Goal: Task Accomplishment & Management: Use online tool/utility

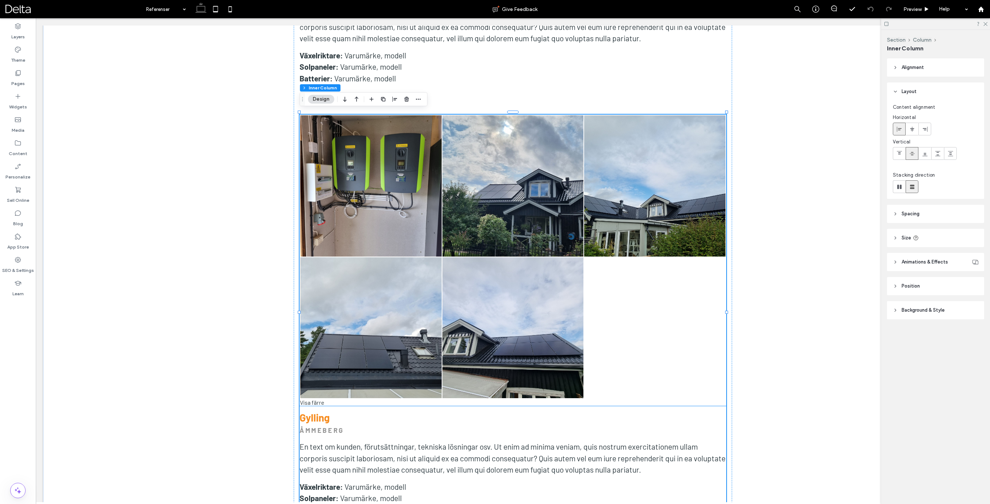
click at [320, 402] on div "Visa färre" at bounding box center [512, 402] width 427 height 7
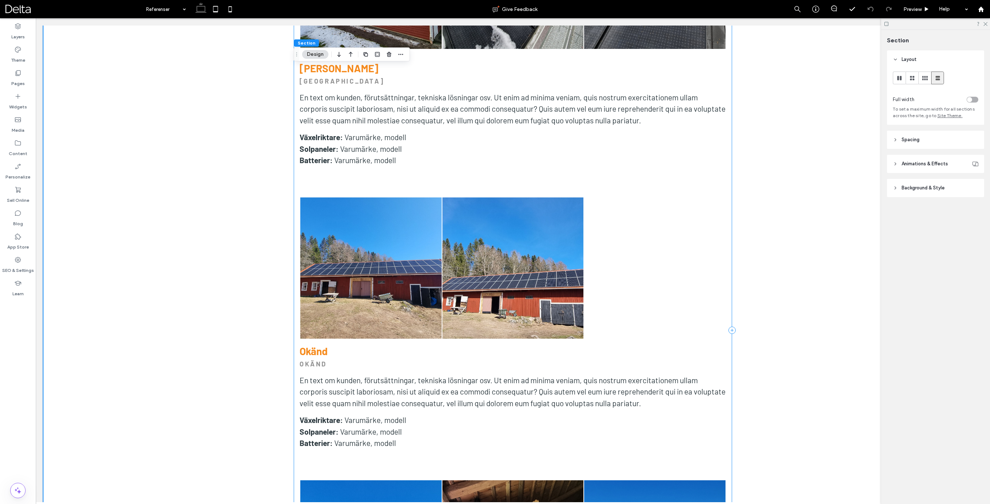
scroll to position [2697, 0]
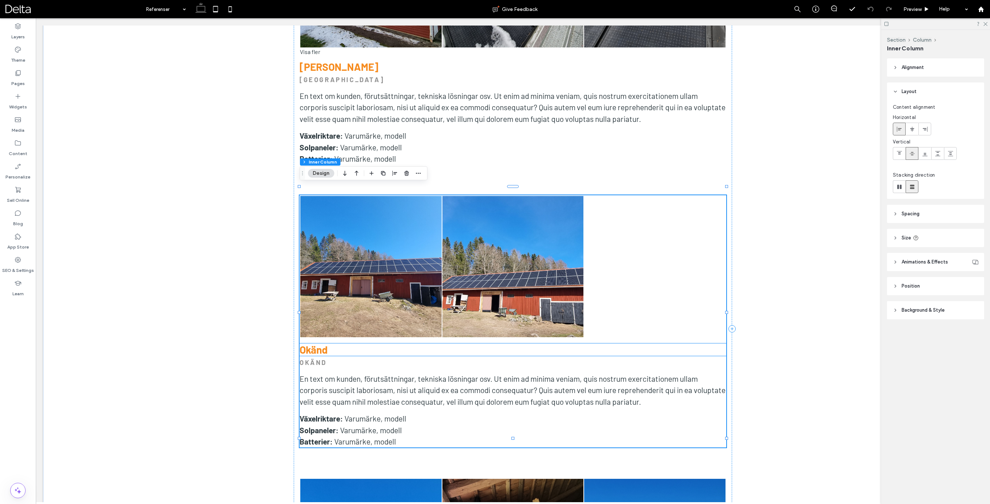
click at [318, 344] on strong "Okänd" at bounding box center [313, 350] width 28 height 12
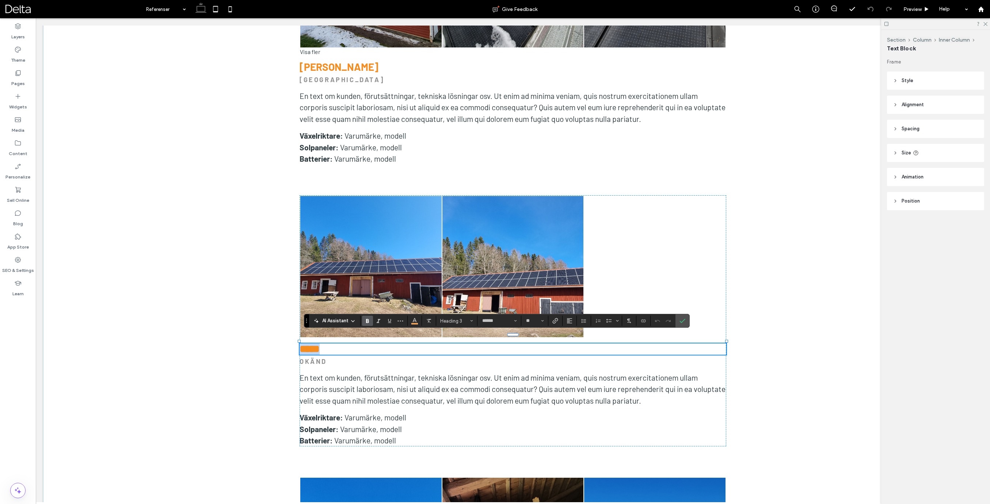
click at [320, 344] on strong "*****" at bounding box center [309, 349] width 20 height 10
type input "**"
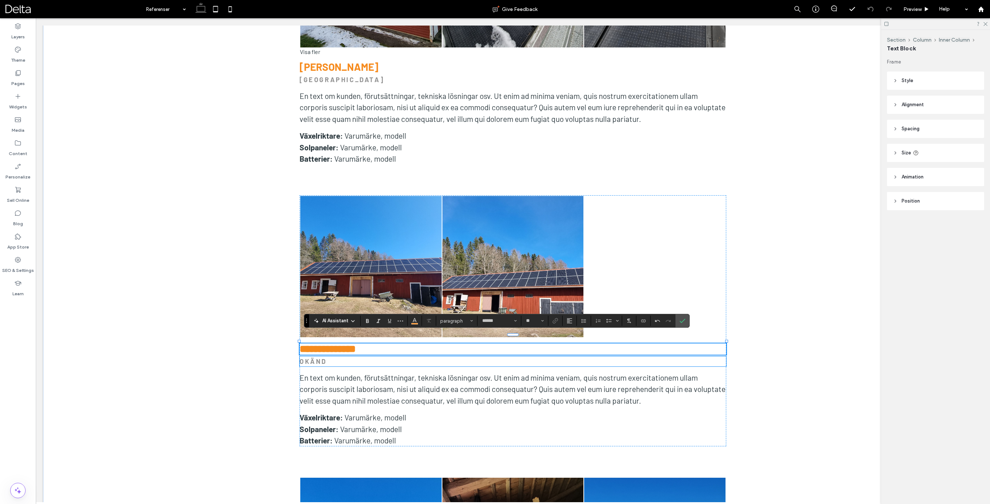
drag, startPoint x: 326, startPoint y: 354, endPoint x: 317, endPoint y: 354, distance: 8.8
click at [326, 358] on strong "OKÄND" at bounding box center [312, 362] width 27 height 8
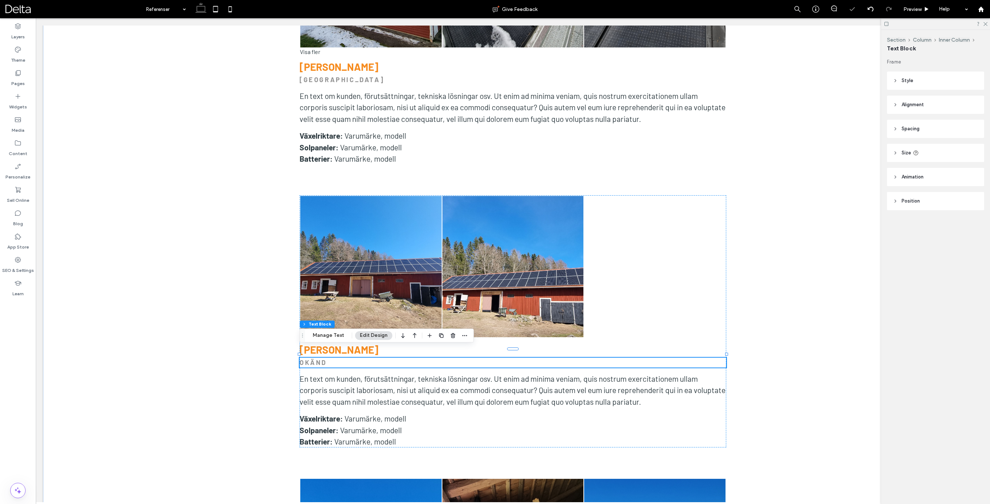
click at [317, 359] on strong "OKÄND" at bounding box center [312, 363] width 27 height 8
click at [312, 359] on strong "*****" at bounding box center [305, 362] width 13 height 7
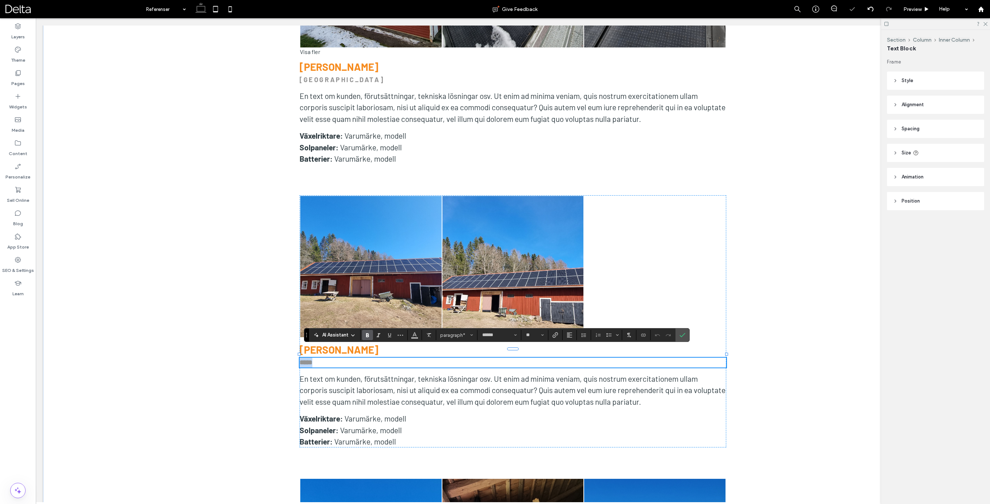
click at [312, 359] on strong "*****" at bounding box center [305, 362] width 13 height 7
type input "**"
click at [328, 359] on strong "**********" at bounding box center [323, 362] width 49 height 7
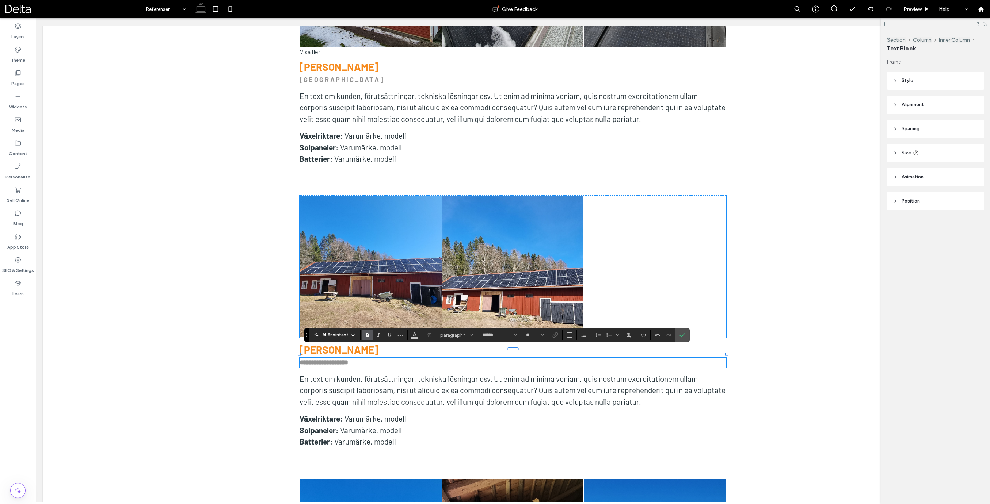
click at [496, 274] on link at bounding box center [512, 266] width 141 height 141
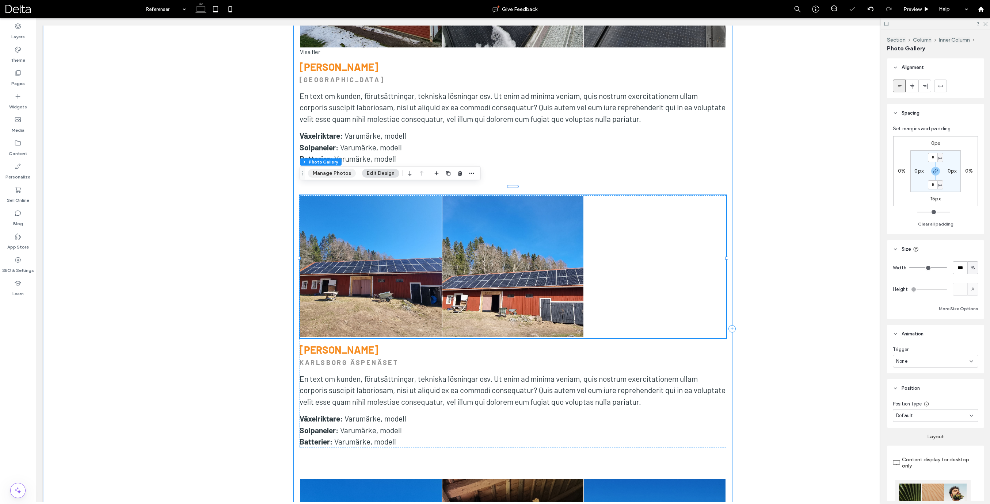
click at [340, 174] on button "Manage Photos" at bounding box center [332, 173] width 48 height 9
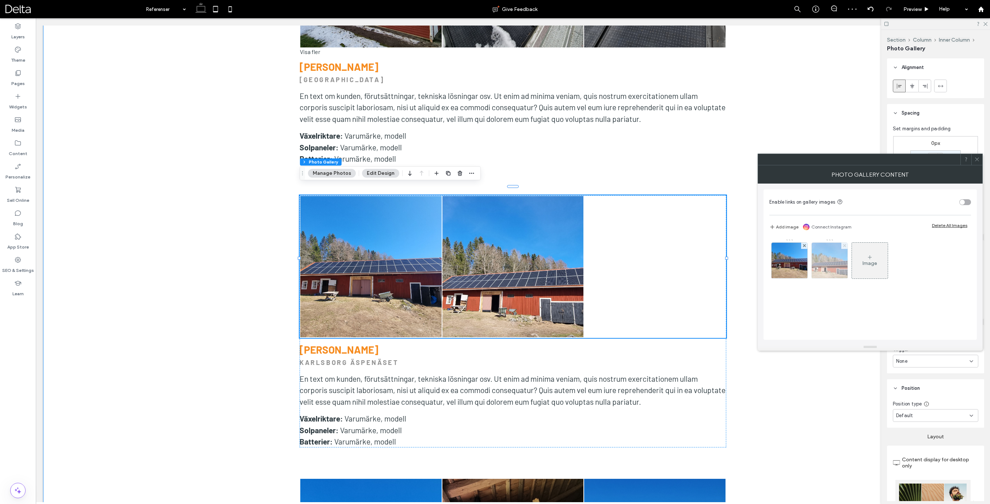
click at [843, 245] on use at bounding box center [843, 245] width 3 height 3
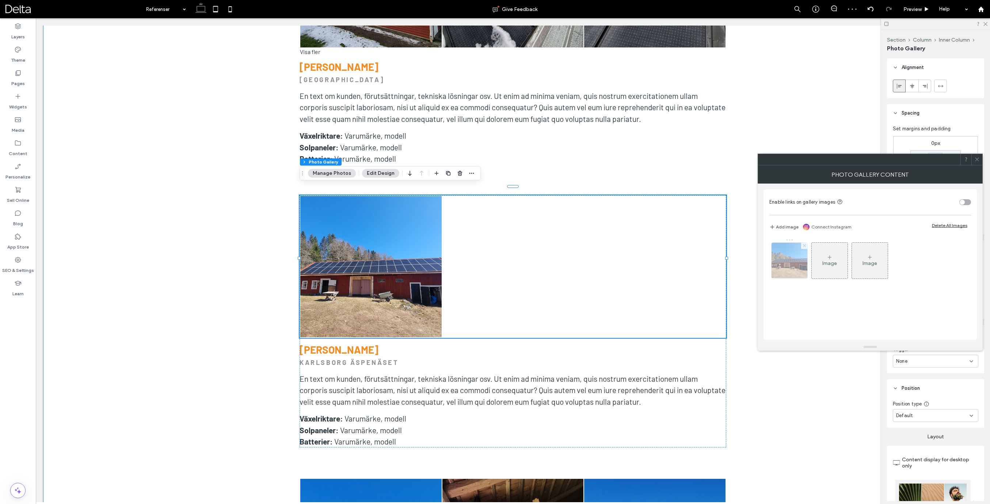
click at [803, 246] on icon at bounding box center [804, 245] width 3 height 3
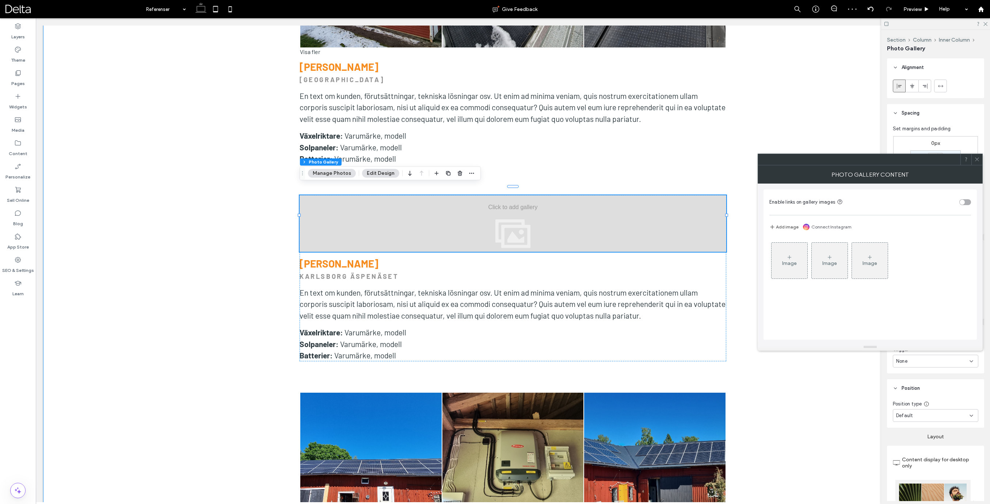
click at [788, 253] on div "Image" at bounding box center [789, 261] width 36 height 34
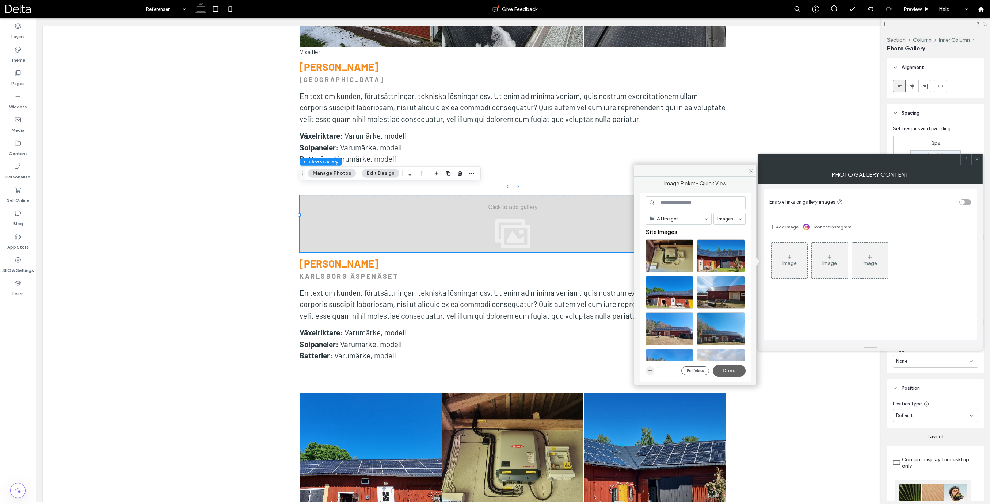
click at [649, 374] on icon "button" at bounding box center [650, 371] width 6 height 6
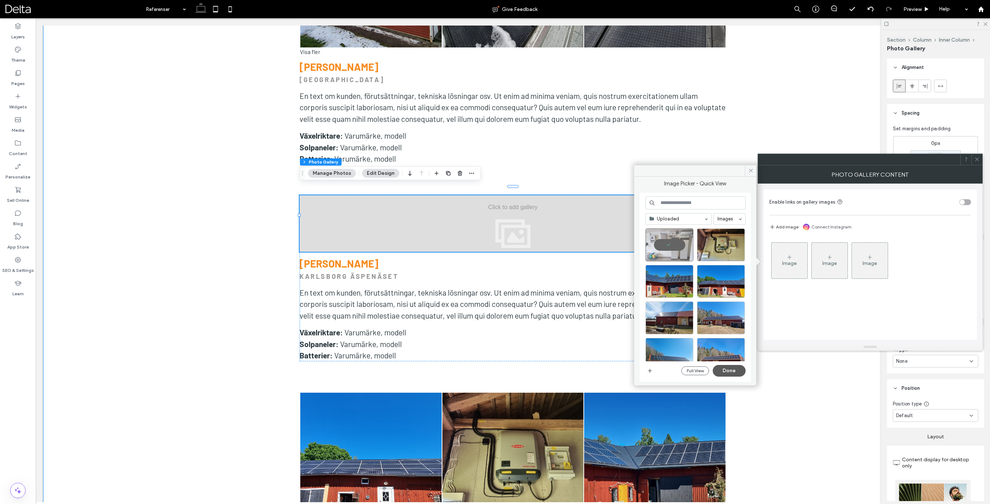
click at [733, 371] on button "Done" at bounding box center [728, 371] width 33 height 12
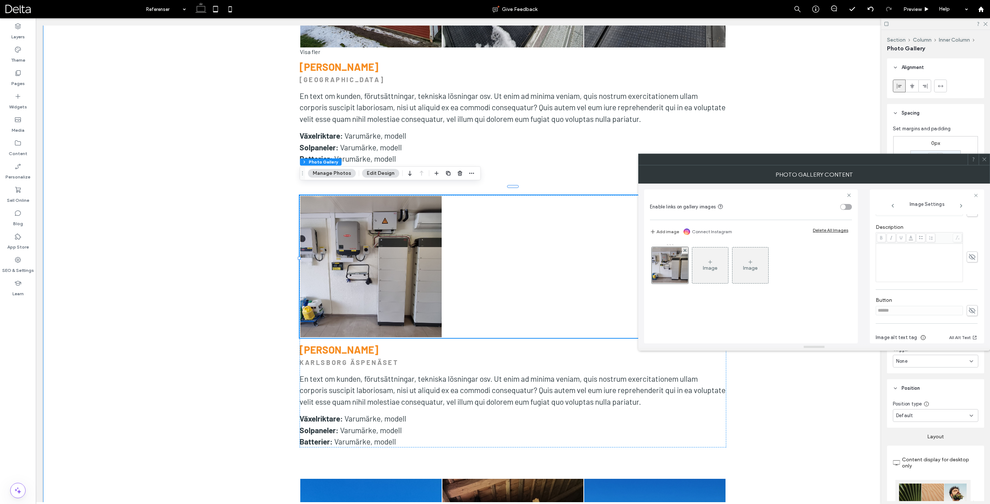
scroll to position [152, 0]
click at [983, 158] on icon at bounding box center [983, 159] width 5 height 5
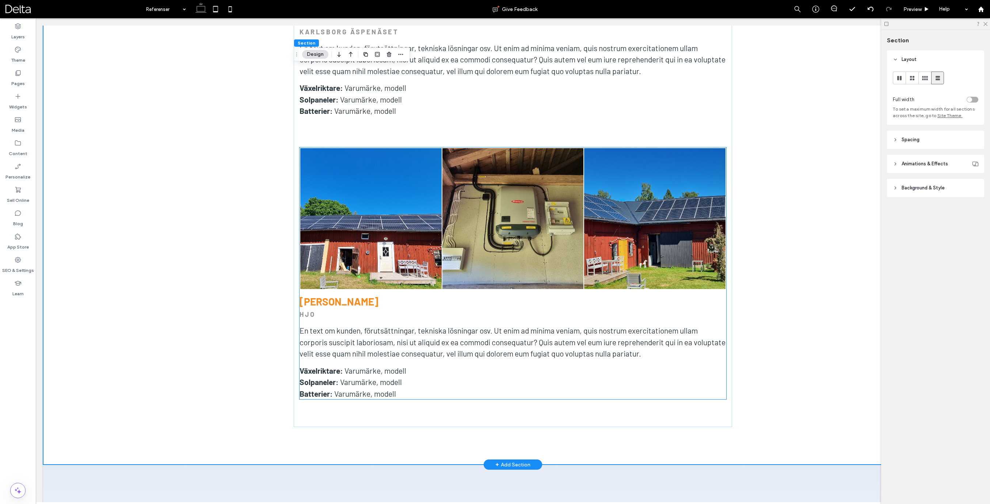
scroll to position [3031, 0]
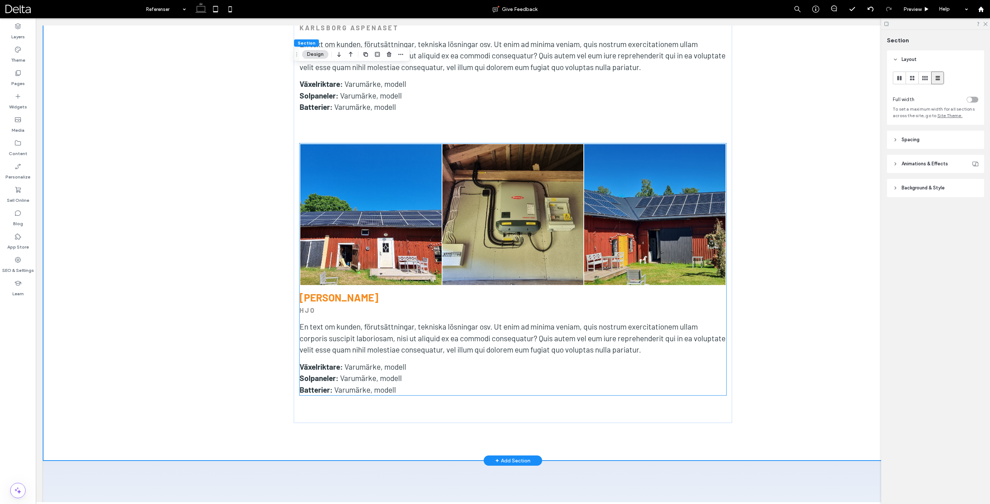
click at [335, 291] on strong "[PERSON_NAME]" at bounding box center [338, 297] width 79 height 12
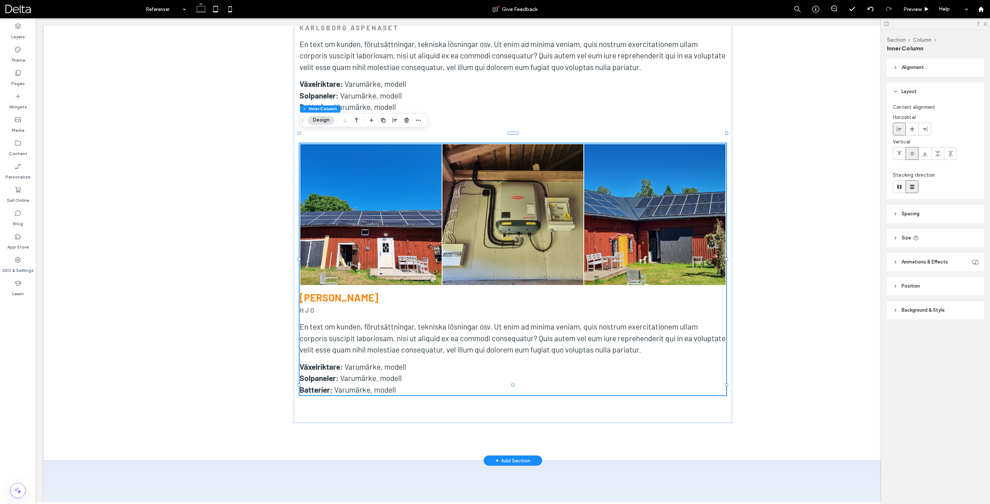
click at [345, 291] on strong "[PERSON_NAME]" at bounding box center [338, 297] width 79 height 12
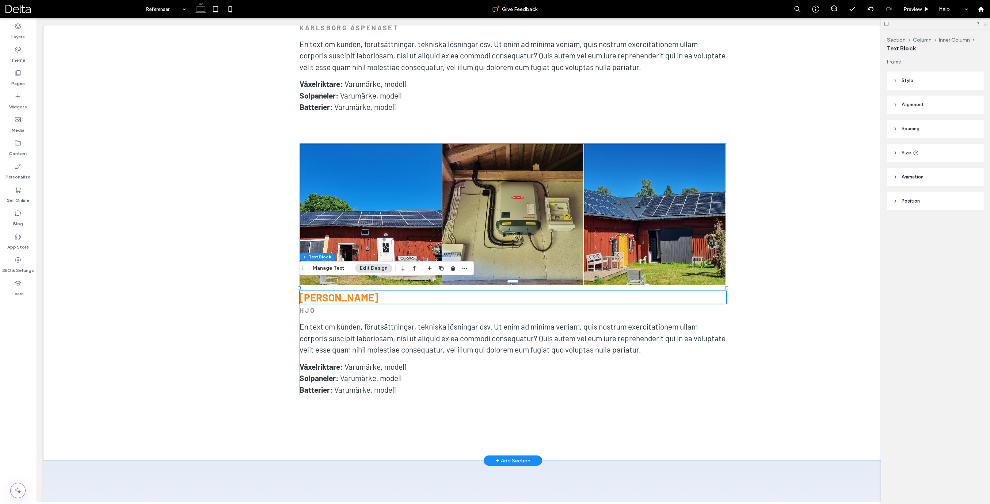
click at [355, 291] on strong "[PERSON_NAME]" at bounding box center [338, 297] width 79 height 12
type input "******"
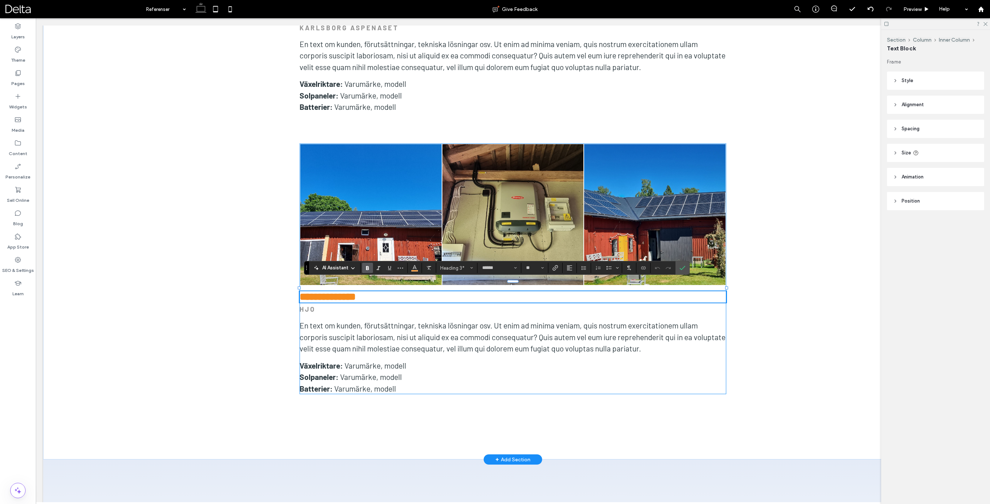
type input "**"
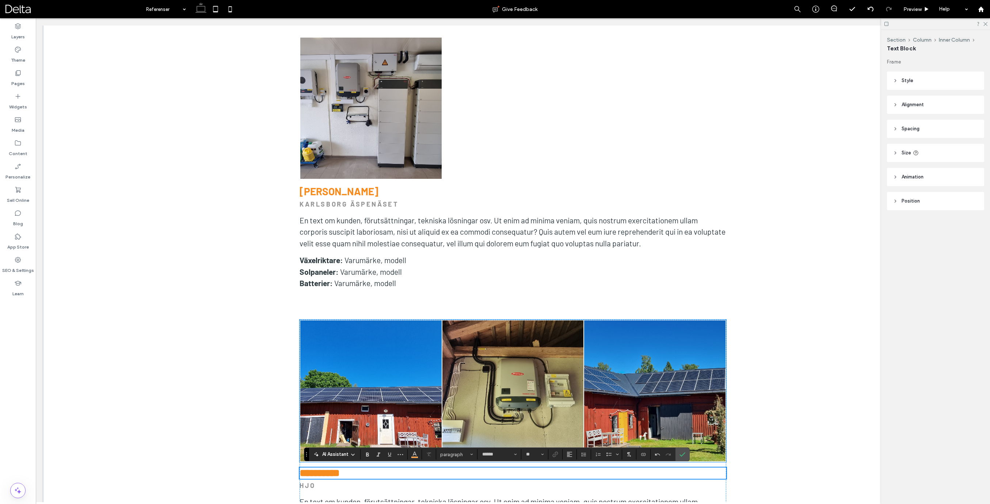
scroll to position [2845, 0]
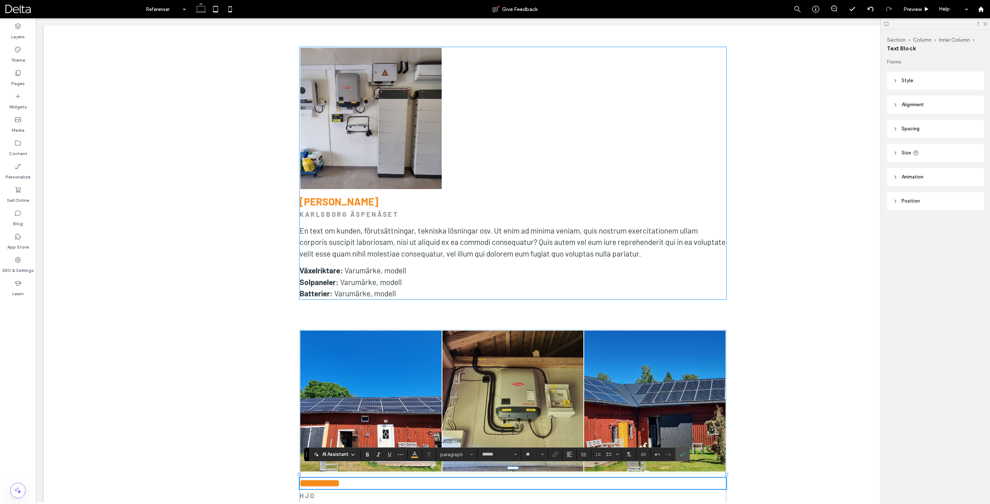
click at [343, 210] on strong "KARLSBORG ÄSPENÄSET" at bounding box center [348, 214] width 99 height 8
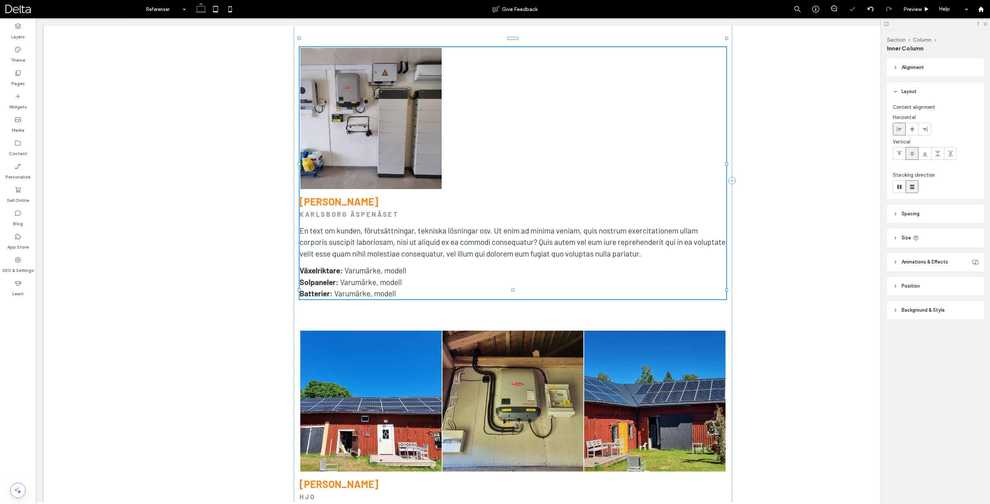
click at [343, 210] on strong "KARLSBORG ÄSPENÄSET" at bounding box center [348, 214] width 99 height 8
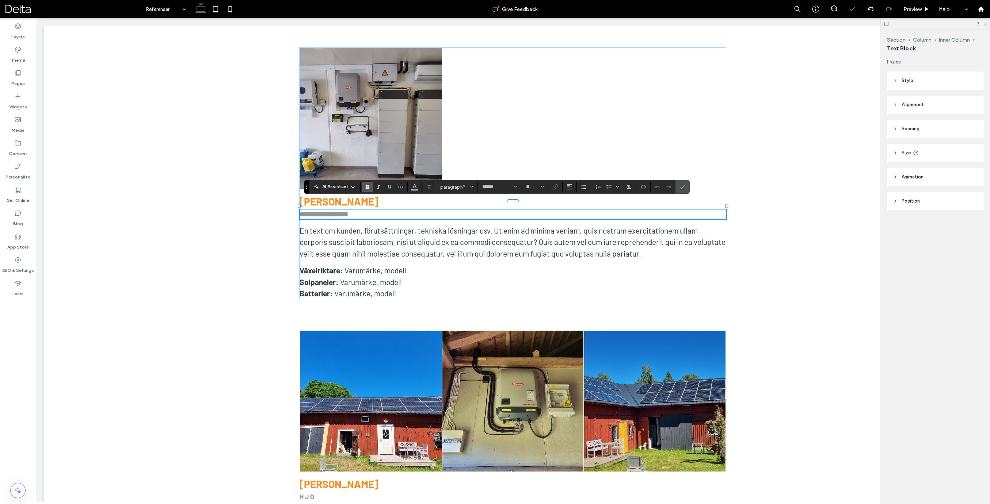
click at [348, 211] on strong "**********" at bounding box center [323, 214] width 49 height 7
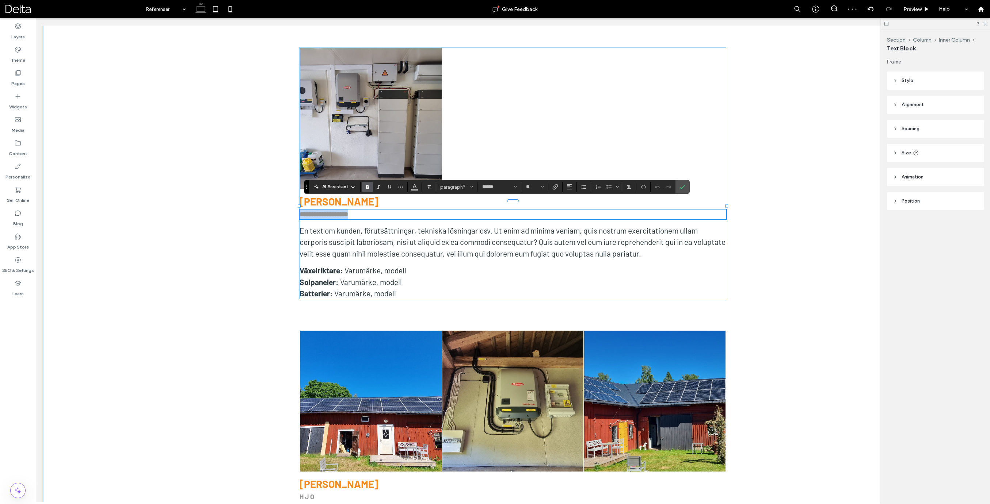
copy strong "**********"
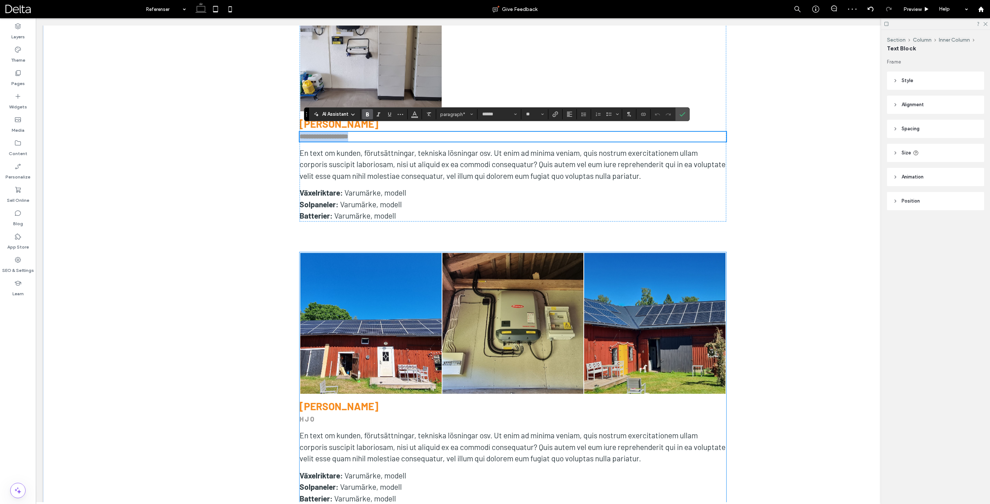
scroll to position [2924, 0]
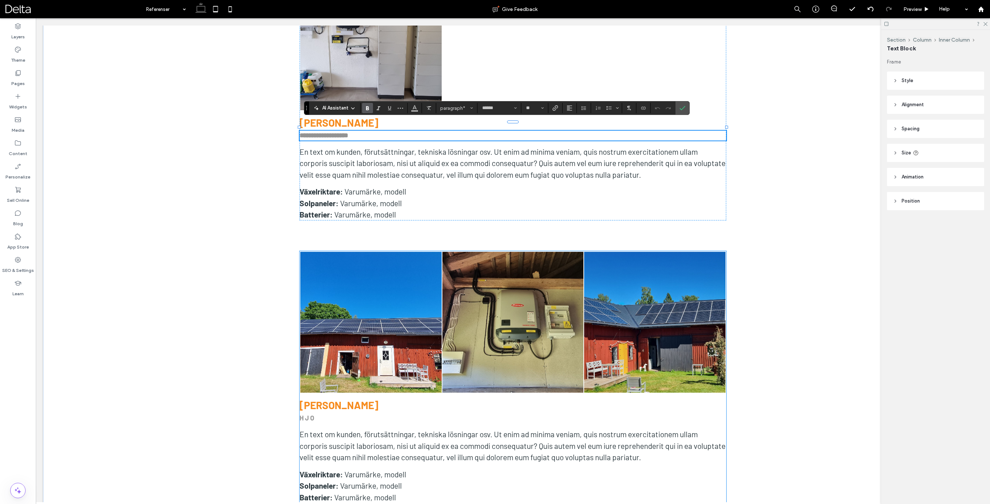
click at [313, 414] on strong "HJO" at bounding box center [307, 418] width 16 height 8
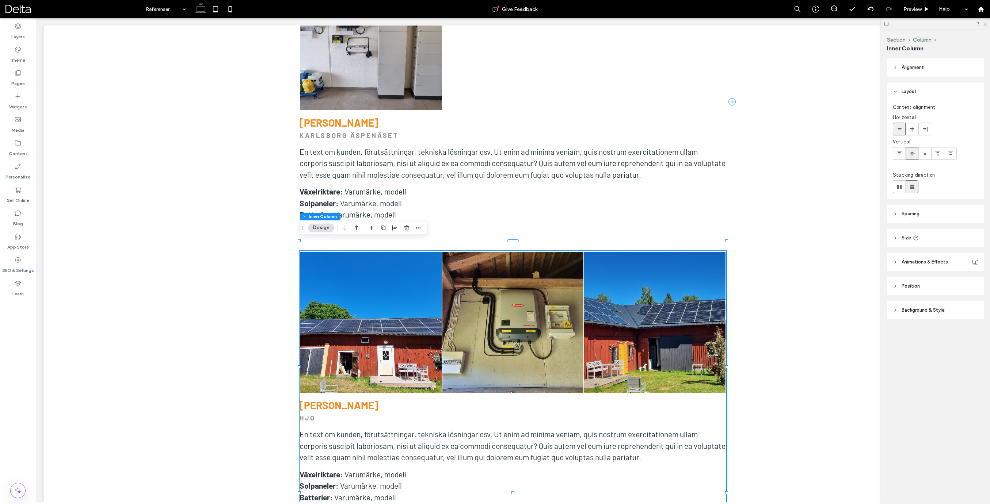
click at [310, 414] on strong "HJO" at bounding box center [307, 418] width 16 height 8
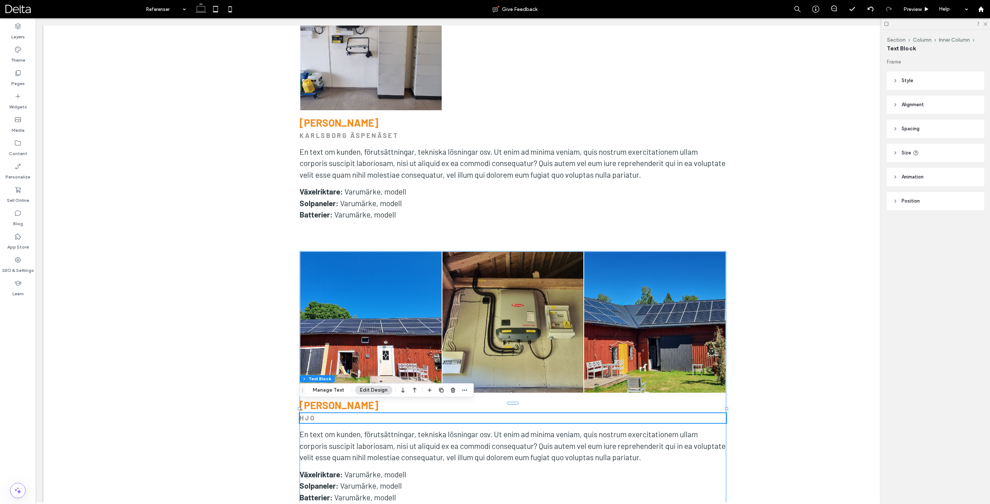
click at [313, 414] on strong "HJO" at bounding box center [307, 418] width 16 height 8
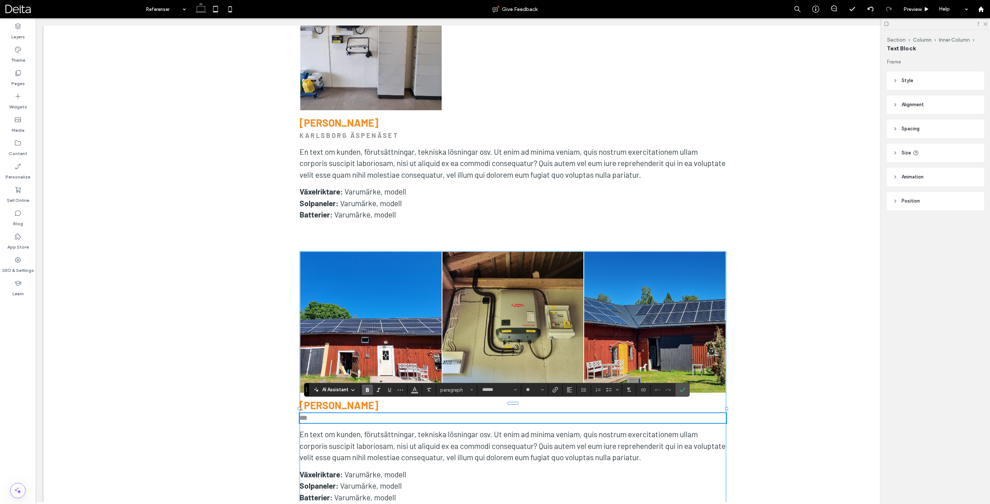
click at [307, 415] on strong "***" at bounding box center [303, 418] width 8 height 7
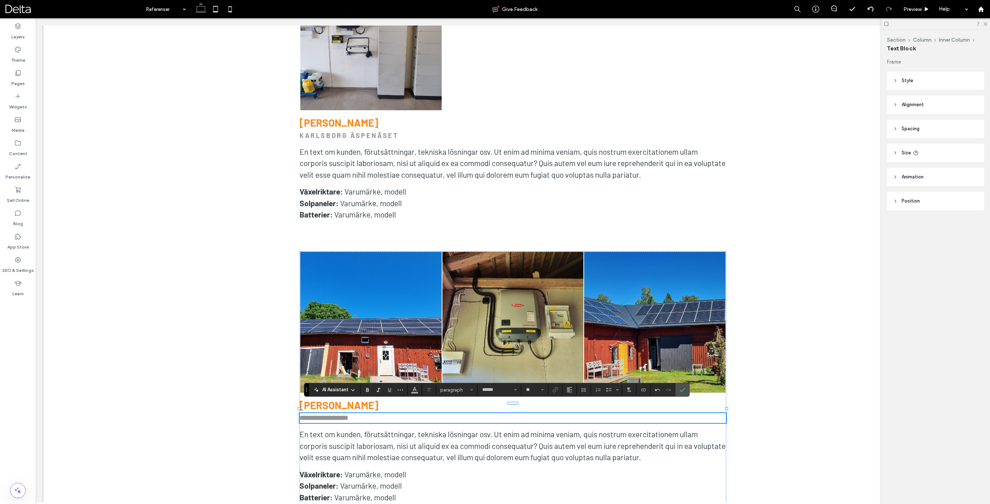
type input "**"
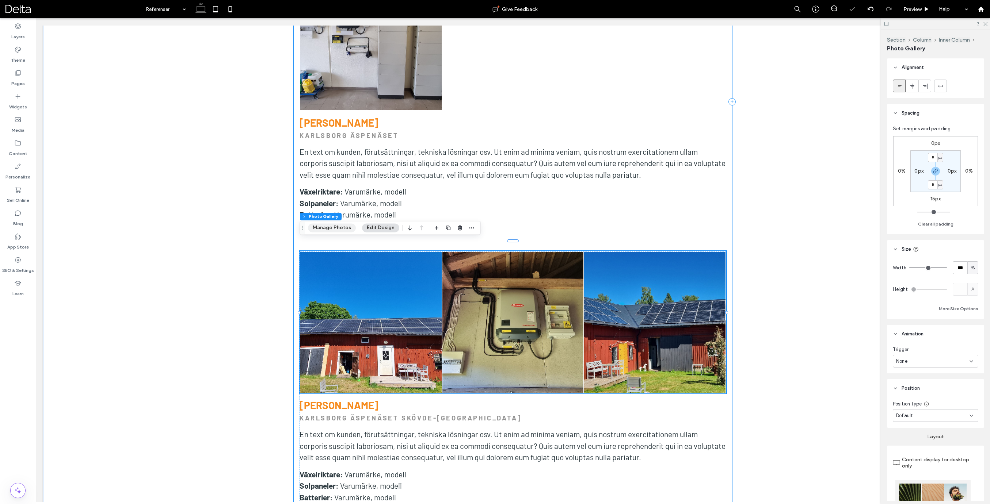
click at [340, 226] on button "Manage Photos" at bounding box center [332, 227] width 48 height 9
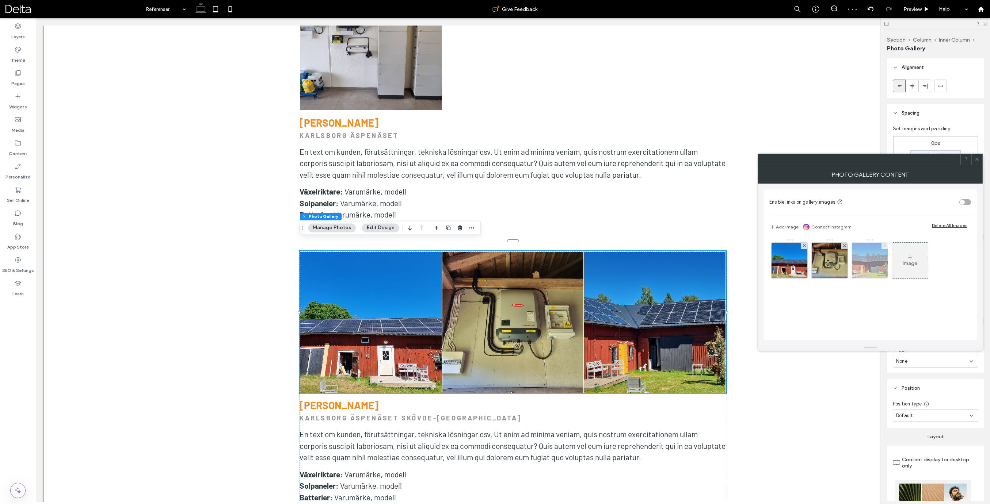
click at [883, 245] on use at bounding box center [884, 245] width 3 height 3
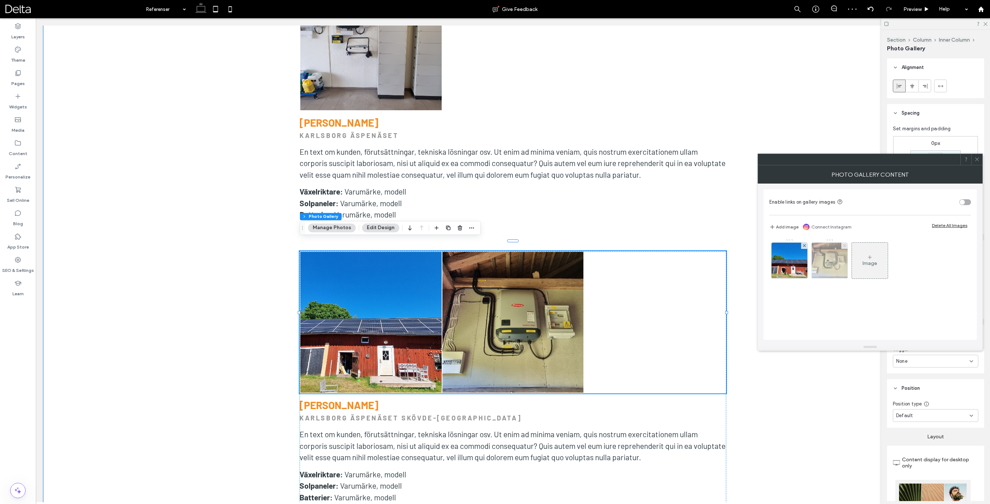
click at [843, 245] on icon at bounding box center [844, 245] width 3 height 3
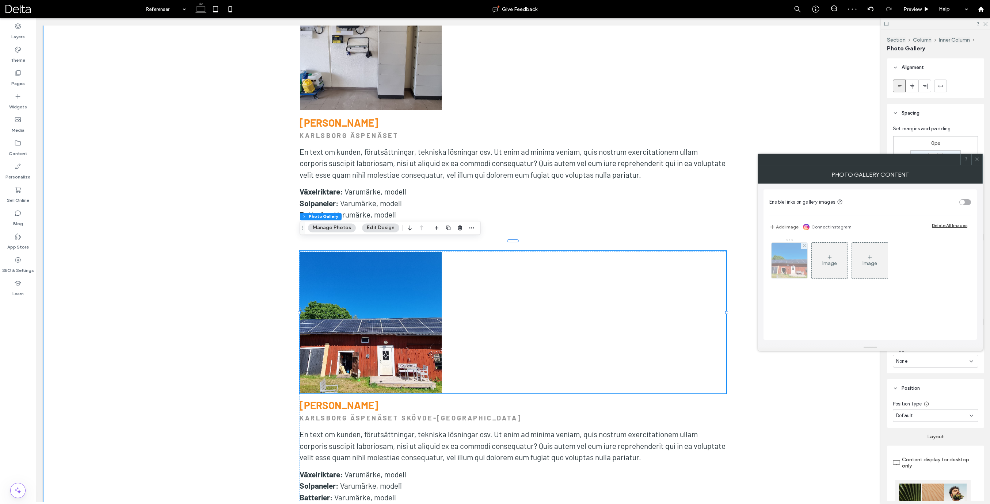
click at [802, 245] on div at bounding box center [804, 246] width 6 height 6
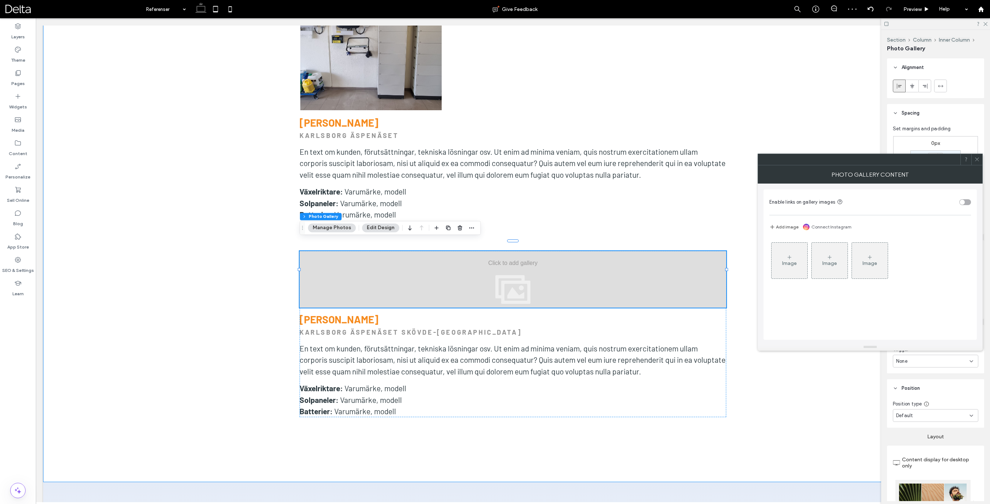
click at [791, 257] on icon at bounding box center [789, 258] width 6 height 6
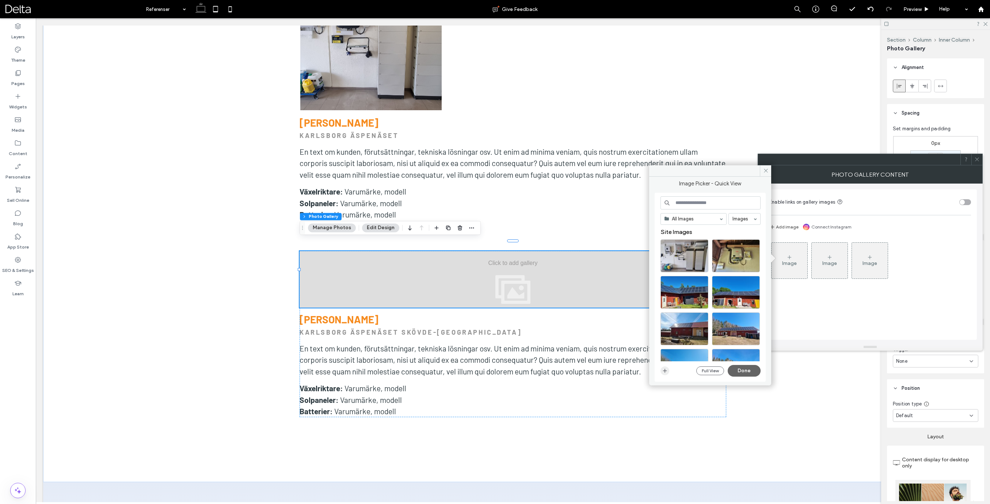
click at [664, 371] on use "button" at bounding box center [665, 371] width 4 height 4
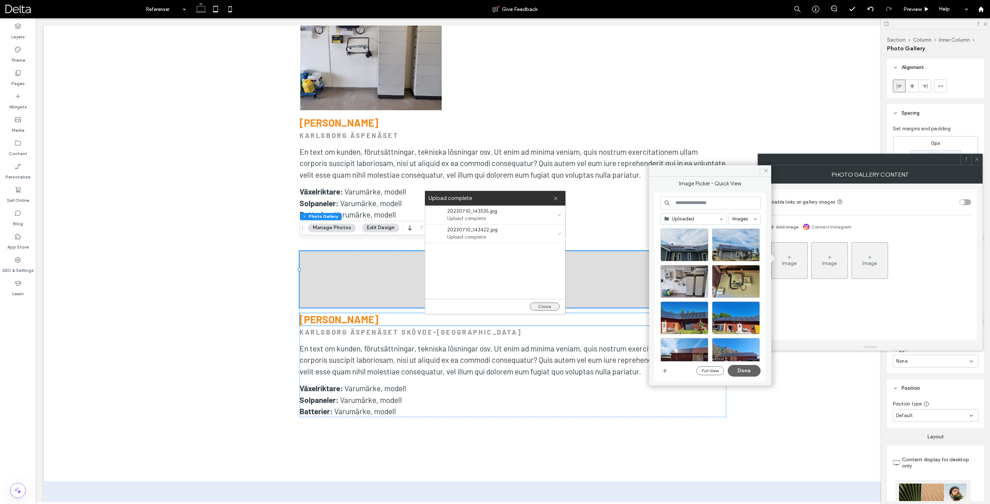
click at [543, 306] on button "Close" at bounding box center [545, 307] width 30 height 8
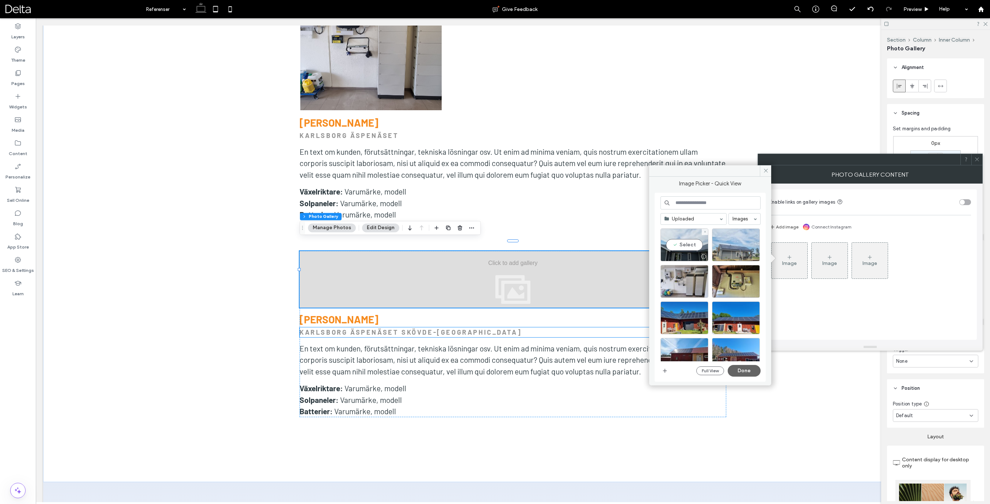
drag, startPoint x: 684, startPoint y: 245, endPoint x: 718, endPoint y: 246, distance: 34.0
click at [685, 245] on div "Select" at bounding box center [684, 245] width 48 height 33
click at [731, 247] on div "Select" at bounding box center [736, 245] width 48 height 33
click at [743, 370] on button "Done" at bounding box center [743, 371] width 33 height 12
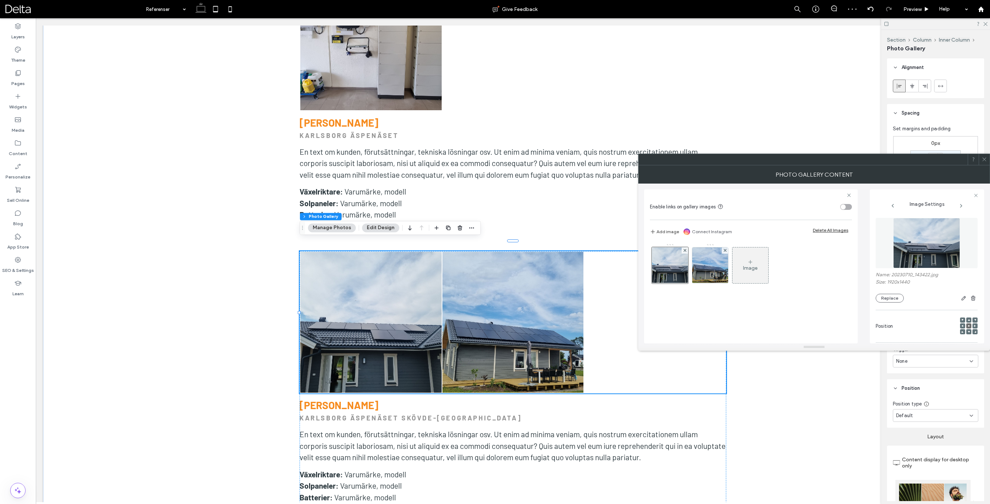
click at [984, 161] on icon at bounding box center [983, 159] width 5 height 5
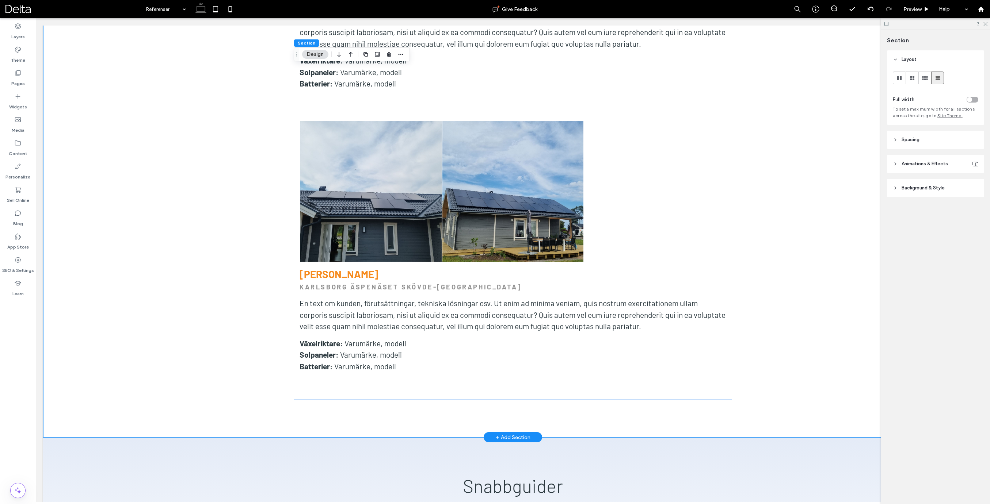
scroll to position [3045, 0]
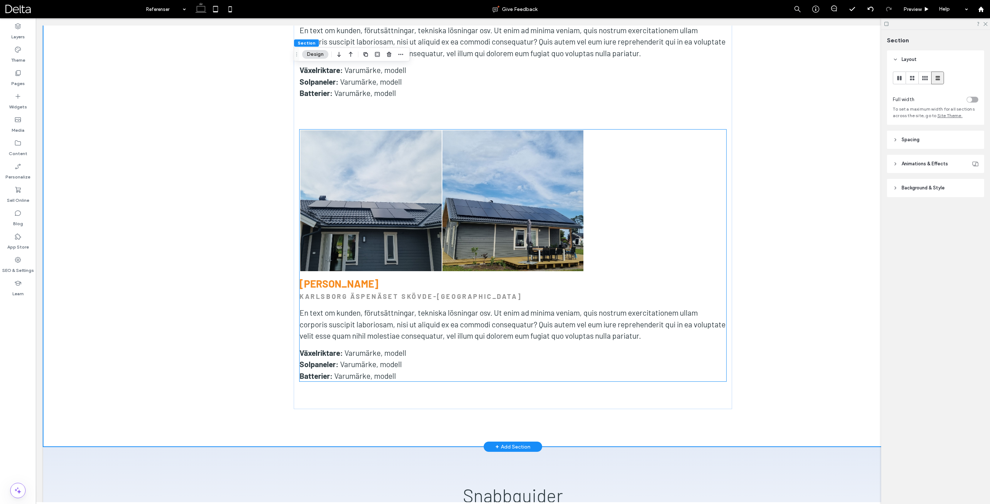
click at [646, 130] on div at bounding box center [655, 201] width 142 height 142
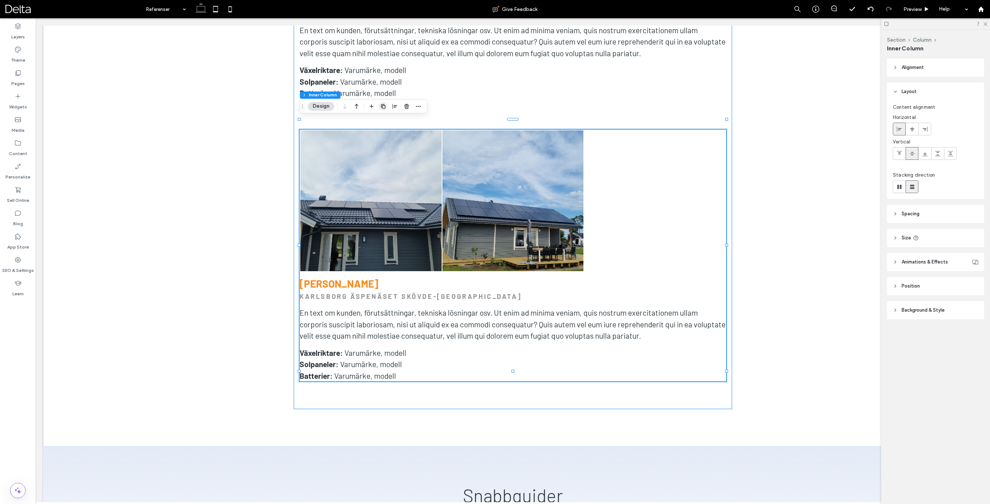
click at [383, 105] on icon "button" at bounding box center [383, 106] width 6 height 6
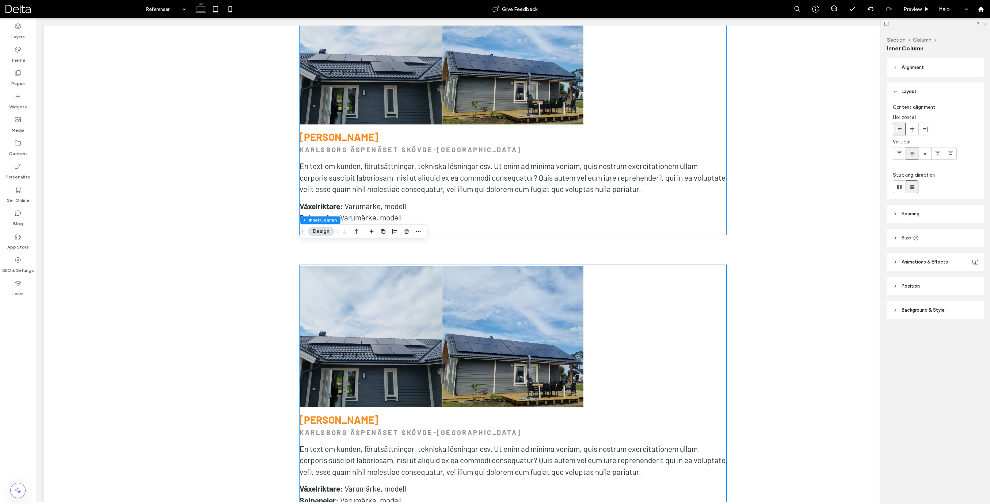
scroll to position [3202, 0]
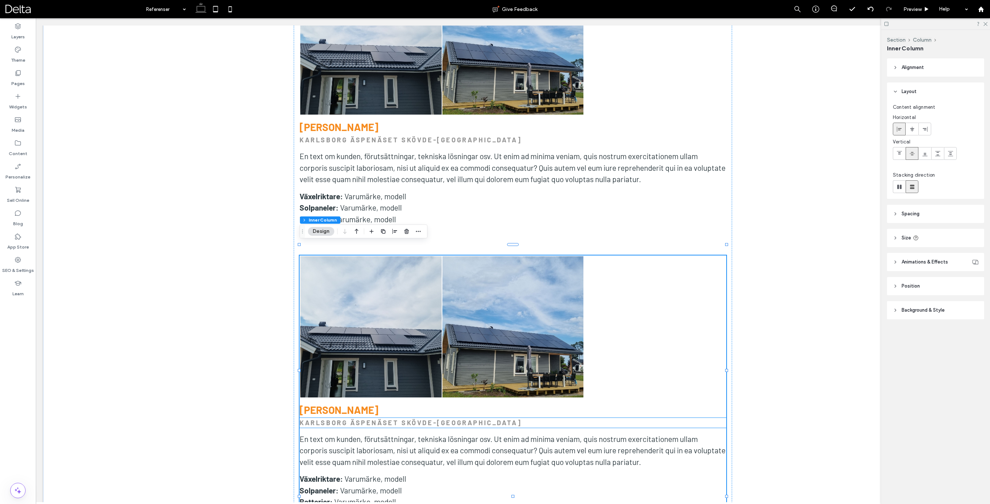
click at [341, 419] on strong "KARLSBORG ÄSPENÄSET SKÖVDE-[GEOGRAPHIC_DATA]" at bounding box center [410, 423] width 222 height 8
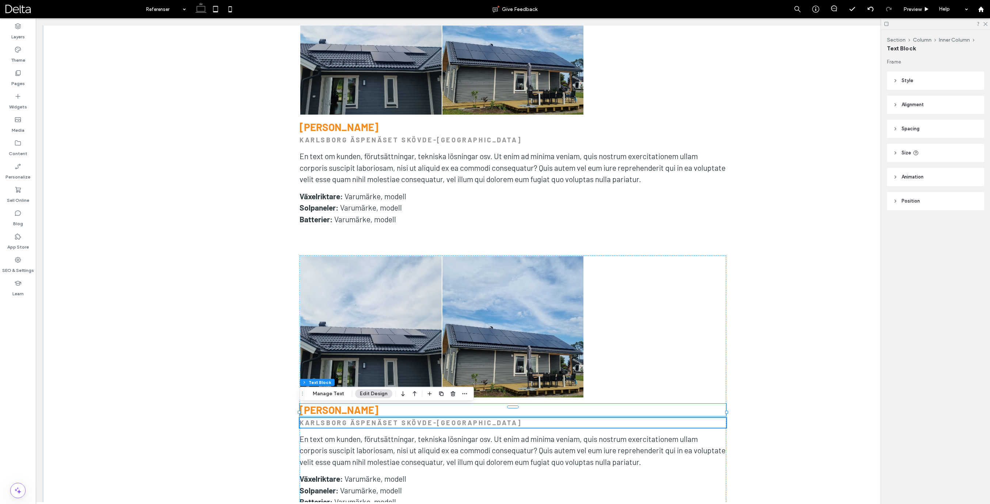
click at [340, 400] on div "Section Column Inner Column Text Block Manage Text Edit Design" at bounding box center [386, 394] width 174 height 14
click at [340, 404] on strong "[PERSON_NAME]" at bounding box center [338, 410] width 79 height 12
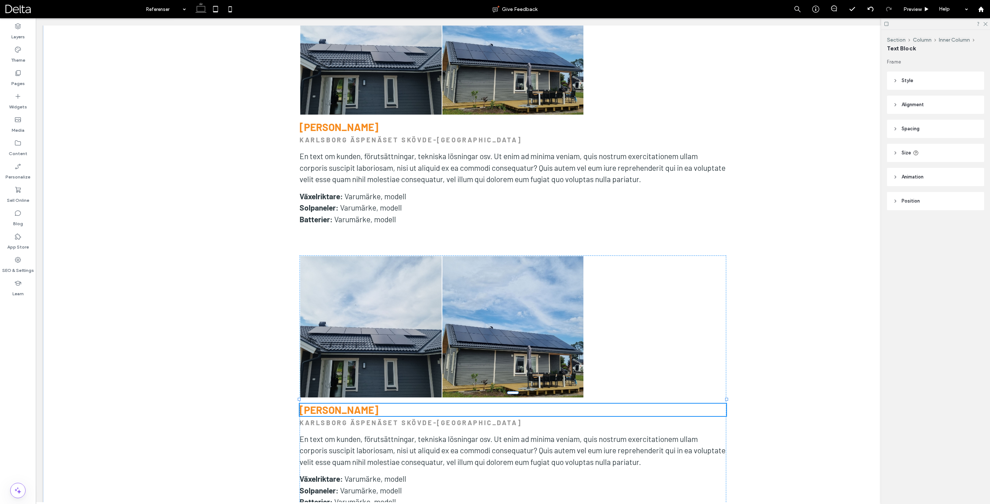
click at [340, 404] on strong "[PERSON_NAME]" at bounding box center [338, 410] width 79 height 12
type input "******"
type input "**"
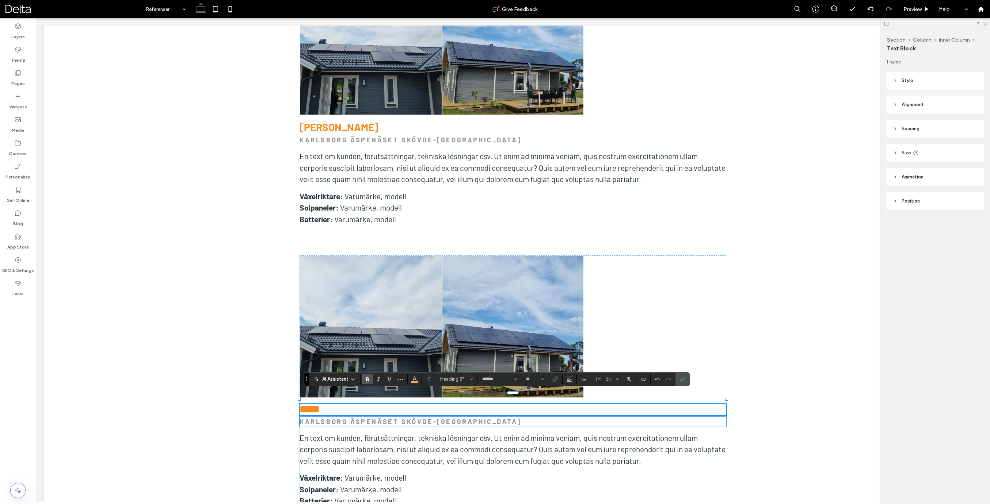
click at [348, 418] on strong "KARLSBORG ÄSPENÄSET SKÖVDE-[GEOGRAPHIC_DATA]" at bounding box center [410, 422] width 222 height 8
click at [348, 417] on div "KARLSBORG ÄSPENÄSET SKÖVDE-[GEOGRAPHIC_DATA]" at bounding box center [512, 422] width 427 height 10
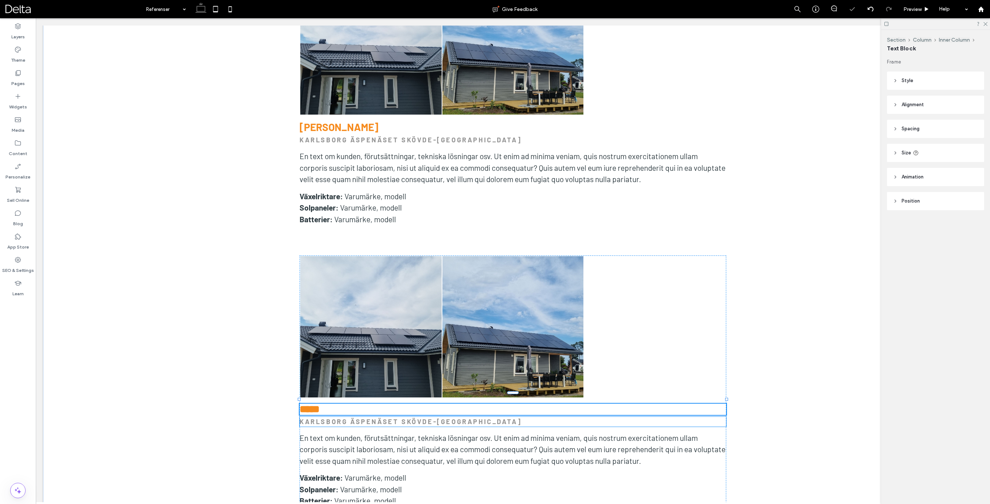
click at [348, 417] on div "KARLSBORG ÄSPENÄSET SKÖVDE-[GEOGRAPHIC_DATA]" at bounding box center [512, 422] width 427 height 10
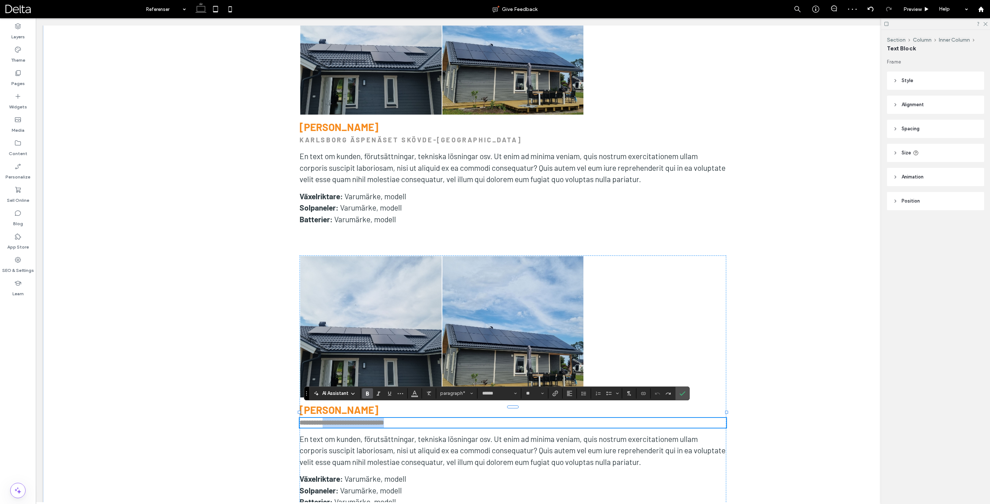
drag, startPoint x: 469, startPoint y: 409, endPoint x: 347, endPoint y: 410, distance: 122.7
click at [347, 418] on p "**********" at bounding box center [512, 423] width 427 height 10
click at [379, 355] on link at bounding box center [370, 326] width 141 height 141
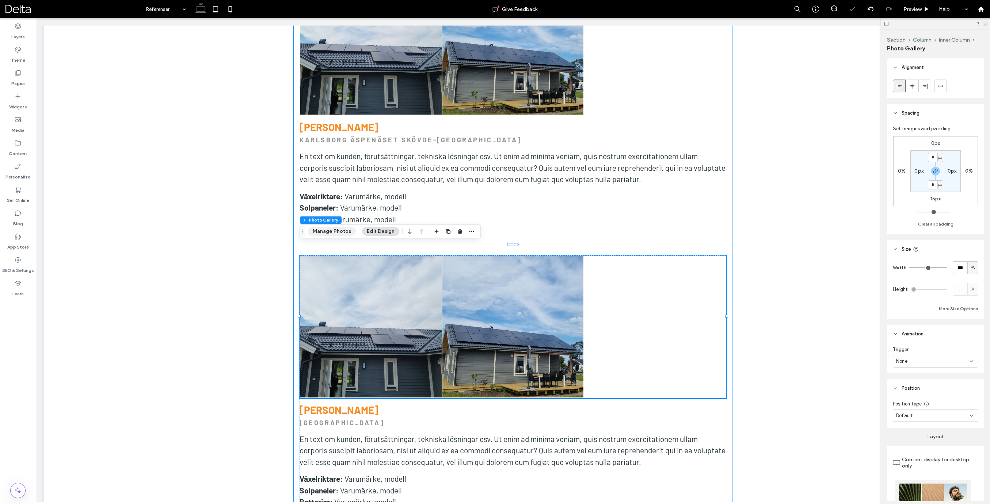
click at [343, 232] on button "Manage Photos" at bounding box center [332, 231] width 48 height 9
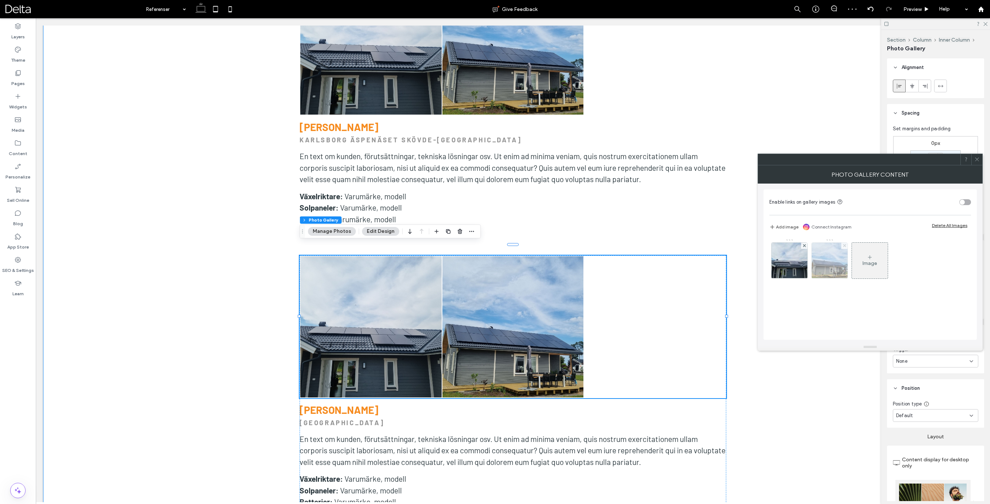
click at [844, 244] on span at bounding box center [844, 246] width 3 height 6
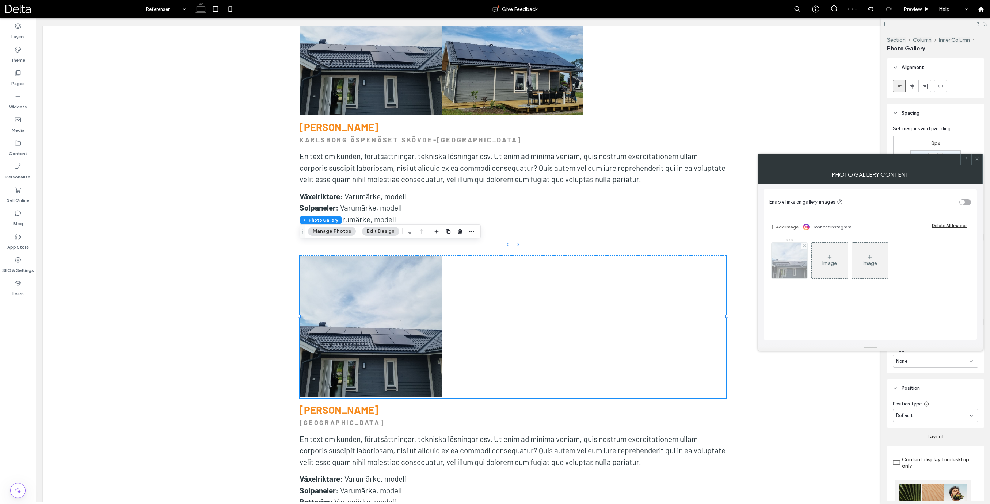
click at [792, 256] on img at bounding box center [789, 261] width 48 height 36
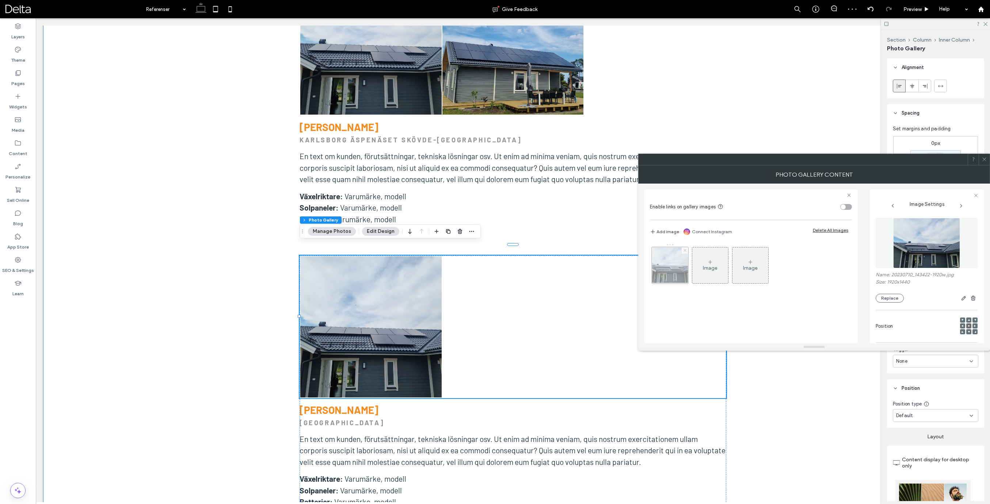
click at [684, 250] on use at bounding box center [684, 250] width 3 height 3
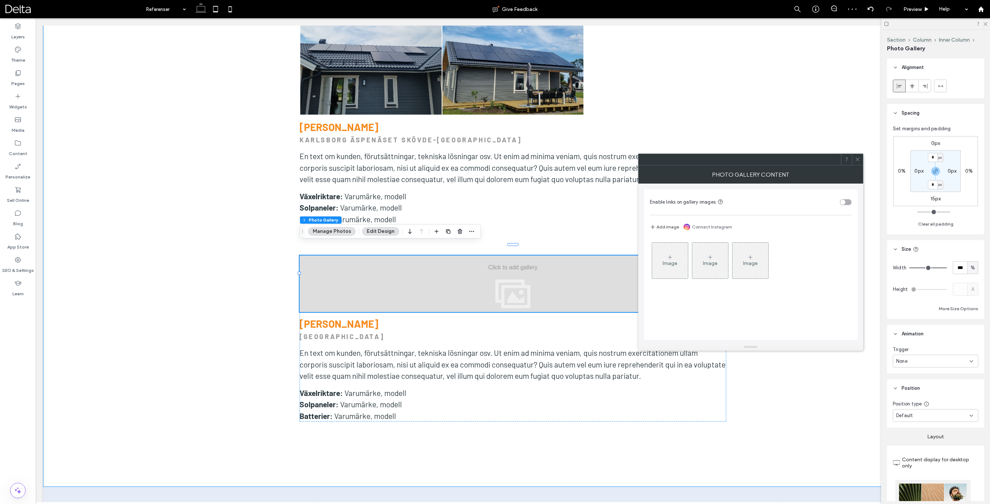
click at [670, 260] on icon at bounding box center [670, 258] width 6 height 6
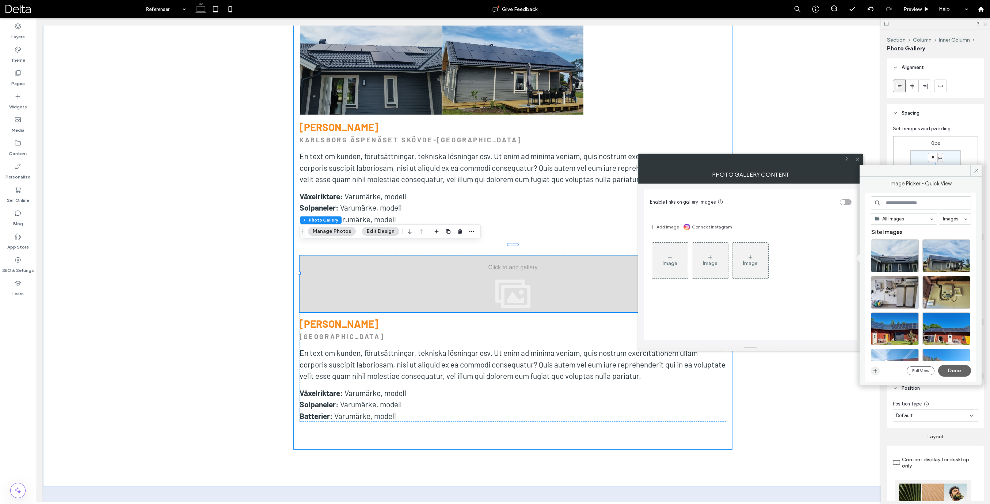
click at [876, 369] on icon "button" at bounding box center [875, 371] width 6 height 6
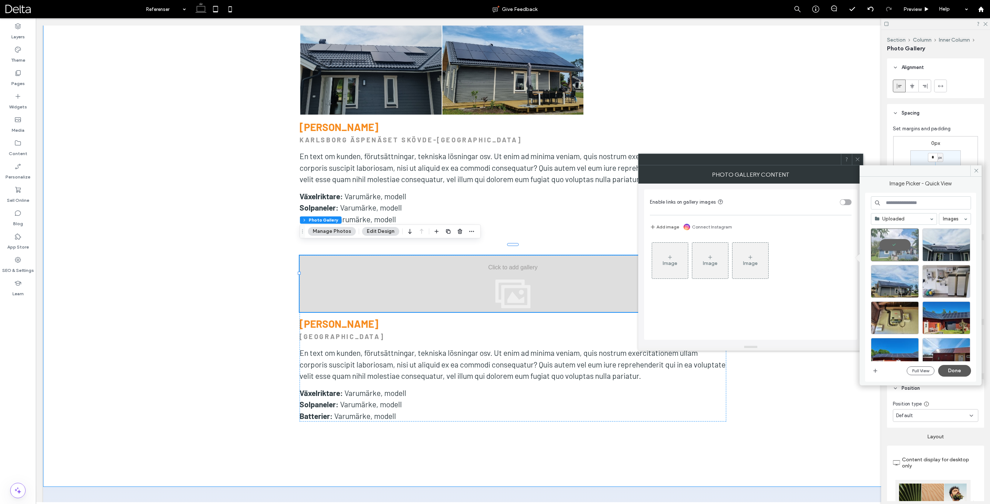
click at [954, 369] on button "Done" at bounding box center [954, 371] width 33 height 12
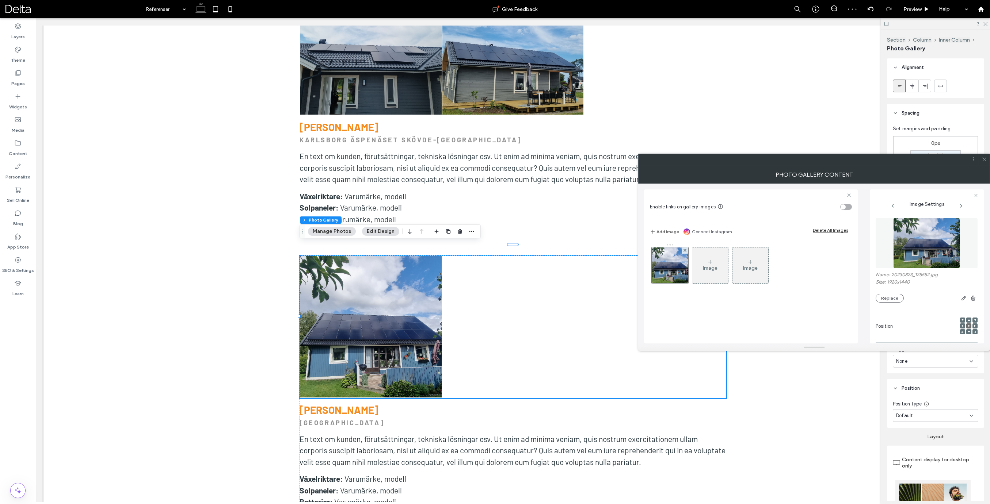
click at [986, 159] on icon at bounding box center [983, 159] width 5 height 5
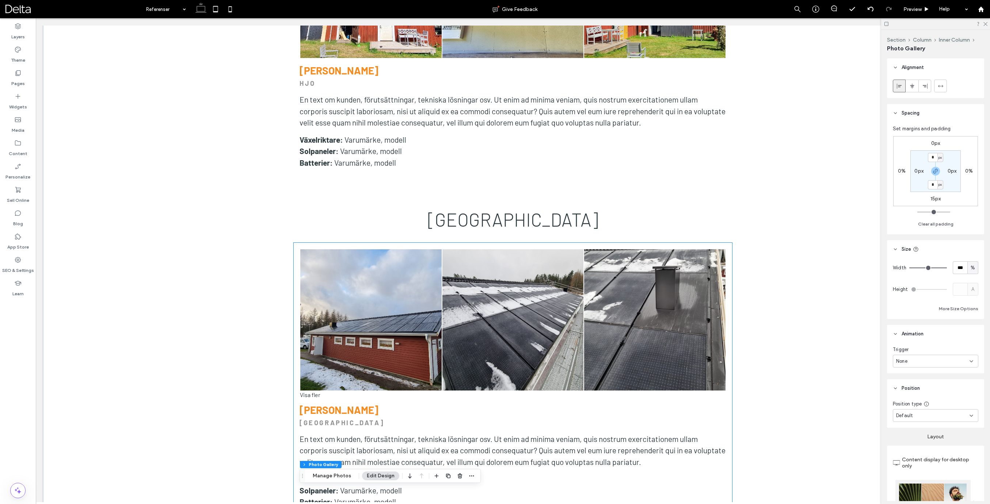
scroll to position [2353, 0]
click at [506, 209] on span "[GEOGRAPHIC_DATA]" at bounding box center [513, 220] width 171 height 22
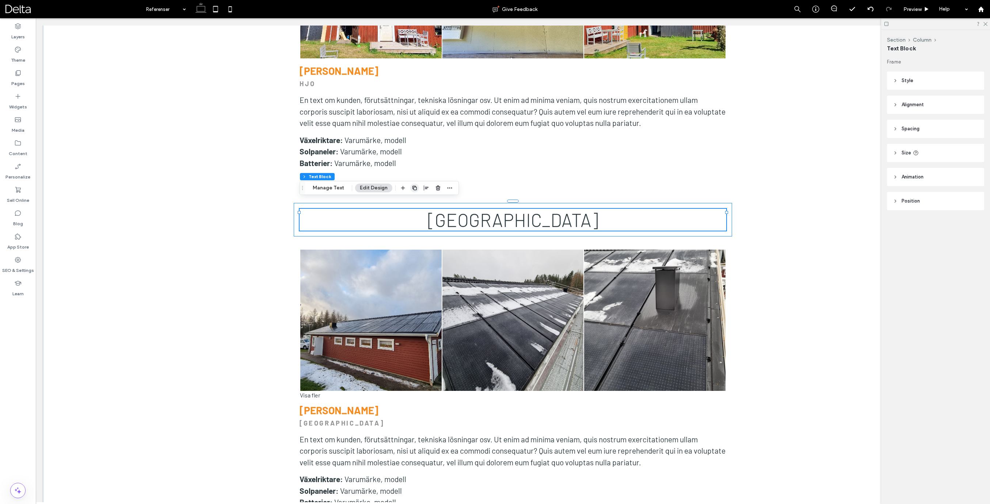
click at [412, 189] on use "button" at bounding box center [414, 188] width 4 height 4
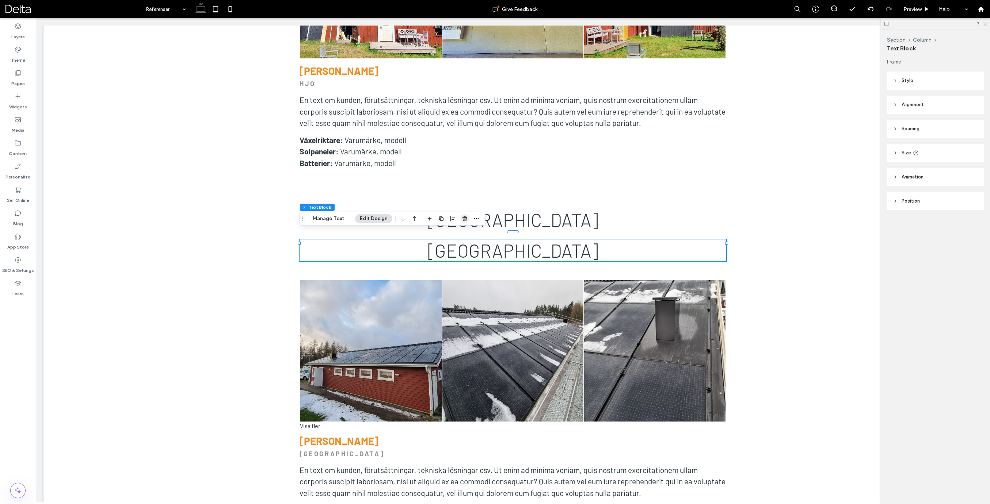
click at [464, 220] on icon "button" at bounding box center [465, 219] width 6 height 6
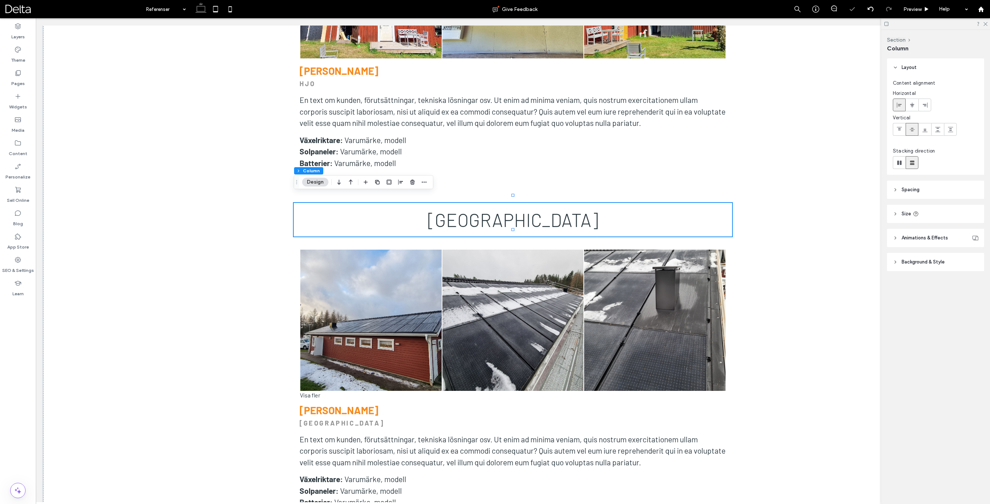
click at [567, 203] on div "[GEOGRAPHIC_DATA]" at bounding box center [513, 220] width 438 height 34
click at [379, 183] on use "button" at bounding box center [377, 182] width 4 height 4
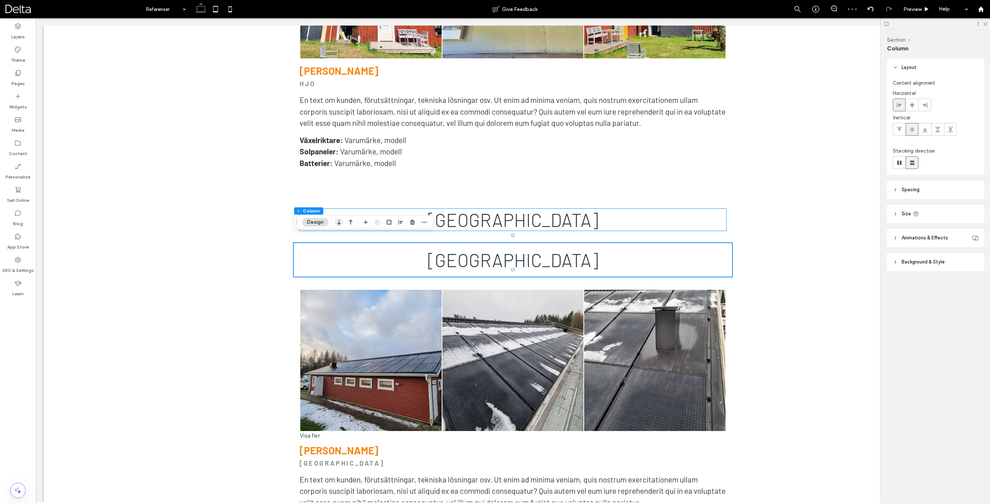
click at [341, 223] on icon "button" at bounding box center [339, 222] width 9 height 13
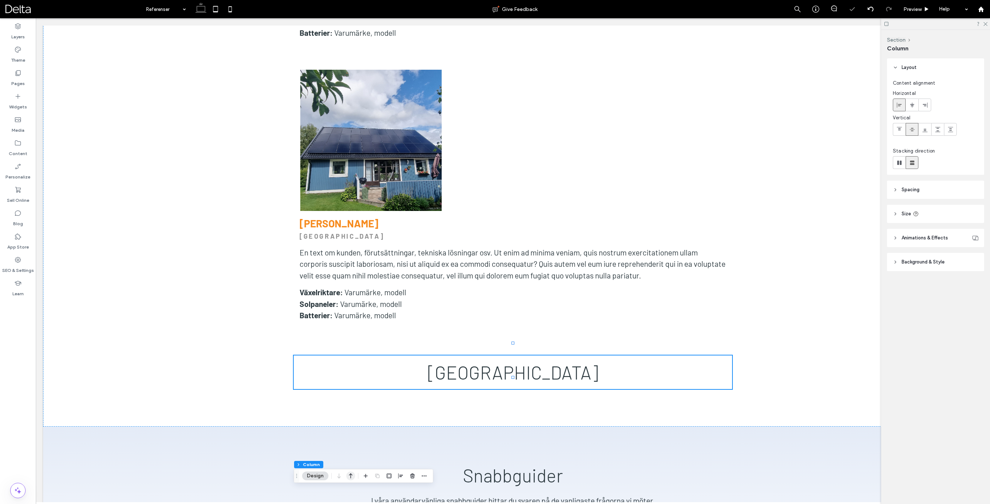
scroll to position [3488, 0]
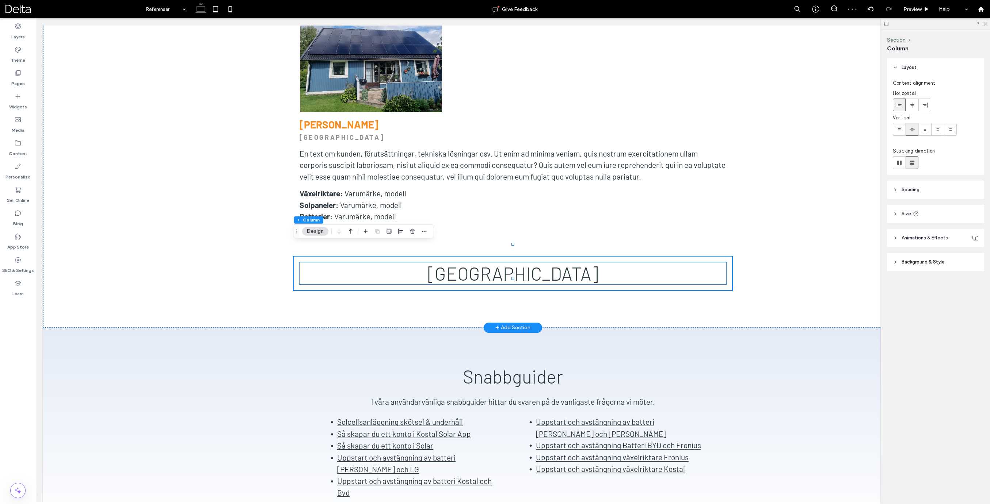
click at [517, 267] on span "[GEOGRAPHIC_DATA]" at bounding box center [513, 274] width 171 height 22
click at [517, 267] on div "[GEOGRAPHIC_DATA]" at bounding box center [512, 274] width 427 height 22
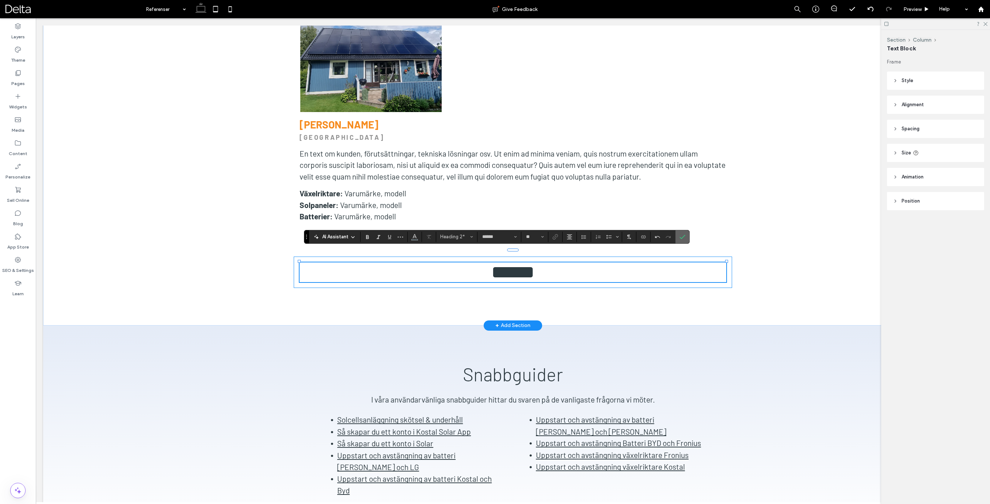
drag, startPoint x: 685, startPoint y: 237, endPoint x: 482, endPoint y: 225, distance: 203.4
click at [685, 237] on label "Confirm" at bounding box center [682, 236] width 11 height 13
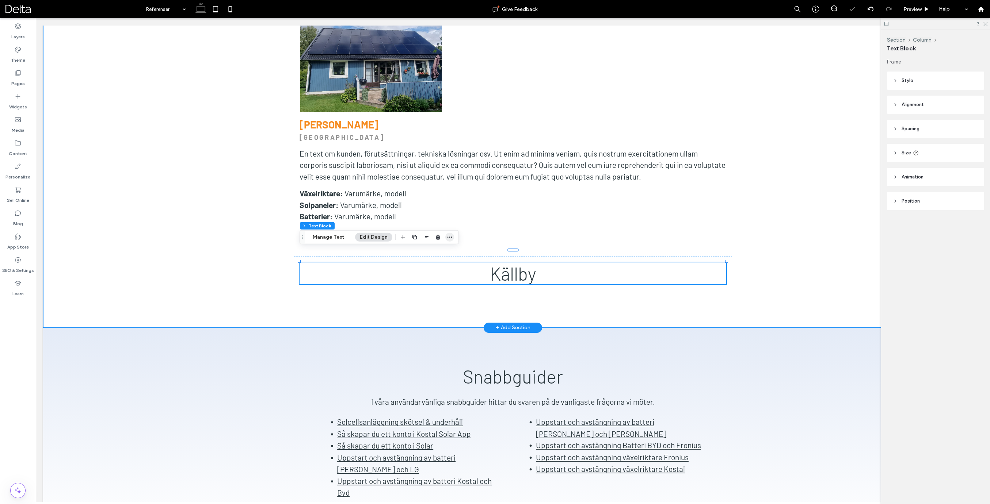
click at [447, 238] on icon "button" at bounding box center [450, 237] width 6 height 6
click at [429, 320] on span "Edit Anchor" at bounding box center [425, 322] width 27 height 6
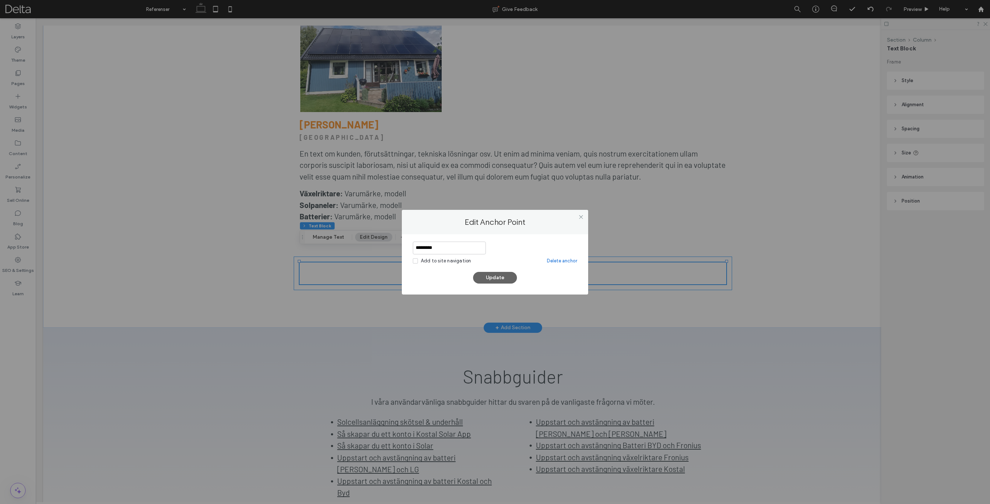
click at [447, 245] on input "*********" at bounding box center [449, 248] width 73 height 13
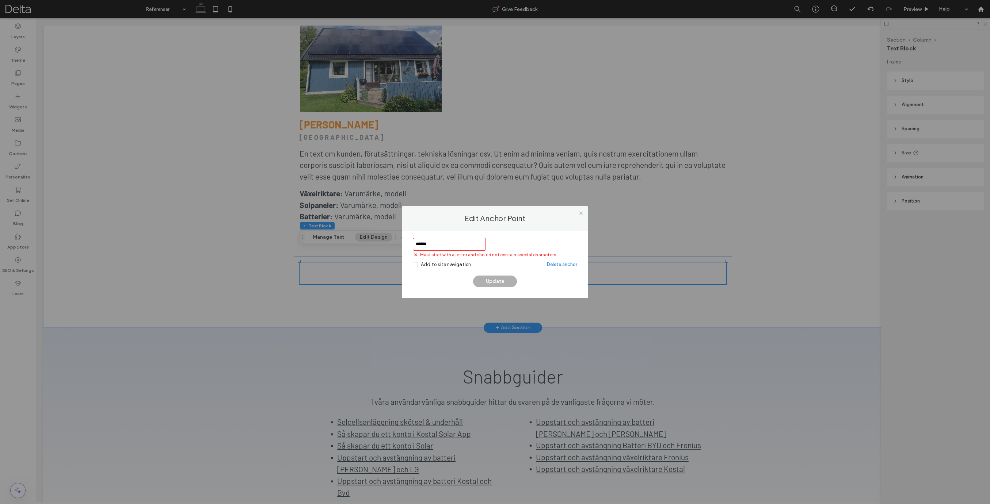
click at [456, 273] on div "****** Must start with a letter and should not contain special characters. Add …" at bounding box center [495, 262] width 164 height 49
drag, startPoint x: 420, startPoint y: 244, endPoint x: 423, endPoint y: 248, distance: 4.0
click at [420, 244] on input "******" at bounding box center [449, 244] width 73 height 13
click at [498, 278] on div "Update" at bounding box center [495, 282] width 164 height 12
click at [419, 244] on input "******" at bounding box center [449, 244] width 73 height 13
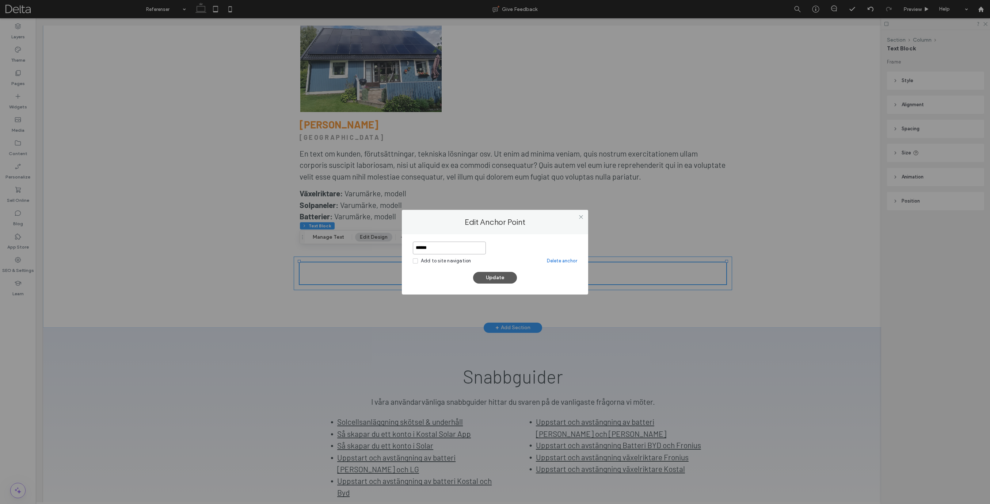
type input "******"
click at [492, 276] on button "Update" at bounding box center [495, 278] width 44 height 12
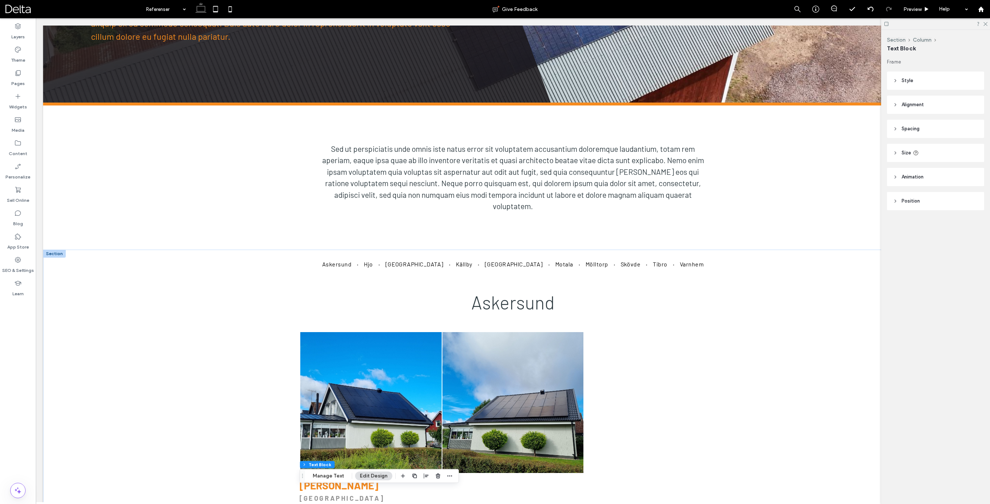
scroll to position [200, 0]
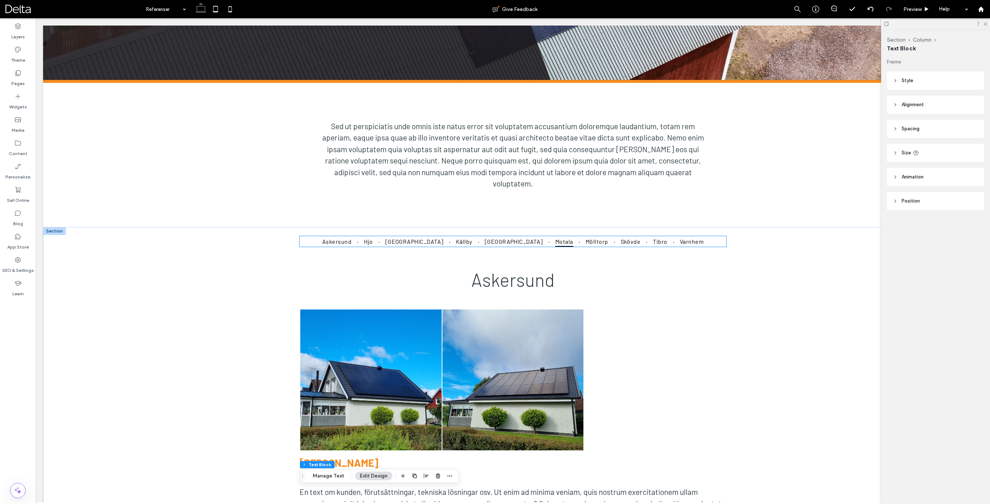
click at [555, 240] on span "Motala" at bounding box center [564, 241] width 18 height 11
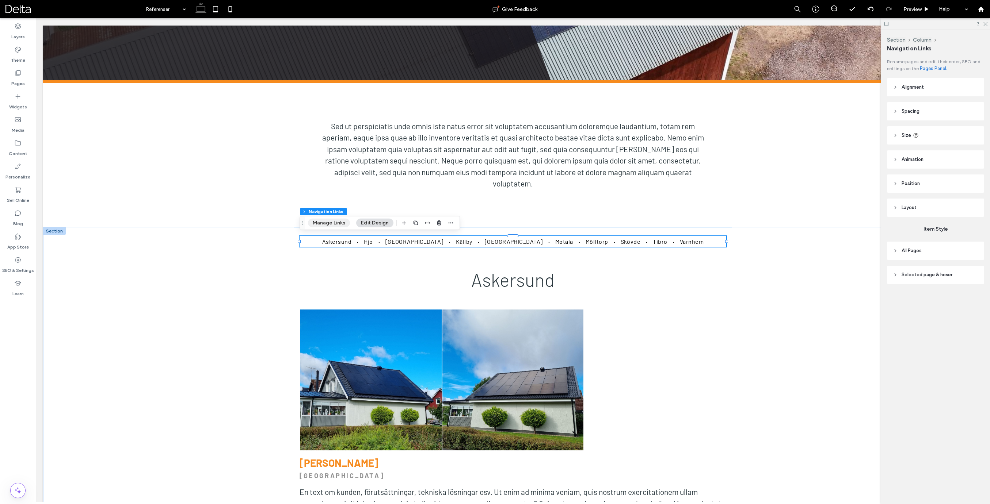
click at [341, 221] on button "Manage Links" at bounding box center [329, 223] width 42 height 9
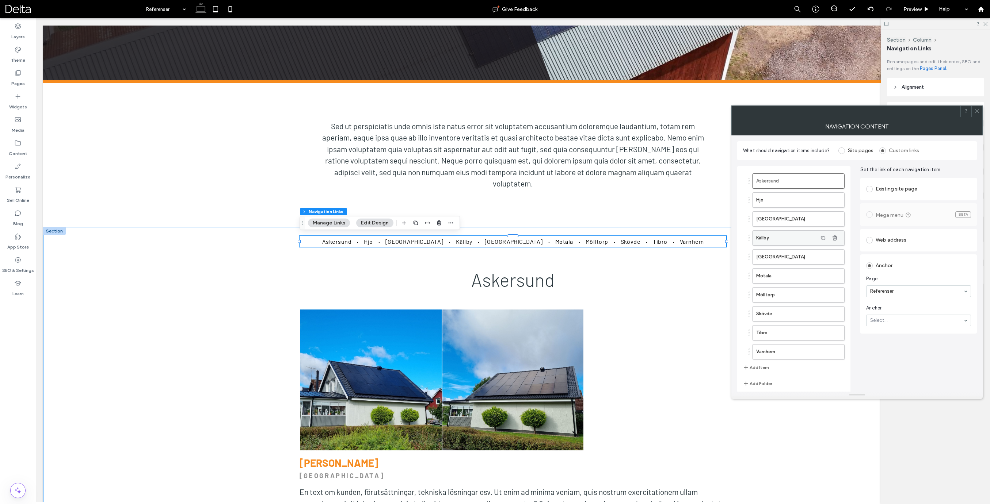
click at [778, 238] on label "Källby" at bounding box center [786, 238] width 61 height 15
click at [882, 304] on div "Anchor" at bounding box center [918, 307] width 105 height 12
click at [889, 241] on div "Web address" at bounding box center [918, 240] width 105 height 12
type input "*******"
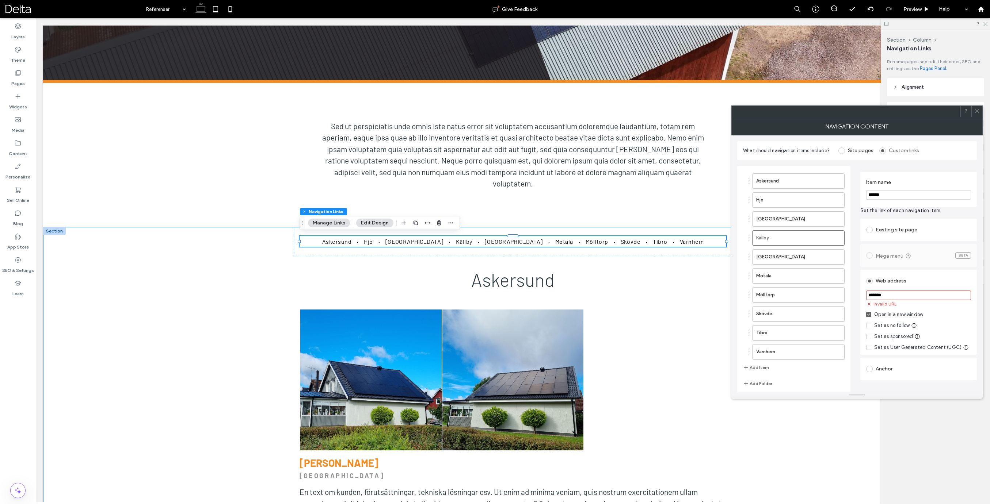
click at [899, 295] on input "*******" at bounding box center [918, 295] width 105 height 9
type input "*******"
click at [976, 111] on icon at bounding box center [976, 110] width 5 height 5
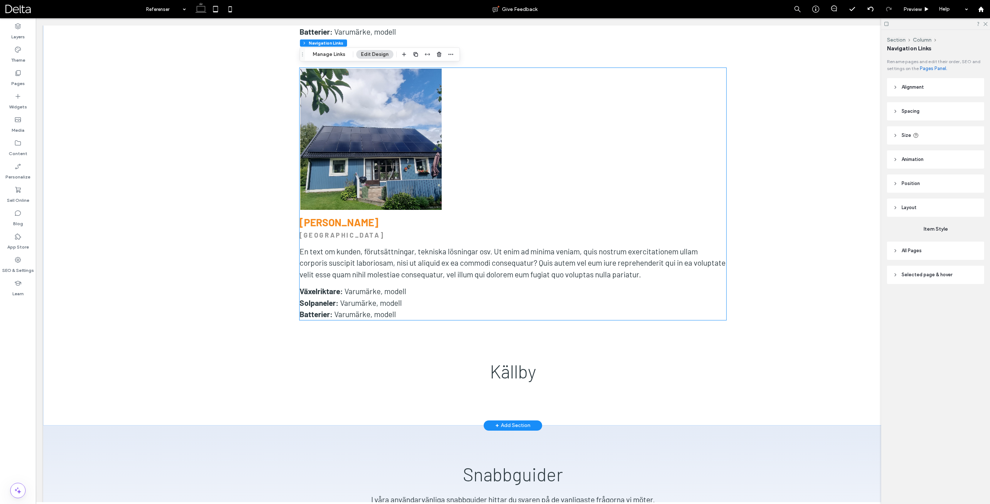
scroll to position [3380, 0]
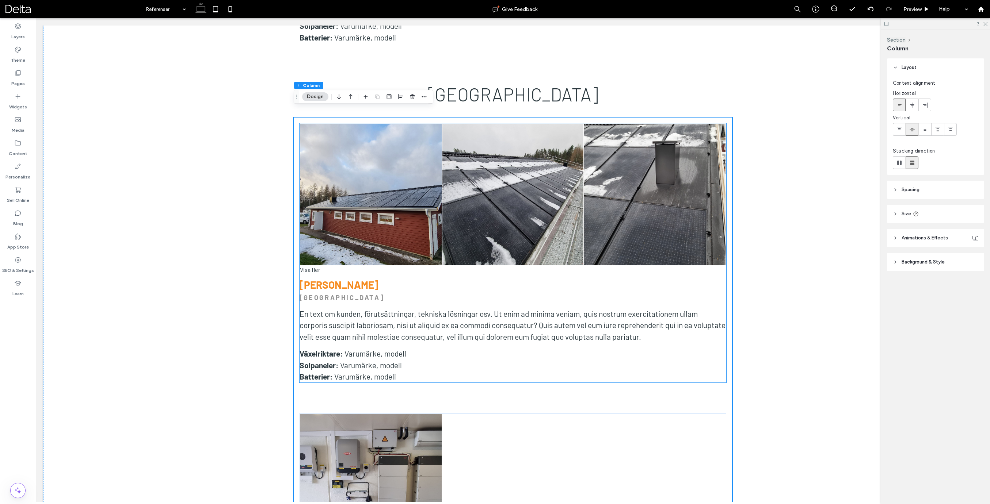
scroll to position [2471, 0]
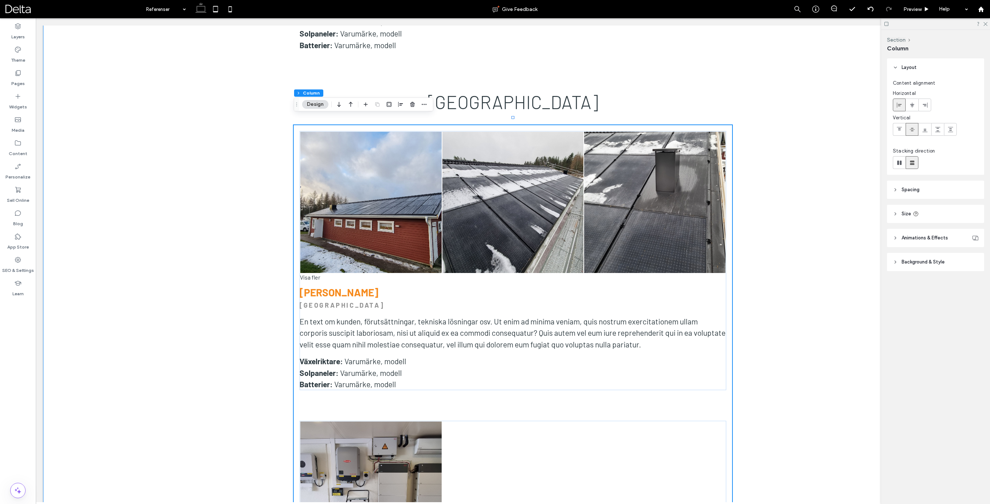
click at [540, 118] on div at bounding box center [513, 118] width 438 height 0
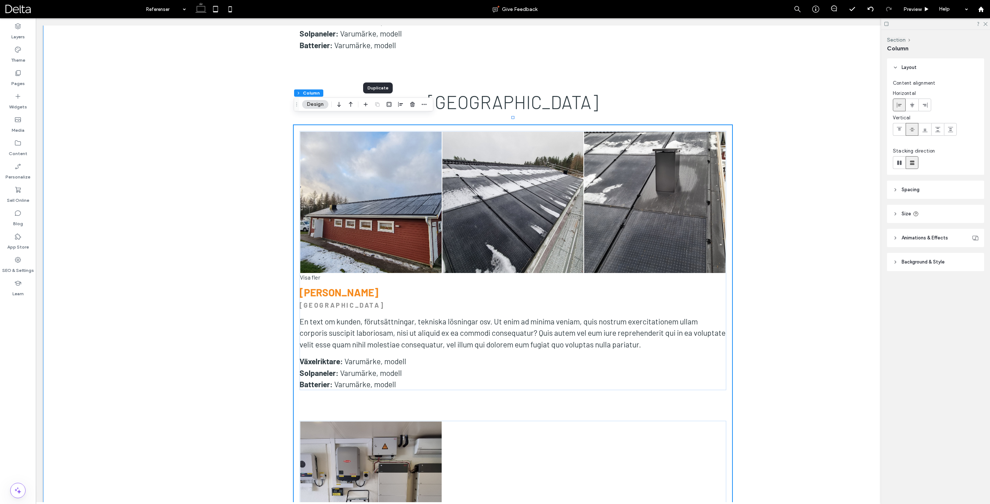
click at [378, 105] on div at bounding box center [377, 104] width 9 height 13
click at [9, 34] on div "Layers" at bounding box center [18, 31] width 36 height 23
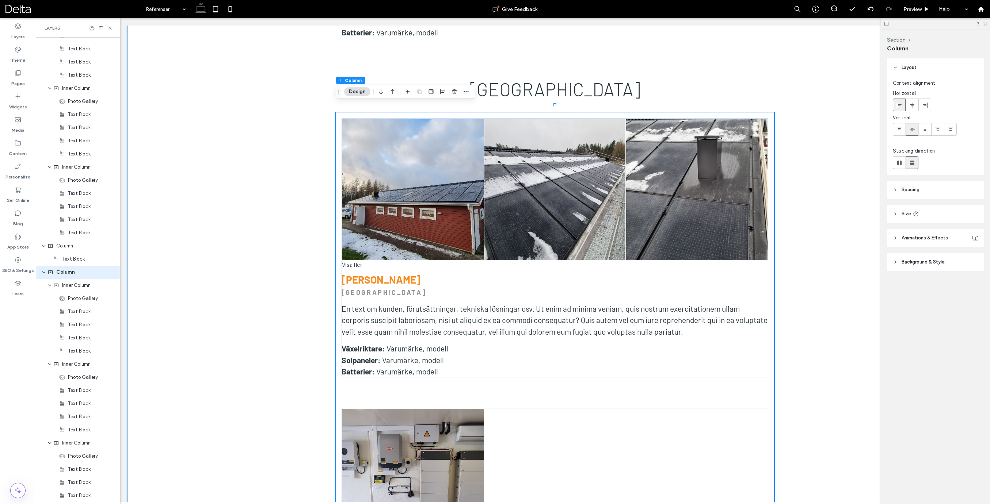
scroll to position [1009, 0]
click at [44, 272] on icon "expand Column" at bounding box center [44, 271] width 4 height 6
click at [69, 288] on div "Column" at bounding box center [78, 284] width 84 height 13
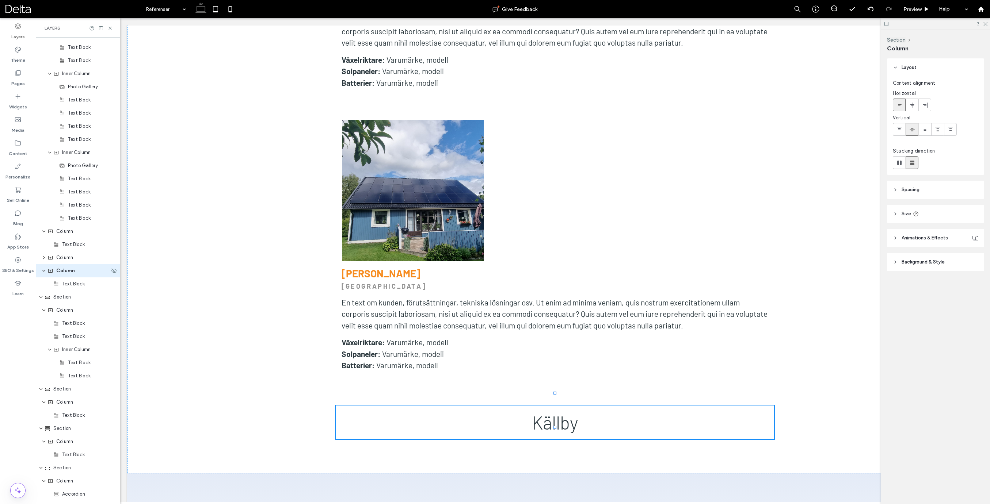
scroll to position [3475, 0]
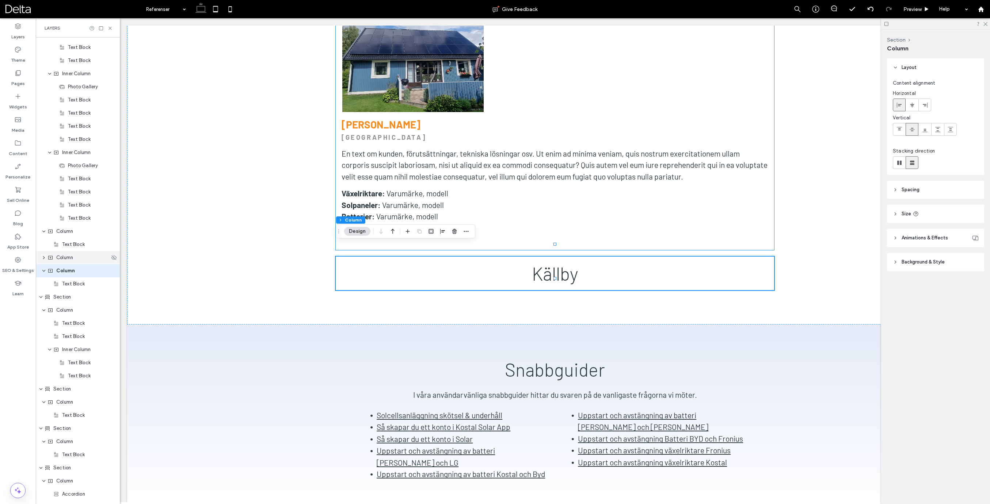
click at [69, 261] on div "Column" at bounding box center [78, 257] width 84 height 13
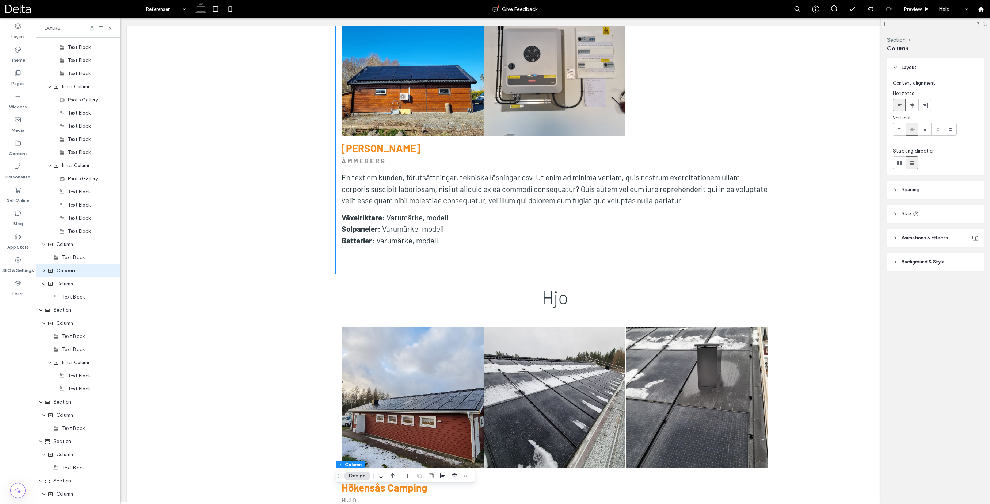
scroll to position [1356, 0]
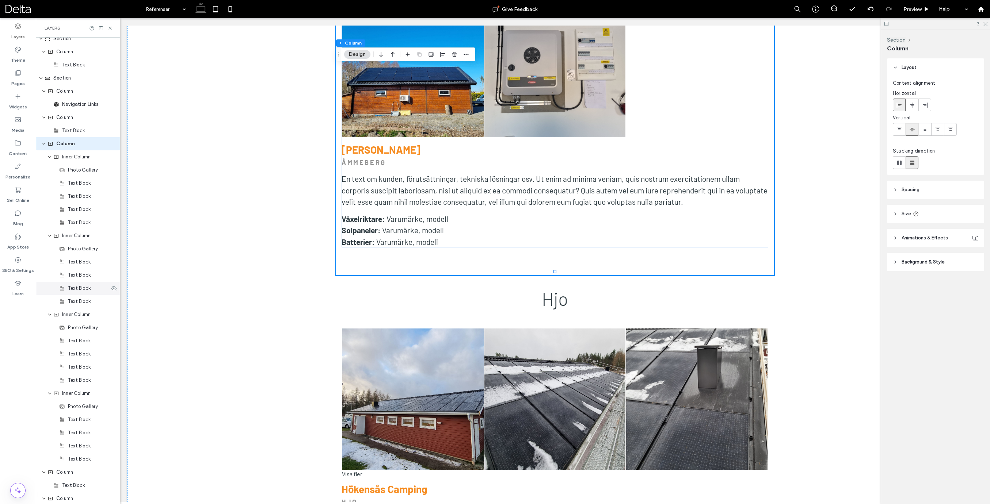
scroll to position [505, 0]
click at [60, 144] on span "Column" at bounding box center [65, 144] width 19 height 7
click at [43, 144] on use "expand Column" at bounding box center [43, 145] width 3 height 2
click at [54, 160] on div "Column" at bounding box center [78, 157] width 62 height 7
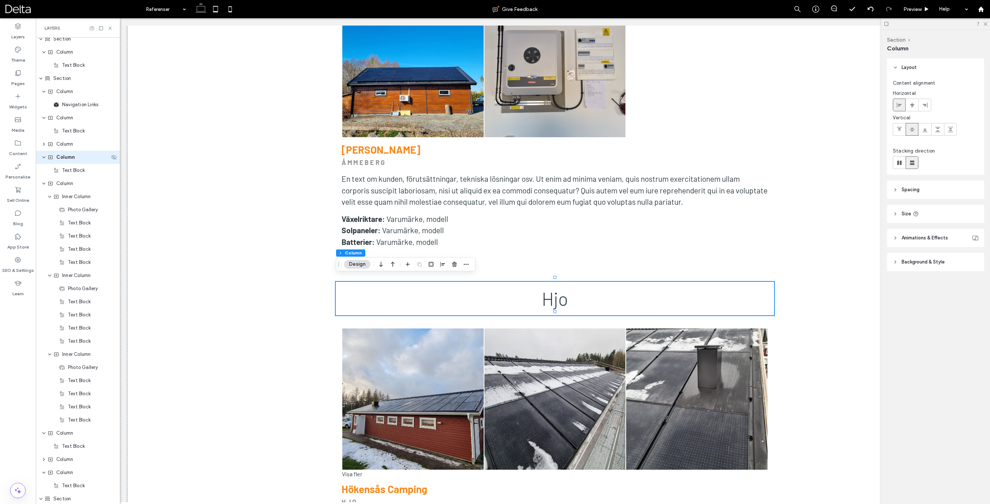
scroll to position [391, 0]
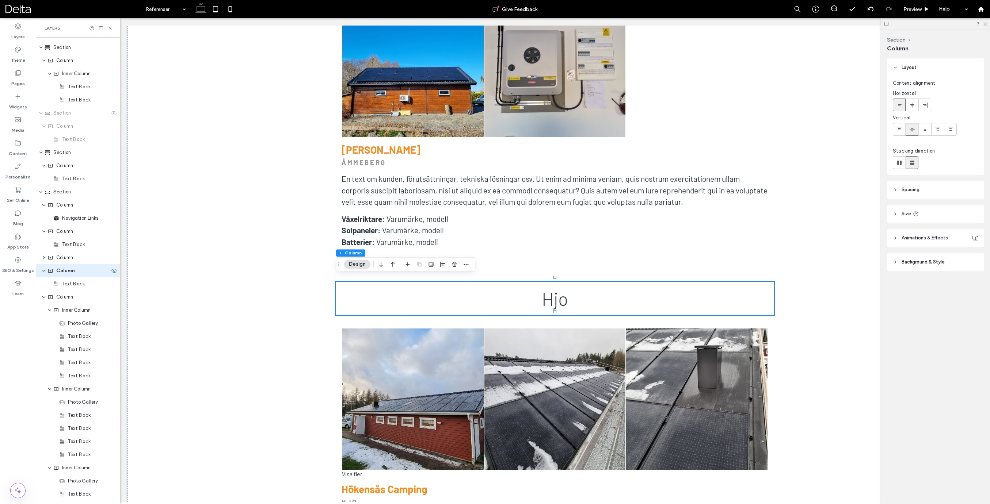
click at [44, 272] on icon "expand Column" at bounding box center [44, 271] width 4 height 6
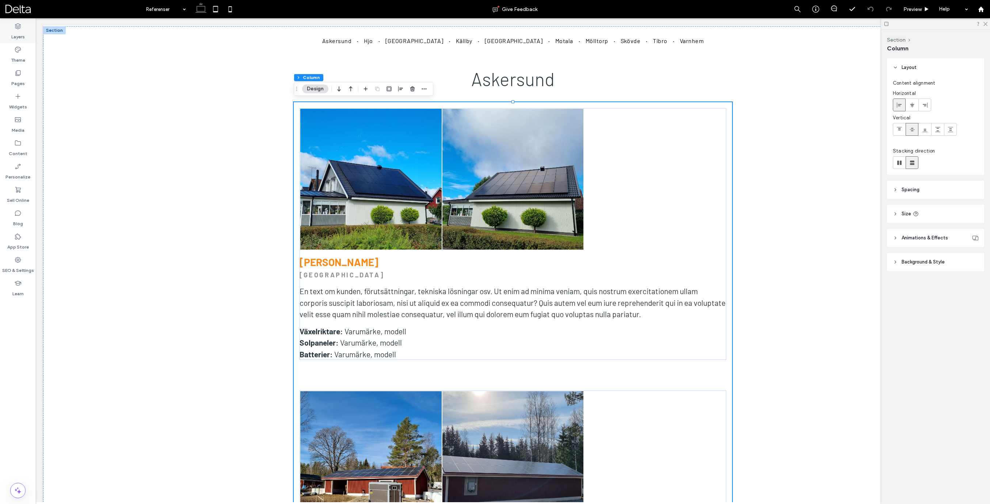
click at [25, 41] on div "Layers" at bounding box center [18, 31] width 36 height 23
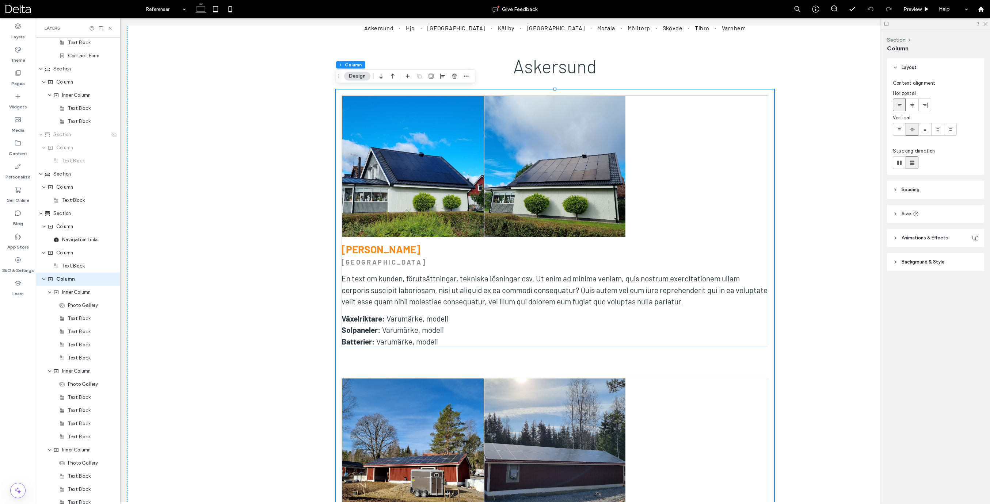
scroll to position [378, 0]
click at [418, 77] on div at bounding box center [419, 76] width 9 height 13
click at [419, 76] on div at bounding box center [419, 76] width 9 height 13
click at [464, 77] on use "button" at bounding box center [466, 76] width 5 height 1
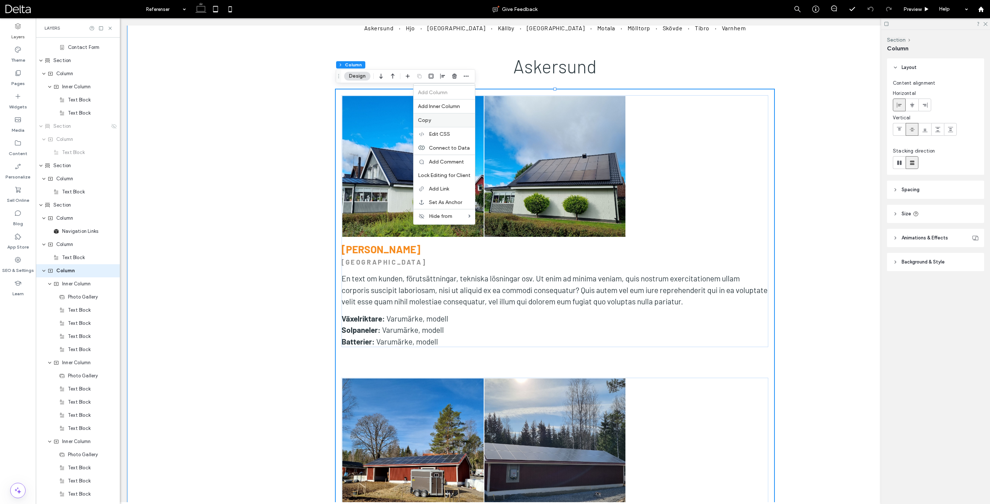
click at [430, 120] on span "Copy" at bounding box center [424, 120] width 13 height 6
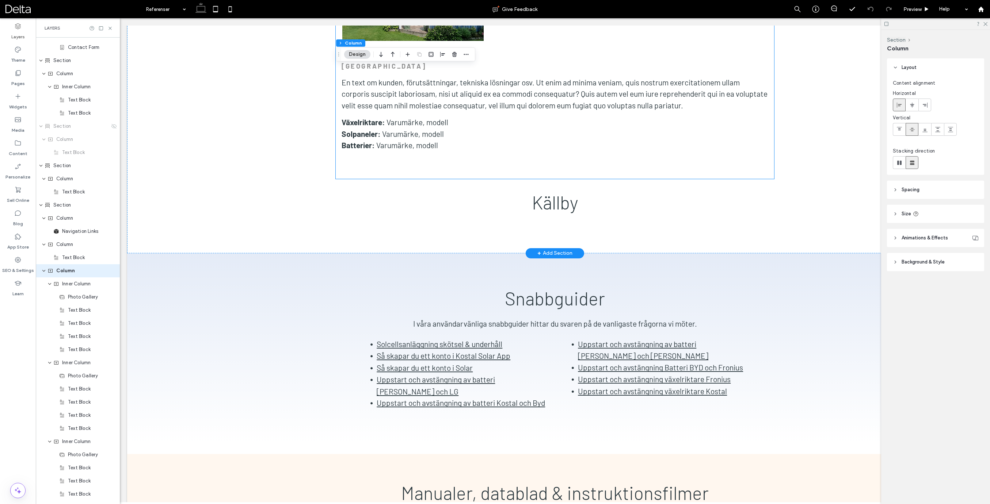
scroll to position [3537, 0]
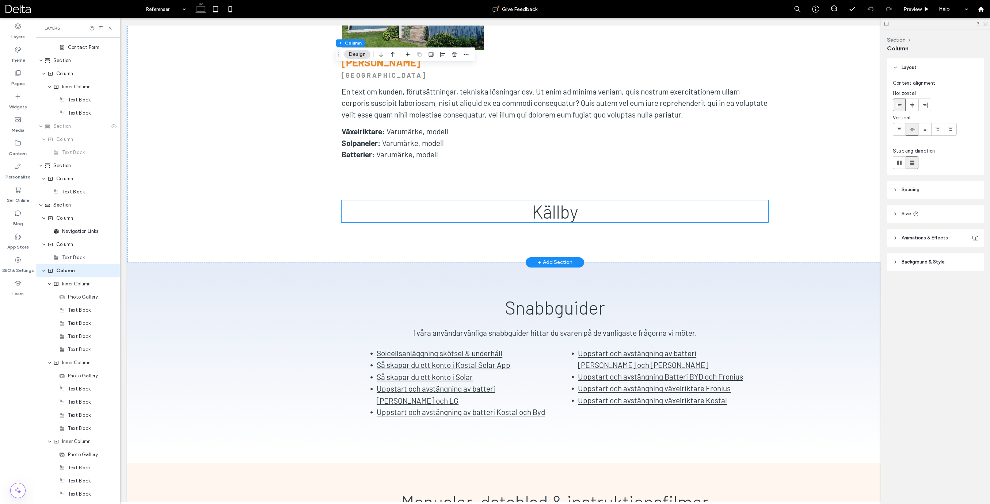
click at [478, 200] on h2 "Källby" at bounding box center [554, 211] width 427 height 22
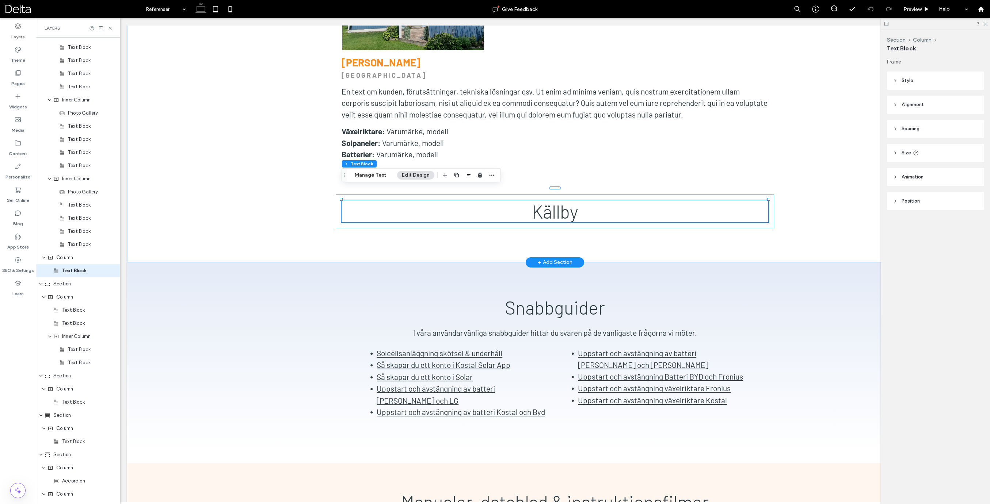
click at [470, 195] on div "Källby" at bounding box center [555, 212] width 438 height 34
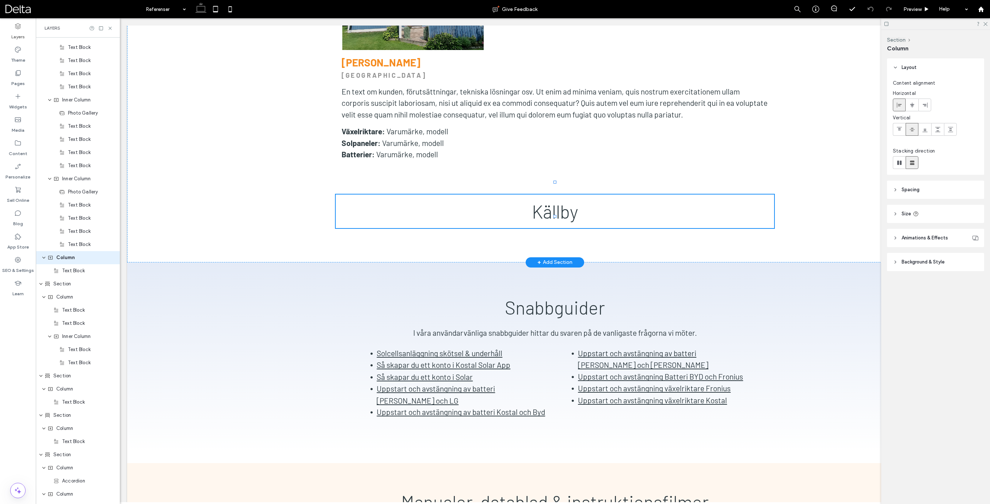
scroll to position [1338, 0]
click at [465, 169] on icon "button" at bounding box center [466, 170] width 6 height 6
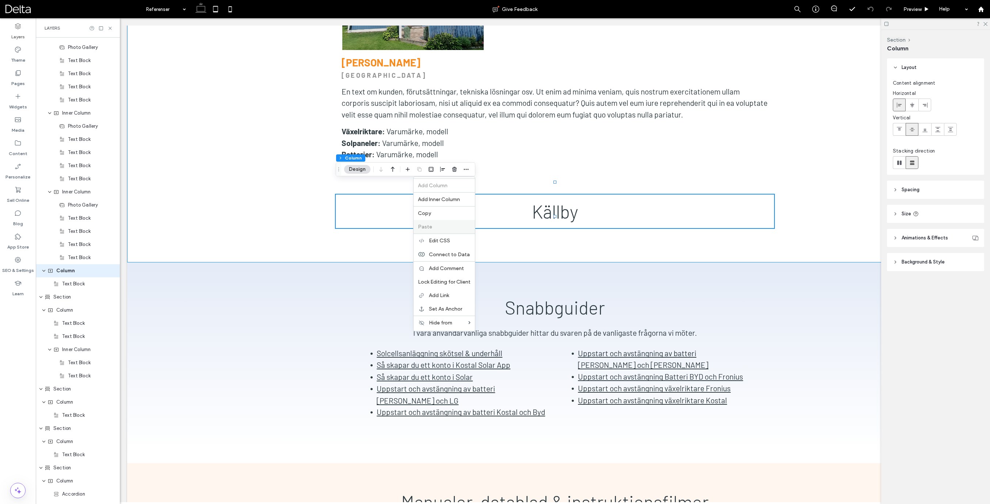
click at [427, 228] on span "Paste" at bounding box center [425, 227] width 14 height 6
click at [45, 271] on icon "expand Column" at bounding box center [44, 271] width 4 height 6
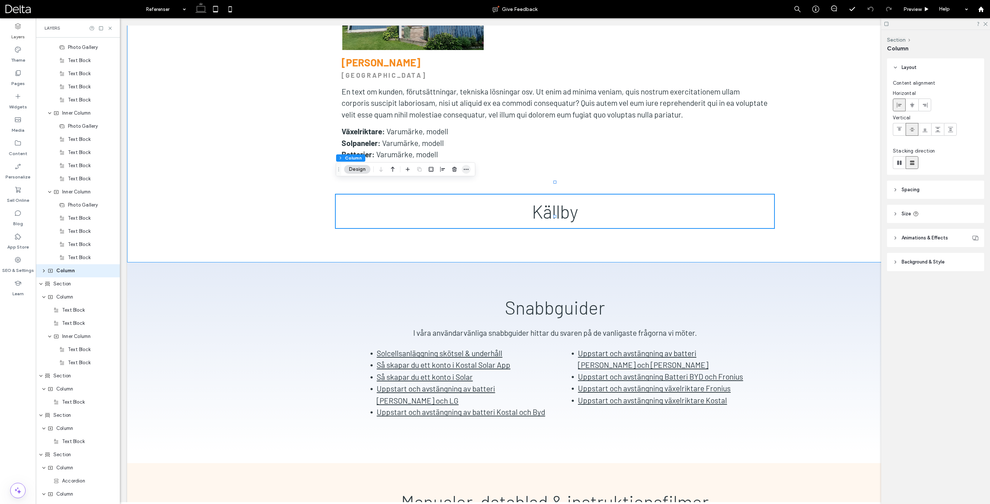
click at [469, 171] on icon "button" at bounding box center [466, 170] width 6 height 6
click at [84, 271] on div "Column" at bounding box center [78, 270] width 62 height 7
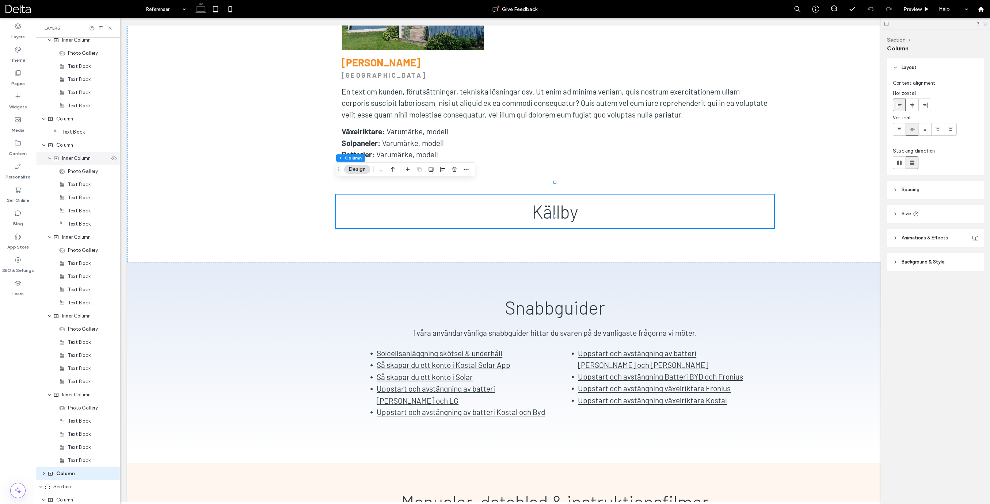
scroll to position [1132, 0]
click at [49, 162] on icon "expand Inner Column" at bounding box center [49, 161] width 4 height 6
click at [68, 160] on span "Inner Column" at bounding box center [76, 160] width 28 height 7
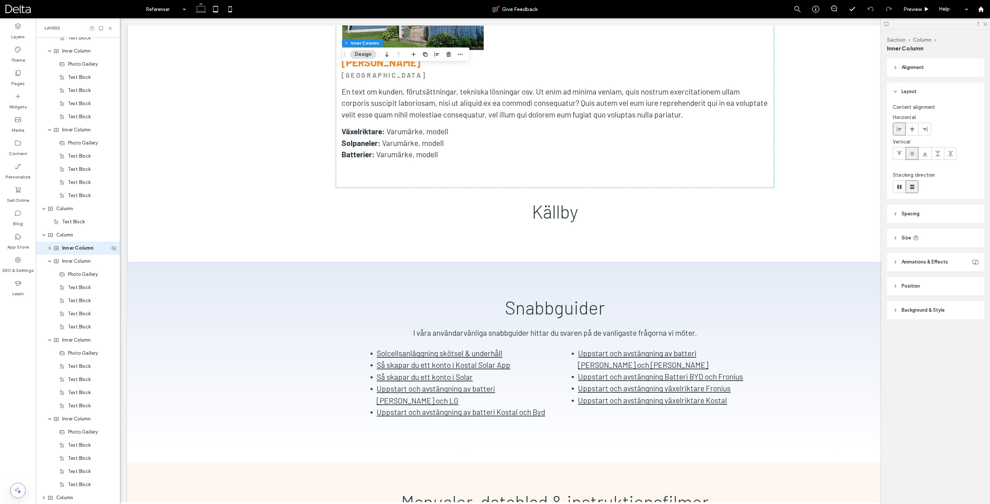
scroll to position [2449, 0]
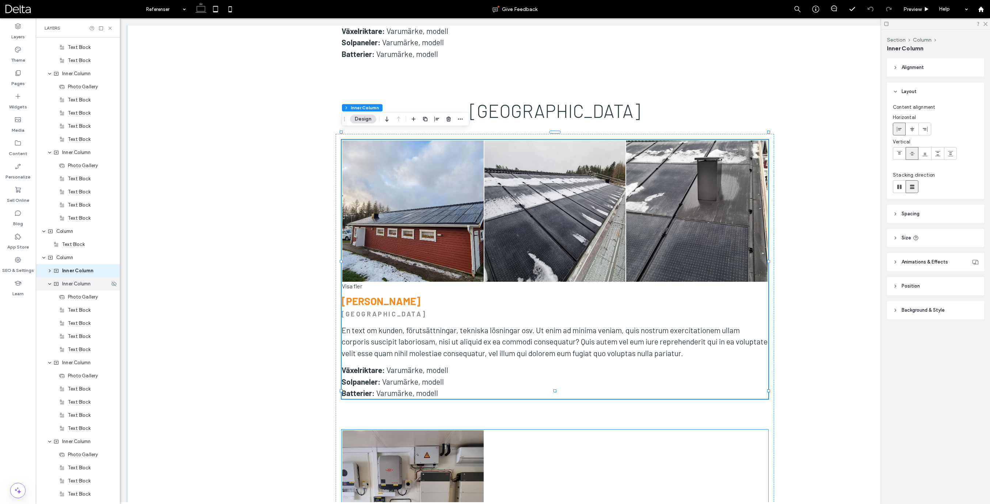
click at [50, 285] on icon "expand Inner Column" at bounding box center [49, 284] width 4 height 6
click at [49, 295] on icon "expand Inner Column" at bounding box center [49, 297] width 4 height 6
click at [47, 306] on div "Inner Column" at bounding box center [78, 308] width 84 height 13
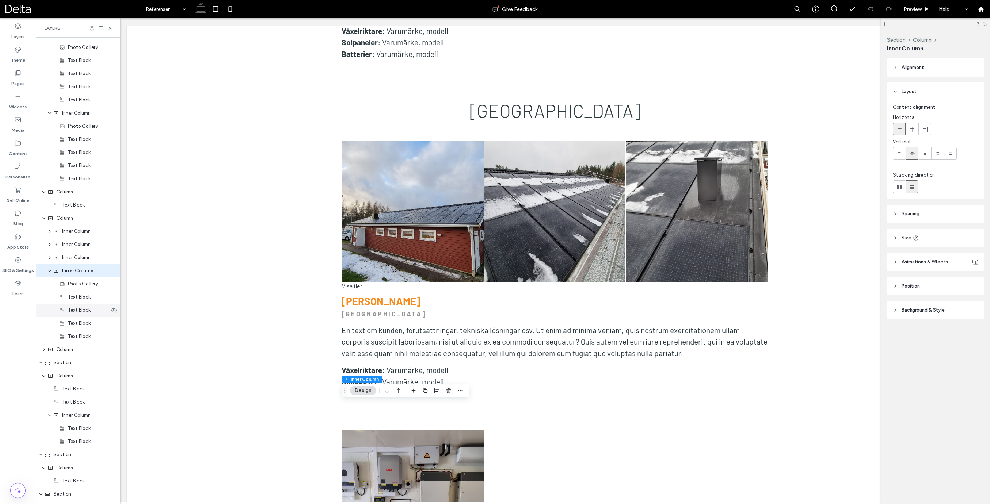
scroll to position [3298, 0]
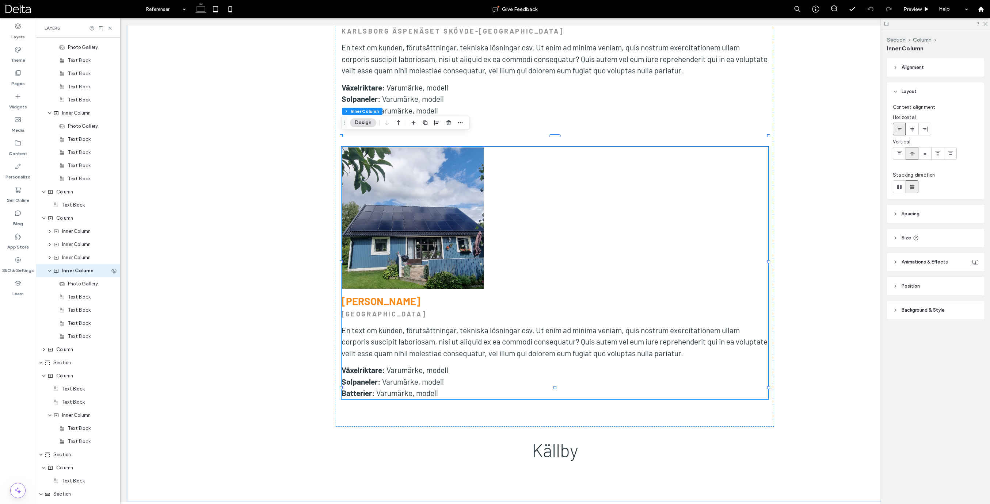
click at [50, 271] on icon "expand Inner Column" at bounding box center [49, 271] width 4 height 6
click at [69, 286] on span "Column" at bounding box center [64, 283] width 17 height 7
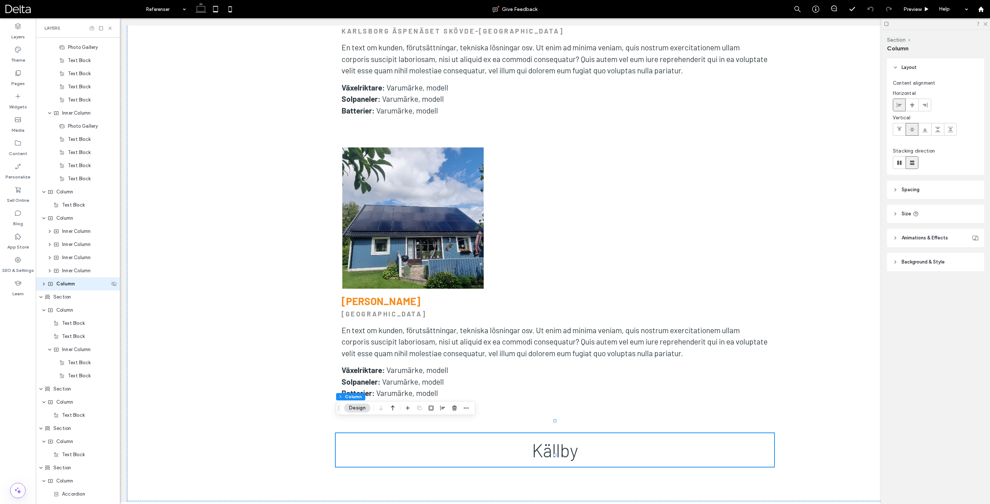
scroll to position [1075, 0]
click at [44, 206] on use "expand Column" at bounding box center [43, 206] width 3 height 2
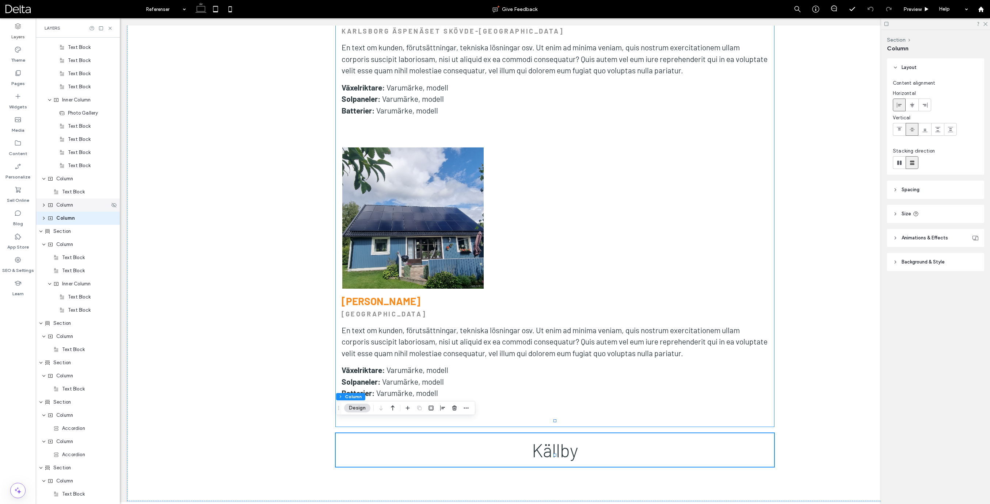
click at [70, 205] on span "Column" at bounding box center [64, 205] width 17 height 7
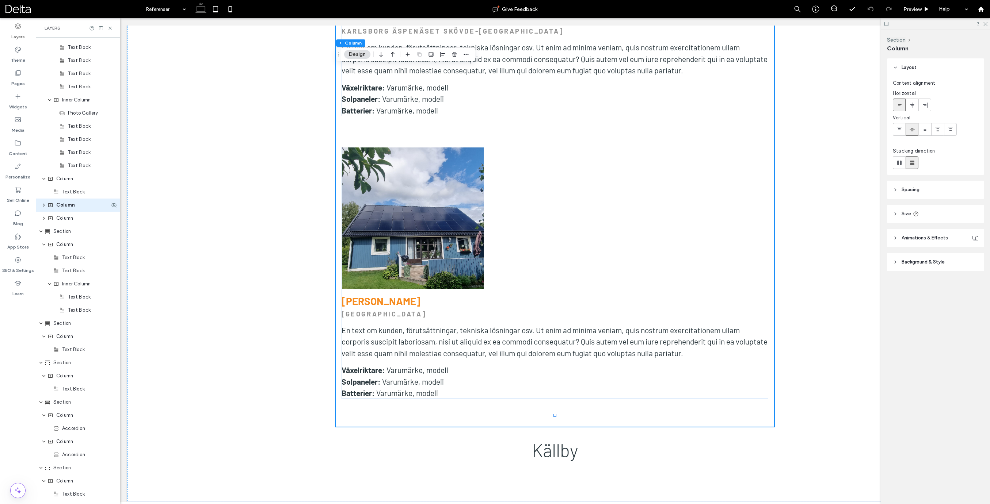
scroll to position [1009, 0]
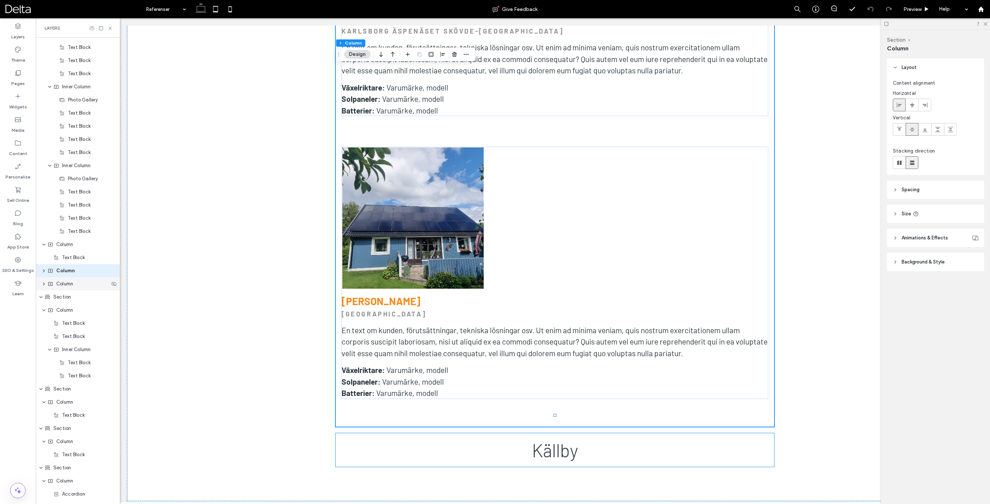
click at [68, 284] on span "Column" at bounding box center [64, 283] width 17 height 7
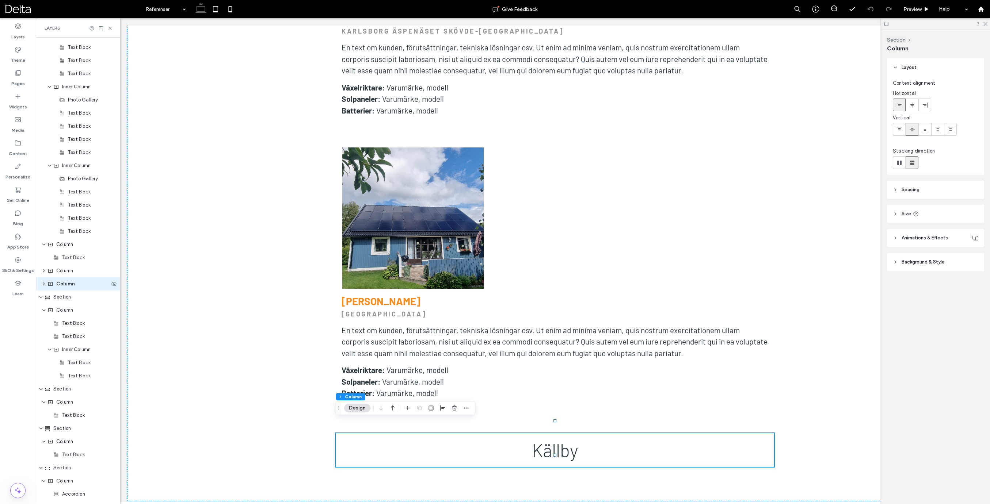
scroll to position [1022, 0]
click at [468, 410] on icon "button" at bounding box center [466, 408] width 6 height 6
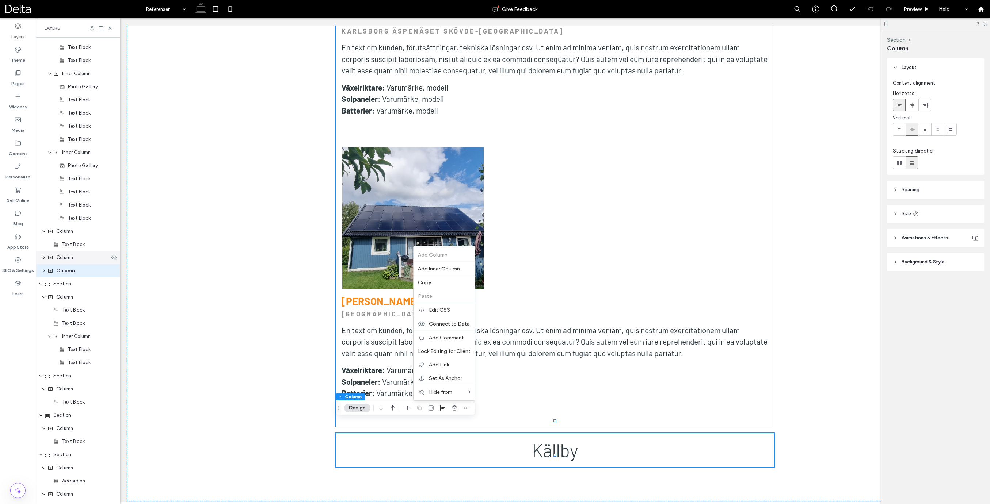
click at [76, 260] on div "Column" at bounding box center [78, 257] width 62 height 7
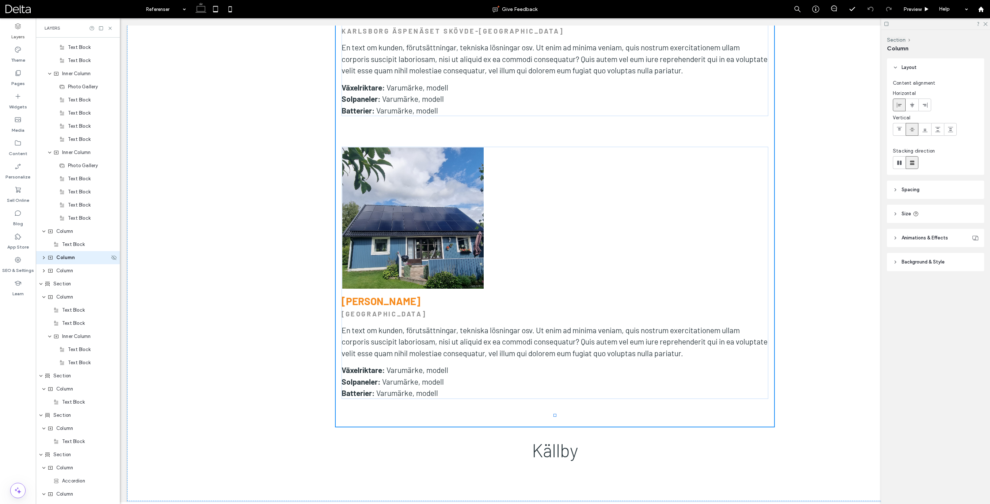
scroll to position [1009, 0]
click at [19, 83] on label "Pages" at bounding box center [18, 82] width 14 height 10
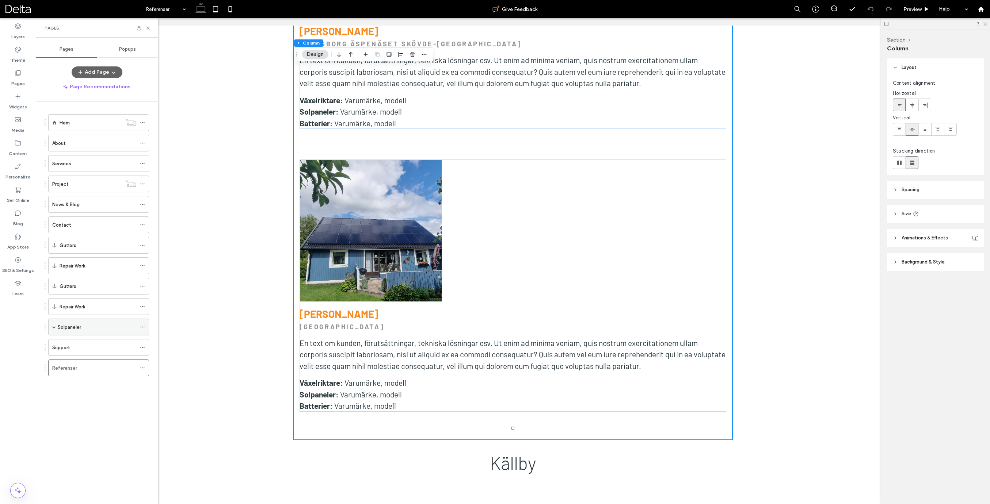
click at [81, 324] on label "Solpaneler" at bounding box center [69, 327] width 23 height 13
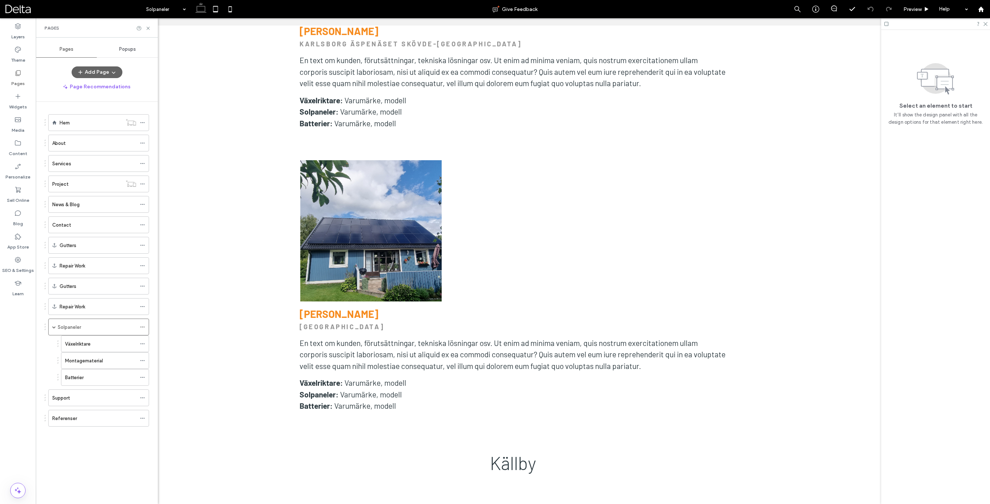
click at [80, 342] on div at bounding box center [495, 252] width 990 height 504
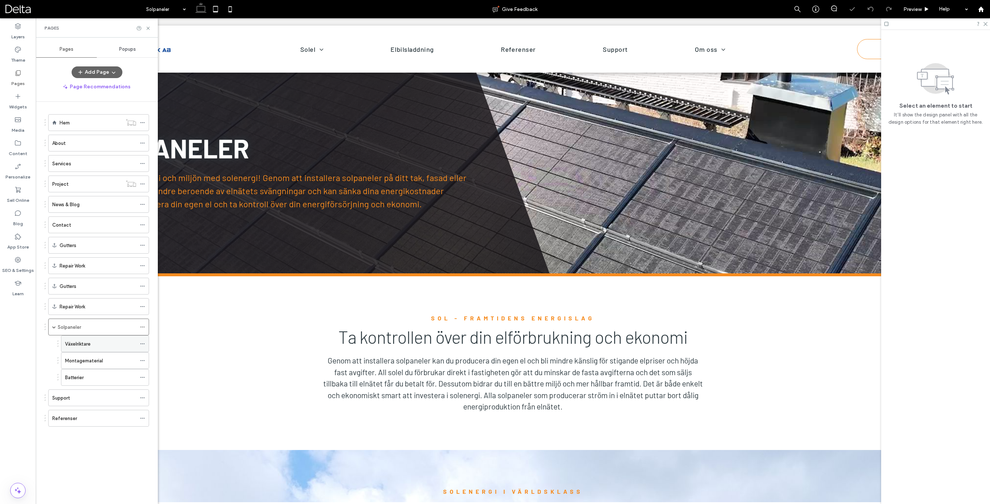
click at [84, 342] on label "Växelriktare" at bounding box center [78, 344] width 26 height 13
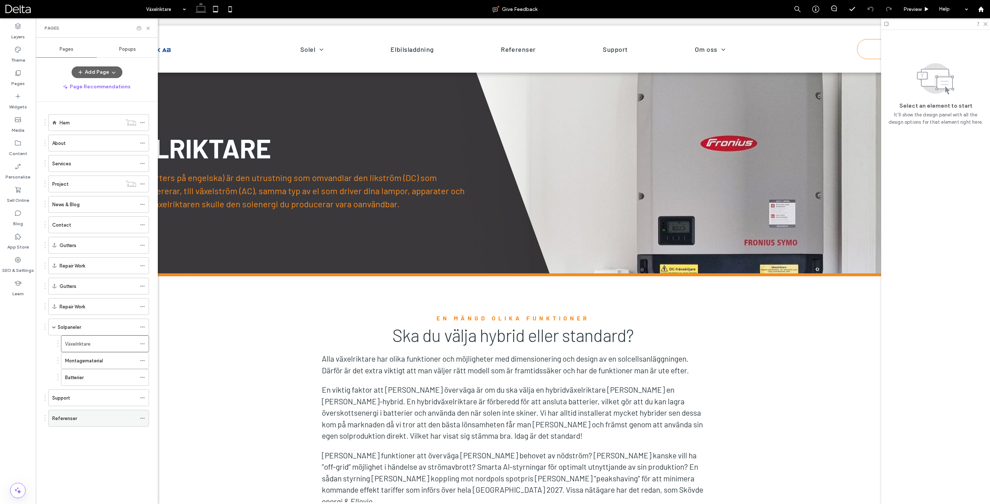
click at [79, 416] on div "Referenser" at bounding box center [94, 419] width 84 height 8
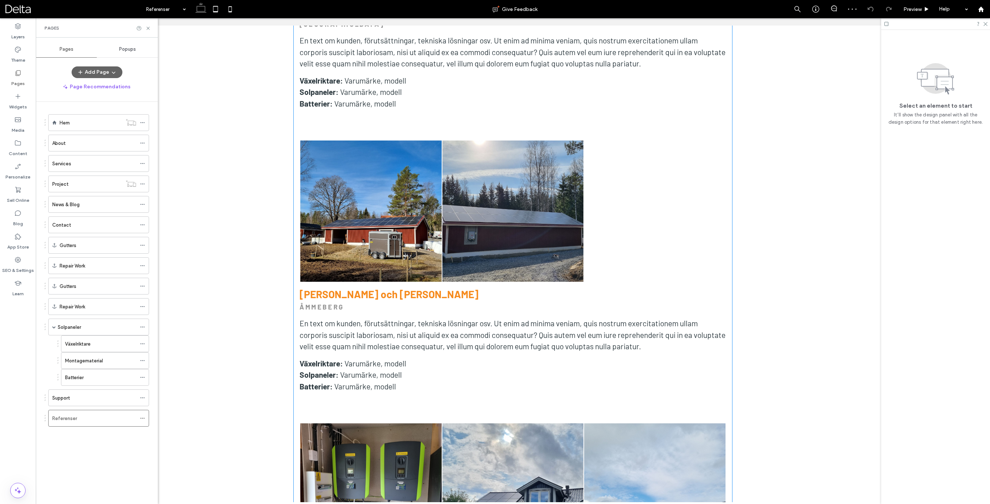
scroll to position [673, 0]
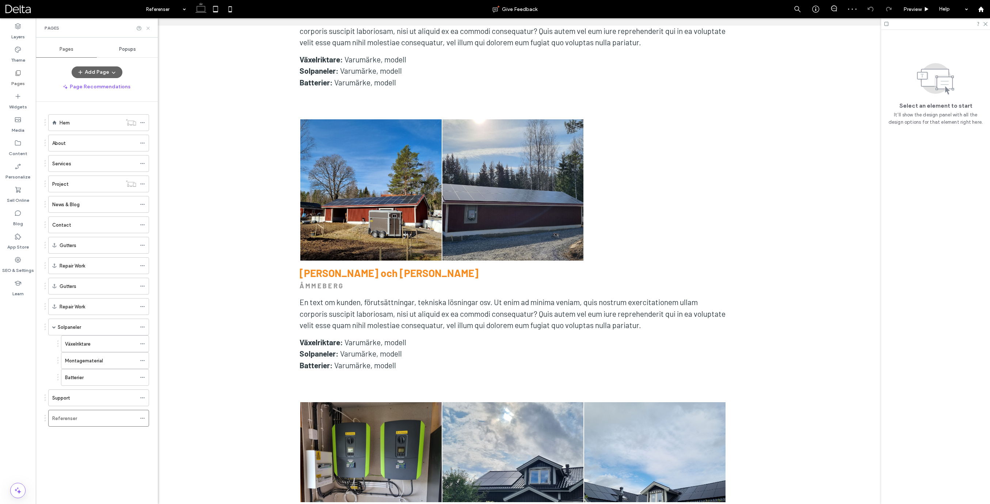
drag, startPoint x: 149, startPoint y: 28, endPoint x: 249, endPoint y: 148, distance: 155.8
click at [149, 28] on icon at bounding box center [147, 28] width 5 height 5
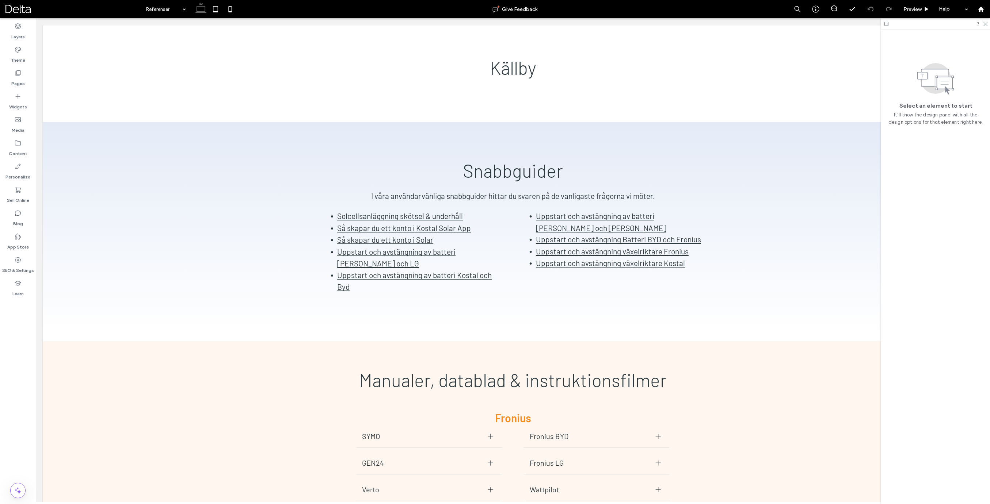
scroll to position [3567, 0]
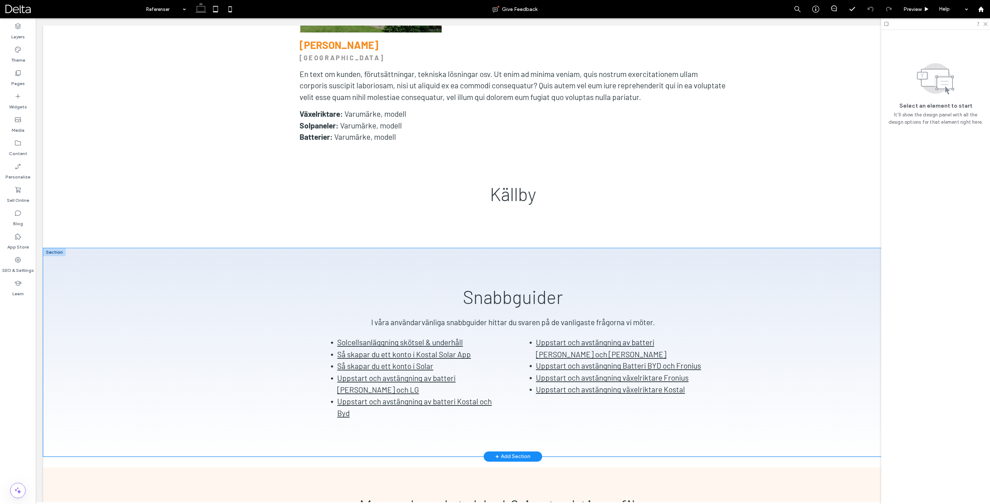
click at [397, 248] on div "Snabbguider I våra användarvänliga snabbguider hittar du svaren på de vanligast…" at bounding box center [513, 352] width 438 height 209
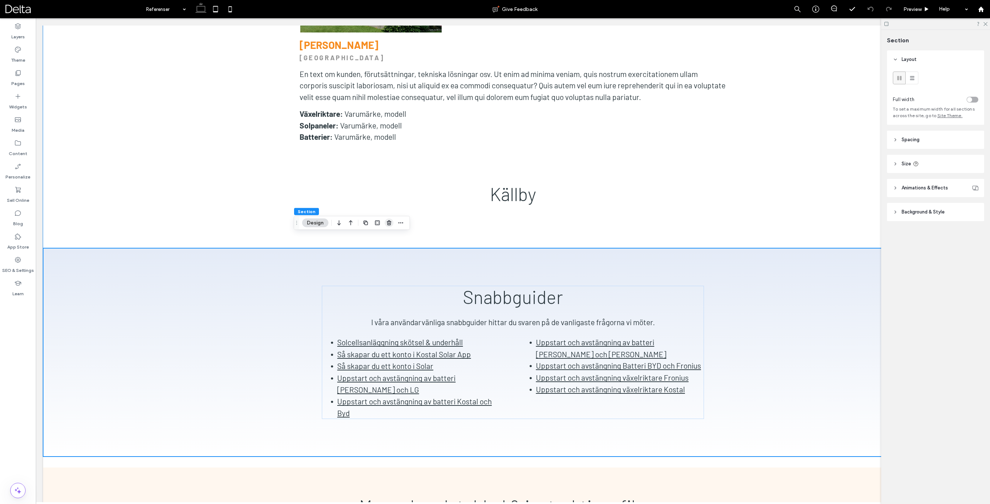
click at [391, 225] on icon "button" at bounding box center [389, 223] width 6 height 6
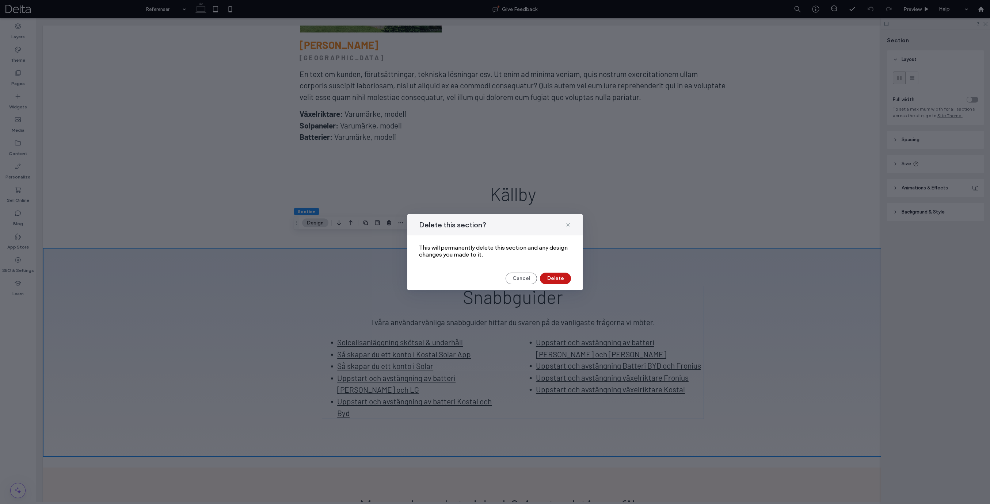
click at [558, 279] on button "Delete" at bounding box center [555, 279] width 31 height 12
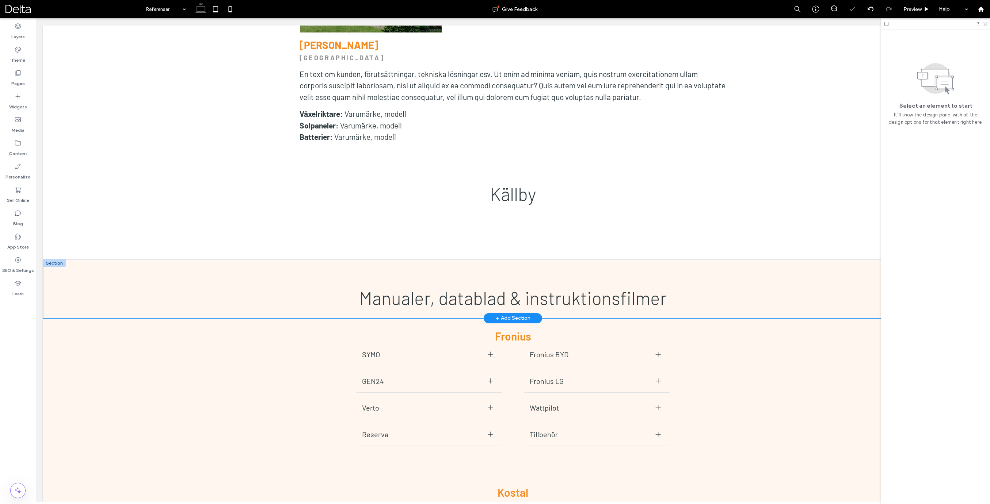
click at [341, 259] on div "Manualer, datablad & instruktionsfilmer" at bounding box center [512, 288] width 939 height 59
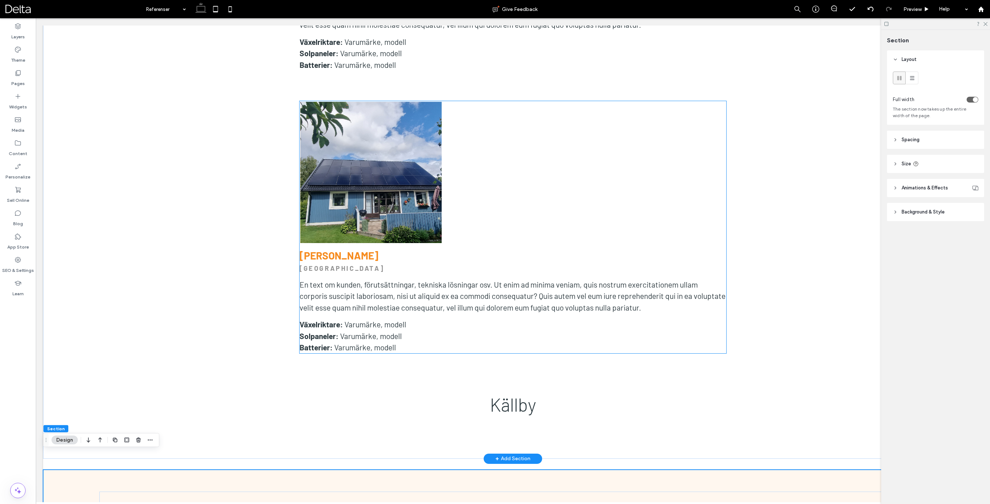
scroll to position [3368, 0]
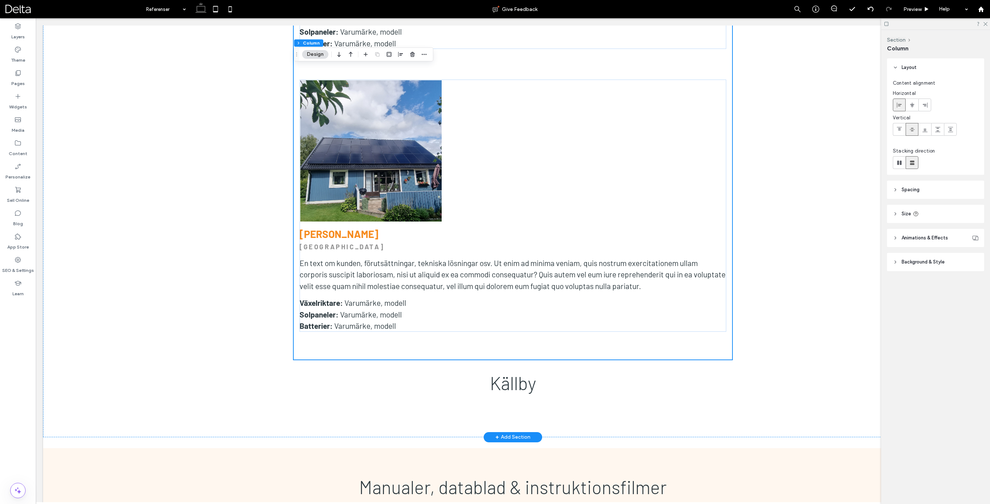
scroll to position [3385, 0]
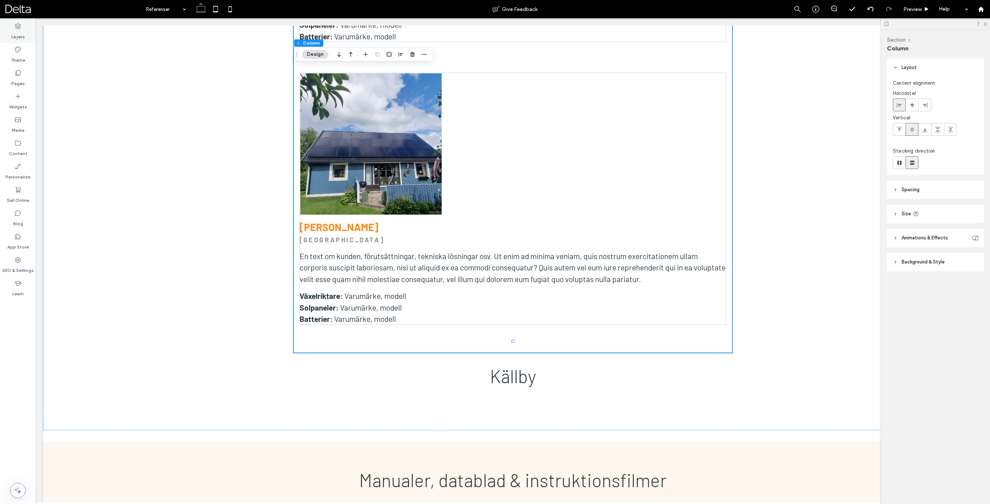
click at [22, 37] on label "Layers" at bounding box center [18, 35] width 14 height 10
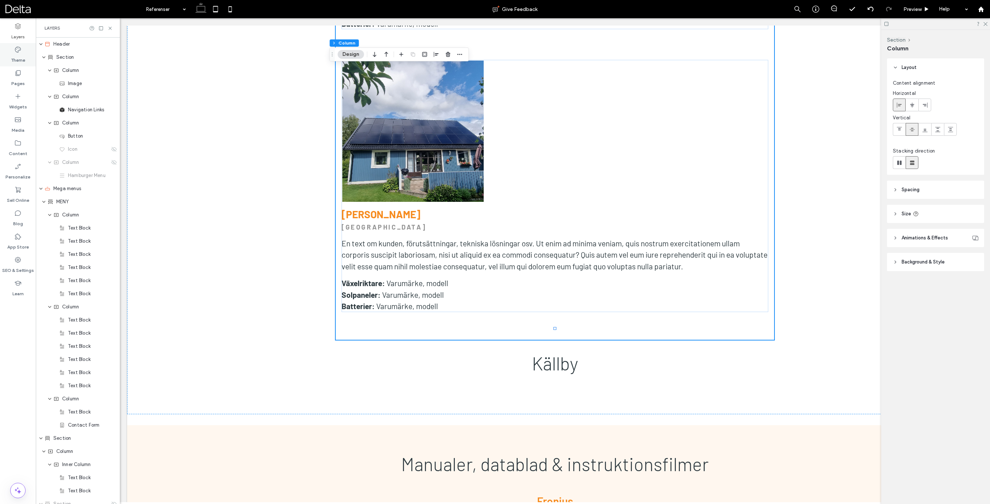
scroll to position [1009, 0]
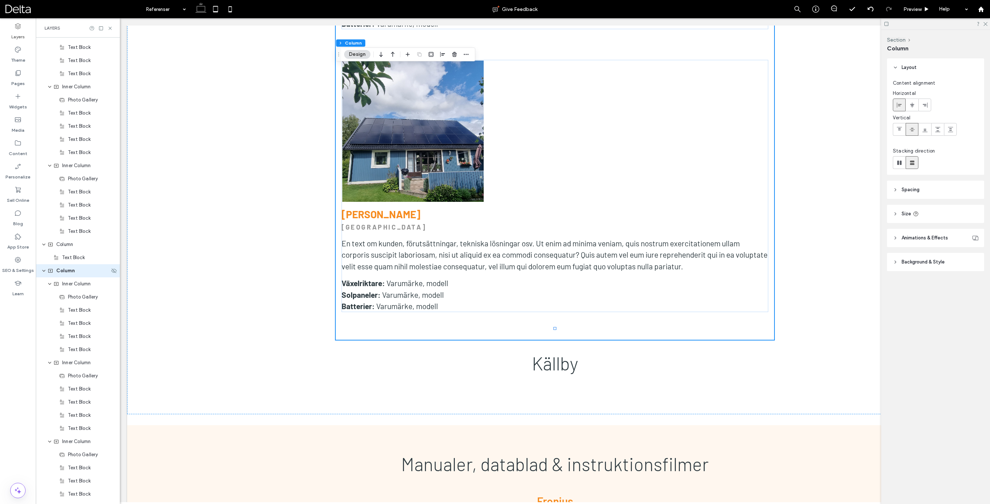
click at [64, 272] on span "Column" at bounding box center [65, 270] width 19 height 7
click at [417, 53] on div at bounding box center [419, 54] width 9 height 13
click at [587, 354] on h2 "Källby" at bounding box center [554, 363] width 427 height 22
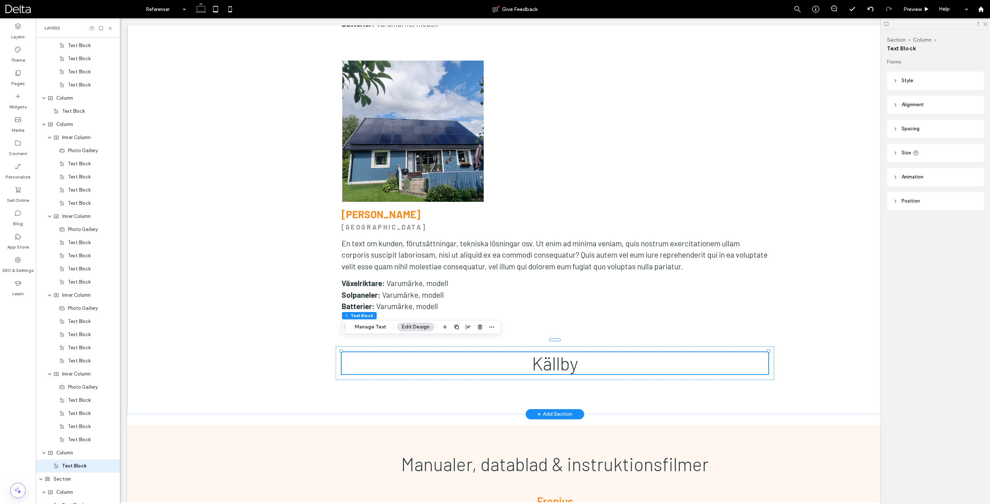
scroll to position [1351, 0]
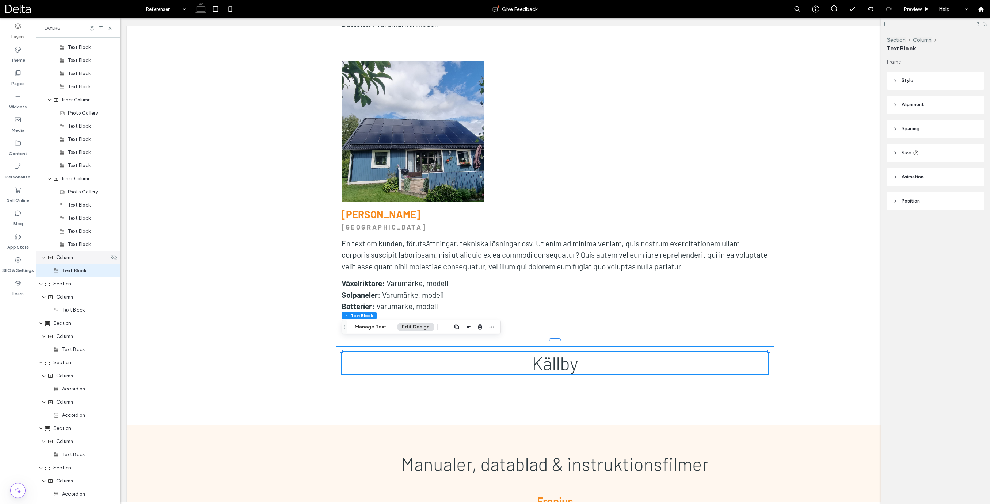
click at [67, 259] on span "Column" at bounding box center [64, 257] width 17 height 7
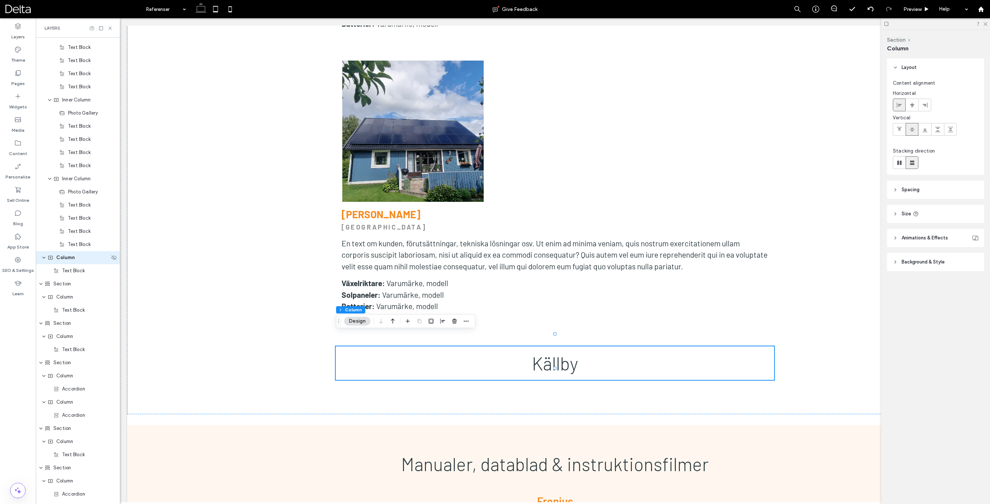
scroll to position [1338, 0]
click at [81, 274] on div "Column" at bounding box center [78, 270] width 62 height 7
click at [115, 272] on icon at bounding box center [114, 271] width 6 height 6
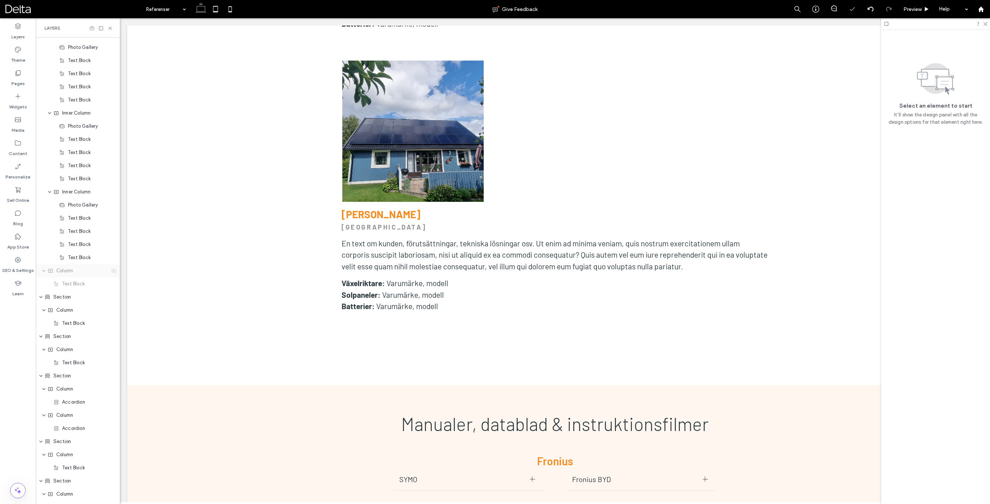
click at [114, 272] on icon at bounding box center [114, 271] width 6 height 6
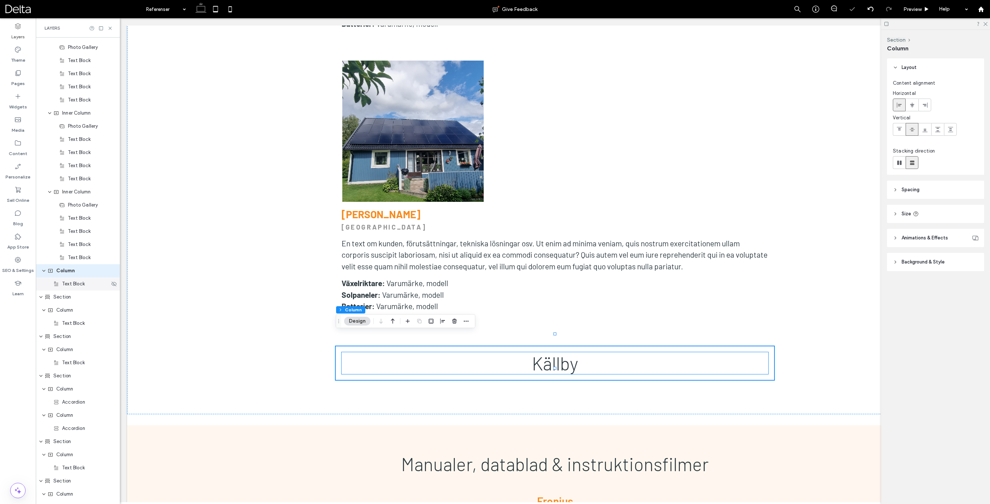
click at [84, 284] on span "Text Block" at bounding box center [73, 283] width 23 height 7
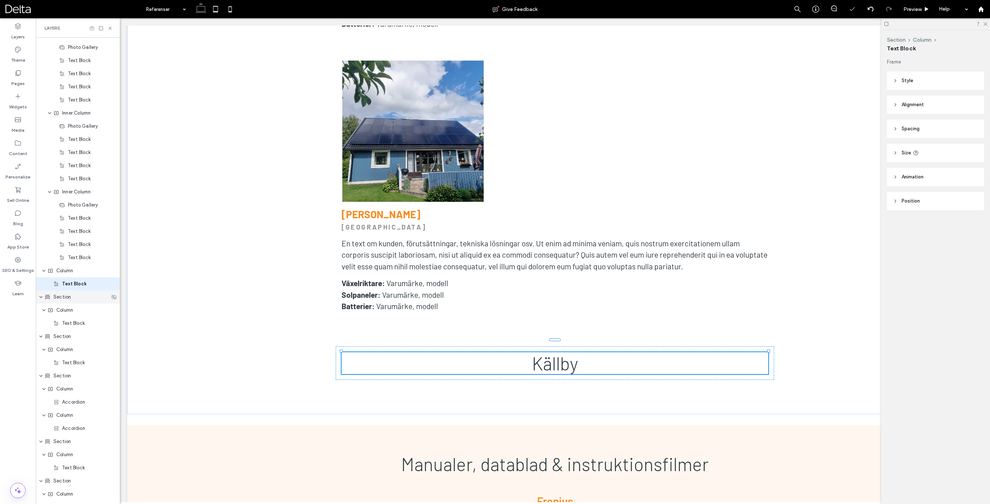
scroll to position [1351, 0]
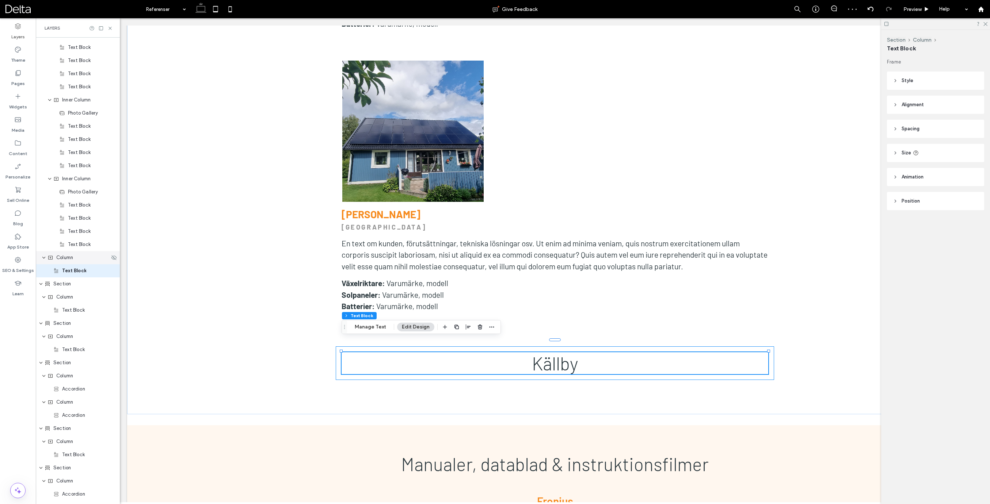
click at [69, 260] on span "Column" at bounding box center [64, 257] width 17 height 7
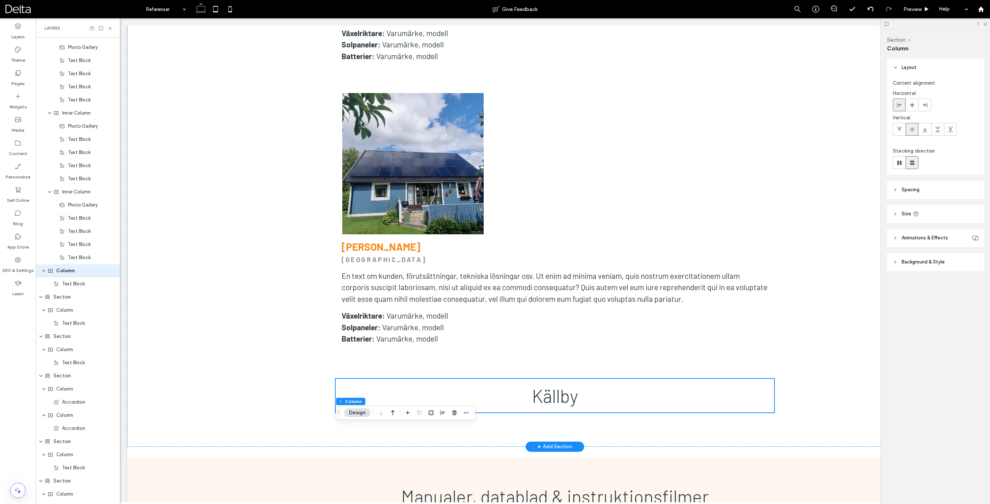
scroll to position [3443, 0]
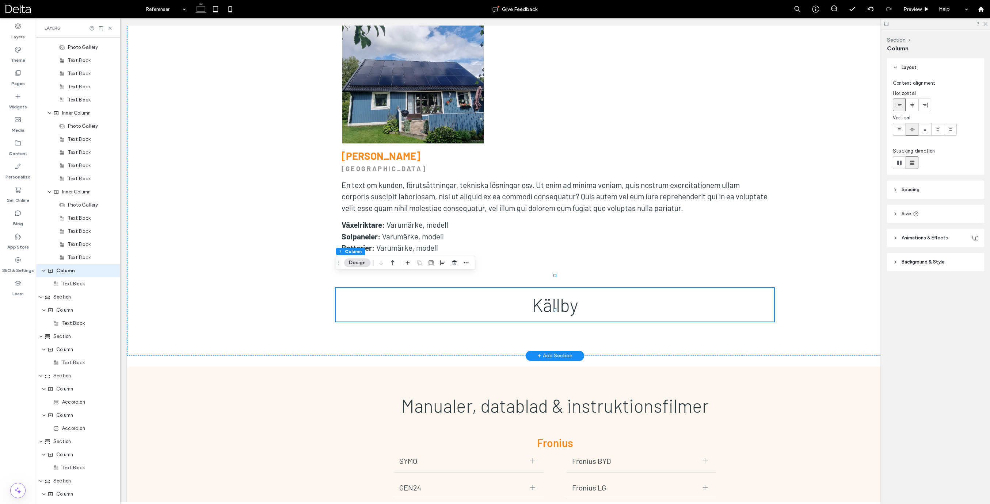
click at [572, 288] on div "Källby" at bounding box center [555, 305] width 438 height 34
click at [455, 261] on icon "button" at bounding box center [454, 263] width 6 height 6
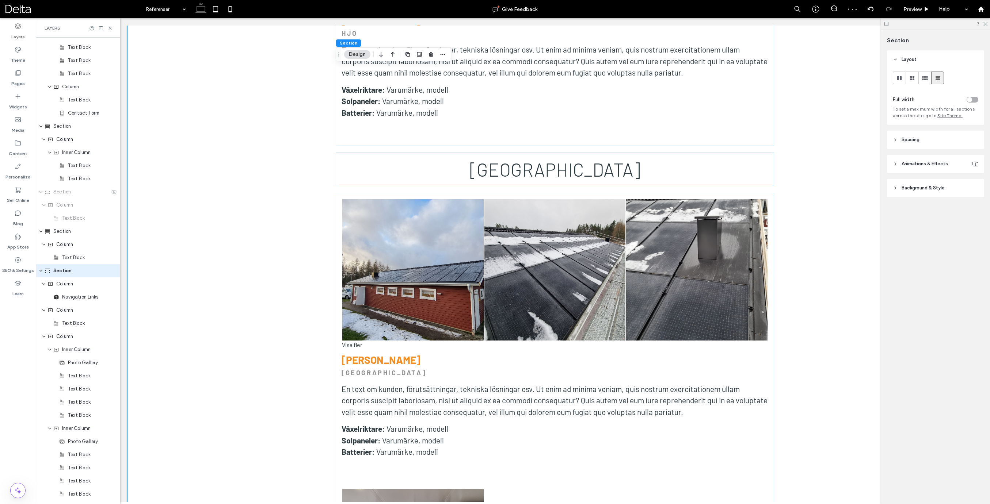
scroll to position [2390, 0]
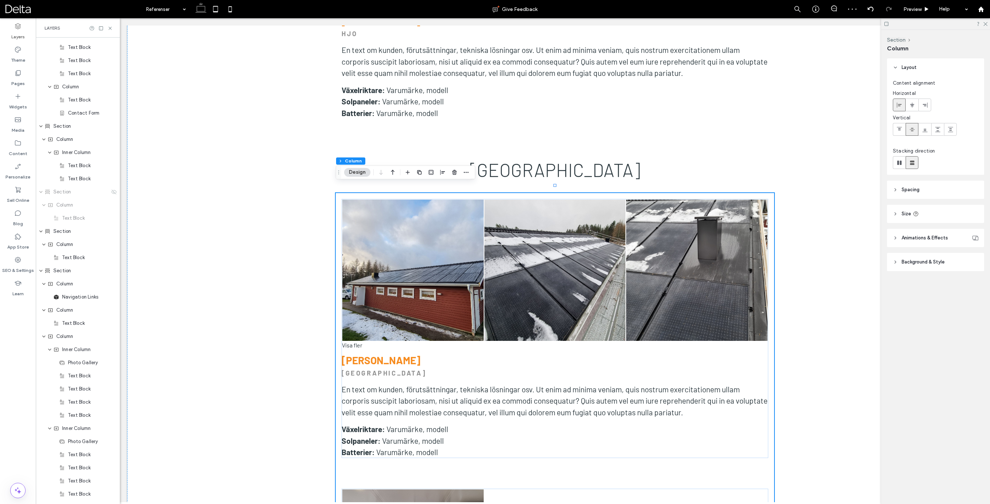
scroll to position [1009, 0]
click at [418, 173] on icon "button" at bounding box center [419, 172] width 6 height 6
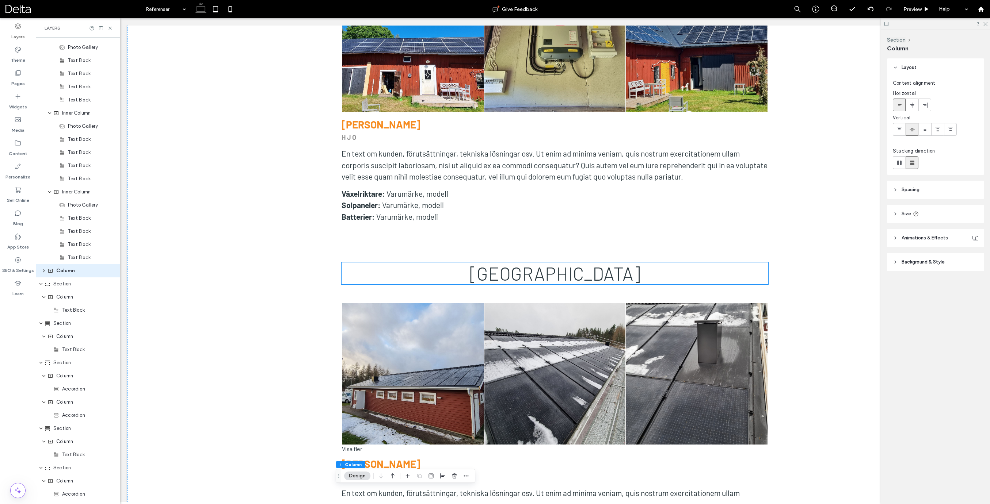
scroll to position [2282, 0]
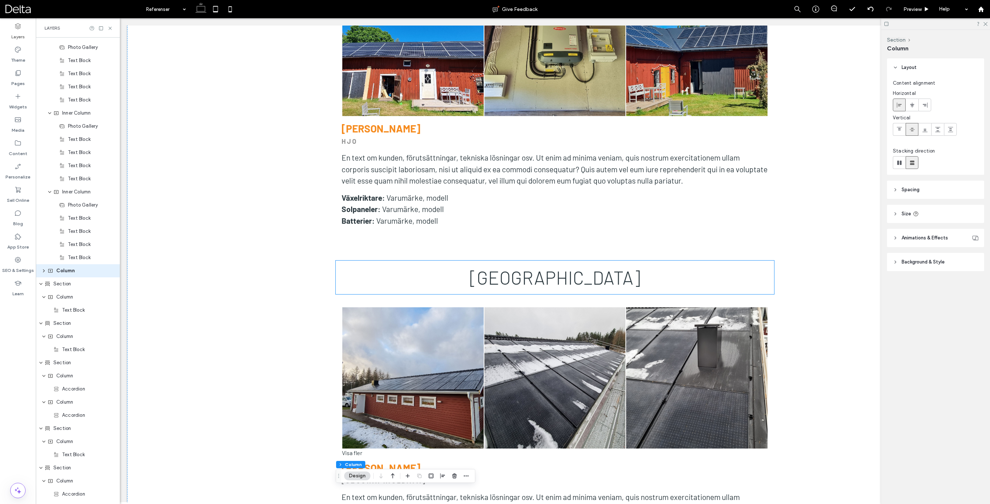
click at [492, 261] on div "[GEOGRAPHIC_DATA]" at bounding box center [555, 278] width 438 height 34
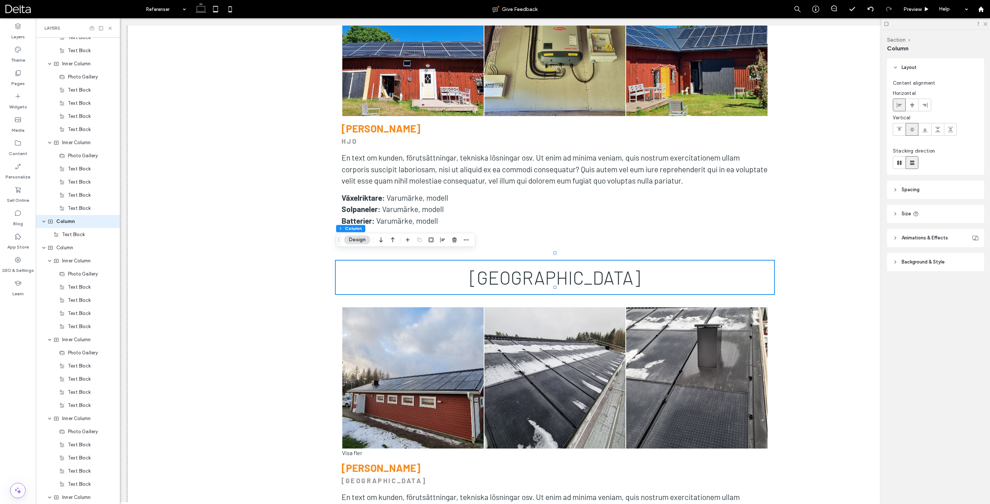
scroll to position [983, 0]
click at [419, 240] on div at bounding box center [419, 239] width 9 height 13
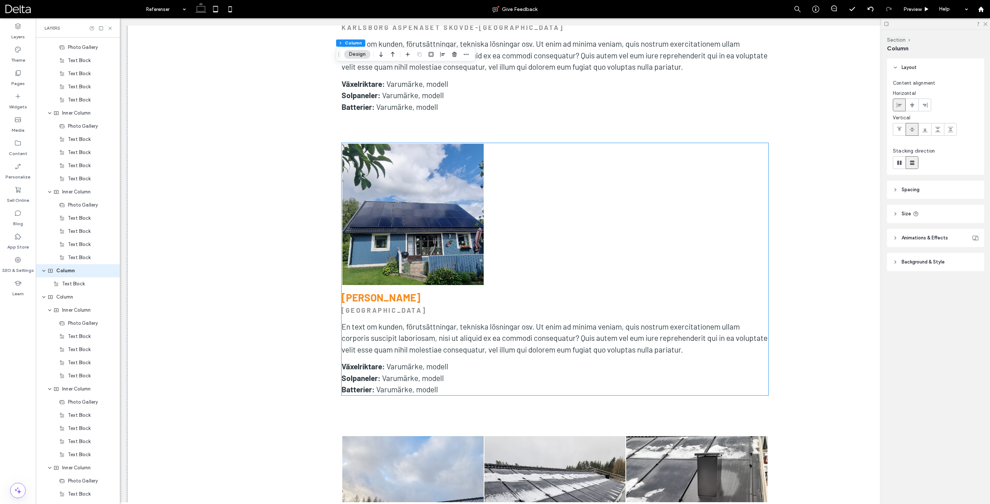
scroll to position [3303, 0]
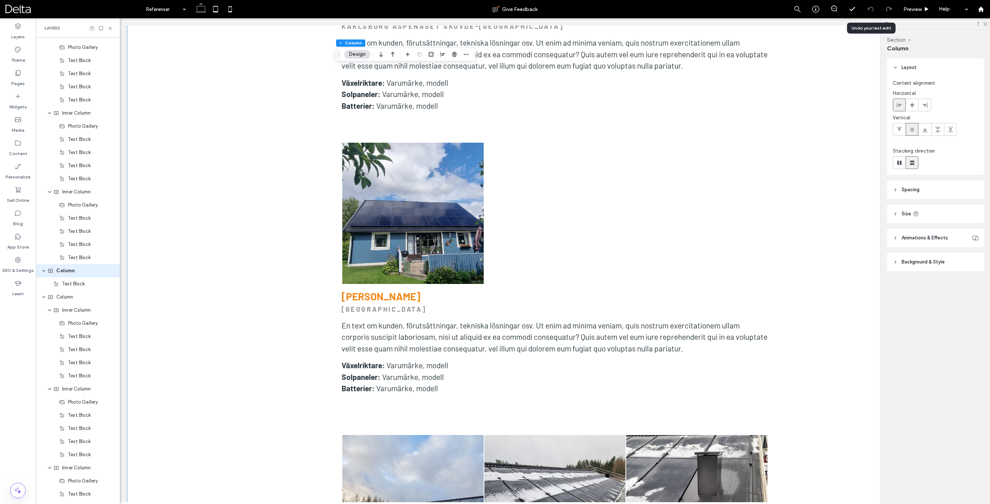
click at [868, 8] on icon at bounding box center [870, 9] width 6 height 6
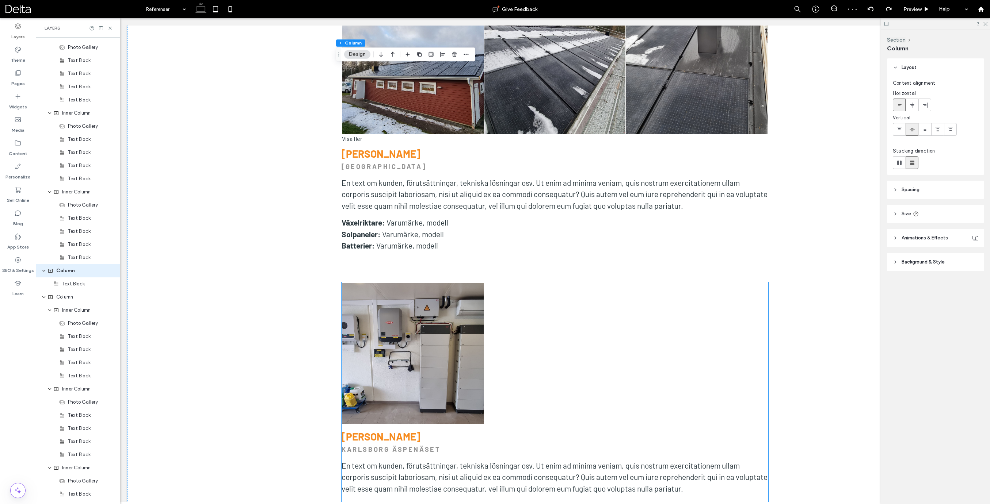
scroll to position [2598, 0]
drag, startPoint x: 69, startPoint y: 274, endPoint x: 28, endPoint y: 263, distance: 42.4
click at [69, 274] on span "Column" at bounding box center [65, 270] width 19 height 7
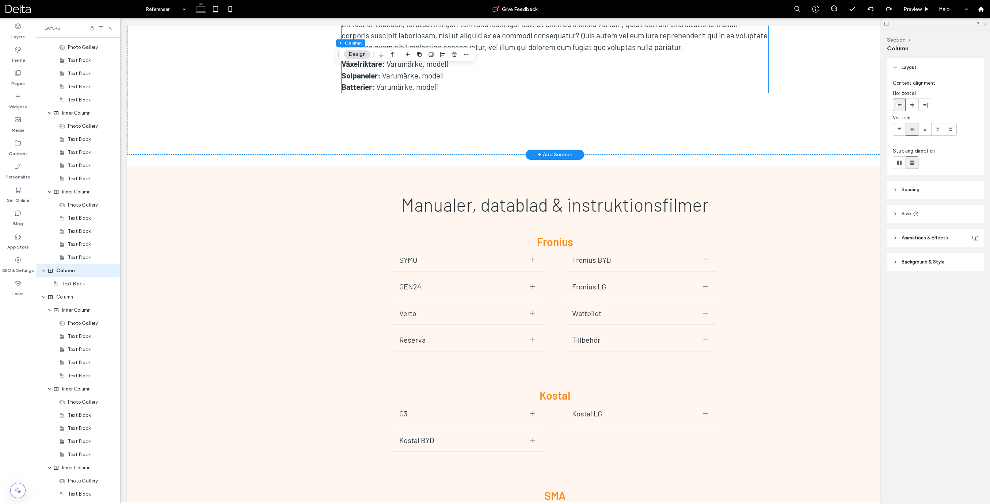
scroll to position [3118, 0]
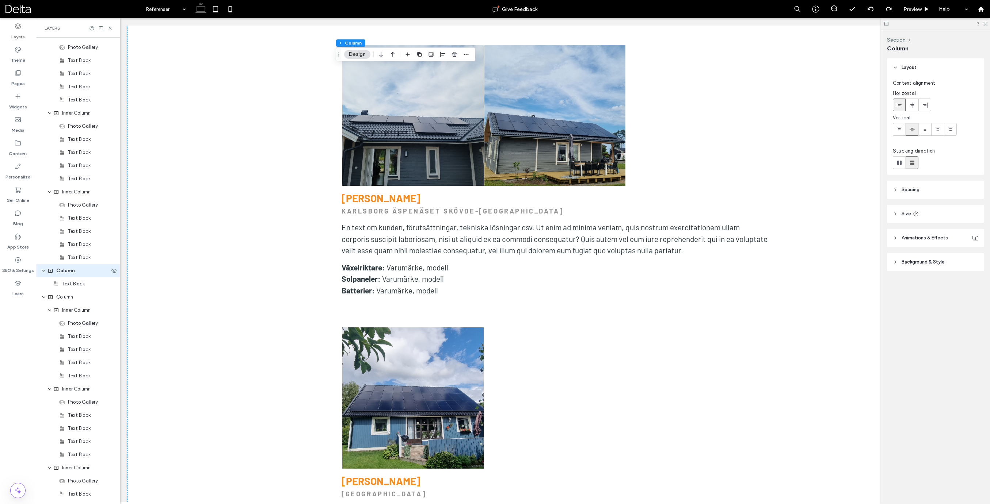
click at [74, 273] on span "Column" at bounding box center [65, 270] width 19 height 7
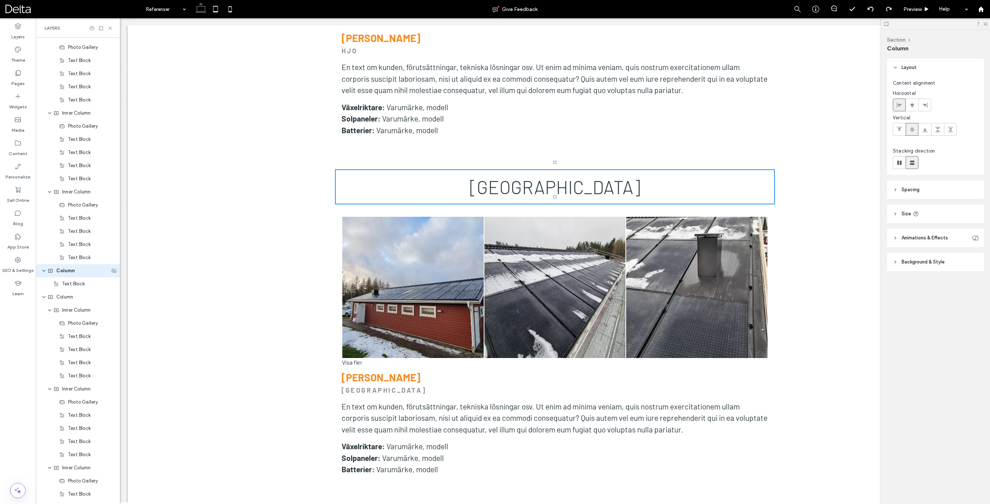
scroll to position [2291, 0]
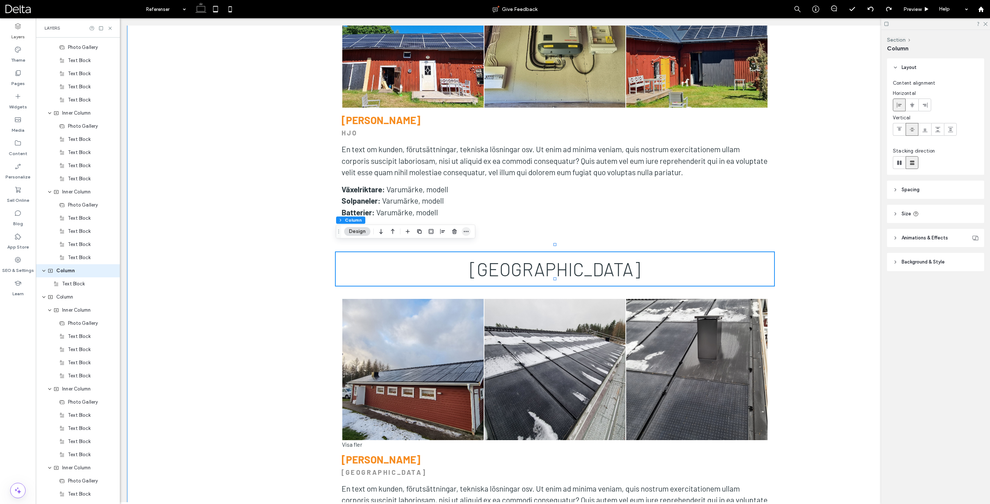
click at [462, 232] on span "button" at bounding box center [466, 231] width 9 height 9
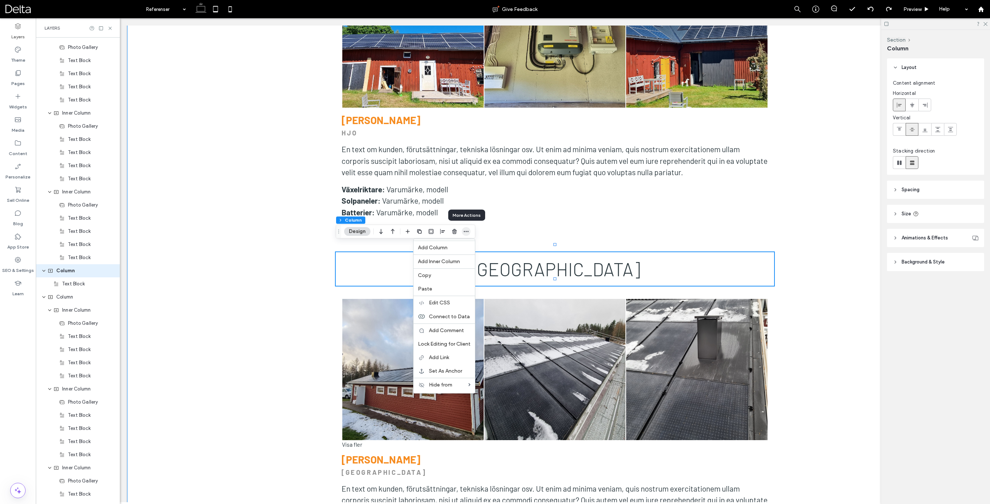
drag, startPoint x: 465, startPoint y: 231, endPoint x: 359, endPoint y: 228, distance: 106.0
click at [465, 231] on icon "button" at bounding box center [466, 232] width 6 height 6
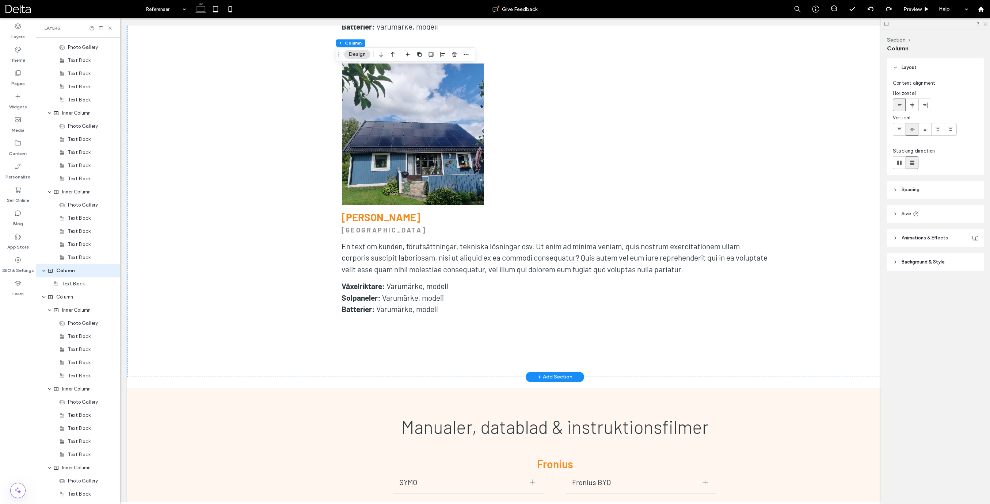
scroll to position [3400, 0]
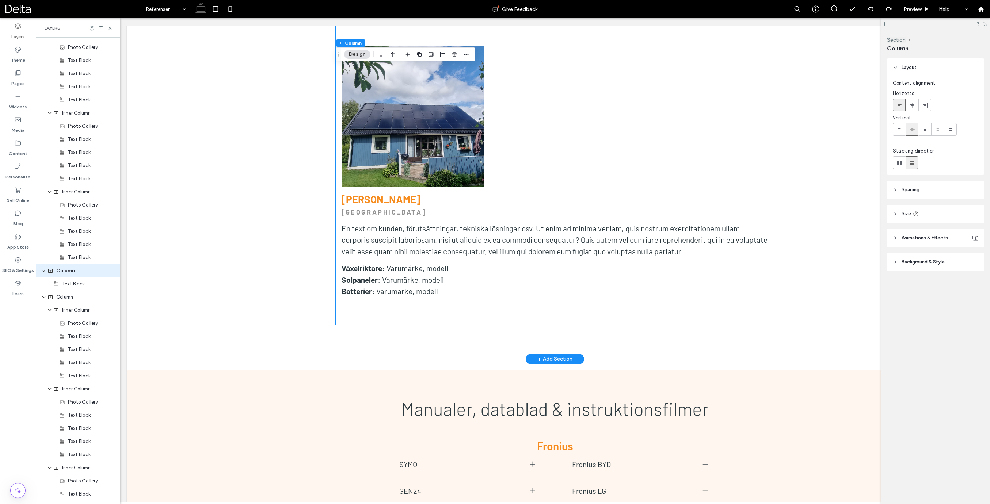
click at [466, 54] on icon "button" at bounding box center [466, 54] width 6 height 6
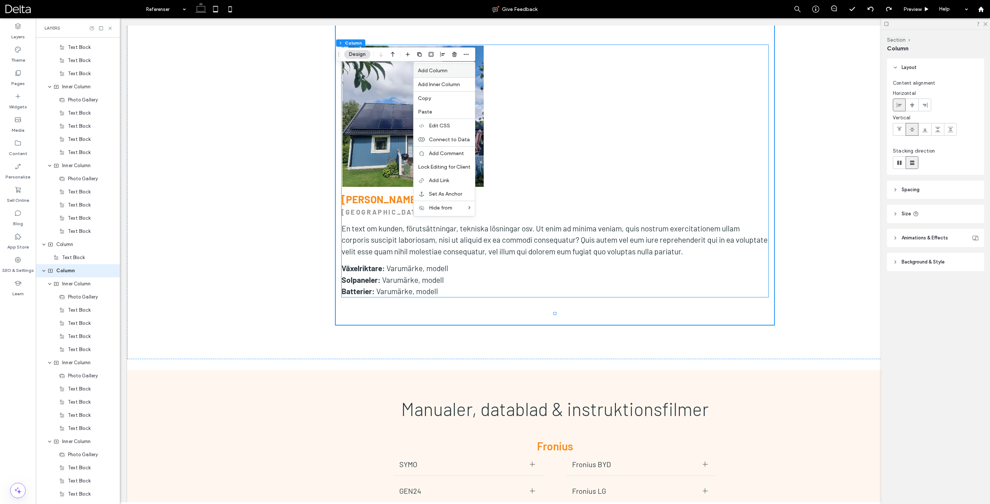
click at [447, 71] on span "Add Column" at bounding box center [433, 71] width 30 height 6
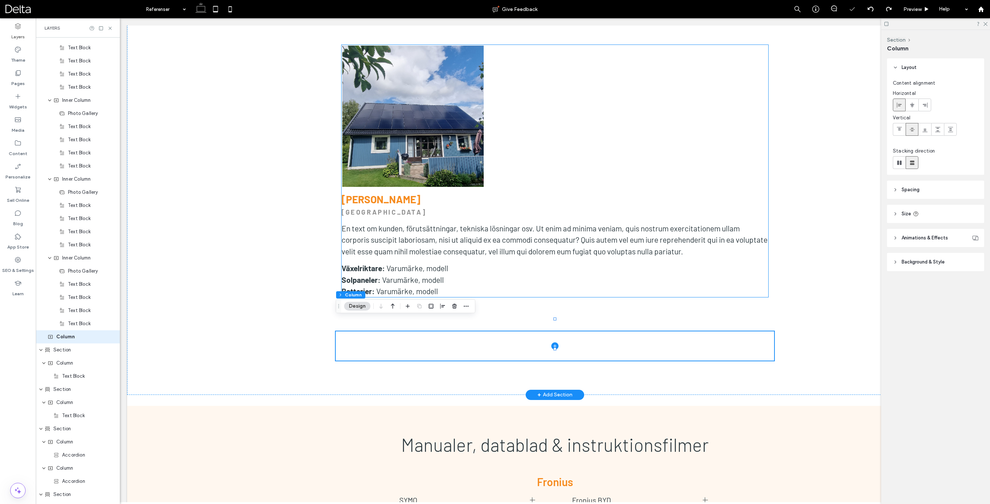
scroll to position [1338, 0]
click at [463, 306] on span "button" at bounding box center [466, 306] width 9 height 9
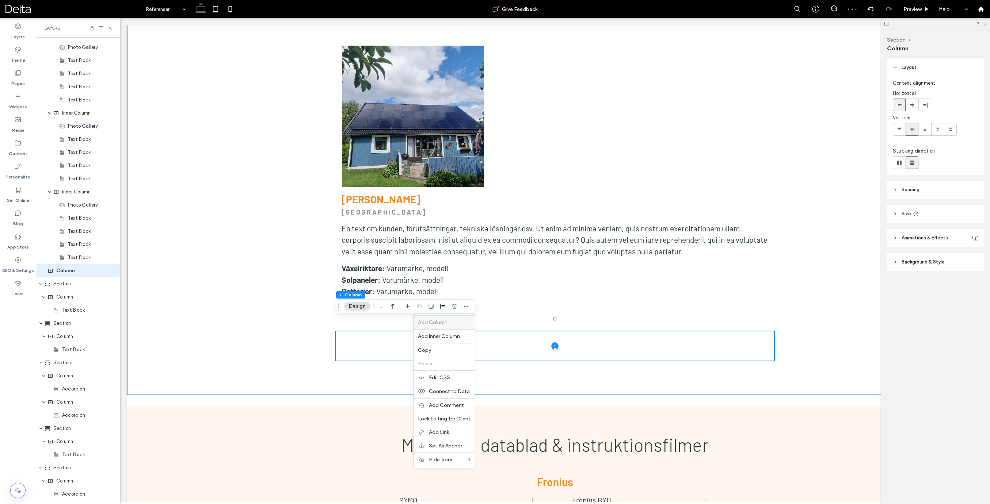
click at [435, 324] on span "Add Column" at bounding box center [433, 323] width 30 height 6
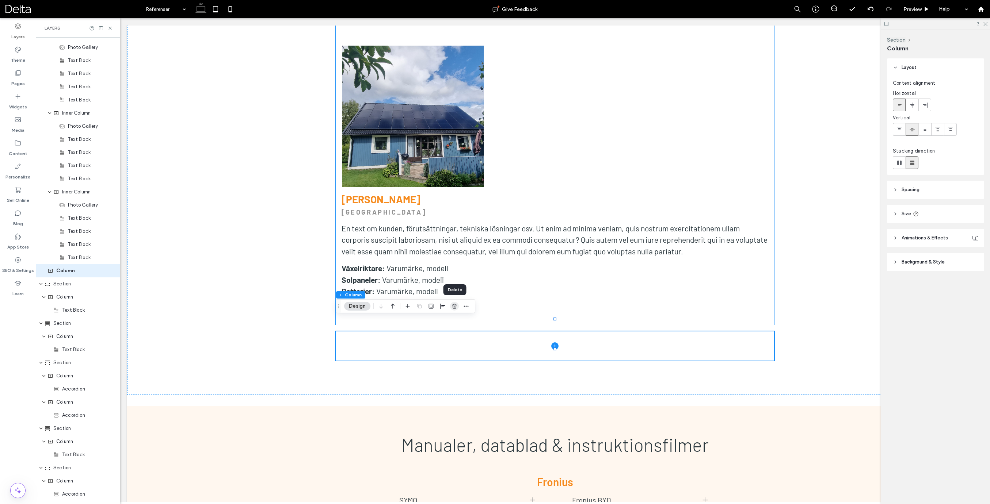
click at [456, 306] on use "button" at bounding box center [454, 306] width 4 height 5
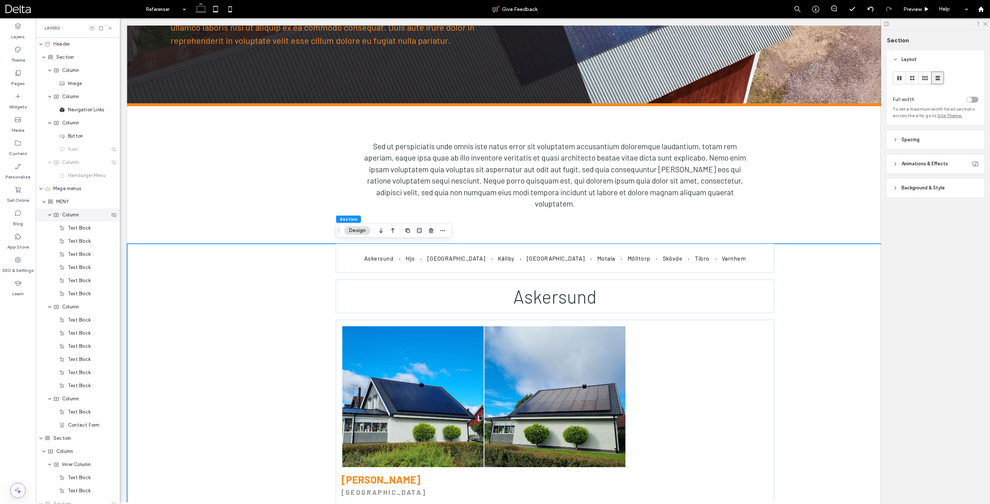
scroll to position [0, 0]
click at [50, 216] on icon "expand Column" at bounding box center [49, 215] width 4 height 6
click at [49, 226] on icon "expand Column" at bounding box center [49, 228] width 4 height 6
click at [50, 240] on icon "expand Column" at bounding box center [49, 241] width 4 height 6
click at [61, 256] on span "Section" at bounding box center [62, 254] width 18 height 7
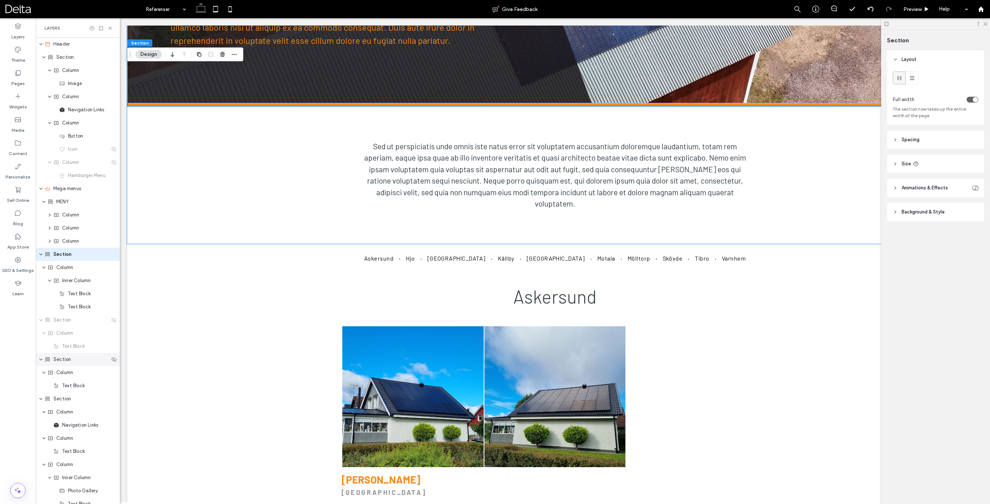
click at [65, 358] on span "Section" at bounding box center [62, 359] width 18 height 7
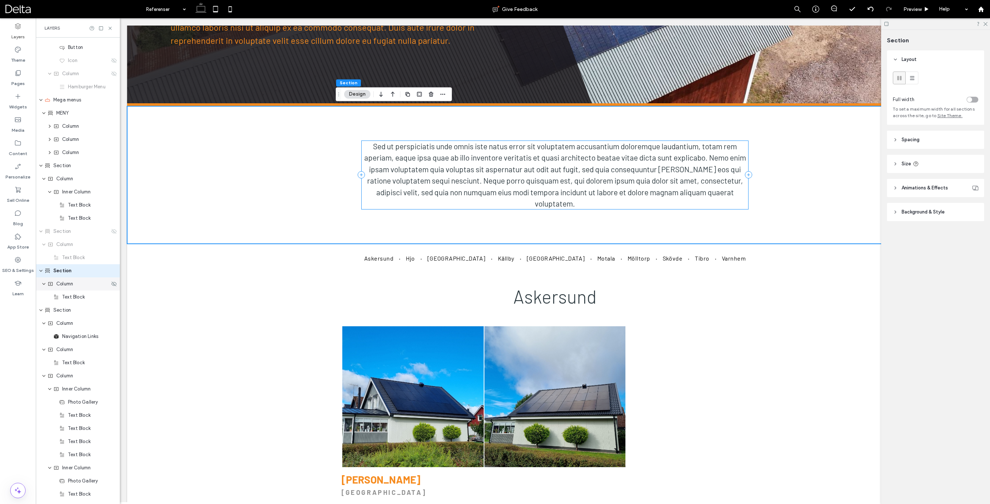
click at [43, 284] on use "expand Column" at bounding box center [43, 284] width 3 height 2
click at [56, 297] on span "Section" at bounding box center [62, 297] width 18 height 7
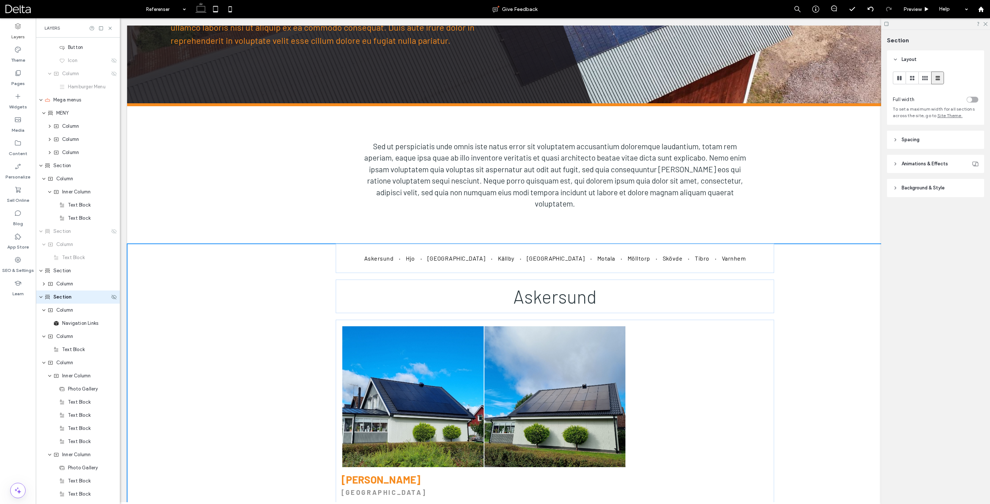
scroll to position [115, 0]
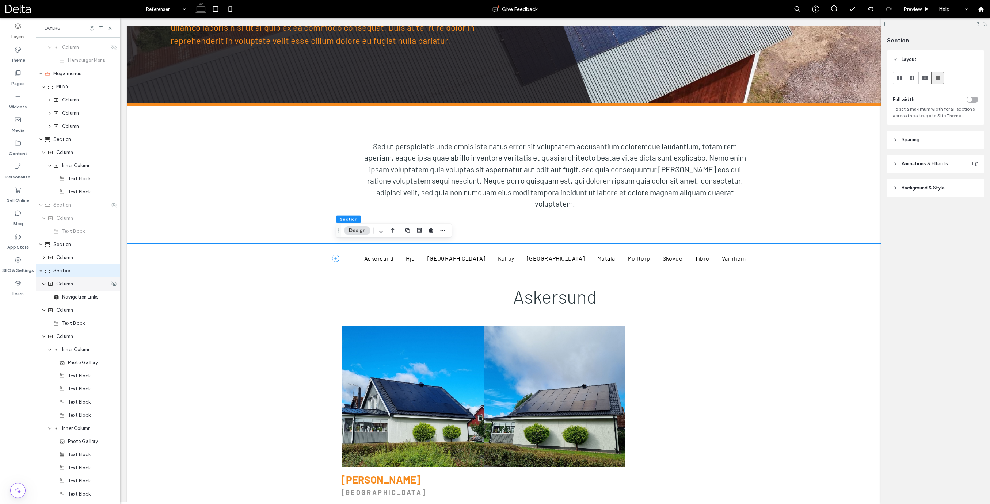
click at [43, 283] on icon "expand Column" at bounding box center [44, 284] width 4 height 6
click at [43, 296] on icon "expand Column" at bounding box center [44, 297] width 4 height 6
click at [43, 310] on icon "expand Column" at bounding box center [44, 310] width 4 height 6
click at [45, 325] on icon "expand Column" at bounding box center [44, 324] width 4 height 6
click at [45, 337] on use "expand Column" at bounding box center [43, 337] width 3 height 2
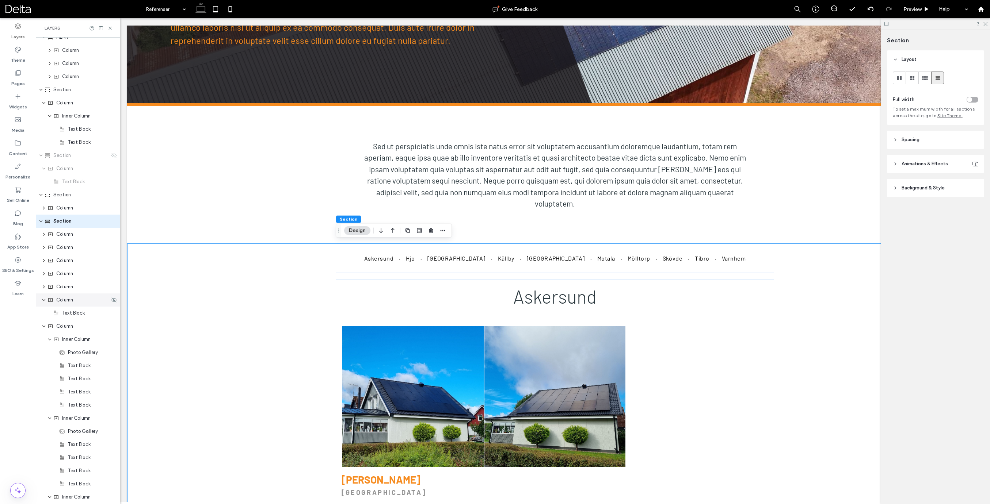
scroll to position [167, 0]
click at [45, 299] on icon "expand Column" at bounding box center [44, 298] width 4 height 6
click at [44, 310] on icon "expand Column" at bounding box center [44, 312] width 4 height 6
click at [71, 313] on span "Column" at bounding box center [64, 311] width 17 height 7
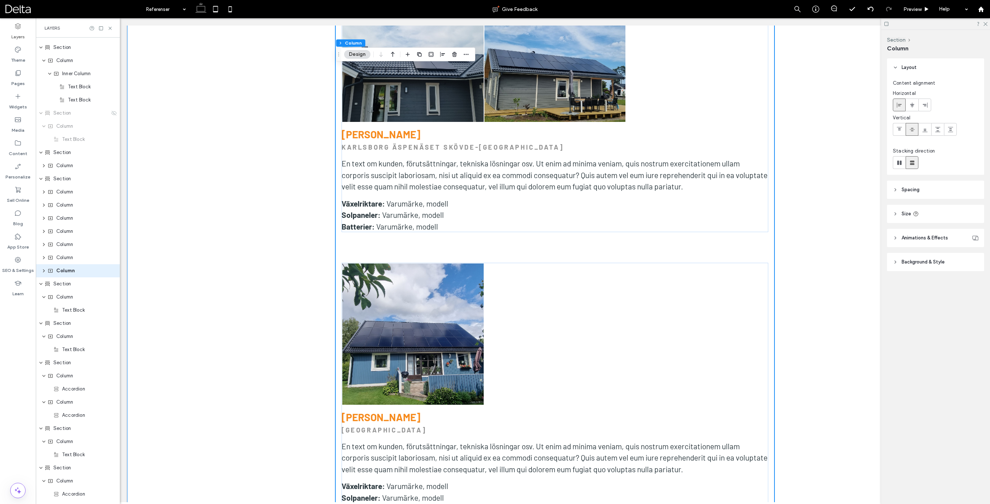
scroll to position [3181, 0]
click at [65, 180] on span "Section" at bounding box center [62, 178] width 18 height 7
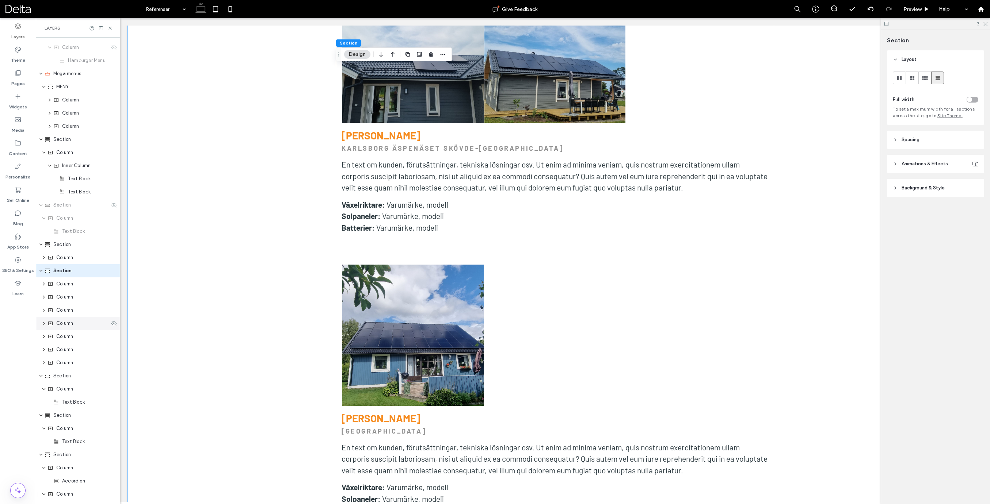
scroll to position [115, 0]
click at [68, 363] on span "Column" at bounding box center [64, 362] width 17 height 7
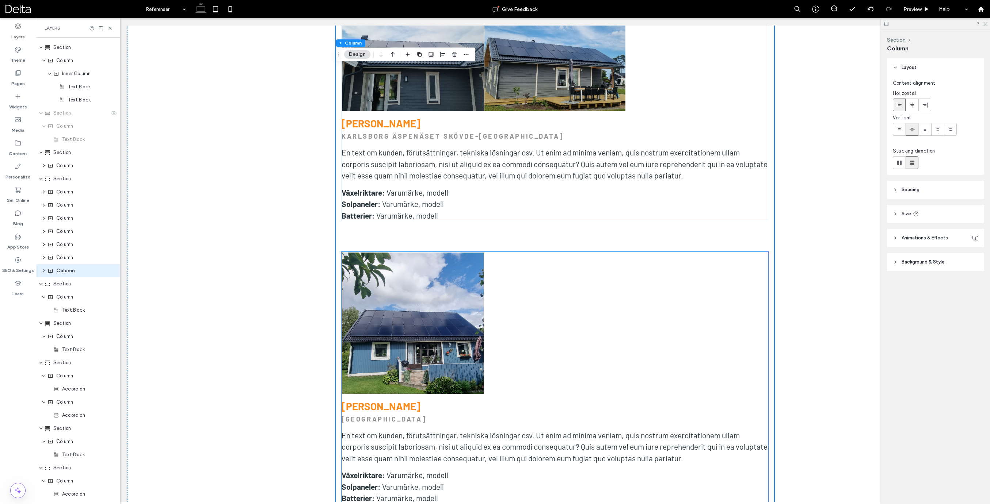
scroll to position [3191, 0]
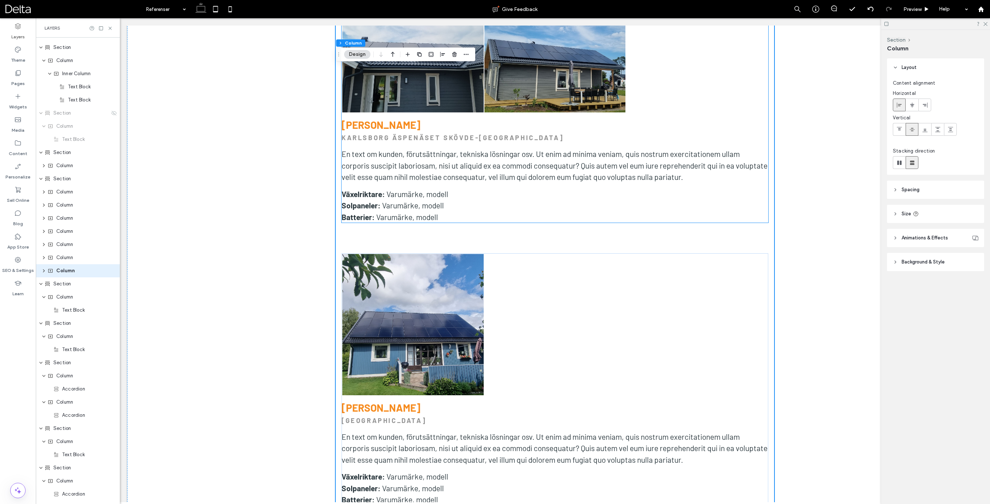
click at [471, 55] on div "Section Column Design" at bounding box center [406, 54] width 140 height 14
click at [467, 55] on icon "button" at bounding box center [466, 54] width 6 height 6
drag, startPoint x: 308, startPoint y: 274, endPoint x: 386, endPoint y: 277, distance: 77.8
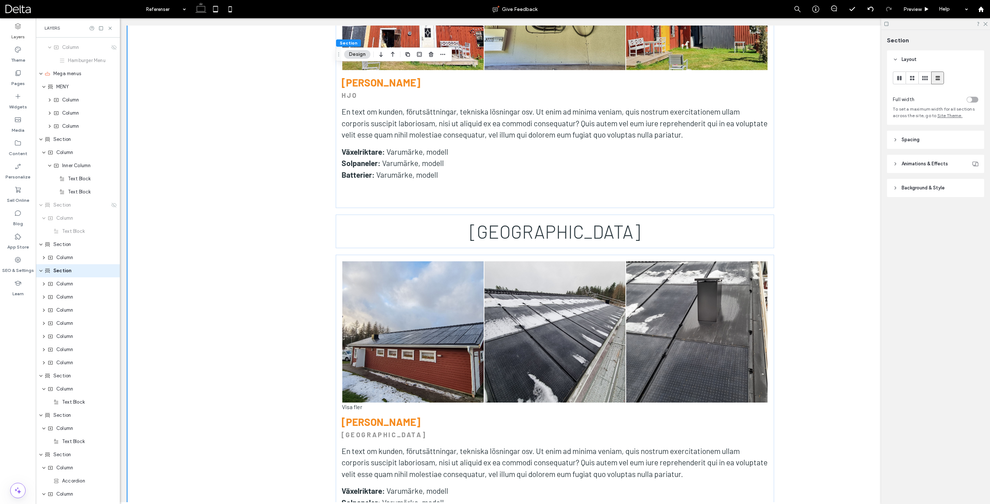
scroll to position [2312, 0]
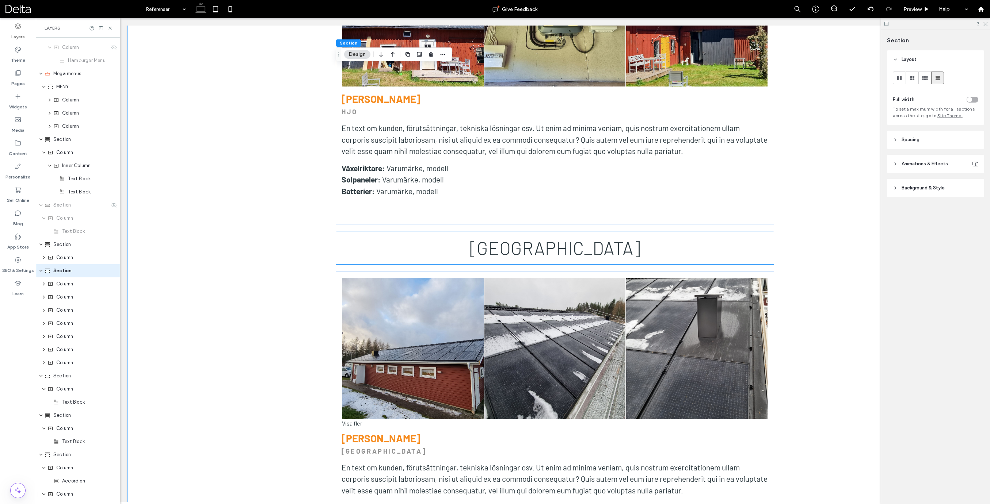
click at [490, 231] on div "[GEOGRAPHIC_DATA]" at bounding box center [555, 248] width 438 height 34
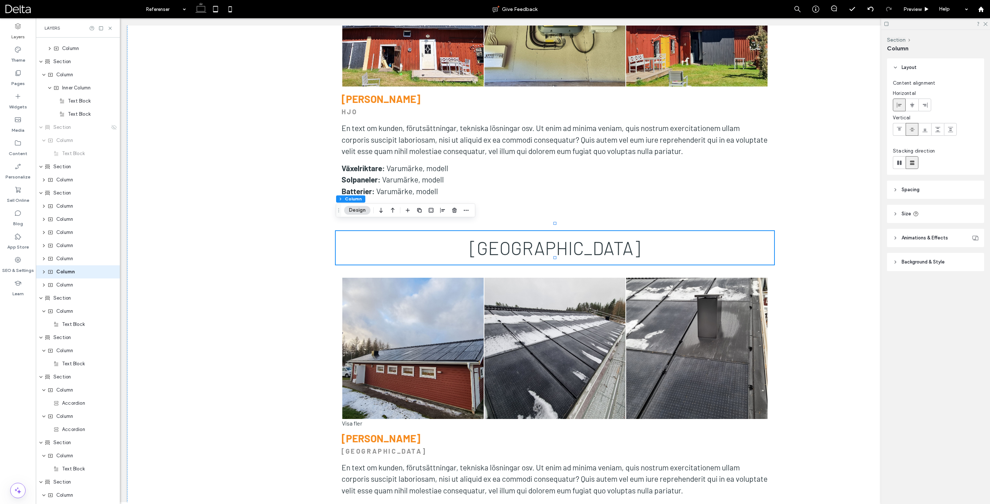
scroll to position [194, 0]
click at [419, 211] on icon "button" at bounding box center [419, 210] width 6 height 6
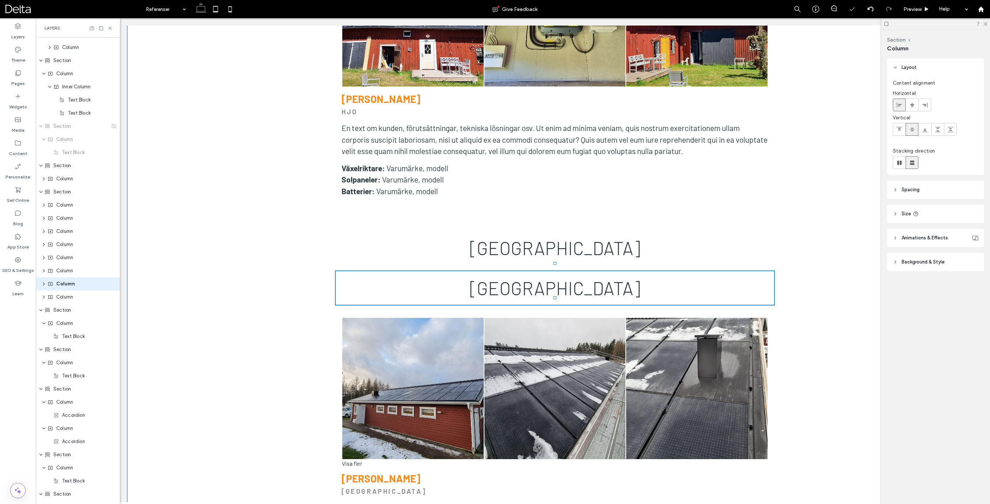
scroll to position [207, 0]
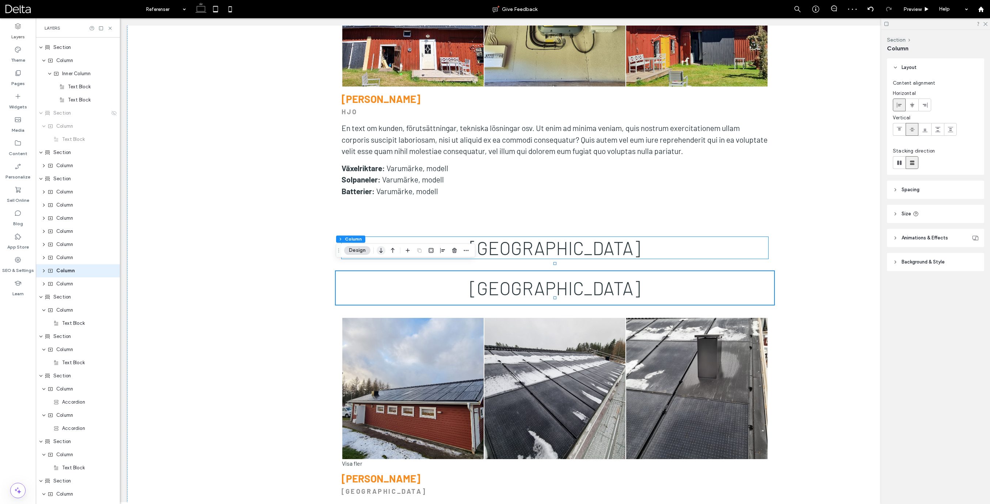
click at [381, 251] on icon "button" at bounding box center [381, 250] width 9 height 13
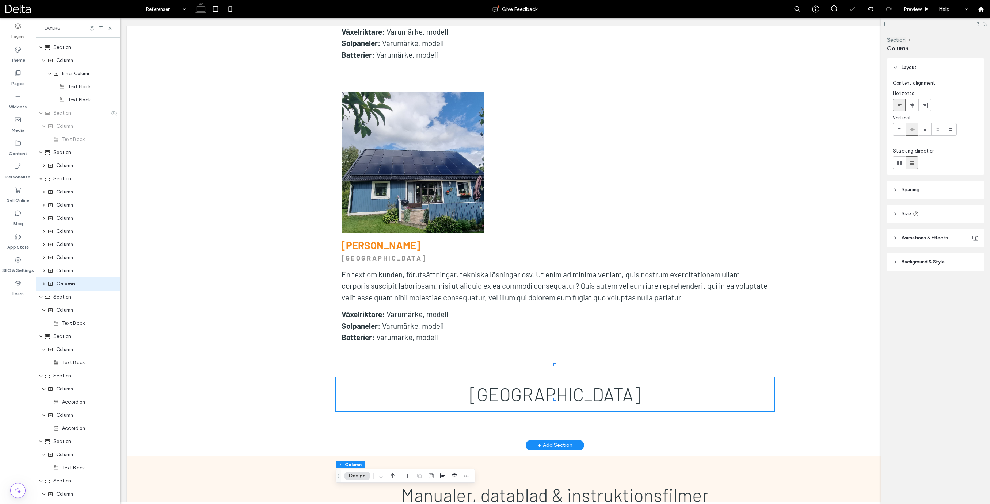
scroll to position [3475, 0]
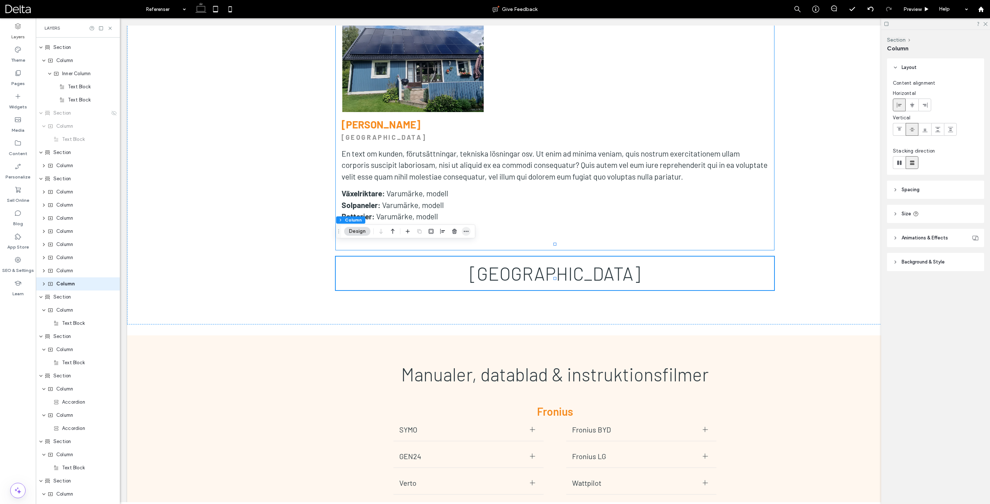
click at [466, 230] on icon "button" at bounding box center [466, 232] width 6 height 6
click at [465, 229] on icon "button" at bounding box center [466, 232] width 6 height 6
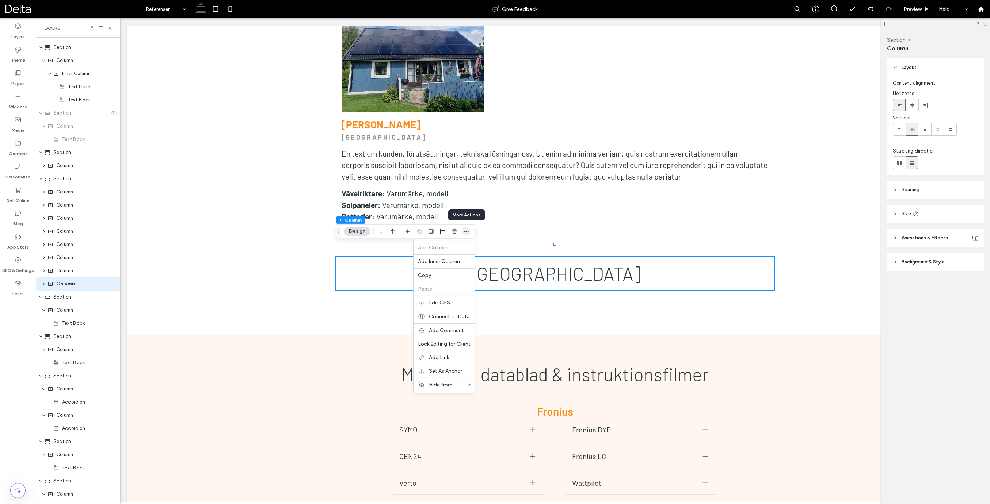
click at [466, 230] on icon "button" at bounding box center [466, 232] width 6 height 6
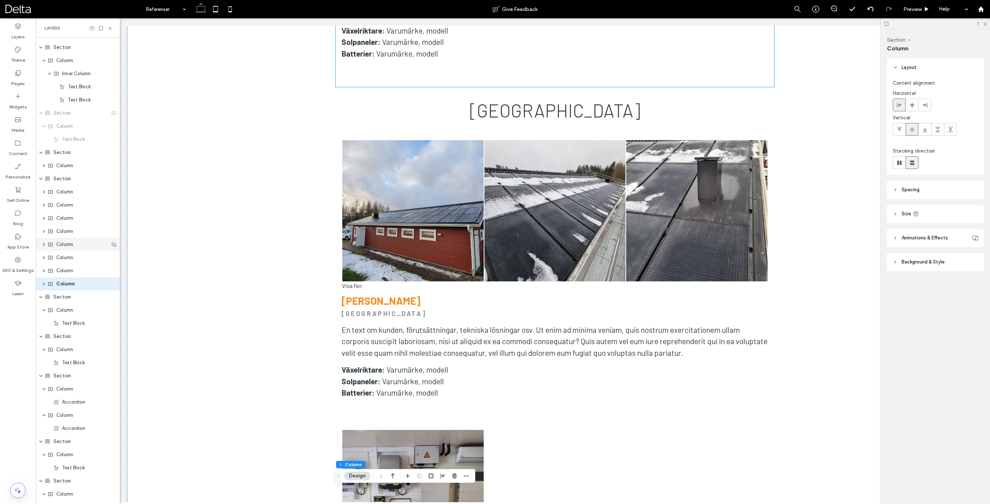
scroll to position [2441, 0]
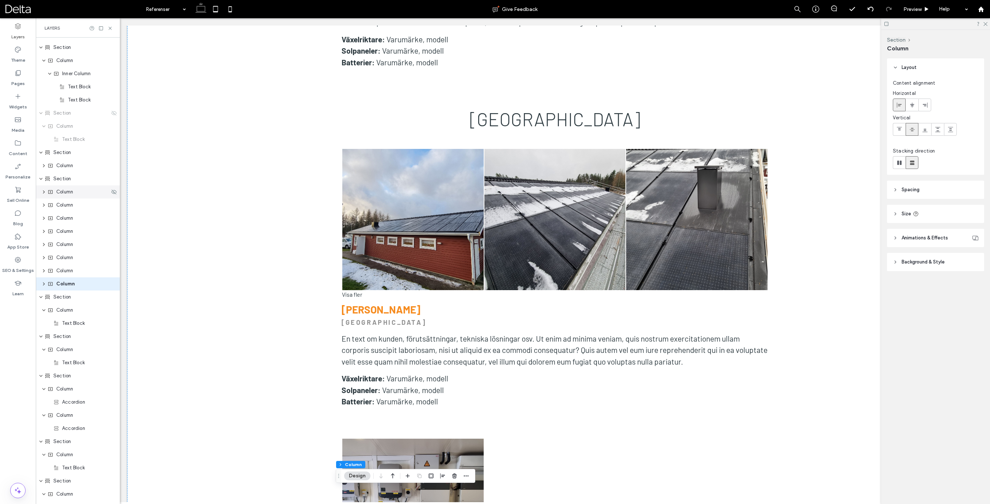
click at [42, 192] on icon "expand Column" at bounding box center [44, 192] width 6 height 4
click at [42, 192] on icon "expand Column" at bounding box center [44, 192] width 4 height 6
click at [43, 207] on icon "expand Column" at bounding box center [44, 205] width 6 height 4
click at [43, 206] on icon "expand Column" at bounding box center [44, 205] width 4 height 6
click at [44, 218] on icon "expand Column" at bounding box center [44, 218] width 6 height 4
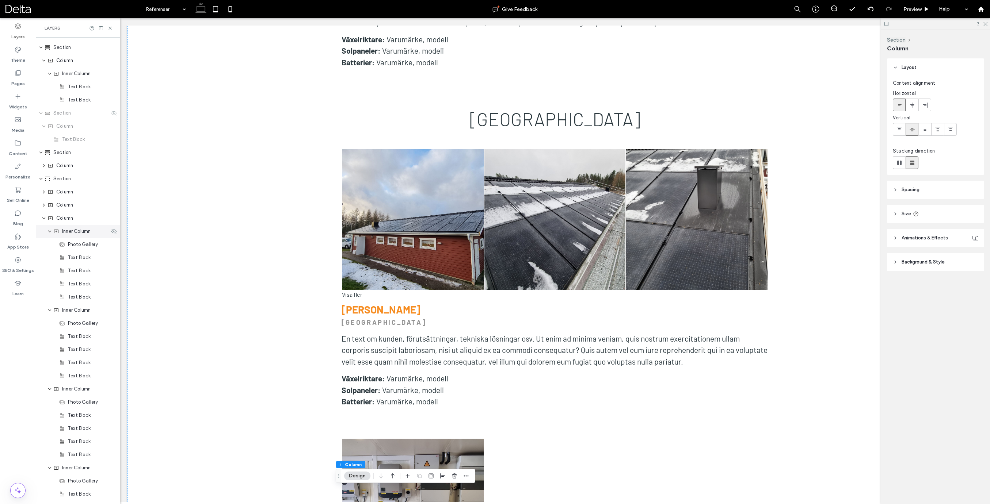
click at [74, 231] on span "Inner Column" at bounding box center [76, 231] width 28 height 7
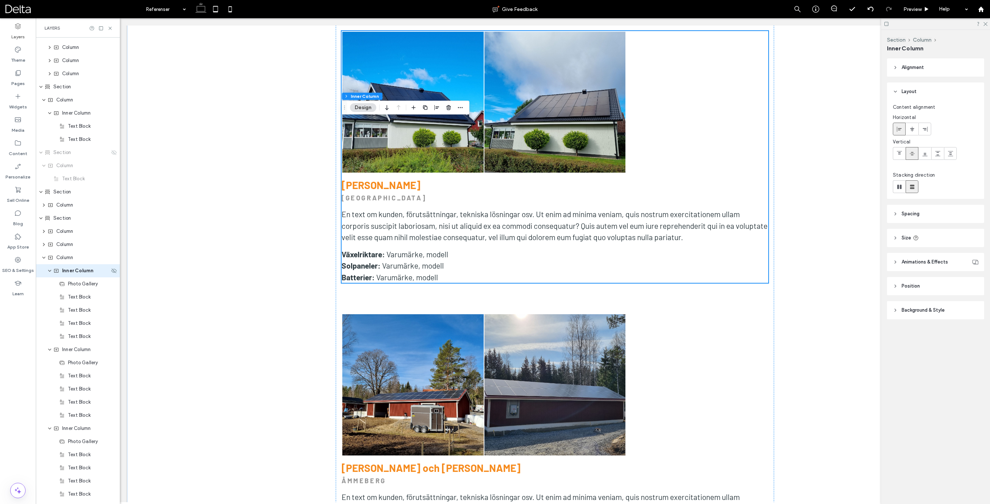
scroll to position [360, 0]
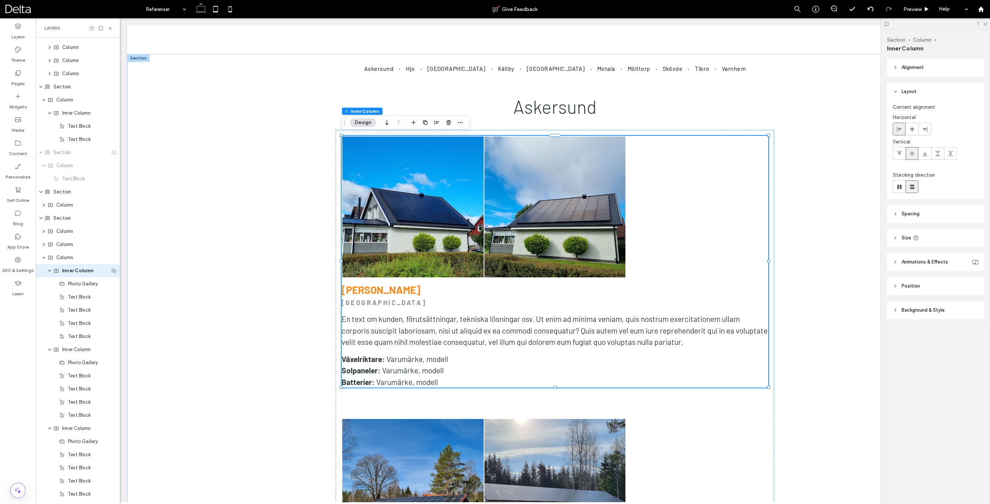
click at [49, 273] on icon "expand Inner Column" at bounding box center [49, 271] width 4 height 6
click at [66, 260] on span "Column" at bounding box center [64, 257] width 17 height 7
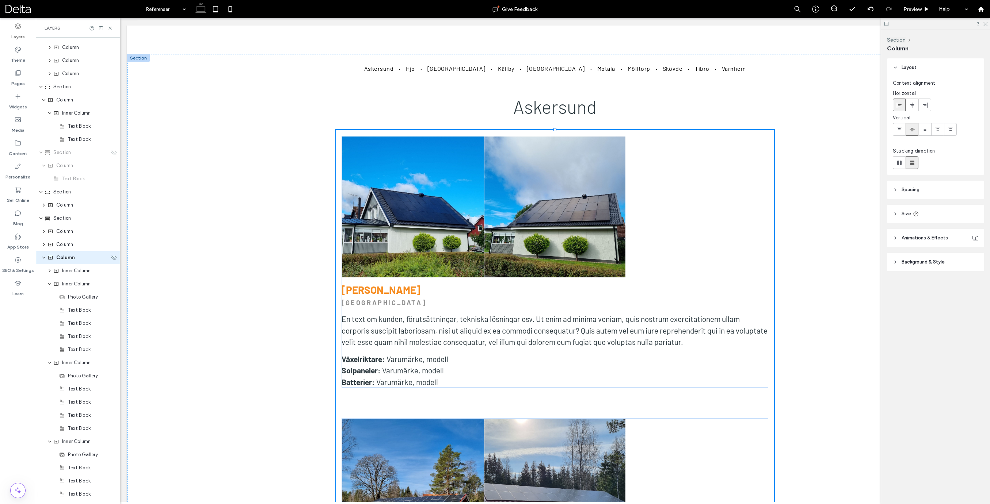
scroll to position [154, 0]
click at [73, 259] on span "Column" at bounding box center [64, 257] width 17 height 7
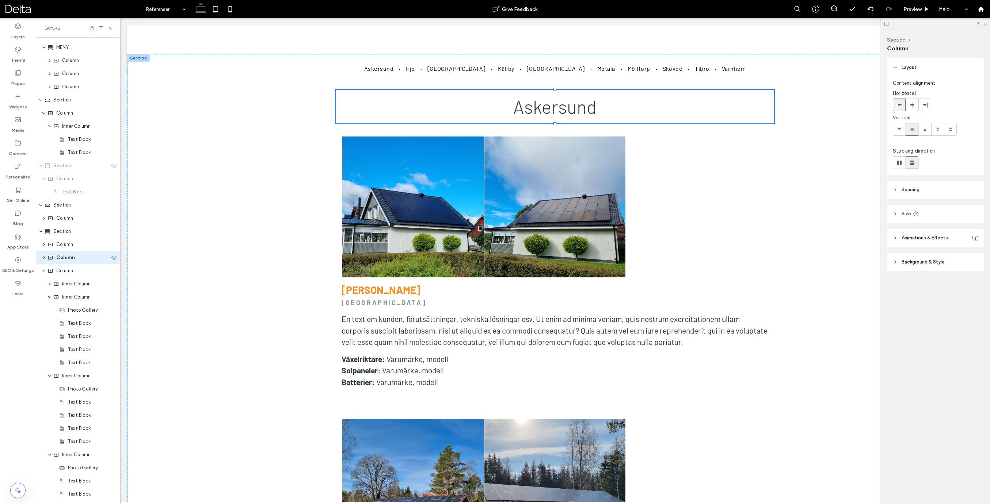
scroll to position [141, 0]
click at [70, 247] on span "Section" at bounding box center [62, 244] width 18 height 7
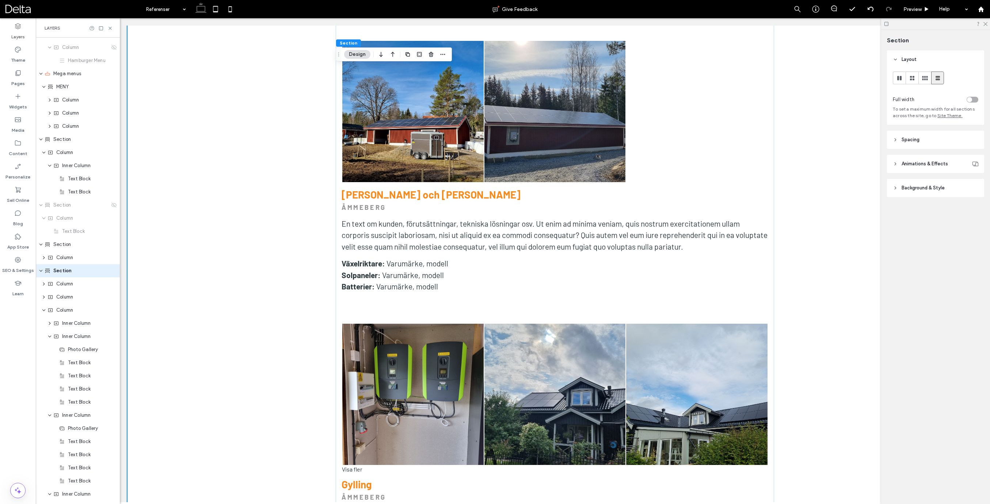
scroll to position [784, 0]
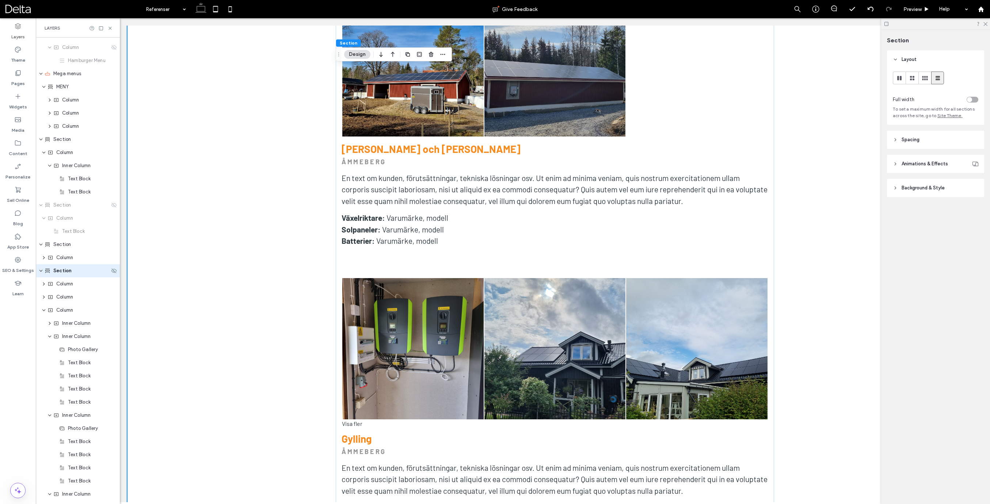
click at [42, 271] on icon "expand Section" at bounding box center [41, 271] width 4 height 6
click at [42, 271] on icon "expand Section" at bounding box center [41, 271] width 6 height 4
click at [45, 311] on icon "expand Column" at bounding box center [44, 310] width 4 height 6
click at [74, 286] on div "Column" at bounding box center [78, 283] width 62 height 7
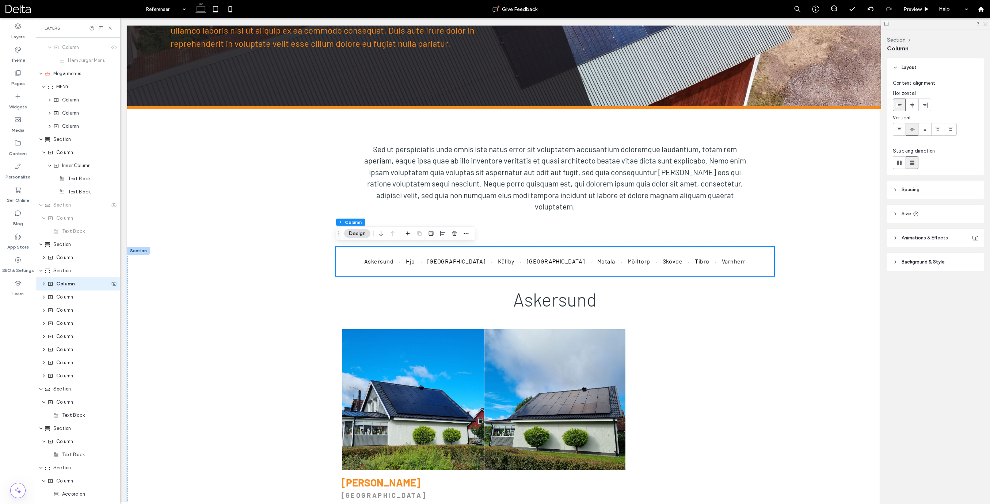
scroll to position [128, 0]
click at [70, 298] on span "Column" at bounding box center [64, 297] width 17 height 7
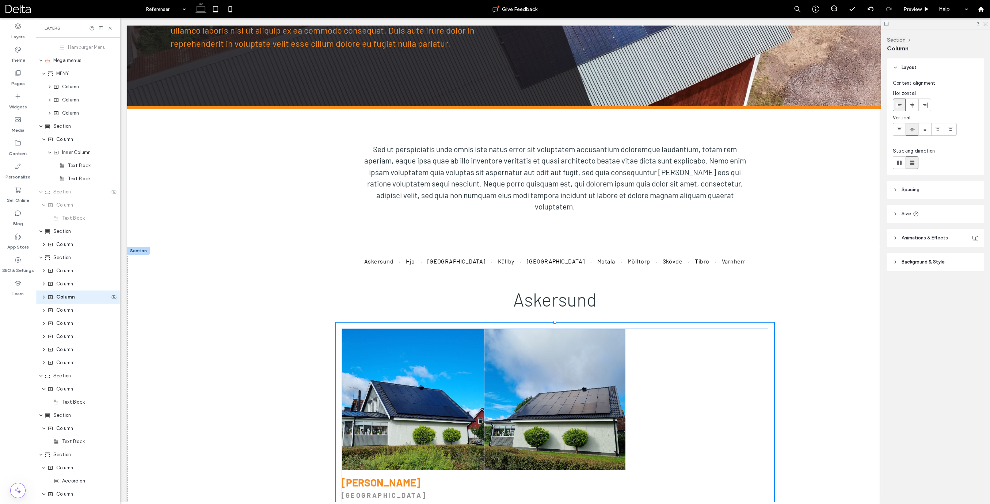
scroll to position [154, 0]
click at [68, 311] on span "Column" at bounding box center [64, 310] width 17 height 7
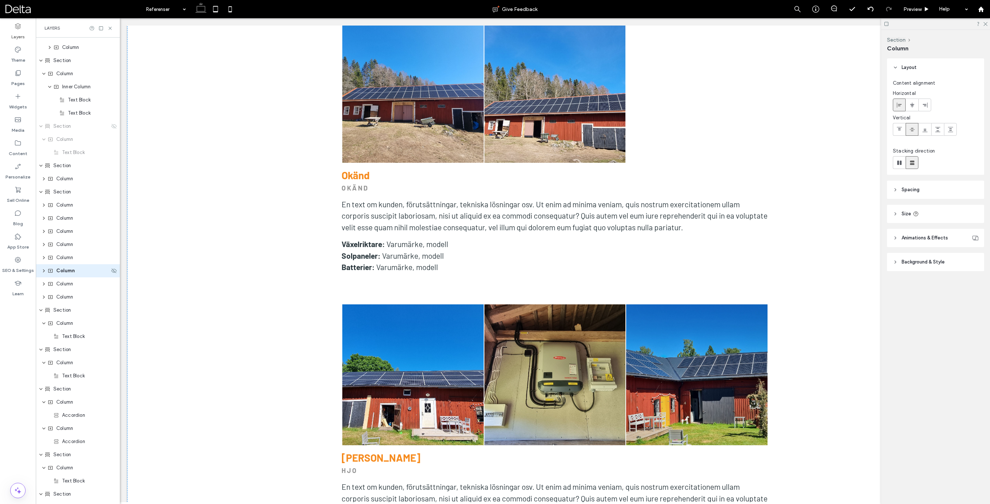
scroll to position [2291, 0]
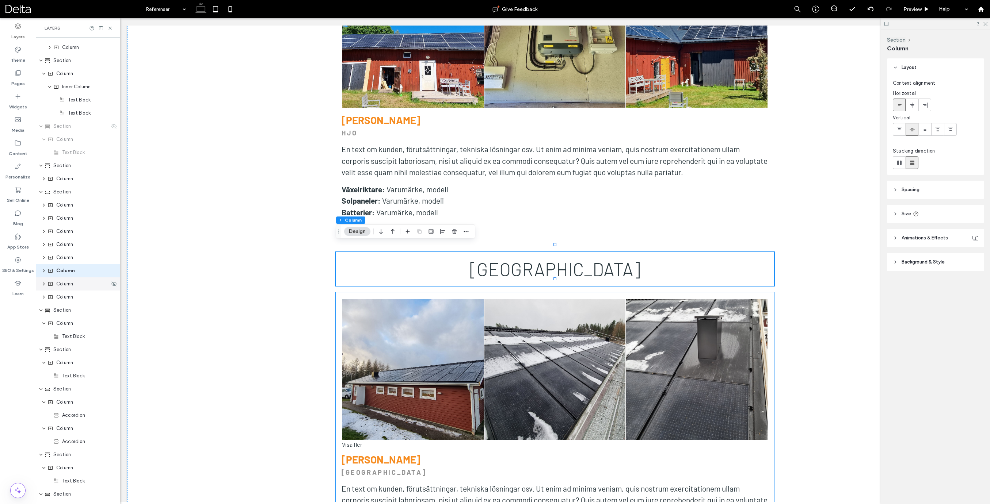
click at [66, 285] on span "Column" at bounding box center [64, 283] width 17 height 7
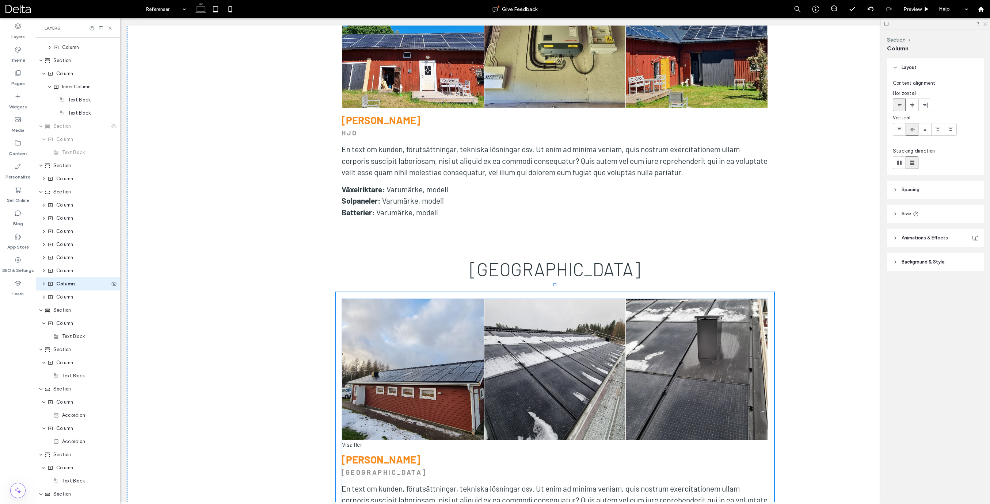
scroll to position [207, 0]
click at [68, 248] on div "Column" at bounding box center [78, 244] width 84 height 13
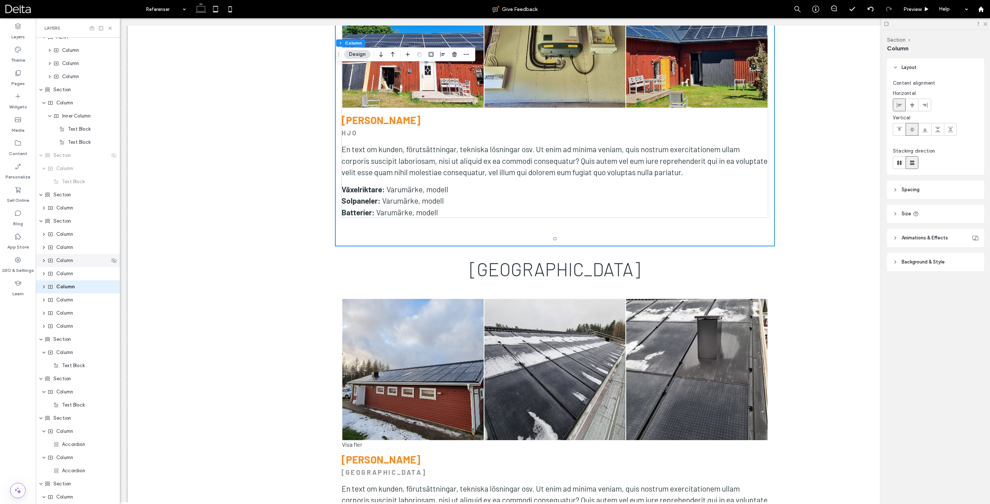
scroll to position [155, 0]
click at [70, 247] on span "Column" at bounding box center [64, 243] width 17 height 7
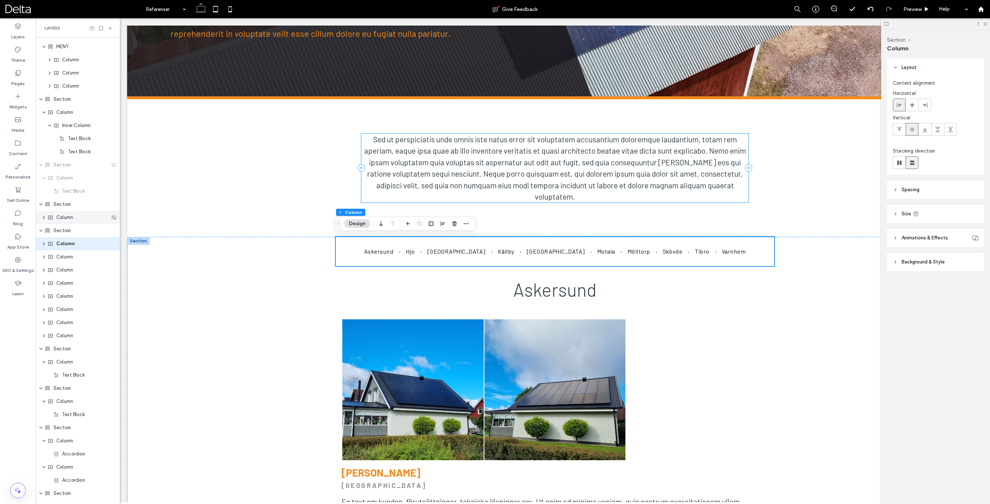
scroll to position [128, 0]
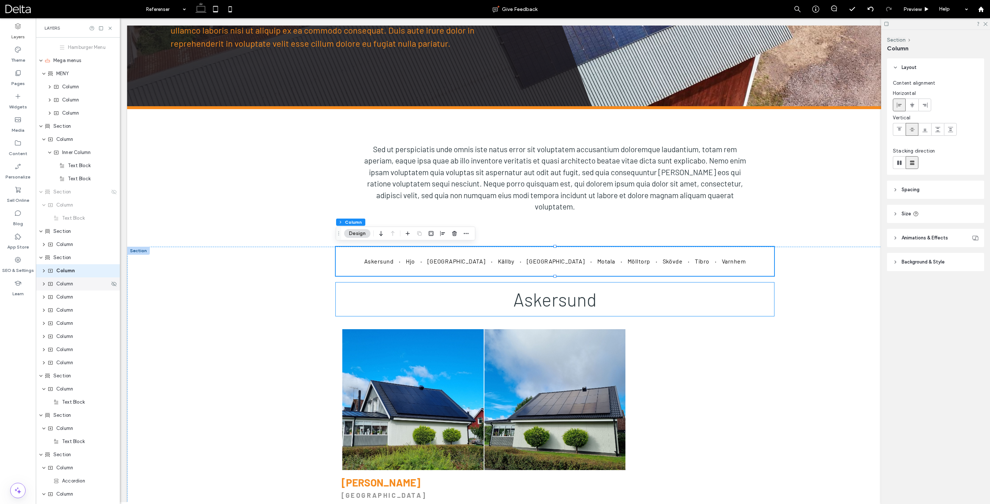
click at [68, 284] on span "Column" at bounding box center [64, 283] width 17 height 7
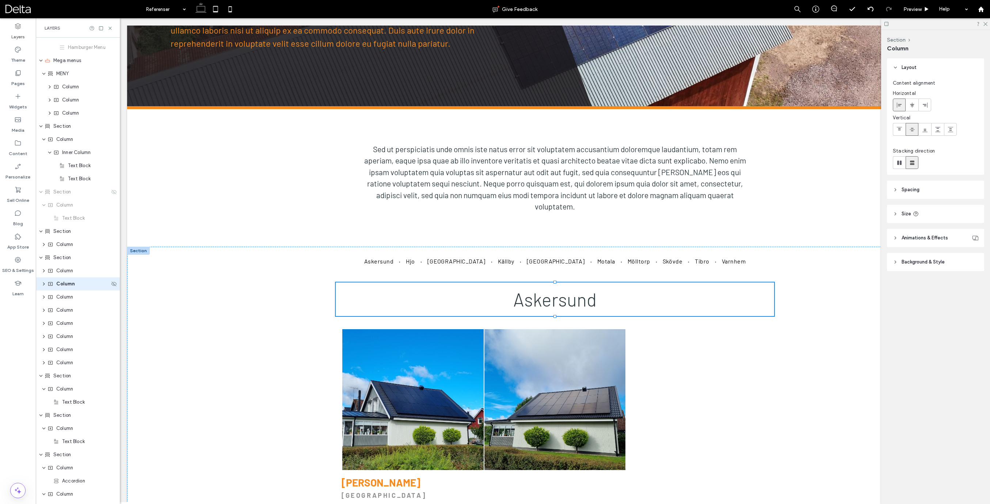
scroll to position [141, 0]
click at [66, 286] on span "Column" at bounding box center [64, 283] width 17 height 7
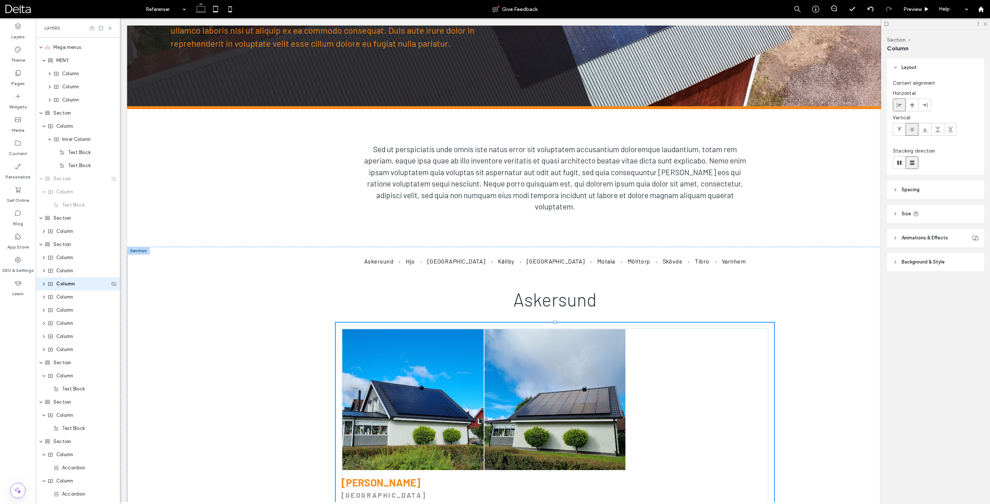
scroll to position [154, 0]
click at [69, 260] on span "Column" at bounding box center [64, 257] width 17 height 7
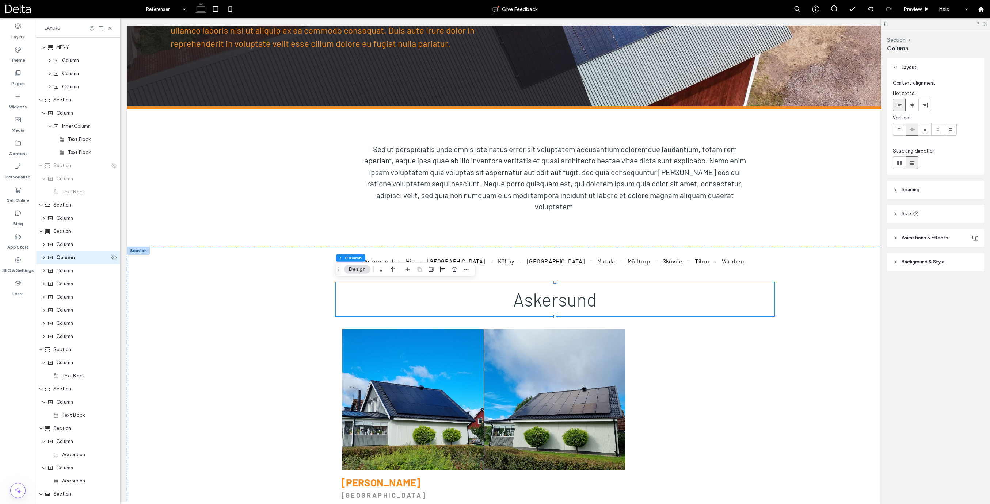
scroll to position [141, 0]
click at [465, 269] on icon "button" at bounding box center [466, 270] width 6 height 6
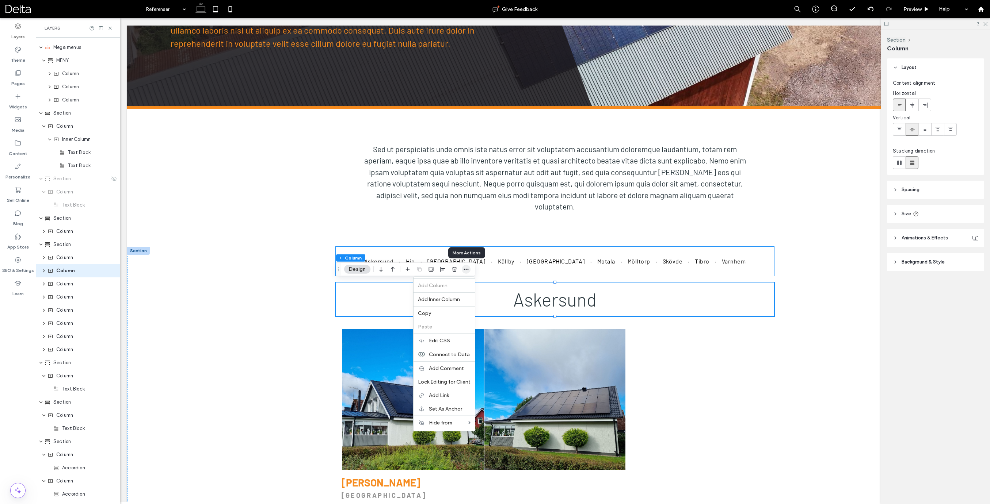
click at [465, 269] on icon "button" at bounding box center [466, 270] width 6 height 6
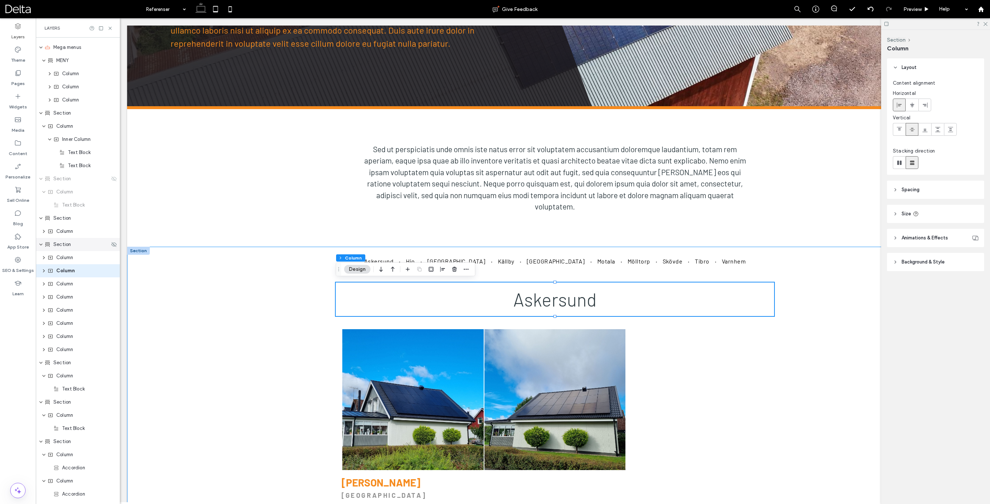
click at [61, 244] on span "Section" at bounding box center [62, 244] width 18 height 7
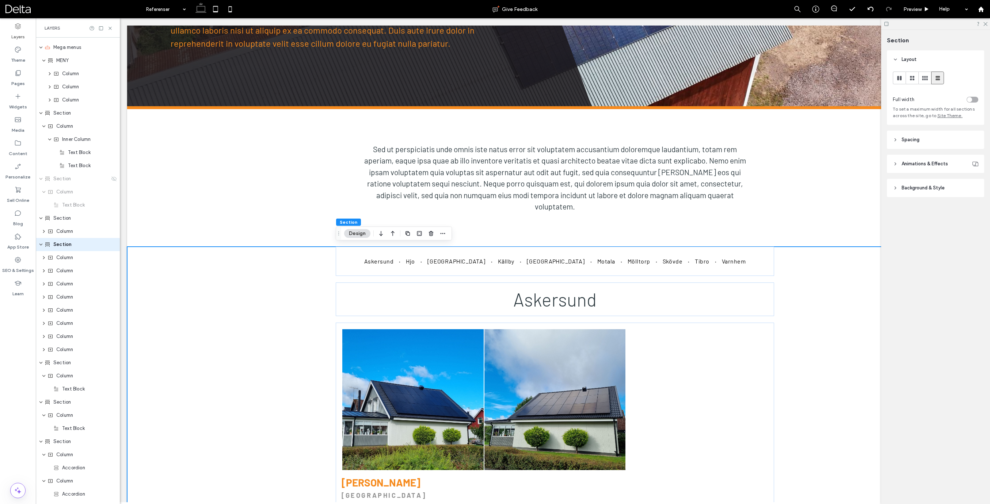
scroll to position [115, 0]
click at [442, 233] on icon "button" at bounding box center [443, 234] width 6 height 6
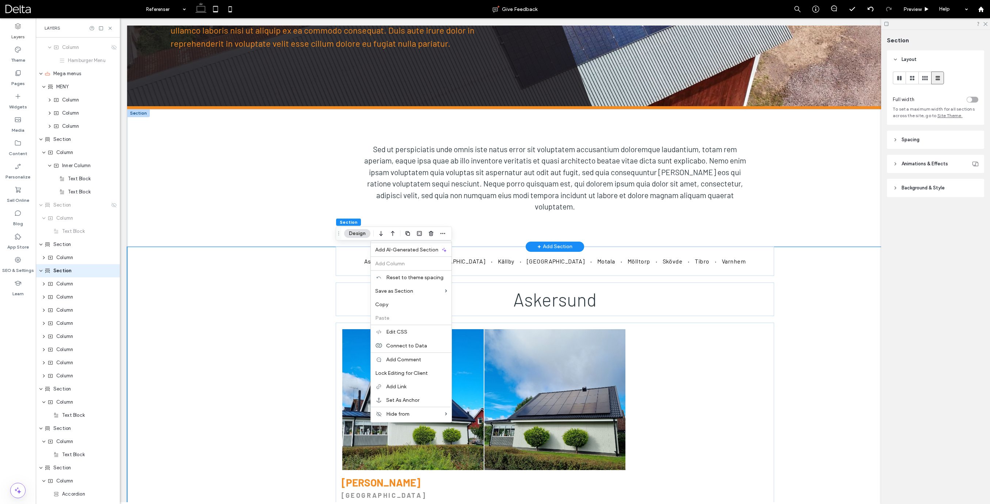
click at [550, 245] on div "+ Add Section" at bounding box center [554, 247] width 35 height 8
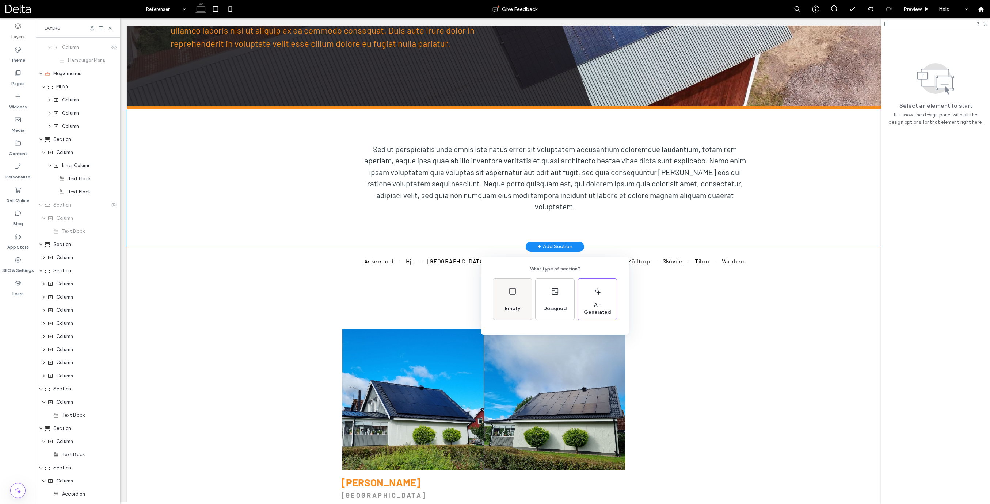
click at [520, 295] on div "Empty" at bounding box center [512, 299] width 39 height 41
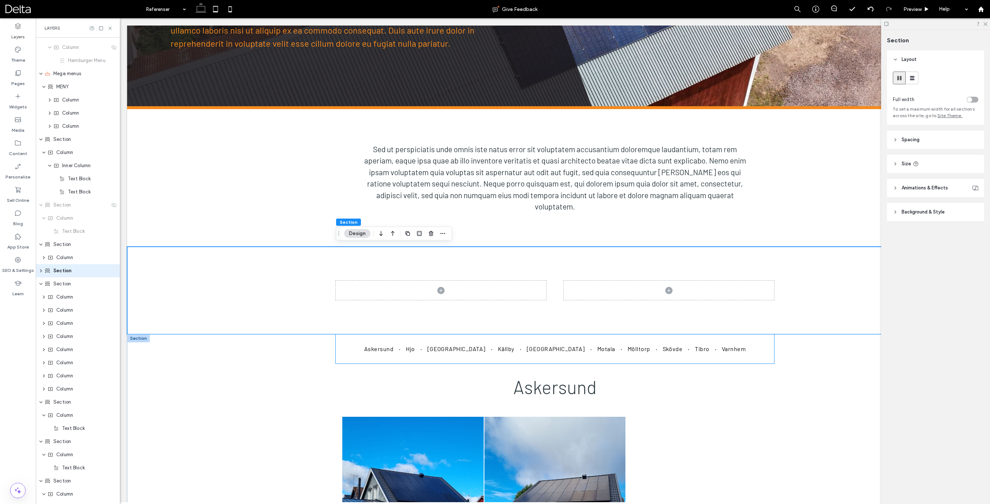
click at [448, 340] on div "Askersund Hjo Karlsborg Källby Linköping Motala Mölltorp Skövde Tibro Varnhem" at bounding box center [555, 349] width 438 height 29
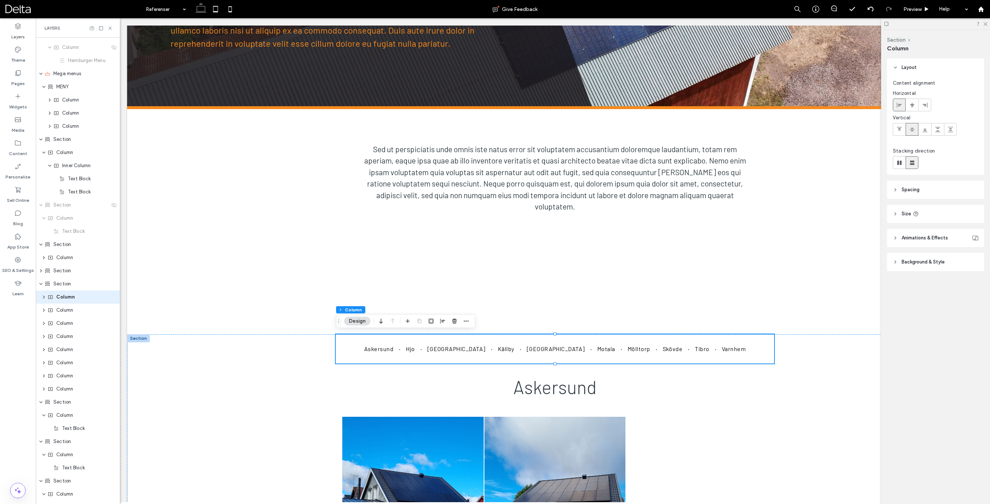
scroll to position [141, 0]
drag, startPoint x: 63, startPoint y: 272, endPoint x: 62, endPoint y: 246, distance: 25.9
click at [62, 246] on div "Header Section Column Image Column Navigation Links Column Button Icon Column H…" at bounding box center [78, 501] width 84 height 1210
drag, startPoint x: 62, startPoint y: 297, endPoint x: 64, endPoint y: 265, distance: 31.1
click at [64, 265] on div "Header Section Column Image Column Navigation Links Column Button Icon Column H…" at bounding box center [78, 501] width 84 height 1210
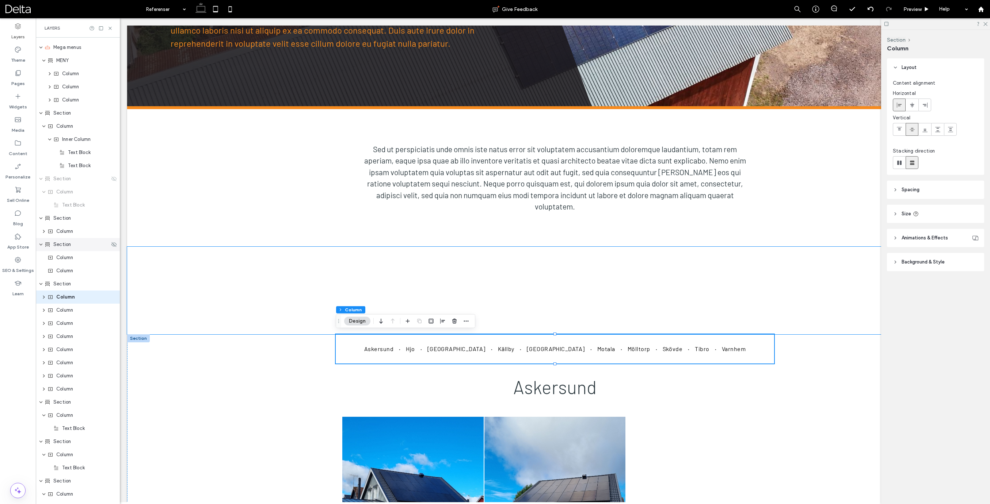
click at [69, 244] on span "Section" at bounding box center [62, 244] width 18 height 7
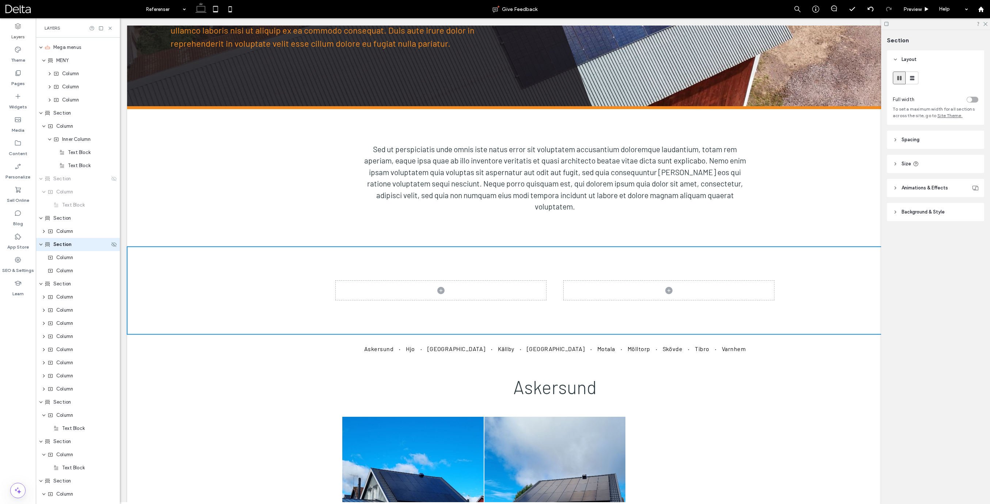
scroll to position [115, 0]
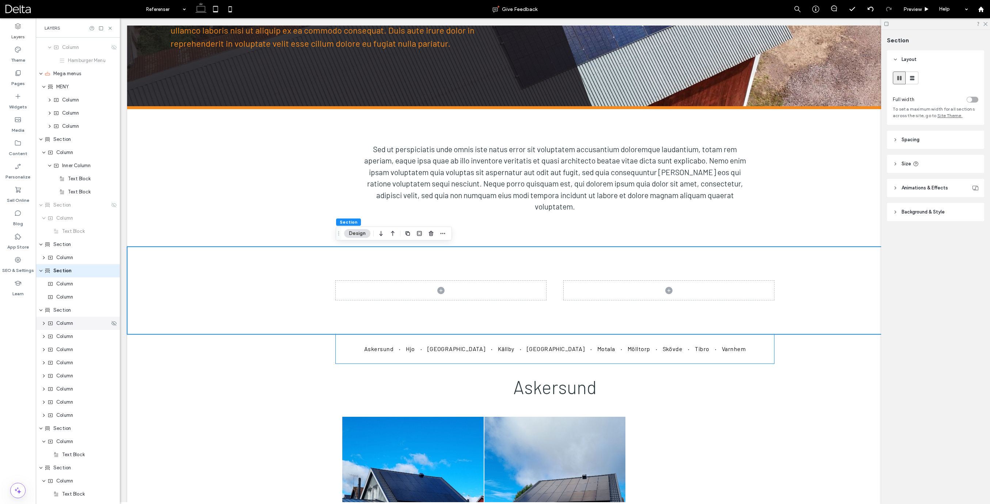
click at [69, 321] on span "Column" at bounding box center [64, 323] width 17 height 7
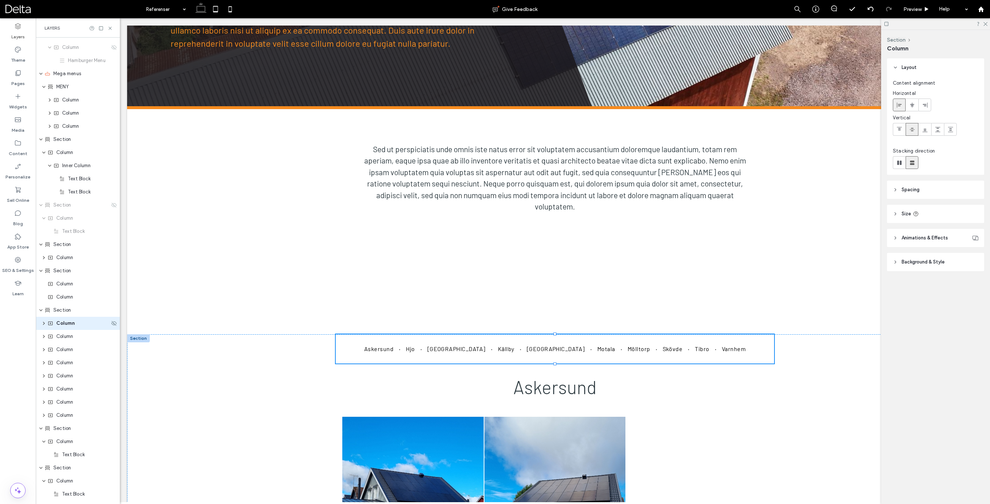
scroll to position [168, 0]
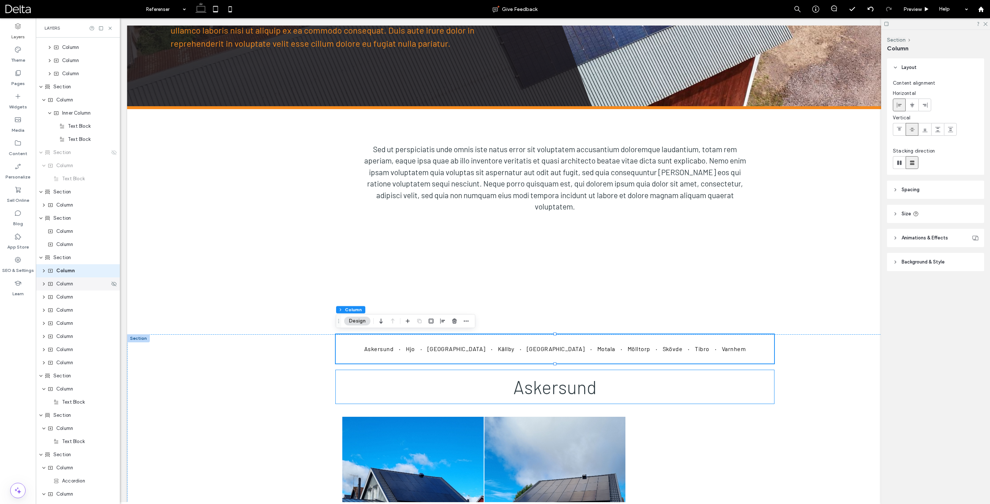
click at [67, 284] on span "Column" at bounding box center [64, 283] width 17 height 7
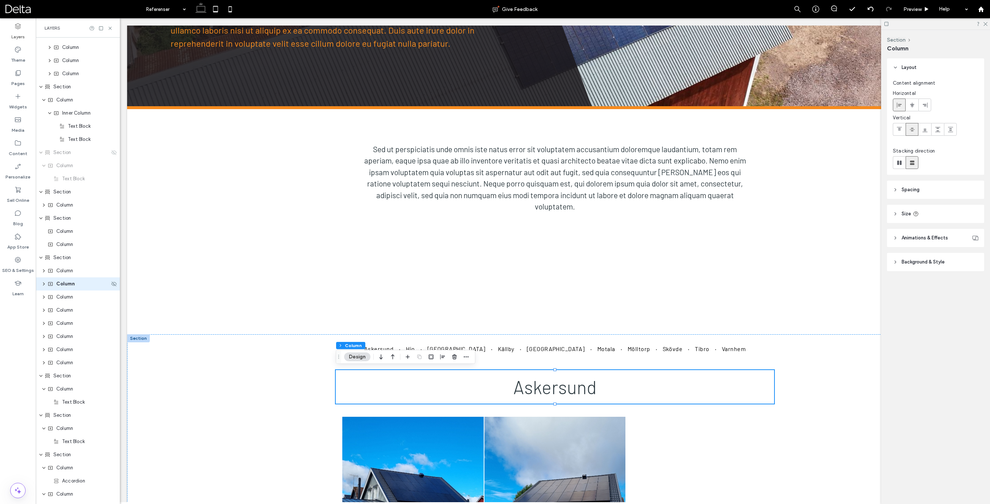
scroll to position [181, 0]
click at [68, 258] on span "Column" at bounding box center [64, 257] width 17 height 7
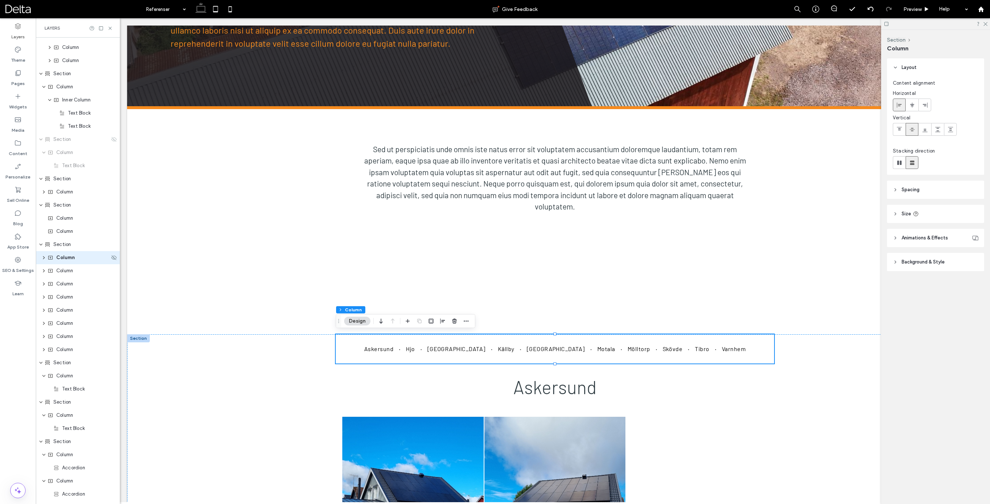
scroll to position [168, 0]
click at [468, 320] on icon "button" at bounding box center [466, 321] width 6 height 6
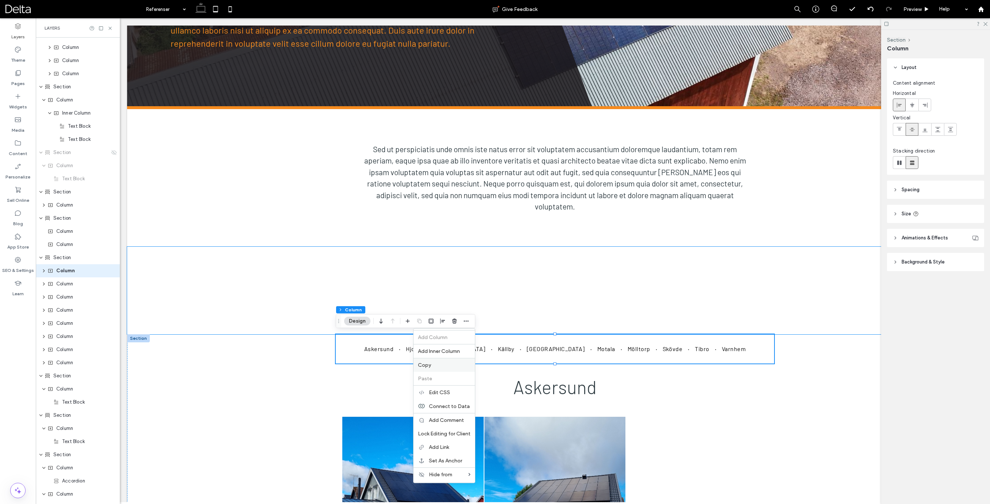
click at [429, 362] on div "Copy" at bounding box center [443, 365] width 61 height 14
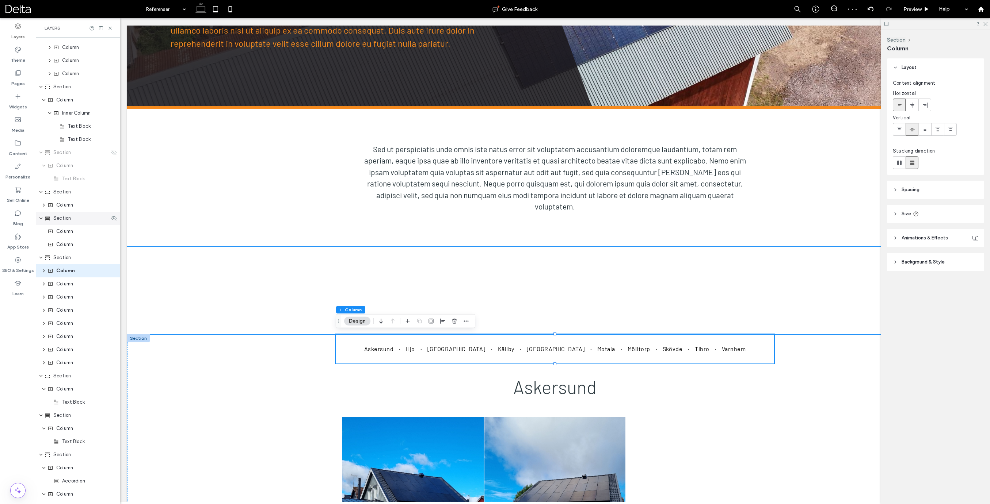
click at [71, 219] on div "Section" at bounding box center [77, 218] width 65 height 7
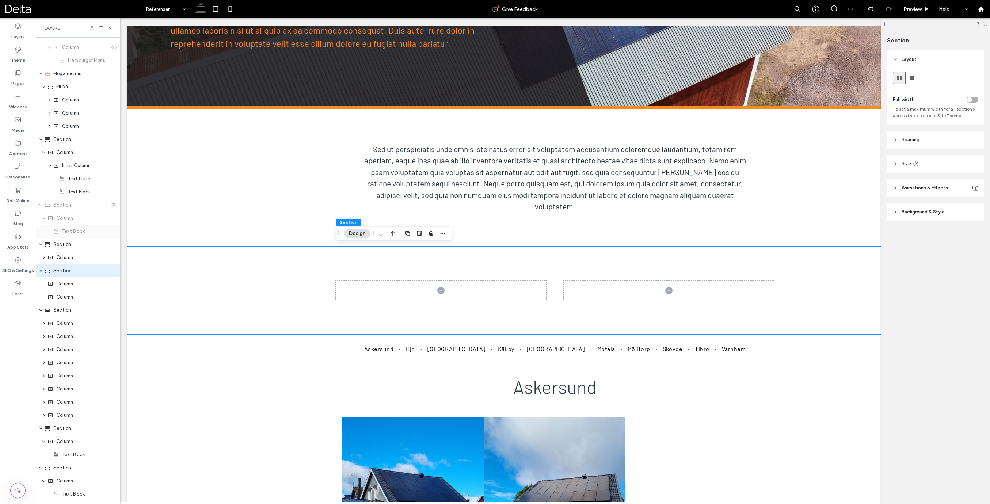
scroll to position [115, 0]
click at [440, 234] on icon "button" at bounding box center [443, 234] width 6 height 6
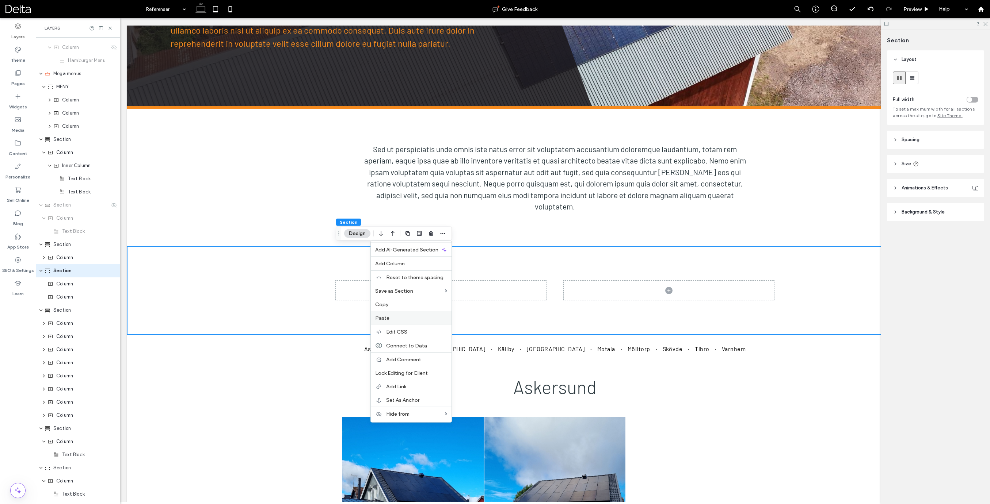
click at [384, 318] on span "Paste" at bounding box center [382, 318] width 14 height 6
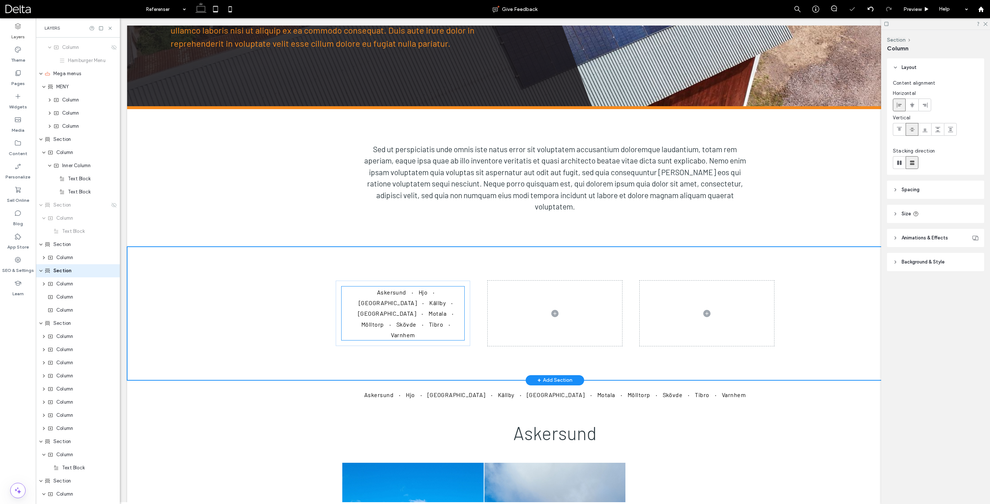
scroll to position [128, 0]
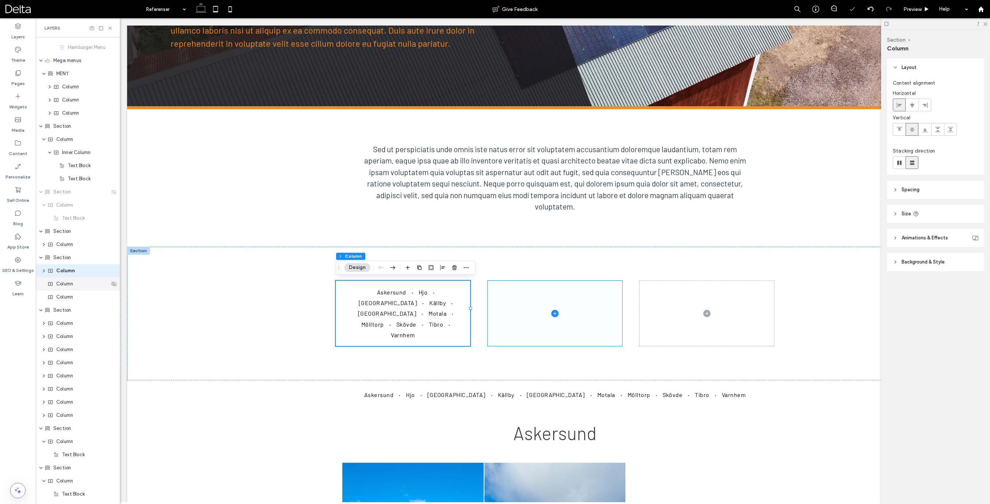
click at [66, 283] on span "Column" at bounding box center [64, 283] width 17 height 7
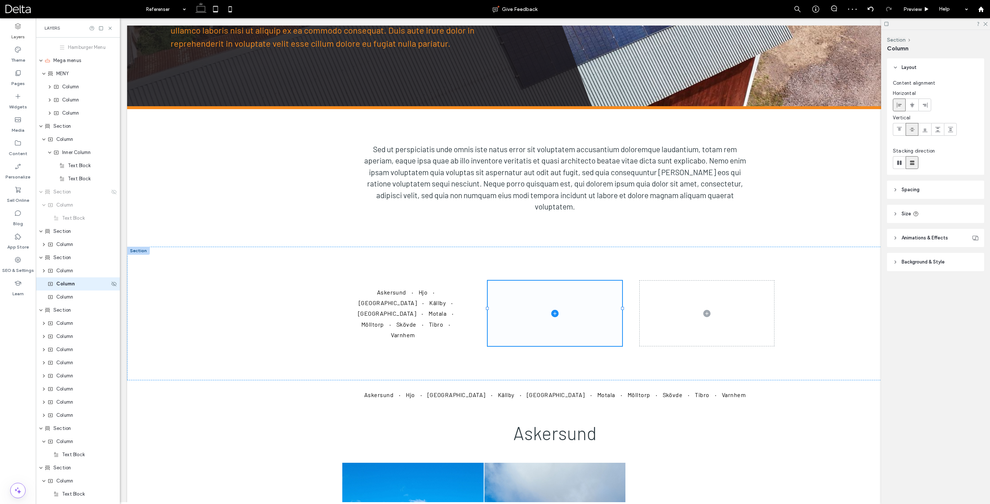
scroll to position [141, 0]
click at [604, 267] on use "button" at bounding box center [606, 267] width 4 height 5
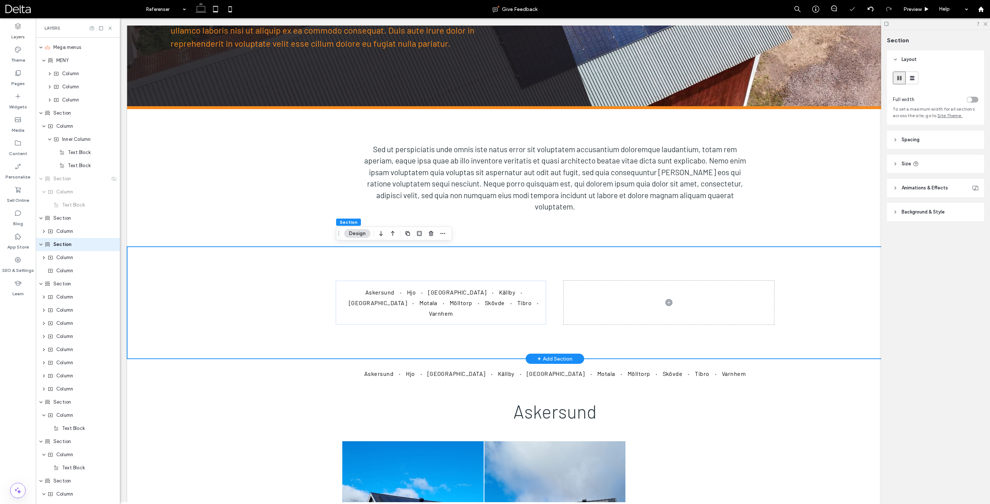
scroll to position [115, 0]
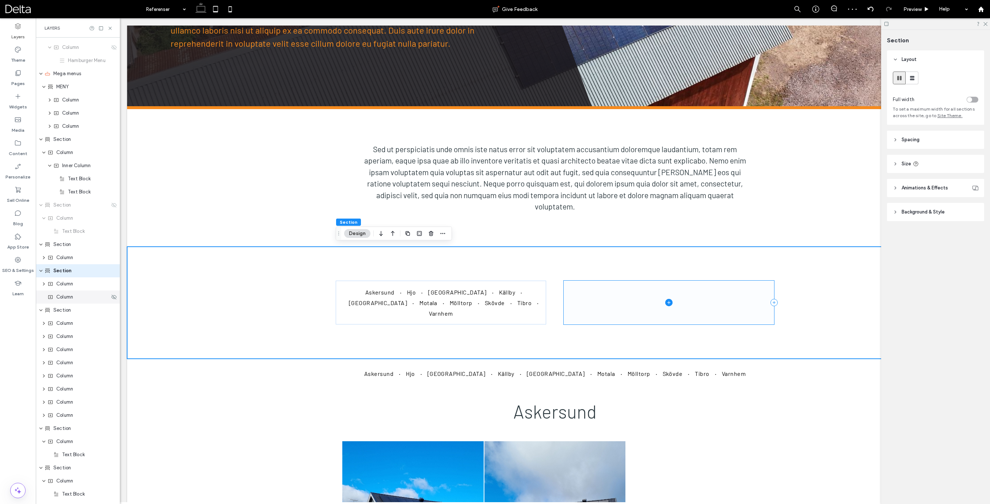
click at [69, 297] on span "Column" at bounding box center [64, 297] width 17 height 7
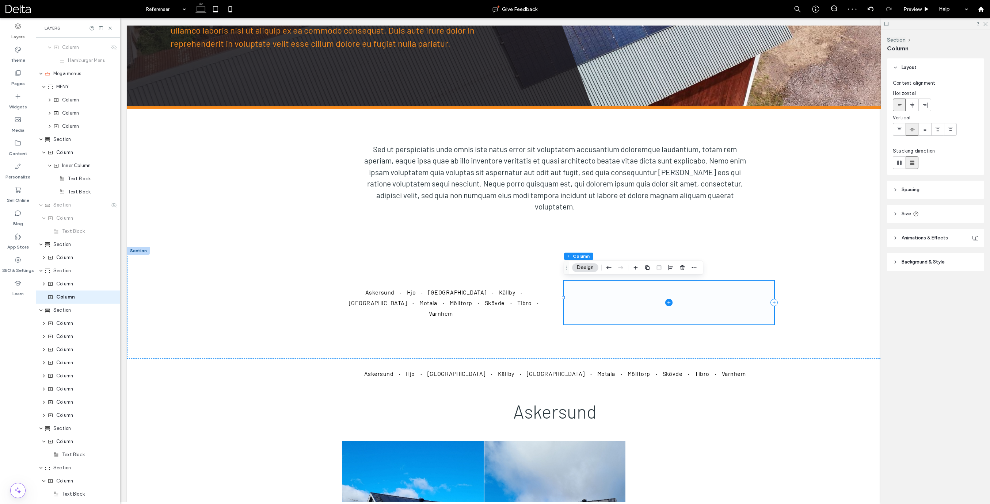
scroll to position [141, 0]
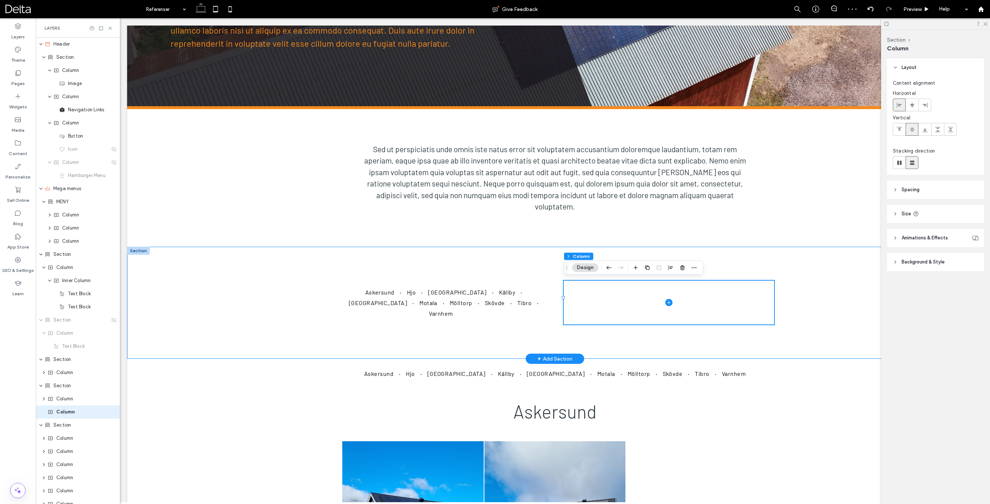
scroll to position [141, 0]
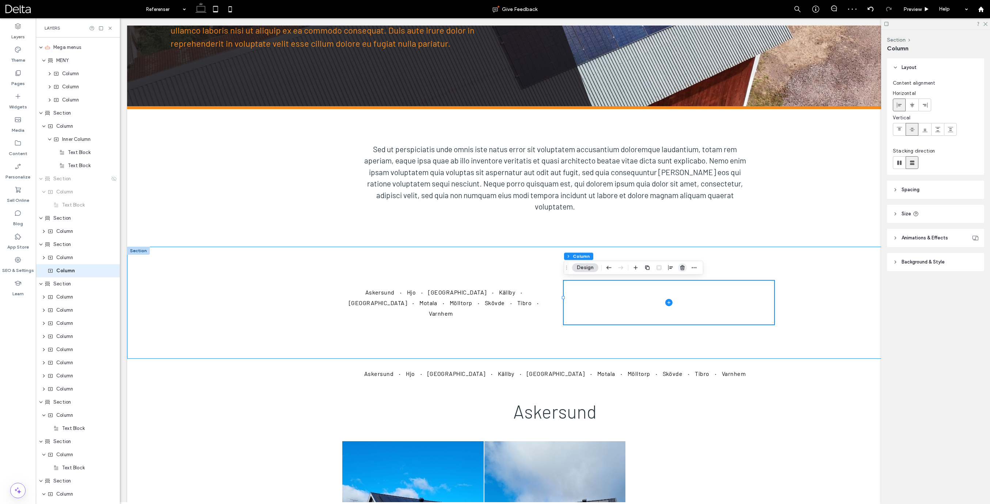
click at [681, 266] on icon "button" at bounding box center [682, 268] width 6 height 6
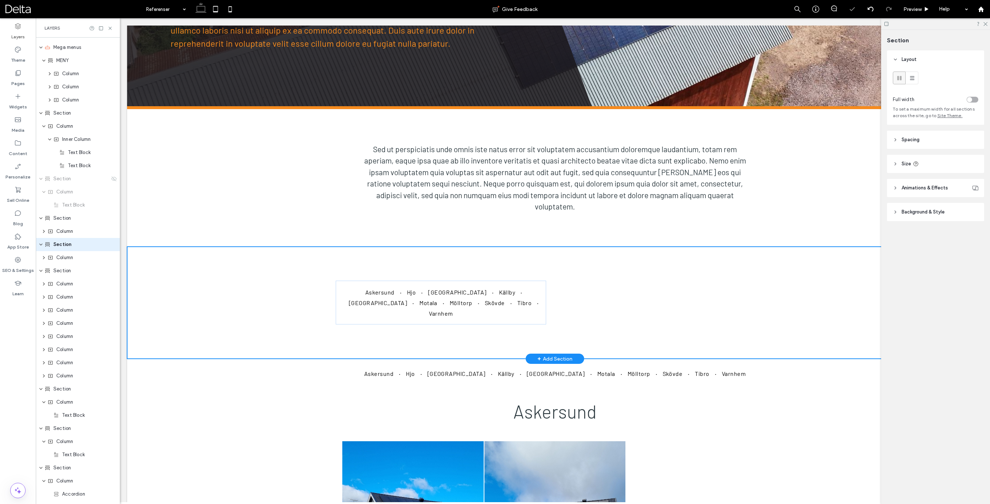
scroll to position [115, 0]
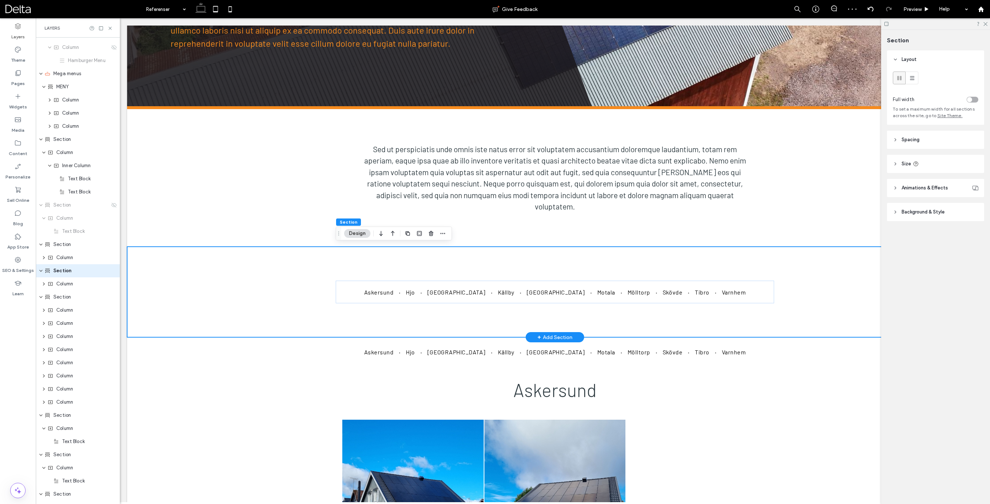
click at [412, 263] on div "Askersund Hjo Karlsborg Källby Linköping Motala Mölltorp Skövde Tibro Varnhem" at bounding box center [555, 292] width 438 height 91
click at [913, 141] on span "Spacing" at bounding box center [910, 139] width 18 height 7
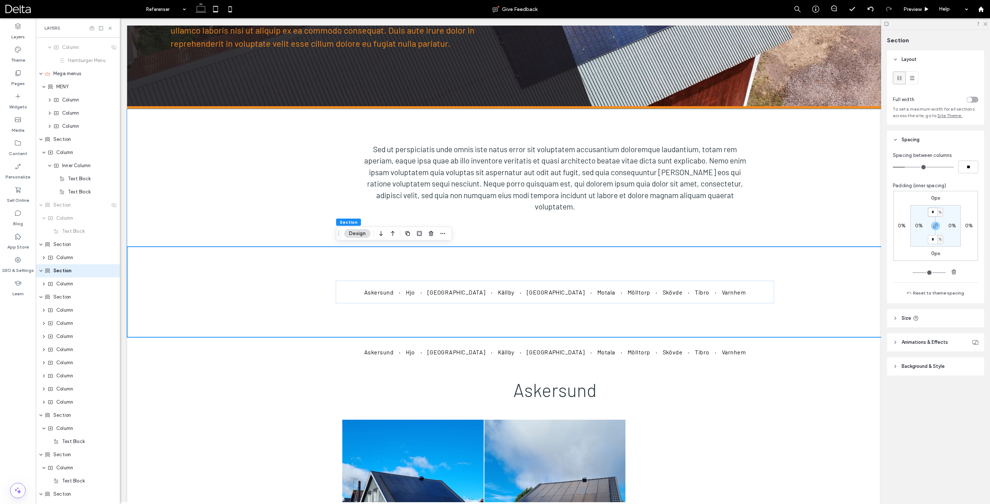
click at [930, 212] on input "*" at bounding box center [932, 212] width 9 height 9
type input "*"
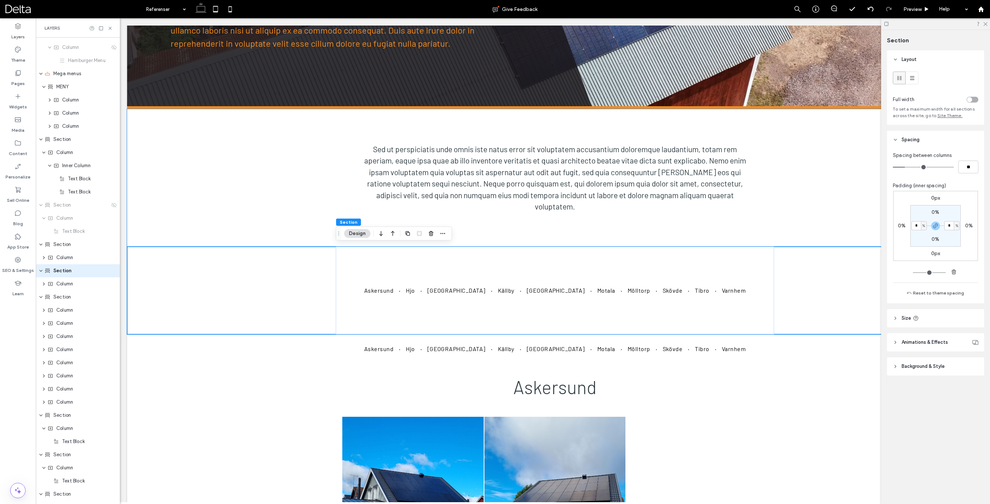
scroll to position [0, 0]
click at [909, 321] on span "Size" at bounding box center [905, 318] width 9 height 7
click at [966, 338] on input "***" at bounding box center [959, 336] width 15 height 13
click at [966, 337] on input "***" at bounding box center [959, 336] width 15 height 13
type input "*"
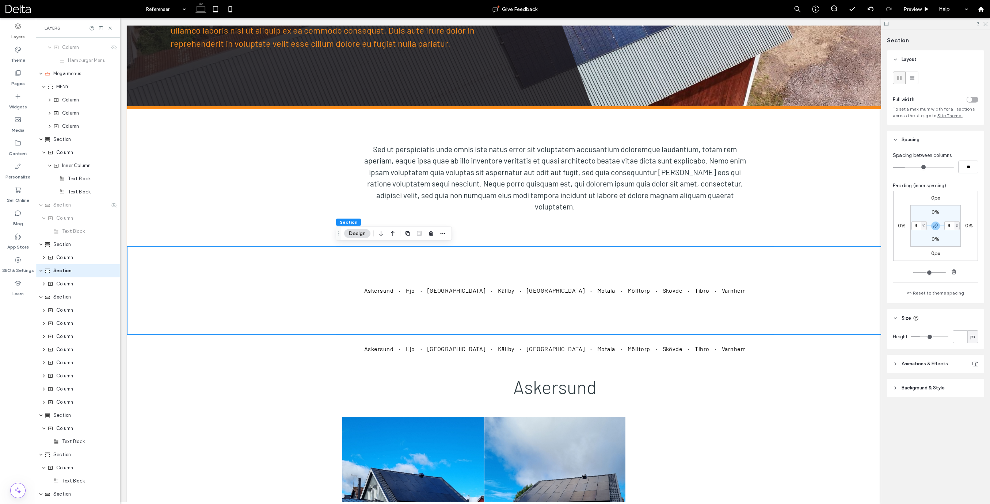
type input "*"
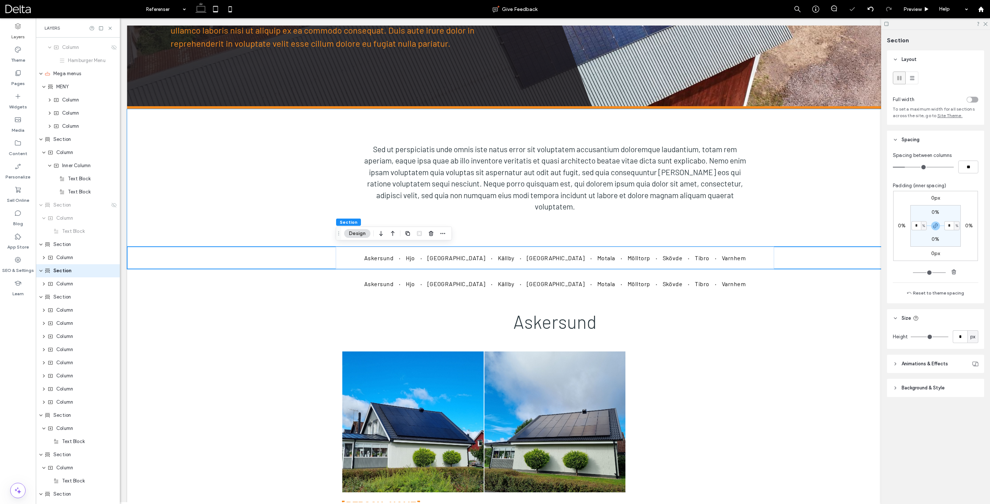
scroll to position [73, 0]
click at [344, 274] on div "Askersund Hjo Karlsborg Källby Linköping Motala Mölltorp Skövde Tibro Varnhem" at bounding box center [555, 283] width 438 height 29
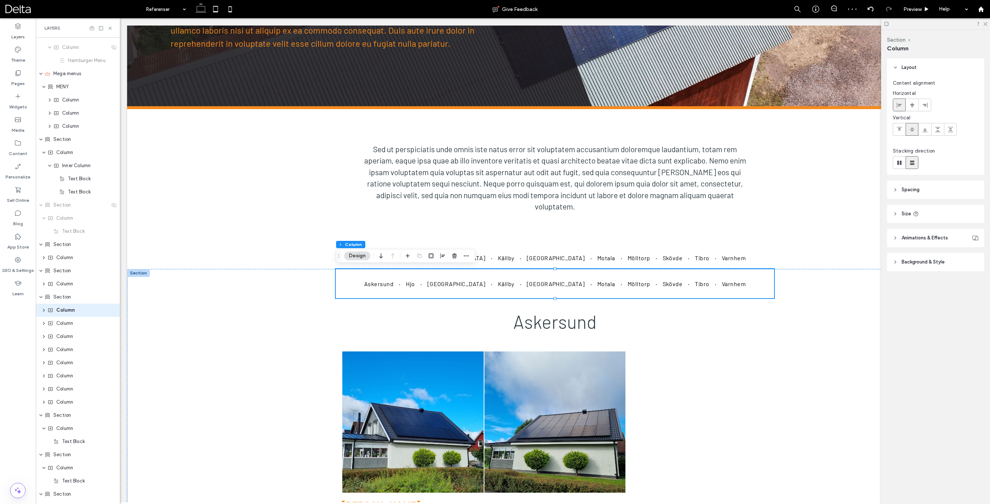
scroll to position [154, 0]
click at [455, 257] on use "button" at bounding box center [454, 255] width 4 height 5
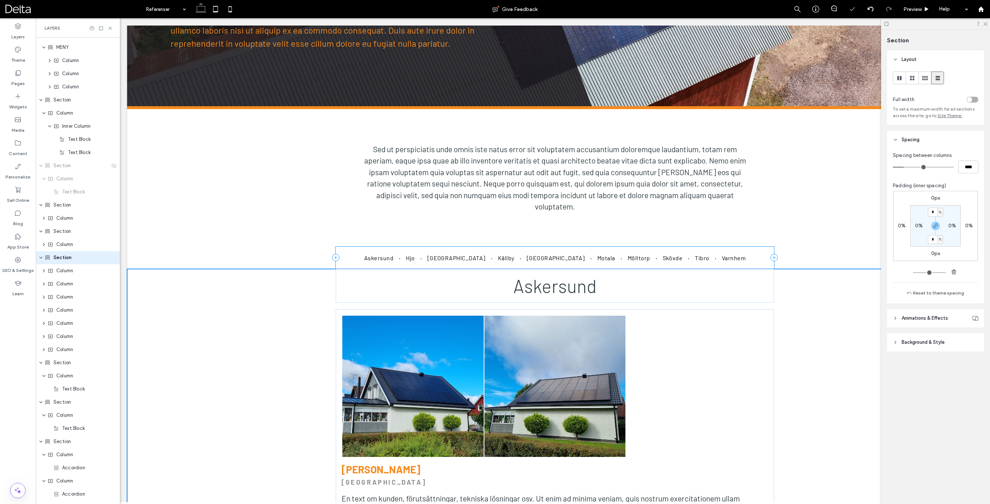
scroll to position [141, 0]
click at [805, 251] on div "Askersund Hjo Karlsborg Källby Linköping Motala Mölltorp Skövde Tibro Varnhem" at bounding box center [554, 258] width 855 height 22
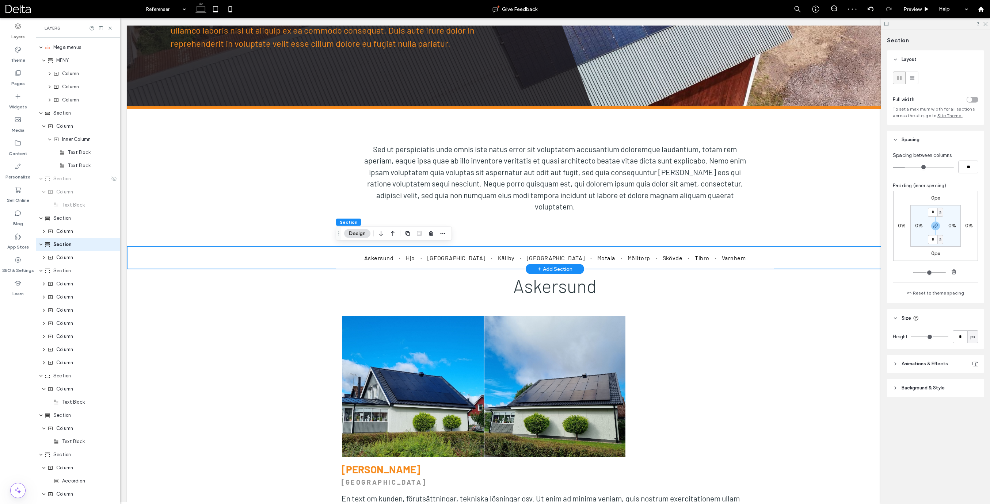
scroll to position [115, 0]
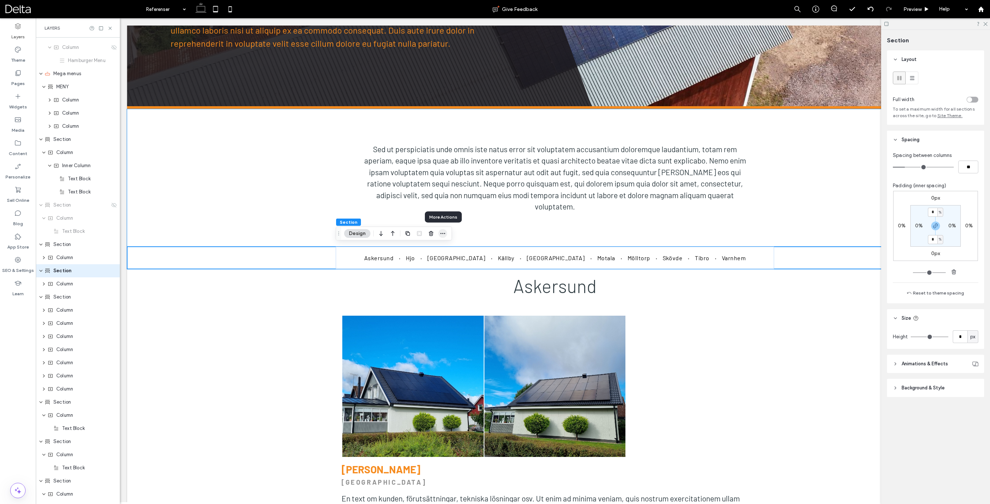
click at [445, 233] on icon "button" at bounding box center [443, 234] width 6 height 6
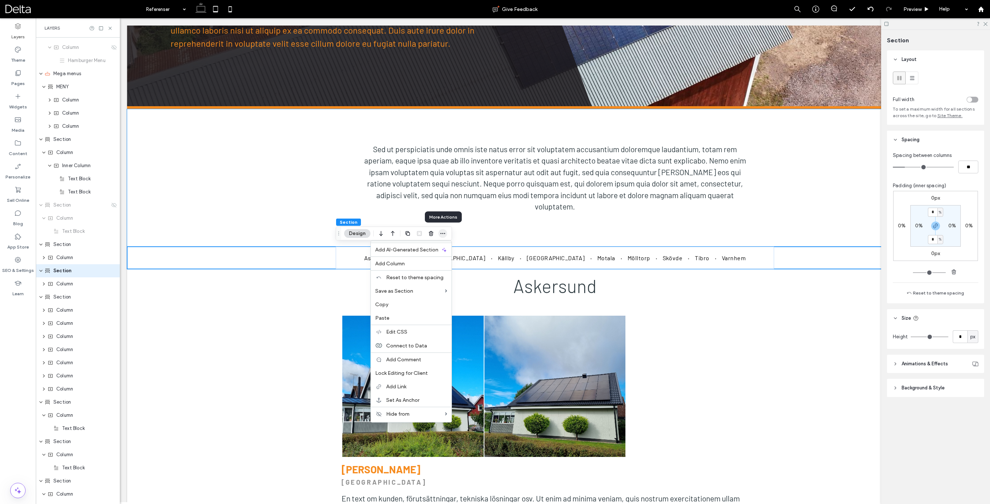
click at [445, 233] on icon "button" at bounding box center [443, 234] width 6 height 6
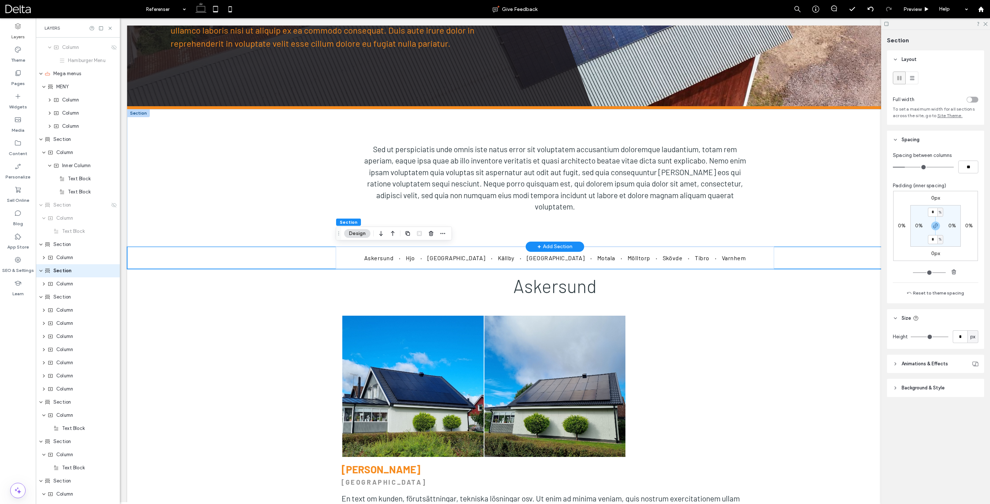
click at [563, 244] on div "+ Add Section" at bounding box center [554, 247] width 35 height 8
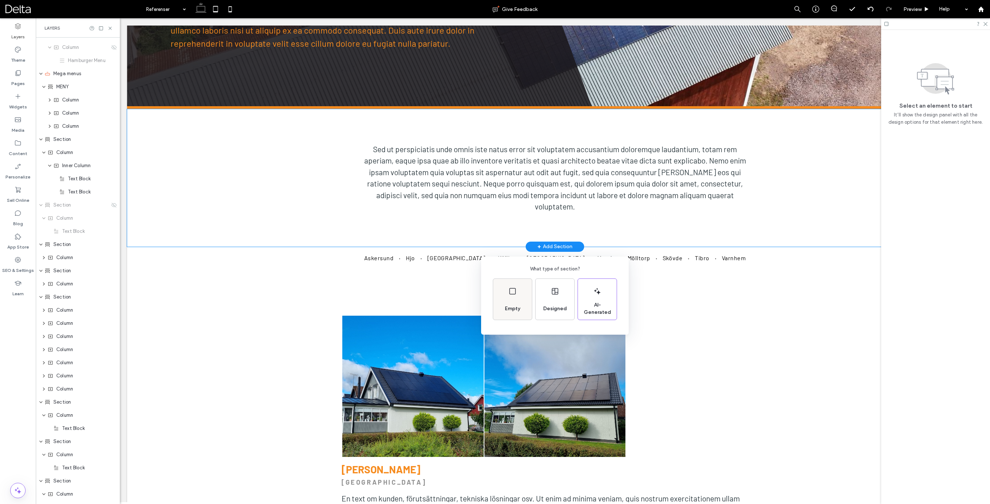
click at [523, 291] on div "Empty" at bounding box center [512, 299] width 39 height 41
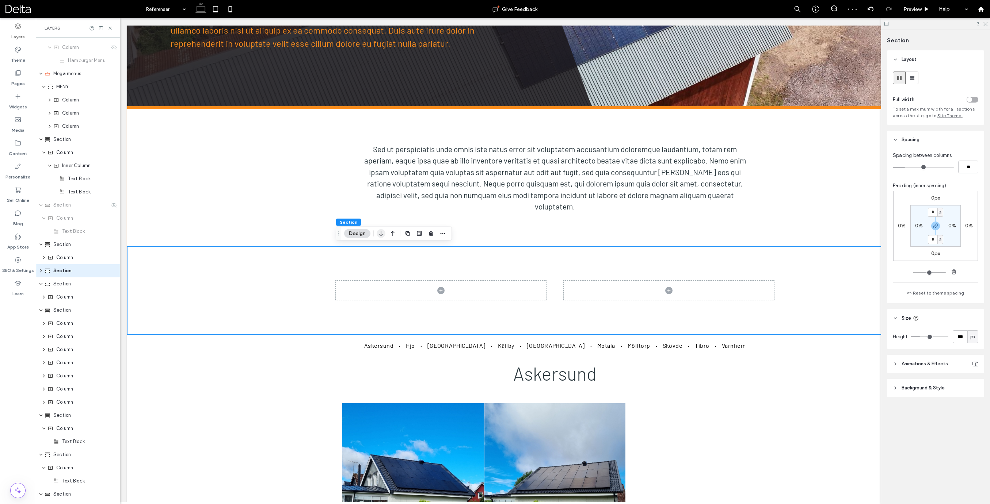
click at [380, 235] on use "button" at bounding box center [380, 233] width 3 height 5
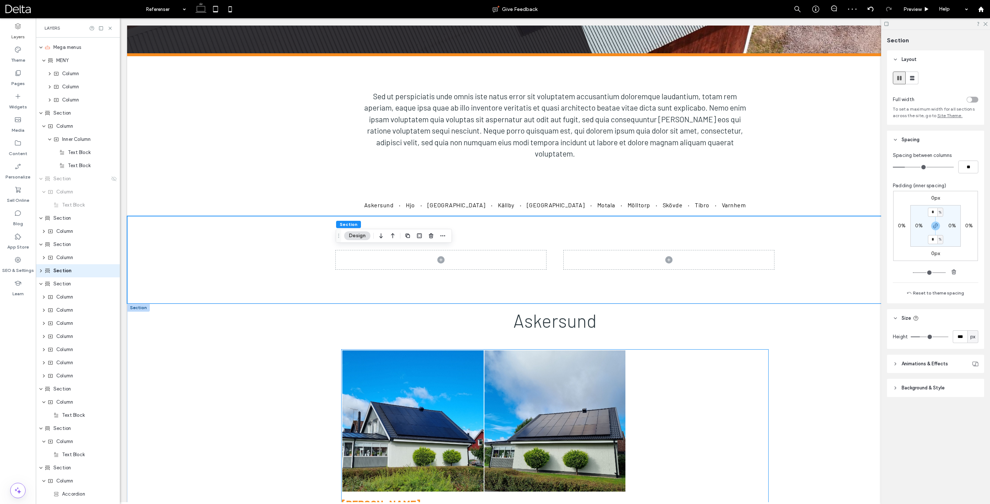
scroll to position [232, 0]
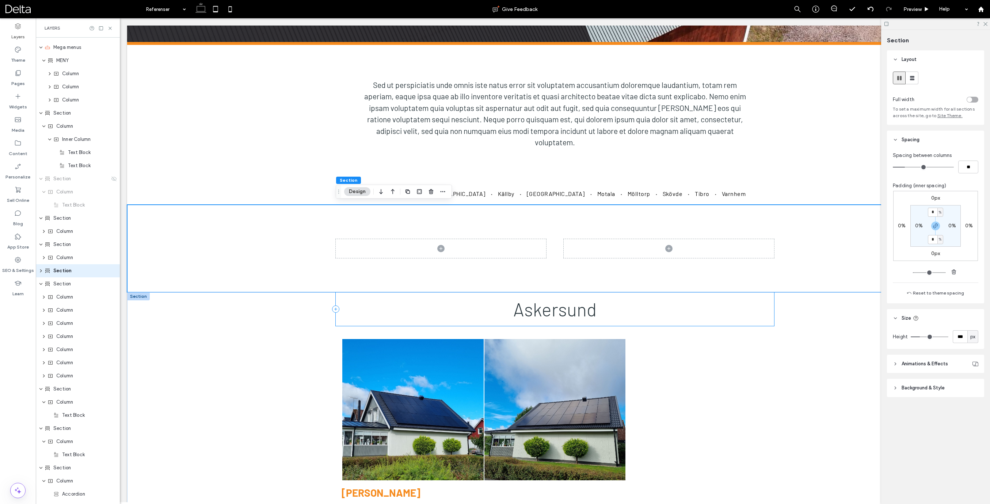
click at [339, 305] on div "Askersund" at bounding box center [555, 310] width 438 height 34
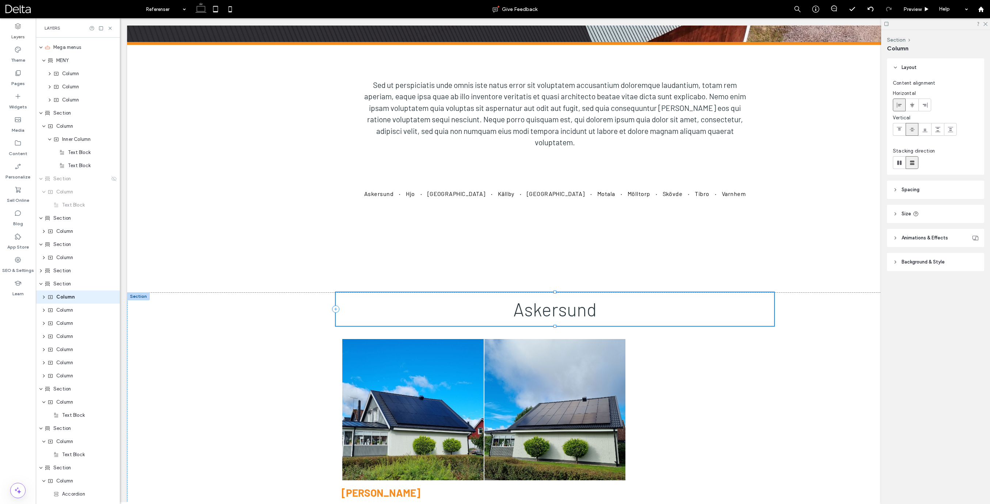
scroll to position [168, 0]
click at [466, 280] on icon "button" at bounding box center [466, 279] width 6 height 6
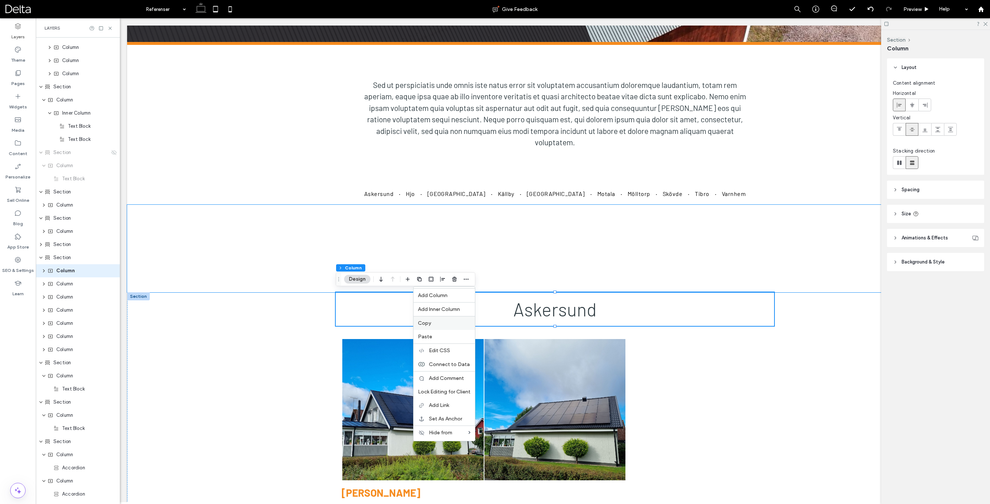
click at [431, 325] on span "Copy" at bounding box center [424, 323] width 13 height 6
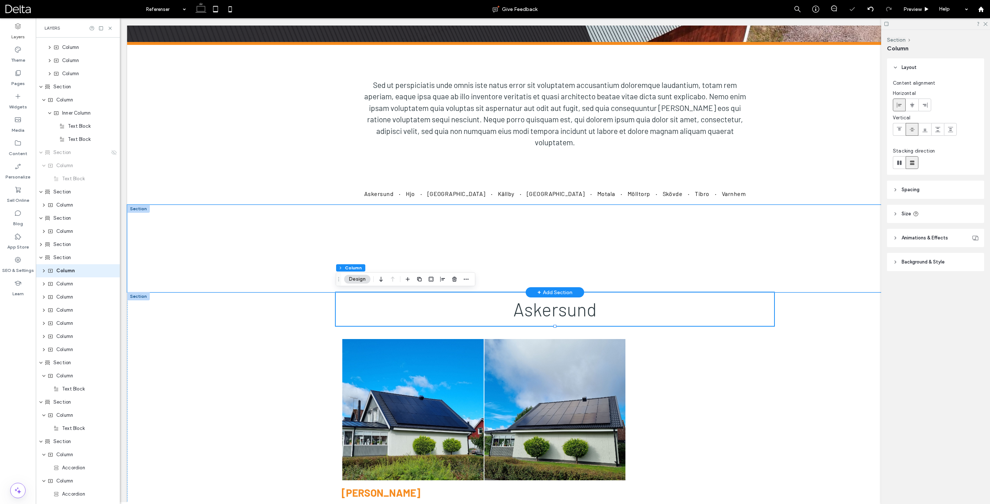
click at [506, 233] on div at bounding box center [555, 249] width 438 height 88
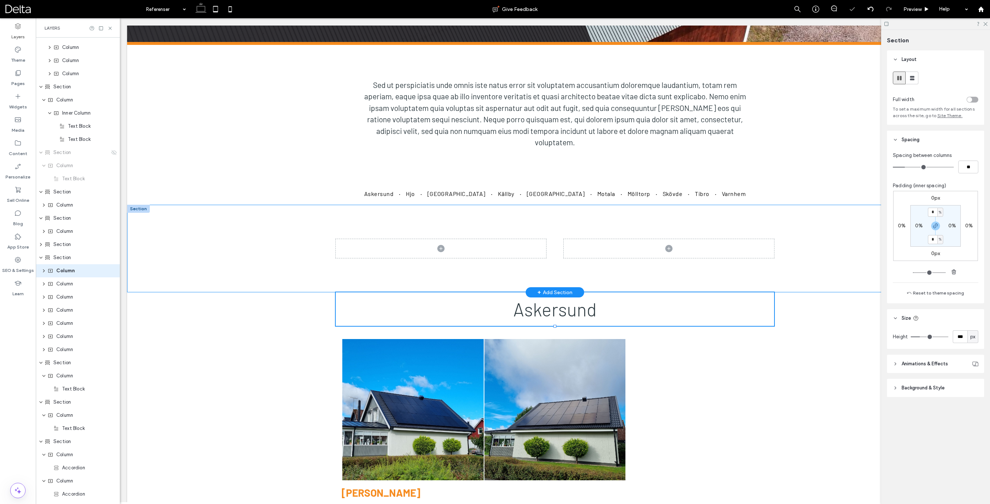
scroll to position [141, 0]
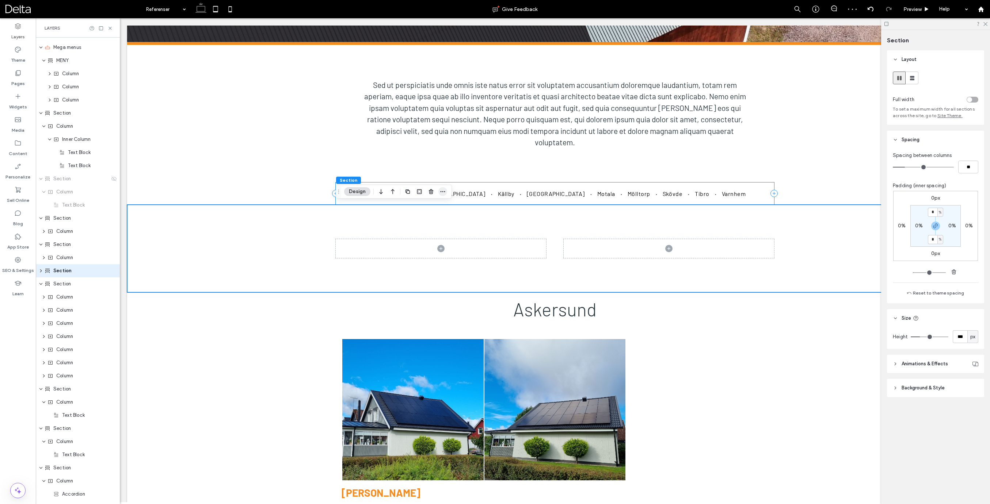
click at [444, 193] on icon "button" at bounding box center [443, 192] width 6 height 6
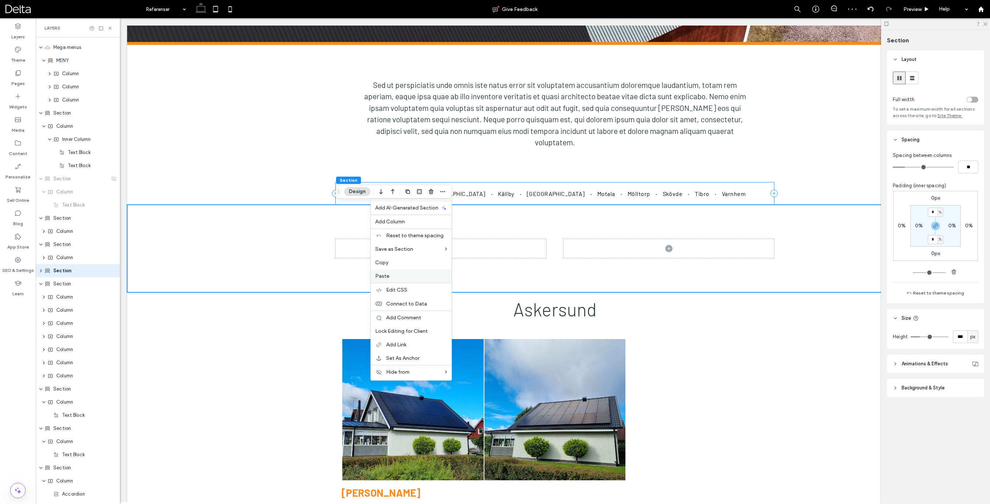
click at [386, 276] on span "Paste" at bounding box center [382, 276] width 14 height 6
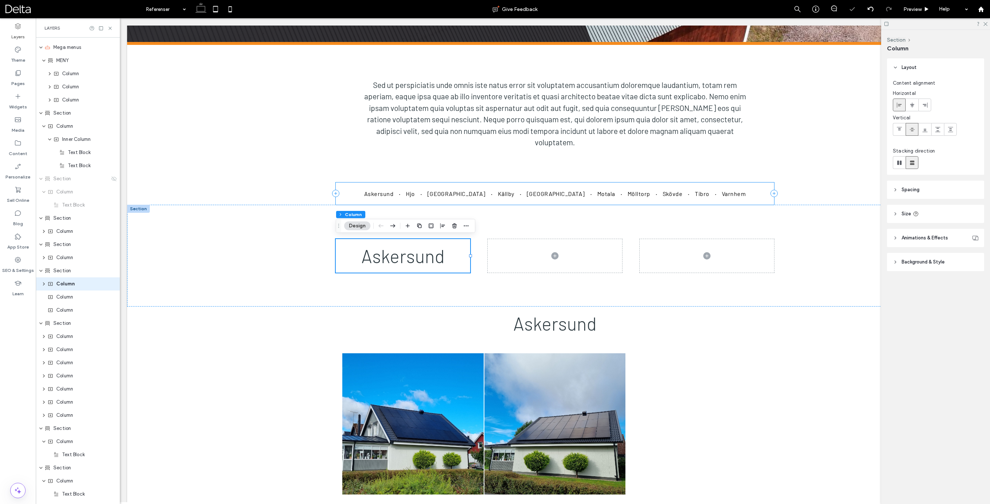
scroll to position [154, 0]
click at [81, 286] on div "Column" at bounding box center [78, 283] width 62 height 7
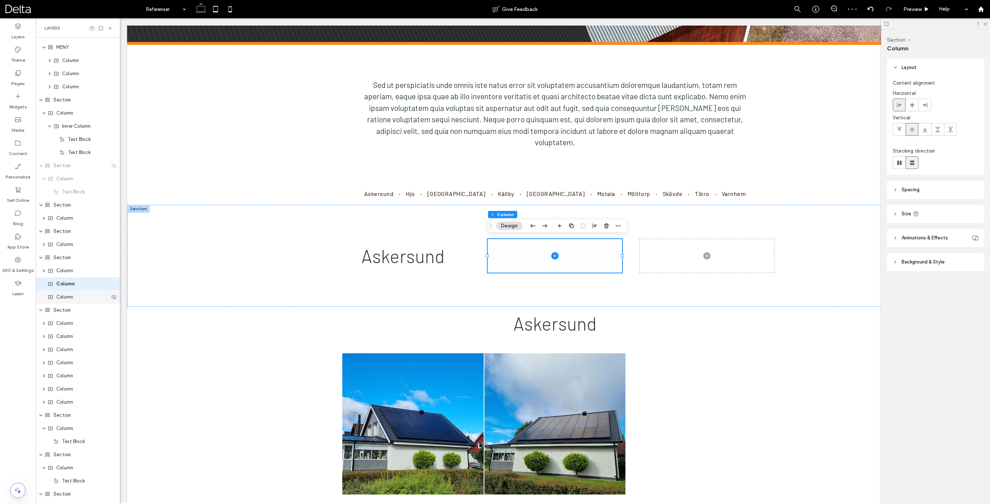
scroll to position [168, 0]
click at [609, 227] on icon "button" at bounding box center [606, 226] width 6 height 6
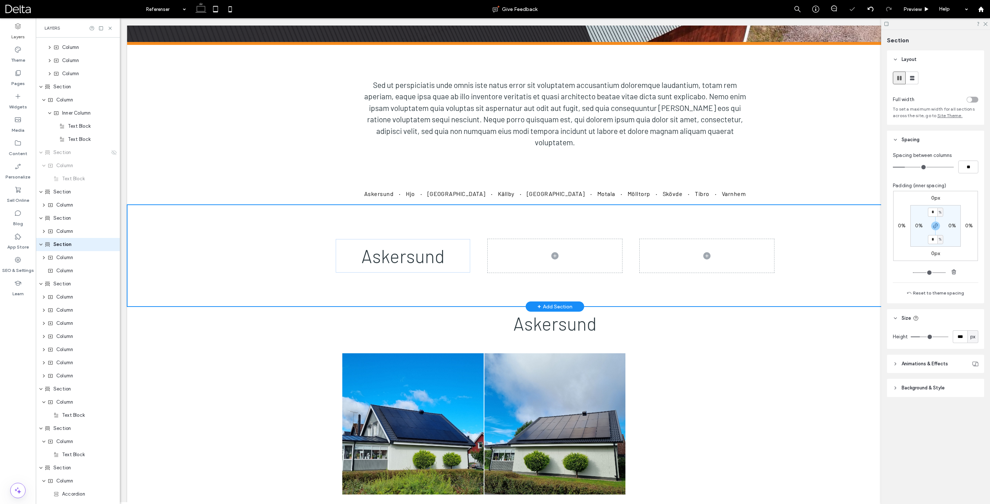
scroll to position [141, 0]
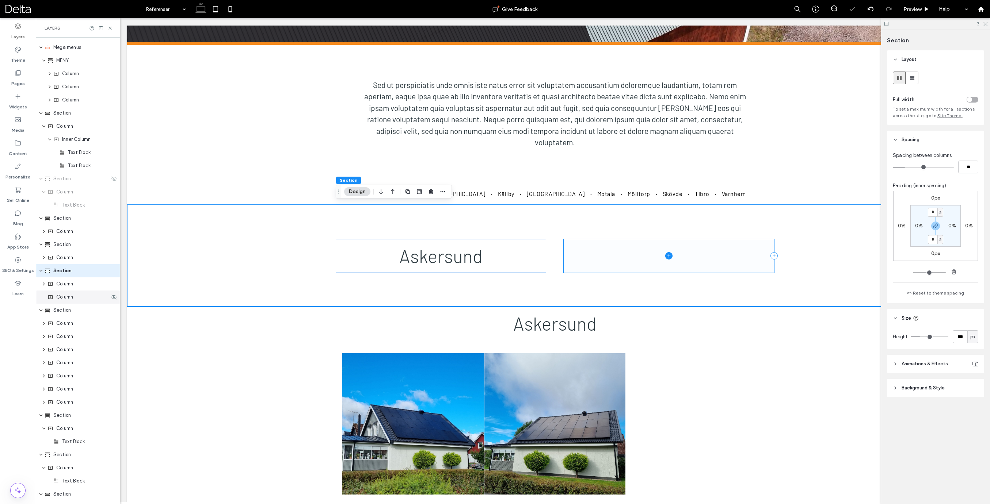
click at [67, 299] on span "Column" at bounding box center [64, 297] width 17 height 7
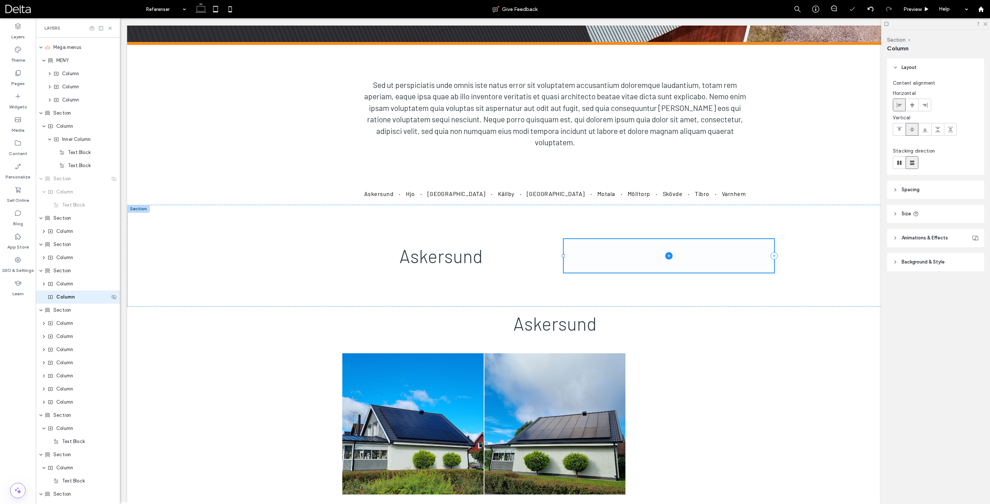
scroll to position [168, 0]
click at [681, 225] on use "button" at bounding box center [682, 225] width 4 height 5
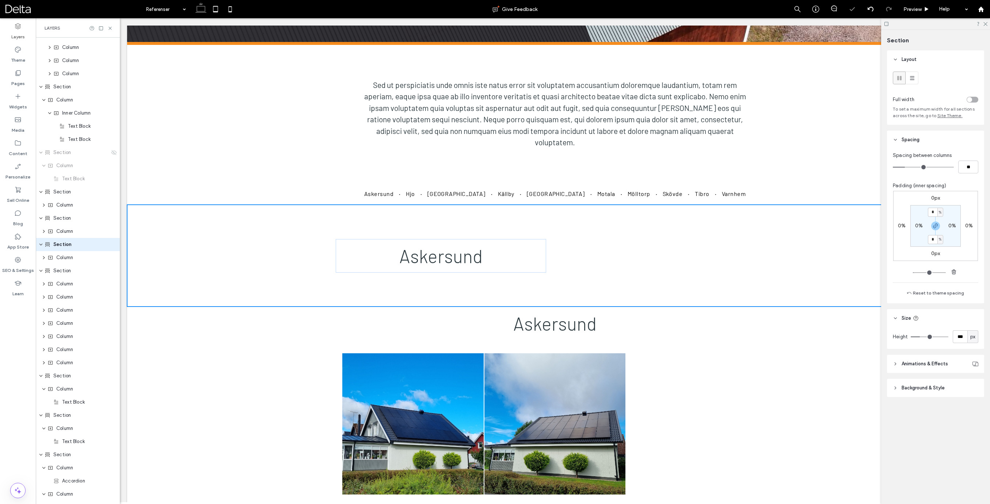
scroll to position [141, 0]
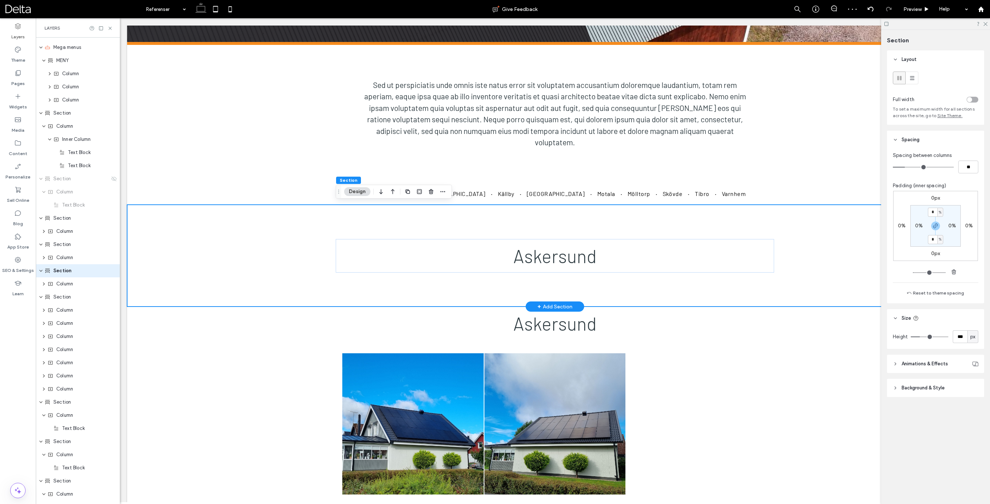
click at [504, 214] on div "Askersund" at bounding box center [555, 256] width 438 height 102
click at [932, 211] on input "*" at bounding box center [932, 212] width 9 height 9
type input "*"
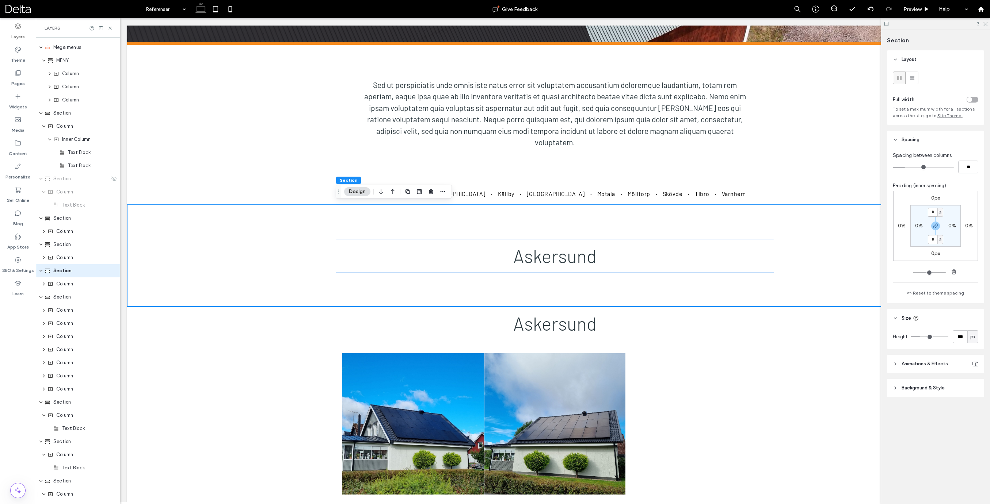
type input "*"
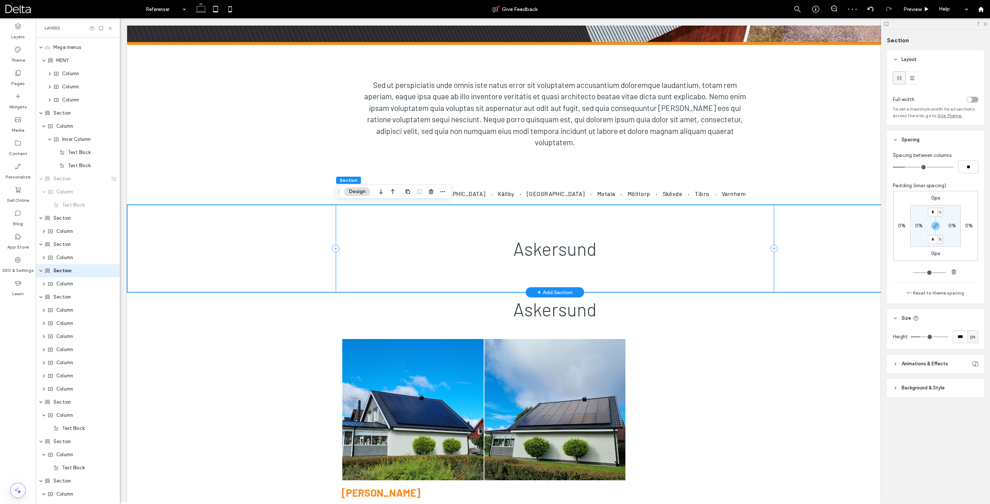
click at [665, 224] on div "Askersund" at bounding box center [555, 249] width 438 height 88
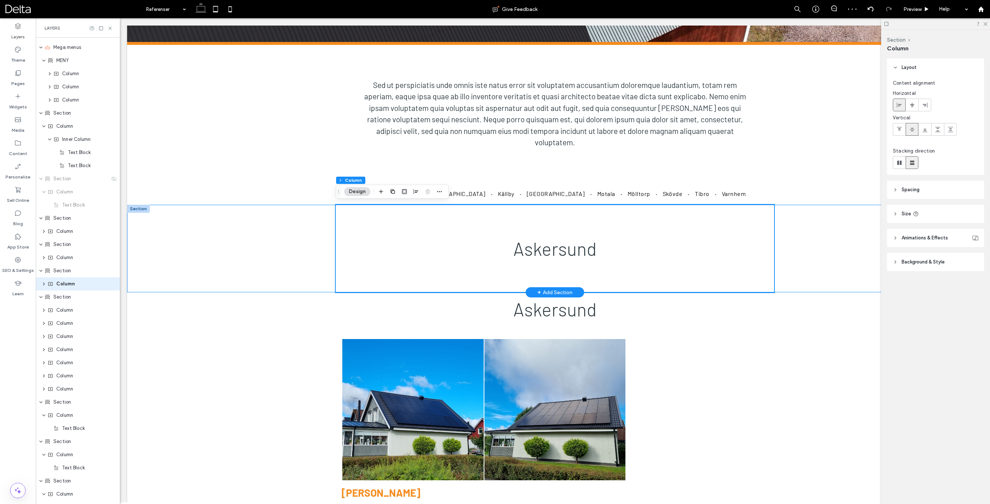
scroll to position [154, 0]
click at [747, 215] on div "Askersund" at bounding box center [555, 249] width 438 height 88
click at [906, 216] on span "Size" at bounding box center [905, 213] width 9 height 7
click at [773, 212] on div "Askersund" at bounding box center [555, 249] width 438 height 88
click at [791, 213] on div "Askersund" at bounding box center [554, 249] width 855 height 88
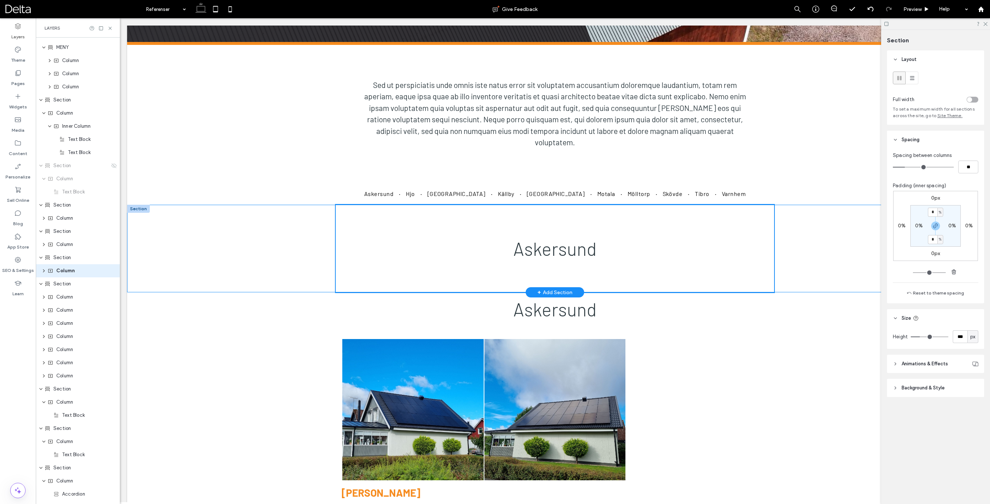
scroll to position [141, 0]
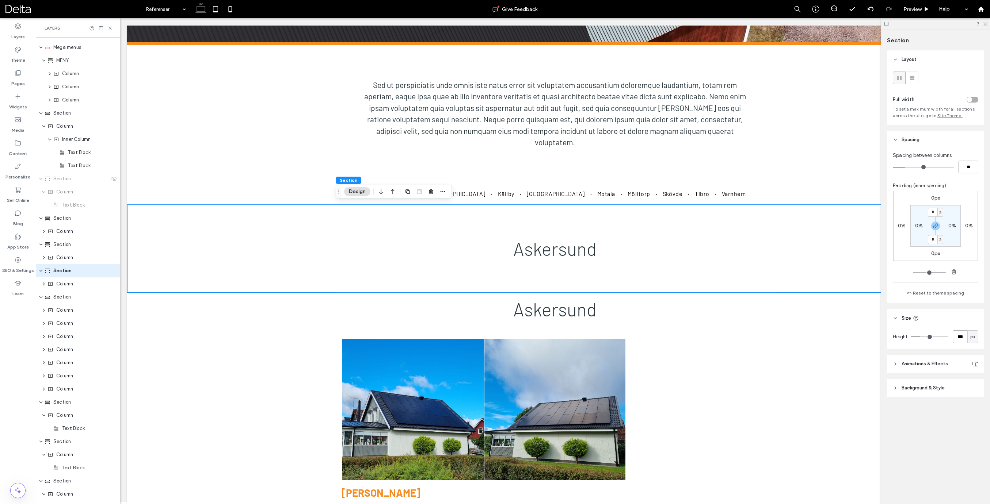
click at [959, 339] on input "***" at bounding box center [959, 336] width 15 height 13
type input "*"
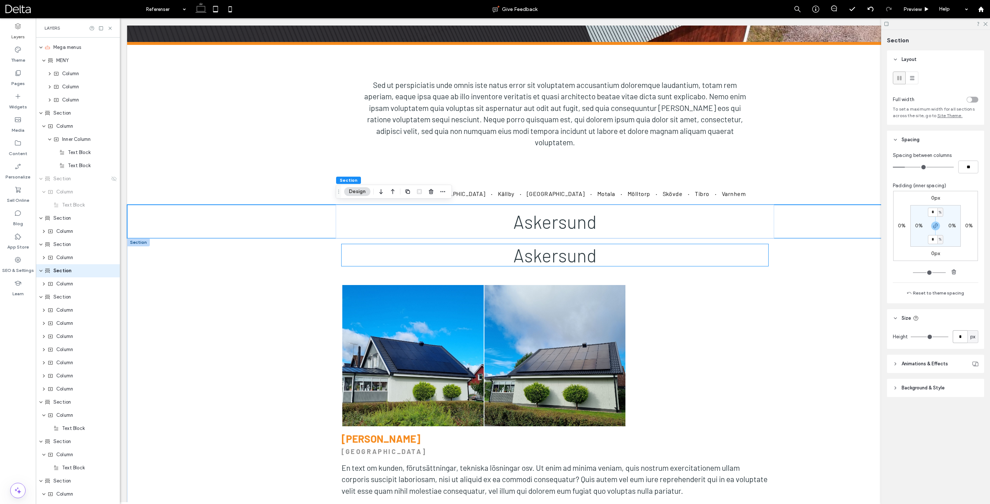
click at [693, 257] on h2 "Askersund" at bounding box center [554, 255] width 427 height 22
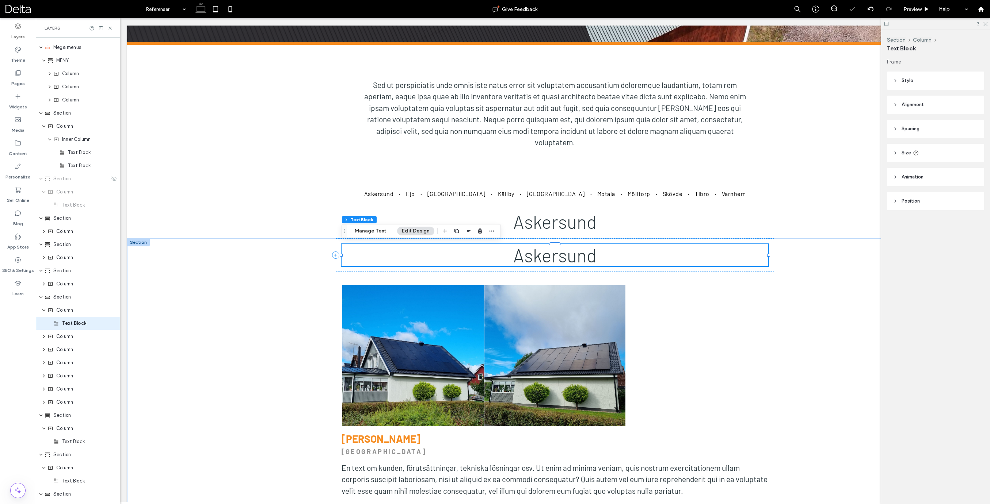
scroll to position [194, 0]
click at [478, 231] on icon "button" at bounding box center [480, 231] width 6 height 6
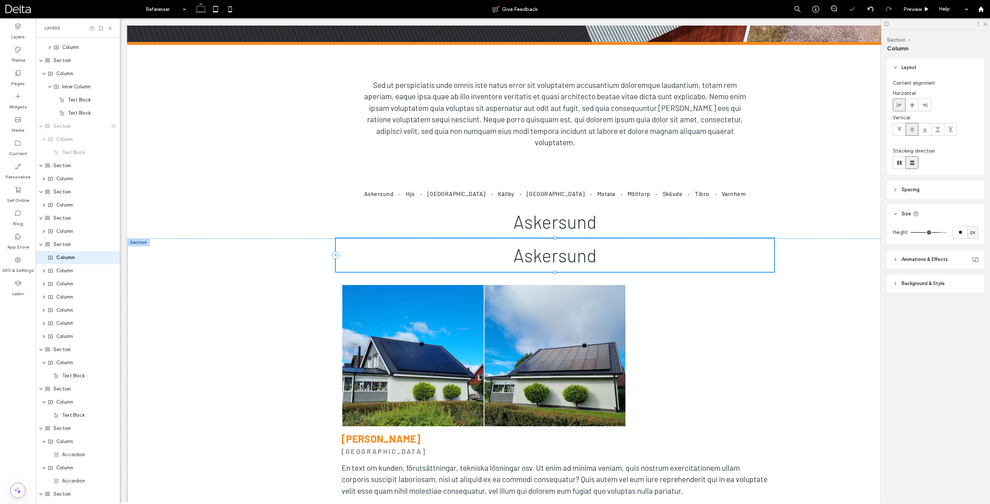
scroll to position [181, 0]
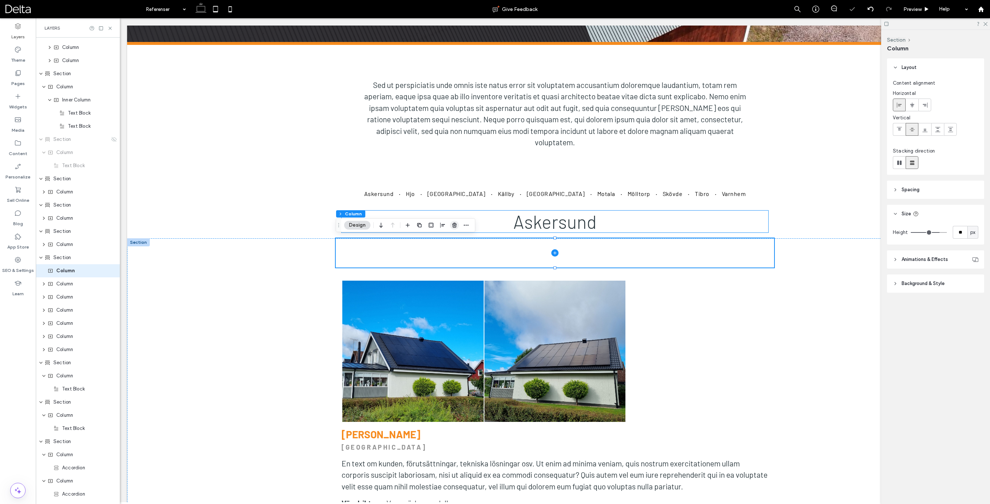
click at [455, 225] on use "button" at bounding box center [454, 225] width 4 height 5
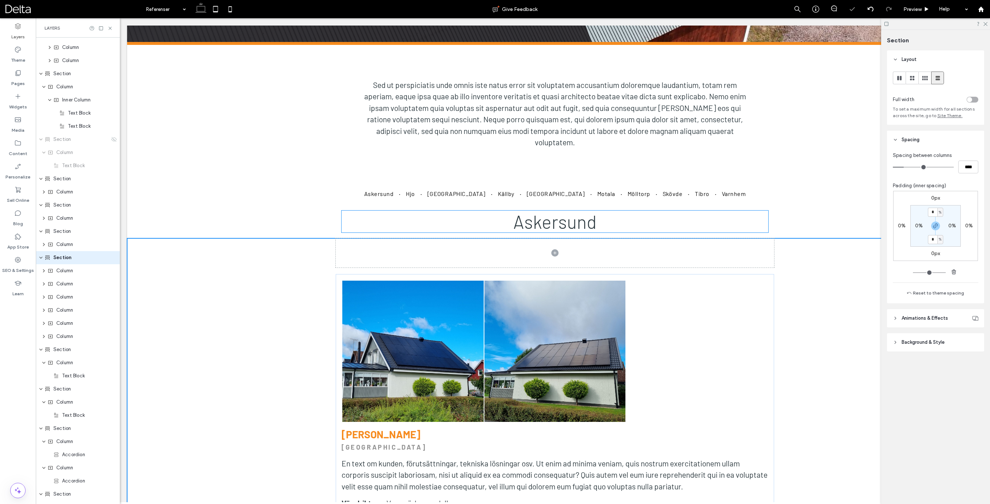
scroll to position [168, 0]
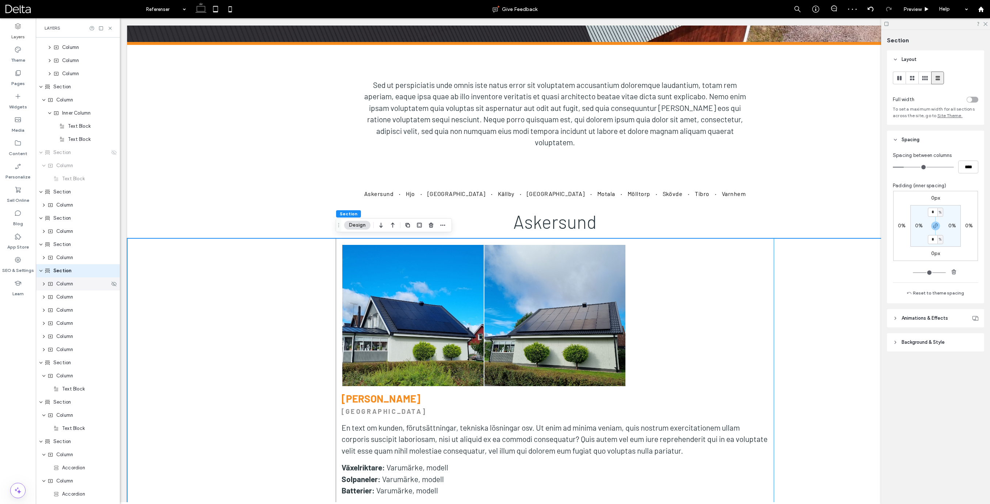
click at [67, 282] on span "Column" at bounding box center [64, 283] width 17 height 7
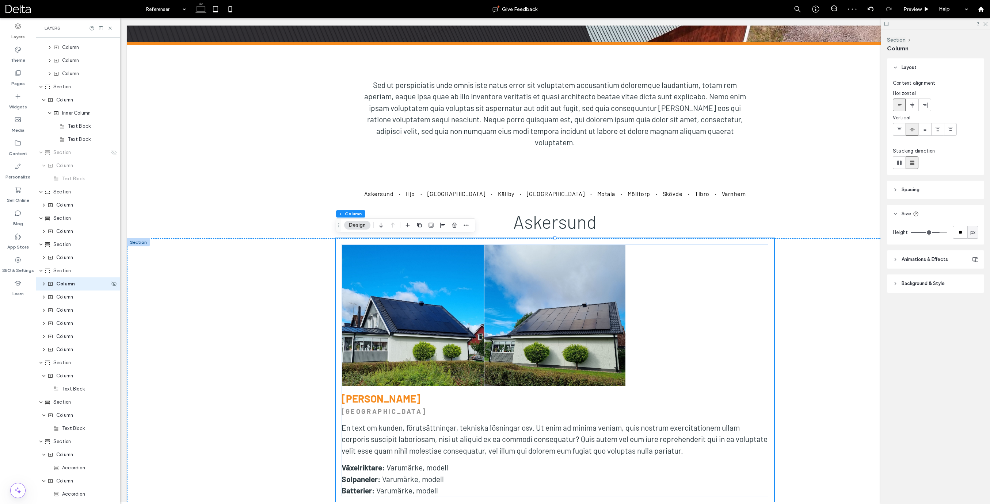
scroll to position [181, 0]
click at [469, 225] on span "button" at bounding box center [466, 225] width 9 height 9
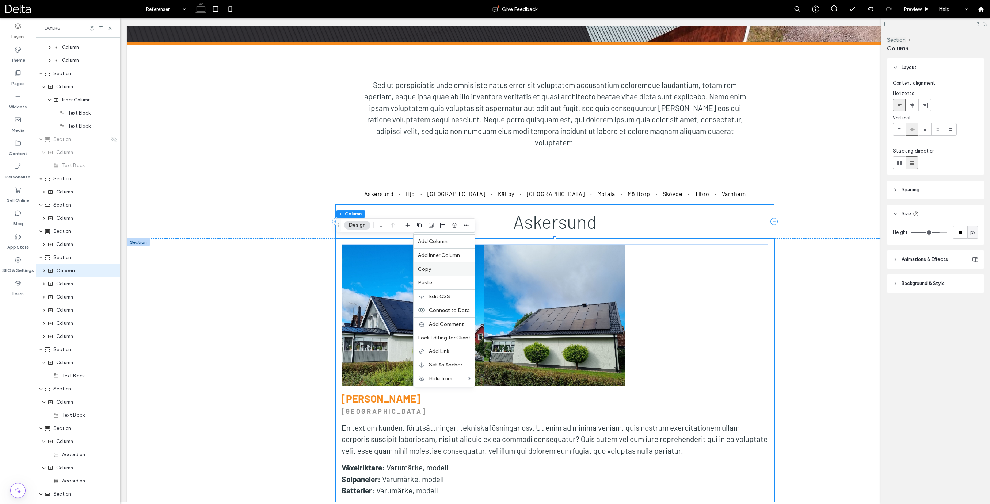
click at [427, 269] on span "Copy" at bounding box center [424, 269] width 13 height 6
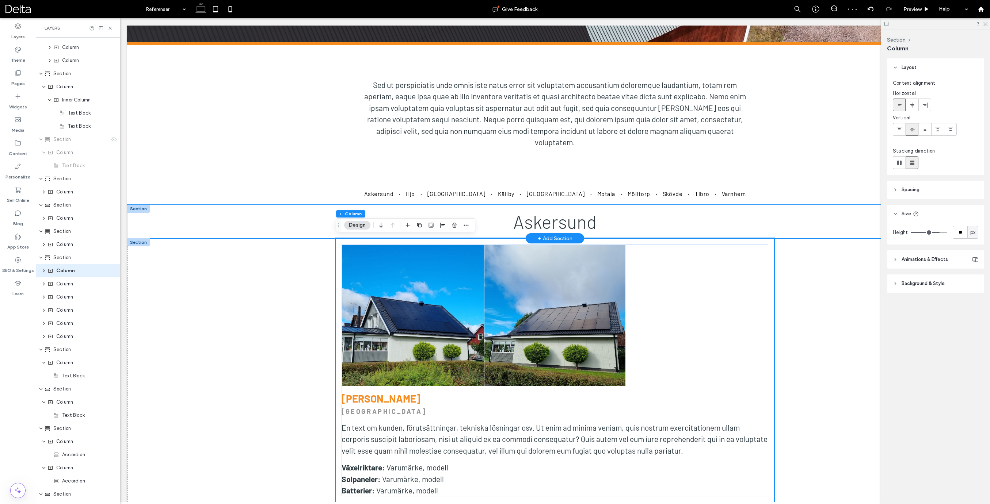
click at [276, 206] on div "Askersund" at bounding box center [554, 222] width 855 height 34
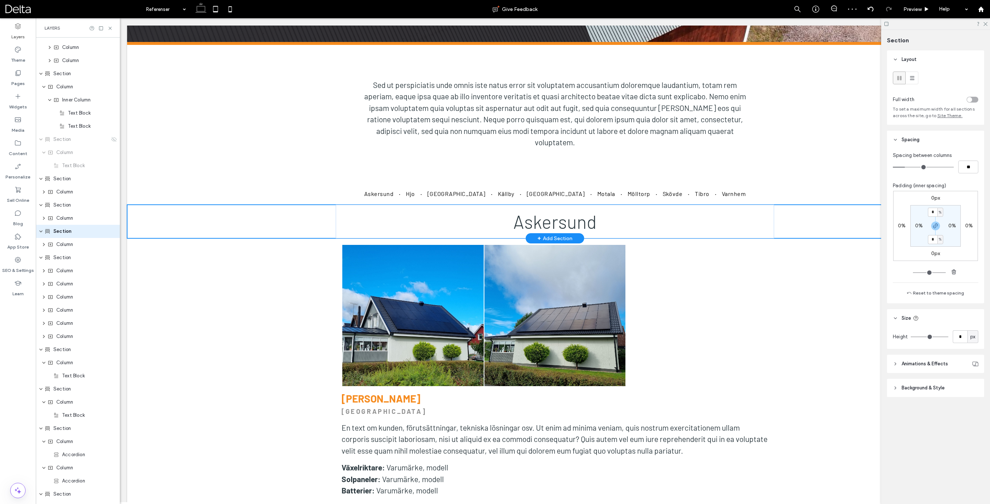
scroll to position [141, 0]
click at [818, 222] on div "Askersund" at bounding box center [554, 222] width 855 height 34
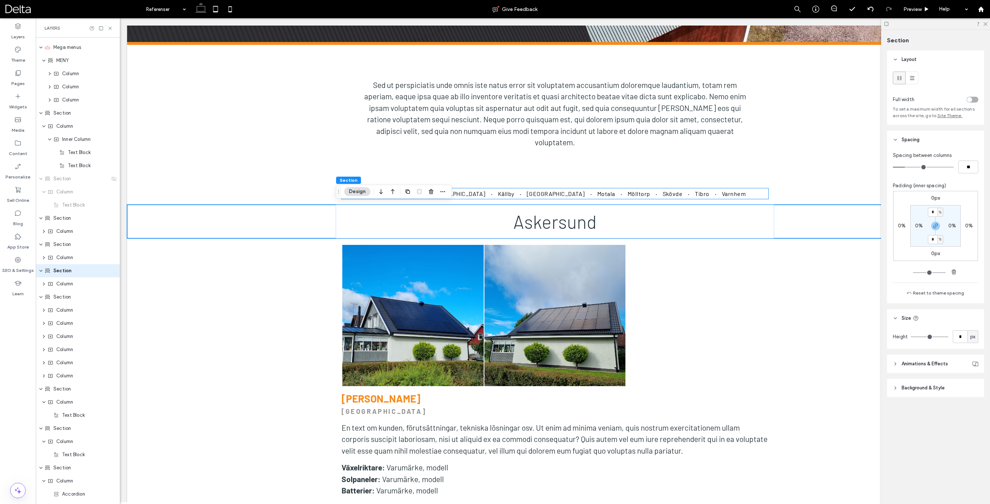
click at [438, 192] on div at bounding box center [425, 191] width 44 height 13
click at [441, 192] on use "button" at bounding box center [442, 191] width 5 height 1
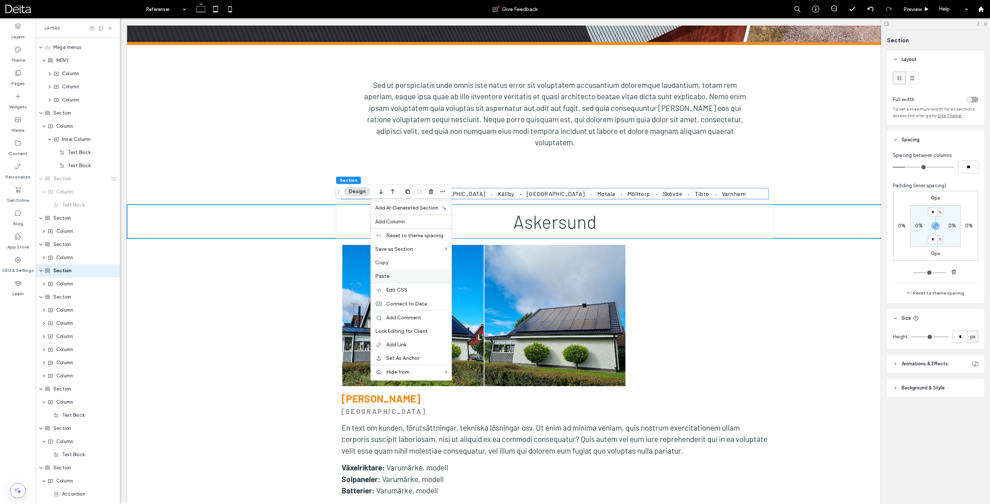
click at [387, 276] on span "Paste" at bounding box center [382, 276] width 14 height 6
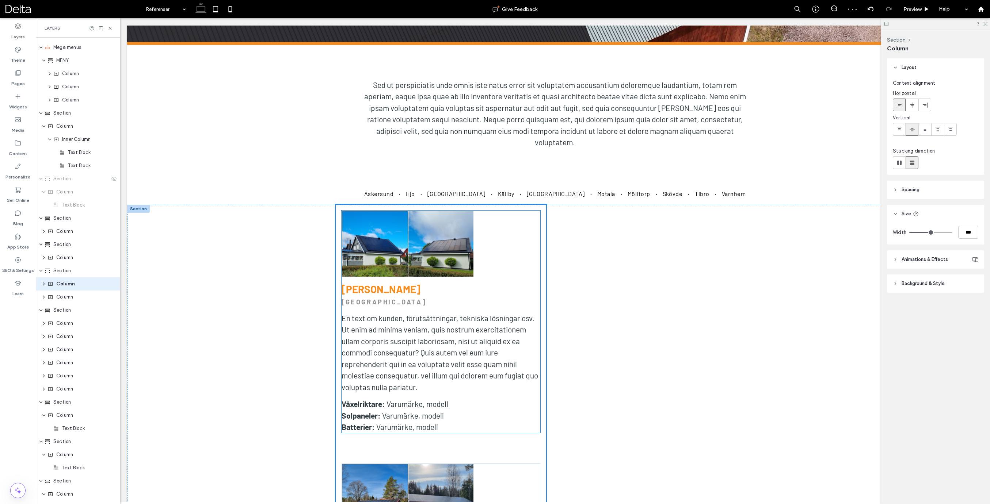
scroll to position [154, 0]
click at [73, 287] on span "Column" at bounding box center [64, 283] width 17 height 7
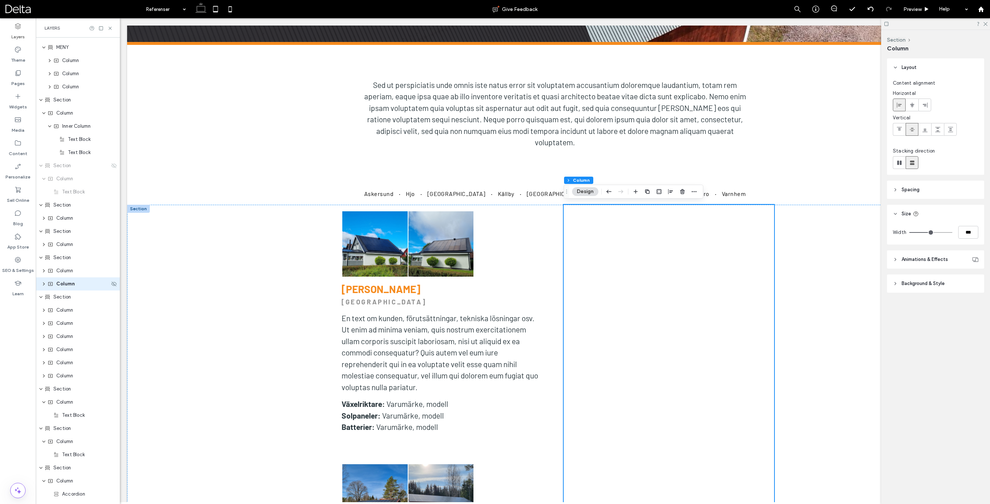
scroll to position [168, 0]
drag, startPoint x: 681, startPoint y: 191, endPoint x: 561, endPoint y: 173, distance: 121.1
click at [681, 191] on use "button" at bounding box center [682, 191] width 4 height 5
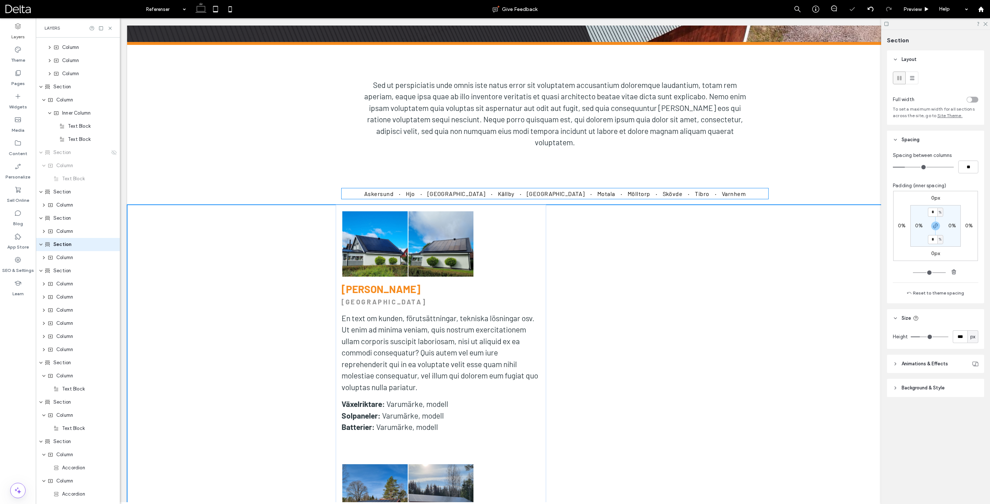
scroll to position [141, 0]
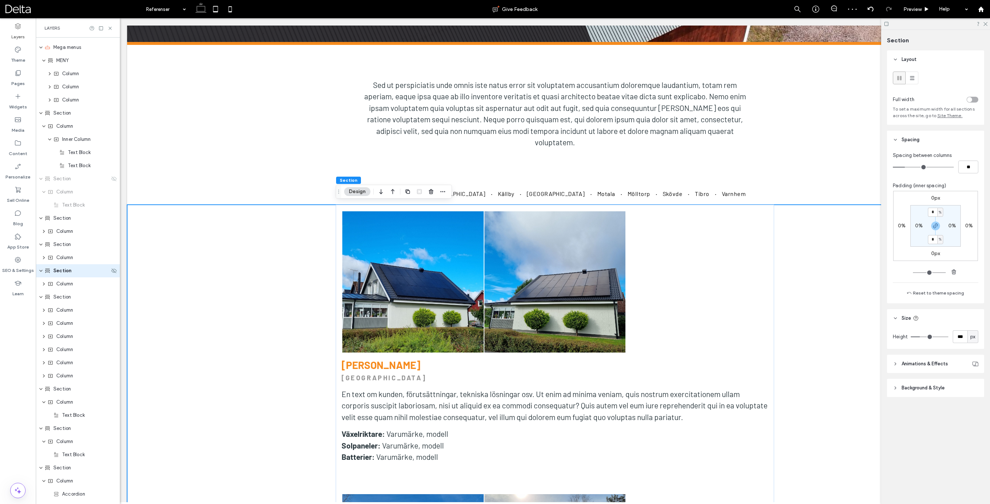
click at [61, 269] on span "Section" at bounding box center [62, 270] width 18 height 7
click at [914, 77] on use at bounding box center [912, 78] width 4 height 4
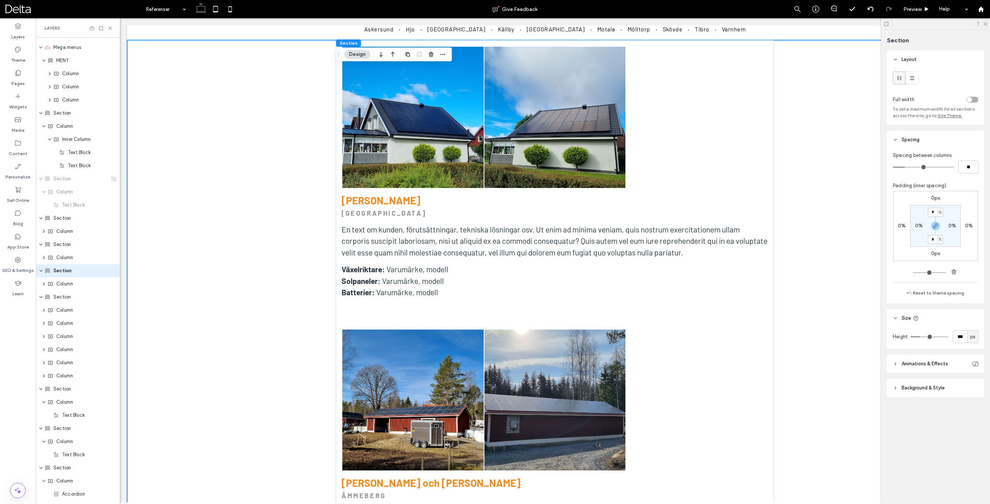
scroll to position [397, 0]
click at [73, 258] on span "Column" at bounding box center [64, 257] width 17 height 7
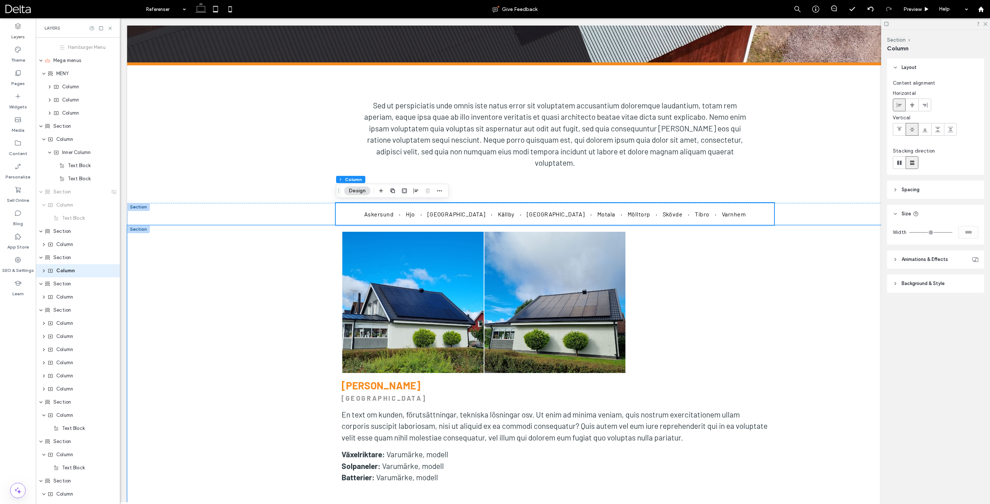
scroll to position [213, 0]
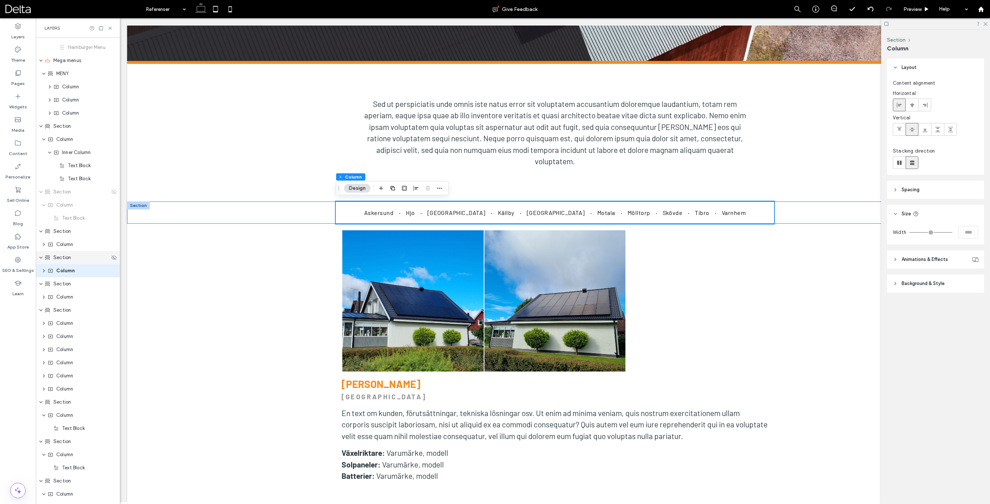
click at [60, 260] on span "Section" at bounding box center [62, 257] width 18 height 7
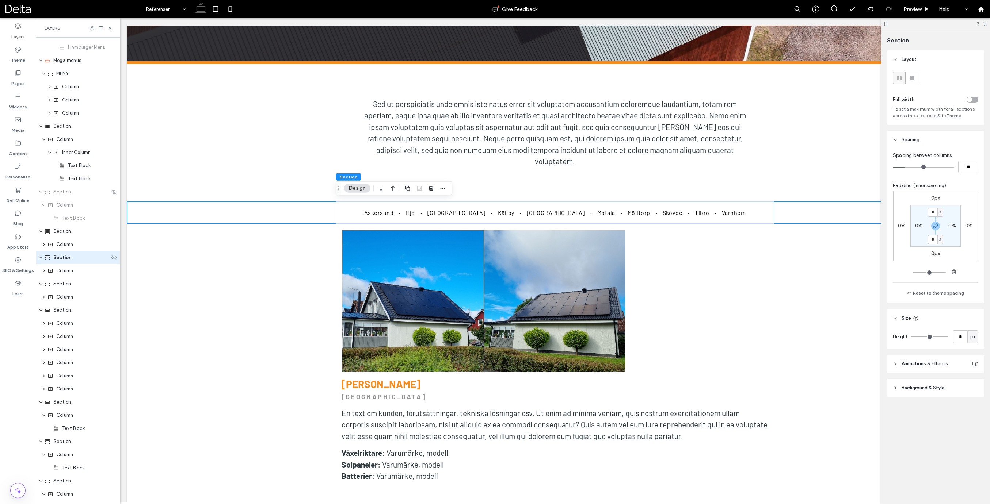
scroll to position [115, 0]
click at [61, 284] on span "Column" at bounding box center [64, 283] width 17 height 7
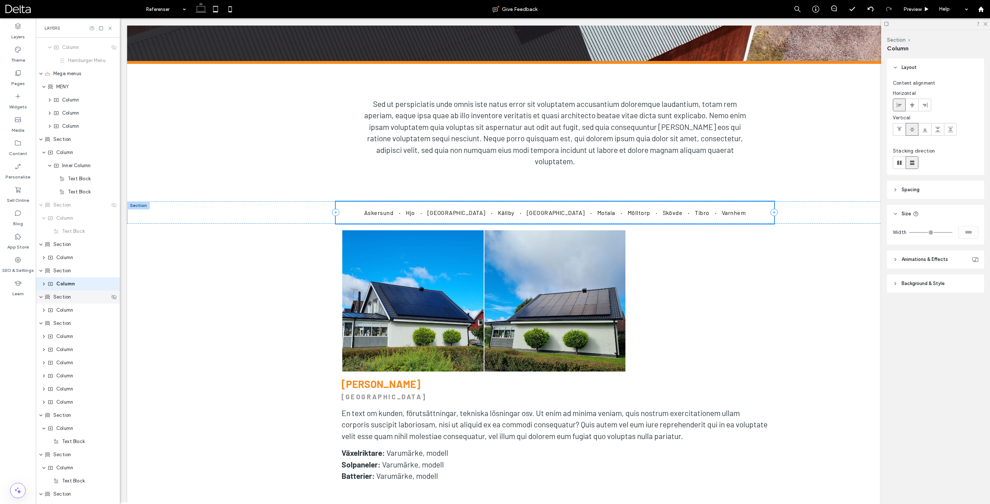
scroll to position [128, 0]
click at [64, 286] on span "Section" at bounding box center [62, 283] width 18 height 7
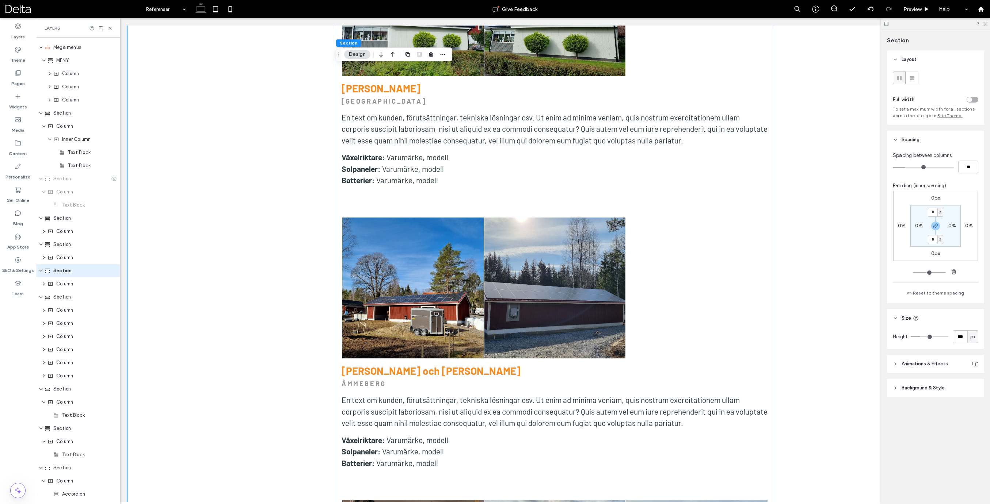
scroll to position [509, 0]
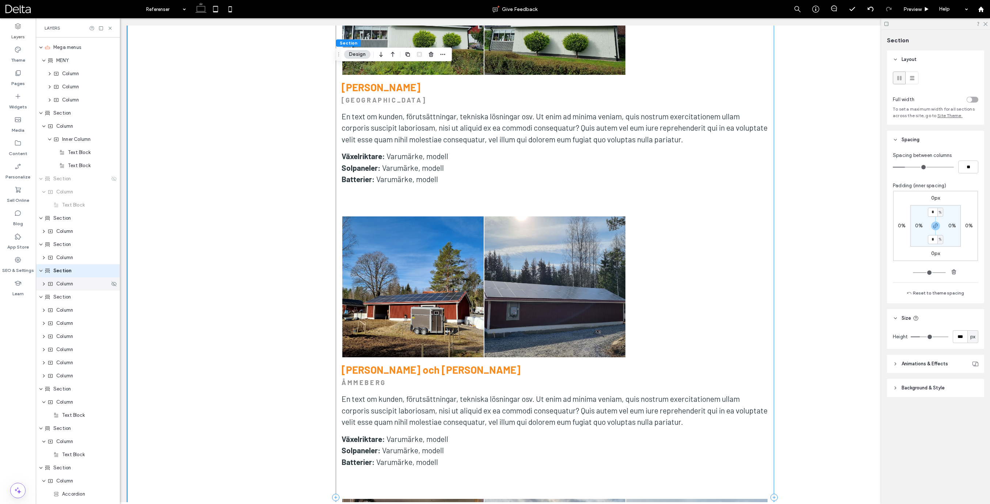
click at [75, 286] on div "Column" at bounding box center [78, 283] width 62 height 7
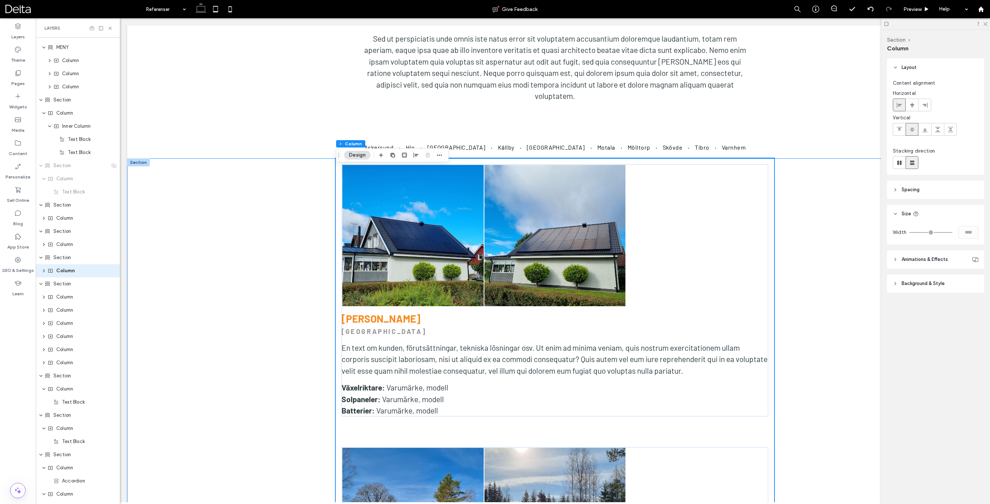
scroll to position [279, 0]
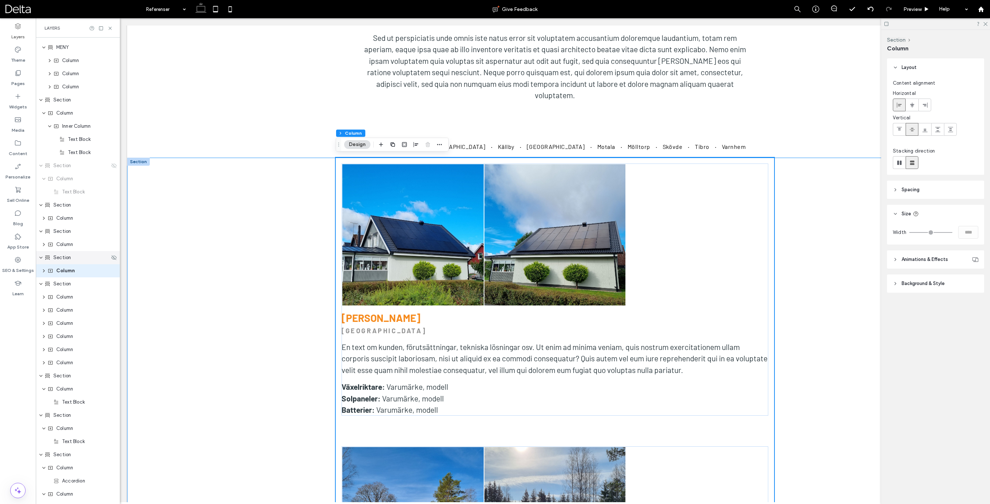
click at [64, 262] on div "Section" at bounding box center [78, 257] width 84 height 13
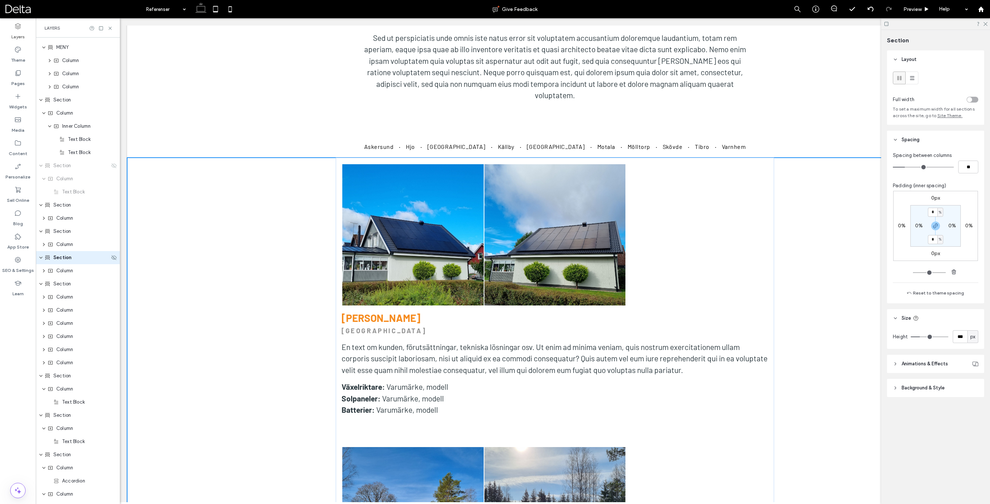
scroll to position [141, 0]
click at [66, 283] on span "Column" at bounding box center [64, 283] width 17 height 7
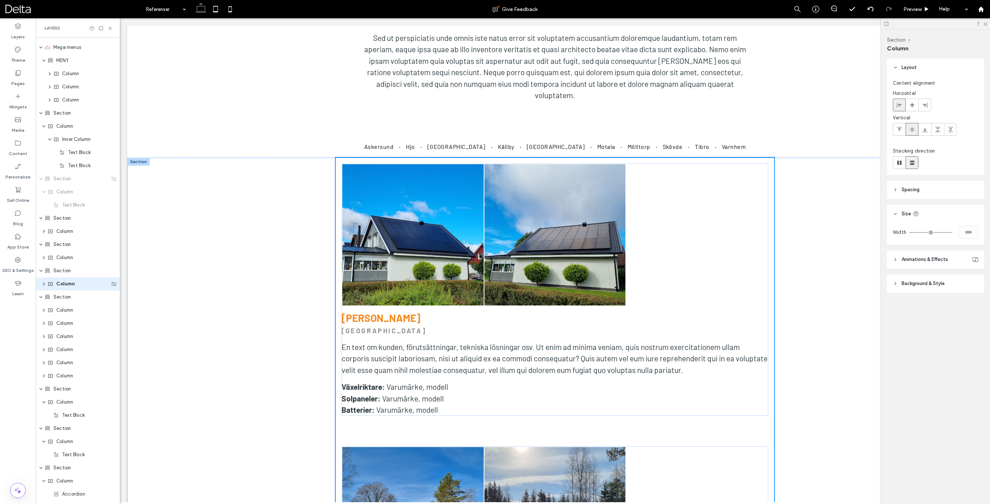
scroll to position [154, 0]
click at [65, 285] on span "Section" at bounding box center [62, 283] width 18 height 7
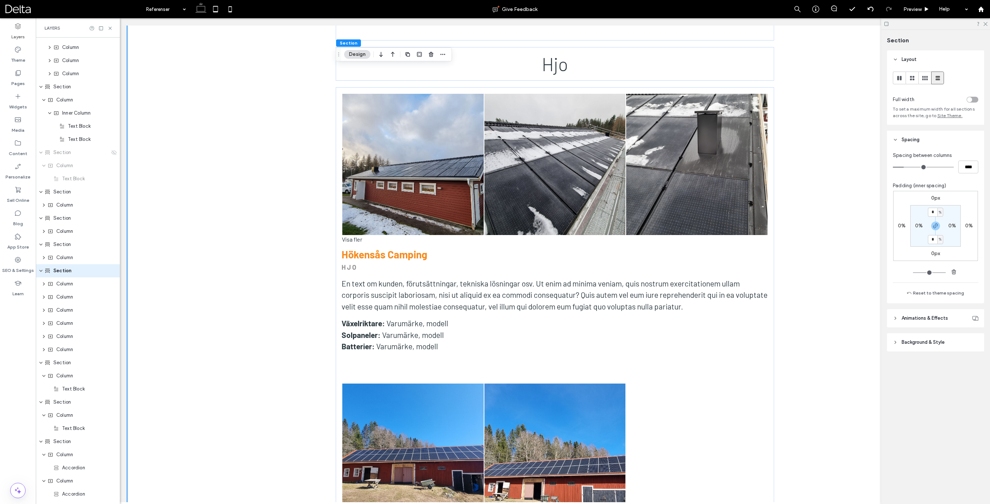
scroll to position [2678, 0]
click at [73, 274] on div "Section" at bounding box center [77, 270] width 65 height 7
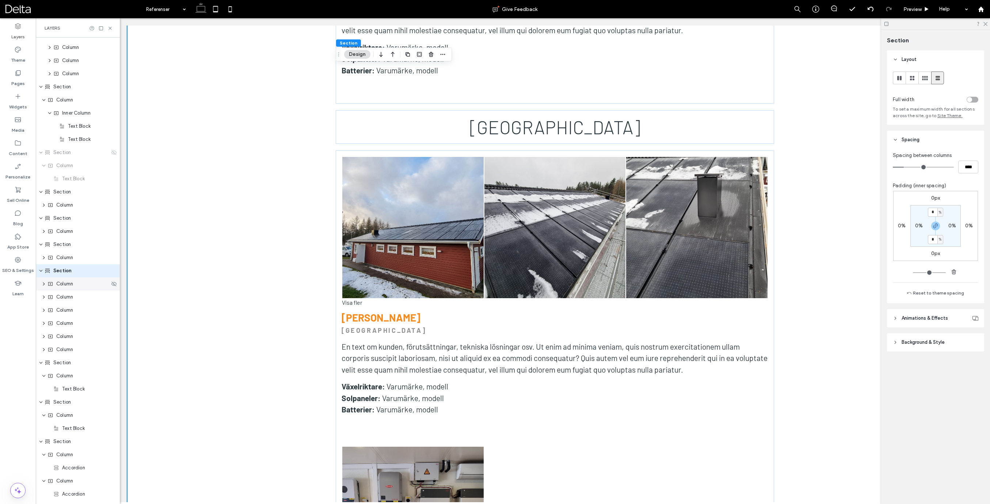
scroll to position [3521, 0]
click at [76, 286] on div "Column" at bounding box center [78, 283] width 62 height 7
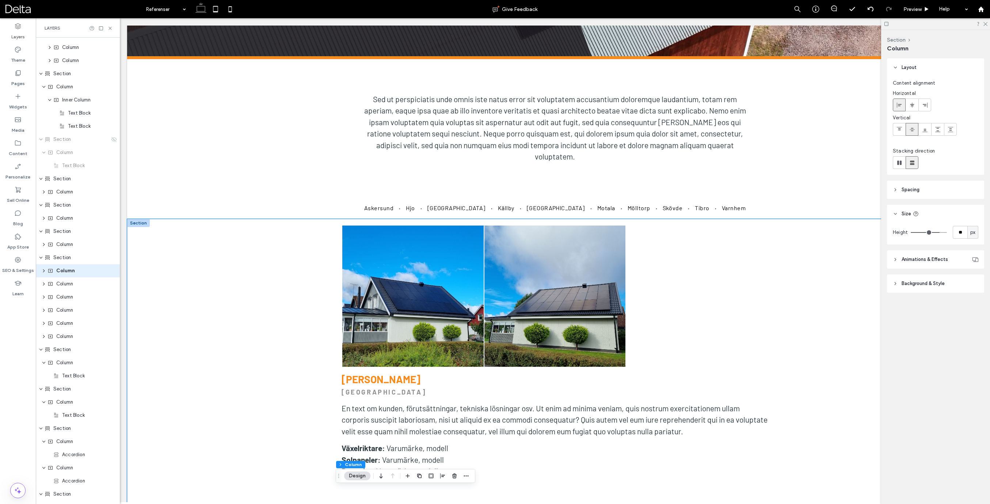
scroll to position [218, 0]
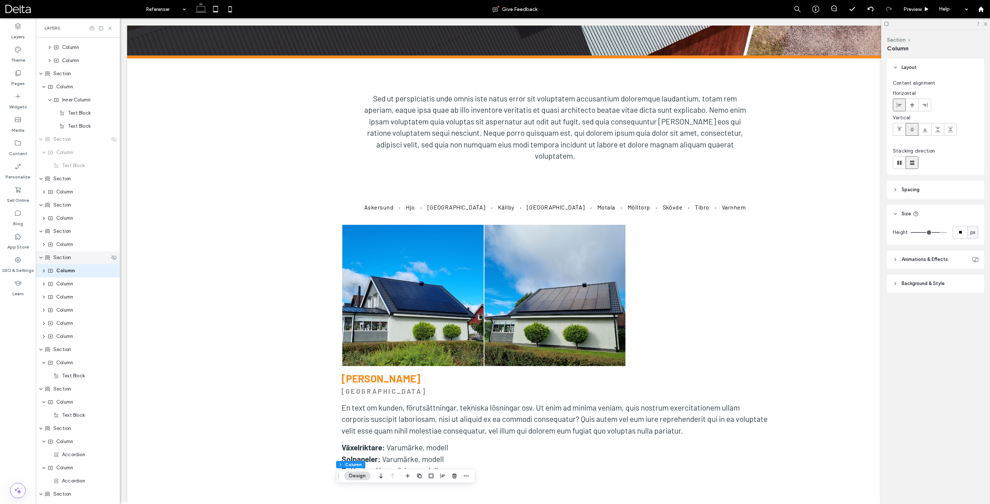
click at [63, 257] on span "Section" at bounding box center [62, 257] width 18 height 7
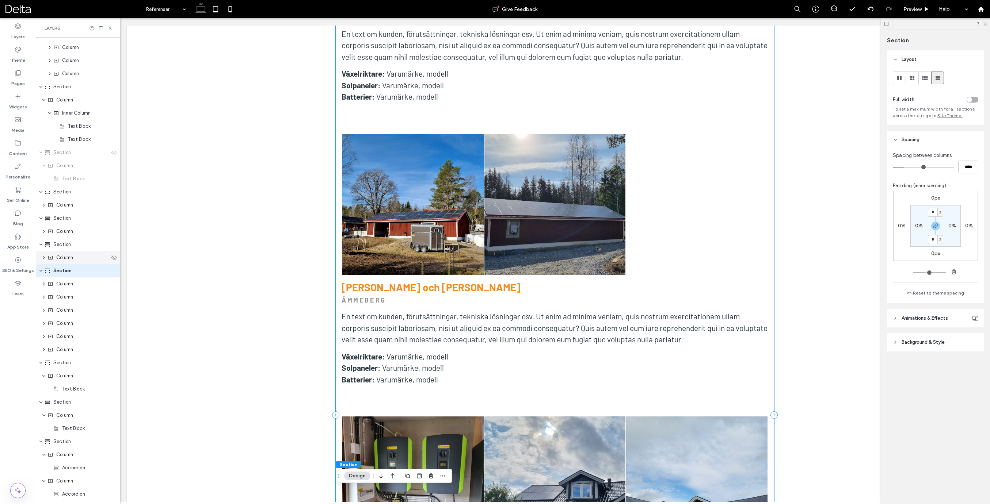
scroll to position [583, 0]
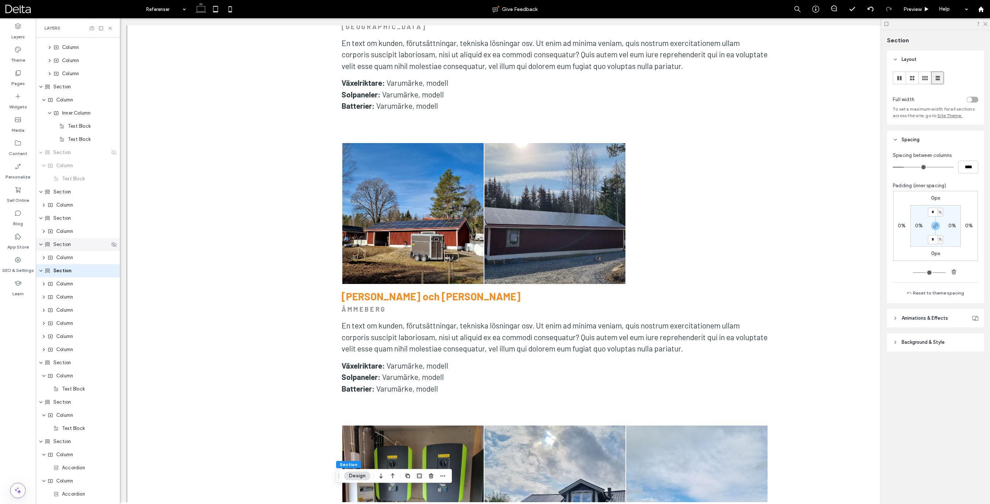
click at [65, 245] on span "Section" at bounding box center [62, 244] width 18 height 7
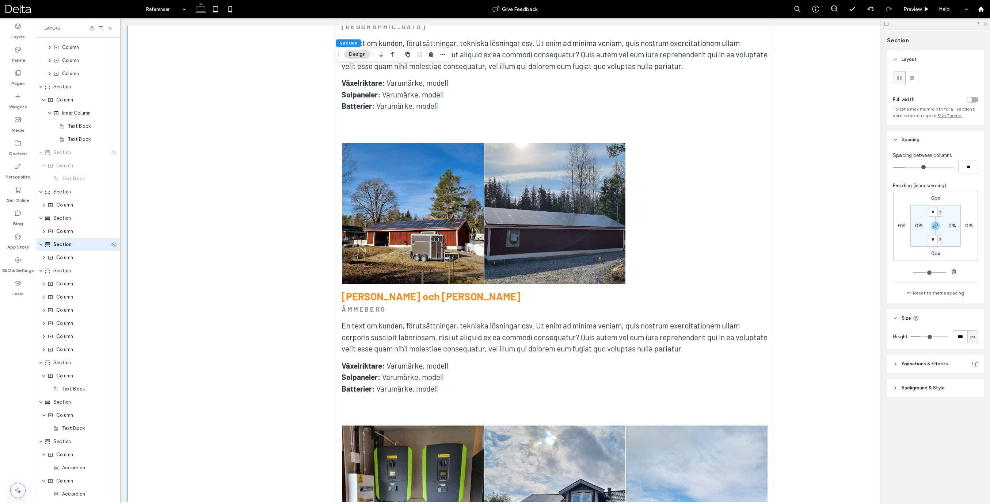
scroll to position [141, 0]
click at [66, 214] on div "Section" at bounding box center [78, 218] width 84 height 13
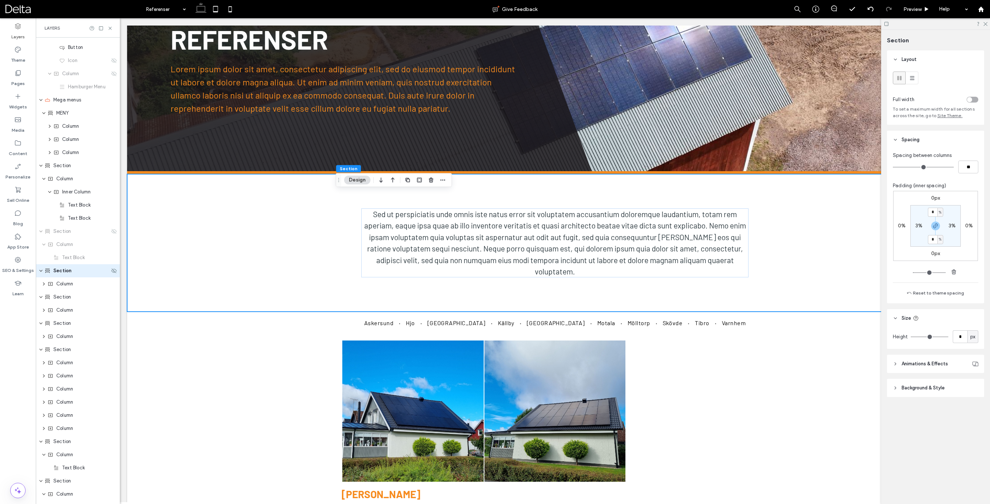
scroll to position [84, 0]
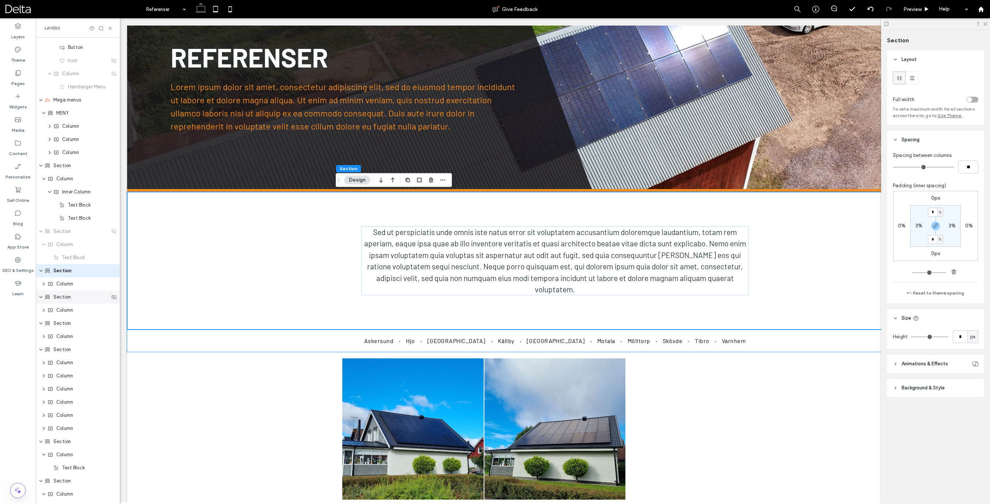
click at [64, 300] on span "Section" at bounding box center [62, 297] width 18 height 7
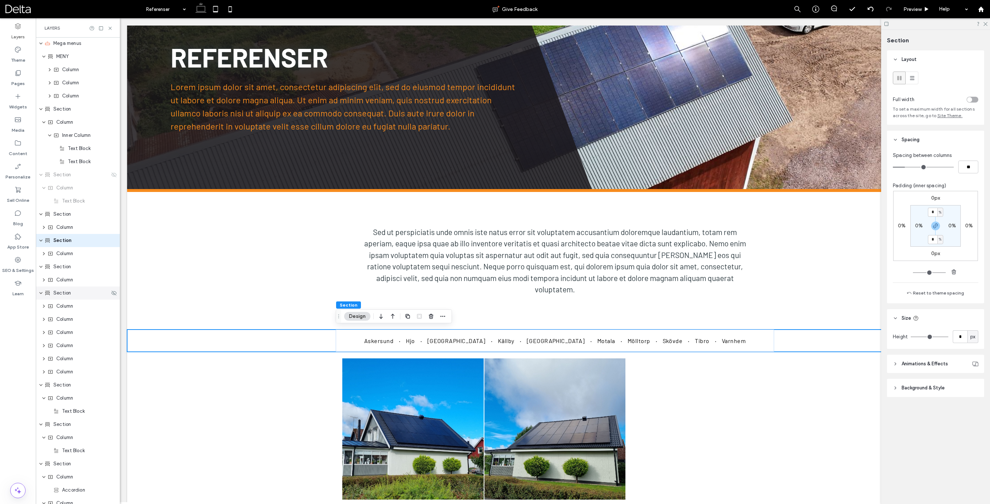
scroll to position [146, 0]
click at [64, 295] on span "Section" at bounding box center [62, 292] width 18 height 7
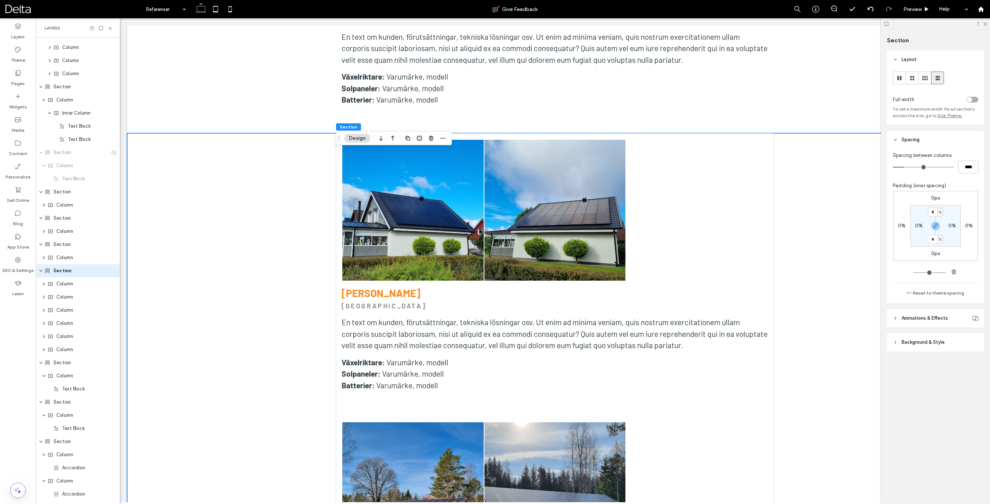
scroll to position [1408, 0]
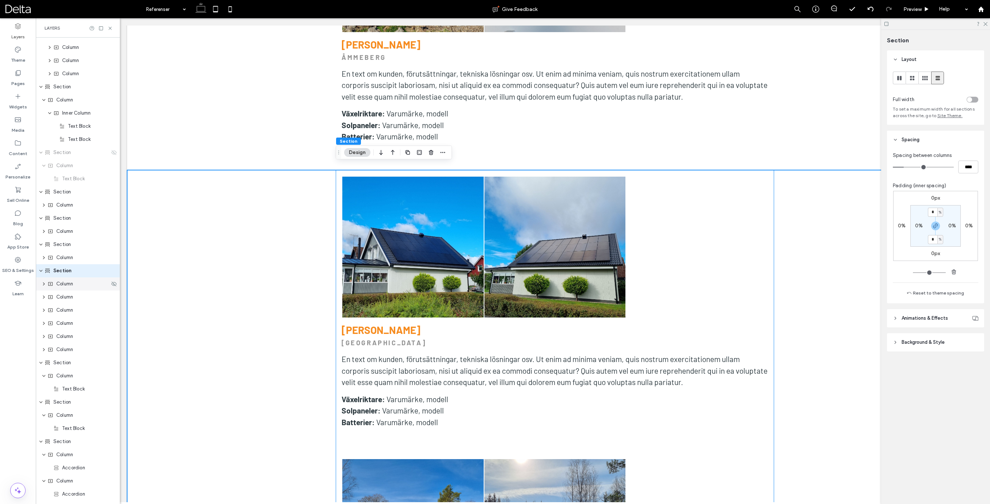
click at [72, 284] on span "Column" at bounding box center [64, 283] width 17 height 7
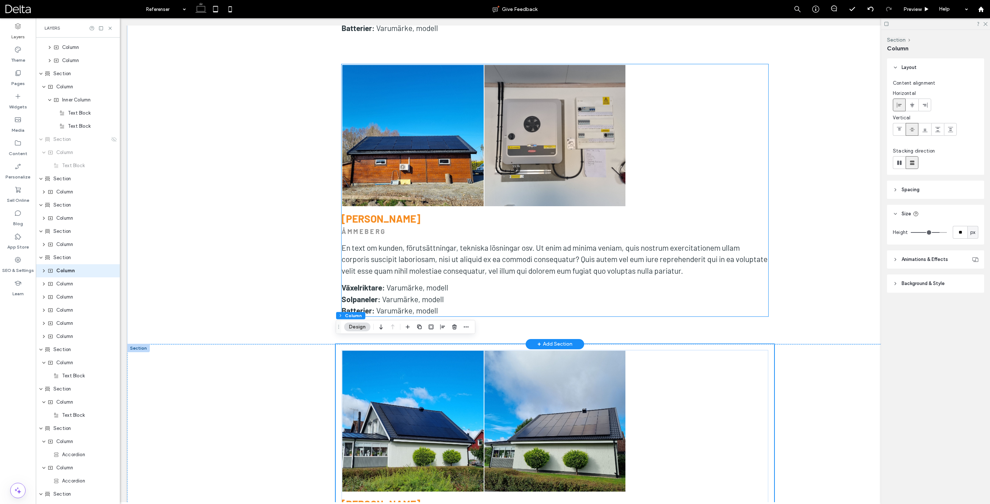
scroll to position [1233, 0]
click at [67, 248] on span "Column" at bounding box center [64, 244] width 17 height 7
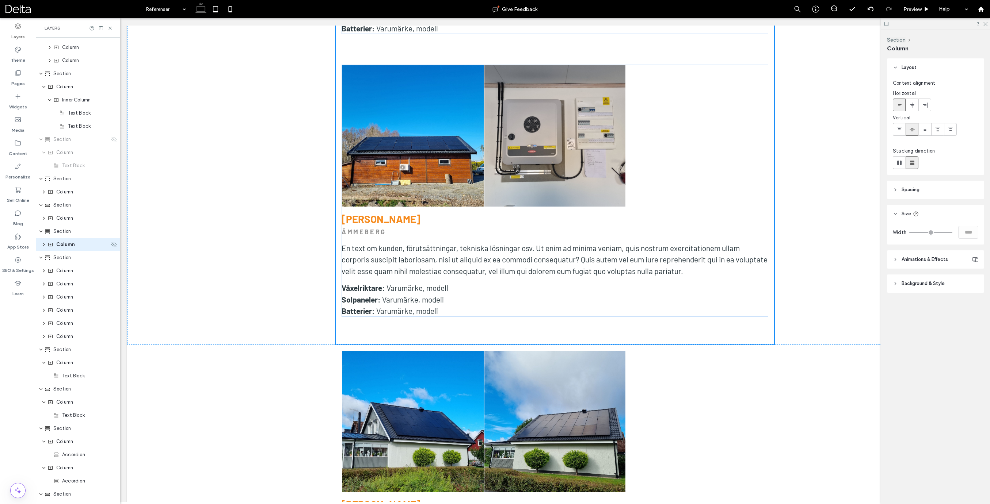
scroll to position [154, 0]
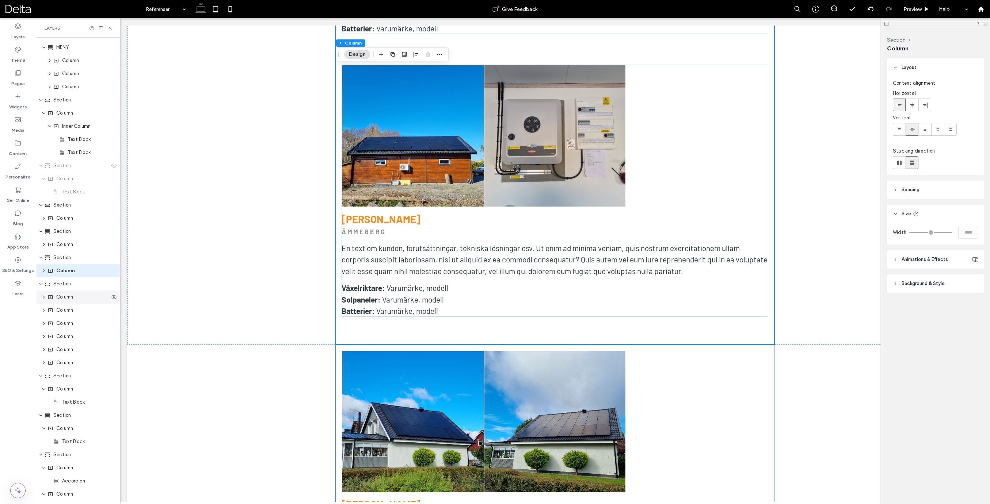
click at [68, 303] on div "Column" at bounding box center [78, 297] width 84 height 13
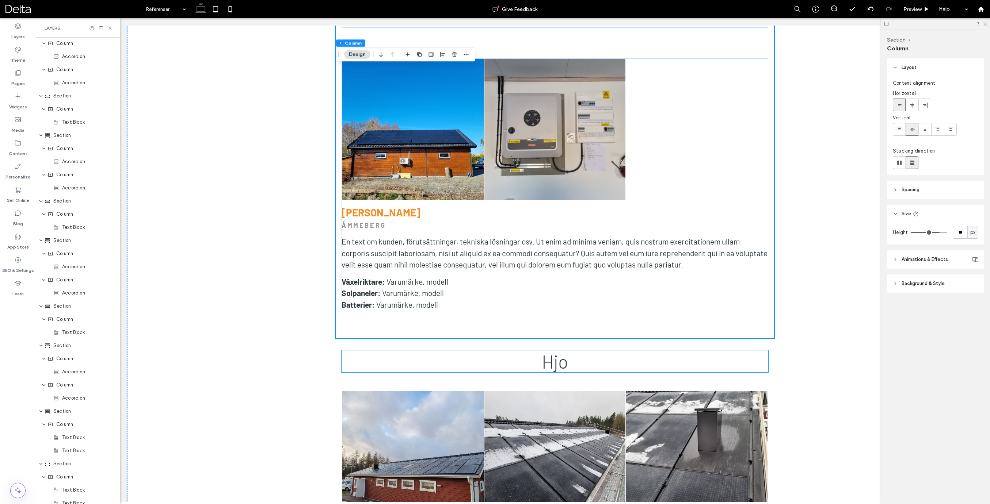
scroll to position [2357, 0]
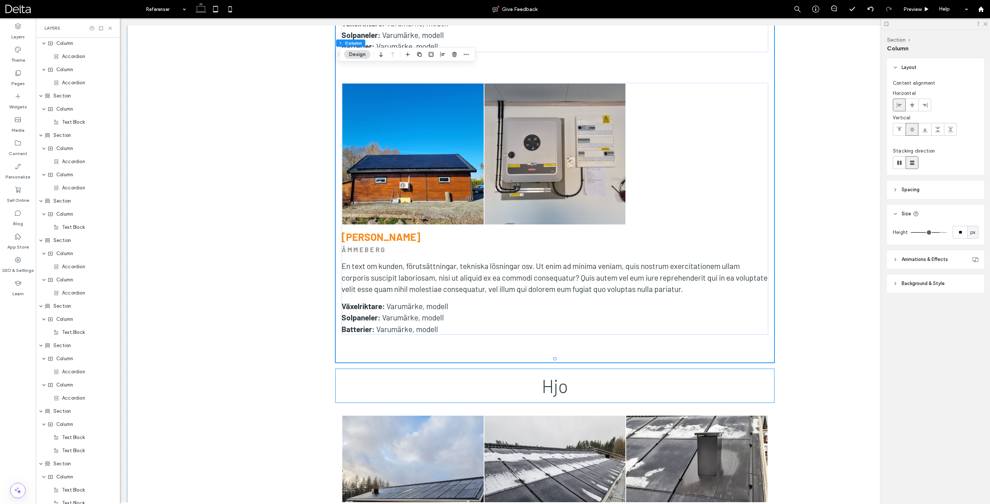
click at [399, 369] on div "Hjo" at bounding box center [555, 386] width 438 height 34
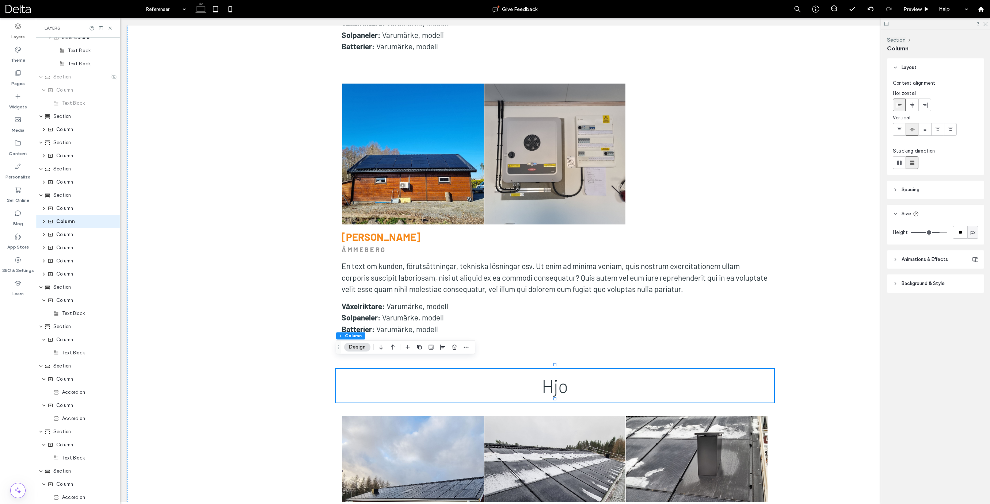
scroll to position [194, 0]
click at [68, 247] on span "Section" at bounding box center [62, 244] width 18 height 7
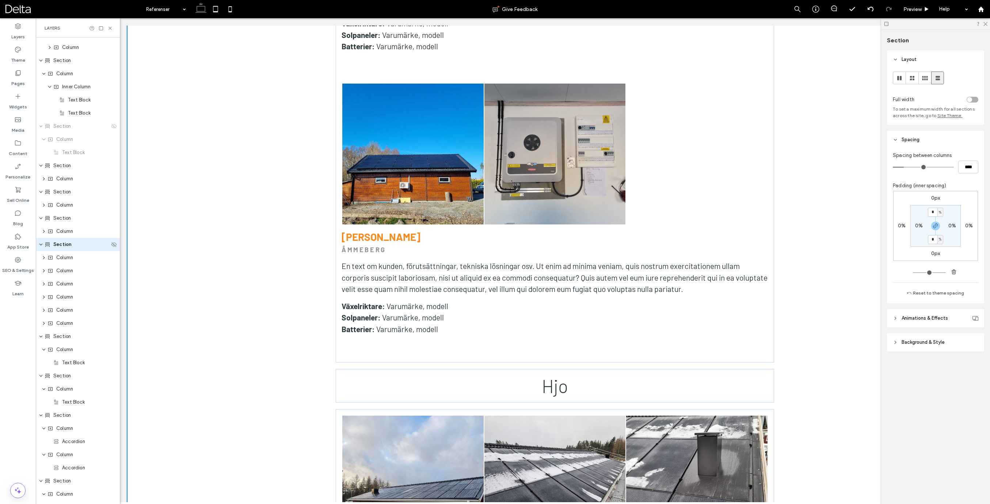
scroll to position [168, 0]
click at [63, 285] on span "Column" at bounding box center [64, 283] width 17 height 7
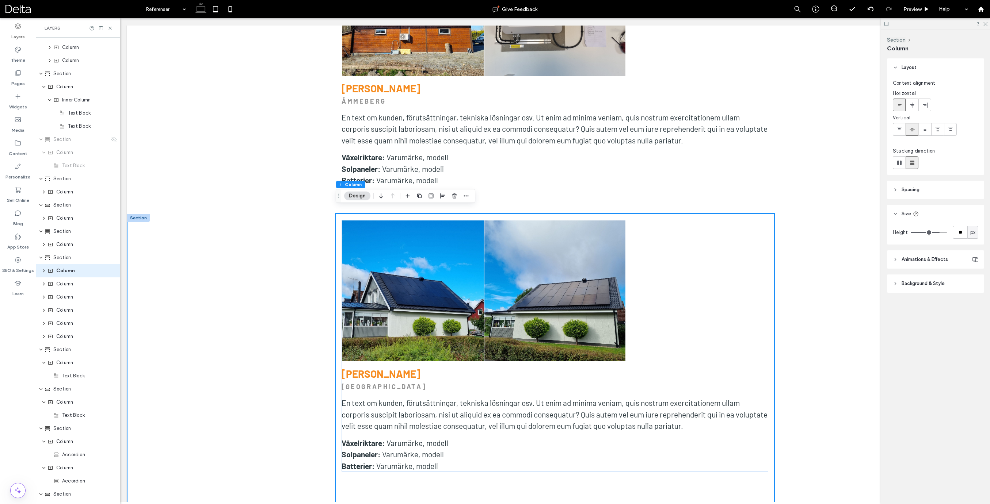
scroll to position [1363, 0]
click at [63, 340] on span "Column" at bounding box center [64, 336] width 17 height 7
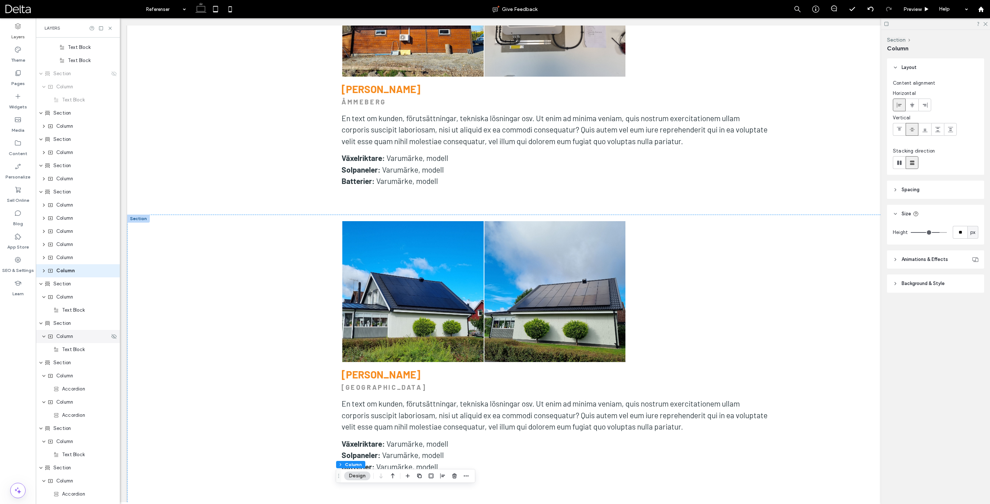
scroll to position [4558, 0]
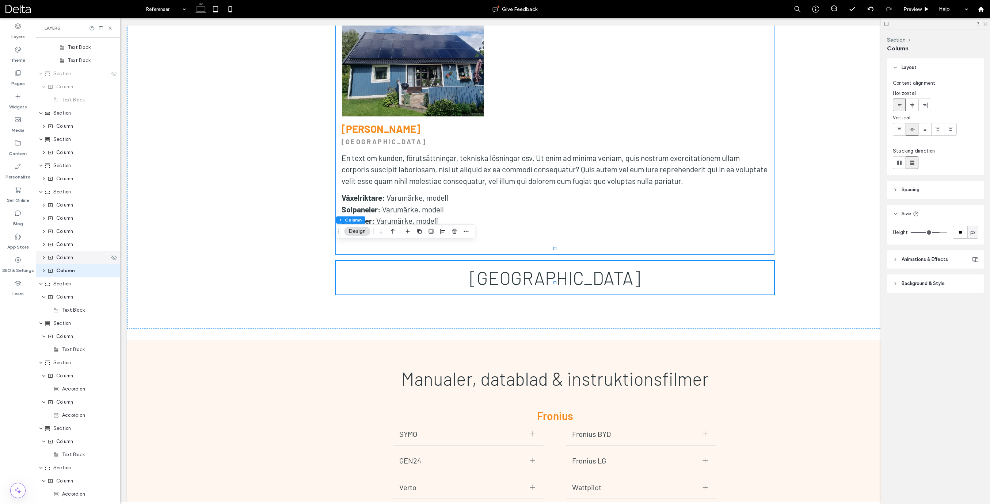
click at [64, 259] on span "Column" at bounding box center [64, 257] width 17 height 7
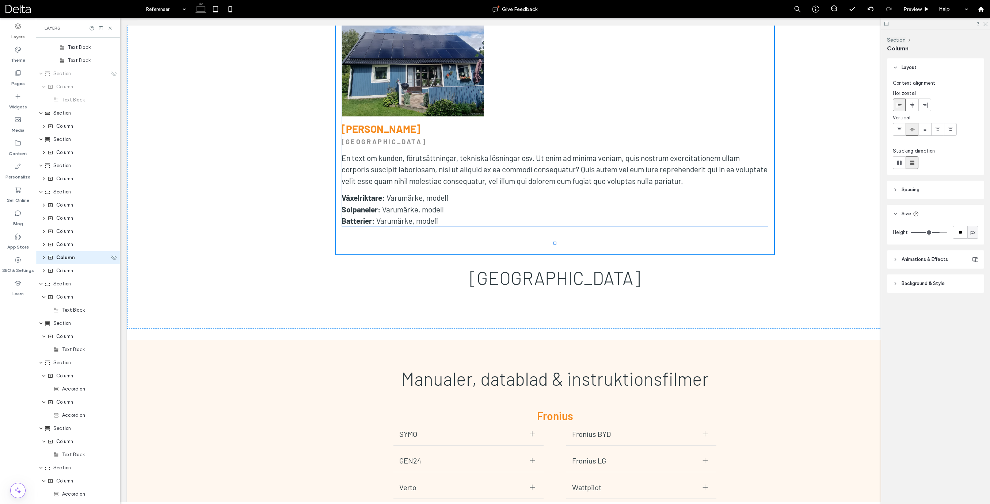
scroll to position [233, 0]
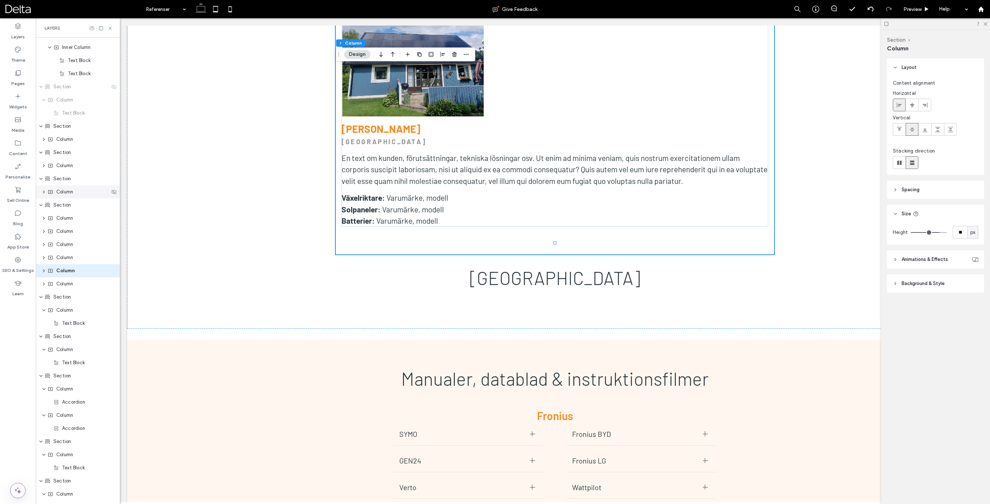
click at [66, 194] on span "Column" at bounding box center [64, 191] width 17 height 7
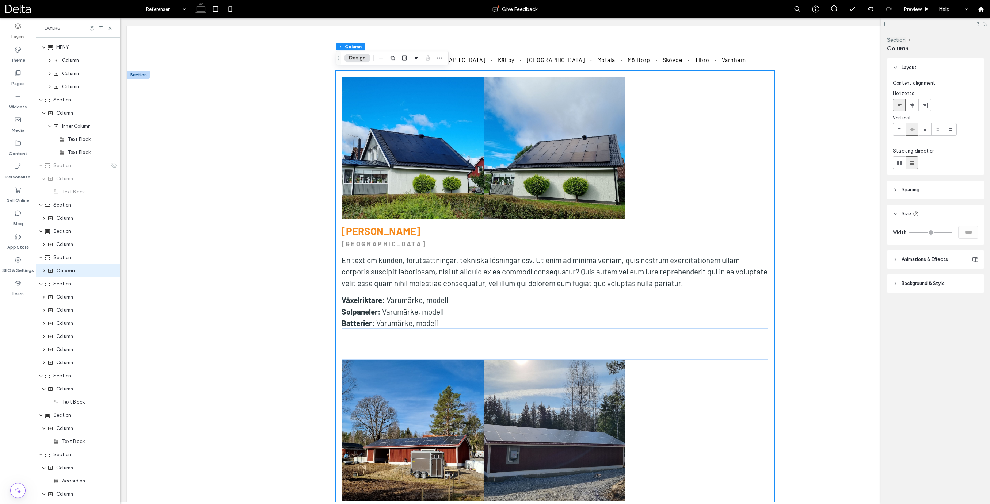
scroll to position [367, 0]
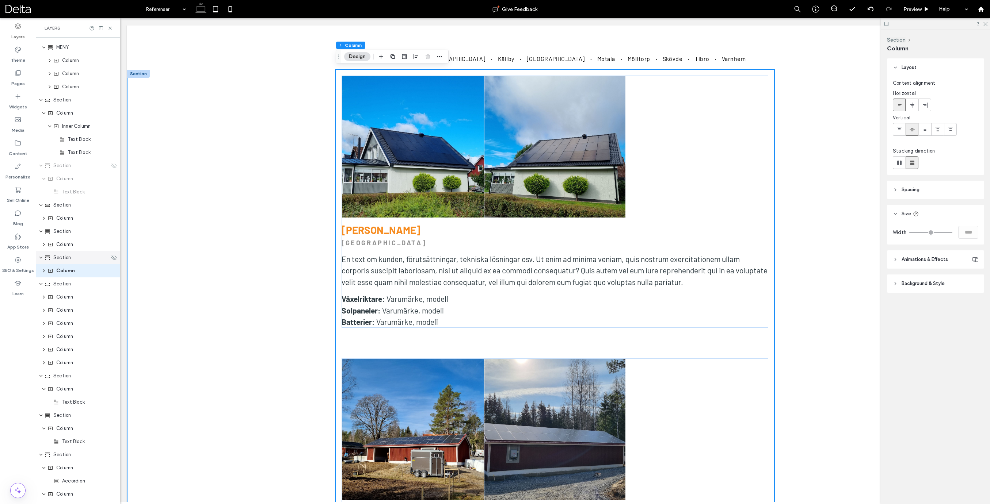
click at [67, 258] on span "Section" at bounding box center [62, 257] width 18 height 7
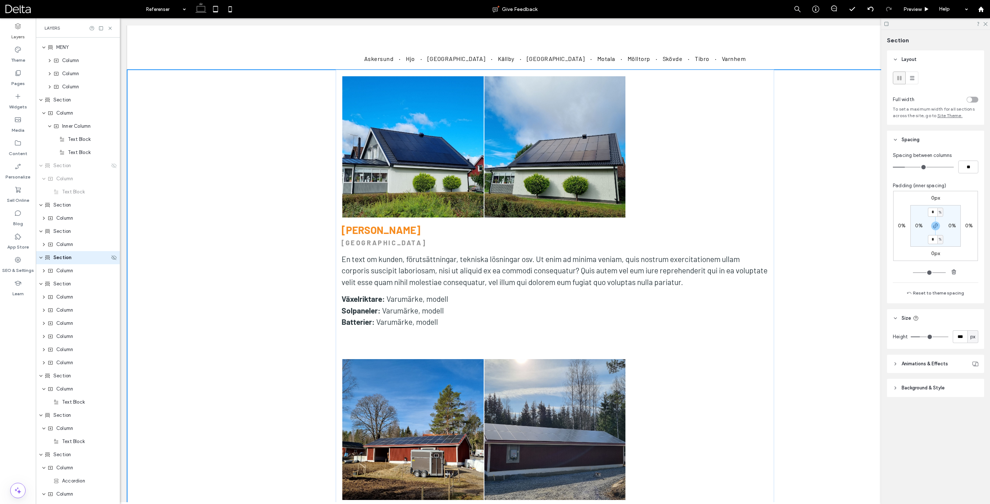
scroll to position [141, 0]
click at [443, 55] on icon "button" at bounding box center [443, 57] width 6 height 6
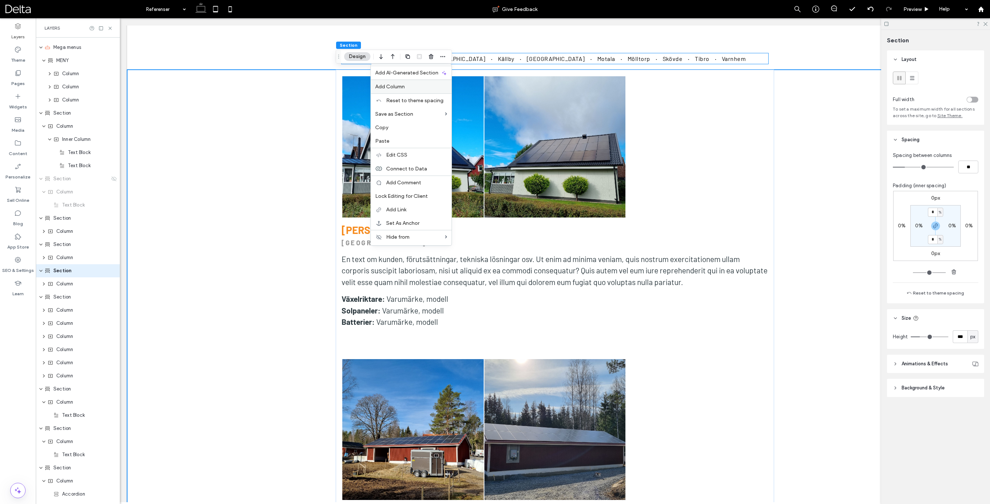
click at [393, 86] on span "Add Column" at bounding box center [390, 87] width 30 height 6
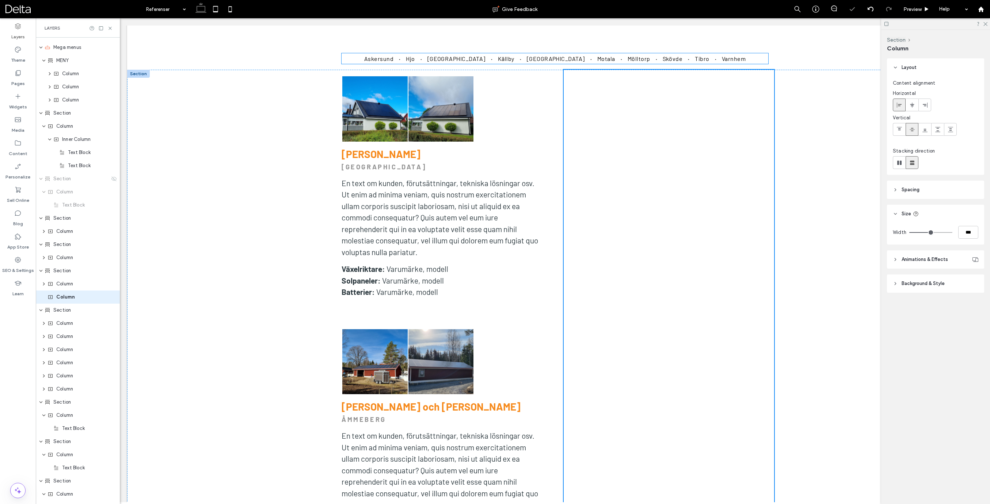
scroll to position [168, 0]
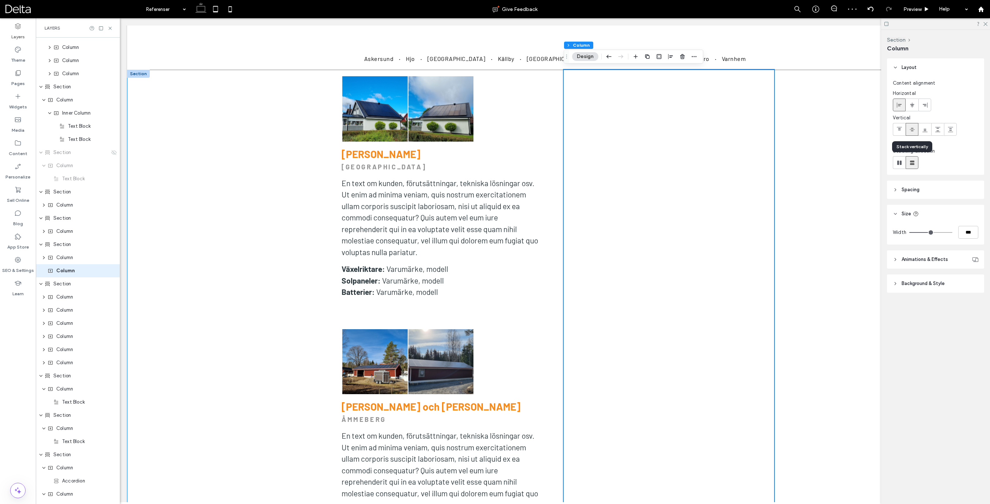
click at [912, 163] on icon at bounding box center [911, 162] width 7 height 7
click at [899, 163] on icon at bounding box center [898, 162] width 7 height 7
type input "*"
type input "**"
click at [910, 163] on icon at bounding box center [911, 162] width 7 height 7
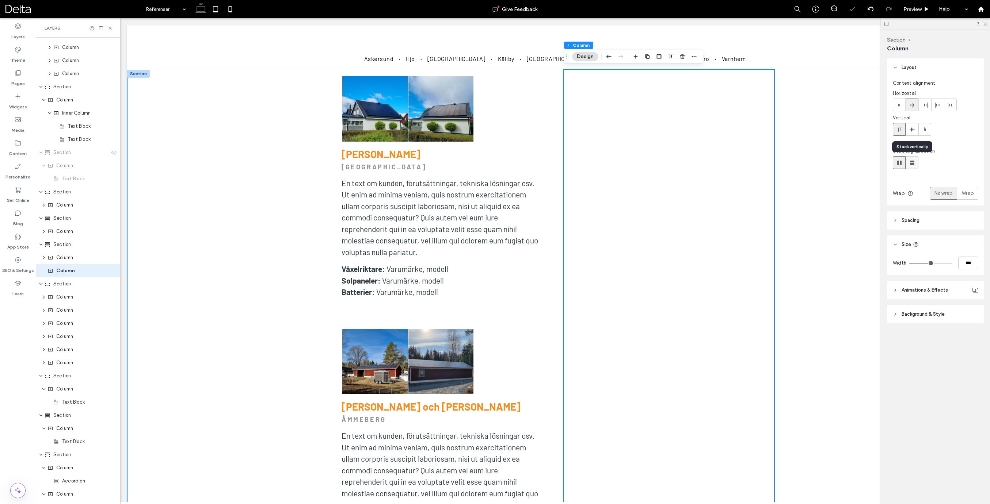
type input "**"
type input "****"
click at [66, 247] on span "Section" at bounding box center [62, 244] width 18 height 7
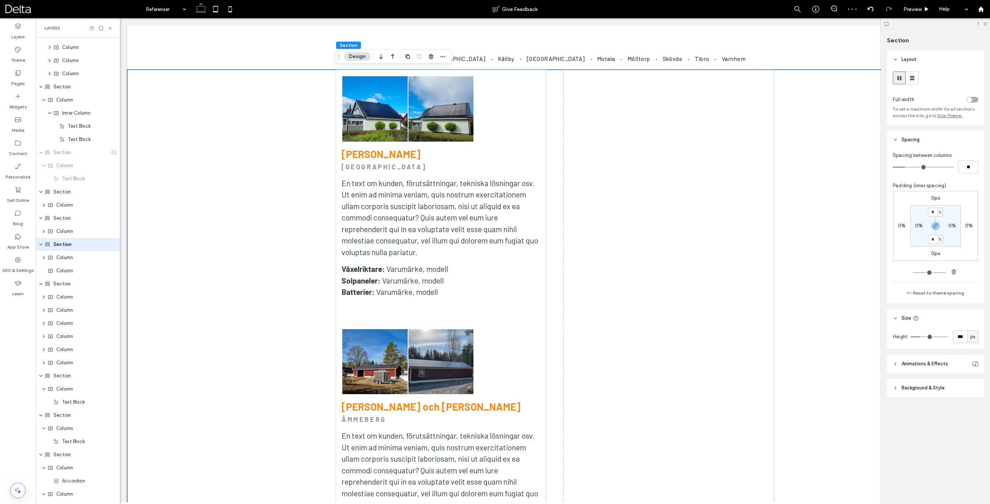
scroll to position [141, 0]
click at [907, 78] on div at bounding box center [912, 78] width 12 height 12
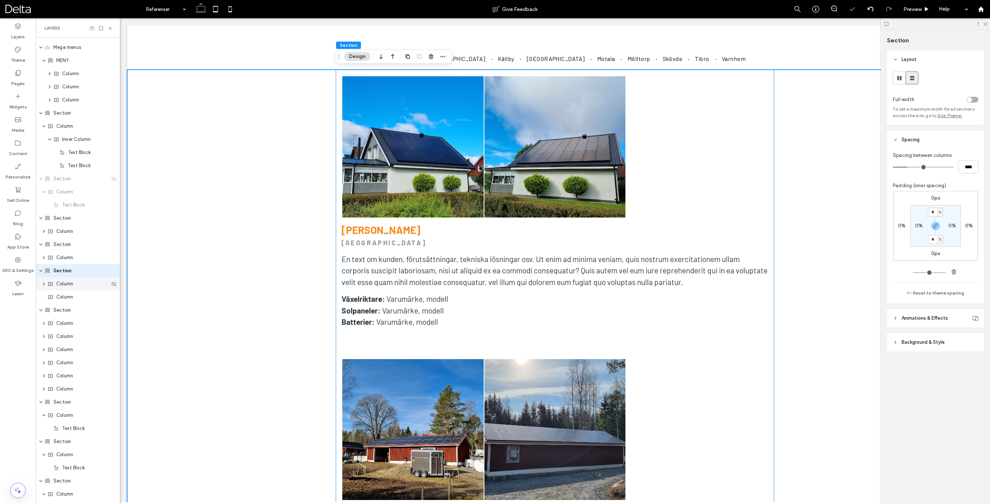
click at [79, 284] on div "Column" at bounding box center [78, 283] width 62 height 7
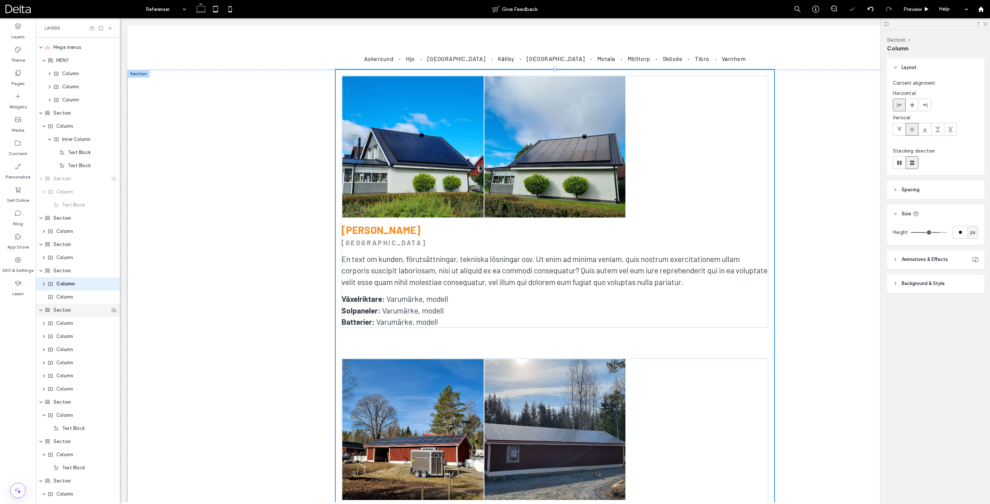
scroll to position [154, 0]
click at [74, 284] on div "Column" at bounding box center [78, 283] width 62 height 7
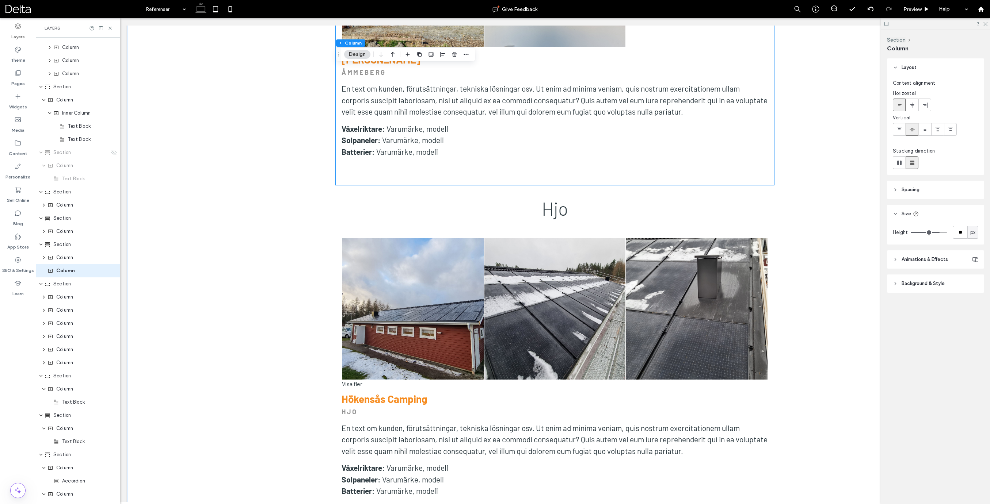
scroll to position [2577, 0]
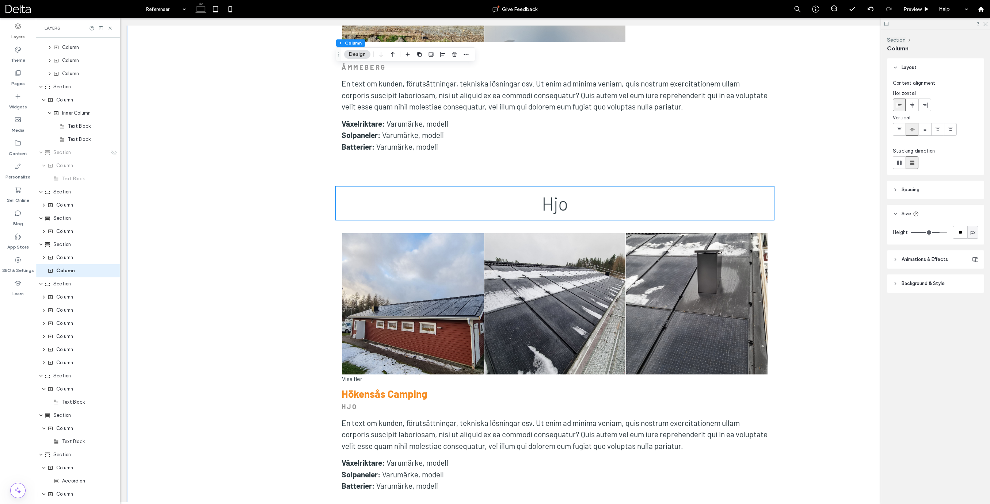
click at [526, 187] on div "Hjo" at bounding box center [555, 204] width 438 height 34
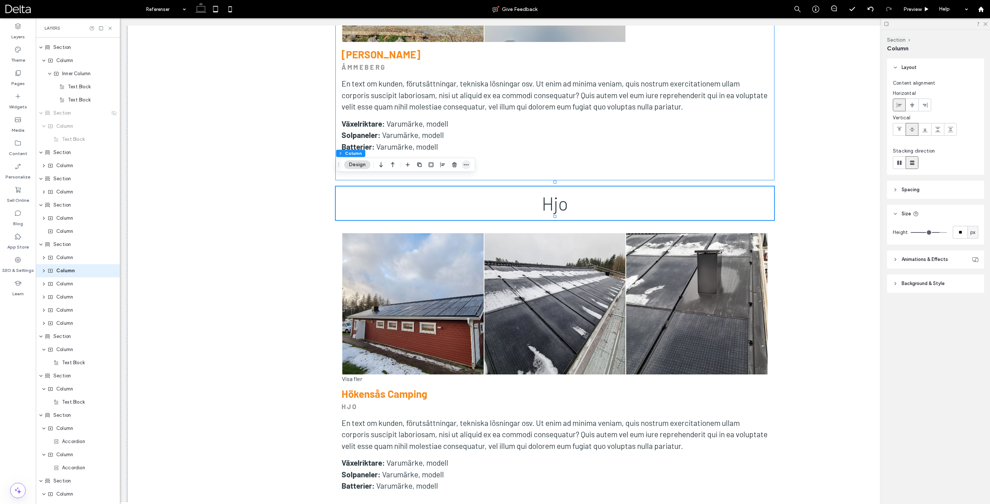
click at [467, 165] on use "button" at bounding box center [466, 164] width 5 height 1
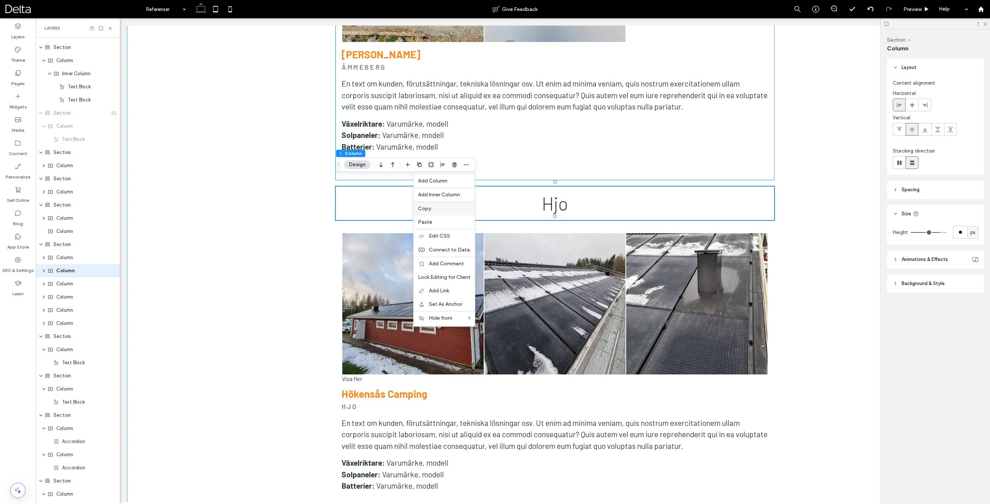
click at [430, 207] on span "Copy" at bounding box center [424, 209] width 13 height 6
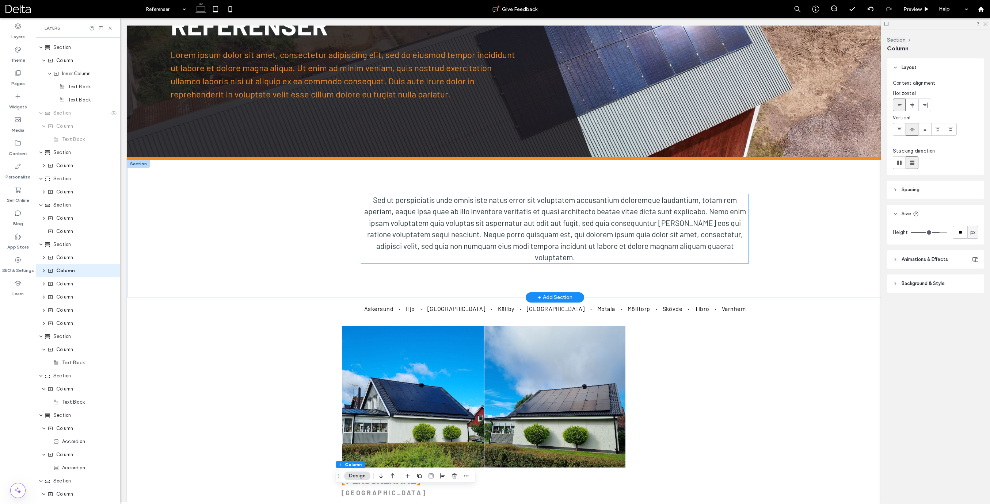
scroll to position [118, 0]
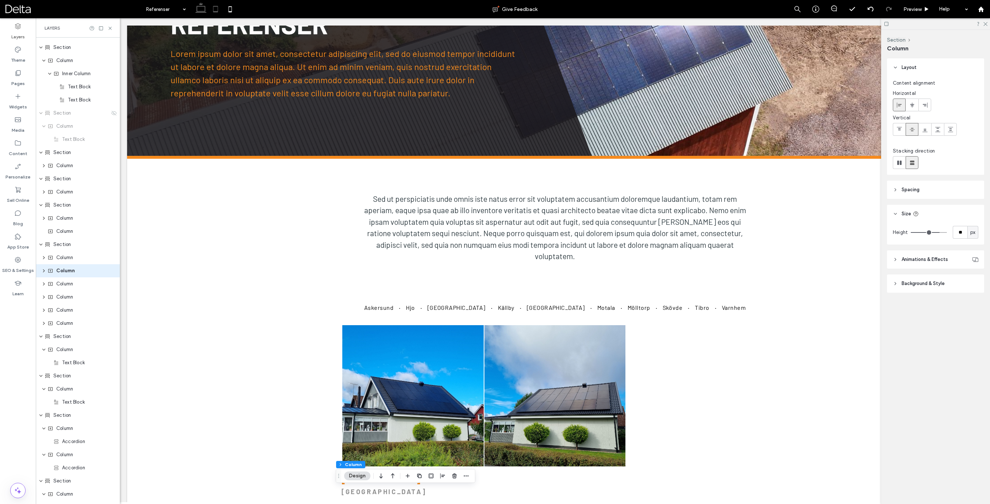
click at [218, 12] on icon at bounding box center [215, 9] width 15 height 15
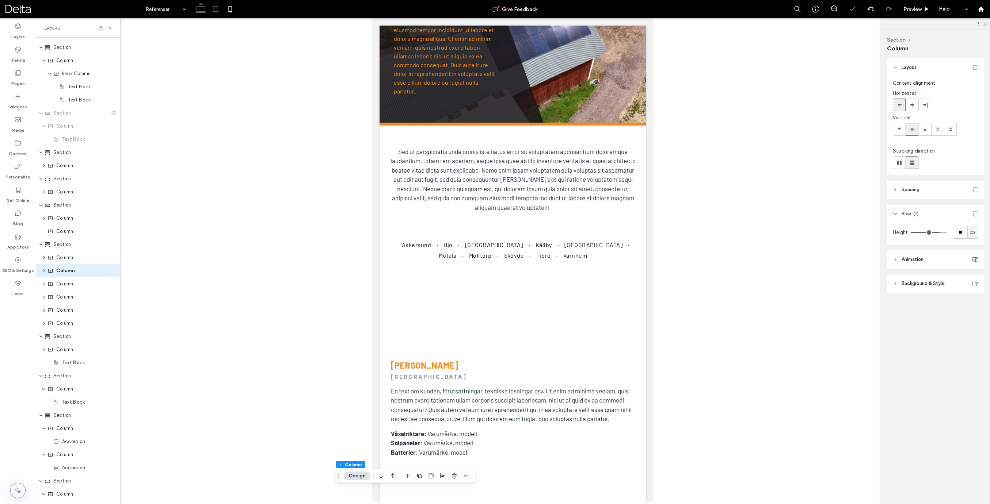
scroll to position [218, 0]
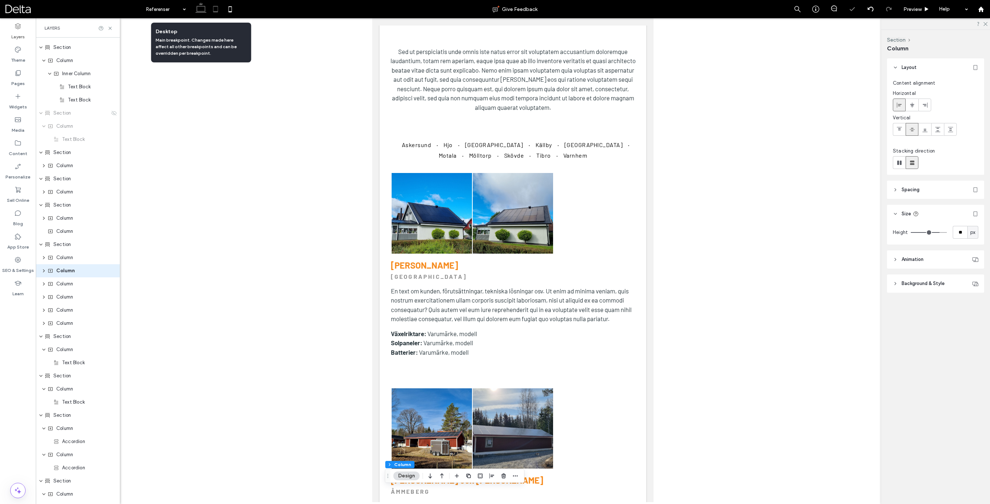
click at [201, 11] on icon at bounding box center [201, 9] width 15 height 15
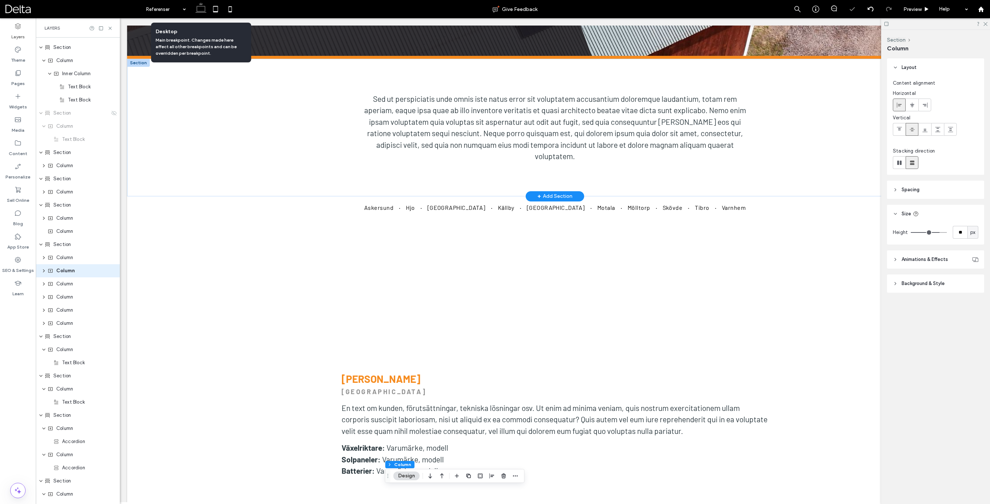
scroll to position [257, 0]
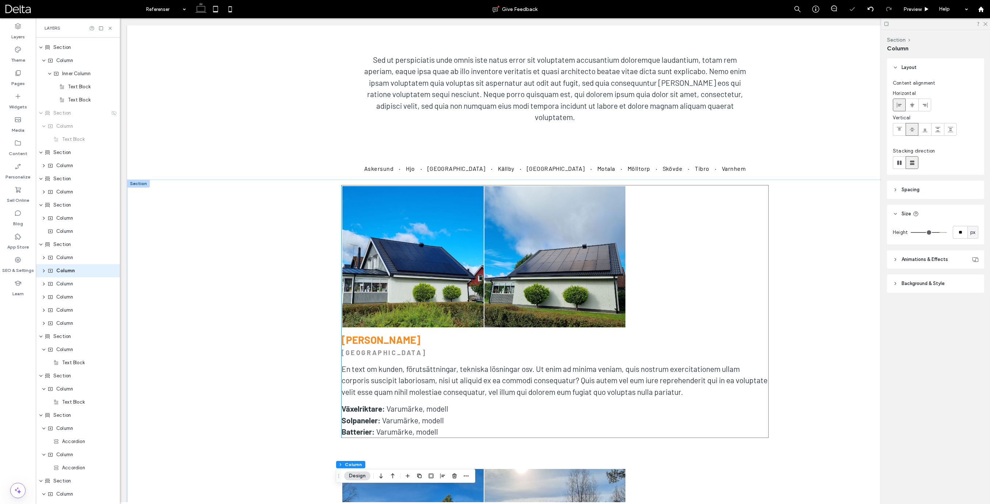
click at [399, 215] on link at bounding box center [412, 256] width 141 height 141
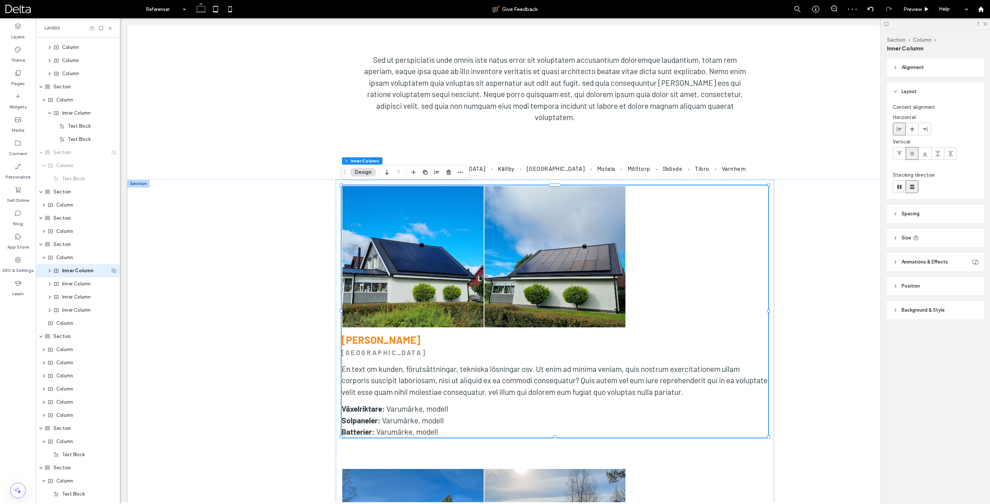
scroll to position [170, 0]
click at [71, 256] on span "Column" at bounding box center [64, 255] width 17 height 7
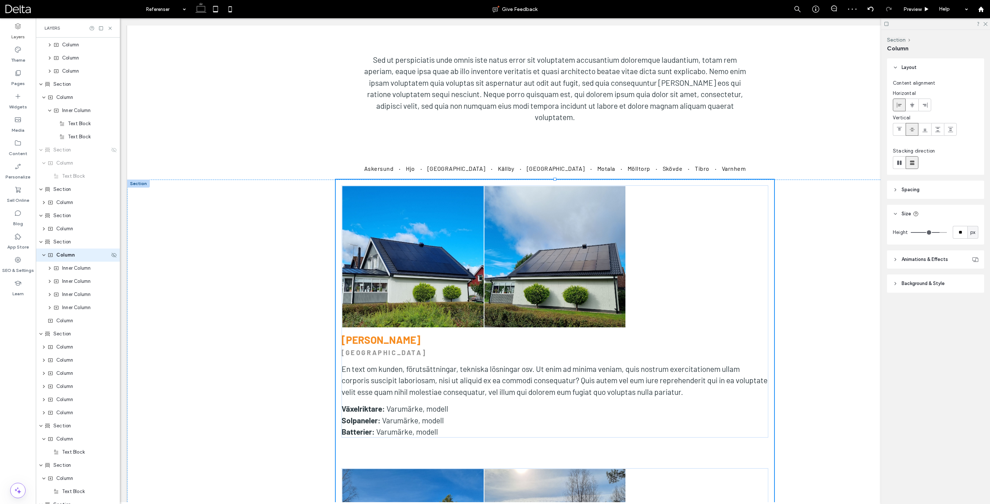
scroll to position [154, 0]
click at [68, 257] on span "Section" at bounding box center [62, 257] width 18 height 7
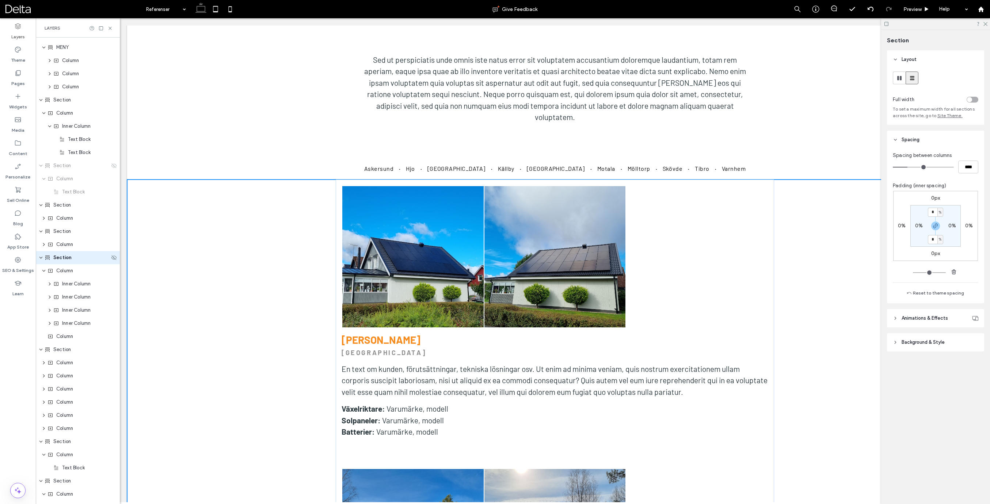
scroll to position [141, 0]
click at [439, 164] on span "button" at bounding box center [442, 166] width 9 height 9
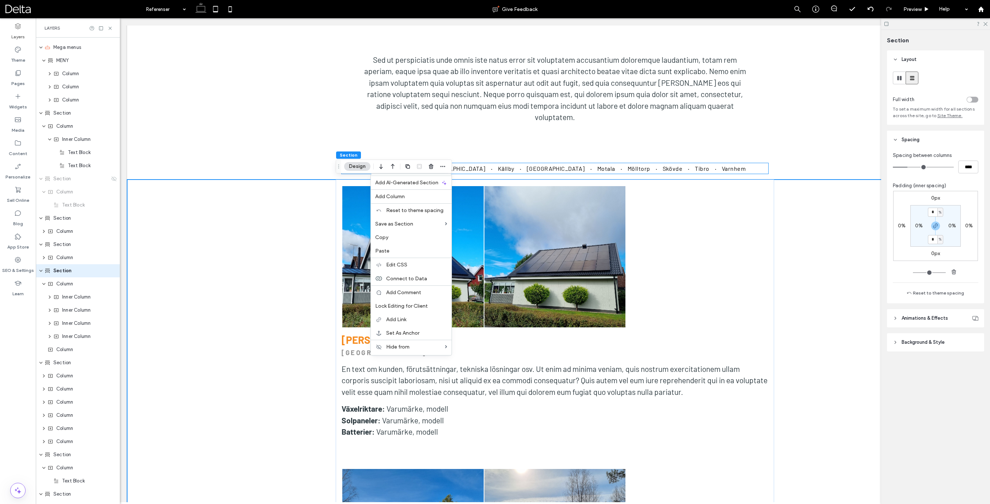
click at [382, 249] on span "Paste" at bounding box center [382, 251] width 14 height 6
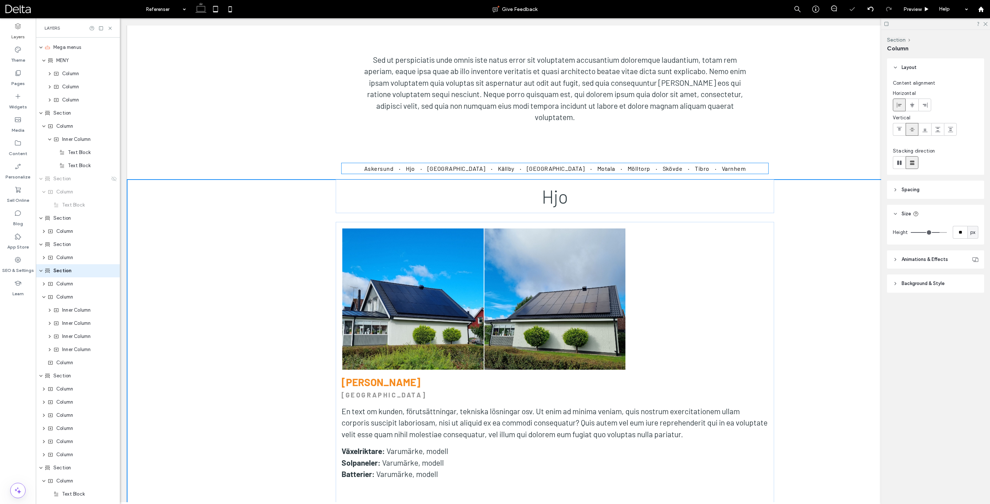
scroll to position [154, 0]
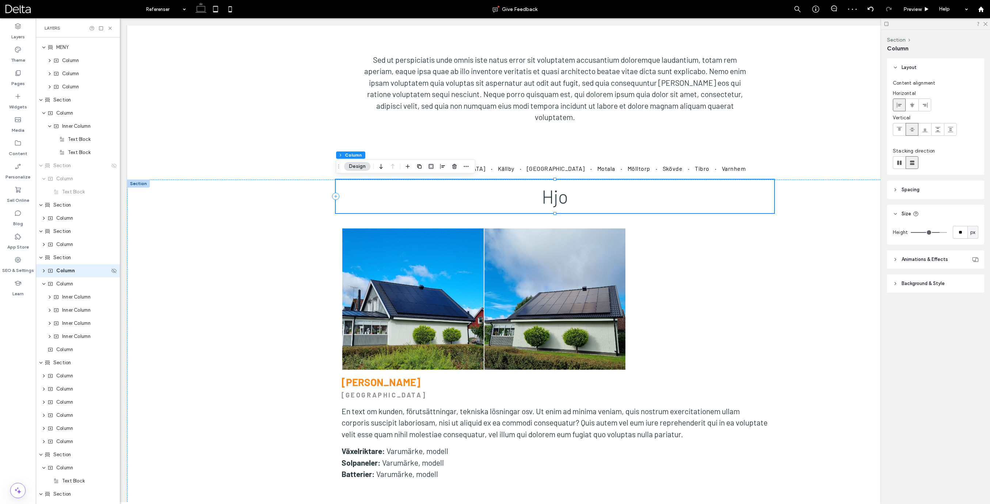
click at [70, 273] on span "Column" at bounding box center [65, 270] width 19 height 7
click at [42, 284] on icon "expand Column" at bounding box center [44, 284] width 4 height 6
click at [65, 283] on span "Column" at bounding box center [64, 283] width 17 height 7
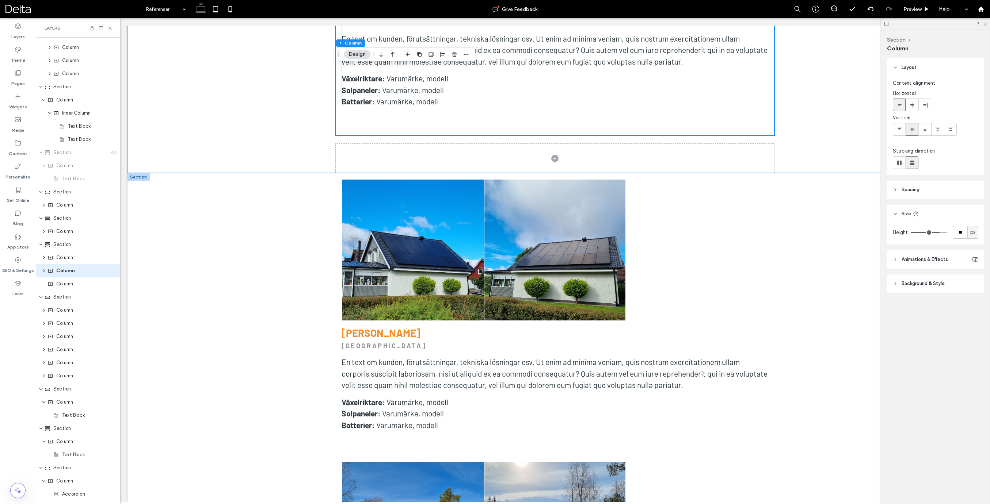
scroll to position [1495, 0]
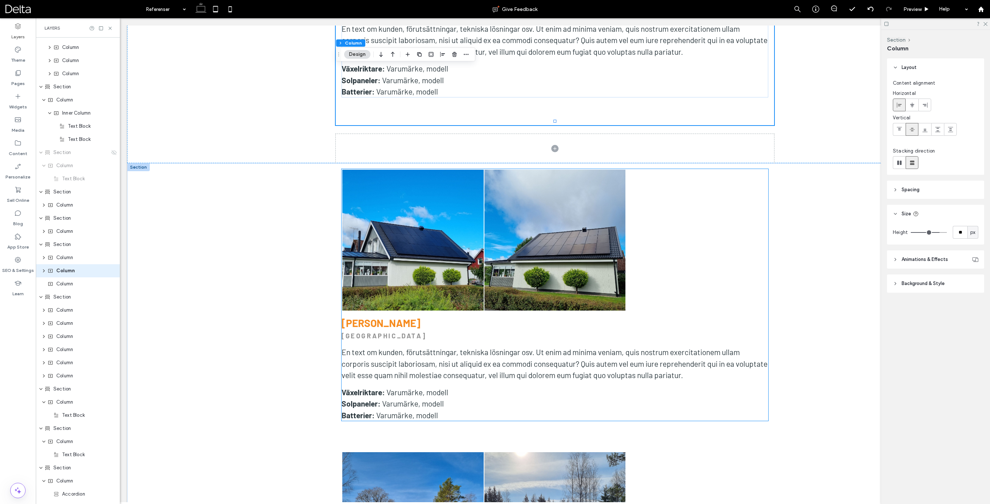
click at [750, 211] on div at bounding box center [697, 240] width 142 height 142
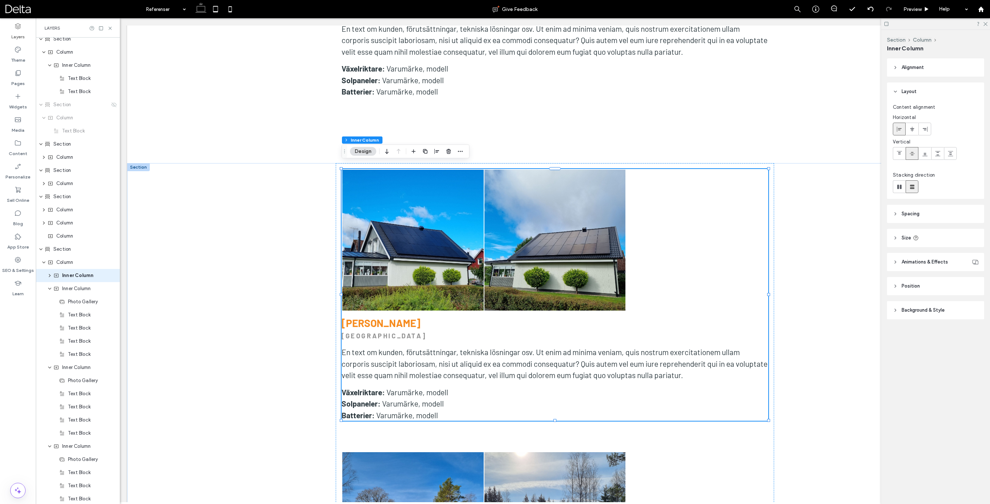
scroll to position [220, 0]
click at [72, 274] on span "Inner Column" at bounding box center [77, 270] width 31 height 7
click at [448, 153] on icon "button" at bounding box center [449, 152] width 6 height 6
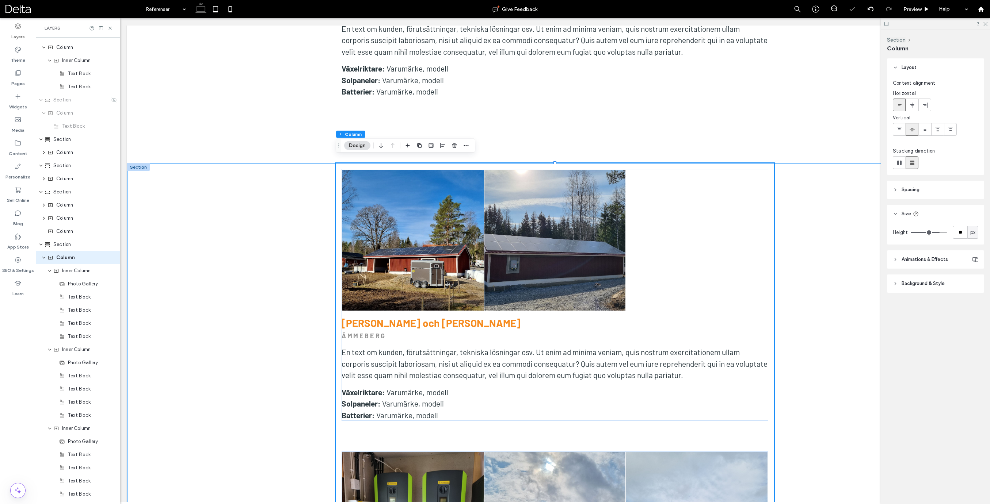
scroll to position [207, 0]
click at [83, 284] on span "Inner Column" at bounding box center [76, 283] width 28 height 7
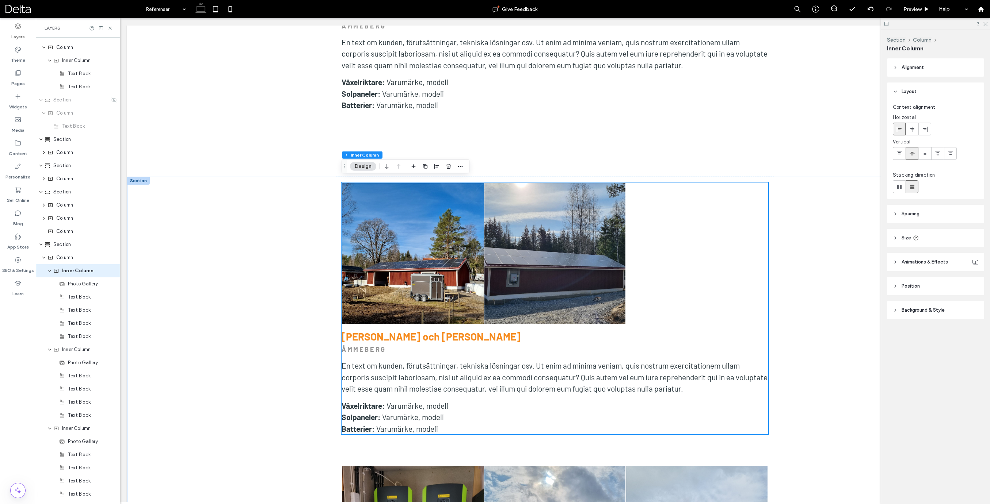
scroll to position [1488, 0]
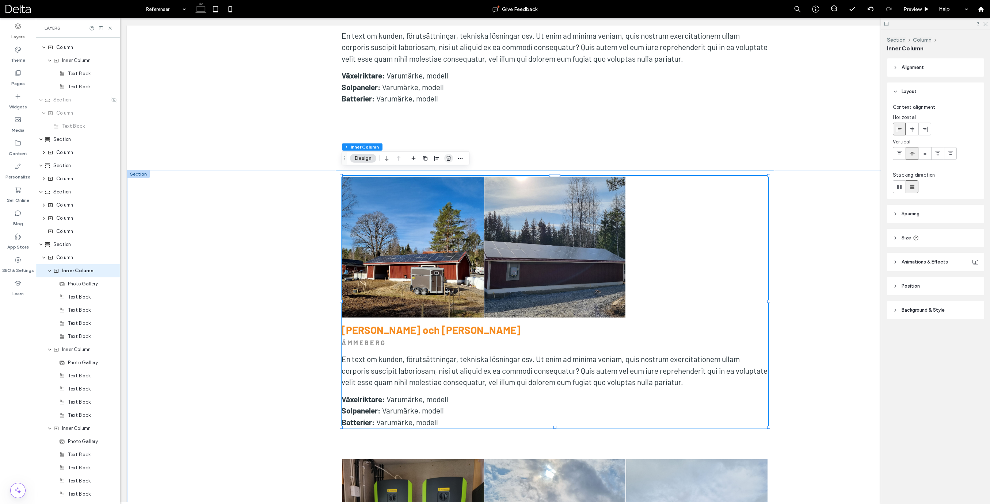
click at [447, 160] on icon "button" at bounding box center [449, 159] width 6 height 6
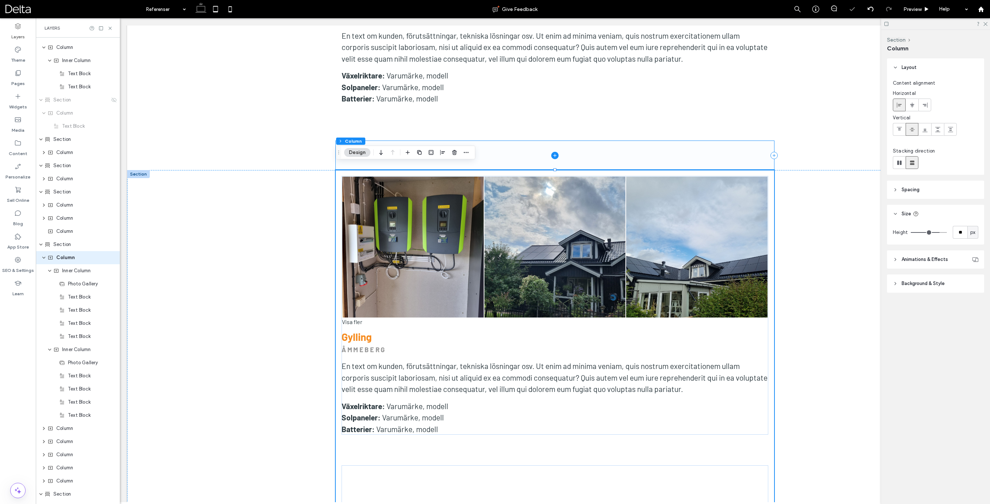
scroll to position [207, 0]
click at [79, 283] on span "Inner Column" at bounding box center [76, 283] width 28 height 7
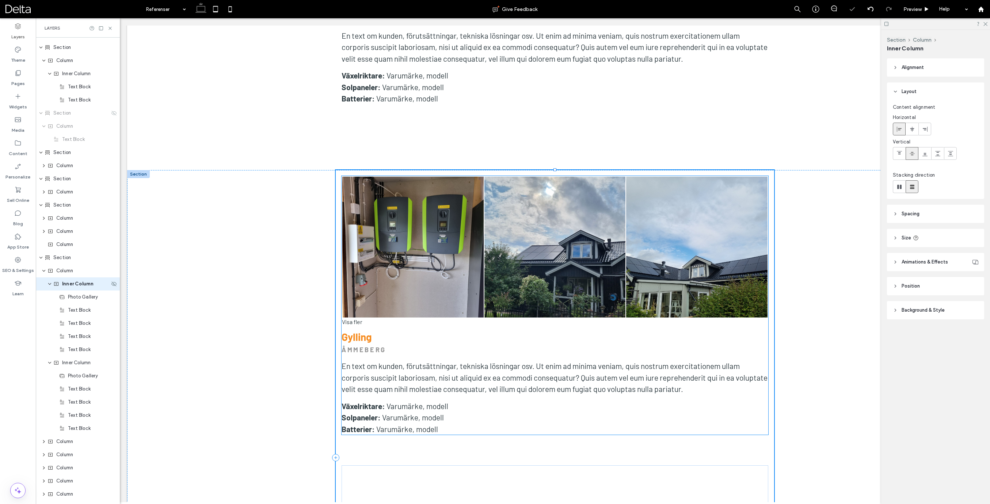
scroll to position [220, 0]
drag, startPoint x: 448, startPoint y: 161, endPoint x: 89, endPoint y: 196, distance: 360.3
click at [448, 161] on use "button" at bounding box center [448, 158] width 4 height 5
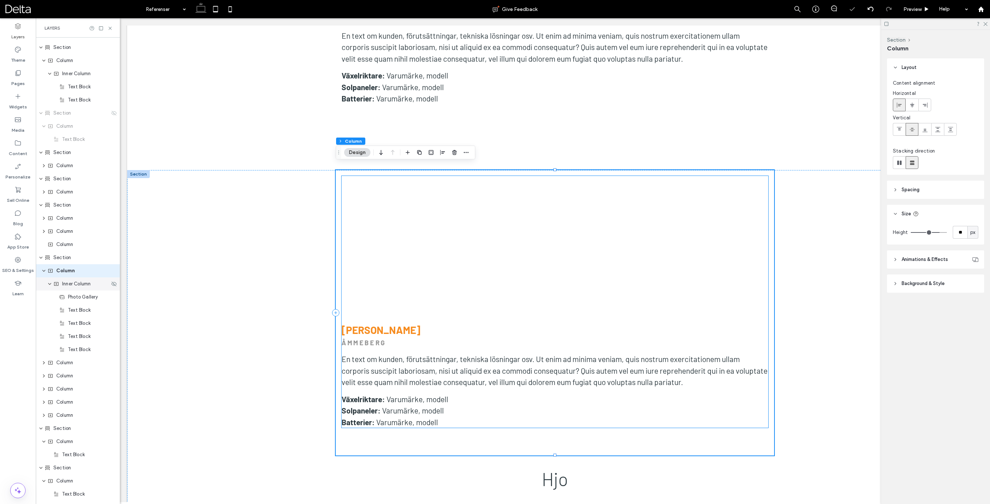
click at [73, 286] on span "Inner Column" at bounding box center [76, 283] width 28 height 7
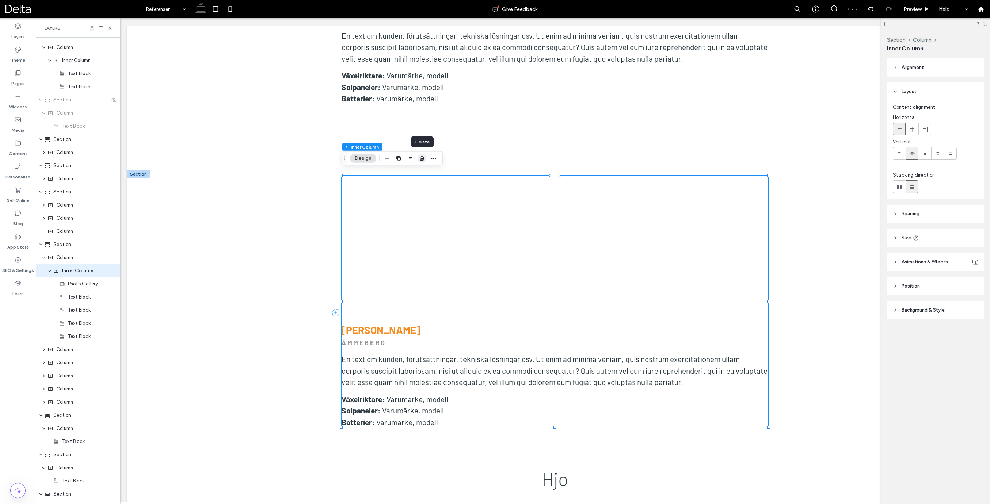
drag, startPoint x: 424, startPoint y: 159, endPoint x: 303, endPoint y: 141, distance: 121.5
click at [424, 159] on use "button" at bounding box center [422, 158] width 4 height 5
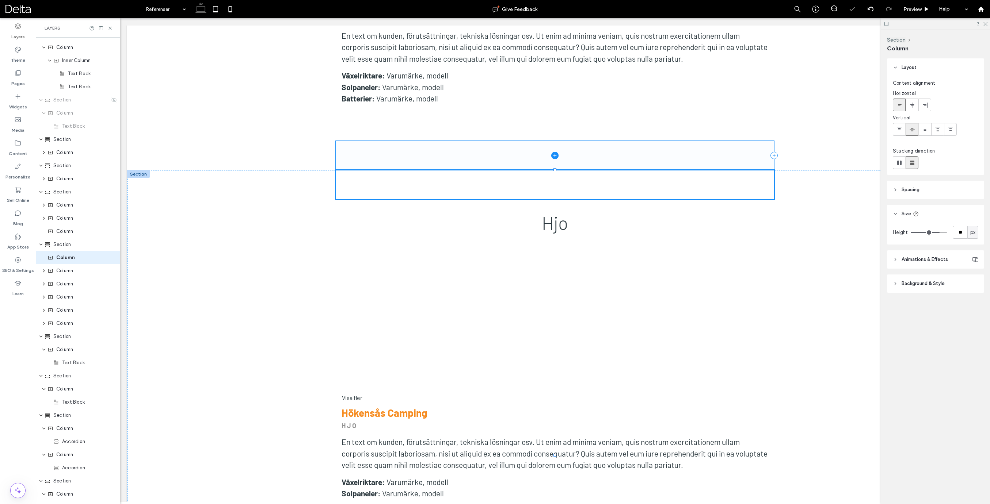
scroll to position [207, 0]
drag, startPoint x: 452, startPoint y: 153, endPoint x: 324, endPoint y: 156, distance: 128.2
click at [452, 153] on icon "button" at bounding box center [454, 153] width 6 height 6
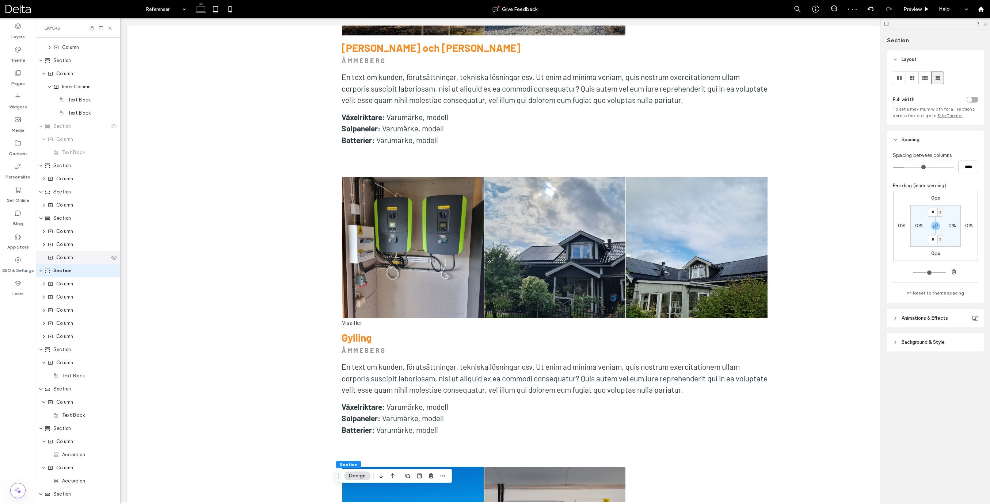
scroll to position [874, 0]
click at [63, 221] on span "Section" at bounding box center [62, 218] width 18 height 7
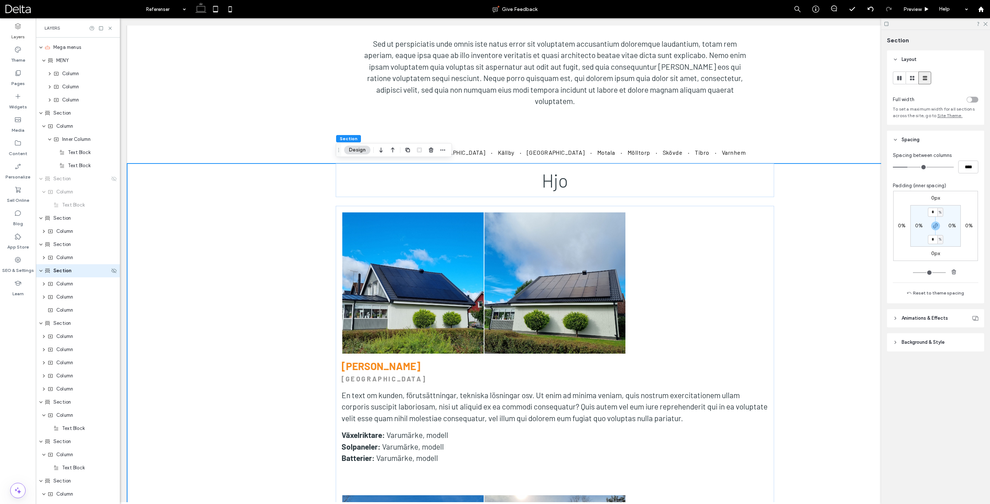
scroll to position [273, 0]
click at [72, 283] on span "Column" at bounding box center [64, 283] width 17 height 7
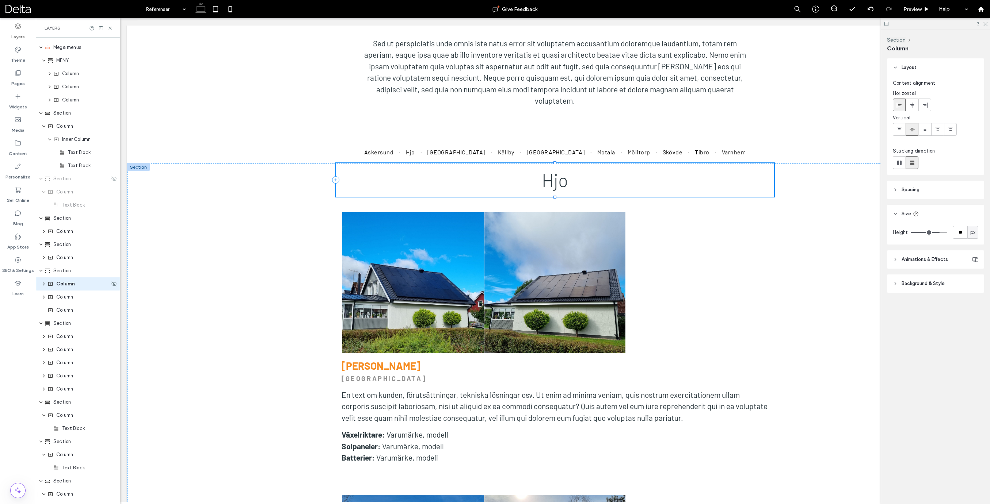
scroll to position [154, 0]
click at [65, 296] on span "Column" at bounding box center [64, 297] width 17 height 7
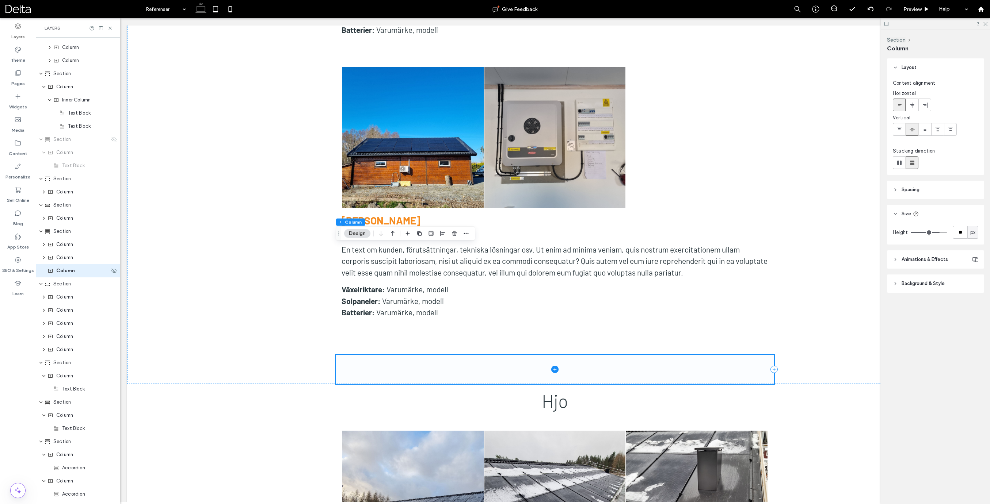
scroll to position [1378, 0]
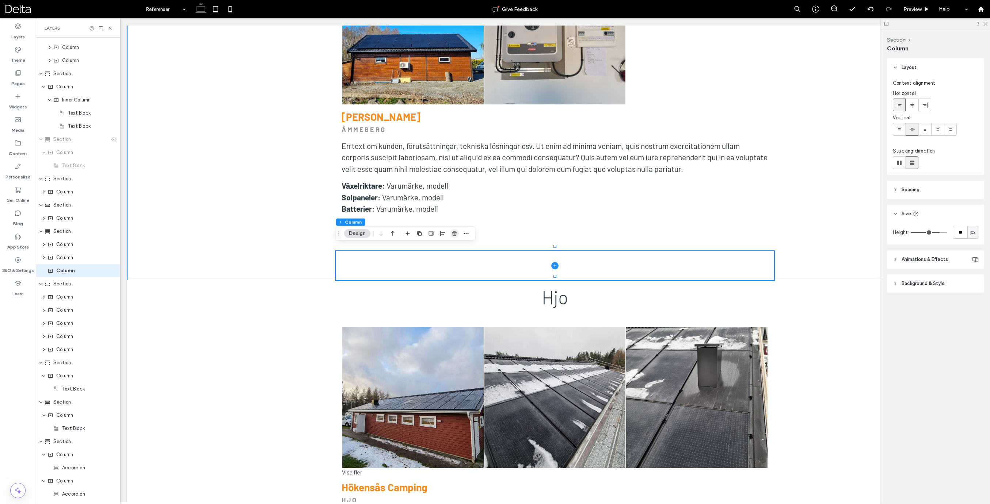
click at [452, 235] on icon "button" at bounding box center [454, 234] width 6 height 6
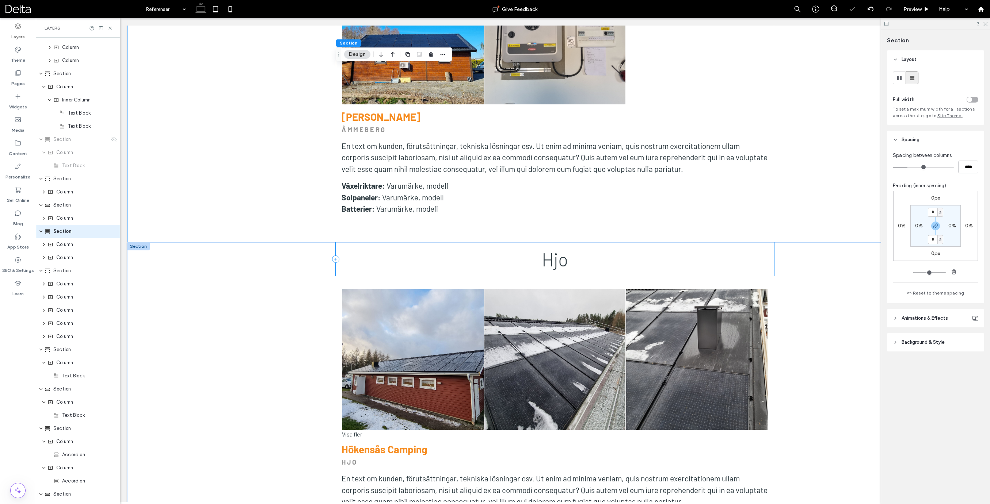
scroll to position [141, 0]
click at [41, 271] on icon "expand Section" at bounding box center [41, 271] width 4 height 6
click at [41, 271] on icon "expand Section" at bounding box center [41, 271] width 6 height 4
click at [44, 297] on use "expand Column" at bounding box center [44, 297] width 2 height 3
click at [44, 297] on icon "expand Column" at bounding box center [44, 297] width 4 height 6
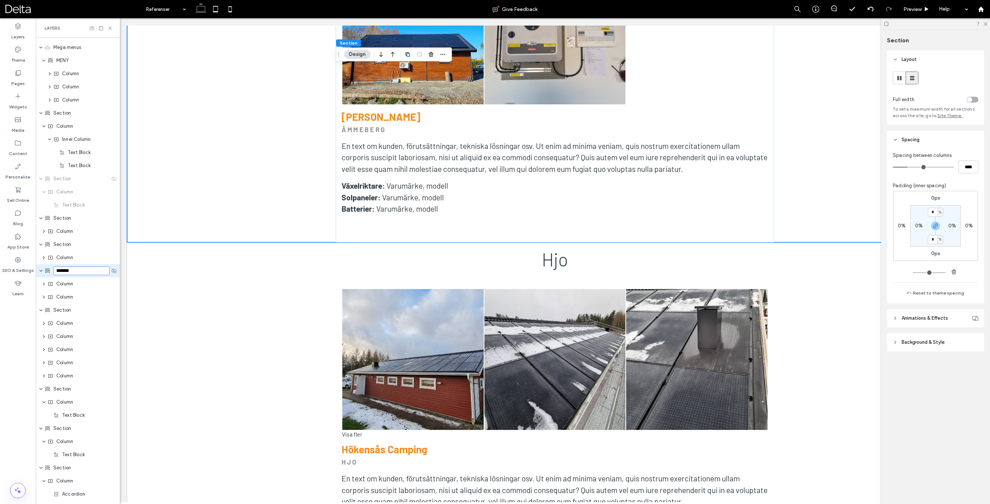
click at [46, 272] on icon at bounding box center [48, 271] width 6 height 6
click at [41, 271] on icon "expand Section" at bounding box center [41, 271] width 4 height 6
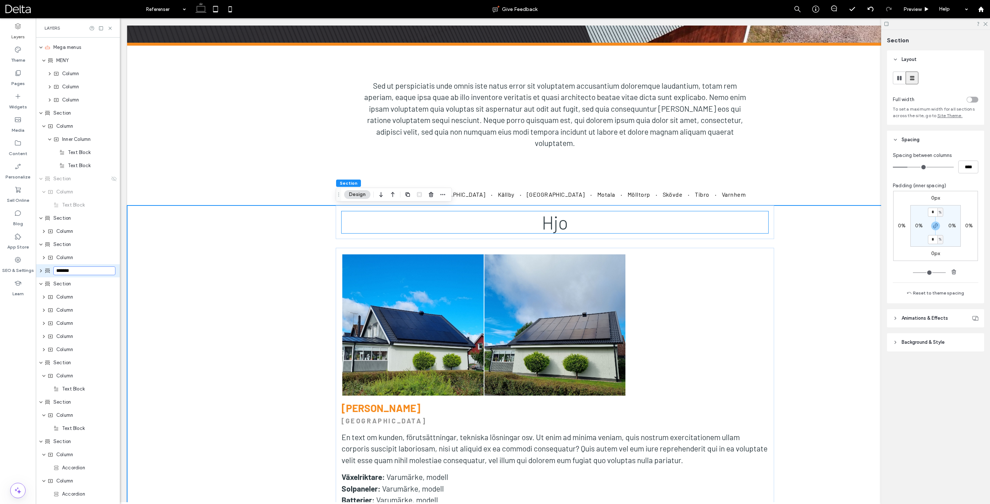
scroll to position [228, 0]
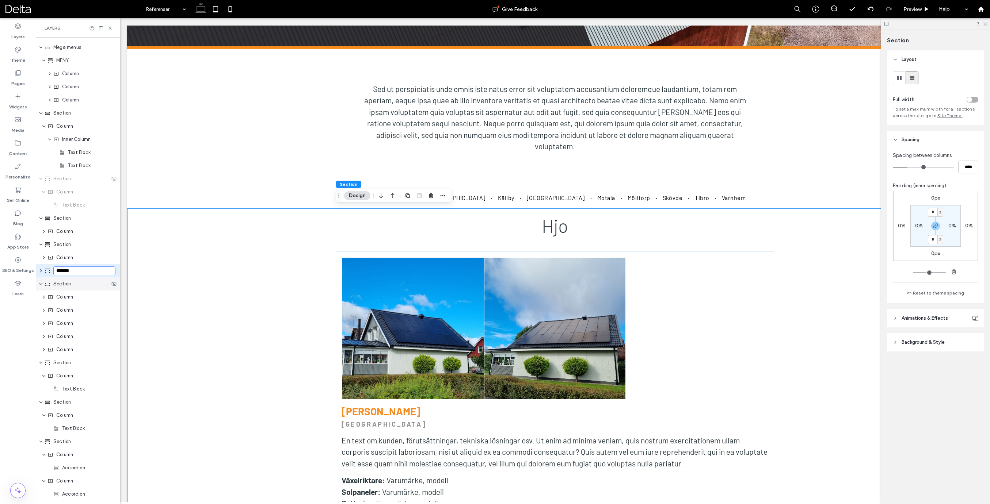
click at [57, 284] on span "Section" at bounding box center [62, 283] width 18 height 7
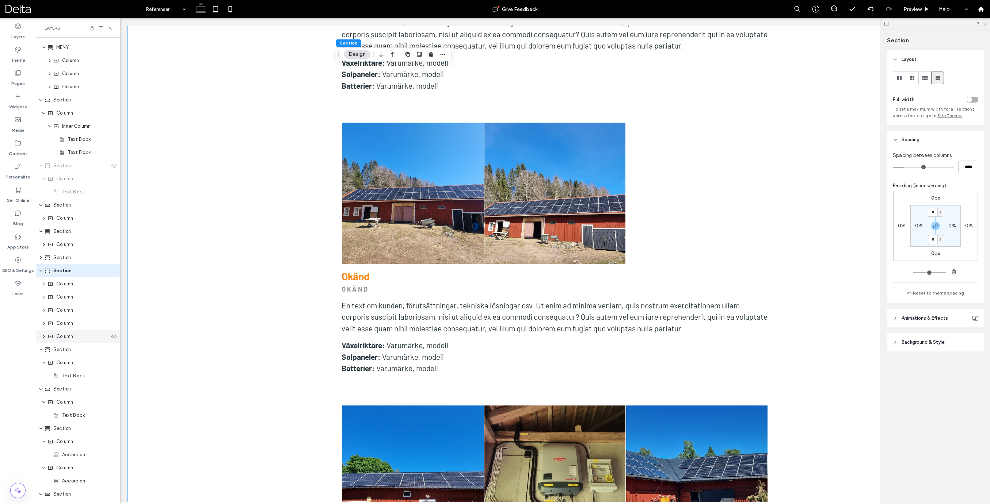
scroll to position [1834, 0]
click at [66, 287] on span "Column" at bounding box center [64, 283] width 17 height 7
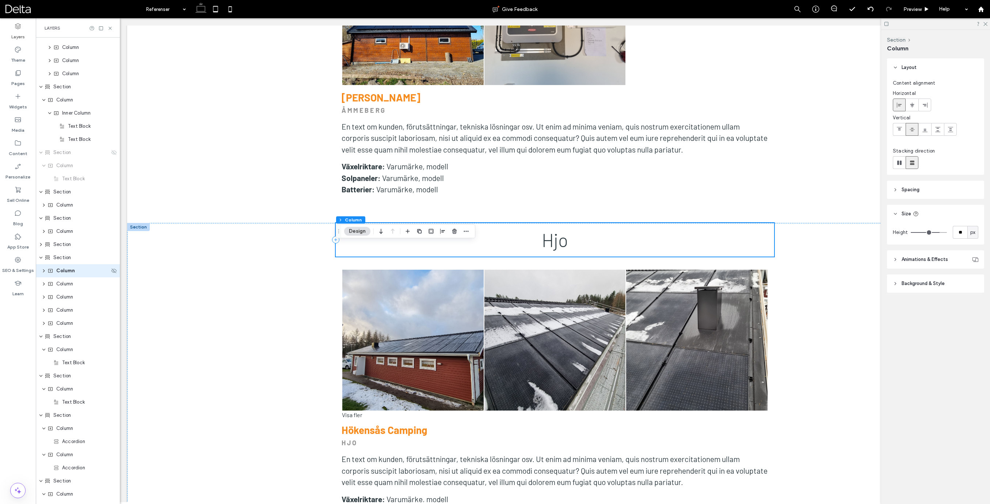
scroll to position [1371, 0]
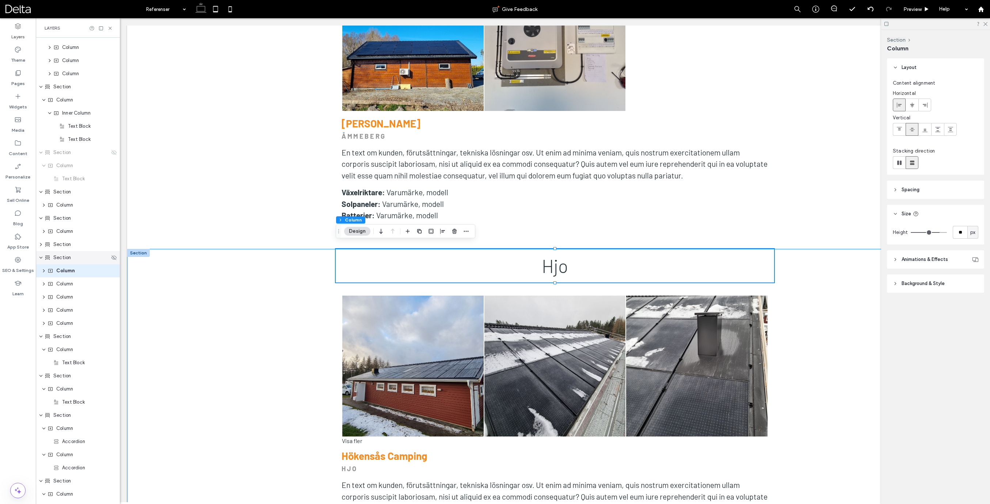
click at [57, 260] on span "Section" at bounding box center [62, 257] width 18 height 7
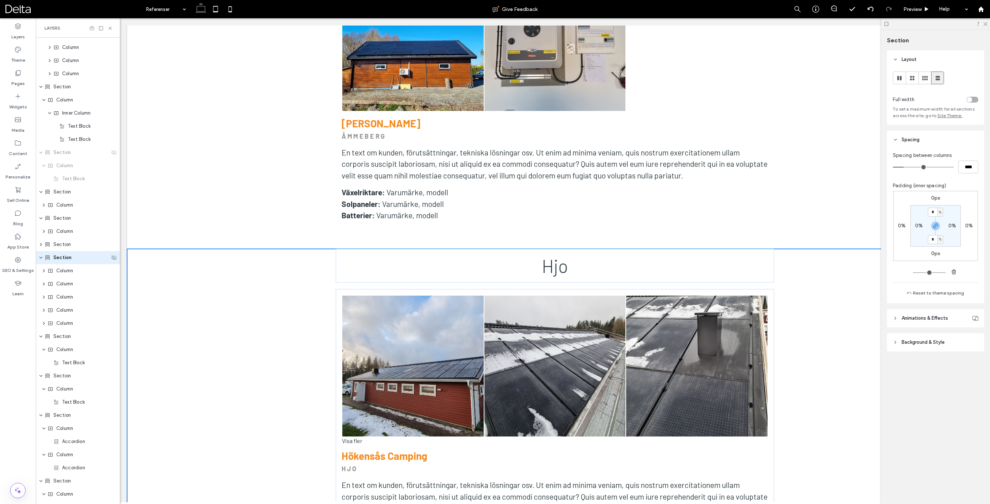
scroll to position [154, 0]
click at [62, 282] on span "Column" at bounding box center [64, 283] width 17 height 7
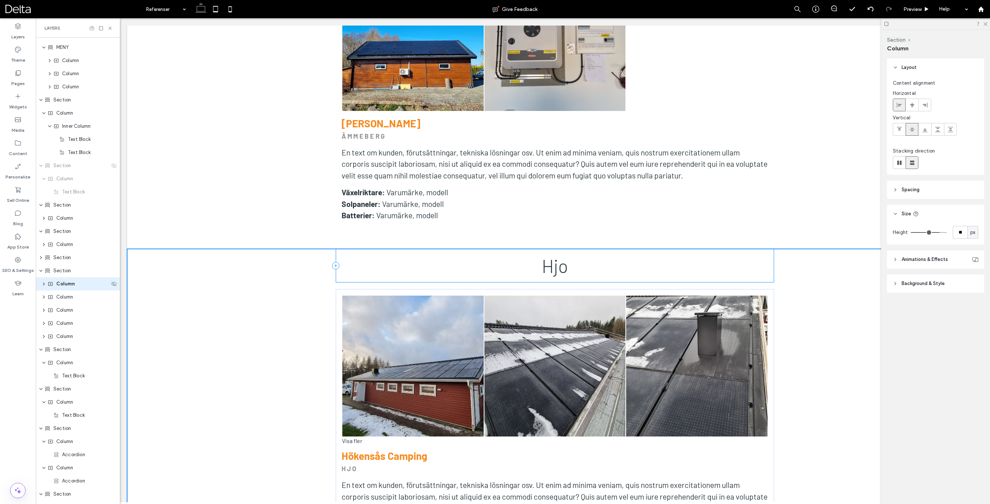
scroll to position [168, 0]
click at [62, 297] on span "Column" at bounding box center [64, 297] width 17 height 7
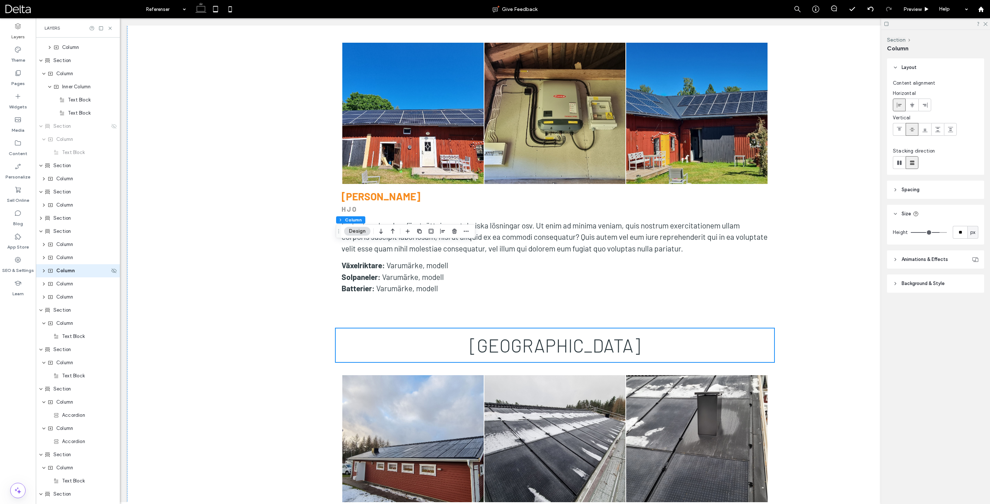
scroll to position [2273, 0]
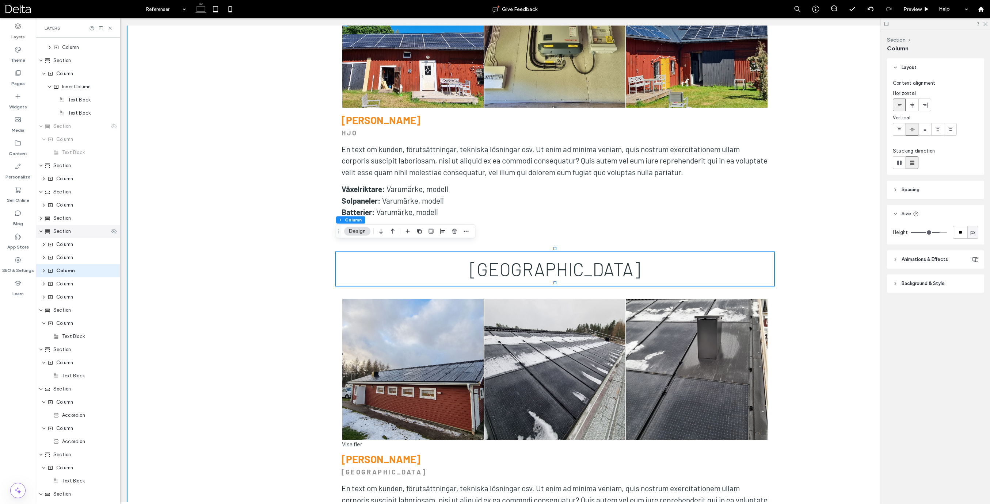
click at [66, 236] on div "Section" at bounding box center [78, 231] width 84 height 13
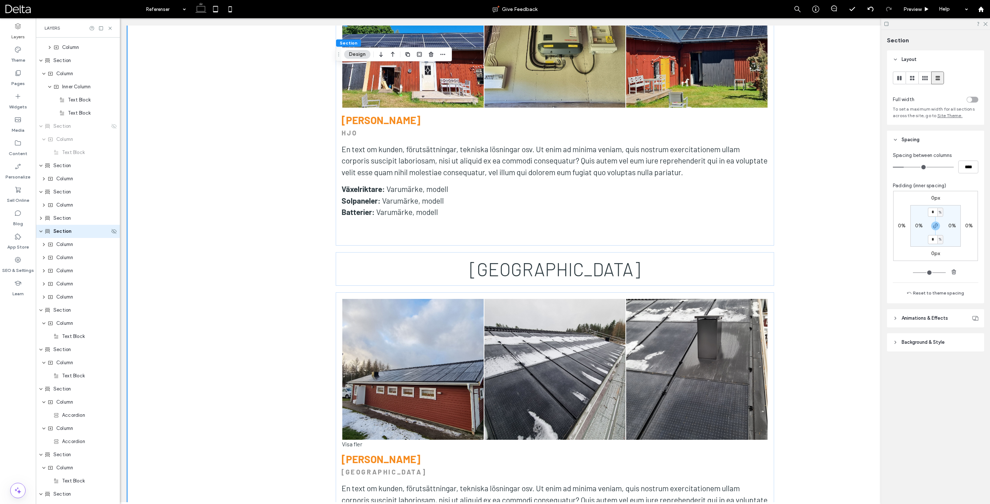
scroll to position [154, 0]
click at [63, 285] on span "Column" at bounding box center [64, 283] width 17 height 7
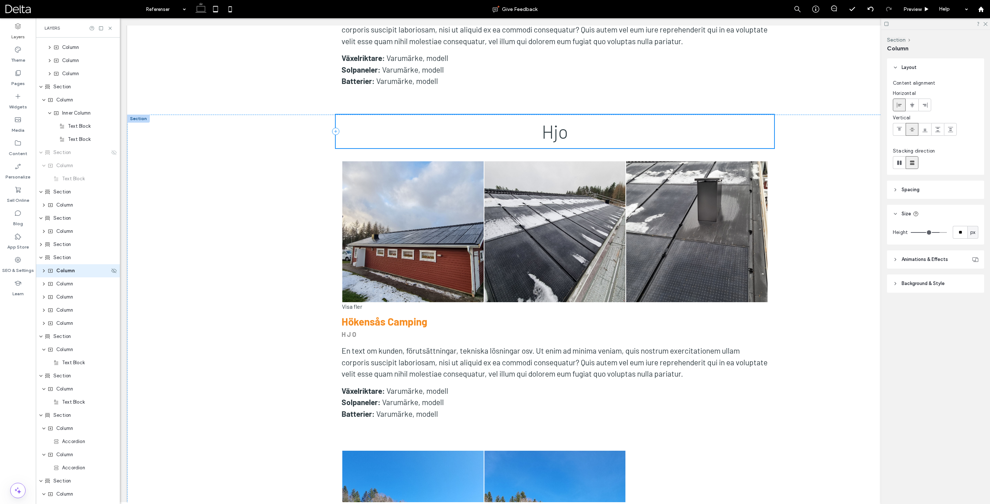
scroll to position [1371, 0]
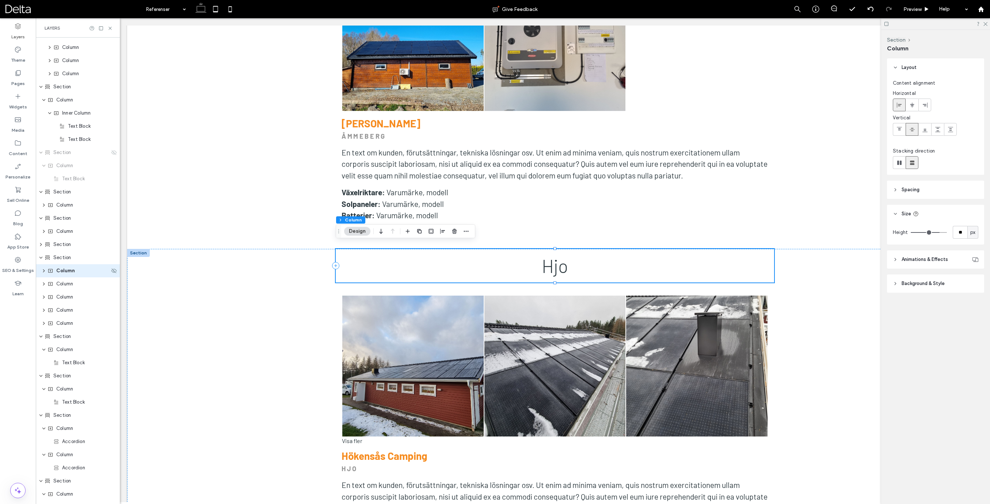
click at [63, 274] on span "Column" at bounding box center [65, 270] width 19 height 7
click at [63, 287] on span "Column" at bounding box center [64, 283] width 17 height 7
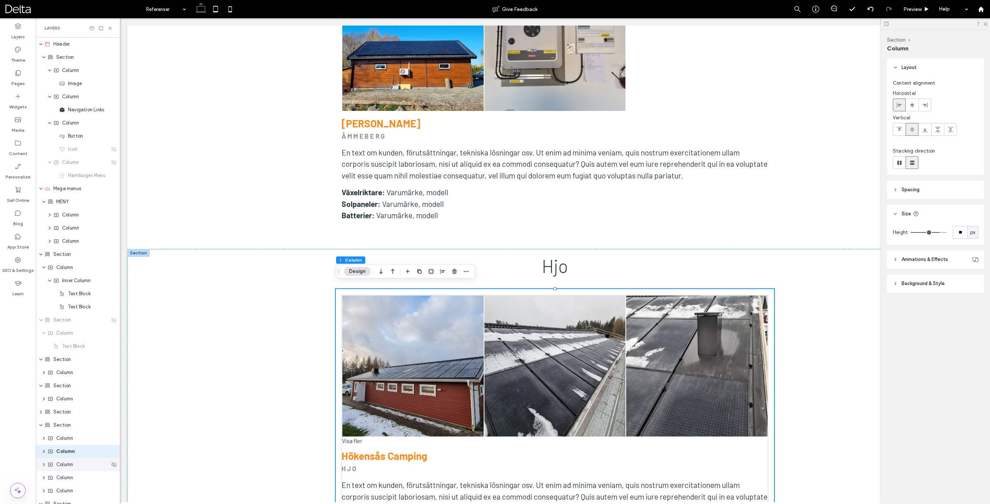
scroll to position [181, 0]
click at [63, 248] on div "Section" at bounding box center [78, 244] width 84 height 13
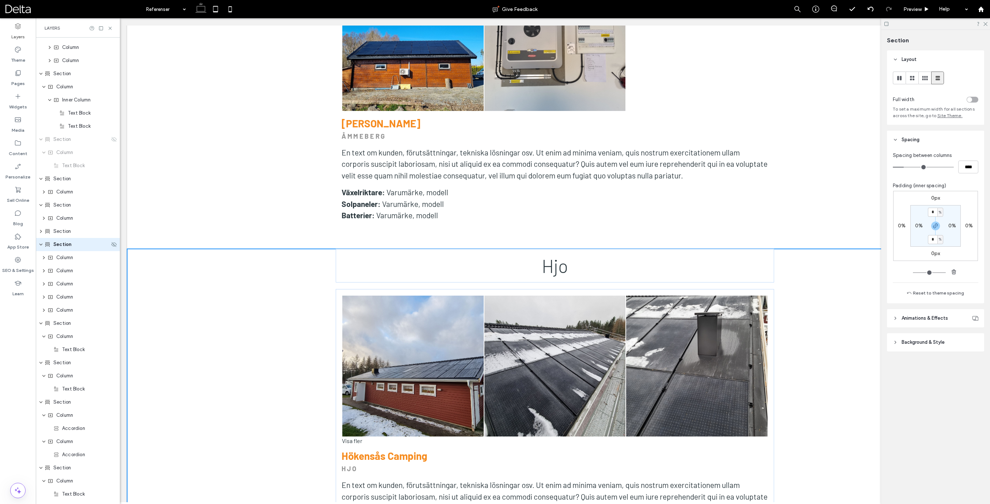
scroll to position [154, 0]
click at [66, 262] on div "Section" at bounding box center [78, 257] width 84 height 13
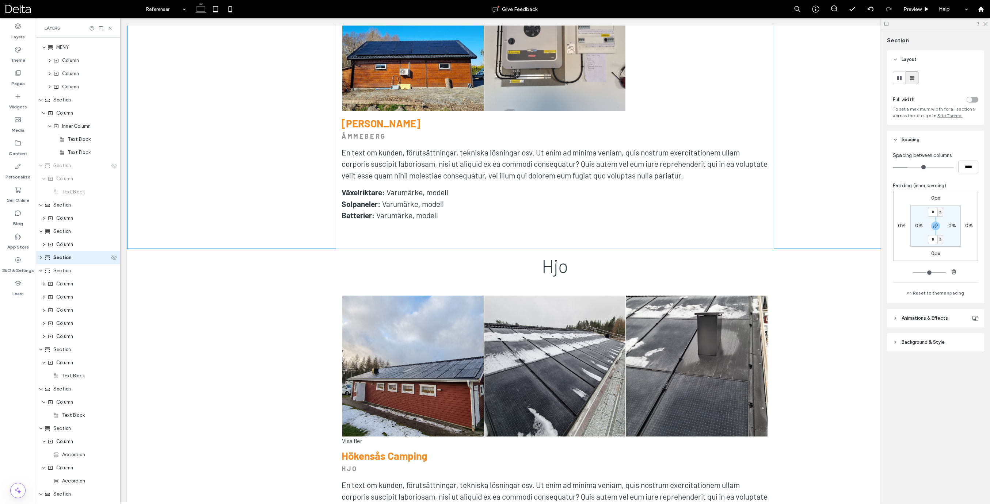
scroll to position [141, 0]
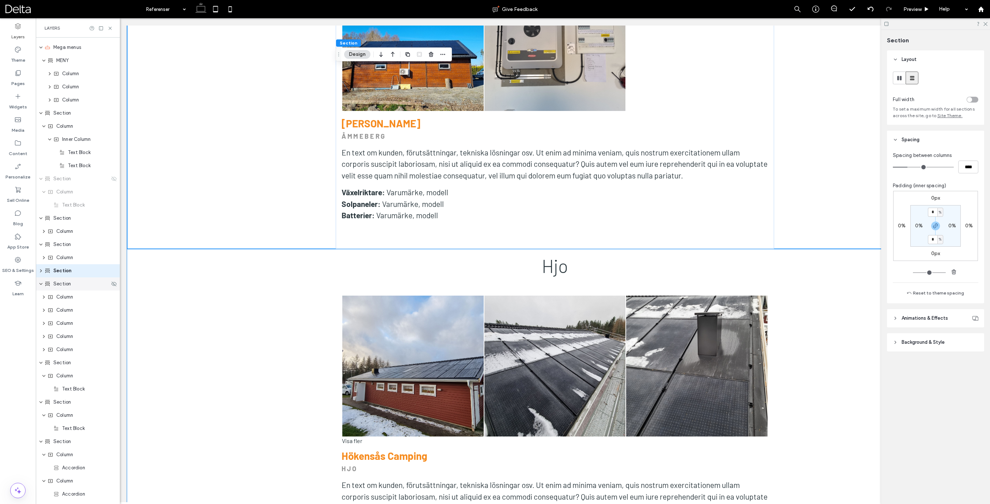
click at [81, 283] on div "Section" at bounding box center [77, 283] width 65 height 7
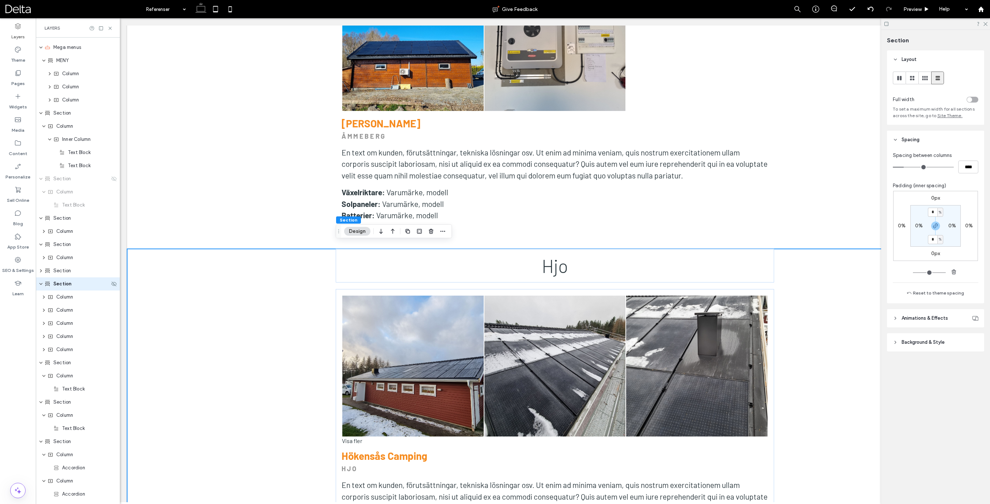
scroll to position [154, 0]
click at [79, 285] on div "Column" at bounding box center [78, 283] width 62 height 7
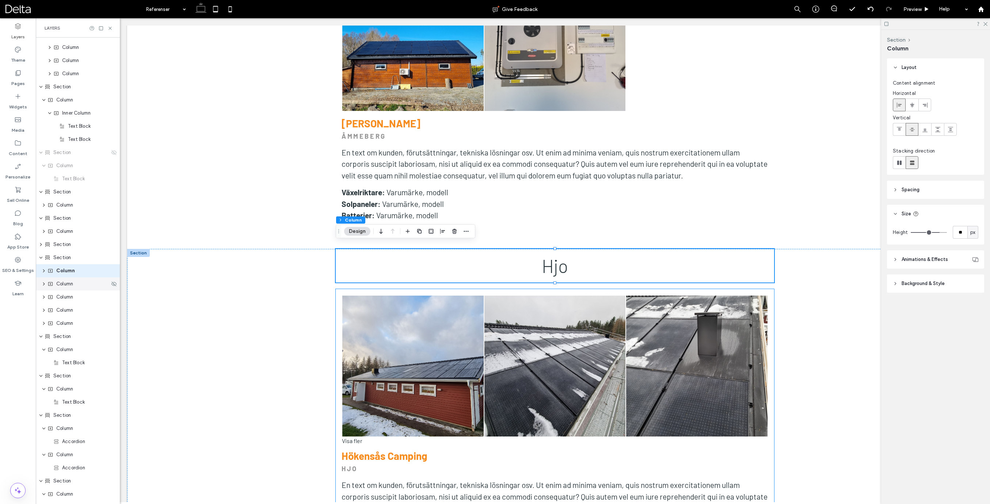
scroll to position [0, 0]
click at [68, 287] on span "Column" at bounding box center [64, 283] width 17 height 7
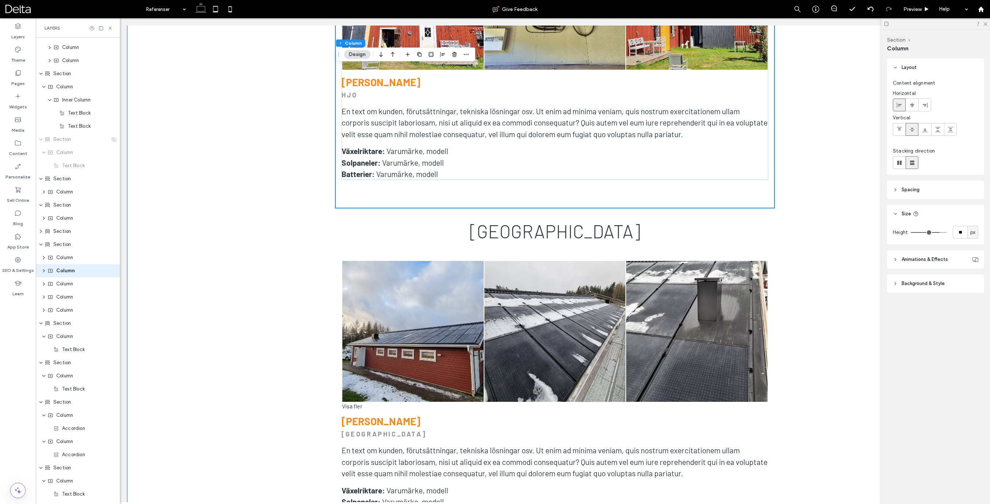
scroll to position [2315, 0]
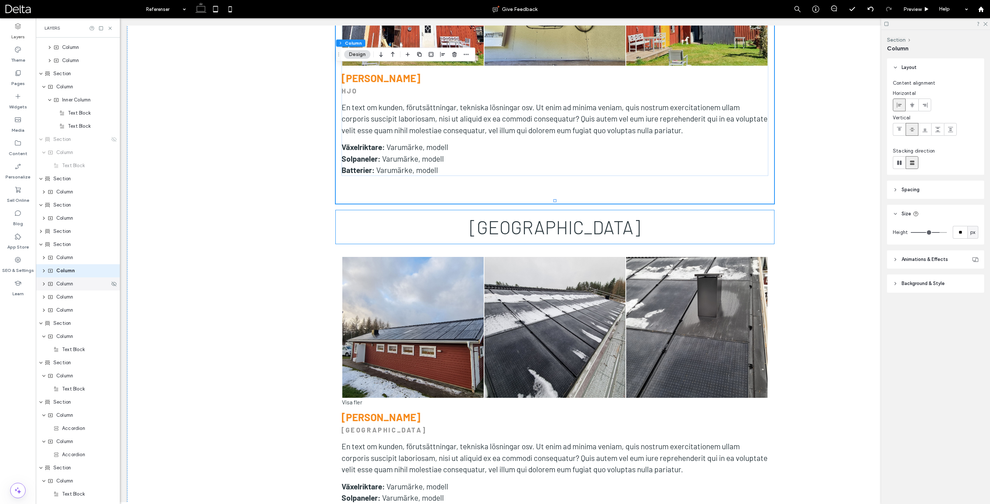
click at [69, 287] on span "Column" at bounding box center [64, 283] width 17 height 7
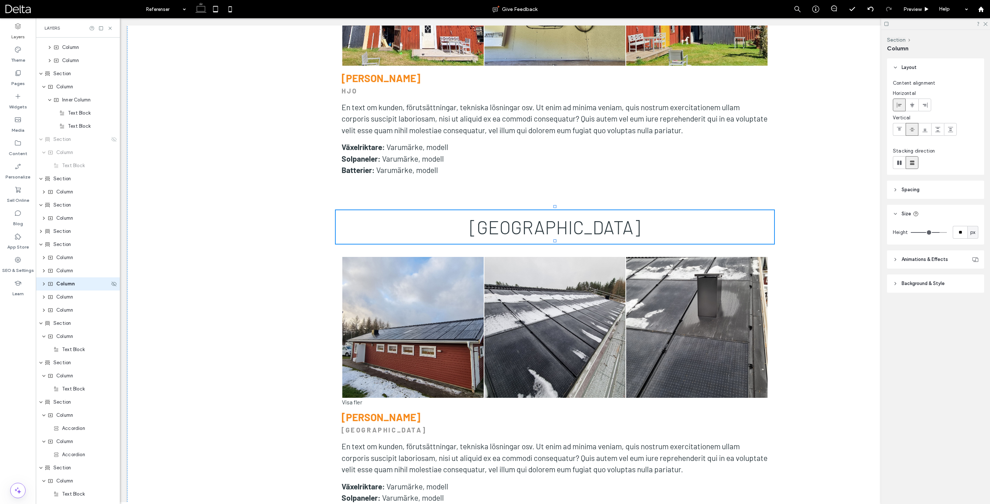
scroll to position [194, 0]
click at [42, 218] on use "expand Section" at bounding box center [41, 218] width 2 height 3
click at [73, 274] on span "Column" at bounding box center [64, 270] width 17 height 7
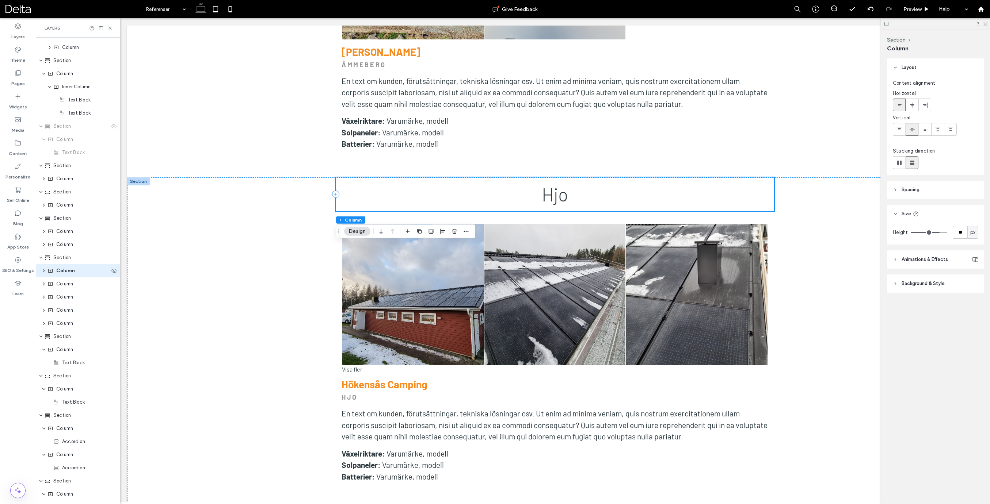
scroll to position [1371, 0]
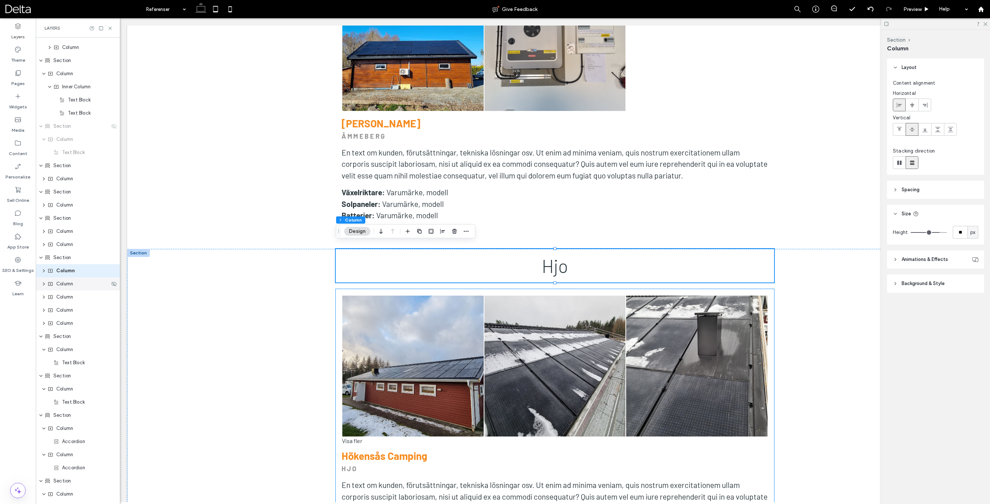
click at [73, 284] on span "Column" at bounding box center [64, 283] width 17 height 7
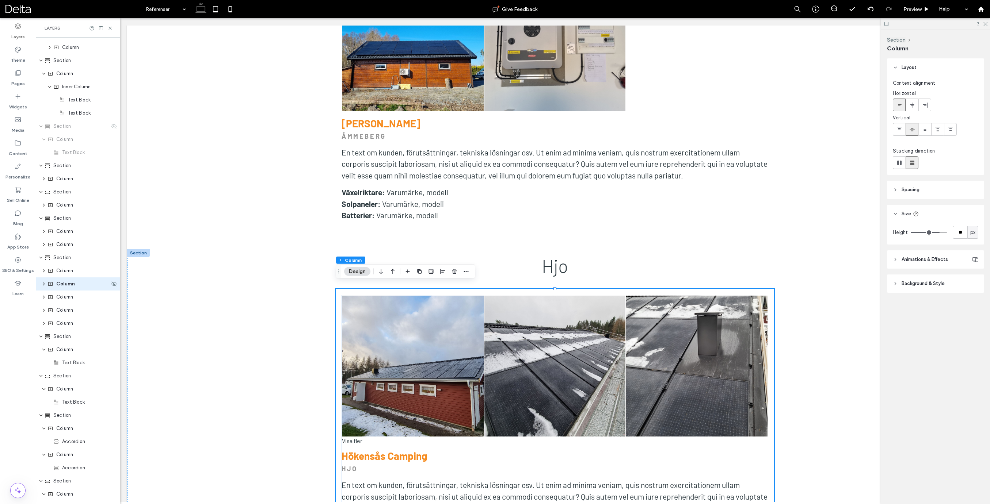
scroll to position [207, 0]
click at [71, 259] on span "Column" at bounding box center [64, 257] width 17 height 7
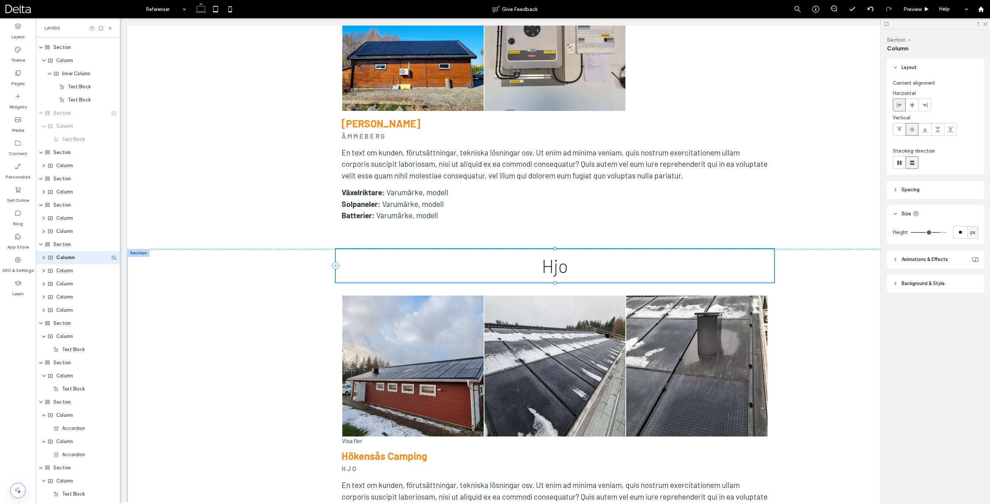
scroll to position [194, 0]
click at [70, 286] on span "Column" at bounding box center [64, 283] width 17 height 7
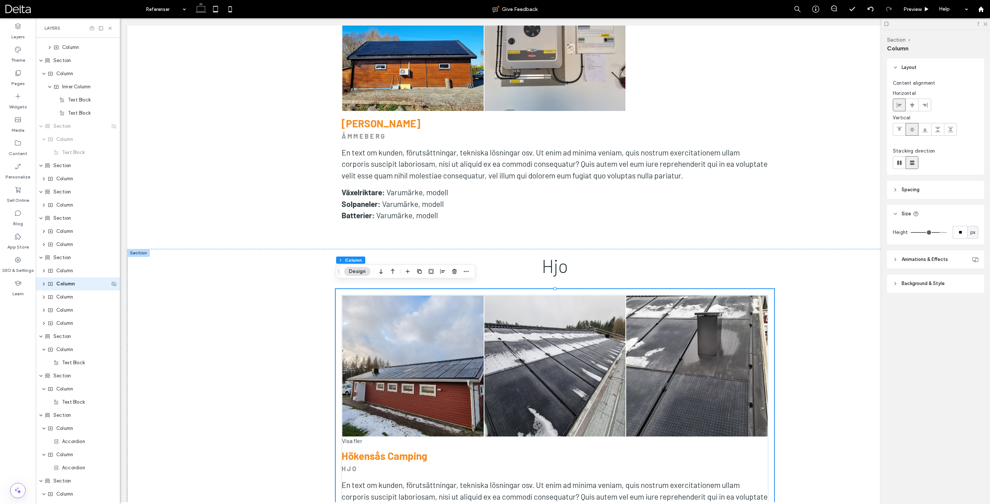
scroll to position [207, 0]
click at [67, 247] on span "Section" at bounding box center [62, 244] width 18 height 7
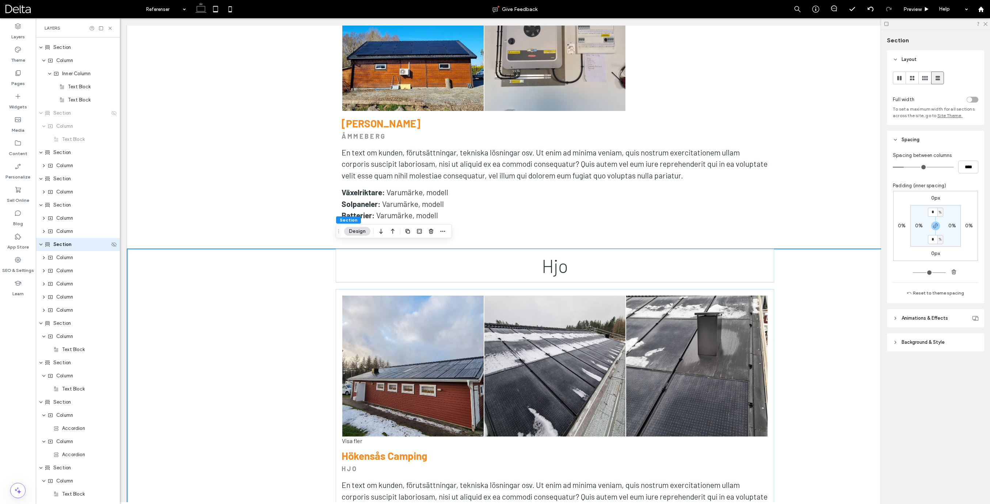
scroll to position [181, 0]
click at [72, 285] on span "Column" at bounding box center [64, 283] width 17 height 7
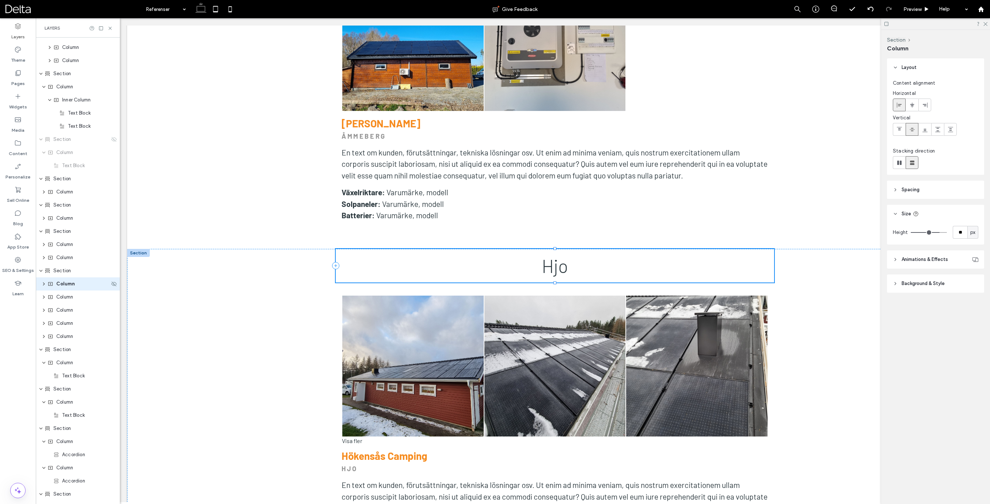
scroll to position [194, 0]
click at [67, 298] on span "Column" at bounding box center [64, 297] width 17 height 7
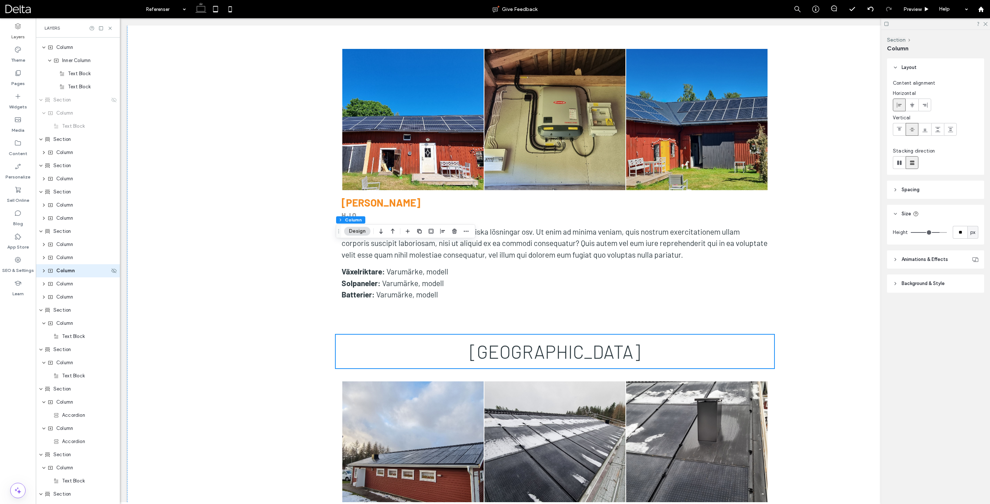
scroll to position [2273, 0]
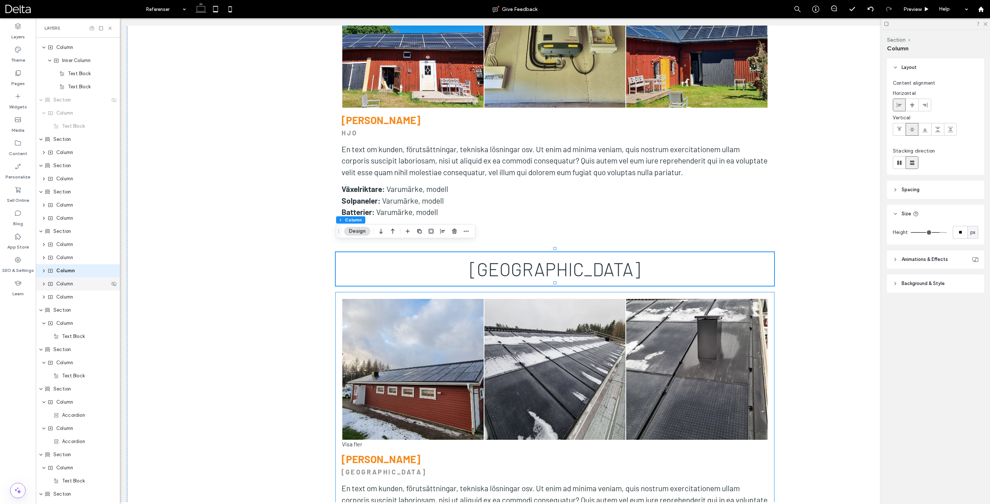
click at [68, 284] on span "Column" at bounding box center [64, 283] width 17 height 7
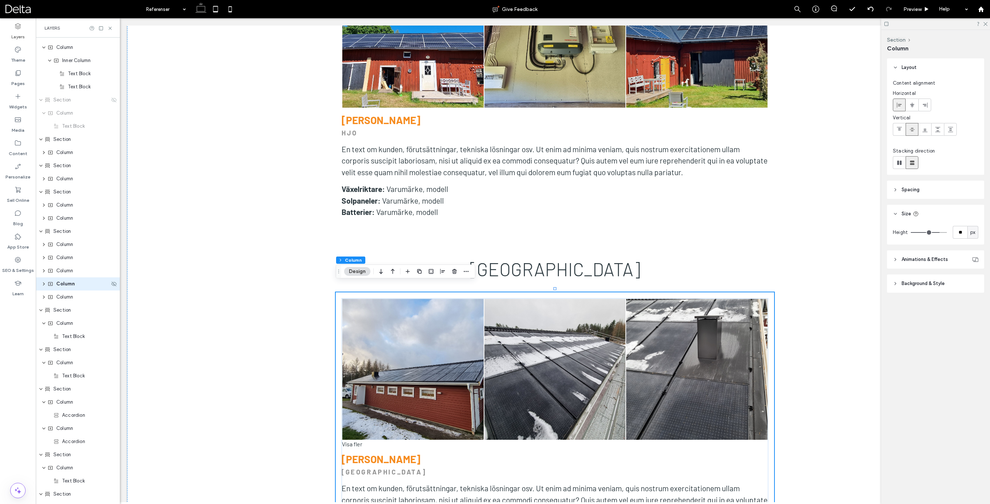
scroll to position [233, 0]
click at [70, 259] on span "Column" at bounding box center [64, 257] width 17 height 7
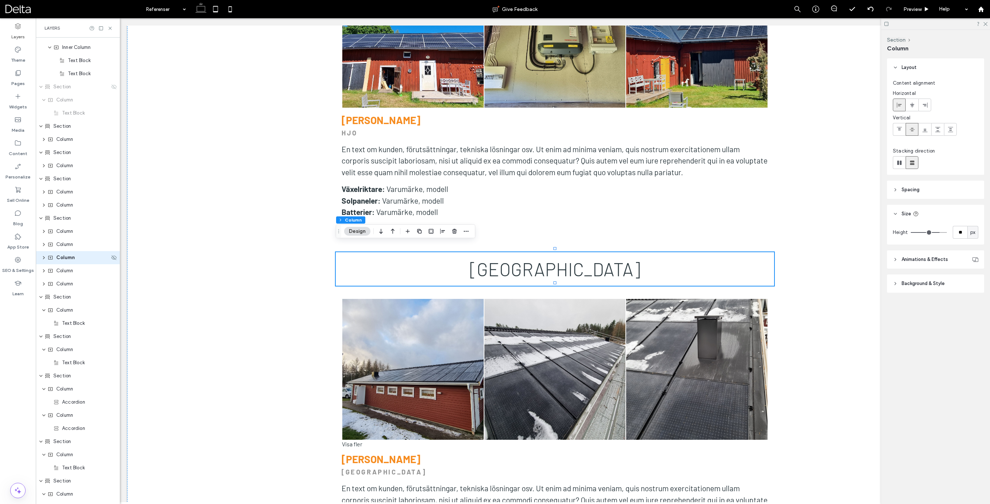
scroll to position [220, 0]
click at [72, 285] on span "Column" at bounding box center [64, 283] width 17 height 7
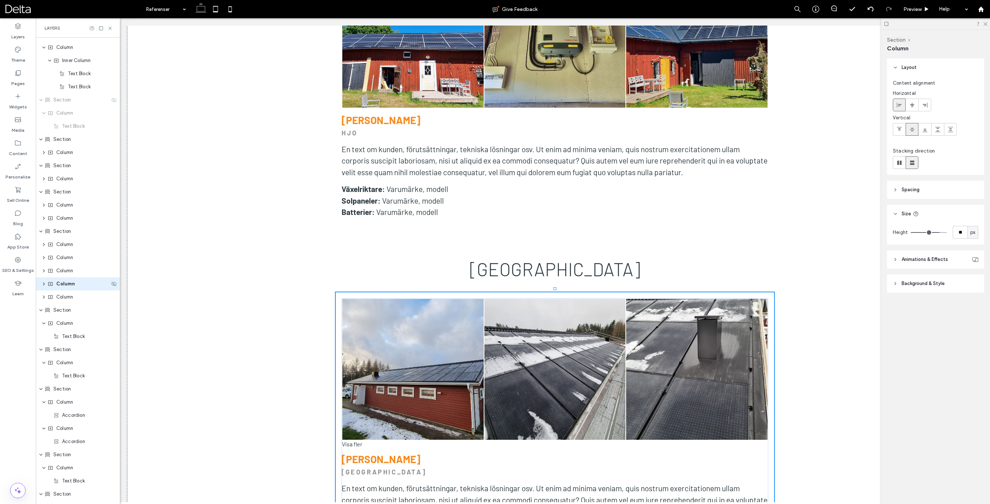
scroll to position [233, 0]
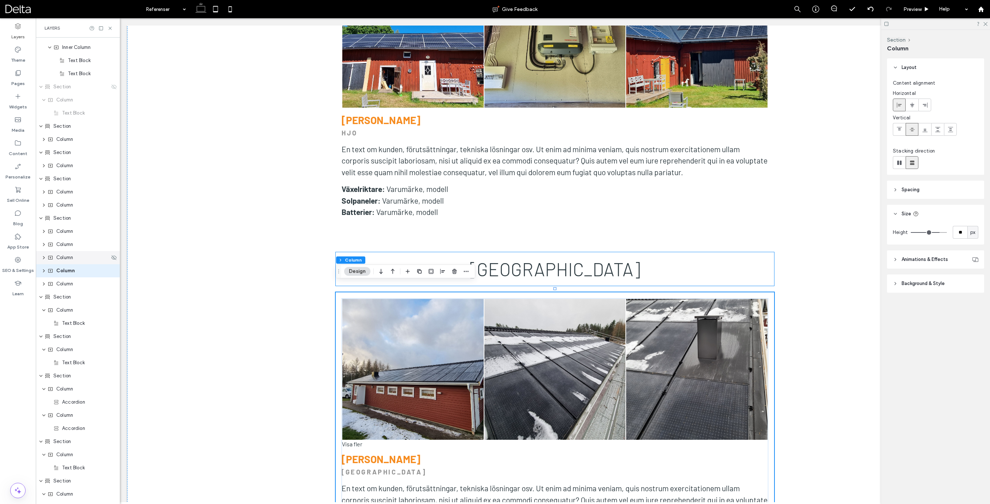
click at [70, 258] on span "Column" at bounding box center [64, 257] width 17 height 7
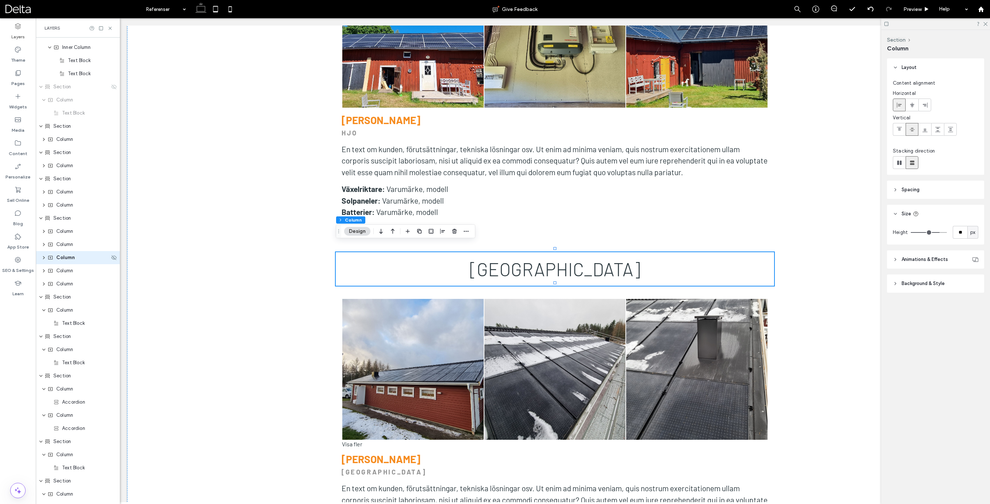
scroll to position [220, 0]
click at [71, 314] on div "Section" at bounding box center [77, 310] width 65 height 7
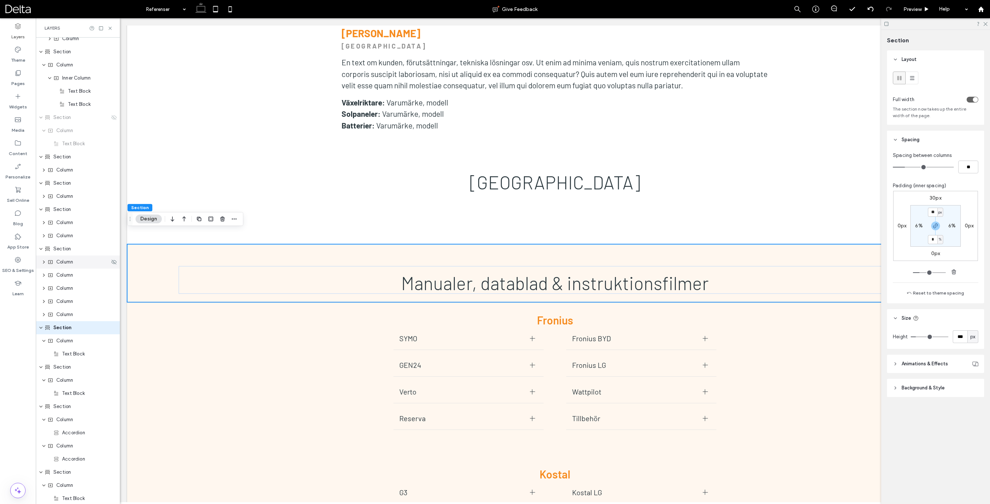
scroll to position [200, 0]
click at [61, 216] on div "Section" at bounding box center [78, 211] width 84 height 13
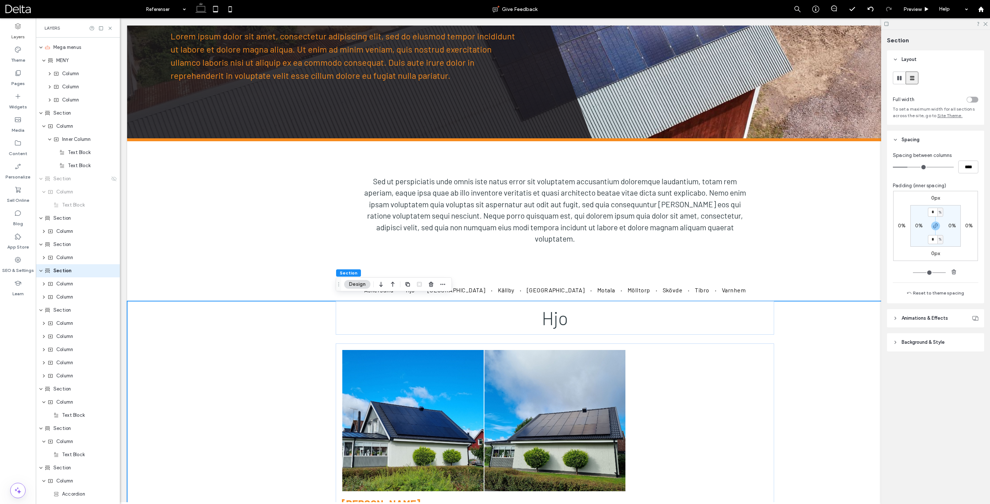
scroll to position [139, 0]
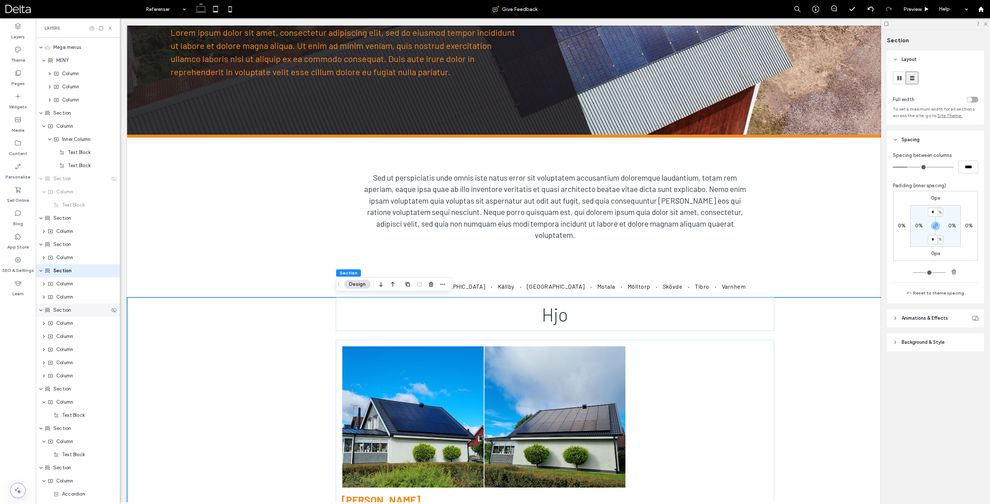
click at [65, 310] on span "Section" at bounding box center [62, 310] width 18 height 7
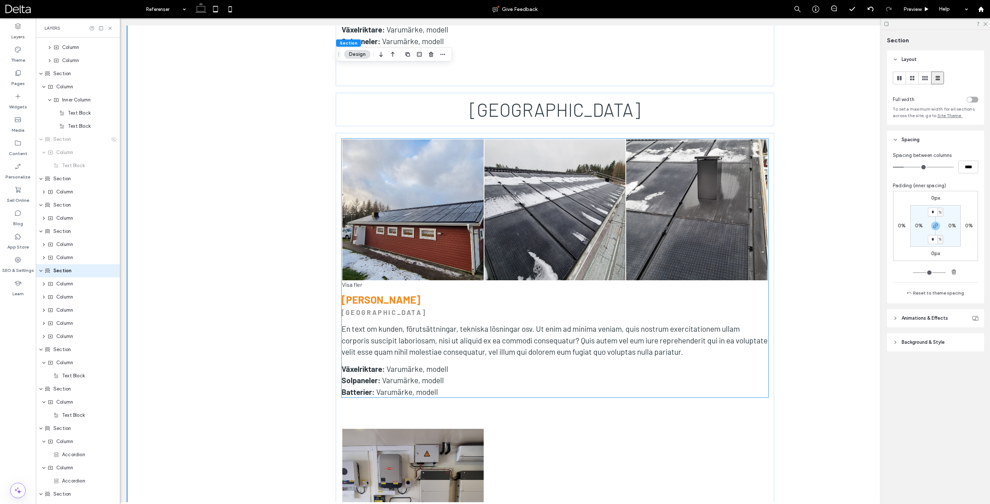
scroll to position [2437, 0]
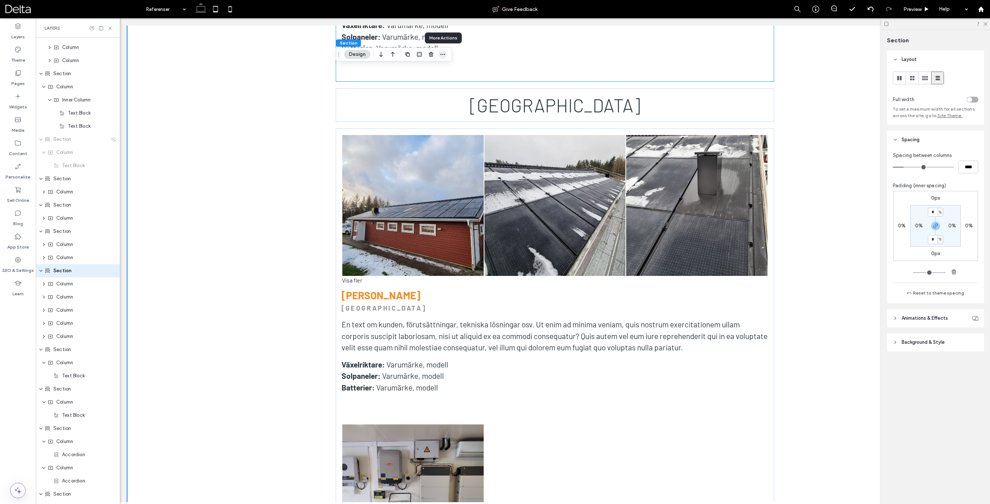
click at [445, 54] on icon "button" at bounding box center [443, 54] width 6 height 6
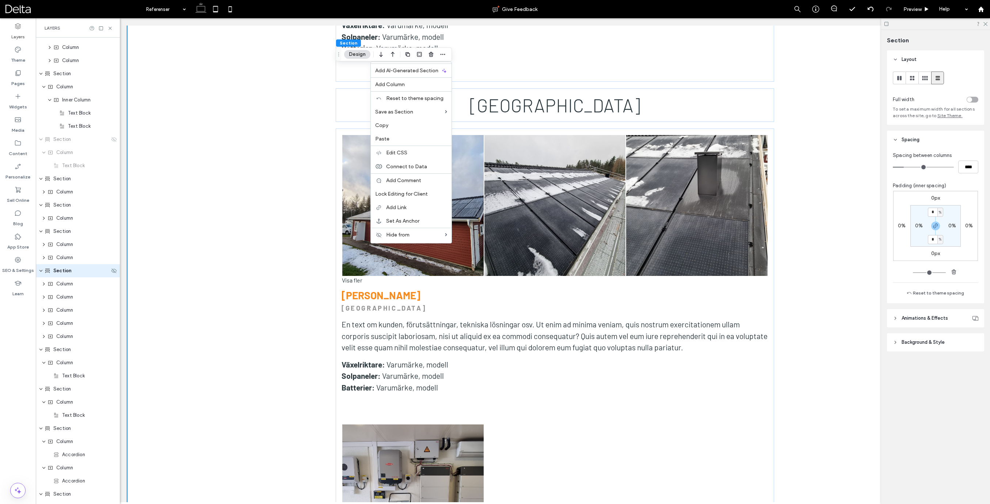
click at [62, 271] on span "Section" at bounding box center [62, 270] width 18 height 7
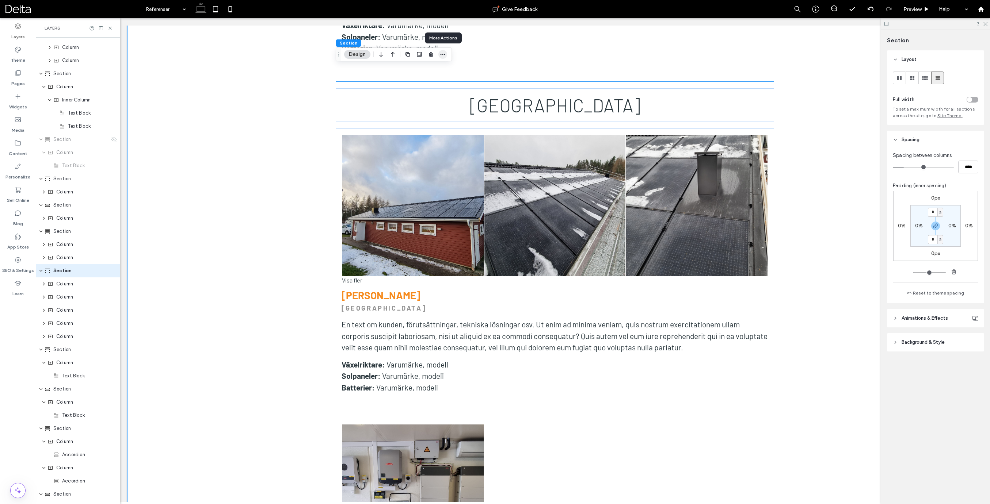
click at [443, 54] on use "button" at bounding box center [442, 54] width 5 height 1
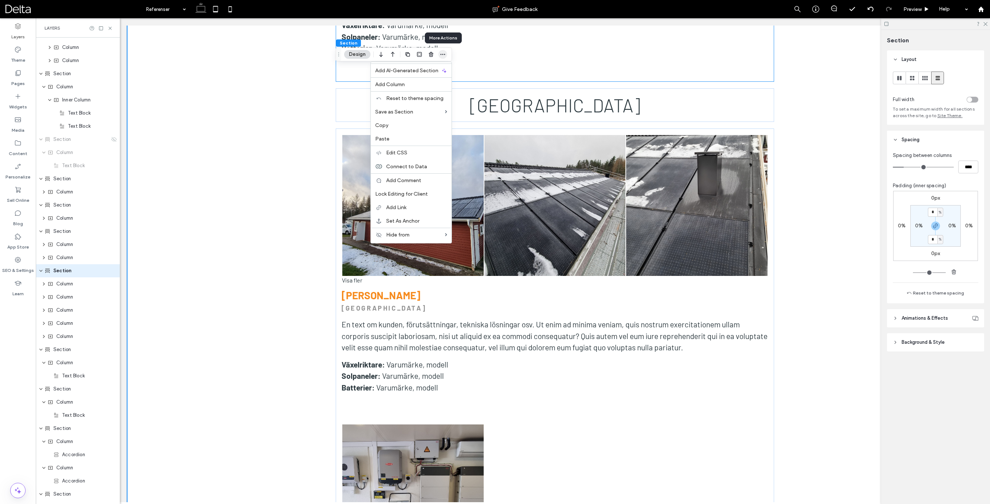
click at [443, 54] on use "button" at bounding box center [442, 54] width 5 height 1
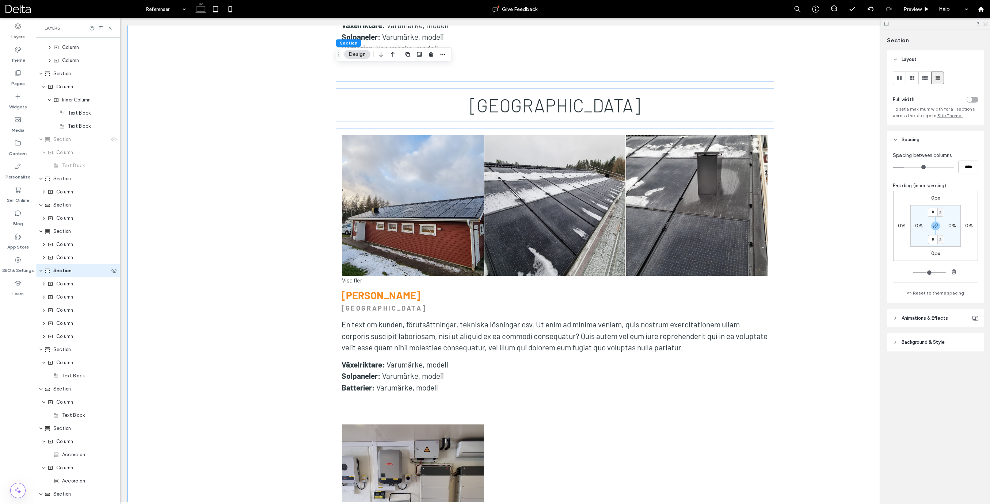
click at [56, 272] on span "Section" at bounding box center [62, 270] width 18 height 7
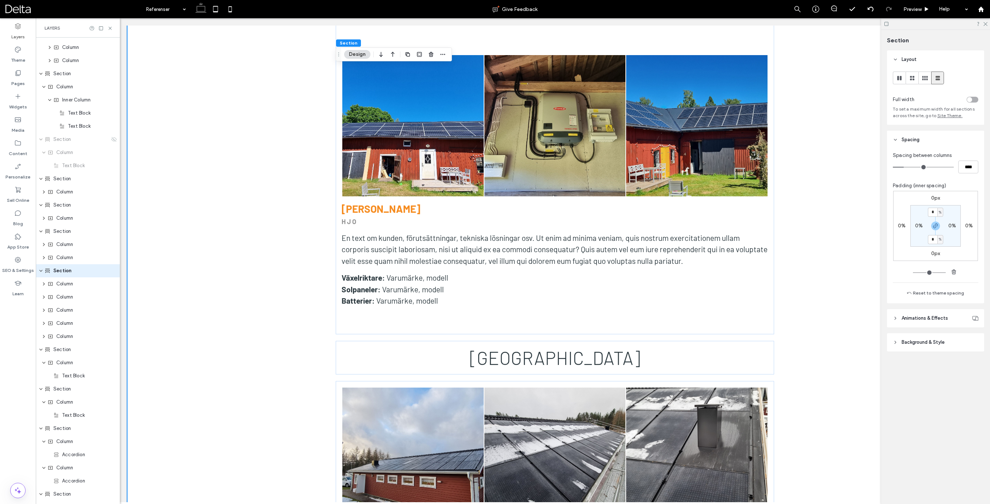
scroll to position [2183, 0]
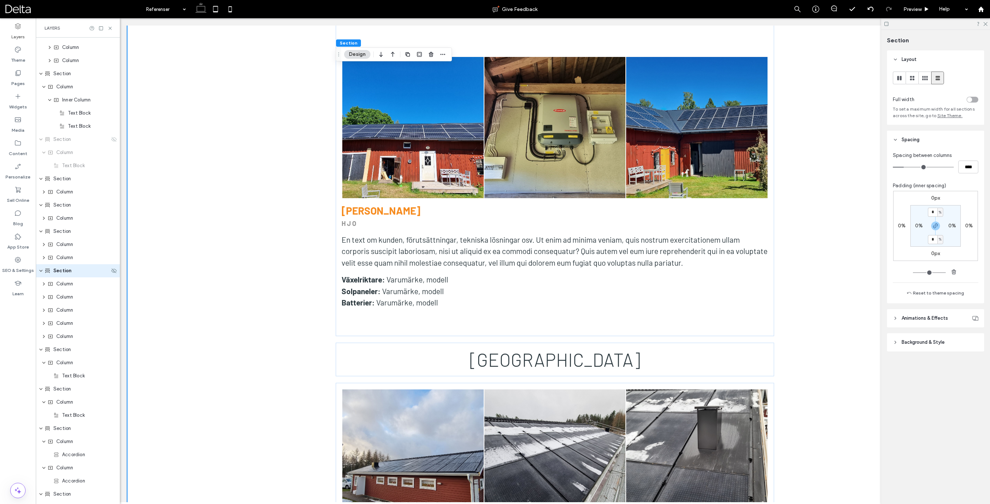
click at [56, 271] on span "Section" at bounding box center [62, 270] width 18 height 7
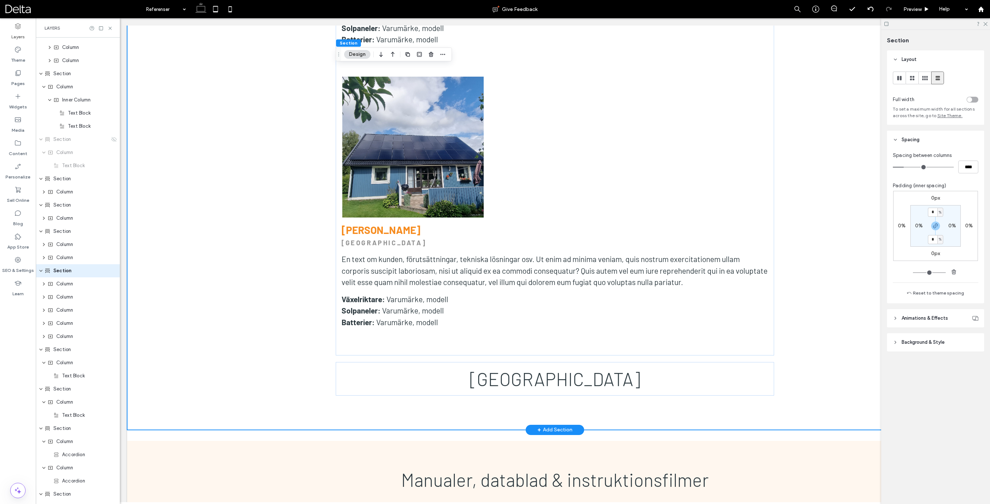
scroll to position [3261, 0]
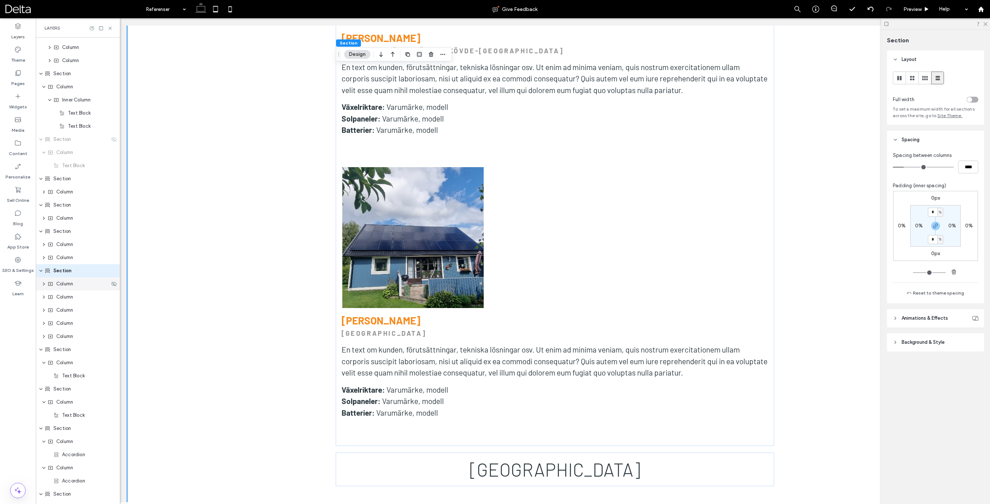
click at [65, 282] on span "Column" at bounding box center [64, 283] width 17 height 7
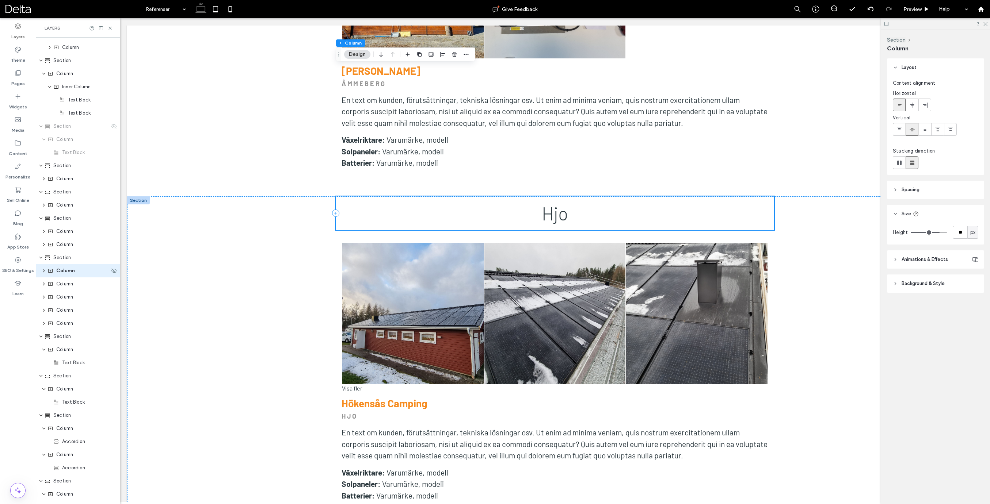
scroll to position [1371, 0]
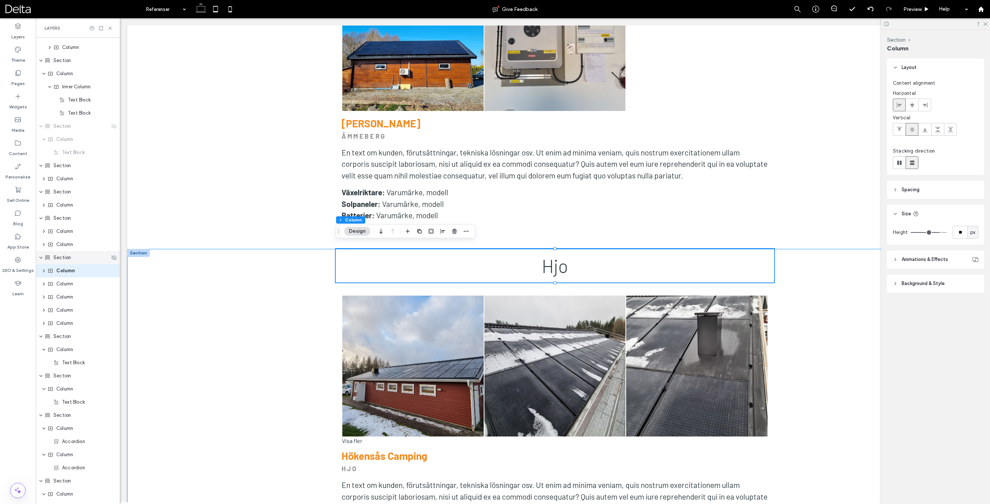
click at [59, 261] on div "Section" at bounding box center [78, 257] width 84 height 13
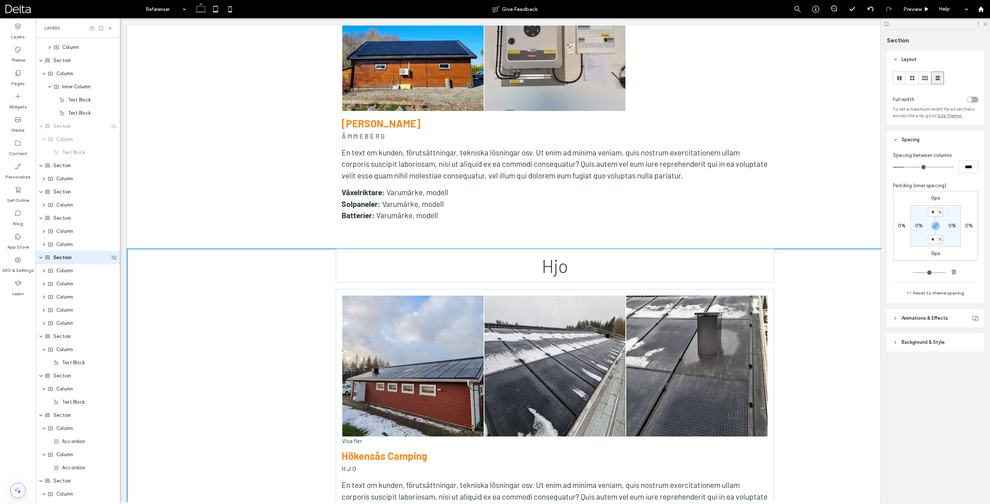
scroll to position [181, 0]
click at [65, 286] on span "Column" at bounding box center [64, 283] width 17 height 7
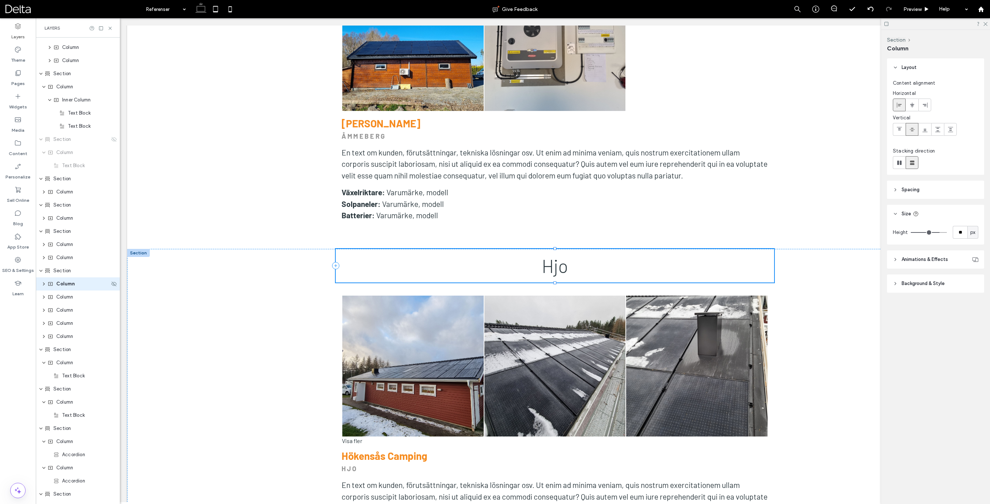
scroll to position [194, 0]
click at [64, 300] on span "Column" at bounding box center [64, 297] width 17 height 7
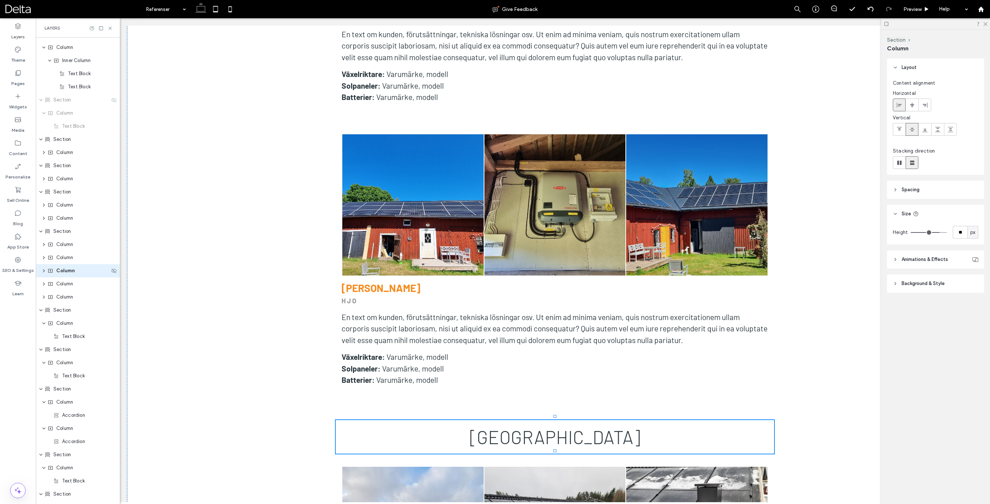
scroll to position [2273, 0]
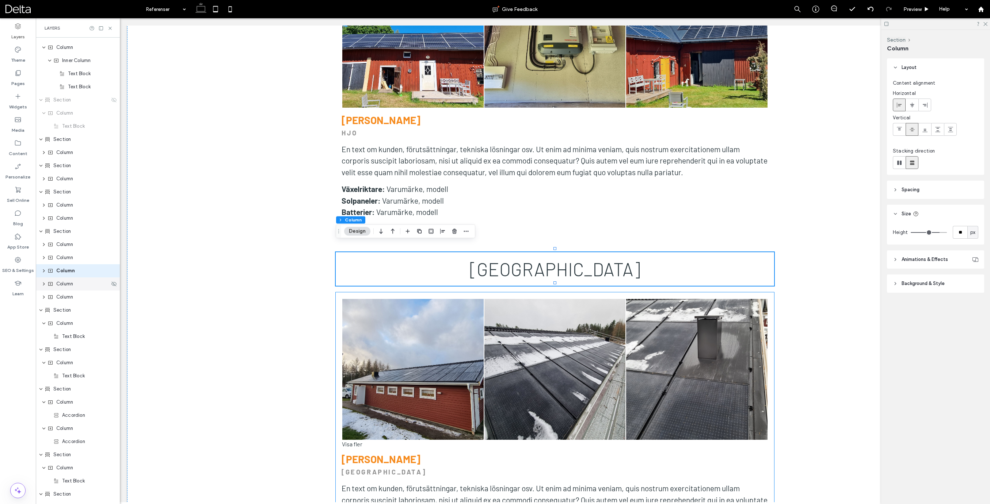
click at [64, 288] on div "Column" at bounding box center [78, 284] width 84 height 13
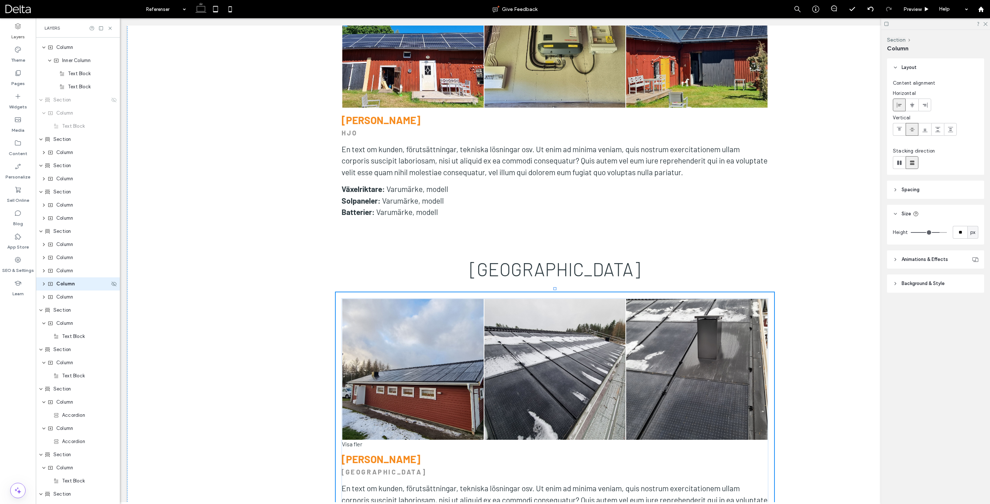
scroll to position [233, 0]
click at [68, 232] on span "Column" at bounding box center [64, 231] width 17 height 7
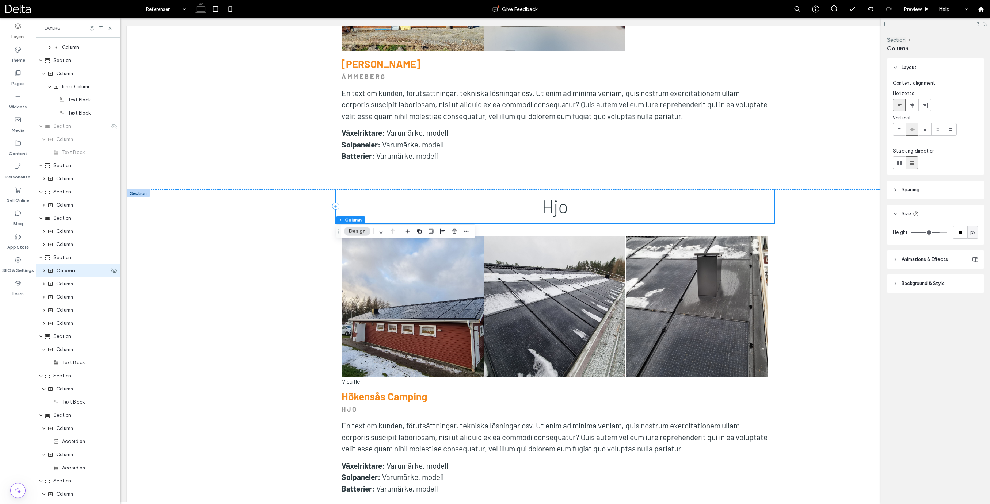
scroll to position [1371, 0]
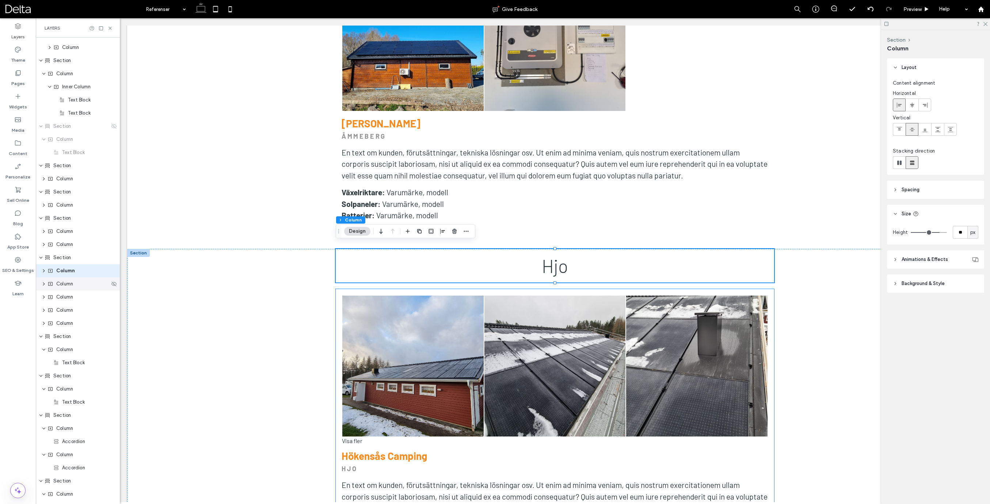
click at [68, 286] on span "Column" at bounding box center [64, 283] width 17 height 7
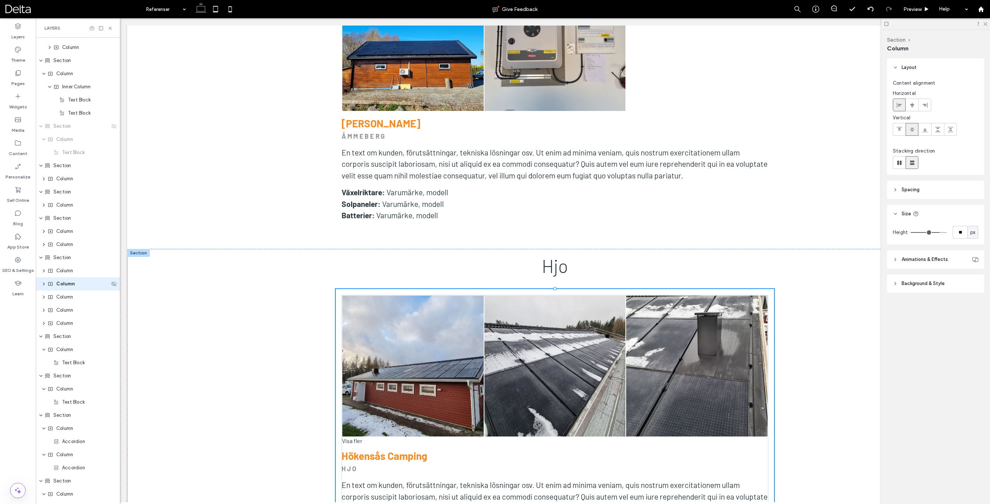
scroll to position [207, 0]
click at [66, 297] on span "Column" at bounding box center [64, 297] width 17 height 7
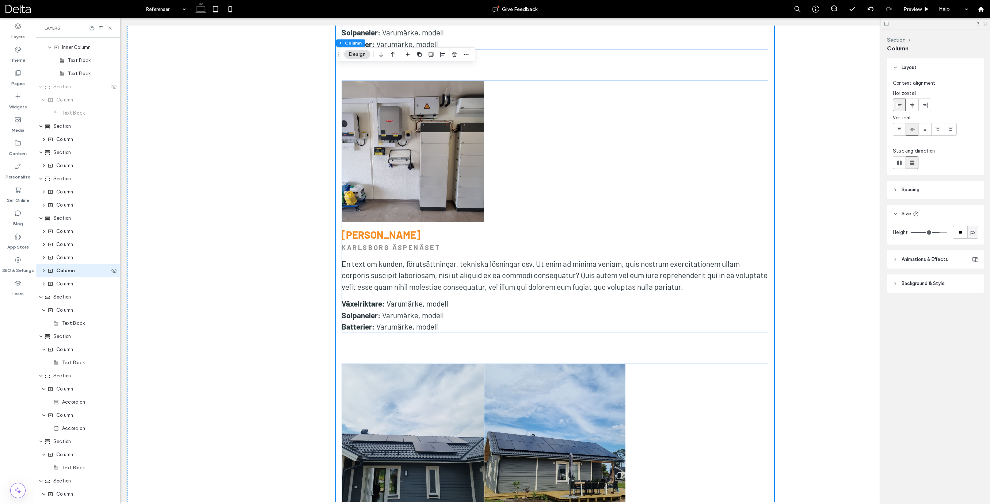
scroll to position [2865, 0]
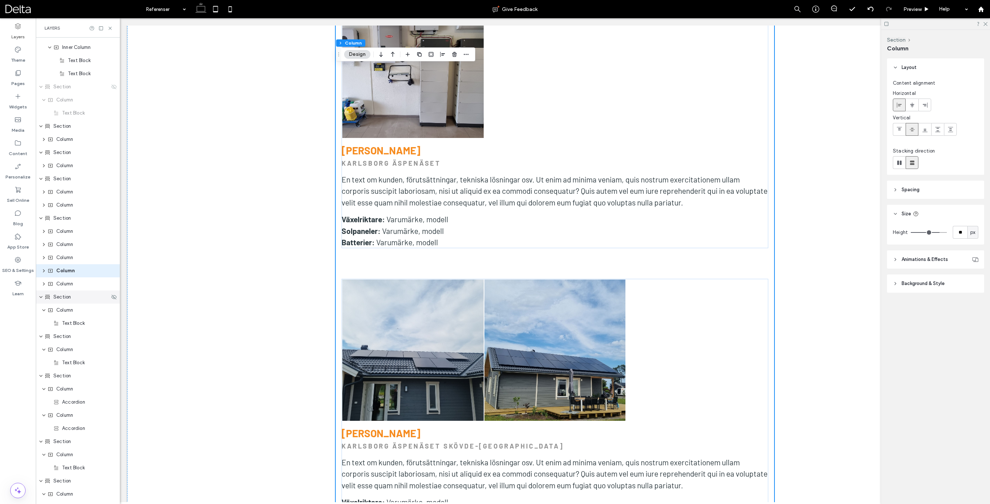
click at [67, 298] on span "Section" at bounding box center [62, 297] width 18 height 7
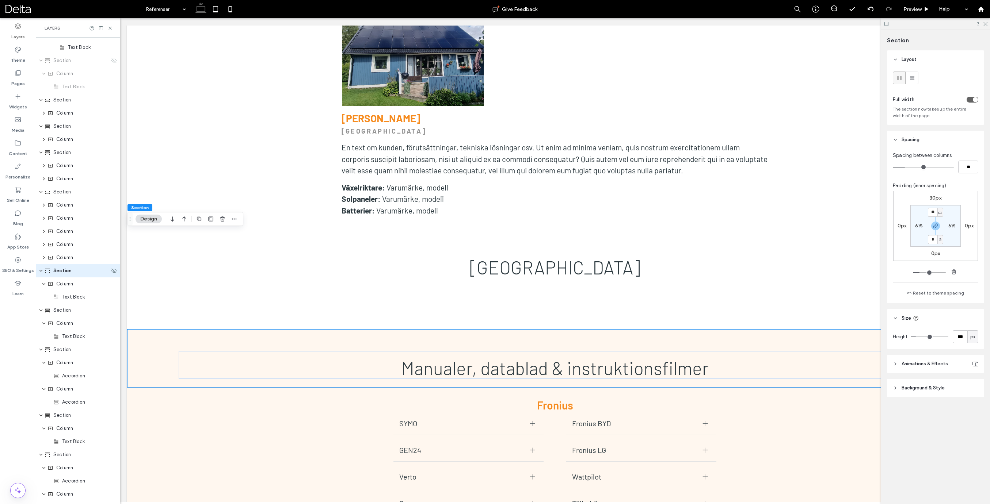
scroll to position [3548, 0]
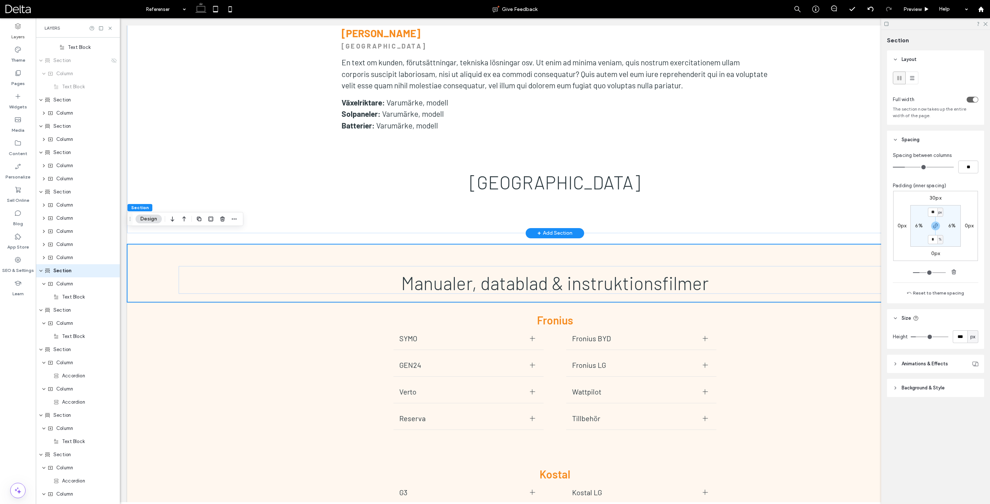
click at [555, 229] on div "+ Add Section" at bounding box center [554, 233] width 35 height 8
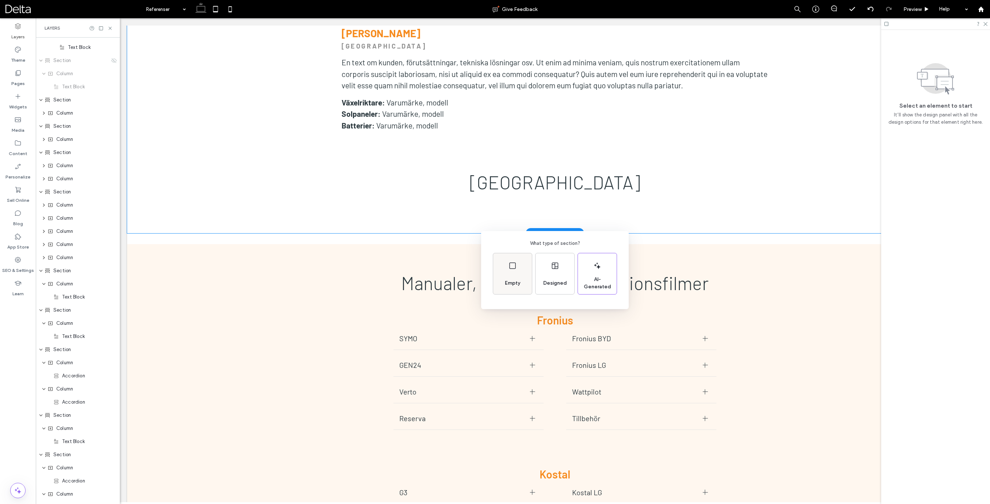
click at [522, 270] on div "Empty" at bounding box center [512, 273] width 39 height 41
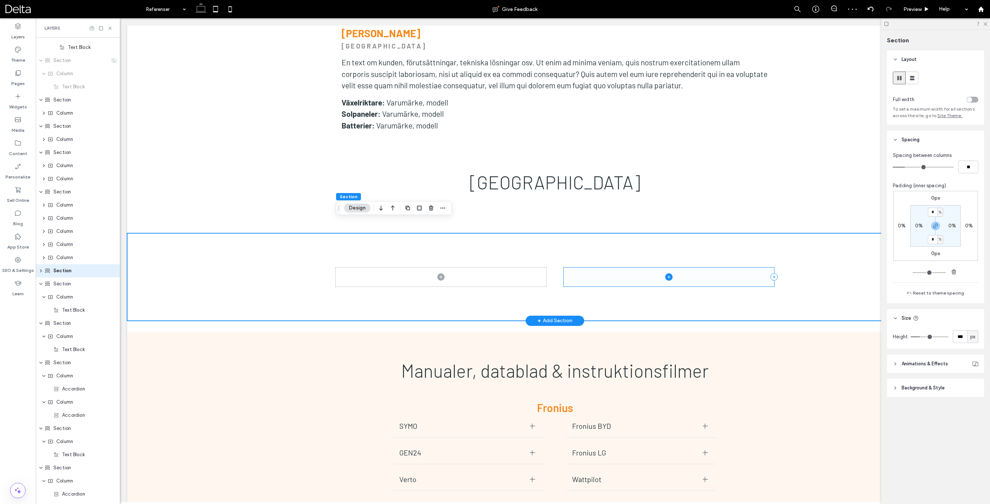
click at [722, 268] on span at bounding box center [668, 277] width 210 height 19
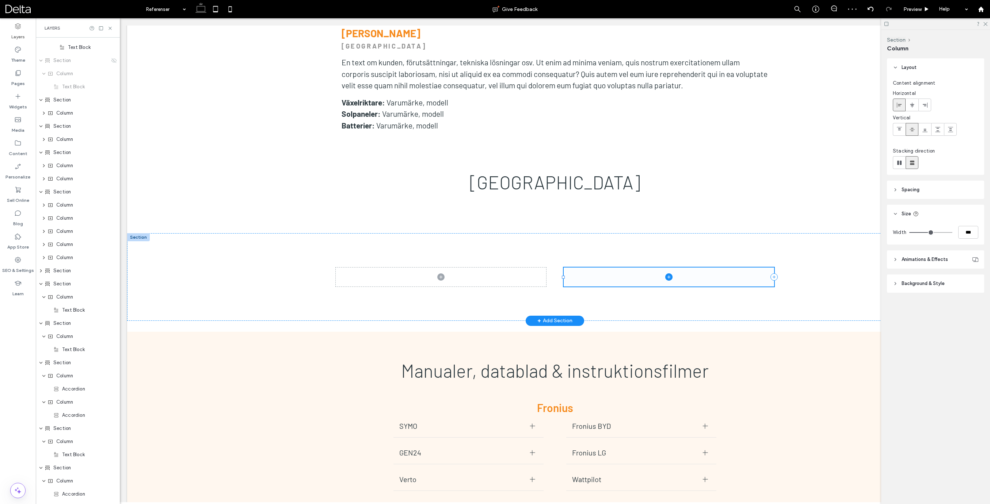
scroll to position [286, 0]
click at [684, 244] on icon "button" at bounding box center [682, 243] width 6 height 6
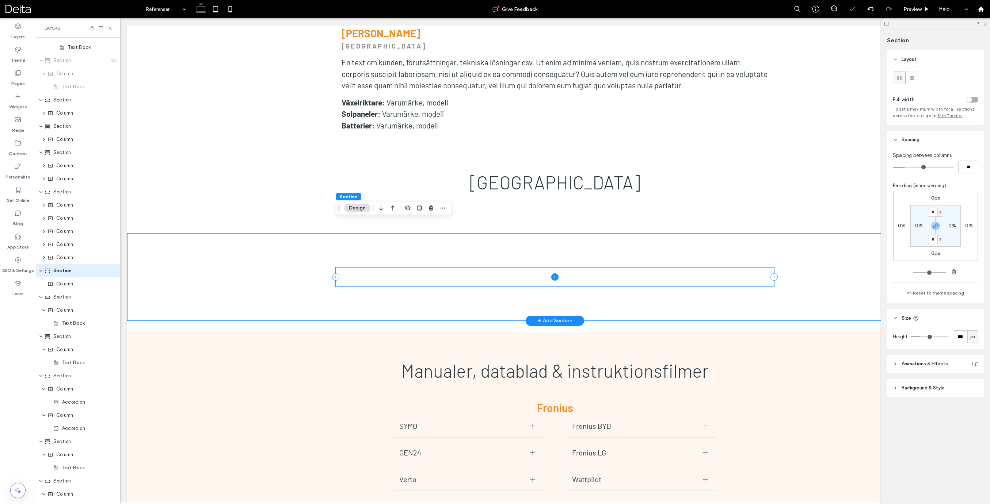
click at [534, 268] on span at bounding box center [555, 277] width 438 height 19
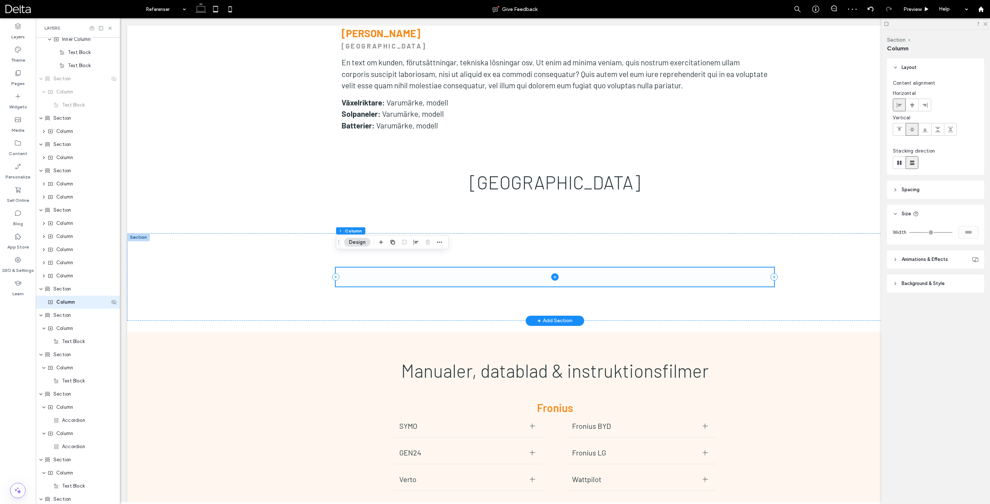
scroll to position [241, 0]
click at [67, 226] on span "Column" at bounding box center [64, 224] width 17 height 7
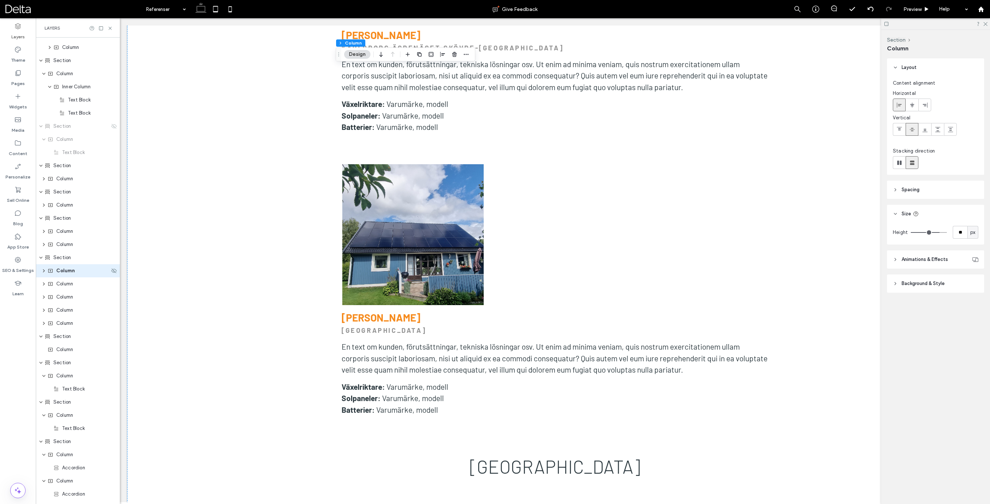
scroll to position [1371, 0]
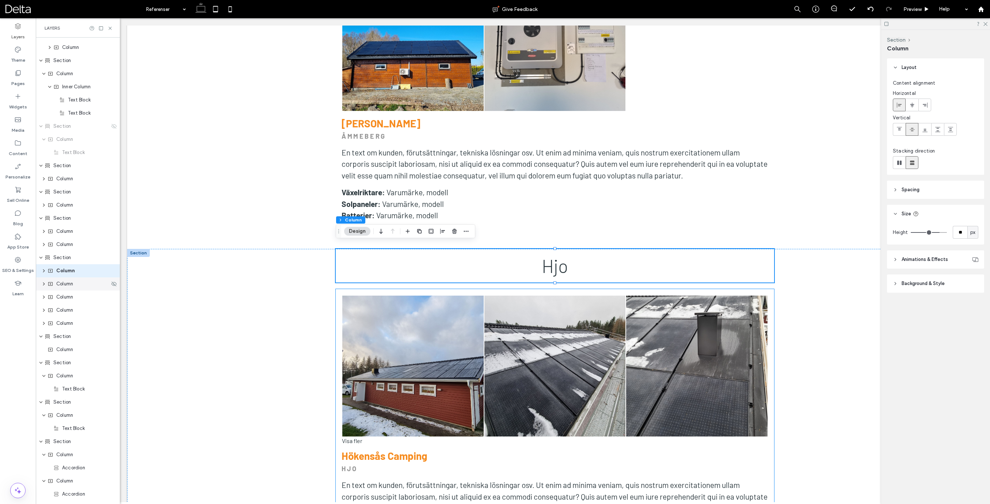
click at [70, 284] on span "Column" at bounding box center [64, 283] width 17 height 7
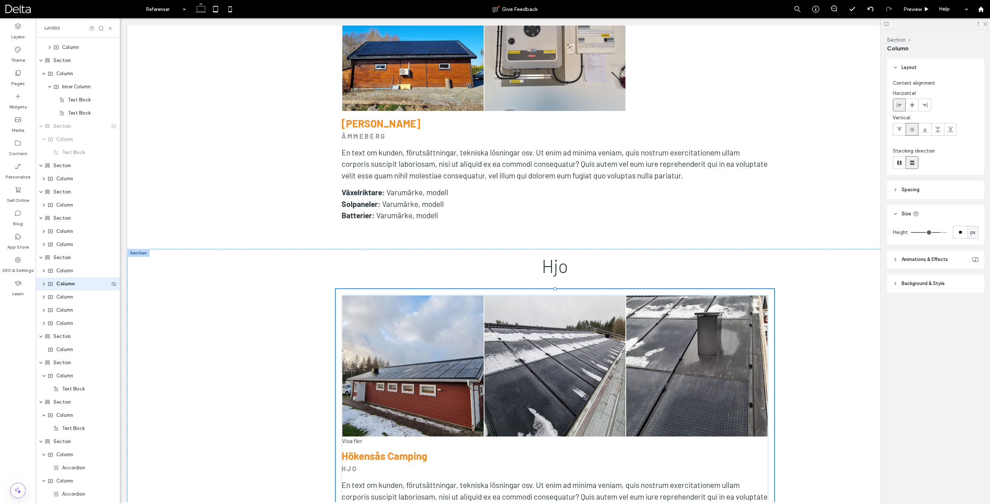
scroll to position [207, 0]
click at [68, 286] on span "Column" at bounding box center [64, 283] width 17 height 7
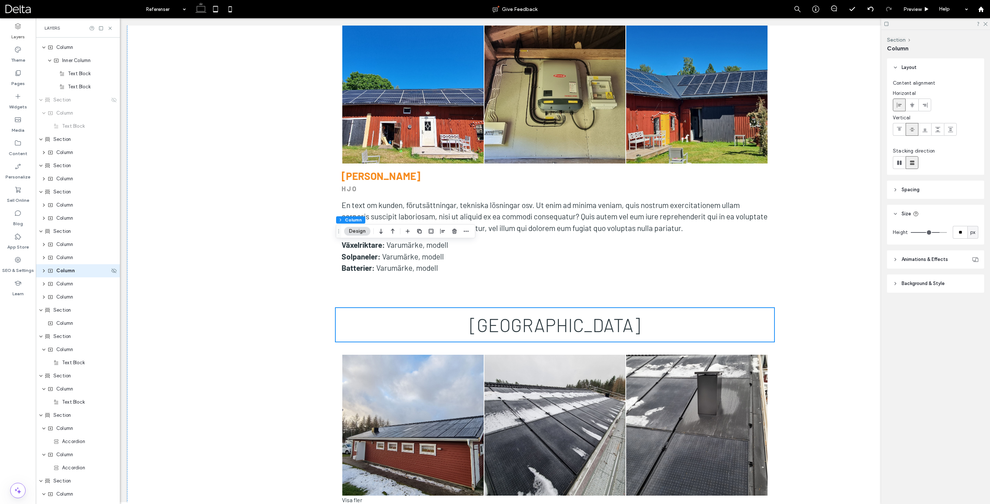
scroll to position [2273, 0]
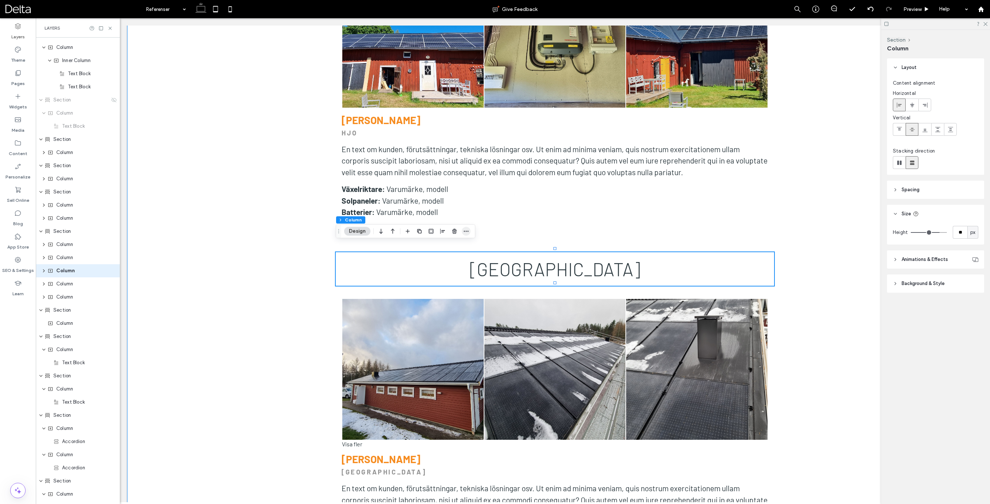
click at [464, 232] on use "button" at bounding box center [466, 231] width 5 height 1
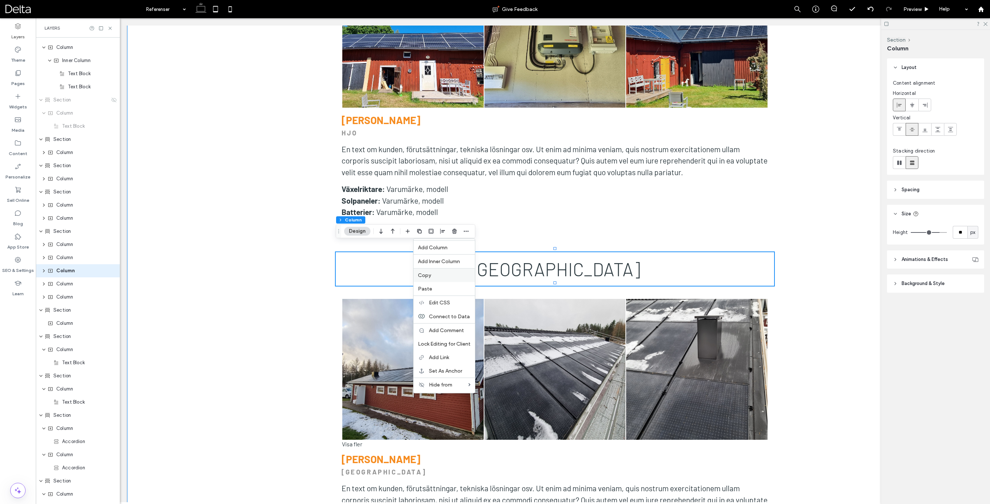
click at [431, 275] on span "Copy" at bounding box center [424, 275] width 13 height 6
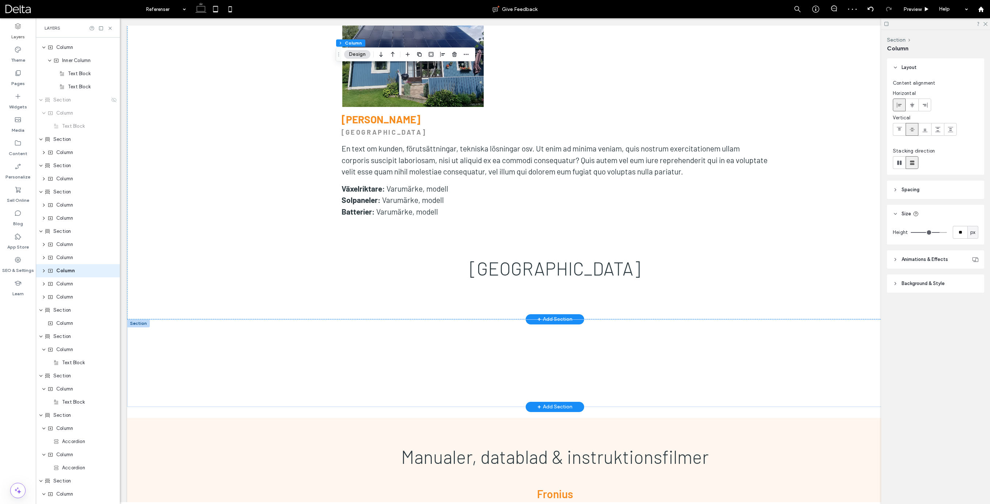
scroll to position [3475, 0]
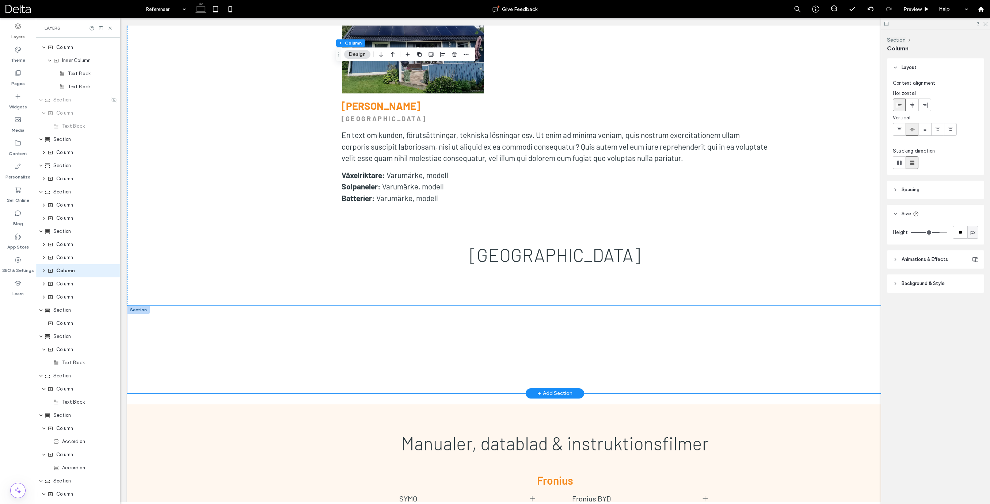
click at [521, 306] on div at bounding box center [555, 350] width 438 height 88
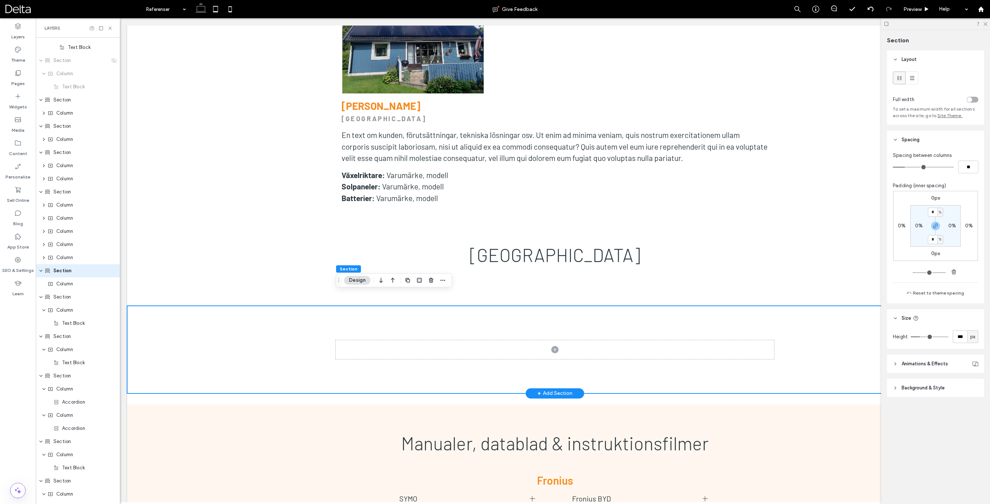
scroll to position [0, 0]
click at [444, 281] on icon "button" at bounding box center [443, 281] width 6 height 6
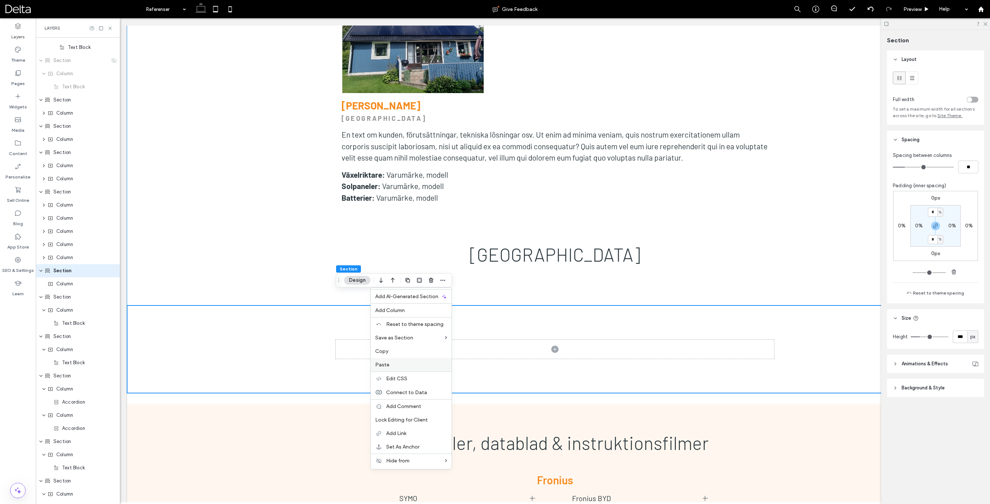
click at [393, 366] on label "Paste" at bounding box center [411, 365] width 72 height 6
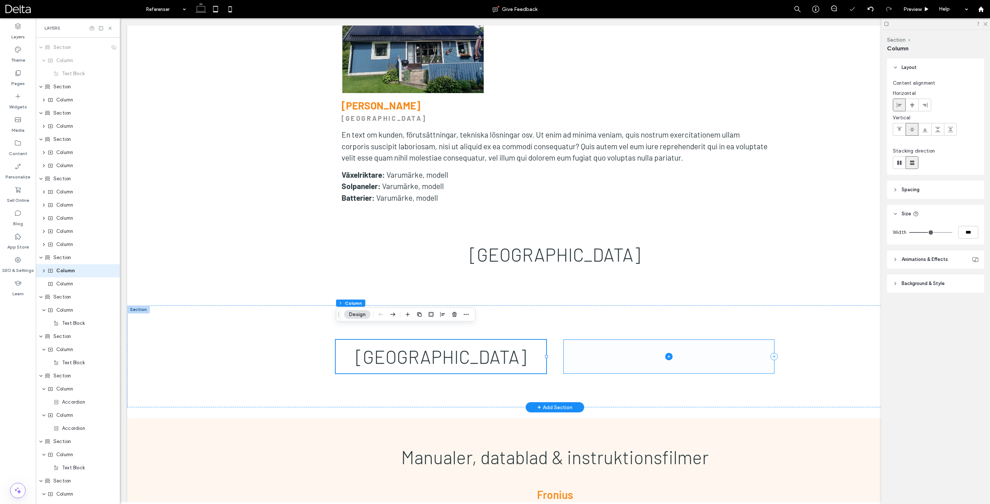
click at [589, 347] on span at bounding box center [668, 357] width 210 height 34
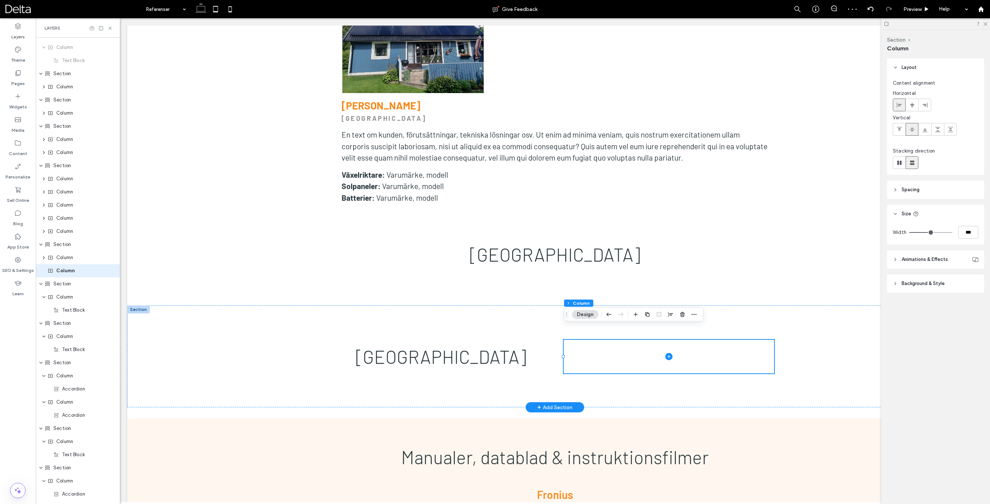
click at [544, 306] on div "[GEOGRAPHIC_DATA]" at bounding box center [555, 357] width 438 height 102
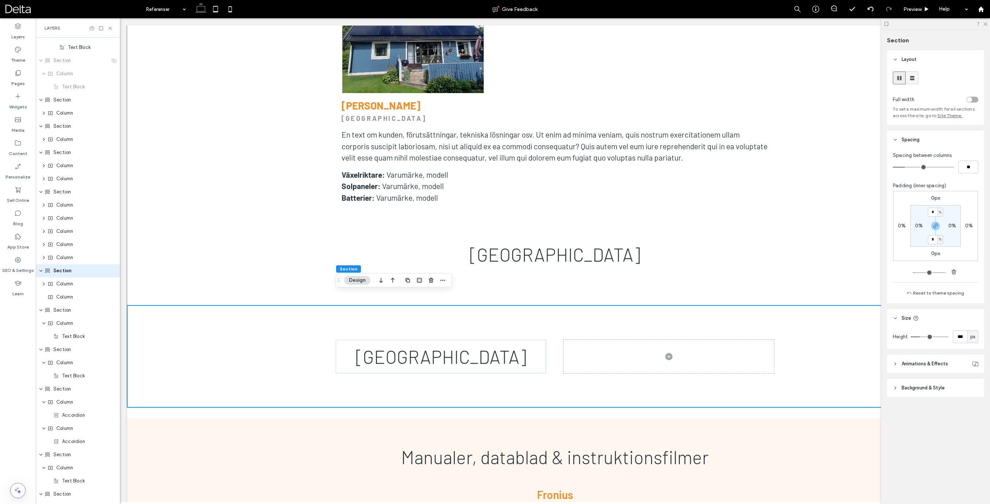
click at [913, 79] on use at bounding box center [912, 78] width 4 height 4
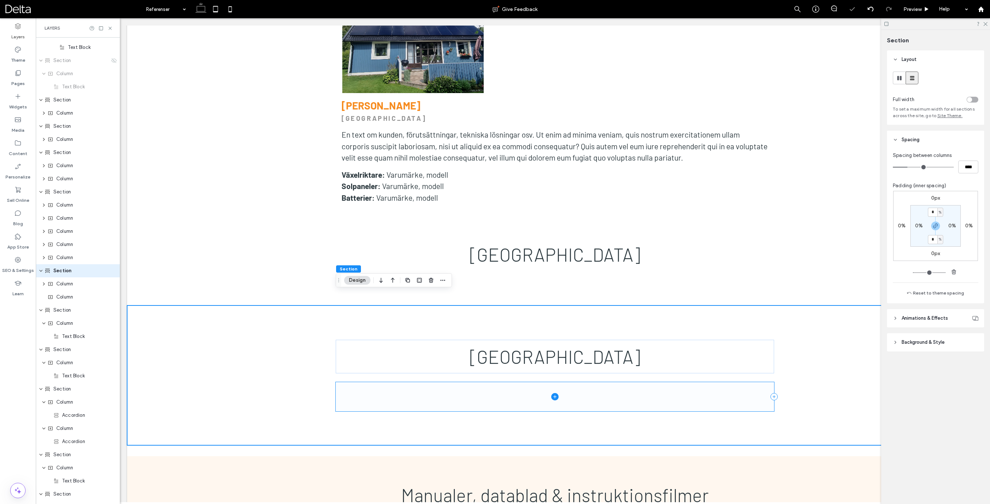
click at [572, 382] on span at bounding box center [555, 396] width 438 height 29
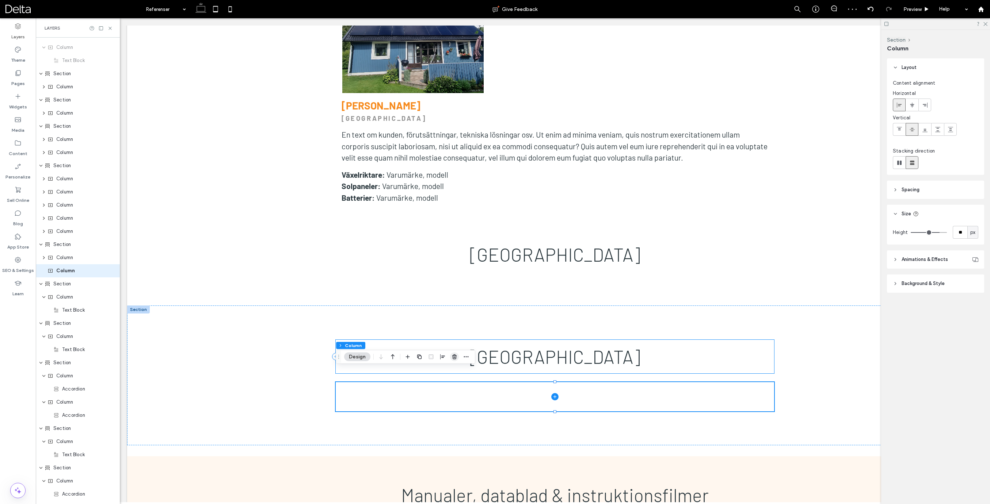
click at [457, 357] on span "button" at bounding box center [454, 357] width 9 height 9
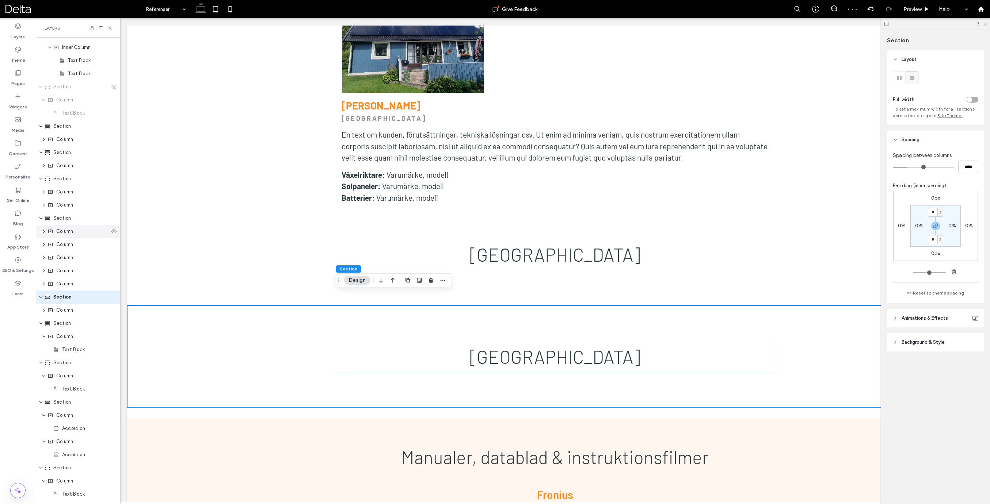
click at [73, 234] on span "Column" at bounding box center [64, 231] width 17 height 7
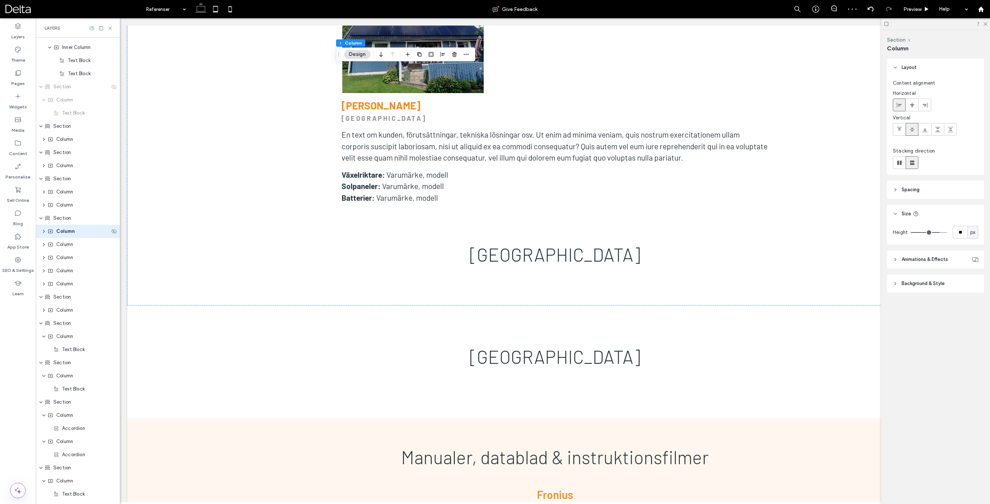
scroll to position [1371, 0]
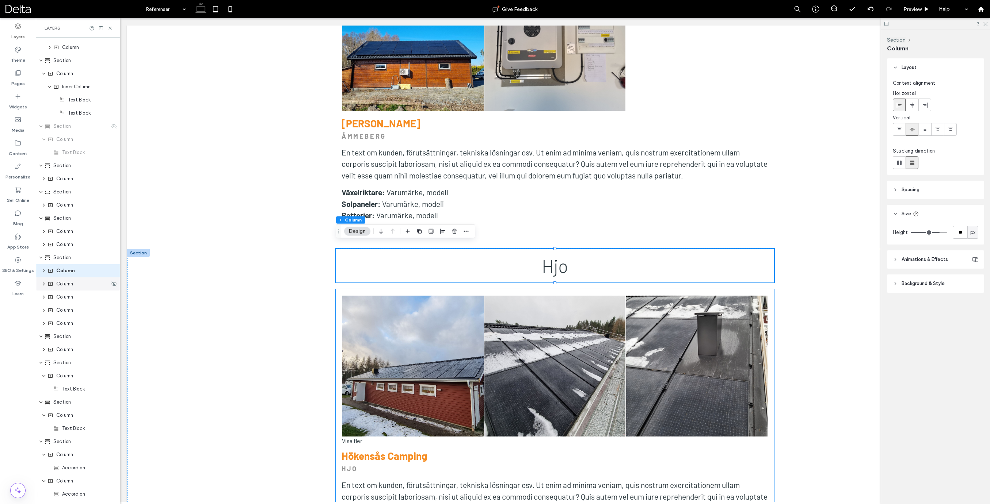
click at [69, 285] on span "Column" at bounding box center [64, 283] width 17 height 7
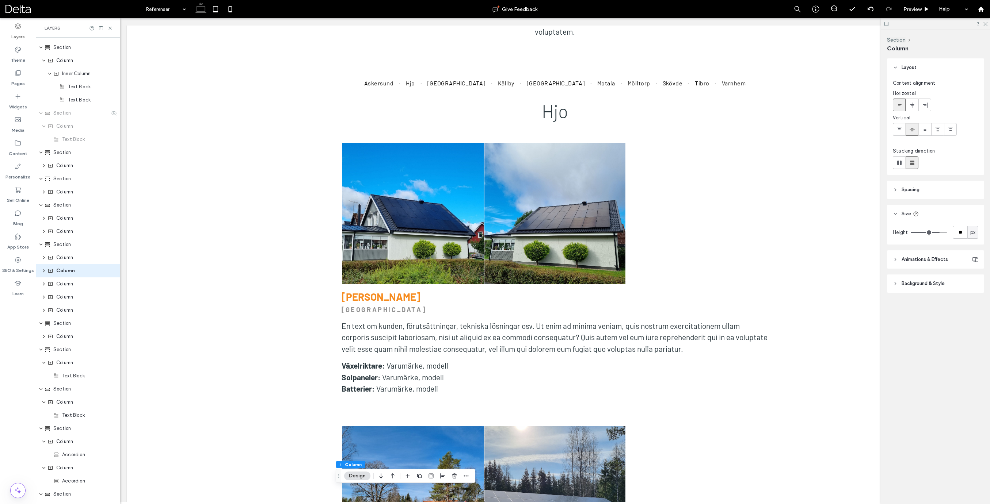
scroll to position [331, 0]
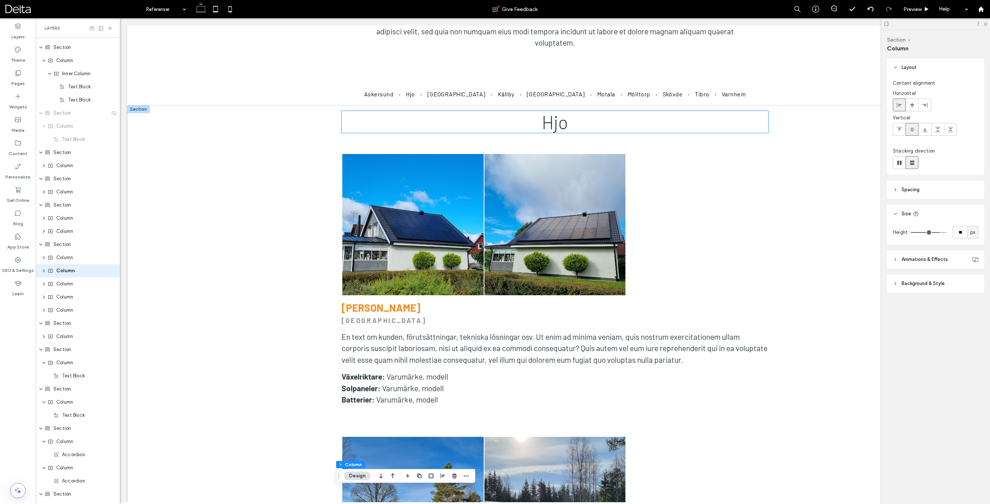
click at [558, 123] on span "Hjo" at bounding box center [555, 122] width 26 height 22
click at [558, 123] on div "Hjo" at bounding box center [554, 122] width 427 height 22
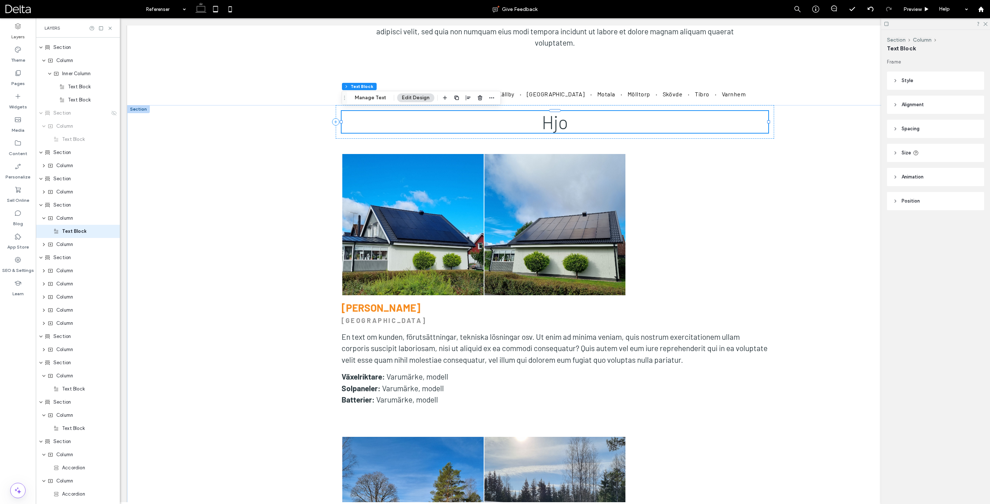
click at [558, 123] on div "Hjo" at bounding box center [554, 122] width 427 height 22
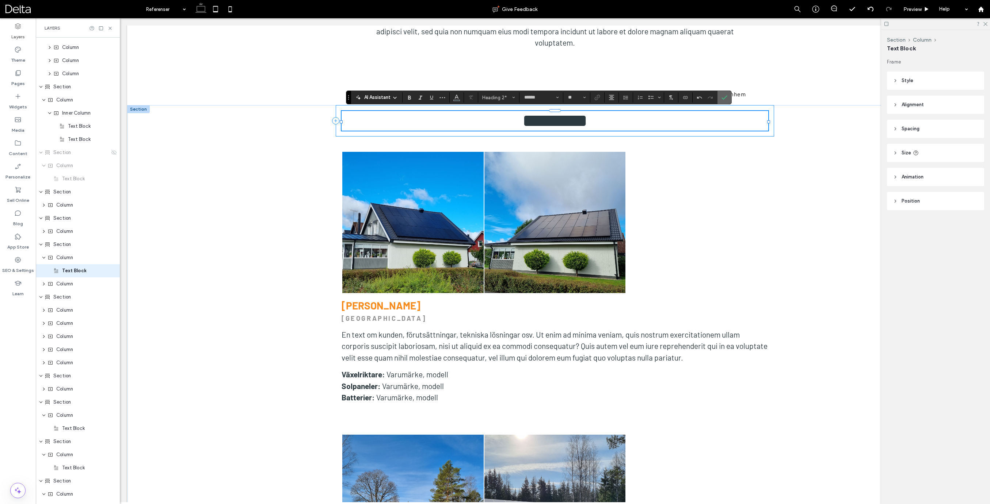
click at [720, 98] on label "Confirm" at bounding box center [724, 97] width 11 height 13
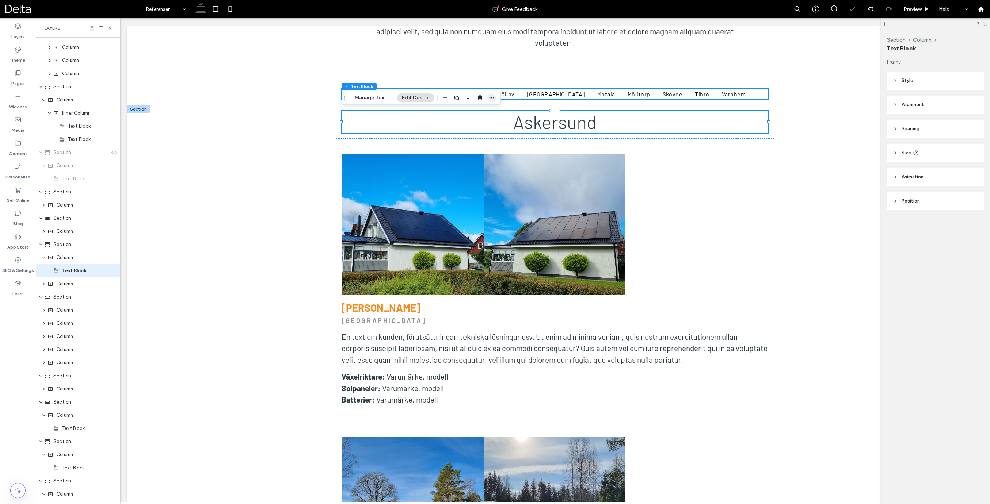
click at [487, 96] on span "button" at bounding box center [491, 97] width 9 height 9
click at [461, 194] on span "Edit Anchor" at bounding box center [467, 196] width 27 height 6
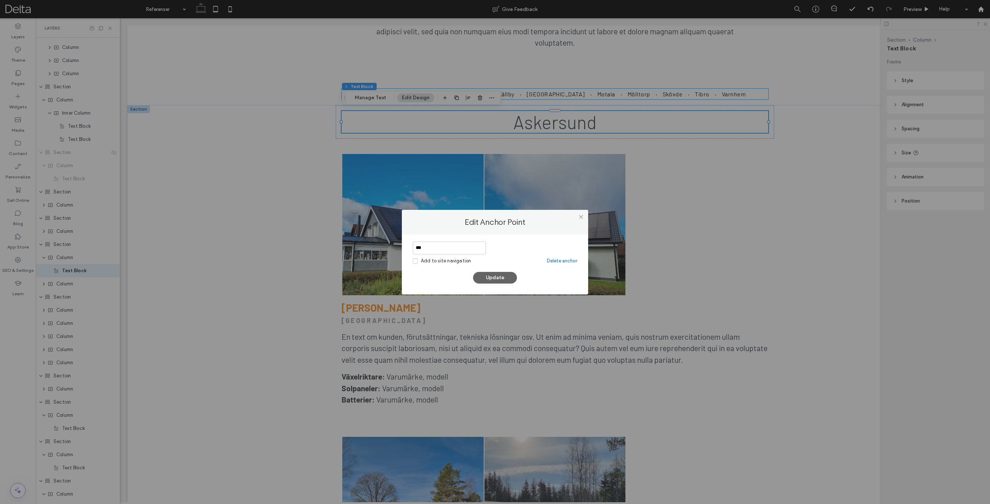
click at [456, 250] on input "***" at bounding box center [449, 248] width 73 height 13
type input "*********"
click at [507, 266] on div "********* Add to site navigation Delete anchor Update" at bounding box center [495, 263] width 164 height 42
click at [500, 274] on button "Update" at bounding box center [495, 278] width 44 height 12
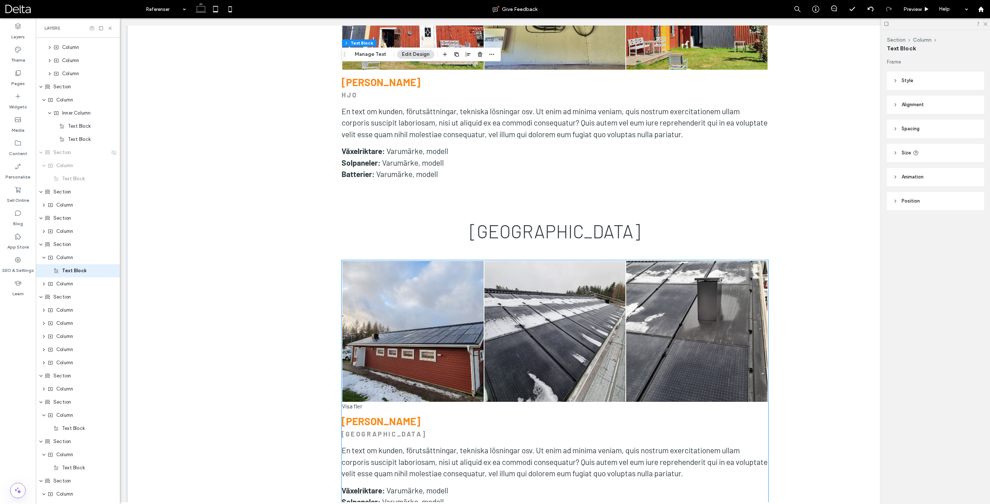
scroll to position [2314, 0]
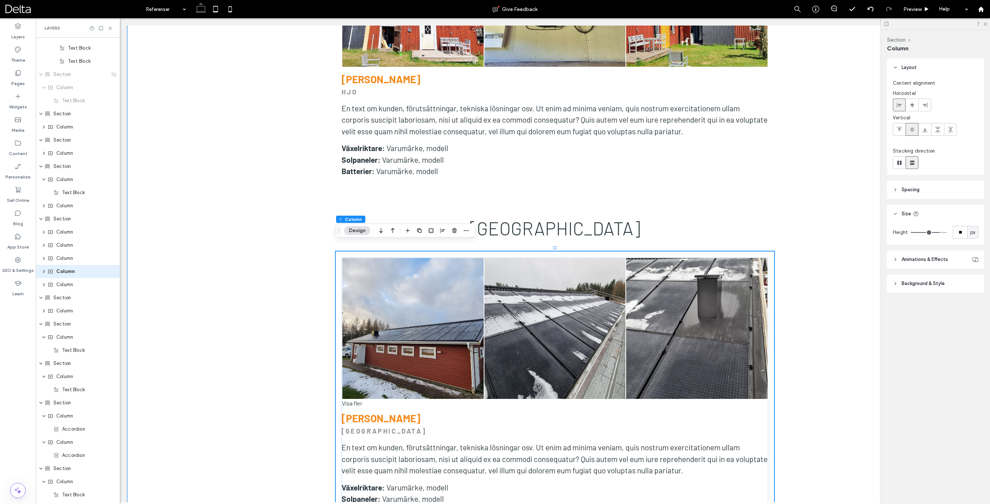
scroll to position [247, 0]
click at [64, 232] on span "Column" at bounding box center [64, 231] width 17 height 7
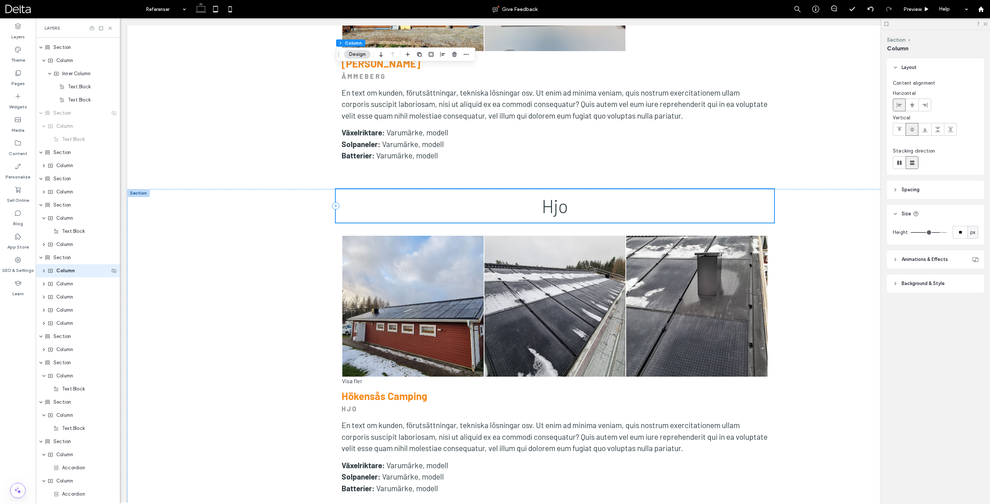
scroll to position [1371, 0]
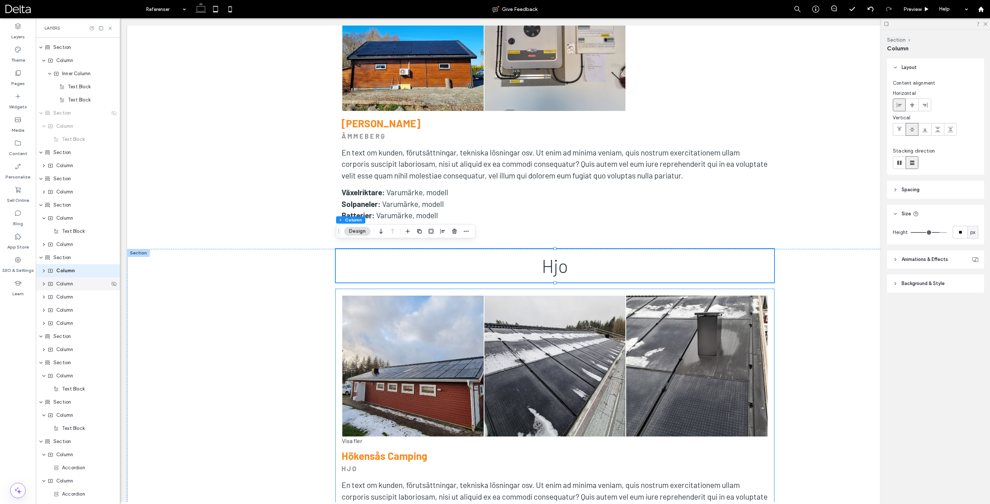
click at [64, 288] on div "Column" at bounding box center [78, 284] width 84 height 13
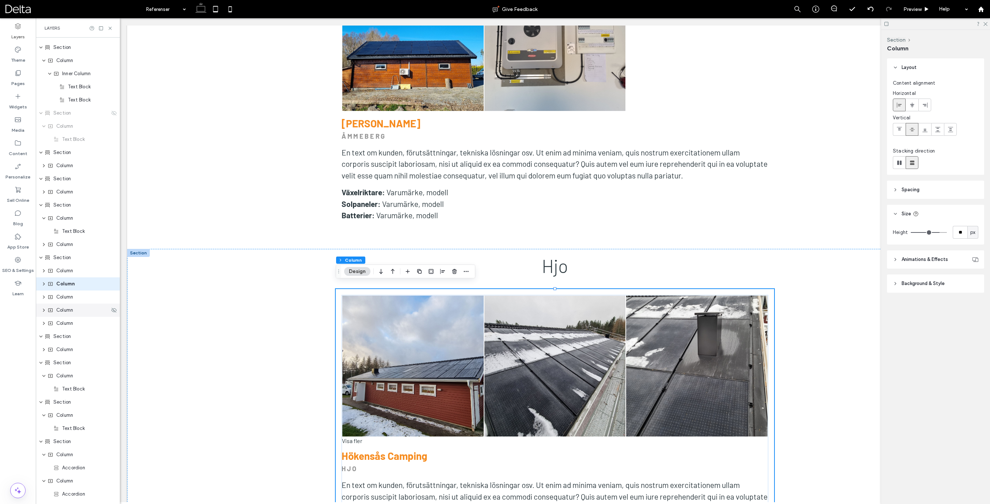
scroll to position [220, 0]
click at [67, 286] on span "Column" at bounding box center [64, 283] width 17 height 7
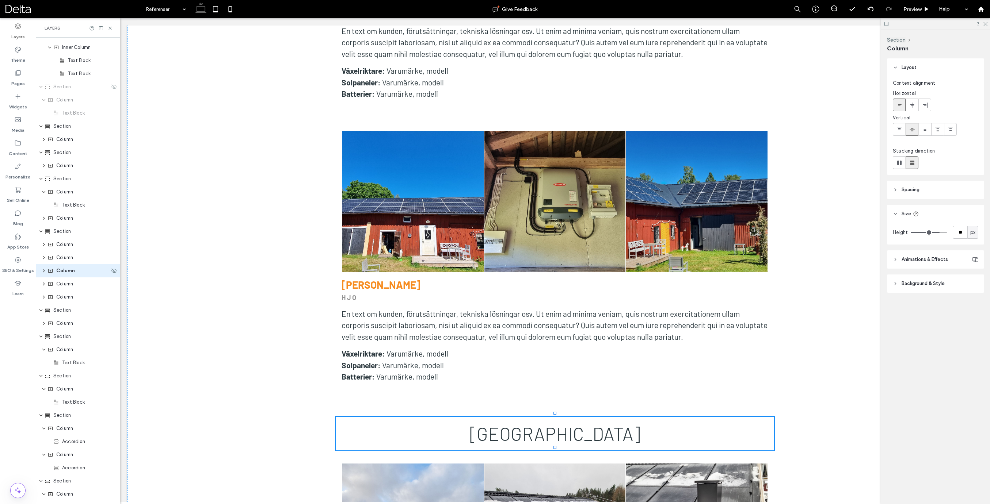
scroll to position [2273, 0]
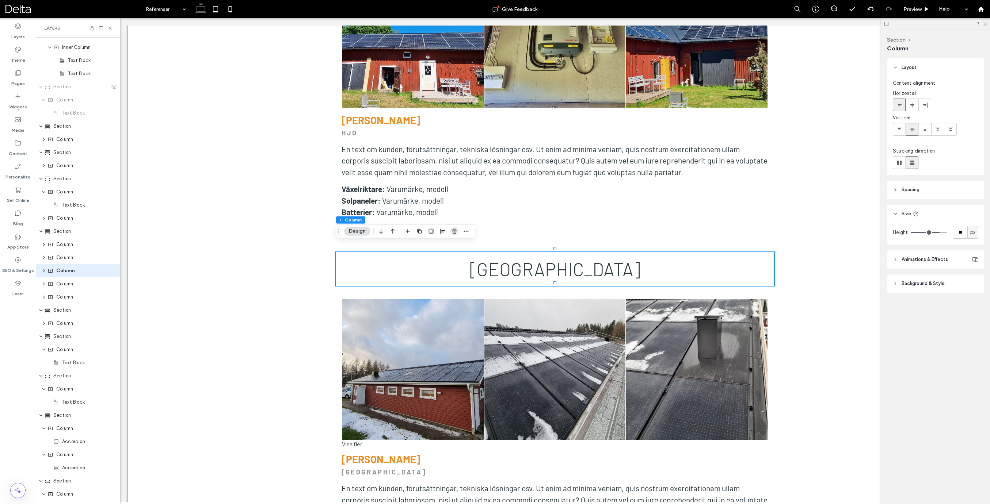
click at [455, 233] on icon "button" at bounding box center [454, 232] width 6 height 6
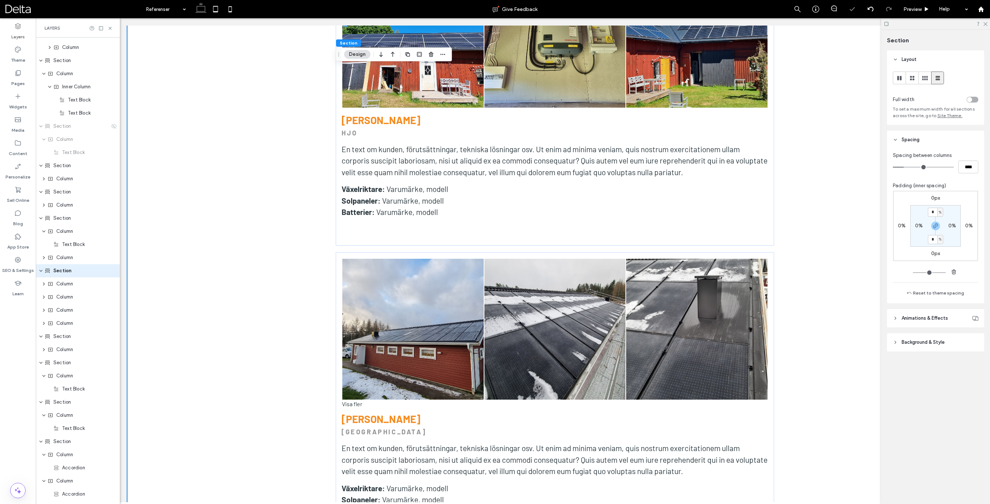
scroll to position [194, 0]
click at [66, 308] on span "Column" at bounding box center [64, 310] width 17 height 7
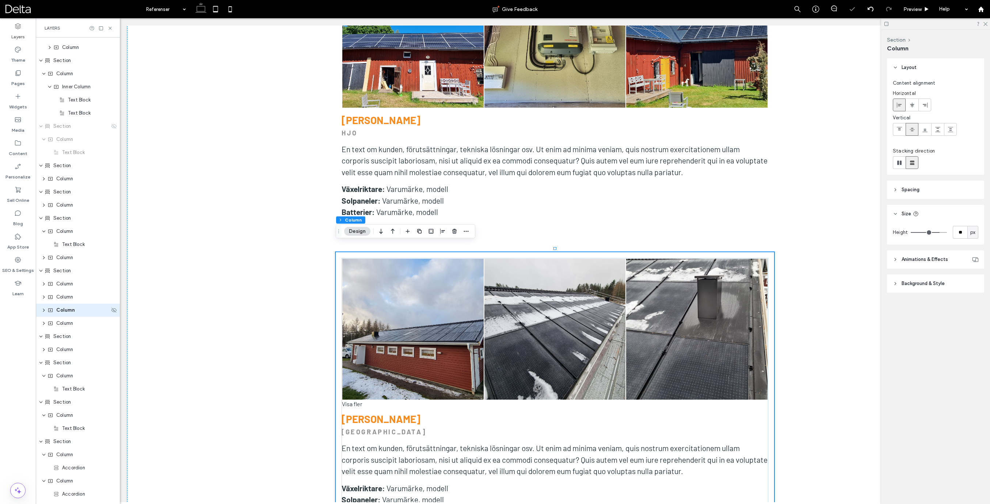
scroll to position [233, 0]
click at [463, 233] on icon "button" at bounding box center [466, 232] width 6 height 6
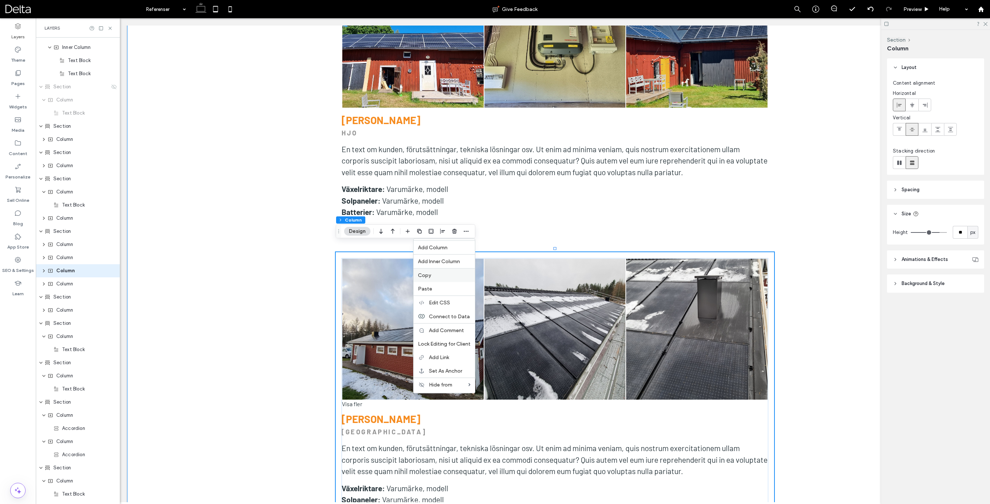
click at [431, 271] on div "Copy" at bounding box center [443, 275] width 61 height 14
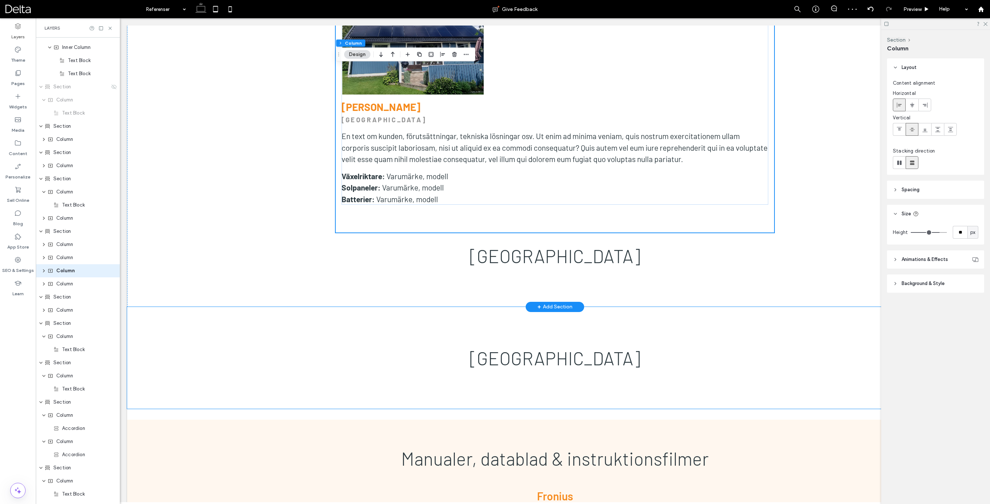
scroll to position [3440, 0]
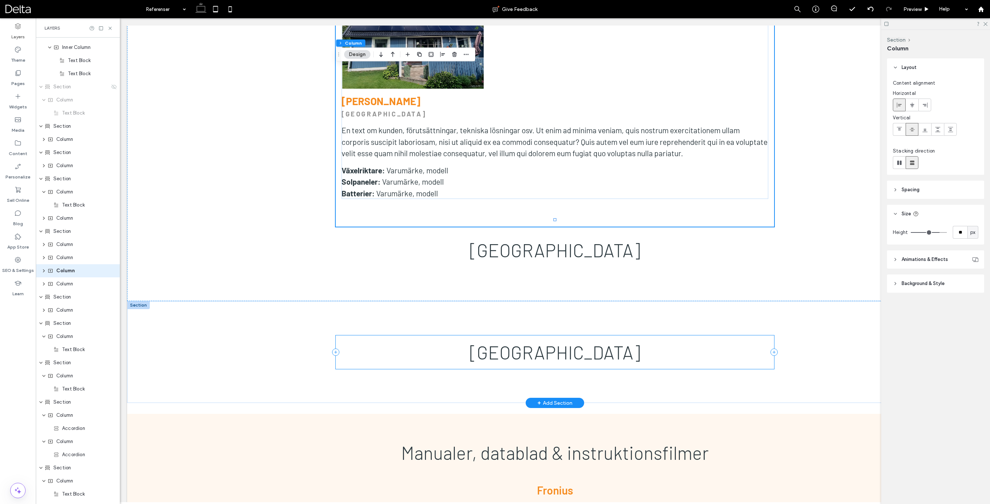
click at [582, 336] on div "[GEOGRAPHIC_DATA]" at bounding box center [555, 353] width 438 height 34
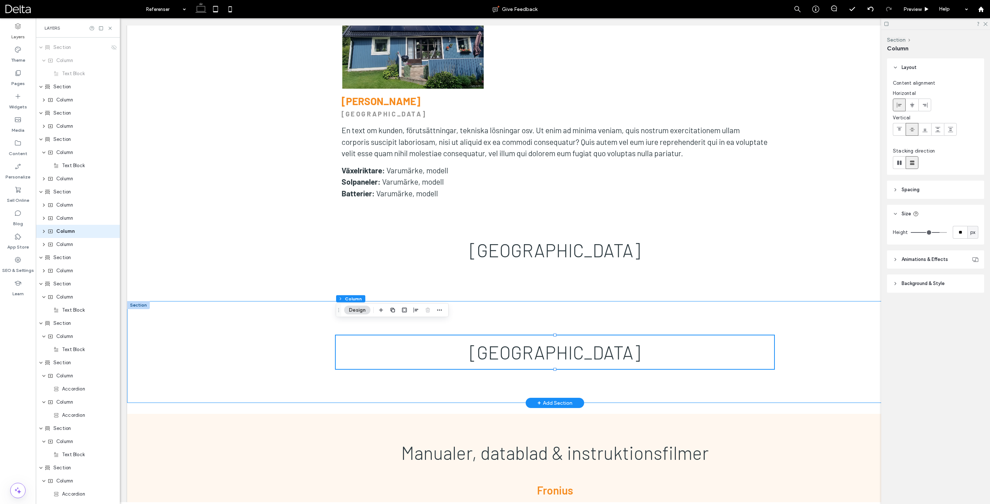
click at [587, 310] on div "[GEOGRAPHIC_DATA]" at bounding box center [555, 352] width 438 height 102
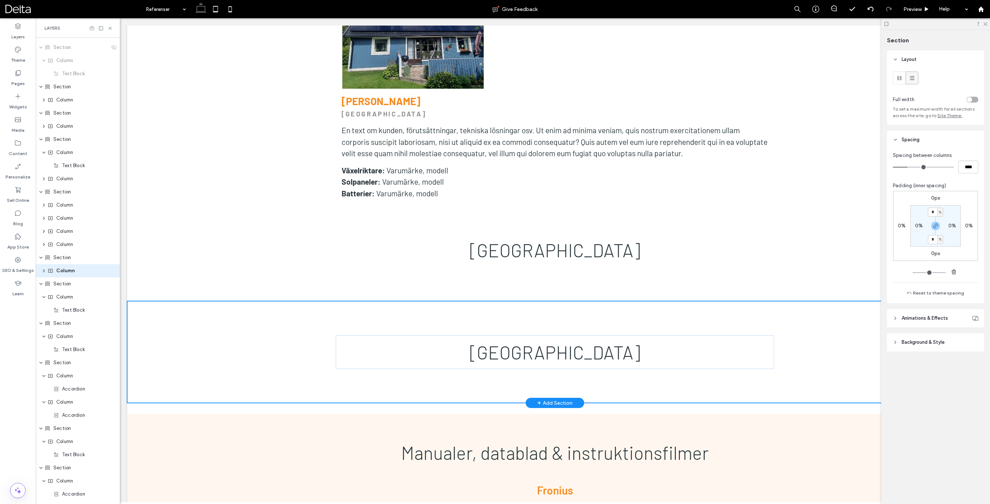
scroll to position [260, 0]
click at [442, 277] on icon "button" at bounding box center [443, 276] width 6 height 6
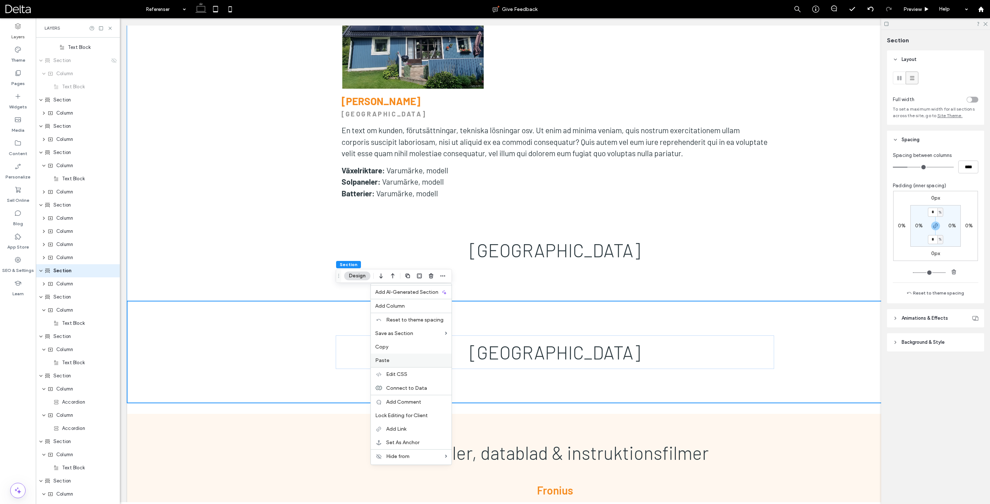
click at [387, 358] on span "Paste" at bounding box center [382, 361] width 14 height 6
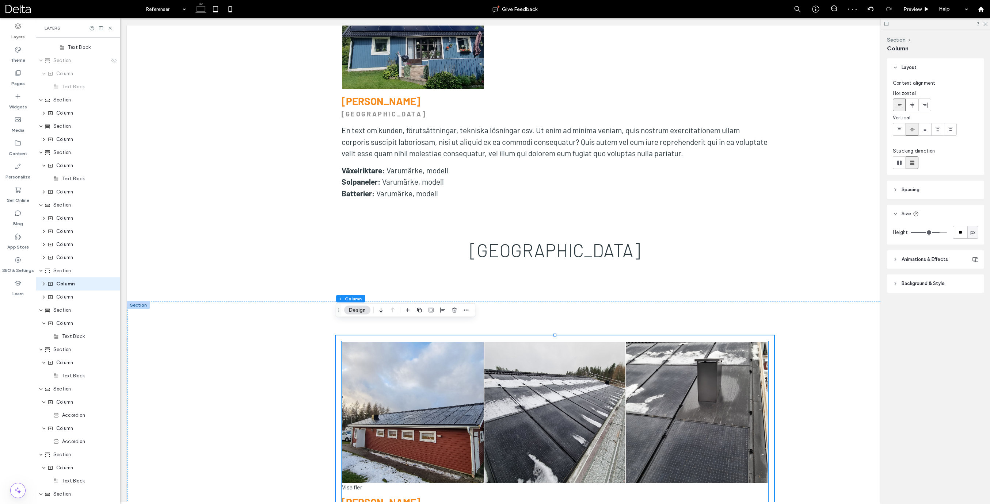
scroll to position [273, 0]
click at [383, 309] on icon "button" at bounding box center [381, 310] width 9 height 13
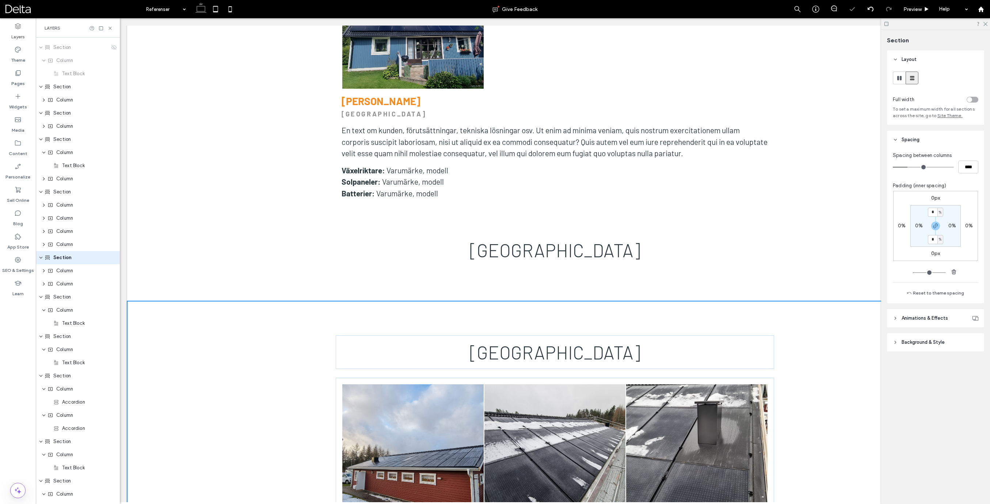
scroll to position [260, 0]
click at [933, 213] on input "*" at bounding box center [932, 212] width 9 height 9
type input "*"
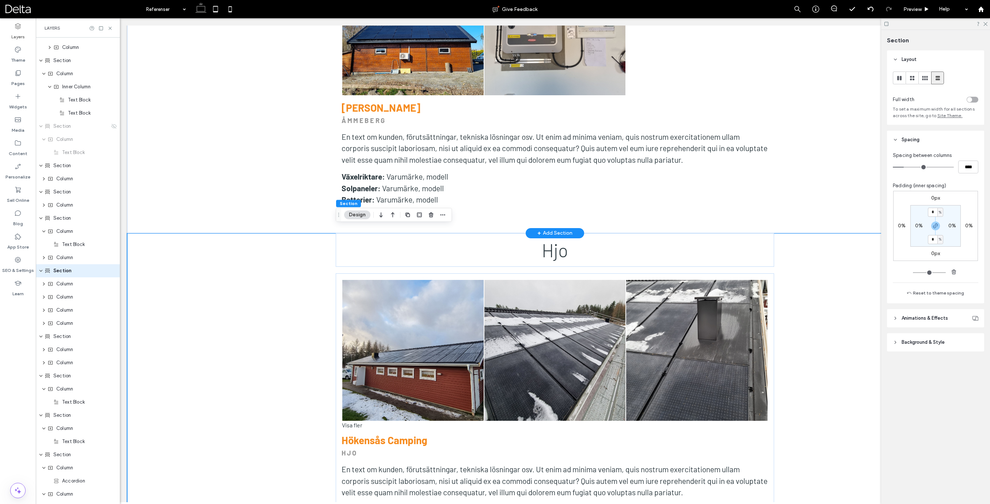
scroll to position [1387, 0]
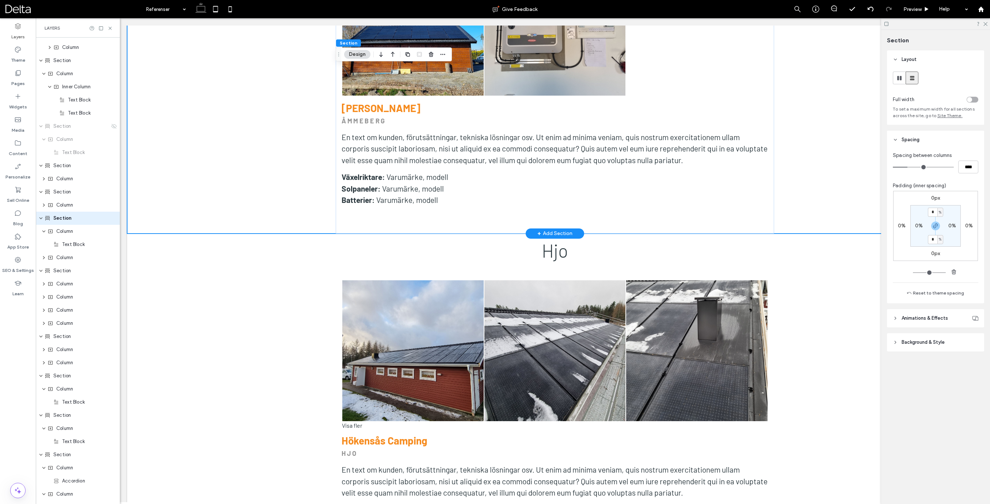
scroll to position [141, 0]
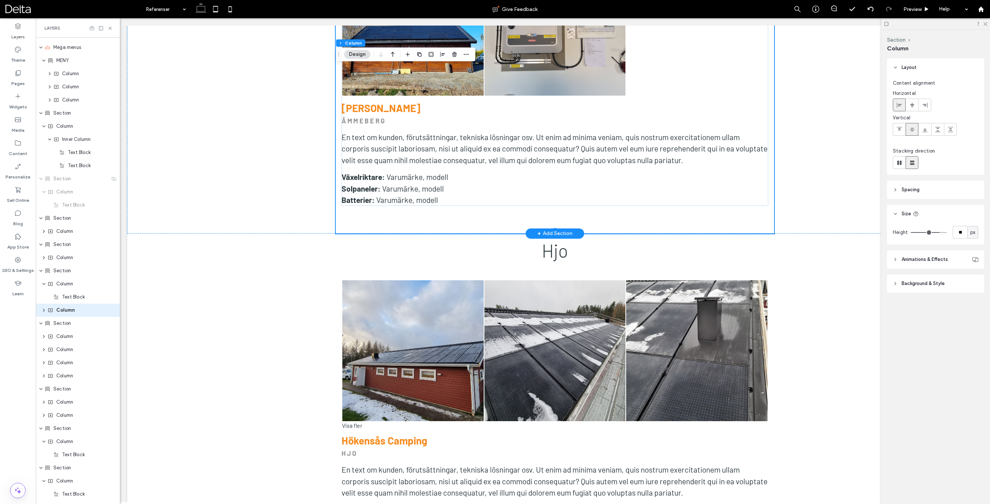
scroll to position [181, 0]
click at [911, 194] on header "Spacing" at bounding box center [935, 190] width 97 height 18
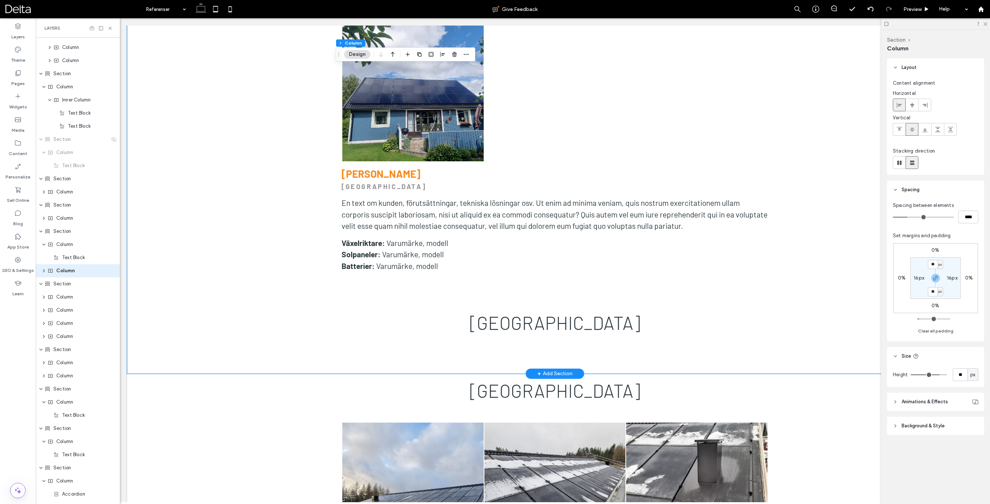
scroll to position [3372, 0]
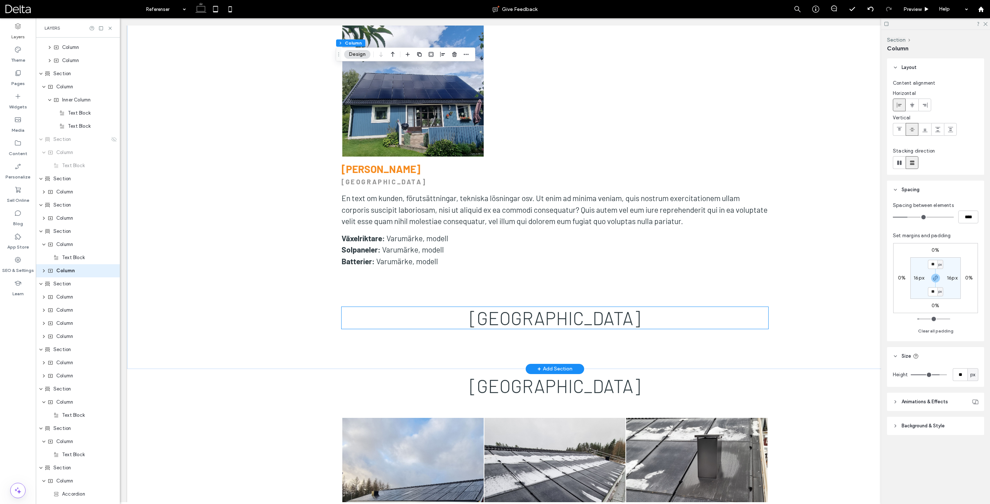
click at [633, 307] on h2 "[GEOGRAPHIC_DATA]" at bounding box center [554, 318] width 427 height 22
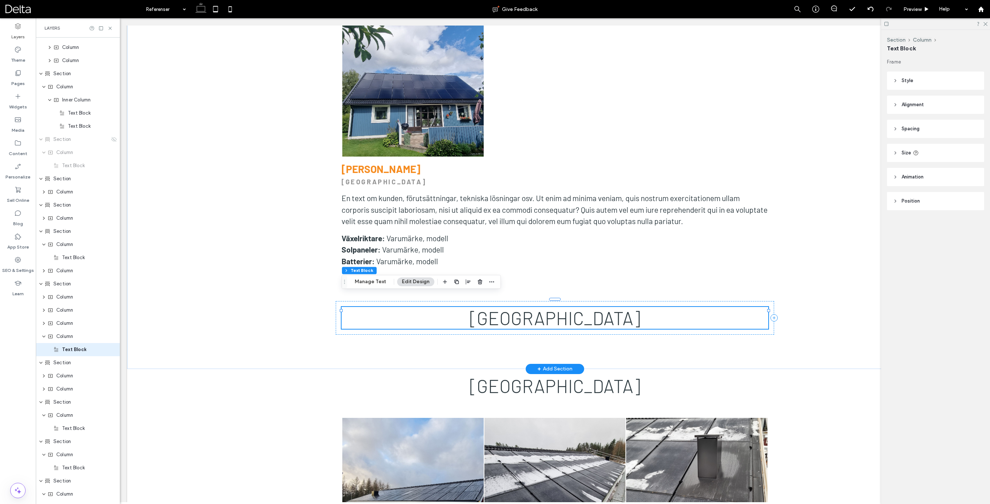
scroll to position [260, 0]
click at [57, 260] on span "Column" at bounding box center [64, 257] width 17 height 7
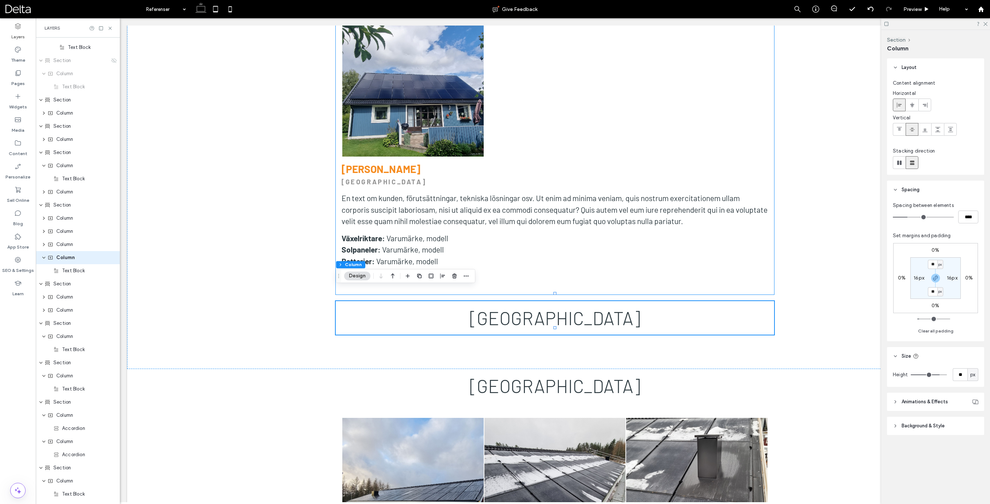
scroll to position [247, 0]
click at [456, 277] on icon "button" at bounding box center [454, 276] width 6 height 6
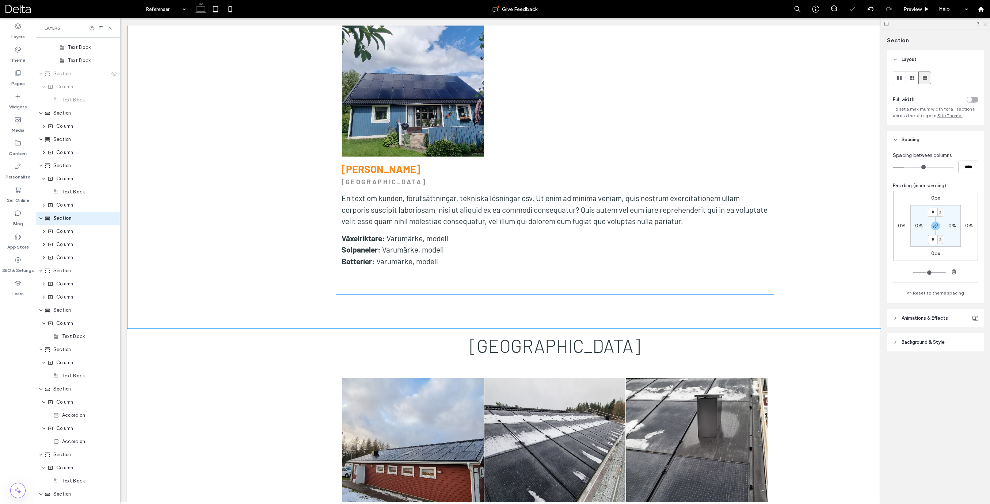
scroll to position [194, 0]
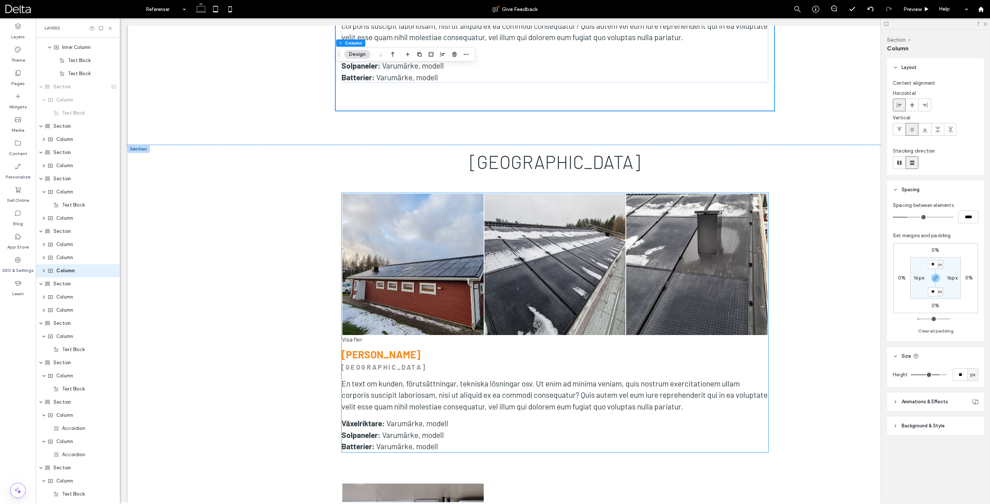
scroll to position [3546, 0]
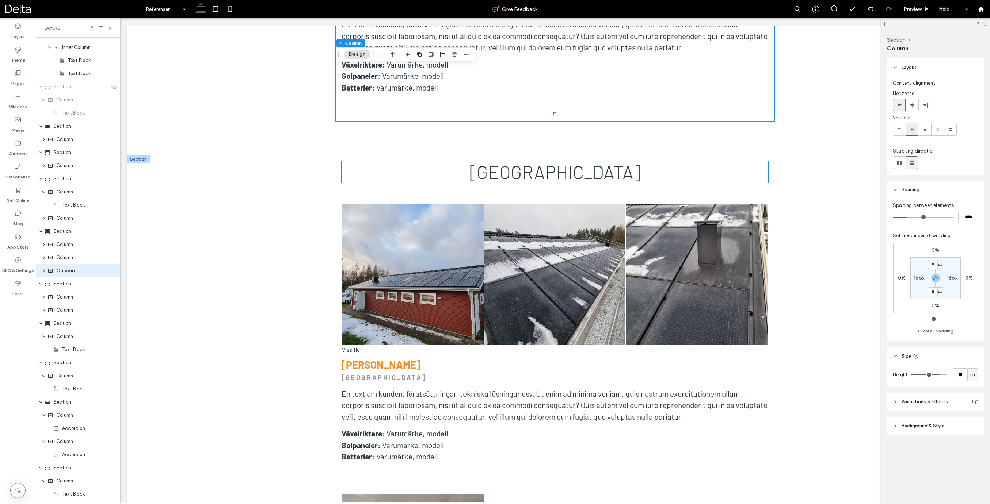
click at [566, 161] on span "[GEOGRAPHIC_DATA]" at bounding box center [555, 172] width 171 height 22
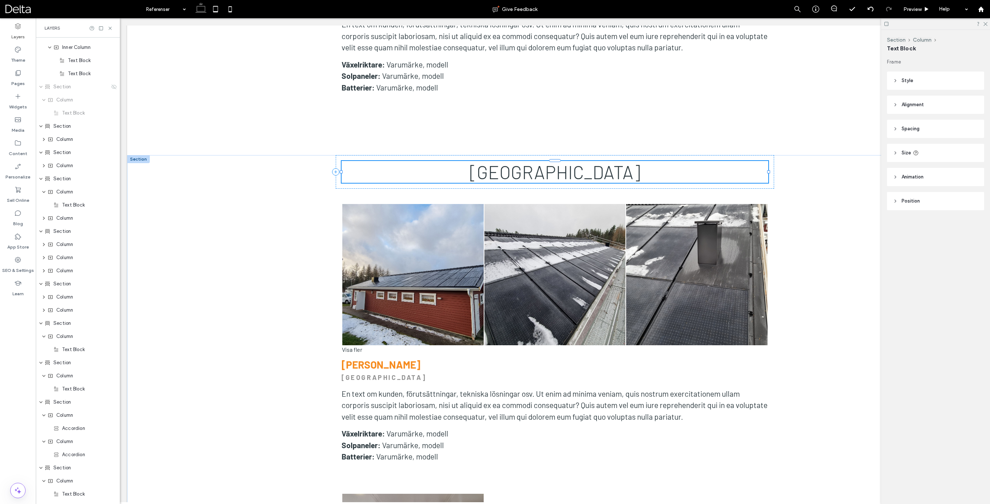
scroll to position [273, 0]
click at [491, 137] on icon "button" at bounding box center [492, 136] width 6 height 6
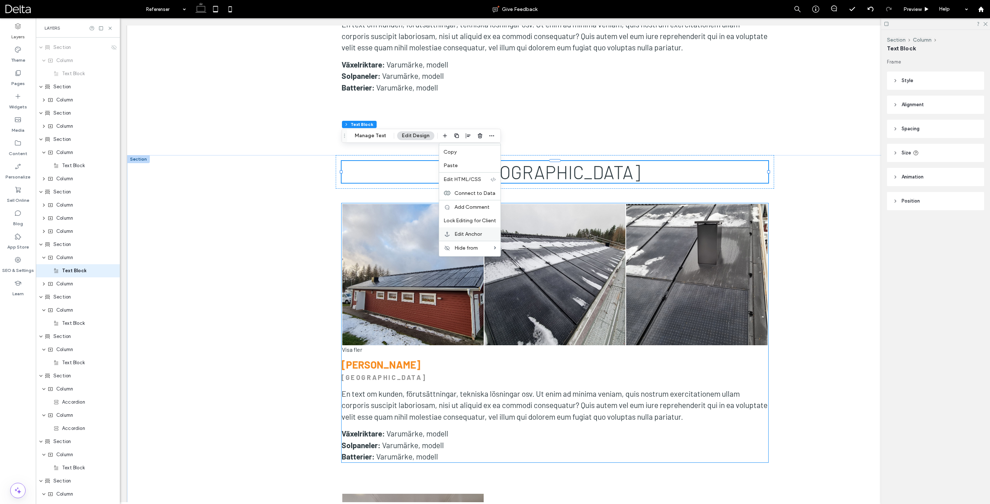
click at [462, 237] on span "Edit Anchor" at bounding box center [467, 234] width 27 height 6
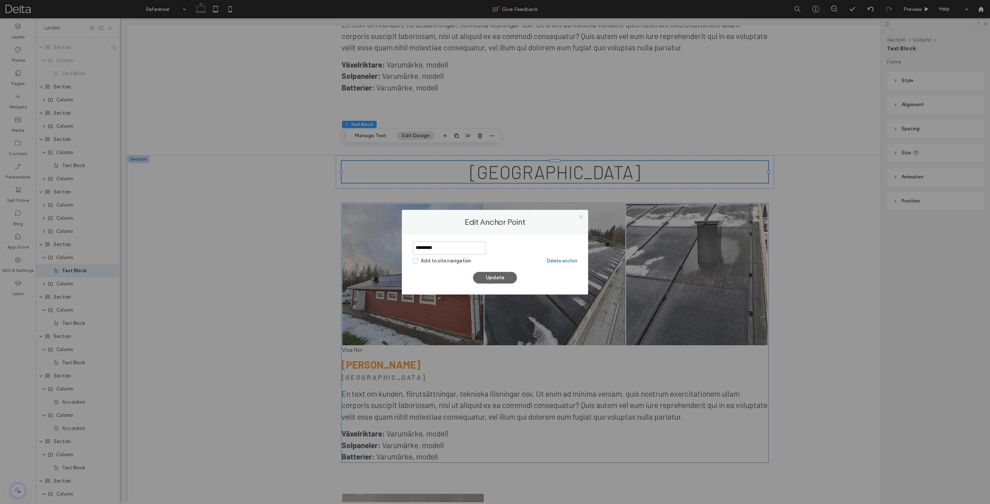
click at [582, 217] on icon at bounding box center [580, 216] width 5 height 5
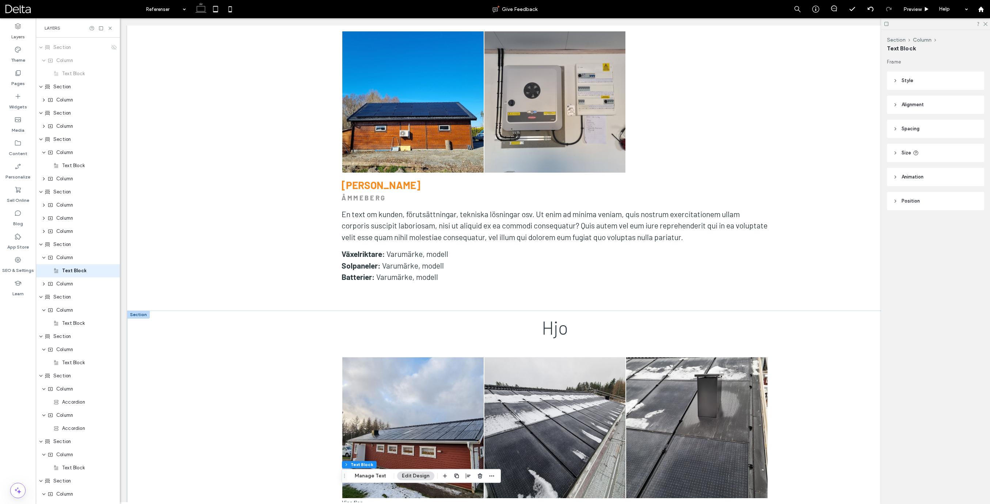
scroll to position [1288, 0]
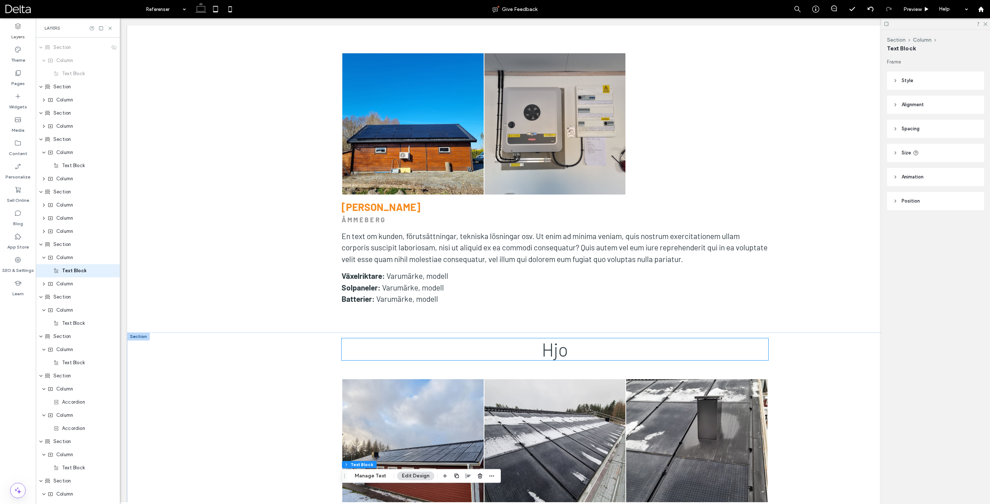
click at [568, 342] on span "Hjo" at bounding box center [555, 350] width 26 height 22
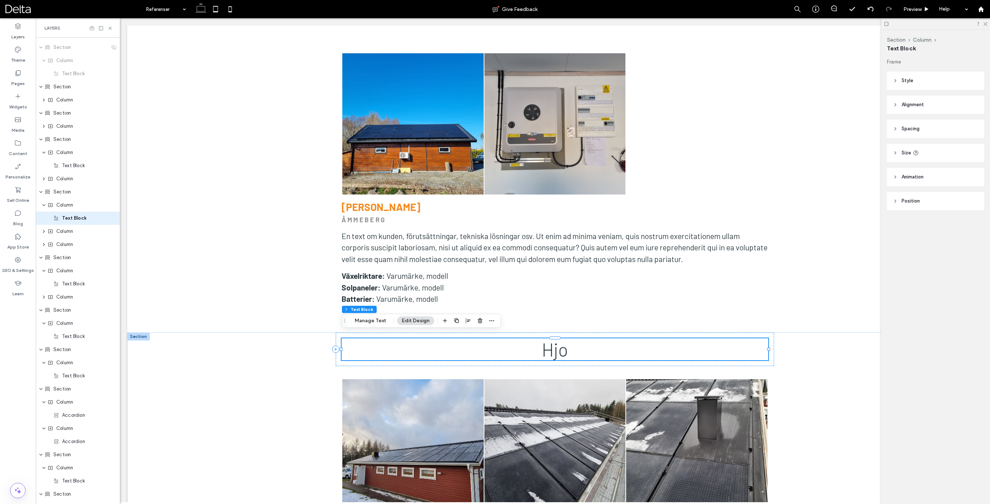
scroll to position [220, 0]
click at [493, 321] on icon "button" at bounding box center [492, 321] width 6 height 6
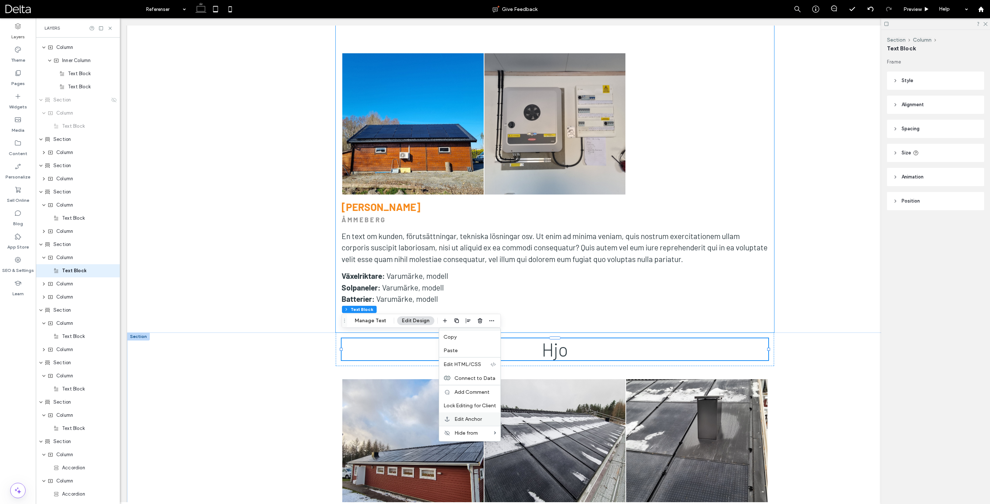
click at [468, 416] on div "Edit Anchor" at bounding box center [469, 420] width 61 height 14
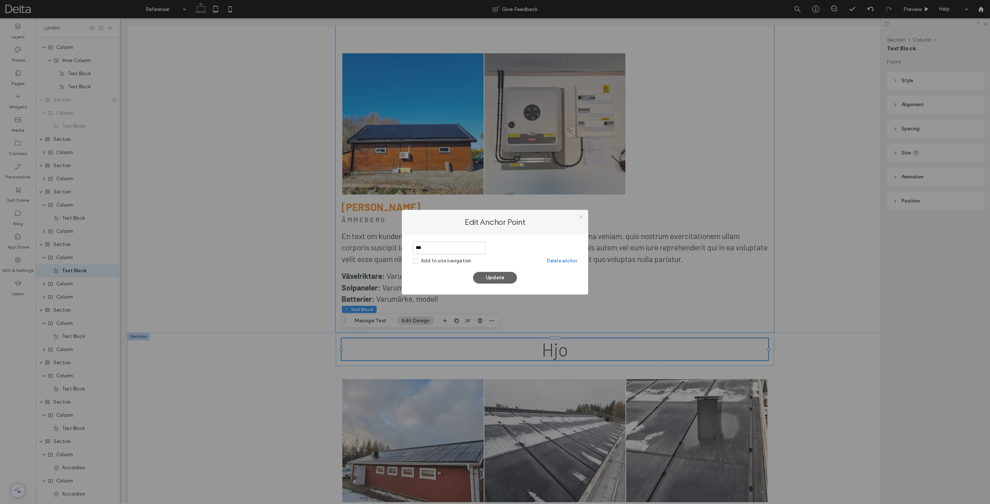
click at [580, 216] on icon at bounding box center [580, 216] width 5 height 5
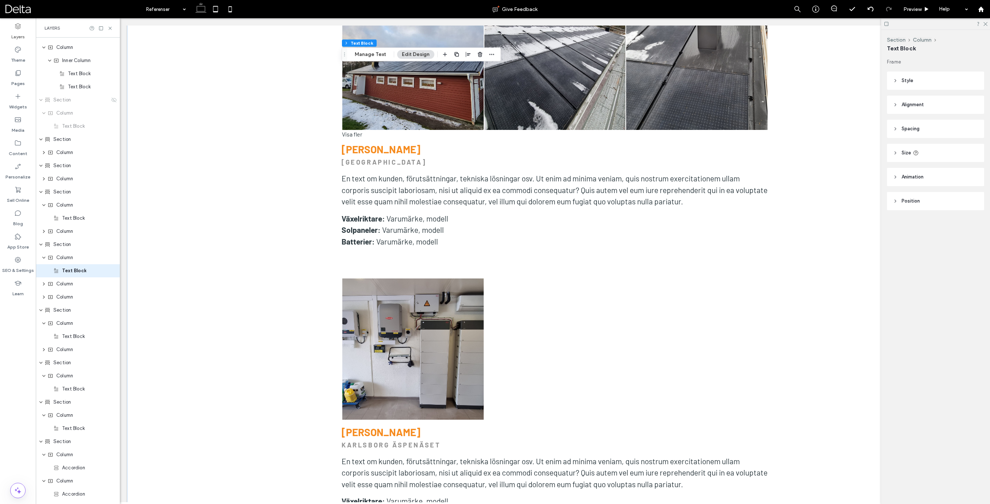
scroll to position [2565, 0]
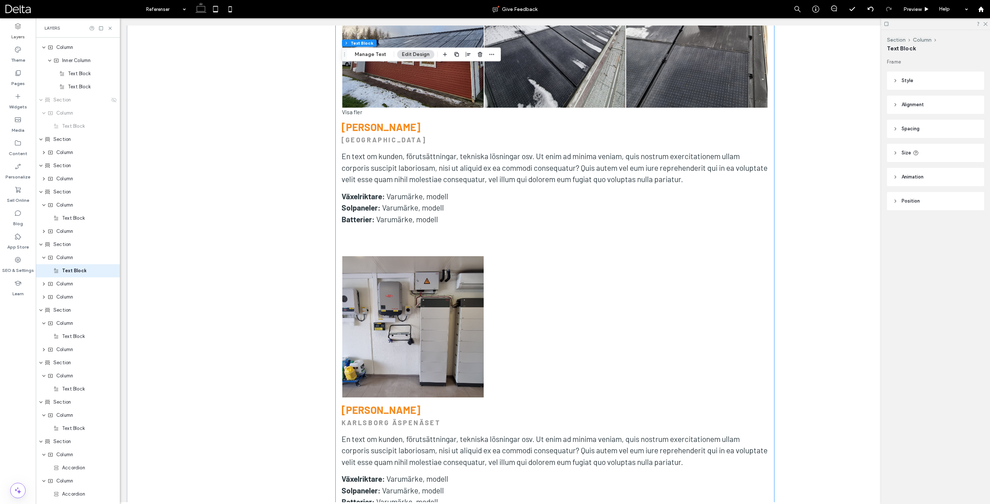
click at [532, 214] on p "Batterier: Varumärke, modell" at bounding box center [554, 220] width 427 height 12
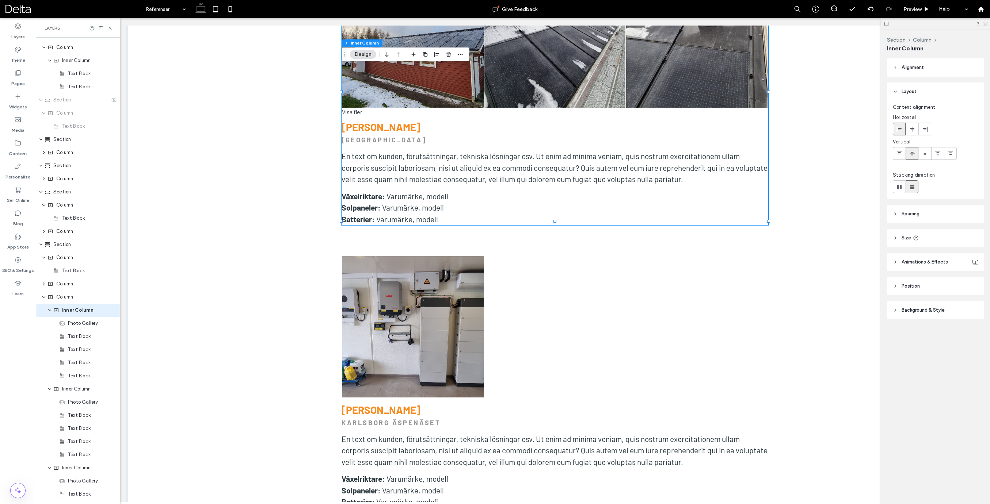
scroll to position [260, 0]
click at [62, 259] on span "Column" at bounding box center [64, 257] width 17 height 7
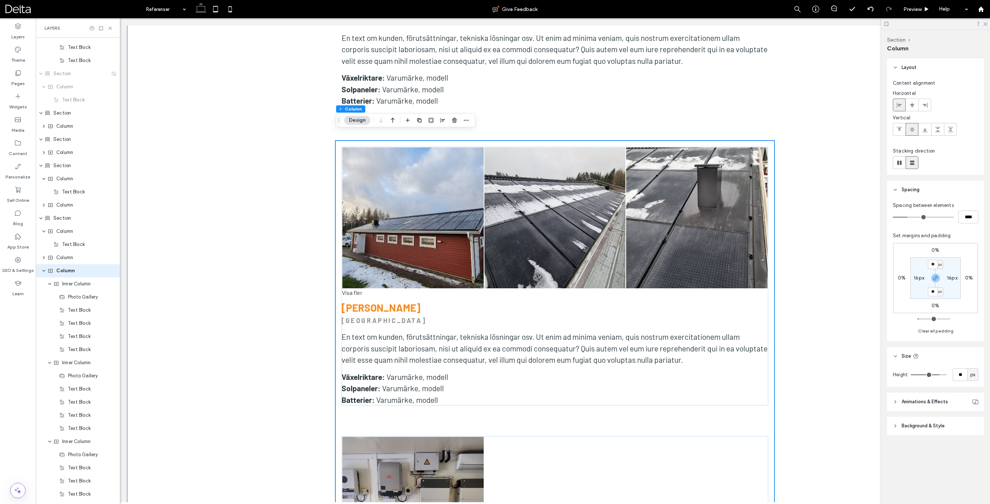
scroll to position [2384, 0]
click at [456, 121] on use "button" at bounding box center [454, 120] width 4 height 5
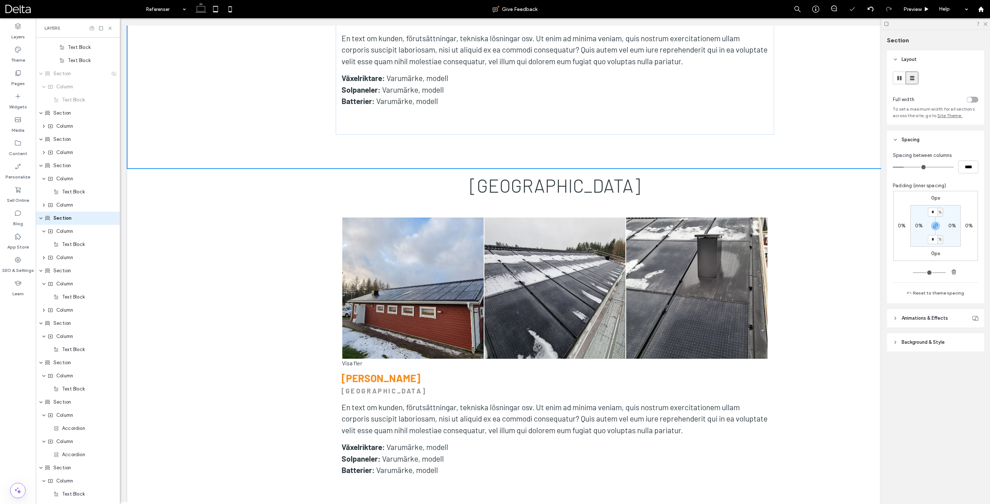
scroll to position [194, 0]
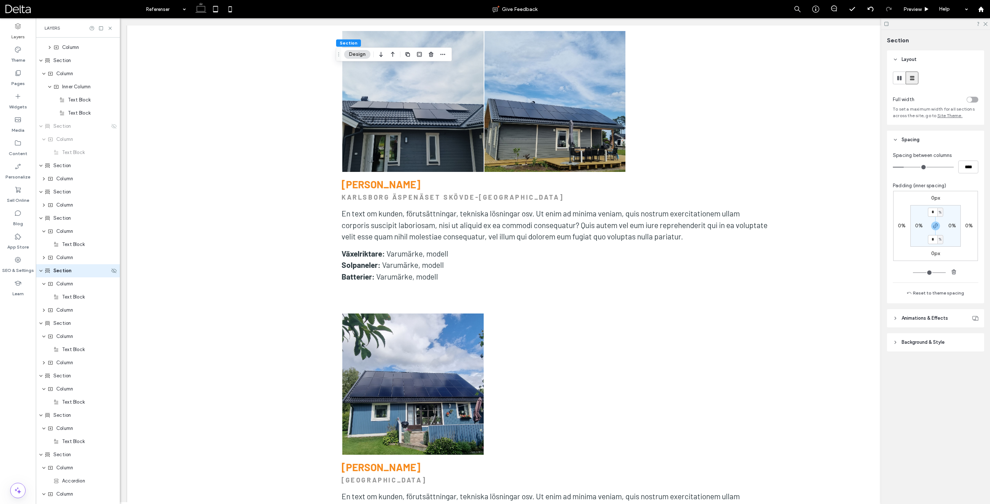
click at [62, 270] on span "Section" at bounding box center [62, 270] width 18 height 7
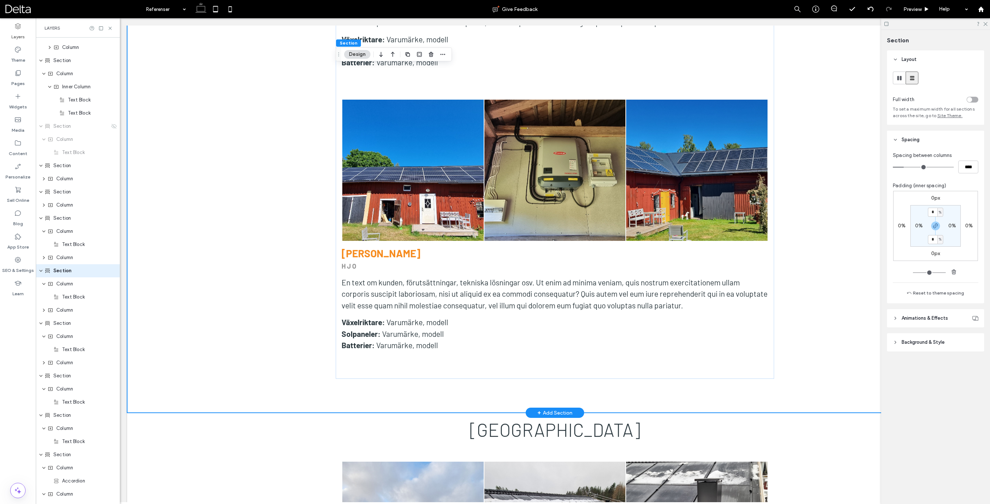
scroll to position [2032, 0]
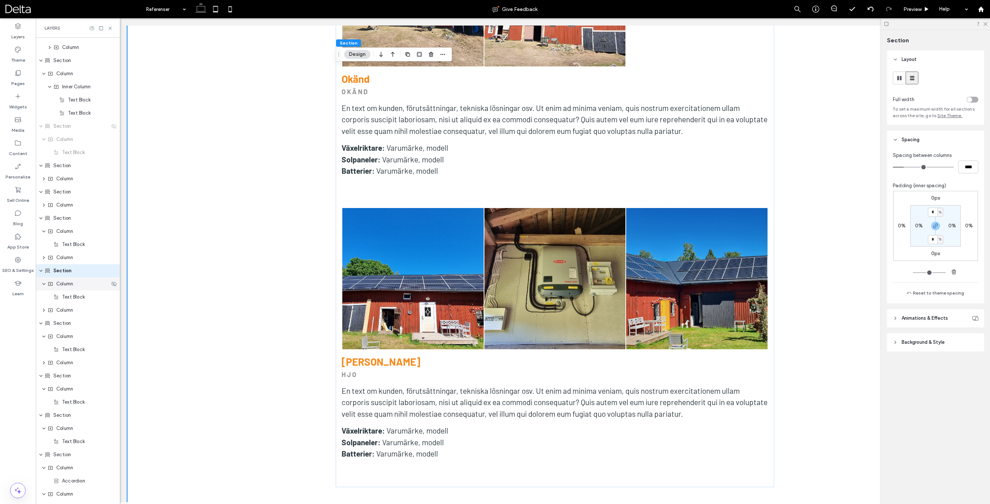
click at [57, 286] on span "Column" at bounding box center [64, 283] width 17 height 7
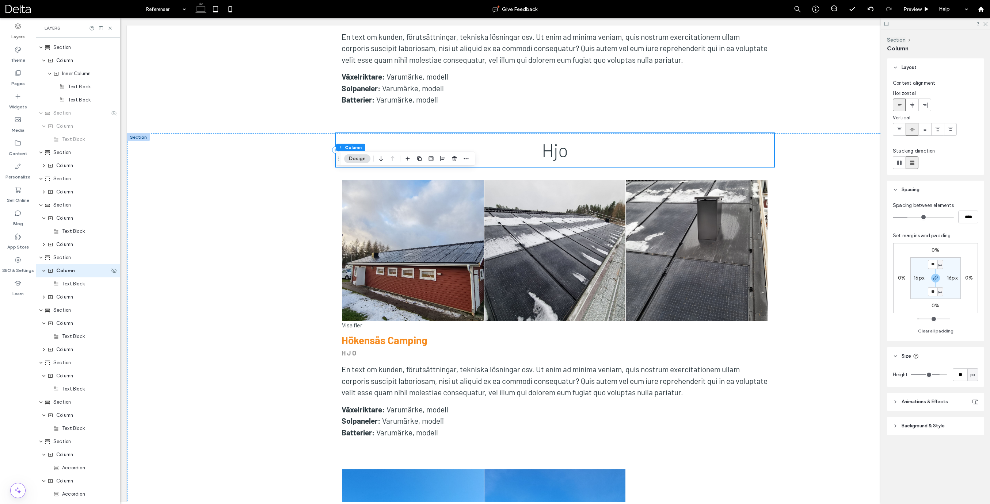
scroll to position [1371, 0]
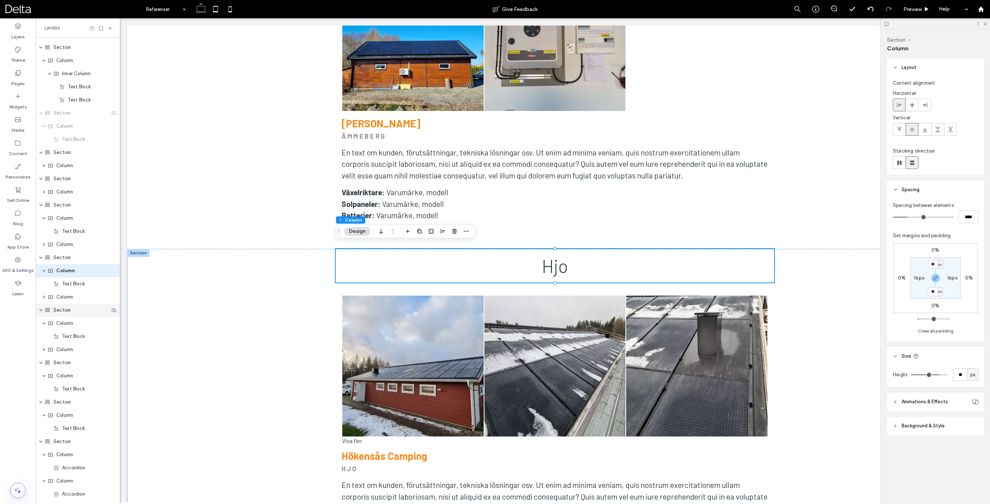
click at [64, 311] on span "Section" at bounding box center [62, 310] width 18 height 7
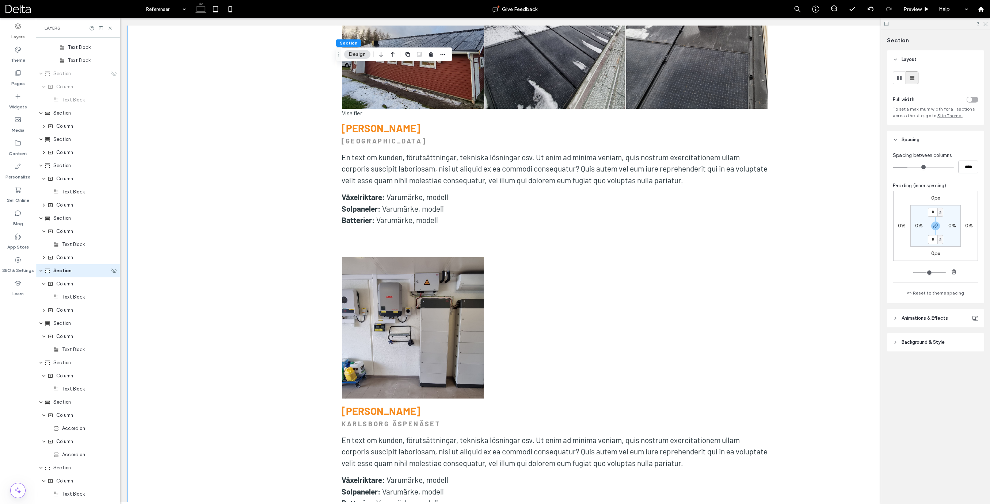
scroll to position [2874, 0]
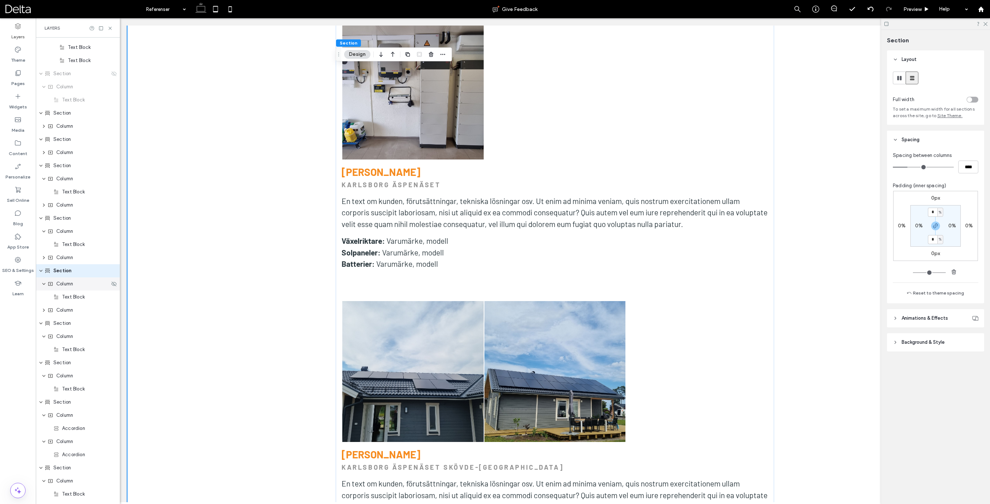
click at [65, 283] on span "Column" at bounding box center [64, 283] width 17 height 7
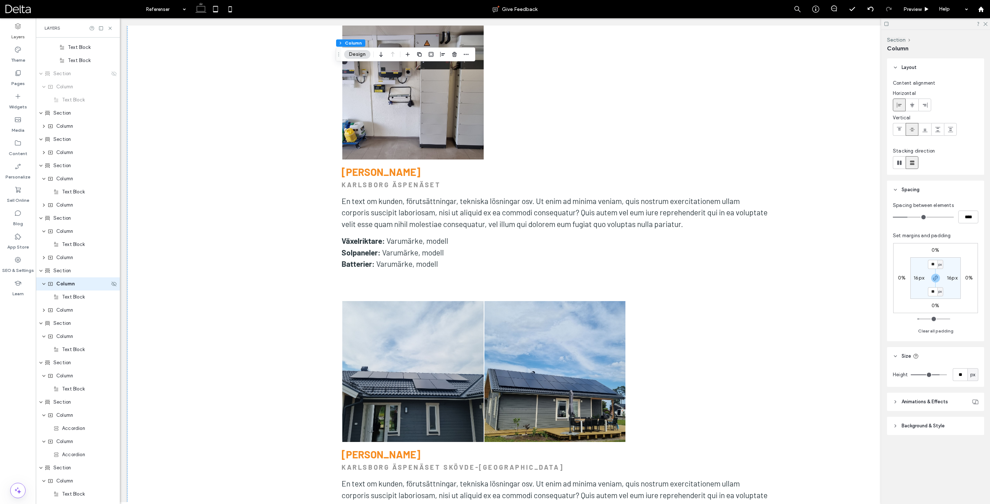
scroll to position [2301, 0]
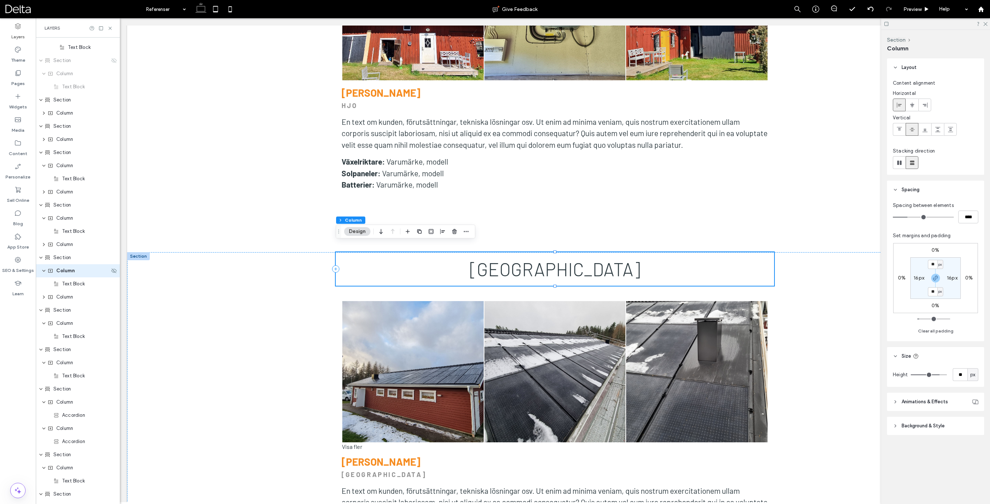
click at [45, 272] on icon "expand Column" at bounding box center [44, 271] width 4 height 6
click at [61, 257] on span "Section" at bounding box center [62, 257] width 18 height 7
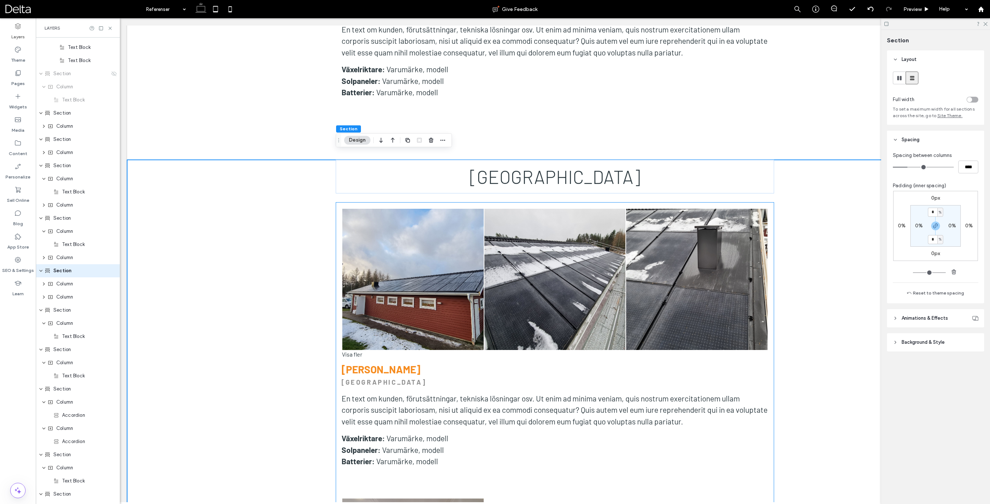
scroll to position [2391, 0]
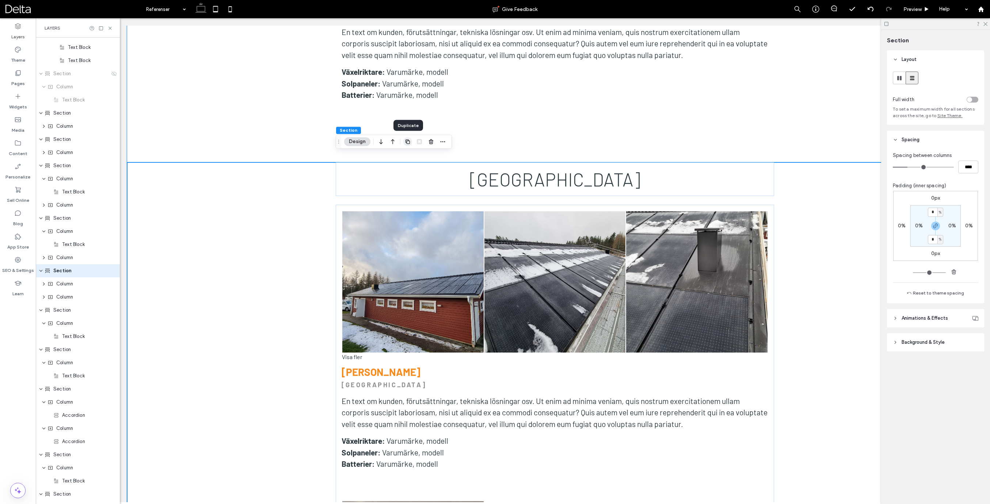
click at [407, 143] on use "button" at bounding box center [407, 142] width 4 height 4
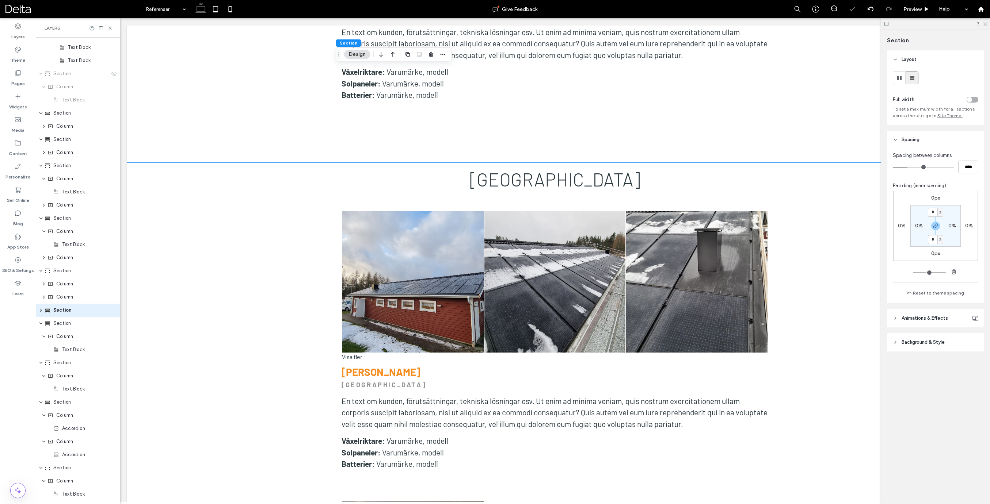
scroll to position [4053, 0]
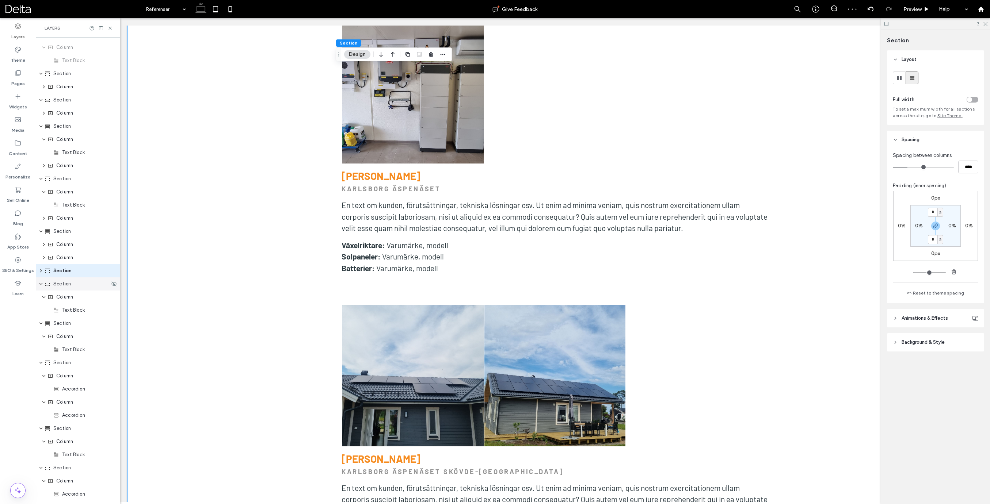
click at [63, 286] on span "Section" at bounding box center [62, 283] width 18 height 7
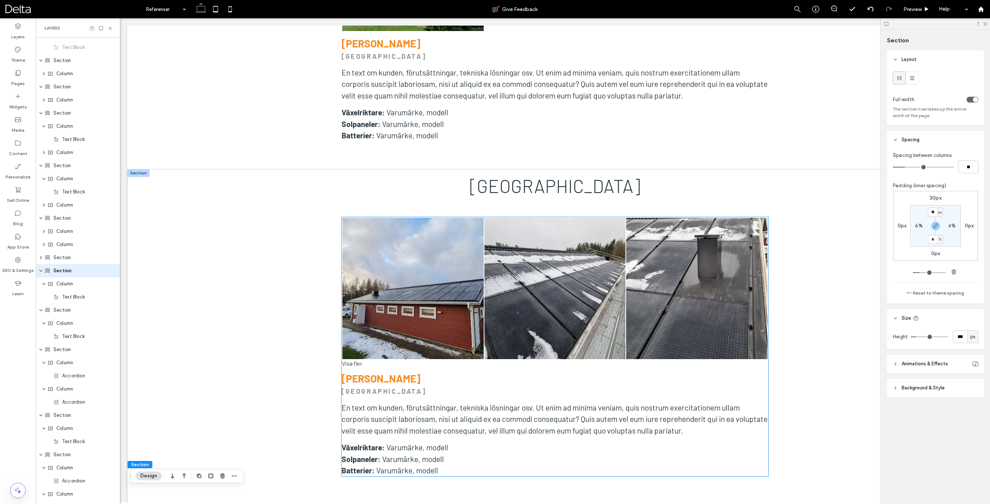
scroll to position [3570, 0]
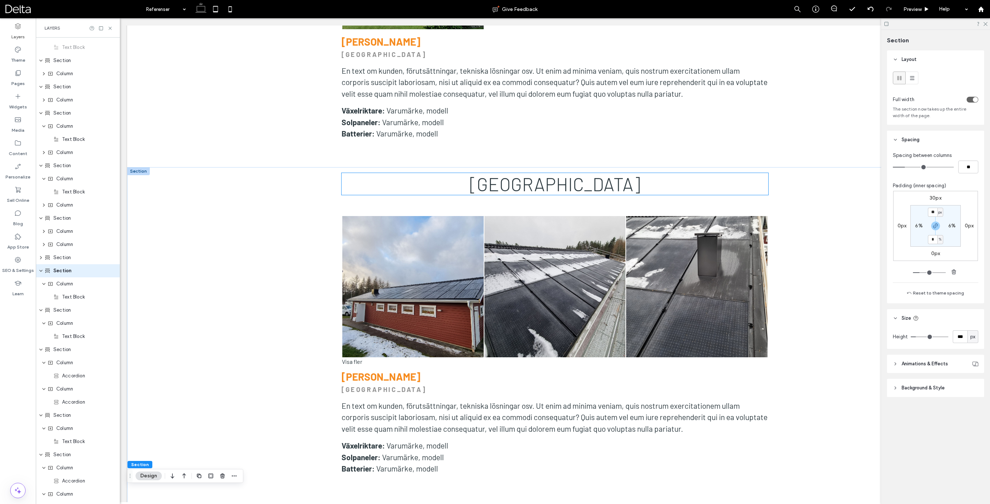
click at [529, 173] on span "[GEOGRAPHIC_DATA]" at bounding box center [555, 184] width 171 height 22
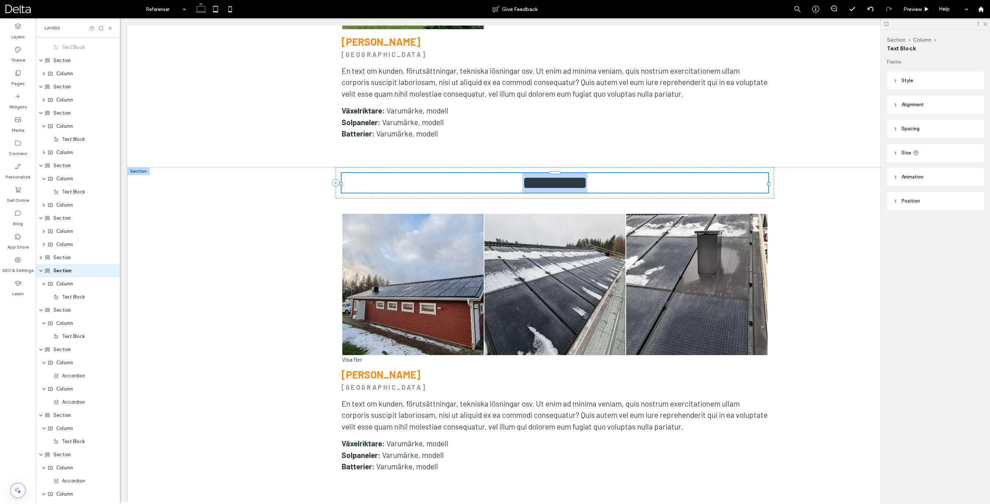
click at [529, 173] on div "*********" at bounding box center [554, 183] width 427 height 20
type input "******"
type input "**"
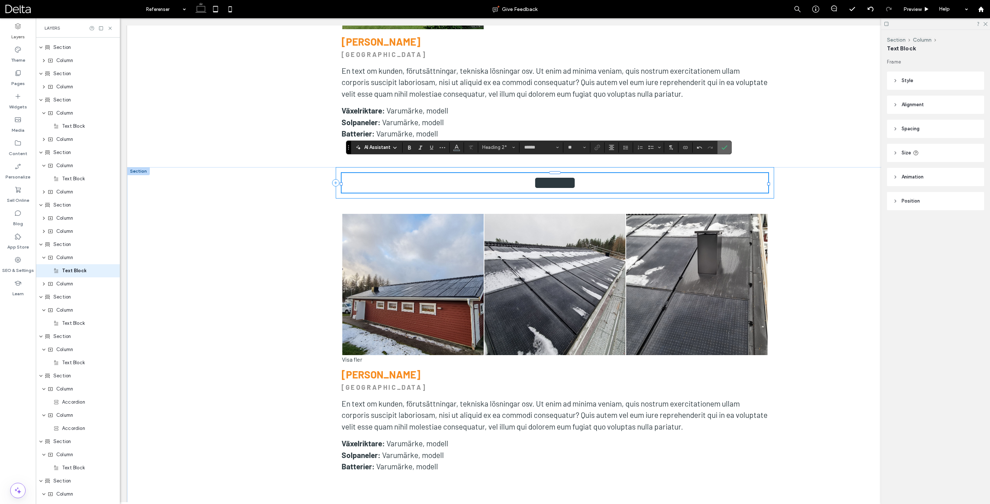
click at [728, 147] on label "Confirm" at bounding box center [724, 147] width 11 height 13
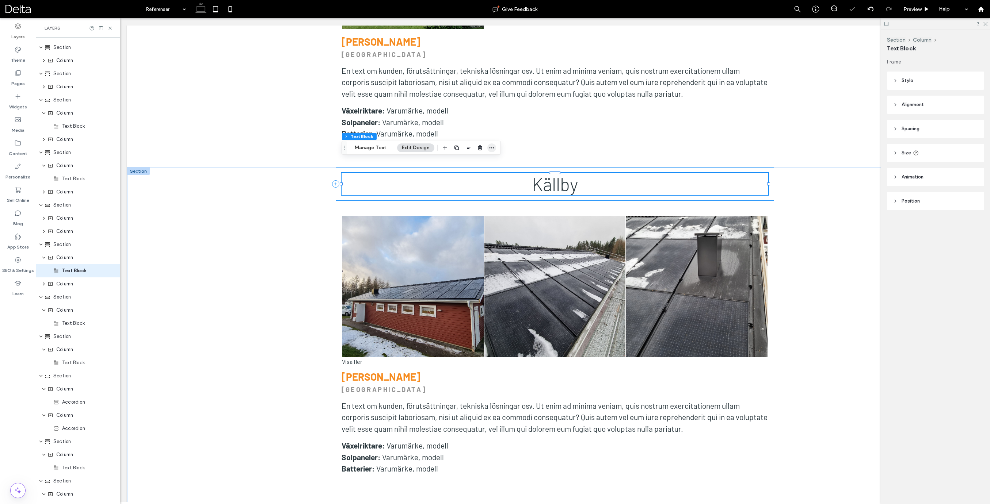
click at [491, 146] on icon "button" at bounding box center [492, 148] width 6 height 6
click at [476, 247] on span "Set As Anchor" at bounding box center [470, 246] width 33 height 6
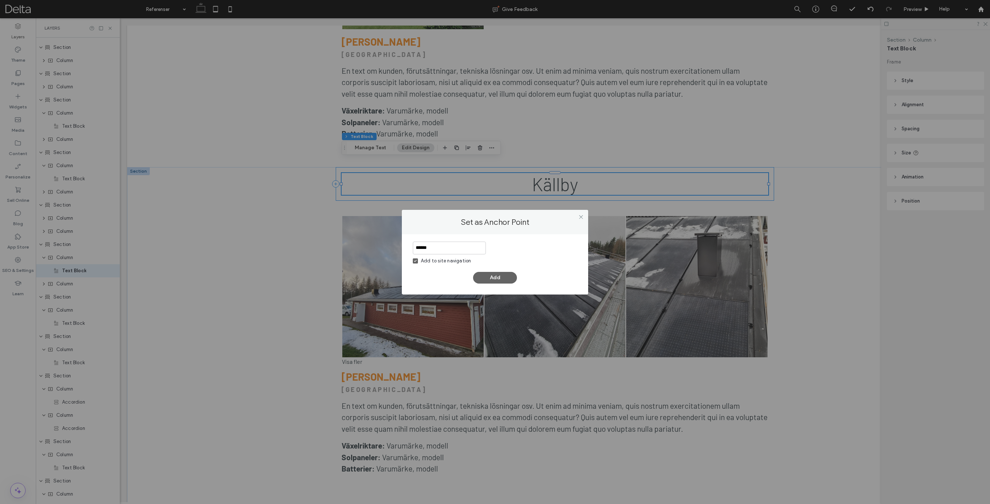
type input "******"
drag, startPoint x: 463, startPoint y: 260, endPoint x: 479, endPoint y: 271, distance: 19.4
click at [463, 260] on div "Add to site navigation" at bounding box center [446, 260] width 50 height 7
click at [490, 275] on button "Add" at bounding box center [495, 278] width 44 height 12
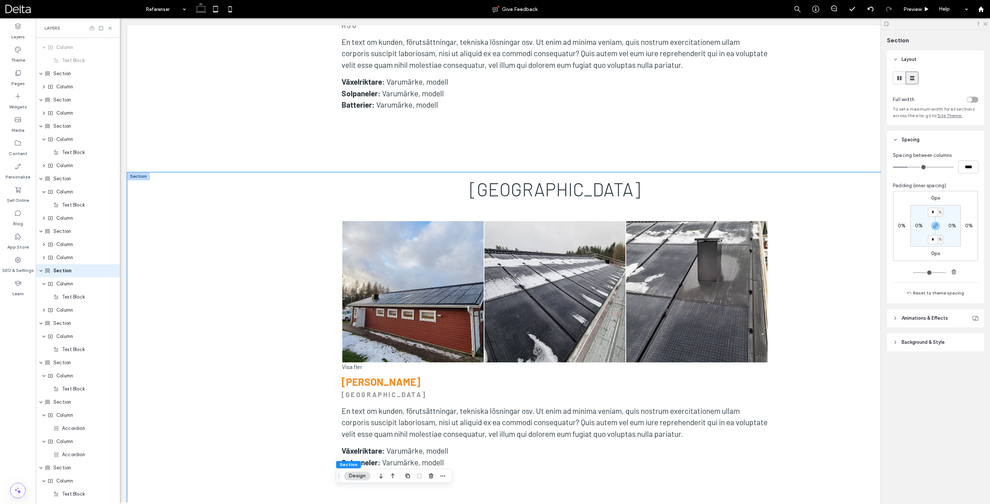
scroll to position [2228, 0]
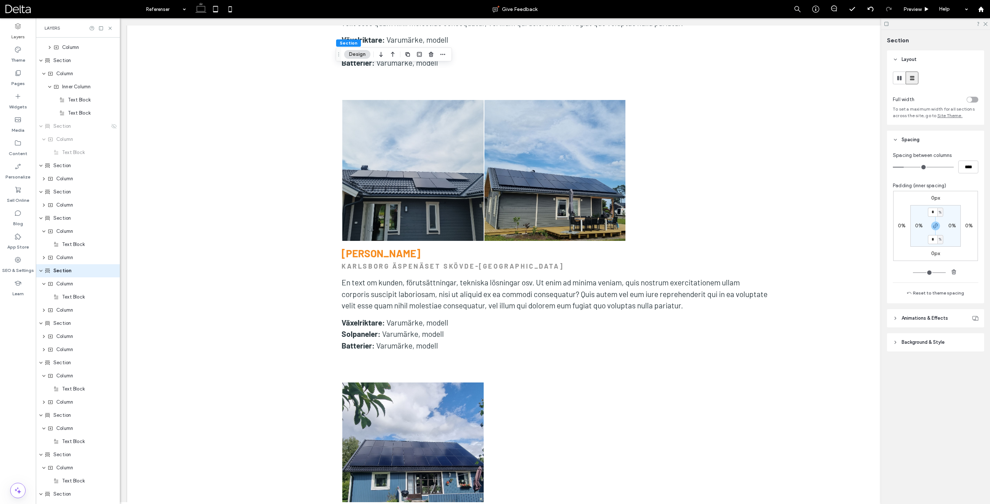
scroll to position [3535, 0]
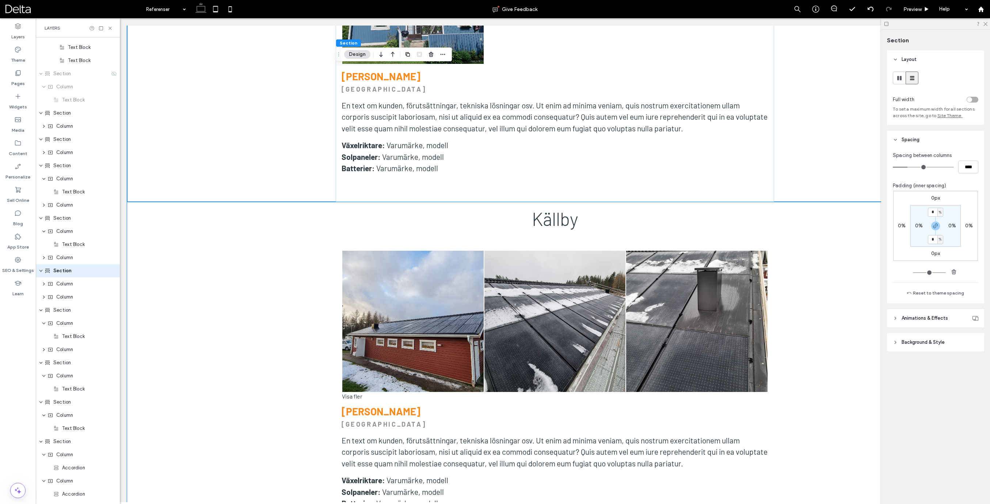
click at [935, 241] on input "*" at bounding box center [932, 239] width 9 height 9
click at [936, 223] on icon "button" at bounding box center [935, 226] width 6 height 6
click at [932, 241] on label "0%" at bounding box center [935, 239] width 8 height 6
click at [932, 241] on input "*" at bounding box center [932, 239] width 9 height 9
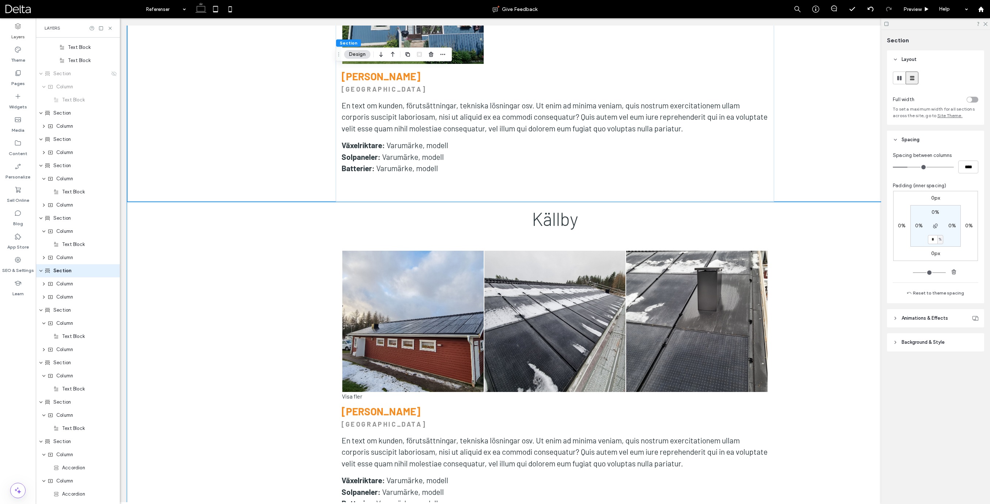
type input "*"
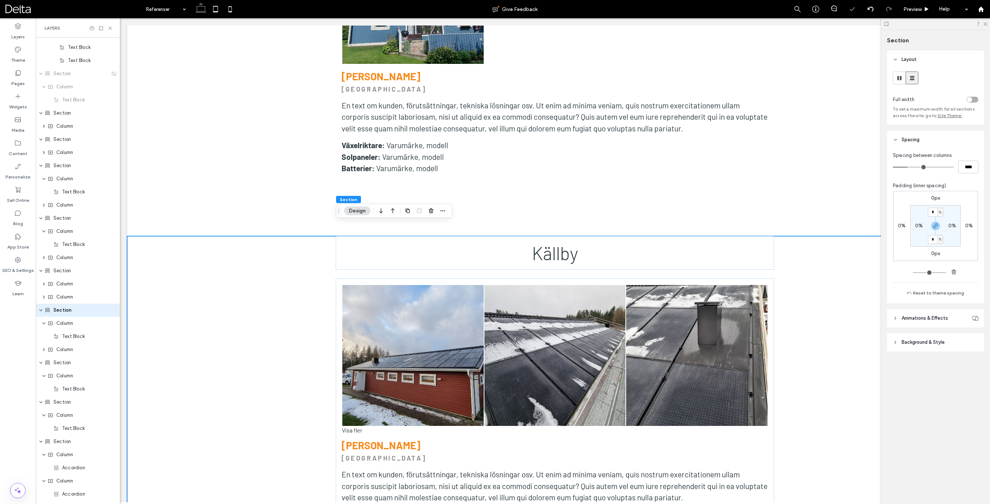
scroll to position [286, 0]
click at [935, 228] on use "button" at bounding box center [935, 226] width 4 height 4
click at [934, 239] on label "0%" at bounding box center [935, 239] width 8 height 6
click at [934, 239] on input "*" at bounding box center [932, 239] width 9 height 9
type input "*"
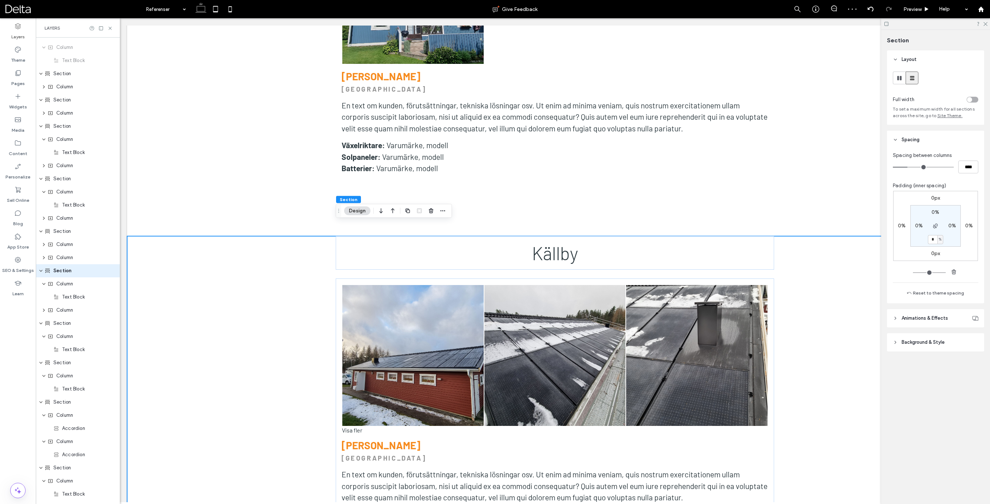
type input "*"
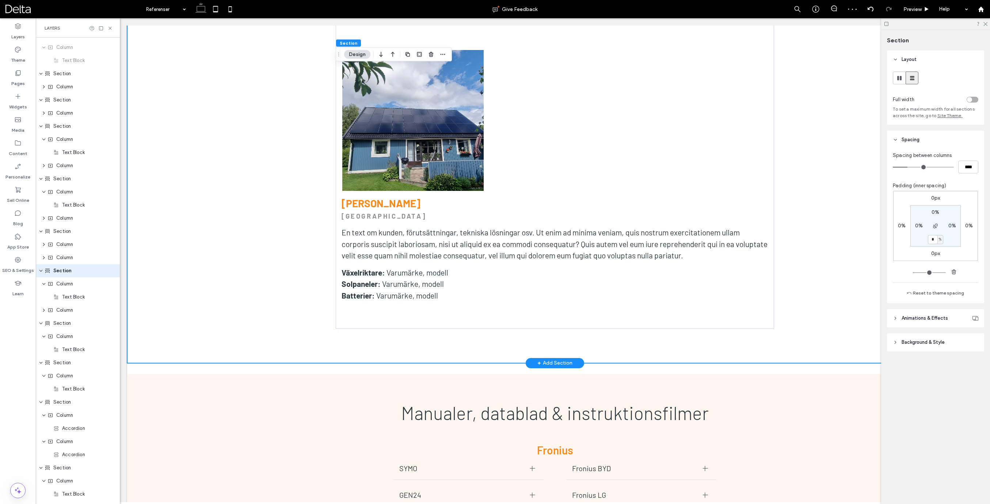
scroll to position [4616, 0]
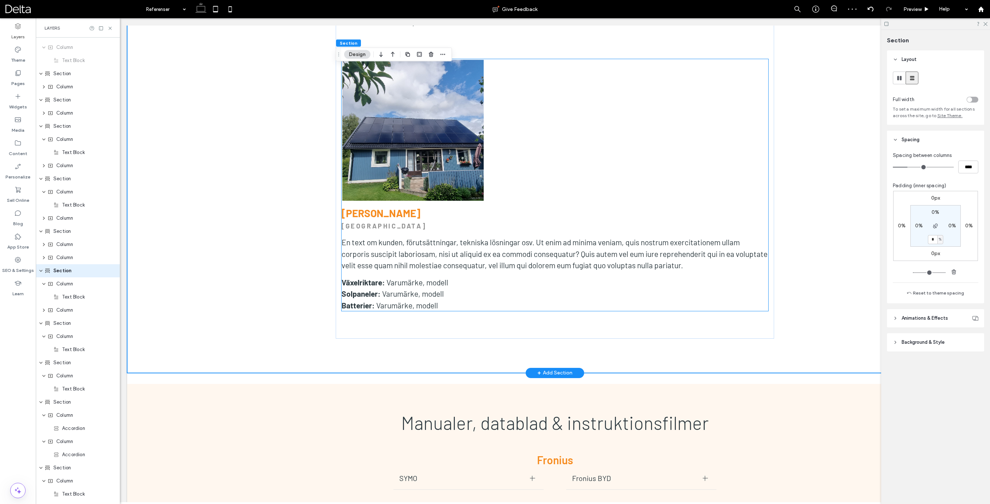
click at [443, 256] on div "Button Visa fler Perry KARLSBORG En text om kunden, förutsättningar, tekniska l…" at bounding box center [554, 185] width 427 height 252
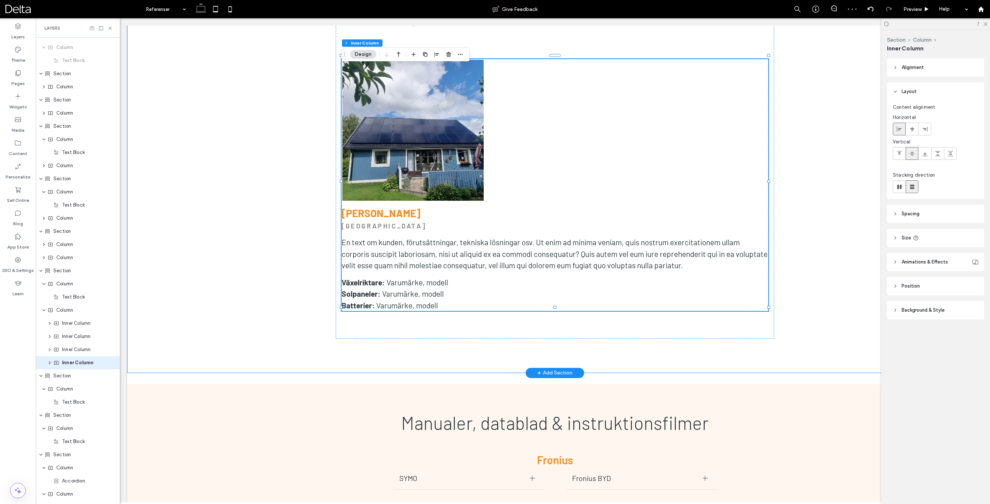
scroll to position [378, 0]
click at [81, 271] on span "Inner Column" at bounding box center [77, 270] width 31 height 7
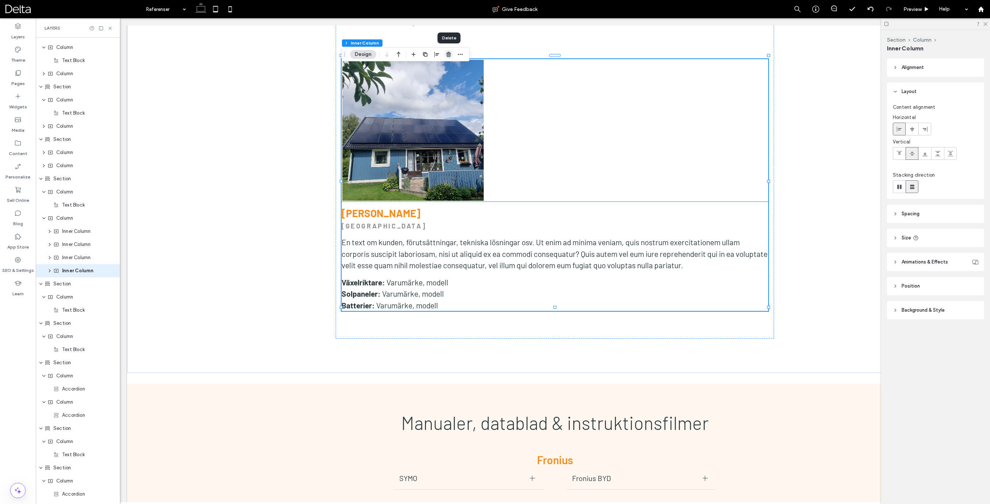
click at [451, 56] on icon "button" at bounding box center [449, 54] width 6 height 6
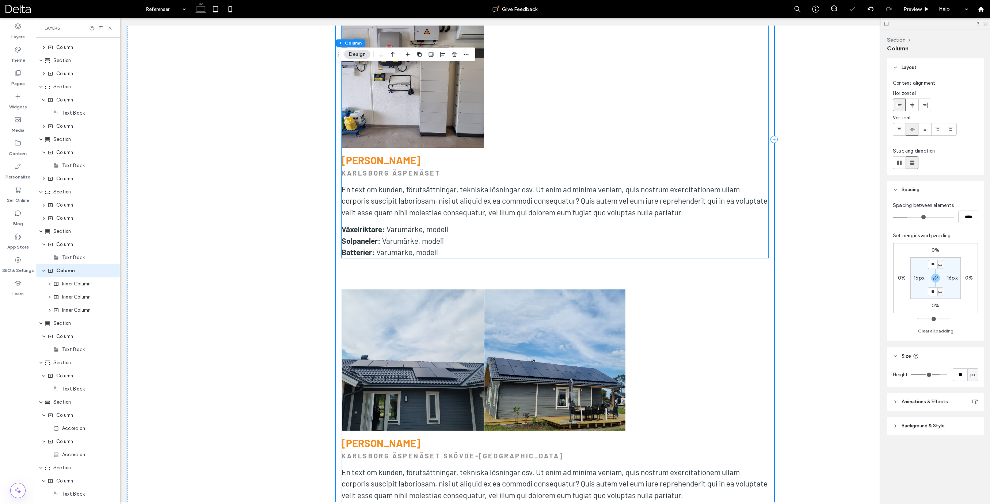
scroll to position [4047, 0]
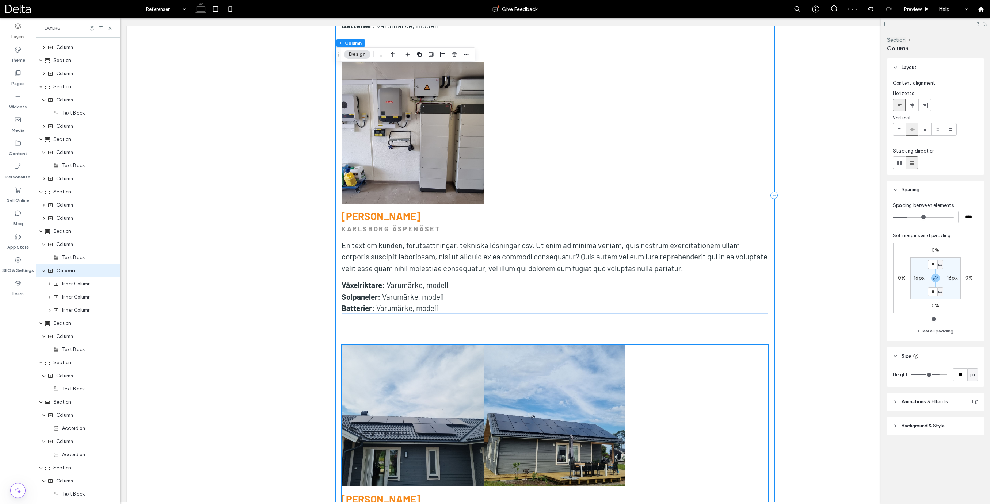
click at [678, 345] on div at bounding box center [697, 416] width 142 height 142
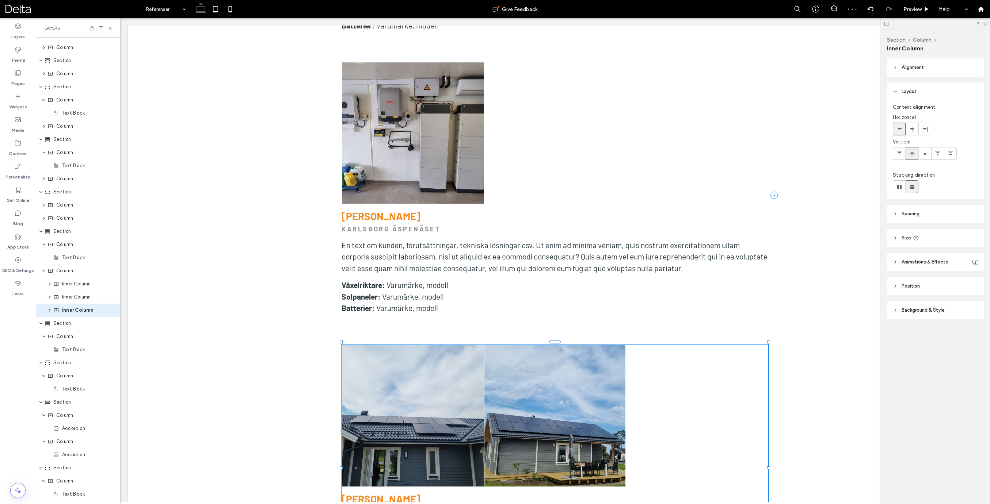
scroll to position [365, 0]
click at [447, 316] on use "button" at bounding box center [448, 317] width 4 height 5
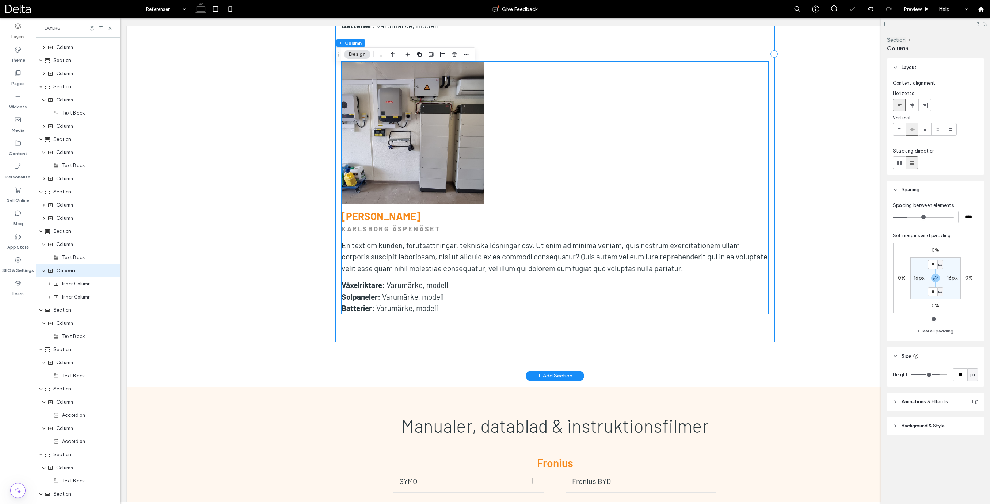
scroll to position [3907, 0]
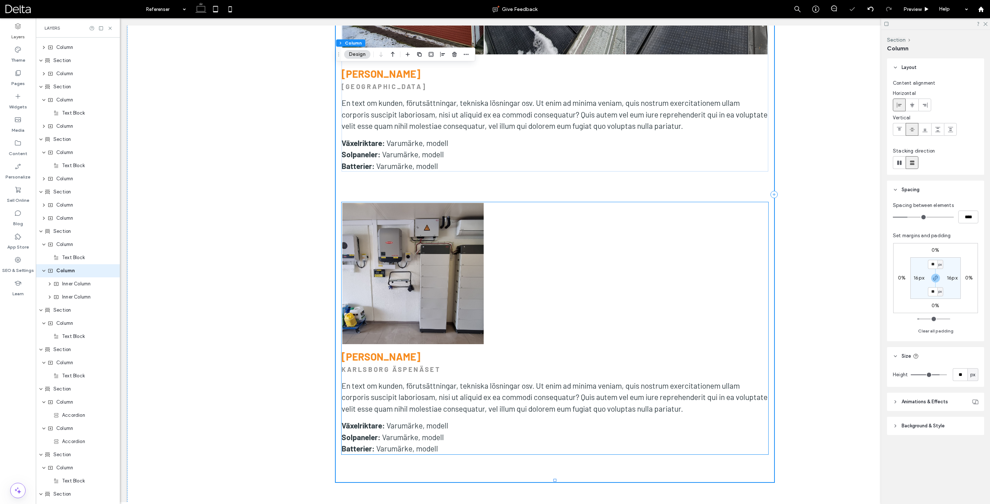
click at [718, 203] on div at bounding box center [697, 274] width 142 height 142
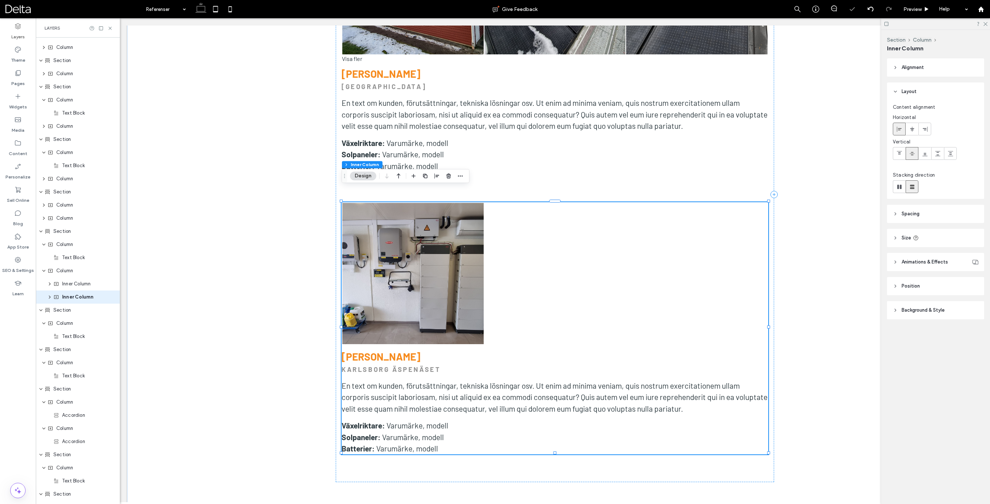
scroll to position [352, 0]
click at [447, 175] on use "button" at bounding box center [448, 176] width 4 height 5
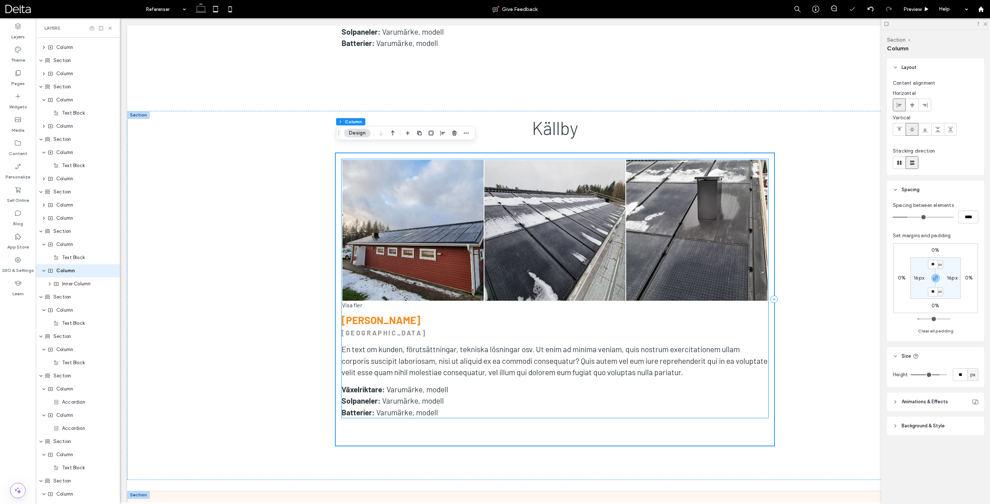
scroll to position [3655, 0]
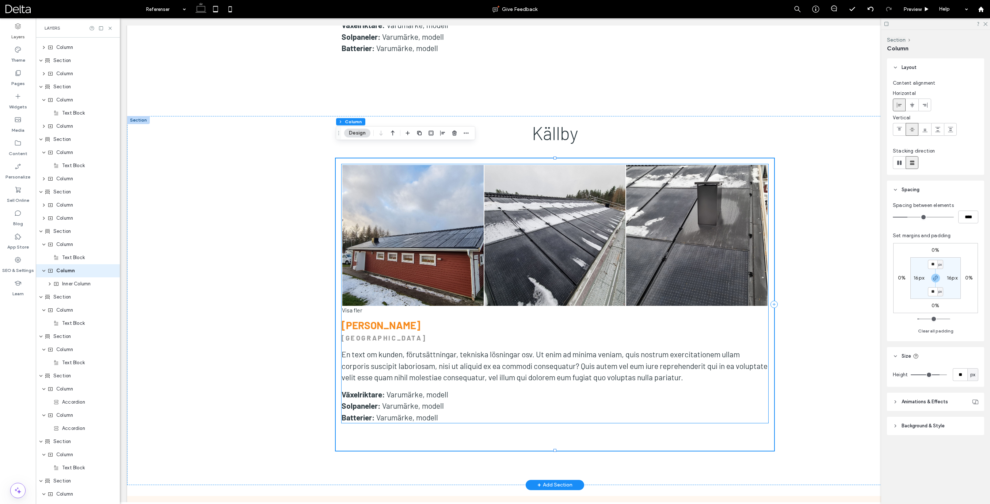
click at [386, 319] on strong "[PERSON_NAME]" at bounding box center [380, 325] width 79 height 12
click at [386, 319] on div "[PERSON_NAME]" at bounding box center [554, 325] width 427 height 12
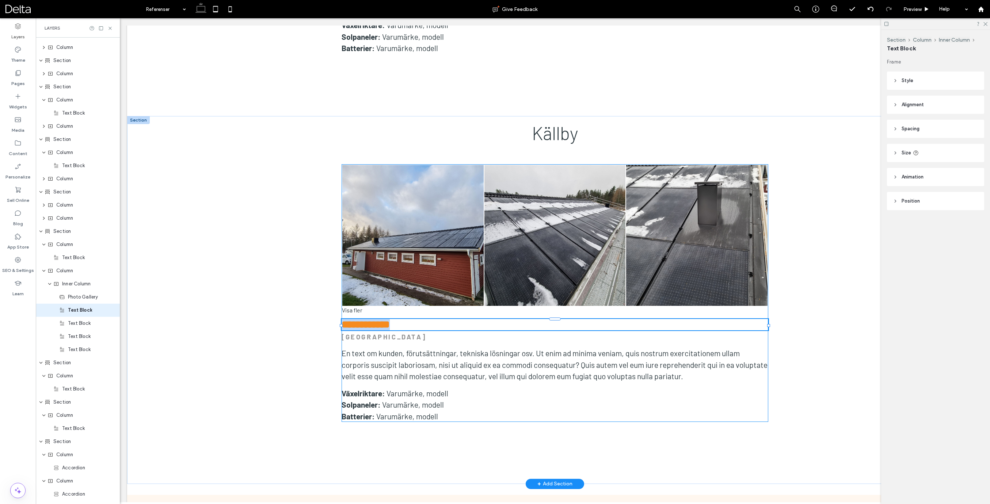
type input "******"
type input "**"
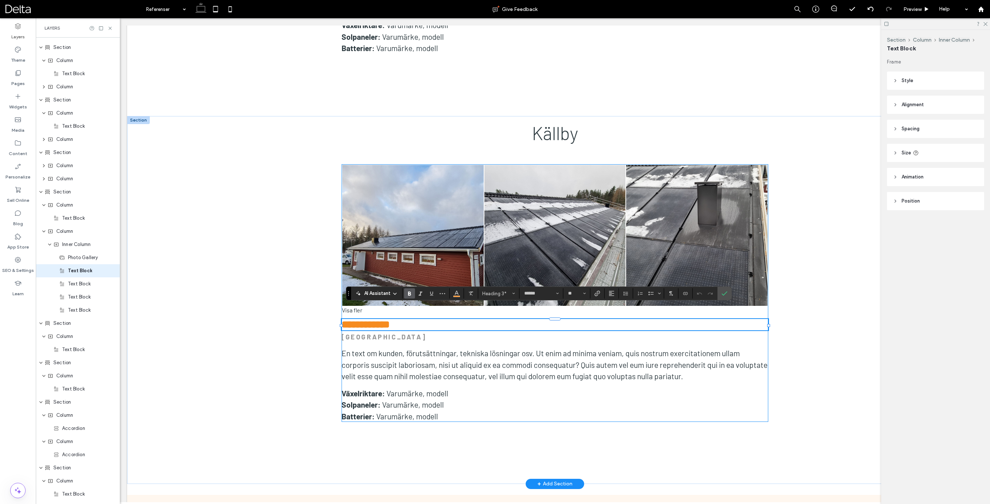
click at [390, 320] on strong "**********" at bounding box center [365, 325] width 48 height 10
drag, startPoint x: 401, startPoint y: 312, endPoint x: 336, endPoint y: 313, distance: 65.4
click at [336, 313] on div "**********" at bounding box center [555, 304] width 438 height 292
click at [376, 333] on strong "[GEOGRAPHIC_DATA]" at bounding box center [383, 337] width 84 height 8
click at [376, 332] on div "[GEOGRAPHIC_DATA]" at bounding box center [554, 337] width 427 height 10
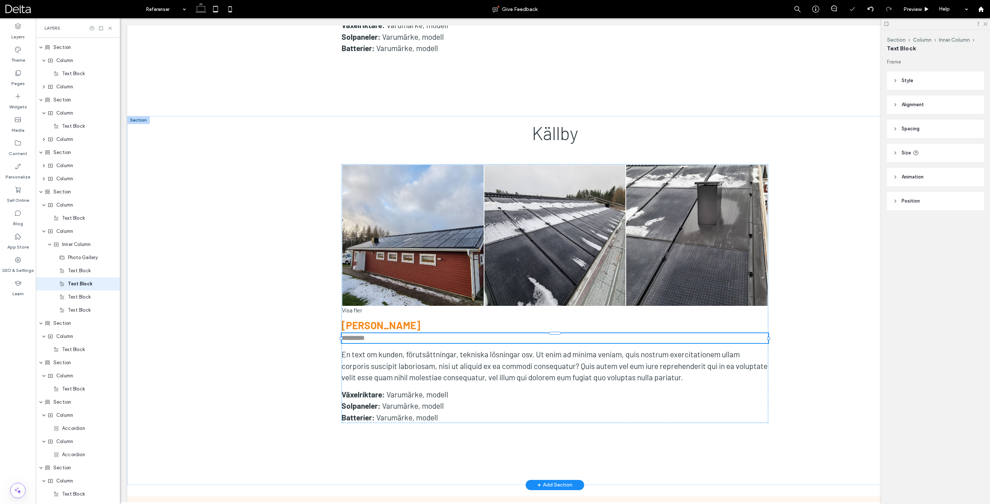
click at [376, 333] on div "*********" at bounding box center [554, 338] width 427 height 10
type input "******"
type input "**"
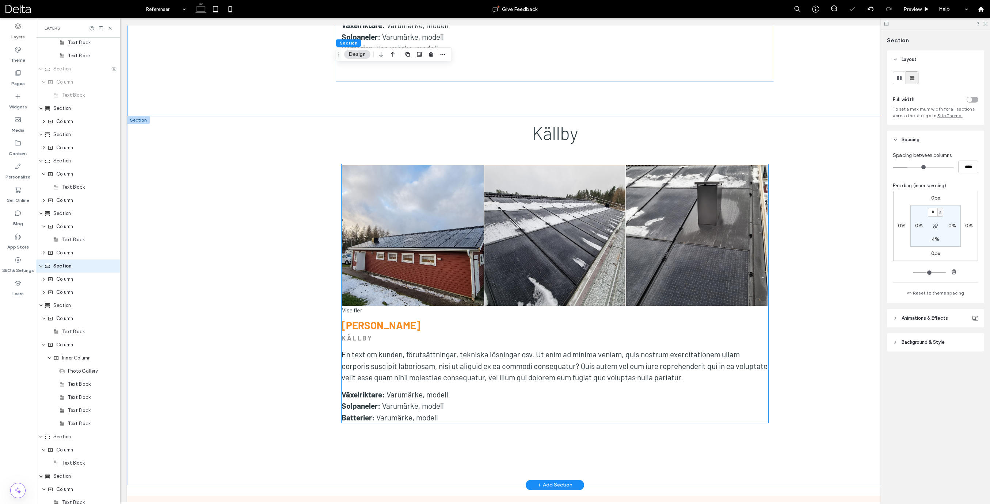
scroll to position [247, 0]
click at [436, 264] on link at bounding box center [412, 235] width 141 height 141
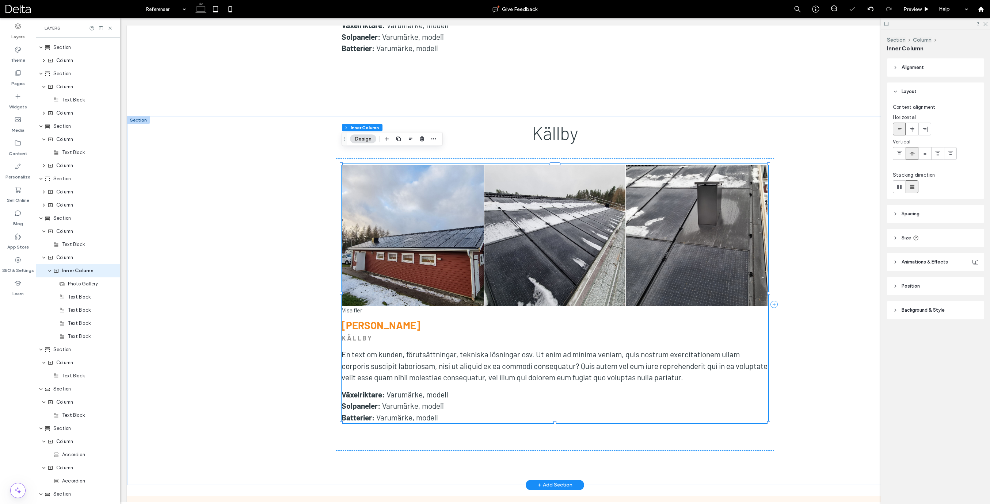
click at [436, 264] on link at bounding box center [412, 235] width 141 height 141
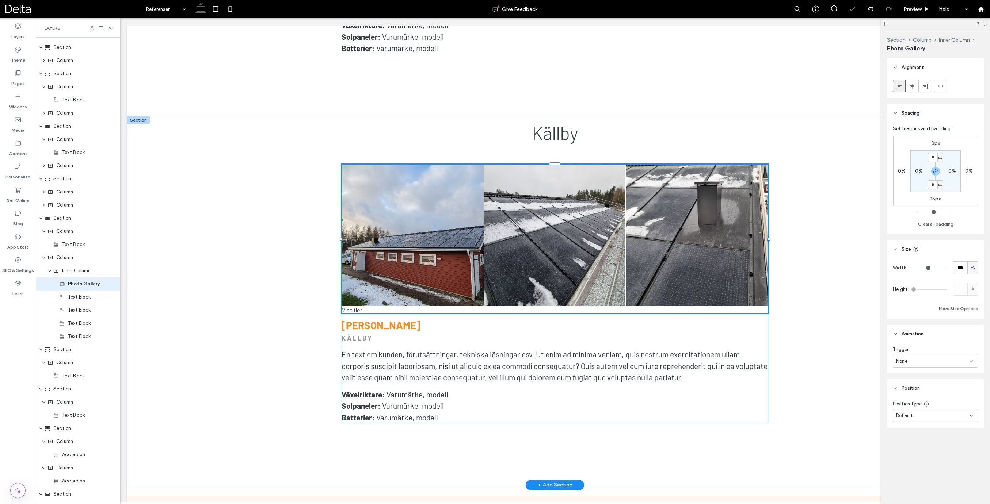
scroll to position [352, 0]
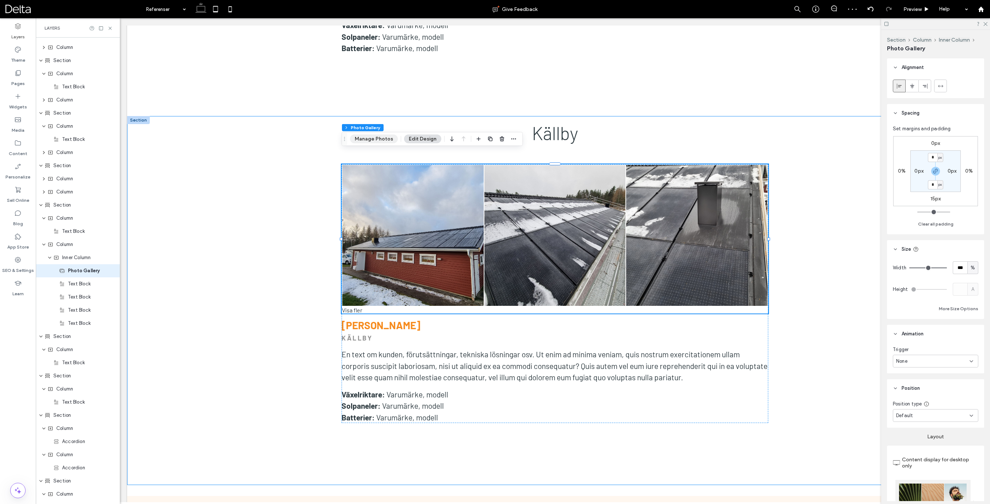
click at [380, 140] on button "Manage Photos" at bounding box center [374, 139] width 48 height 9
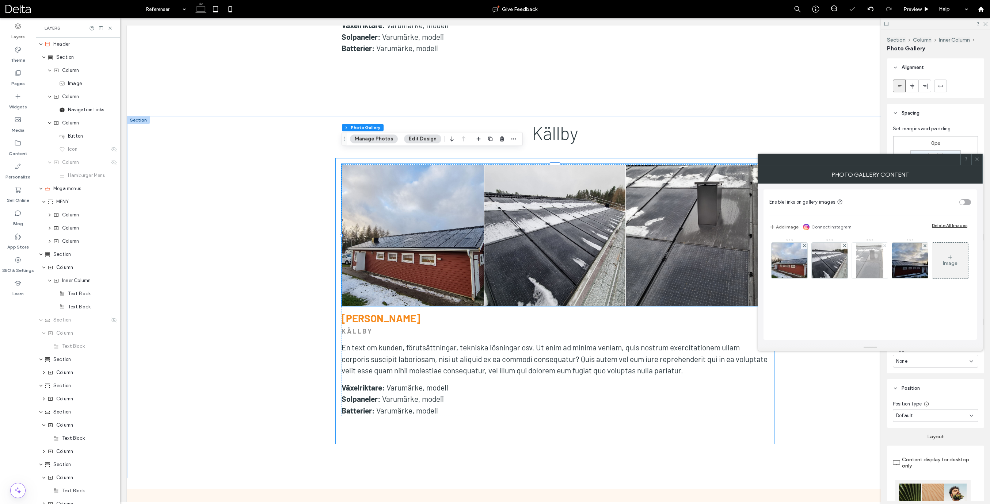
scroll to position [352, 0]
click at [885, 247] on use at bounding box center [884, 245] width 3 height 3
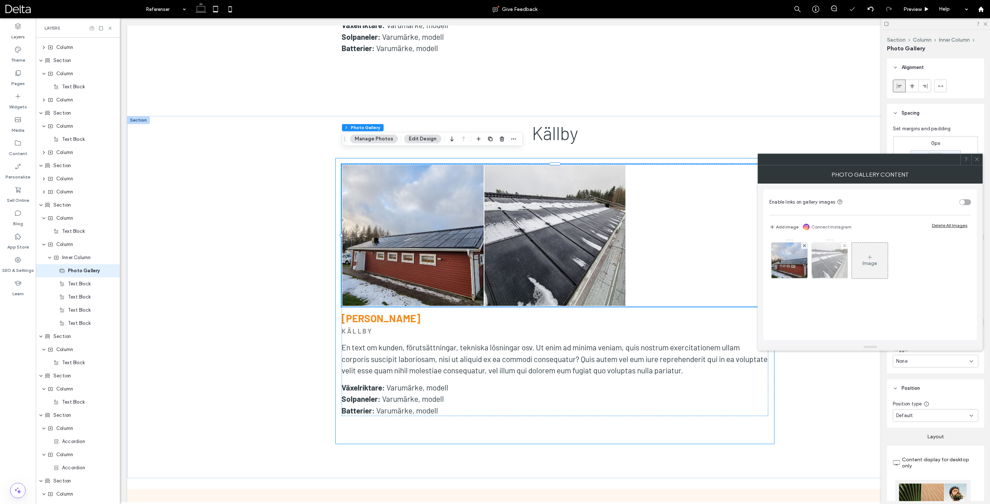
drag, startPoint x: 845, startPoint y: 247, endPoint x: 823, endPoint y: 249, distance: 22.0
click at [844, 247] on use at bounding box center [843, 245] width 3 height 3
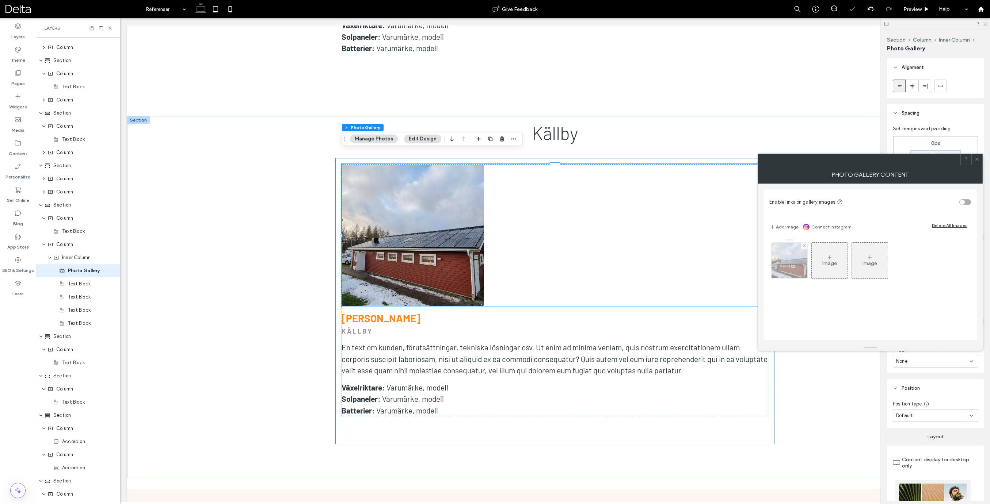
click at [806, 247] on div at bounding box center [804, 246] width 6 height 6
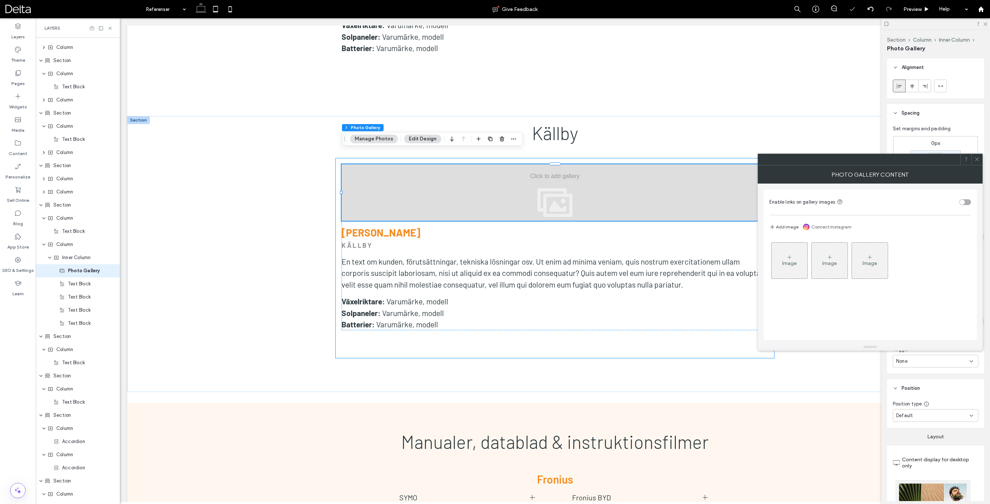
click at [783, 261] on div "Image" at bounding box center [789, 263] width 15 height 6
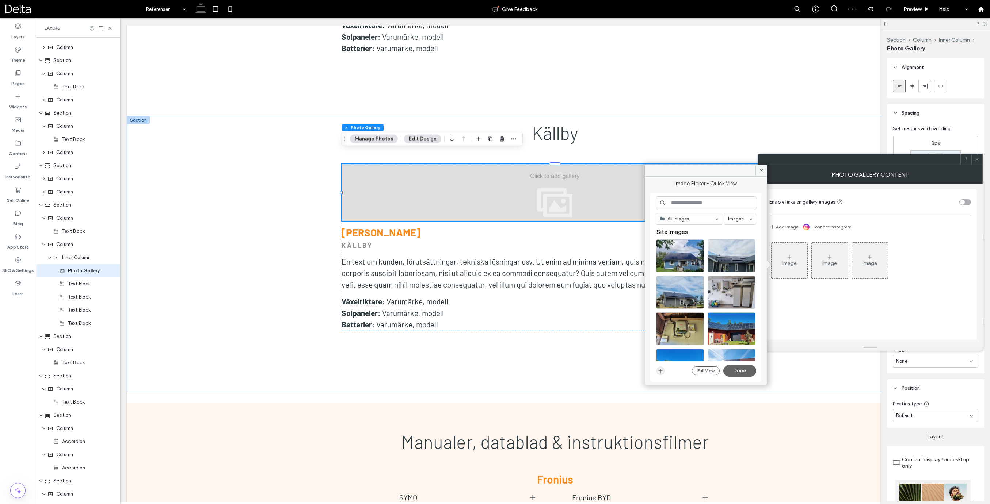
click at [662, 368] on icon "button" at bounding box center [660, 371] width 6 height 6
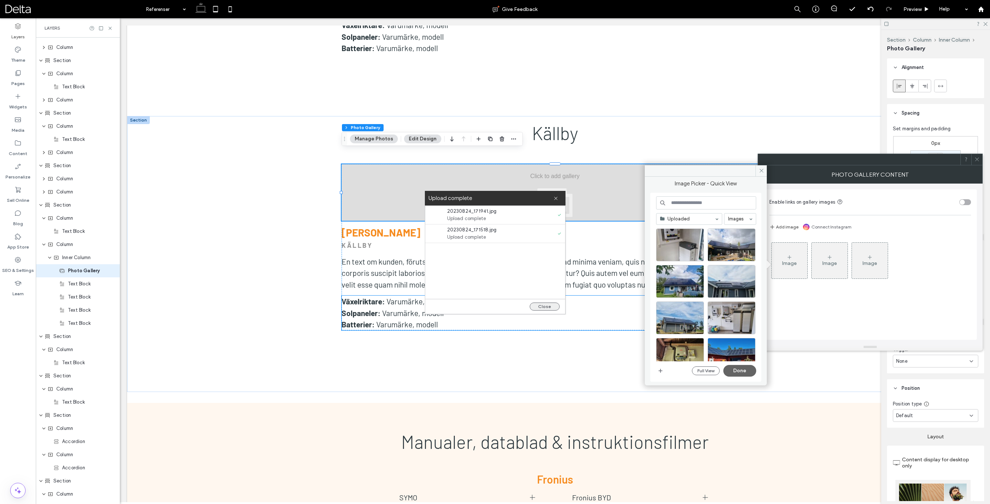
drag, startPoint x: 540, startPoint y: 307, endPoint x: 547, endPoint y: 308, distance: 6.9
click at [540, 307] on button "Close" at bounding box center [545, 307] width 30 height 8
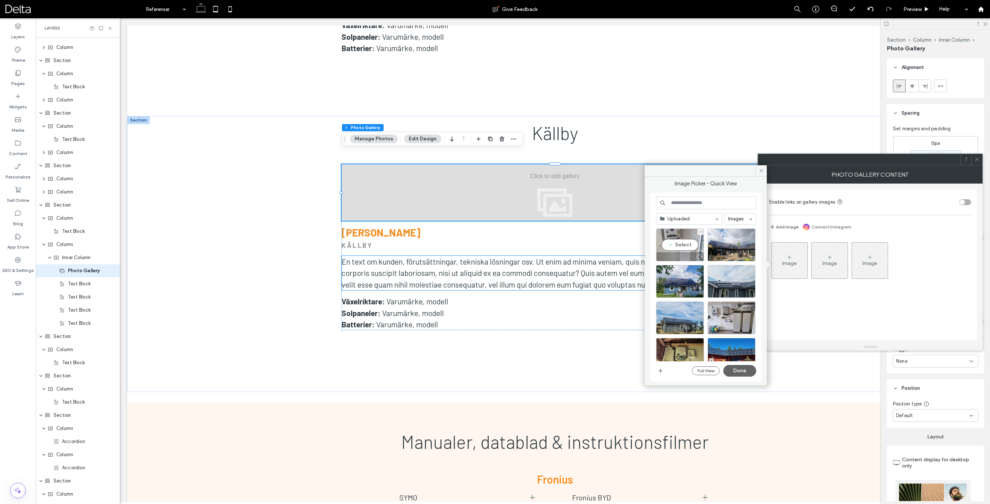
drag, startPoint x: 685, startPoint y: 245, endPoint x: 704, endPoint y: 245, distance: 18.6
click at [685, 245] on div "Select" at bounding box center [680, 245] width 48 height 33
click at [733, 244] on div "Select" at bounding box center [731, 245] width 48 height 33
click at [737, 370] on button "Done" at bounding box center [739, 371] width 33 height 12
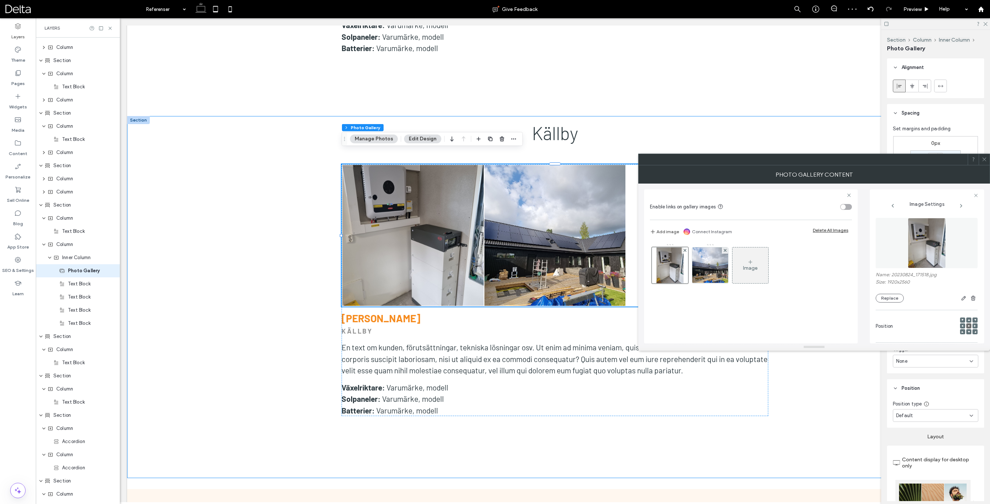
click at [985, 163] on span at bounding box center [983, 159] width 5 height 11
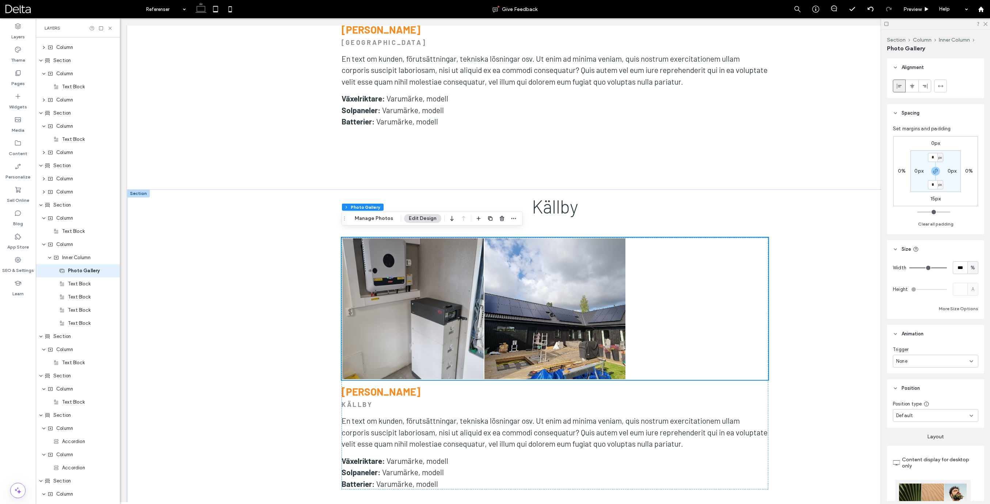
scroll to position [3584, 0]
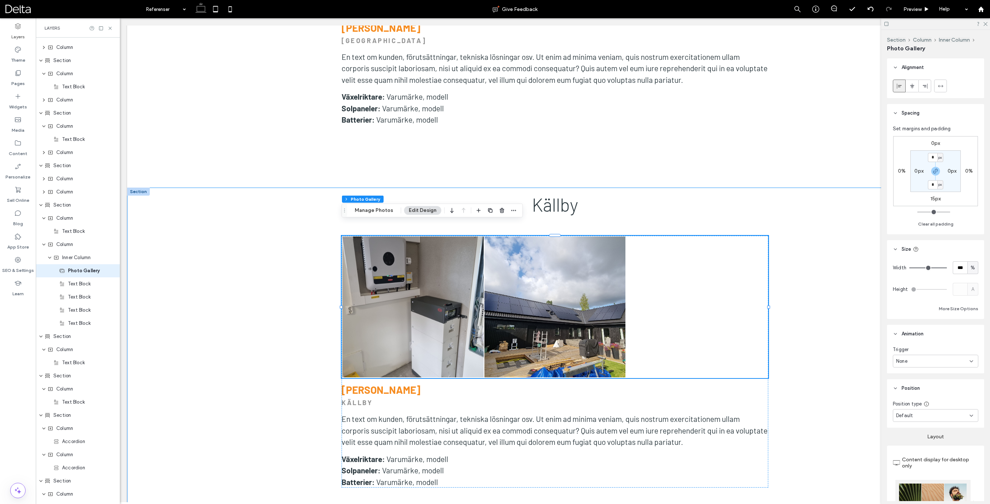
click at [187, 188] on div "Källby Button Button Visa fler [PERSON_NAME] [GEOGRAPHIC_DATA] En text om kunde…" at bounding box center [554, 369] width 855 height 362
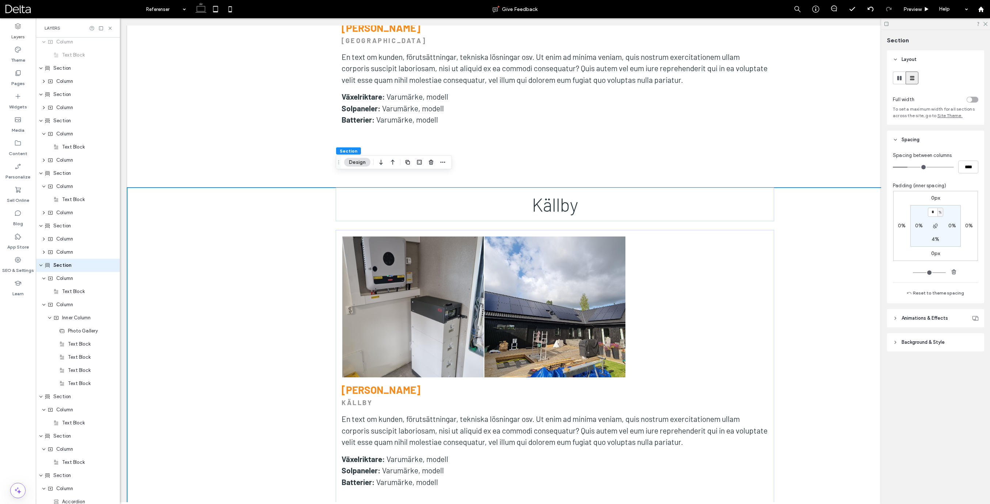
scroll to position [286, 0]
click at [405, 164] on icon "button" at bounding box center [408, 163] width 6 height 6
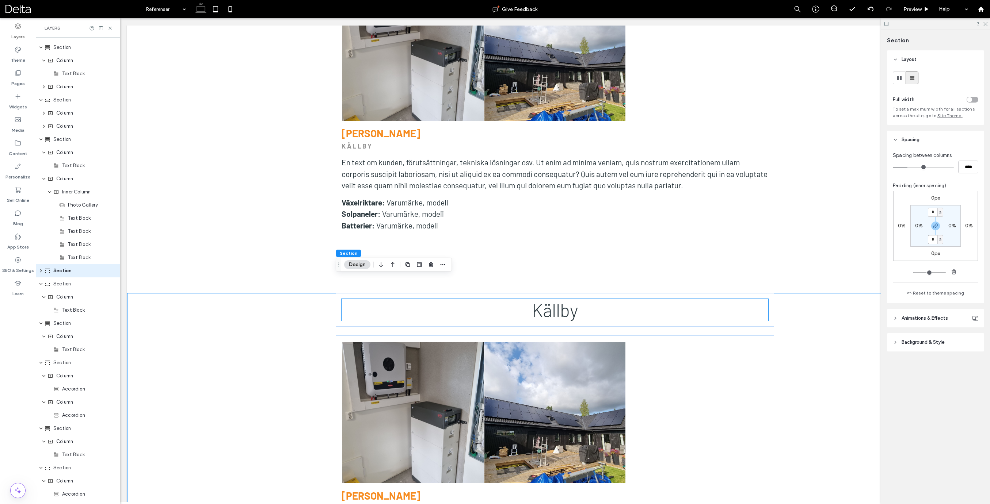
scroll to position [3843, 0]
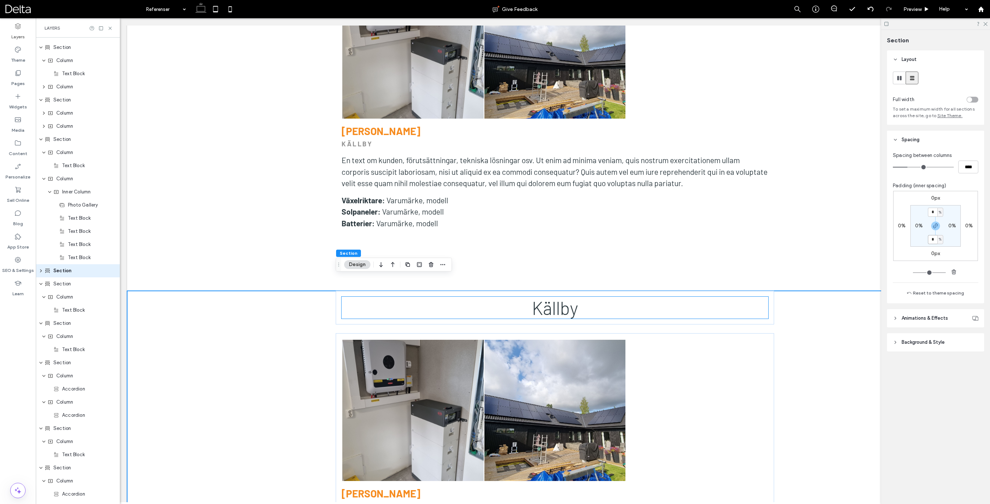
click at [552, 298] on span "Källby" at bounding box center [555, 308] width 46 height 22
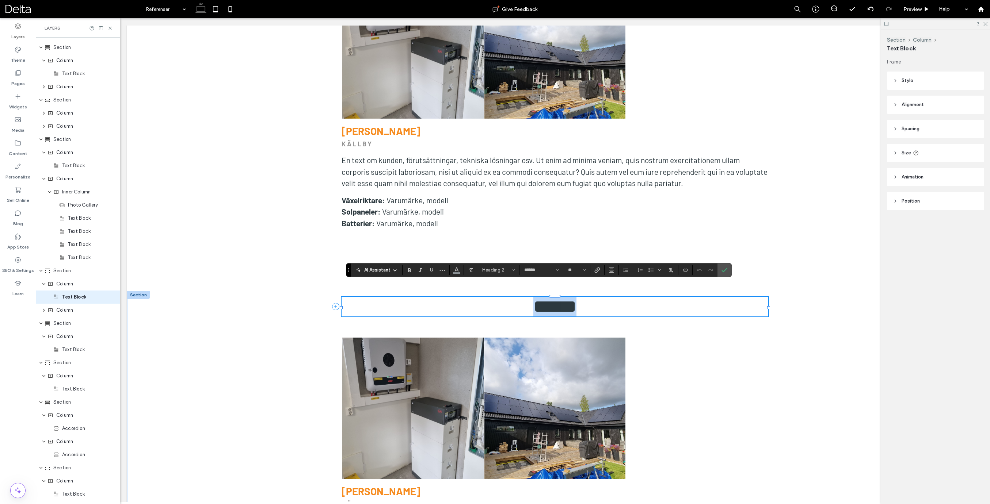
scroll to position [444, 0]
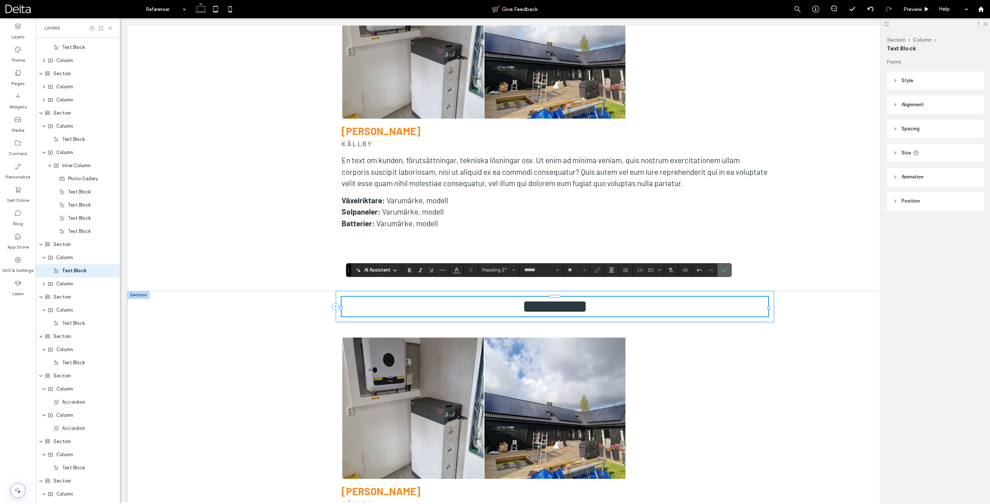
click at [723, 270] on icon "Confirm" at bounding box center [724, 270] width 6 height 6
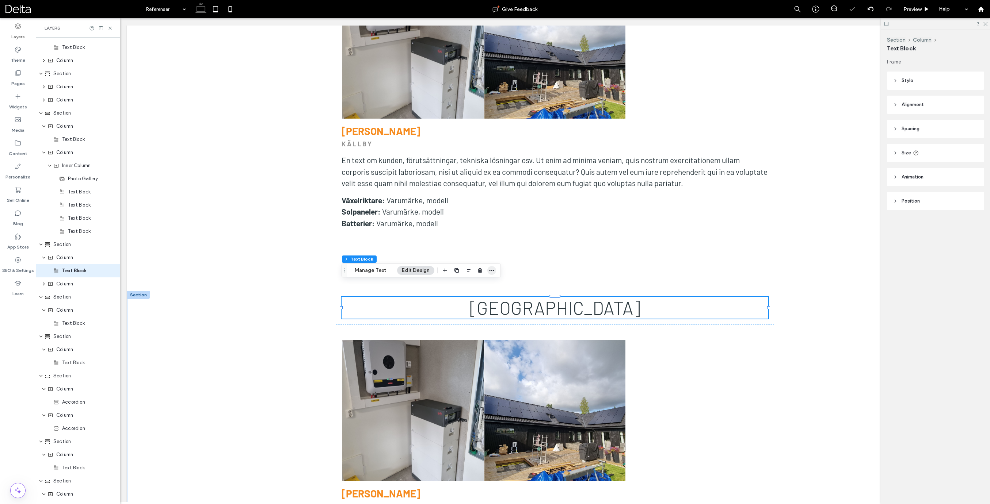
click at [489, 269] on icon "button" at bounding box center [492, 271] width 6 height 6
click at [469, 366] on span "Set As Anchor" at bounding box center [470, 369] width 33 height 6
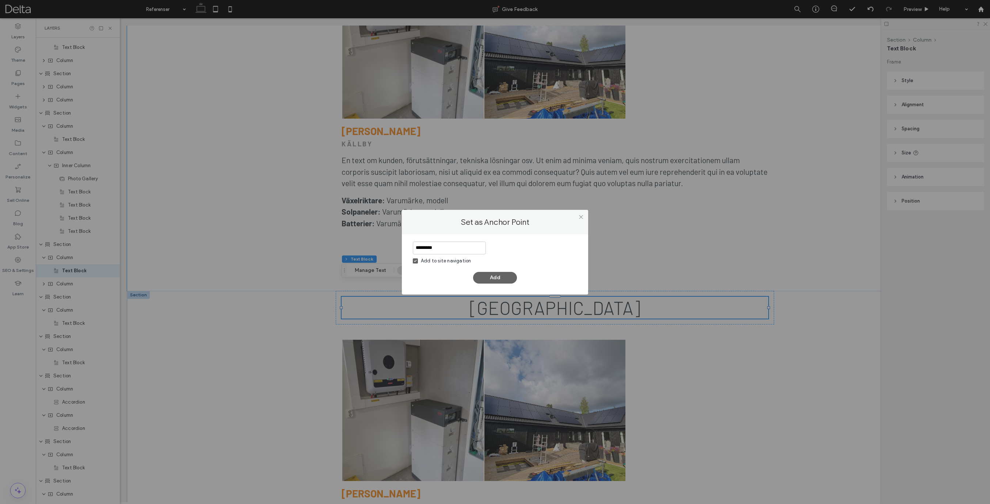
type input "*********"
click at [461, 261] on div "Add to site navigation" at bounding box center [446, 260] width 50 height 7
click at [498, 276] on button "Add" at bounding box center [495, 278] width 44 height 12
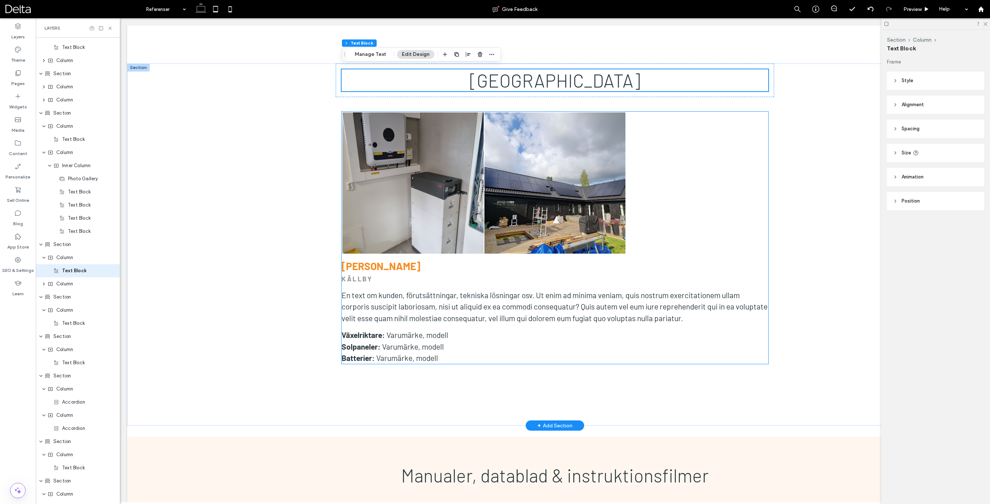
scroll to position [4069, 0]
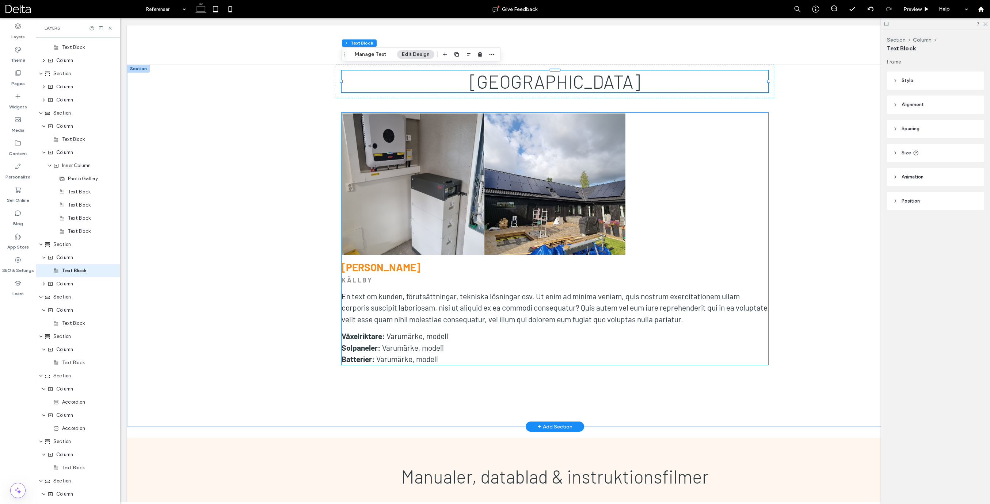
click at [391, 261] on strong "[PERSON_NAME]" at bounding box center [380, 267] width 79 height 12
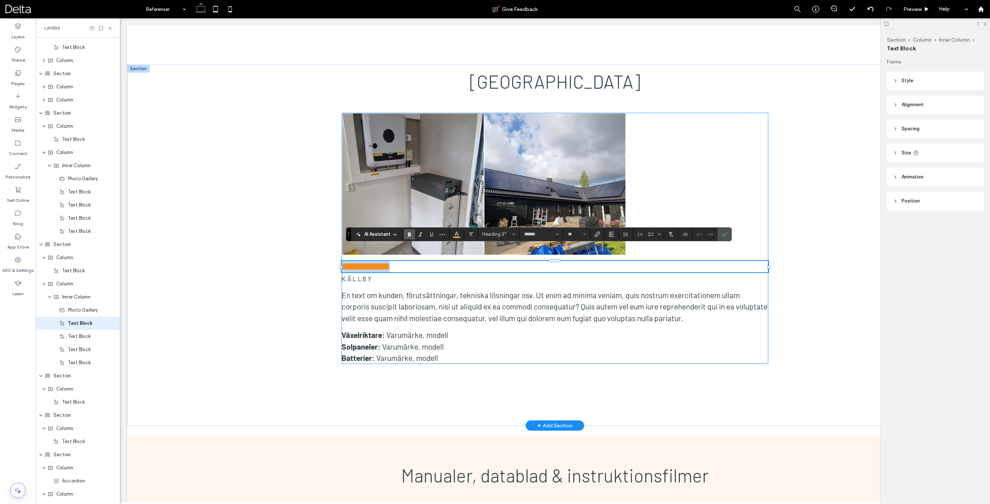
scroll to position [496, 0]
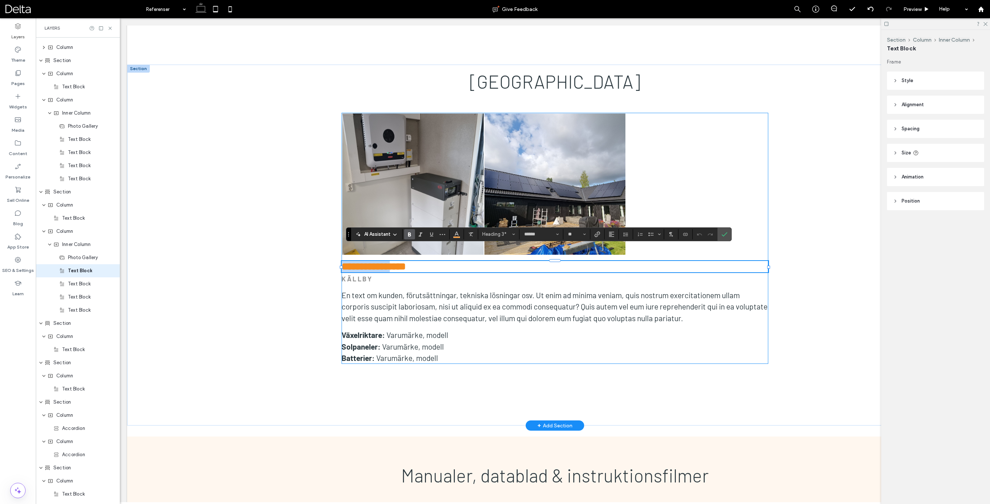
type input "**"
click at [372, 275] on strong "KÄLLBY" at bounding box center [356, 279] width 31 height 8
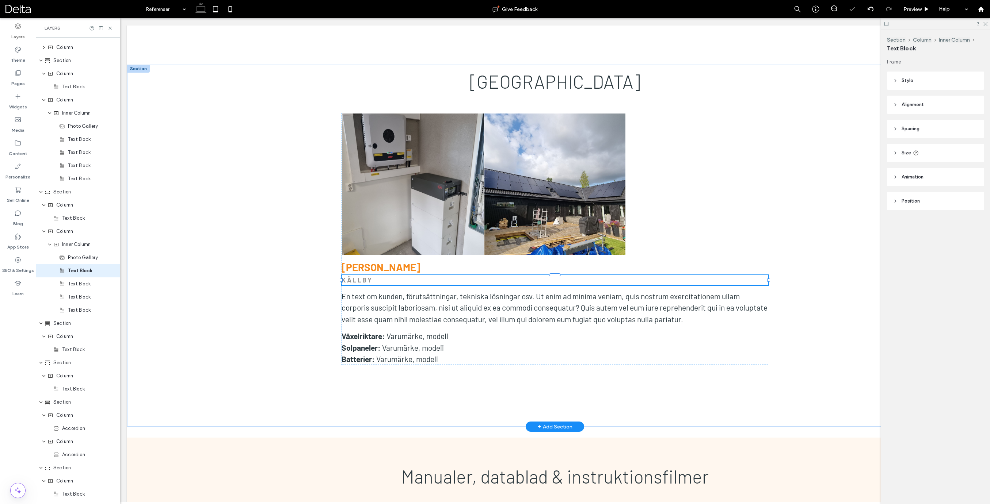
click at [372, 275] on div "KÄLLBY" at bounding box center [554, 280] width 427 height 10
type input "******"
type input "**"
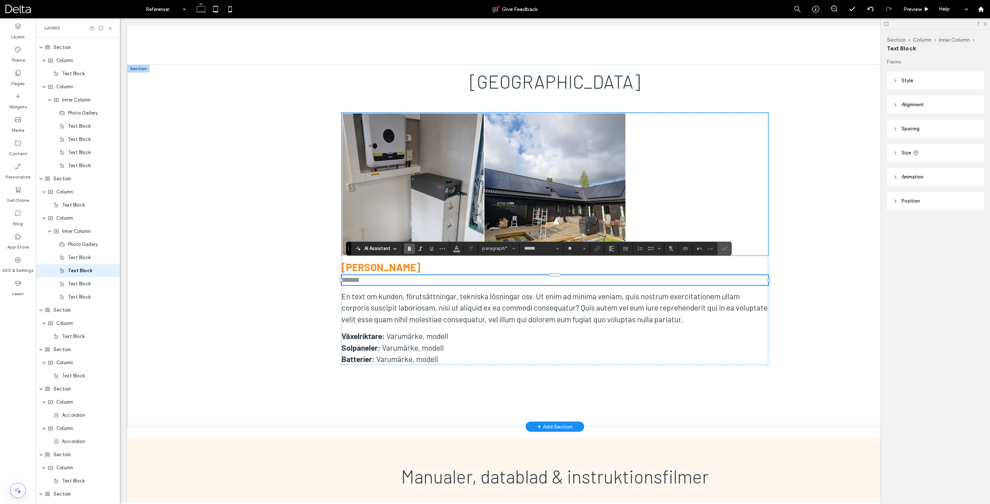
click at [447, 214] on link at bounding box center [412, 184] width 141 height 141
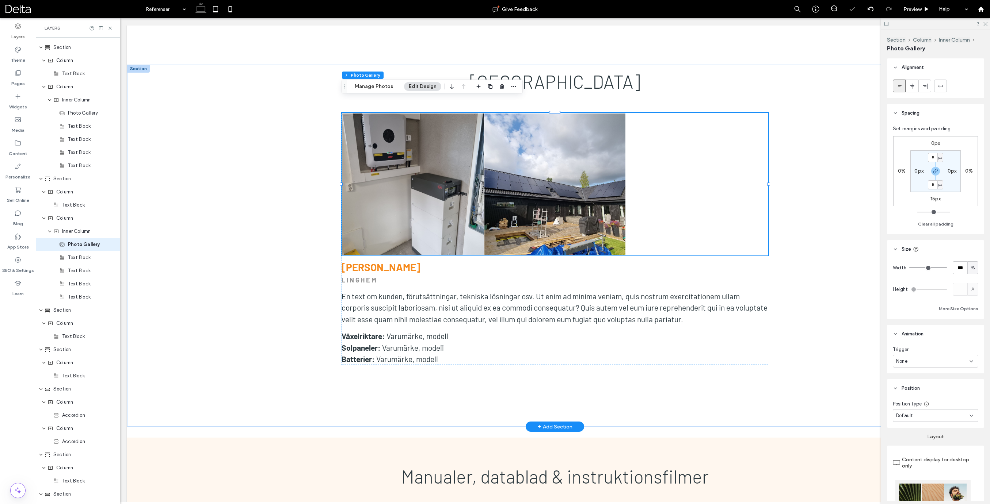
scroll to position [483, 0]
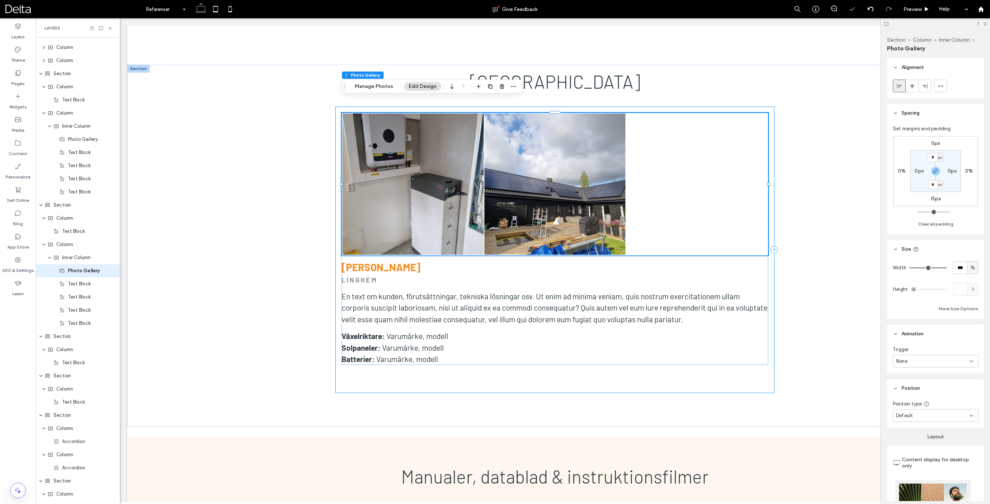
click at [381, 91] on div "Section Column Inner Column Photo Gallery Manage Photos Edit Design" at bounding box center [431, 87] width 181 height 14
click at [382, 88] on button "Manage Photos" at bounding box center [374, 86] width 48 height 9
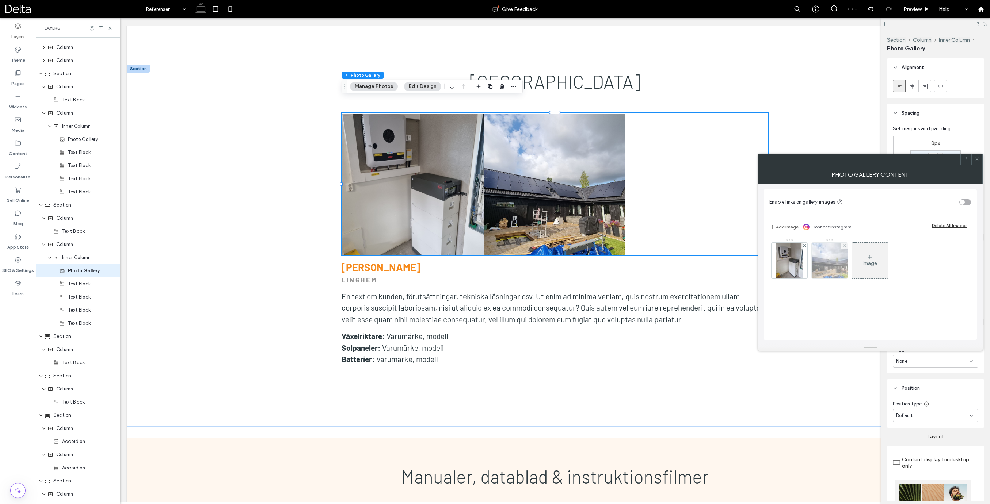
click at [841, 245] on div at bounding box center [844, 246] width 6 height 6
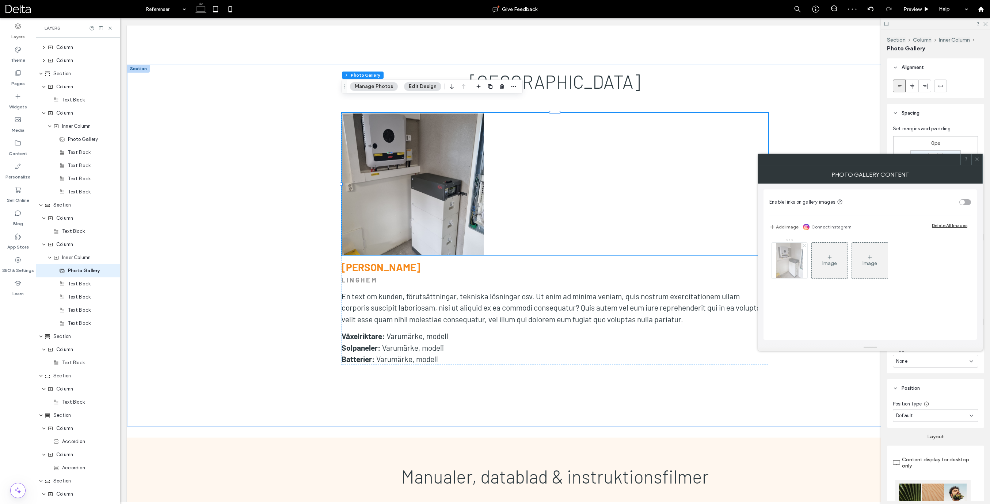
click at [805, 246] on icon at bounding box center [804, 245] width 3 height 3
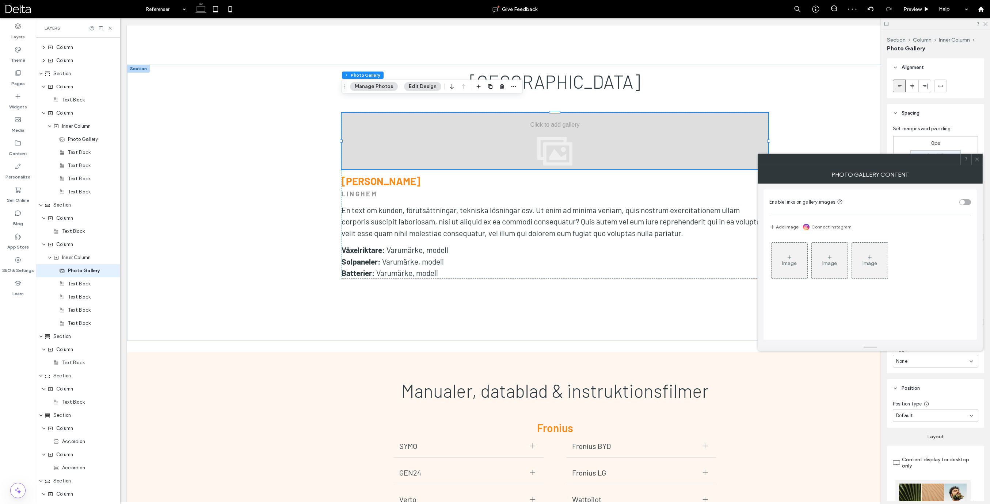
click at [786, 228] on button "Add image" at bounding box center [783, 227] width 29 height 9
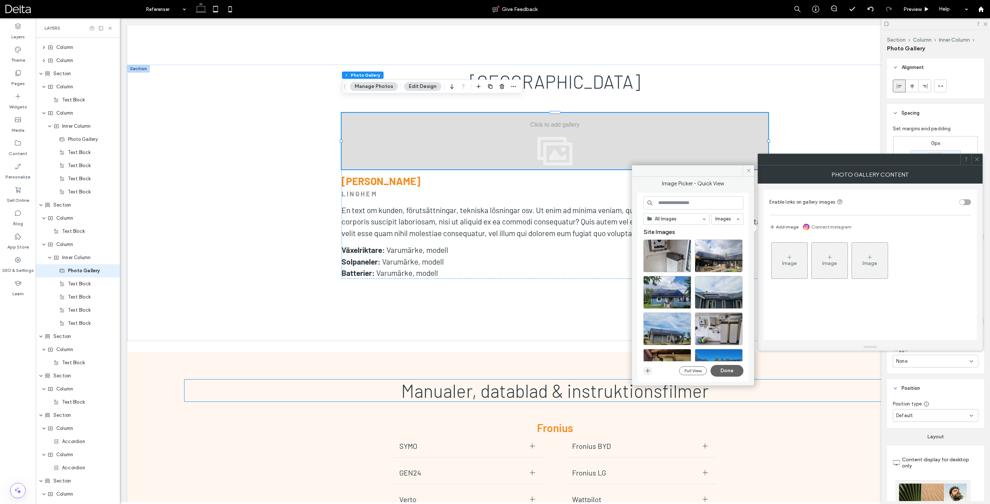
click at [649, 371] on icon "button" at bounding box center [648, 371] width 6 height 6
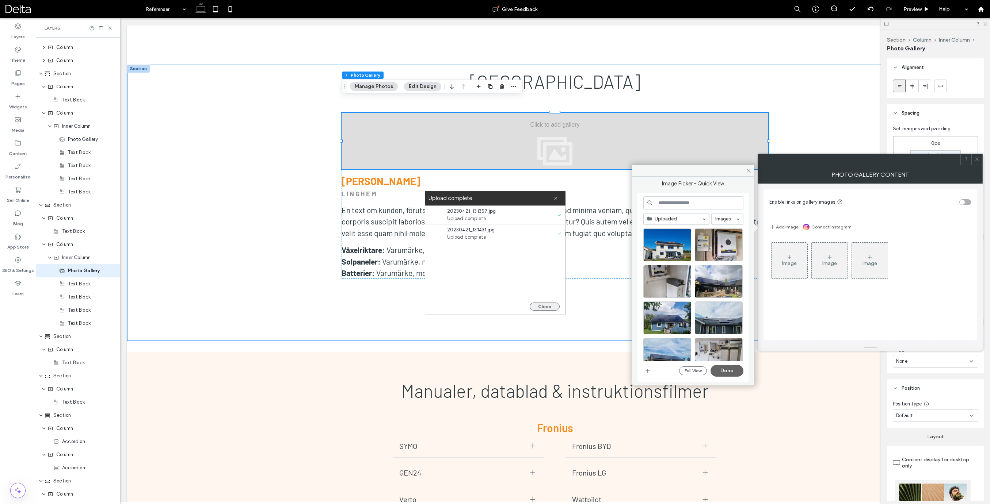
click at [547, 309] on button "Close" at bounding box center [545, 307] width 30 height 8
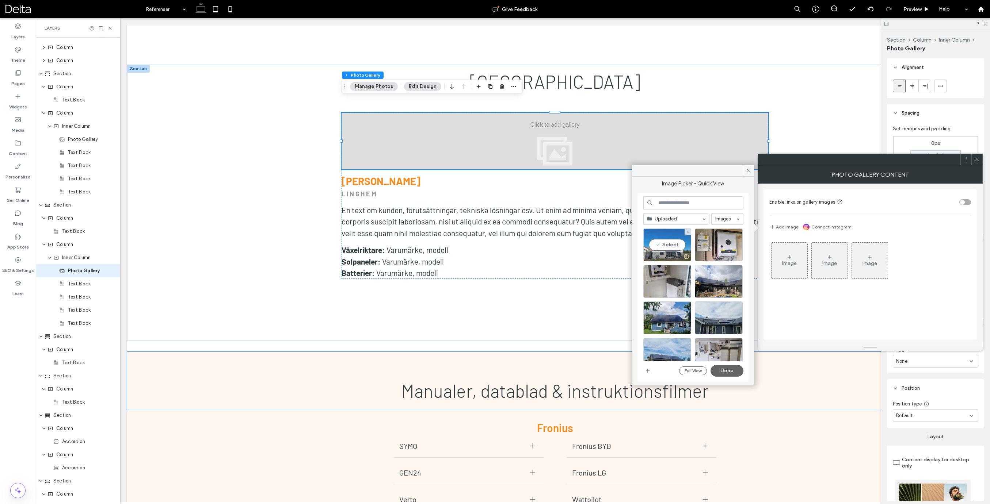
click at [669, 246] on div "Select" at bounding box center [667, 245] width 48 height 33
click at [716, 246] on div "Select" at bounding box center [719, 245] width 48 height 33
click at [726, 370] on button "Done" at bounding box center [726, 371] width 33 height 12
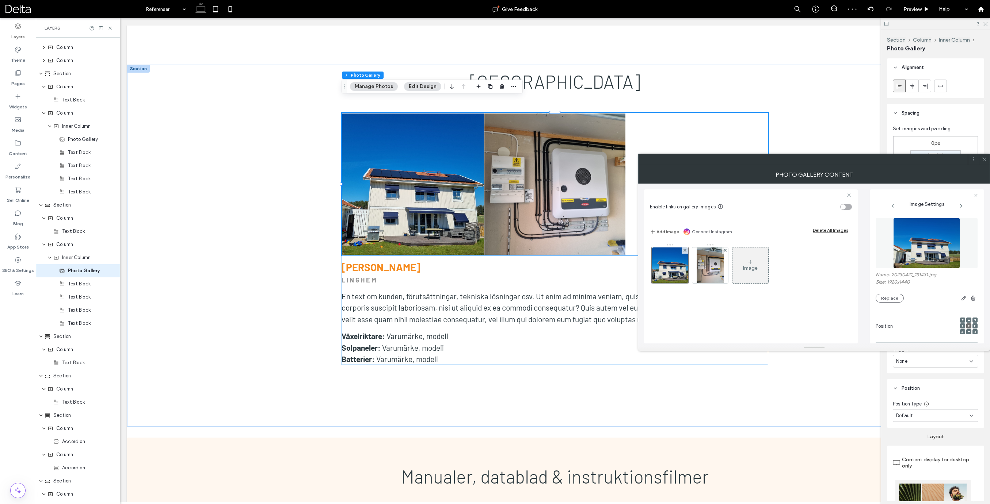
drag, startPoint x: 983, startPoint y: 161, endPoint x: 930, endPoint y: 167, distance: 53.6
click at [983, 161] on icon at bounding box center [983, 159] width 5 height 5
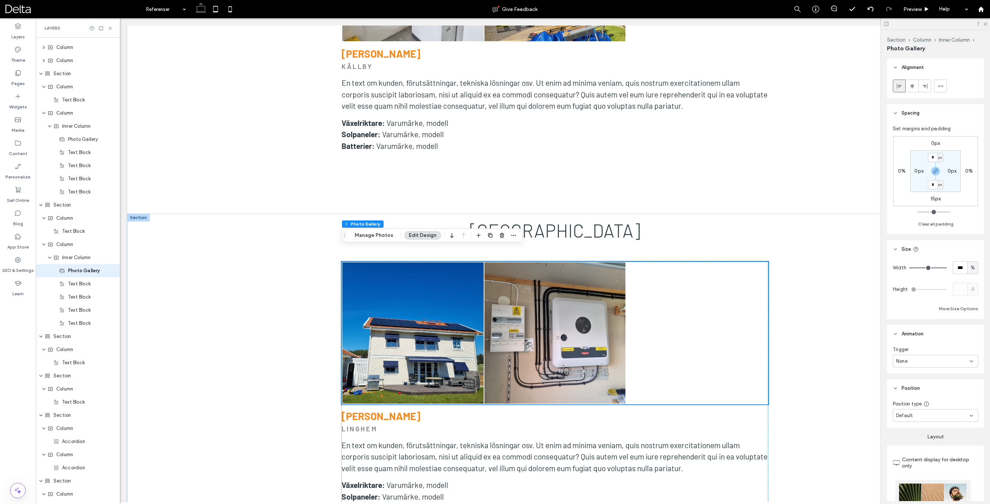
scroll to position [3918, 0]
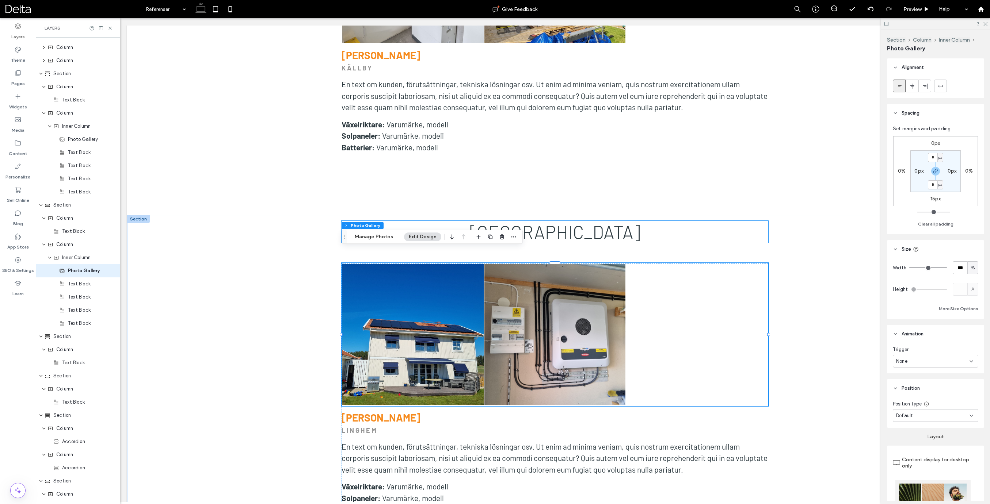
click at [549, 221] on span "[GEOGRAPHIC_DATA]" at bounding box center [555, 232] width 171 height 22
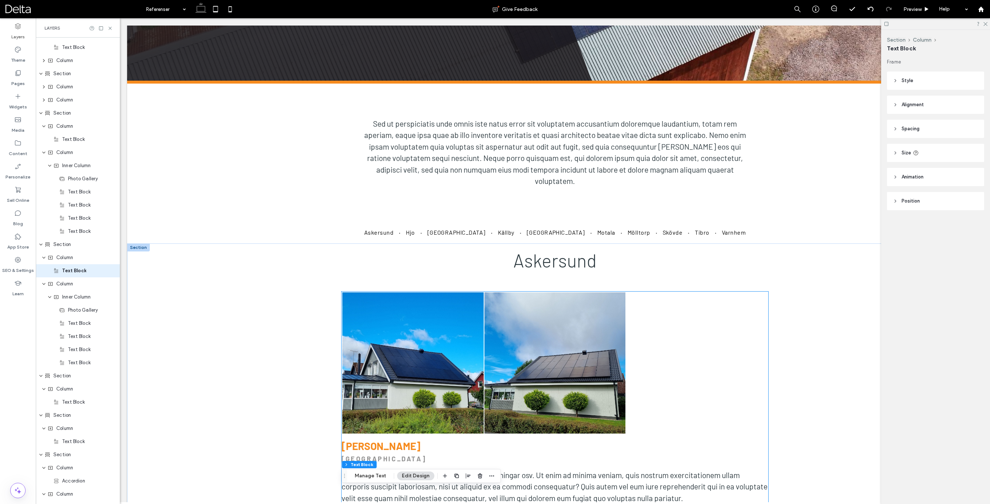
scroll to position [170, 0]
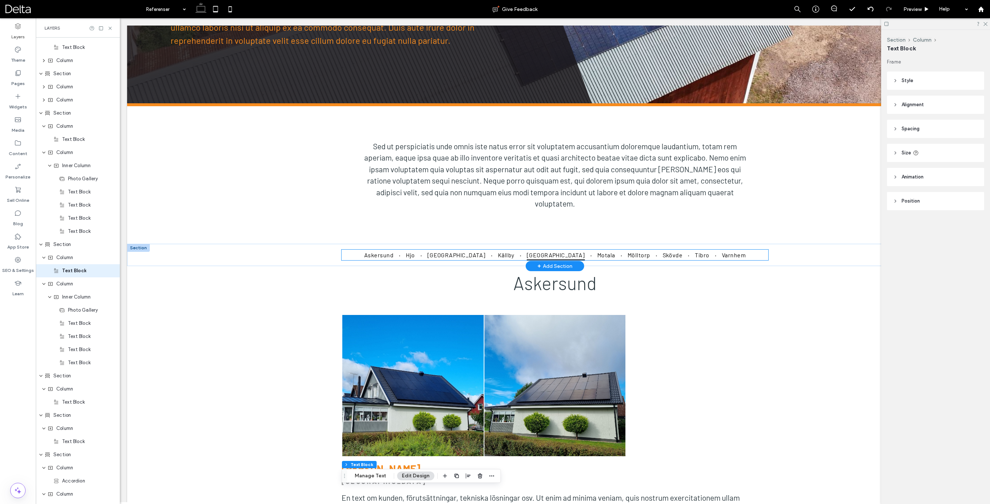
click at [541, 257] on span "[GEOGRAPHIC_DATA]" at bounding box center [556, 255] width 58 height 11
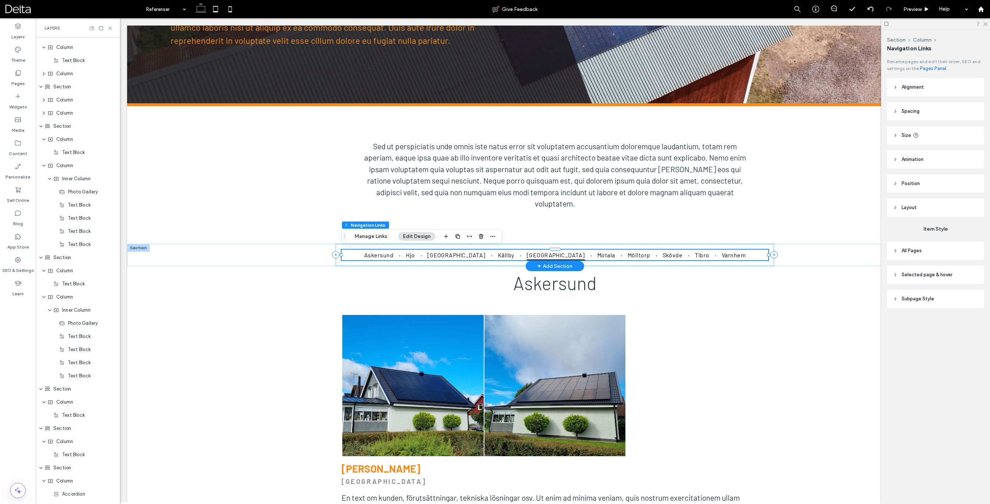
scroll to position [141, 0]
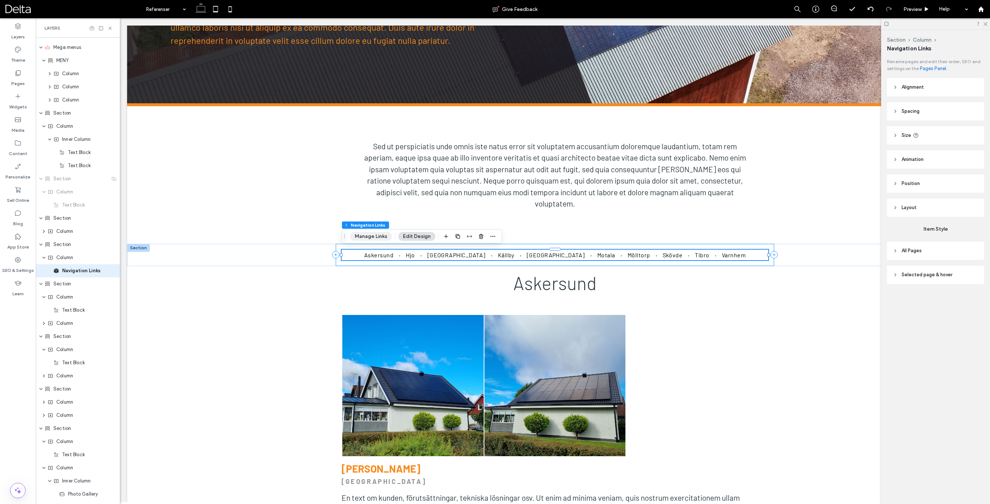
click at [378, 239] on button "Manage Links" at bounding box center [371, 236] width 42 height 9
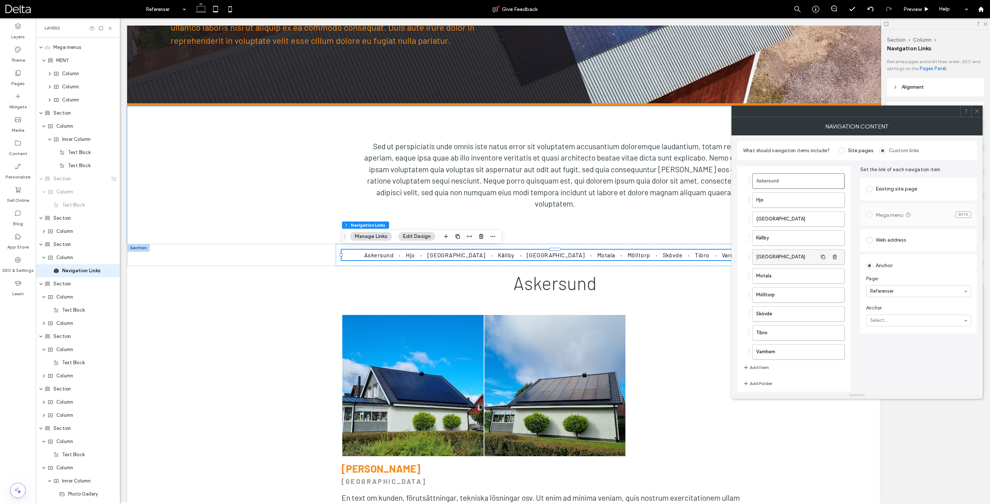
drag, startPoint x: 765, startPoint y: 257, endPoint x: 788, endPoint y: 258, distance: 23.4
click at [765, 256] on label "[GEOGRAPHIC_DATA]" at bounding box center [786, 257] width 61 height 15
click at [891, 307] on div "Anchor" at bounding box center [918, 307] width 105 height 12
click at [885, 237] on div "Web address" at bounding box center [918, 240] width 105 height 12
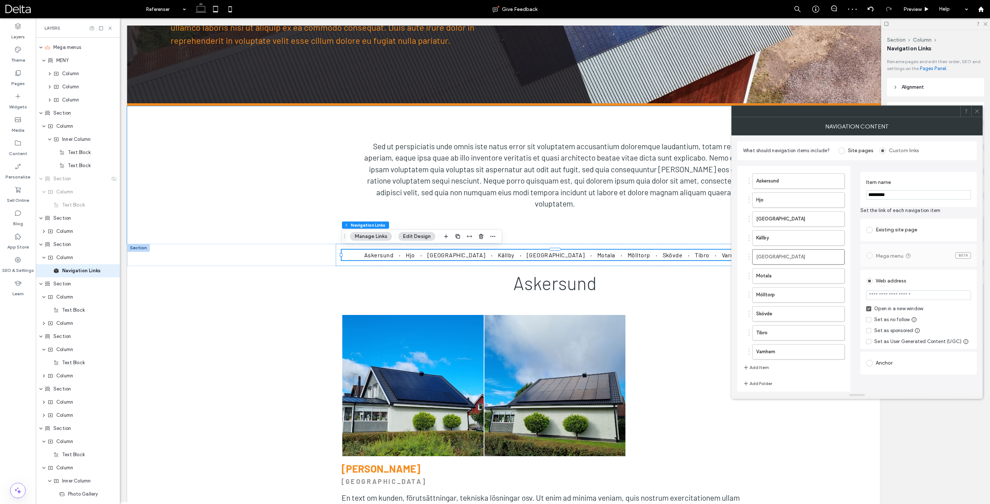
click at [975, 114] on span at bounding box center [976, 111] width 5 height 11
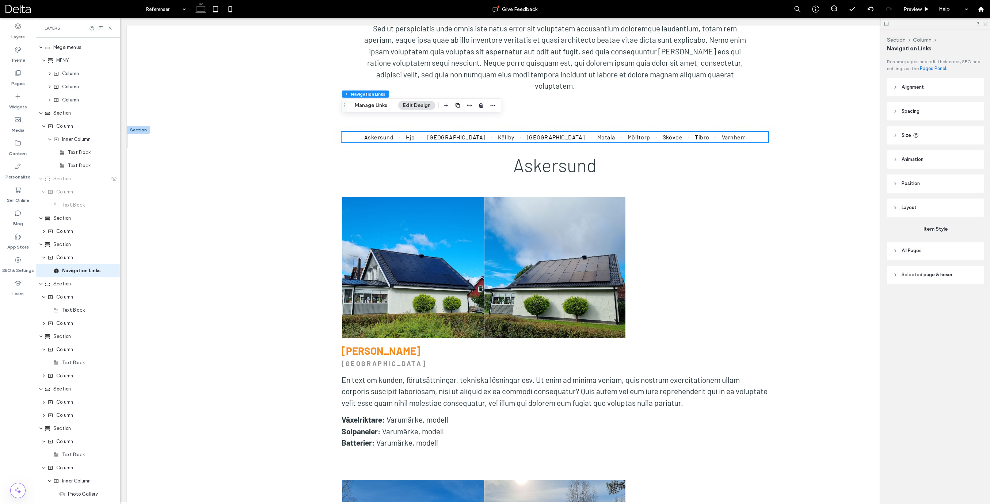
scroll to position [284, 0]
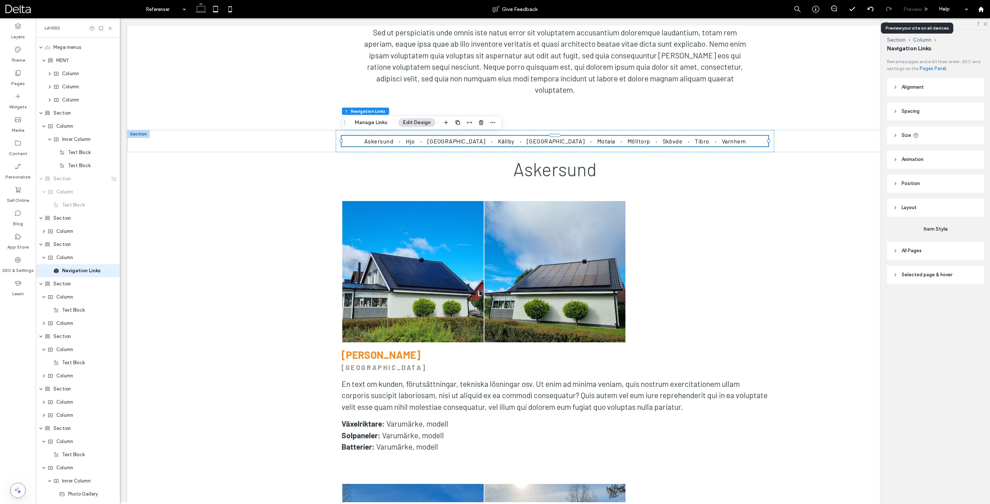
click at [916, 6] on span "Preview" at bounding box center [912, 9] width 18 height 6
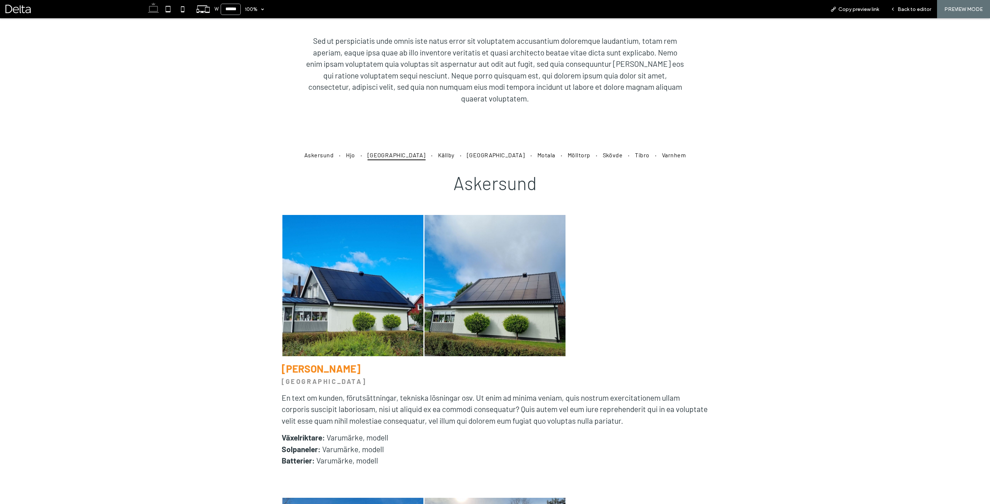
click at [419, 156] on span "[GEOGRAPHIC_DATA]" at bounding box center [396, 154] width 58 height 11
click at [911, 10] on span "Back to editor" at bounding box center [914, 9] width 34 height 6
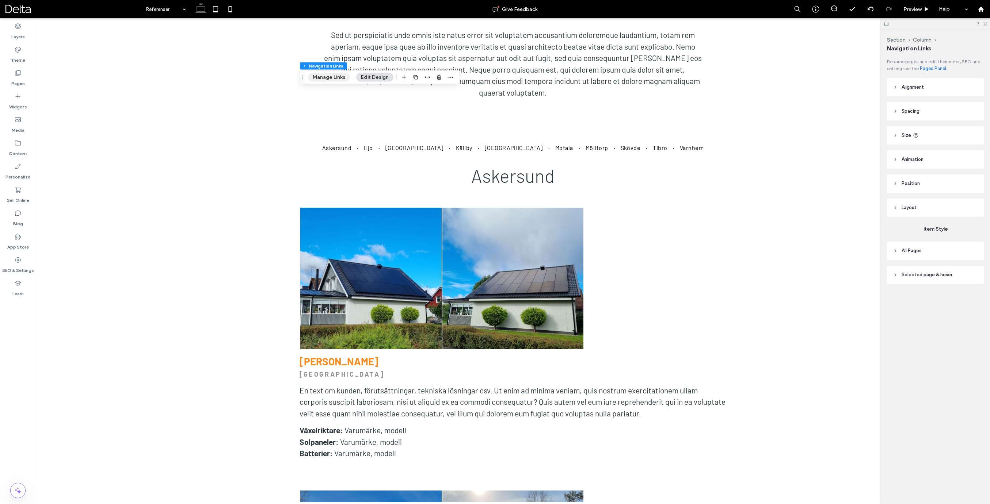
click at [339, 81] on button "Manage Links" at bounding box center [329, 77] width 42 height 9
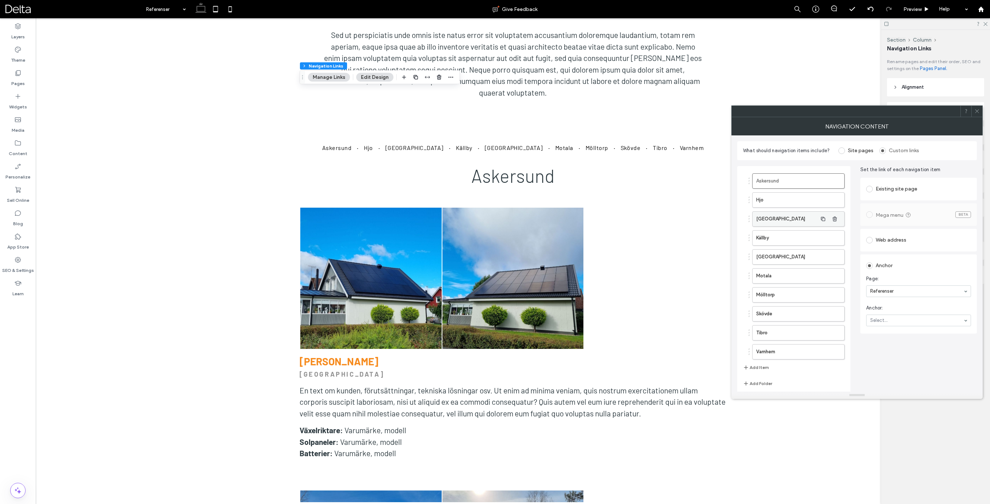
click at [769, 217] on label "[GEOGRAPHIC_DATA]" at bounding box center [786, 219] width 61 height 15
drag, startPoint x: 902, startPoint y: 322, endPoint x: 898, endPoint y: 328, distance: 7.0
click at [975, 114] on icon at bounding box center [976, 110] width 5 height 5
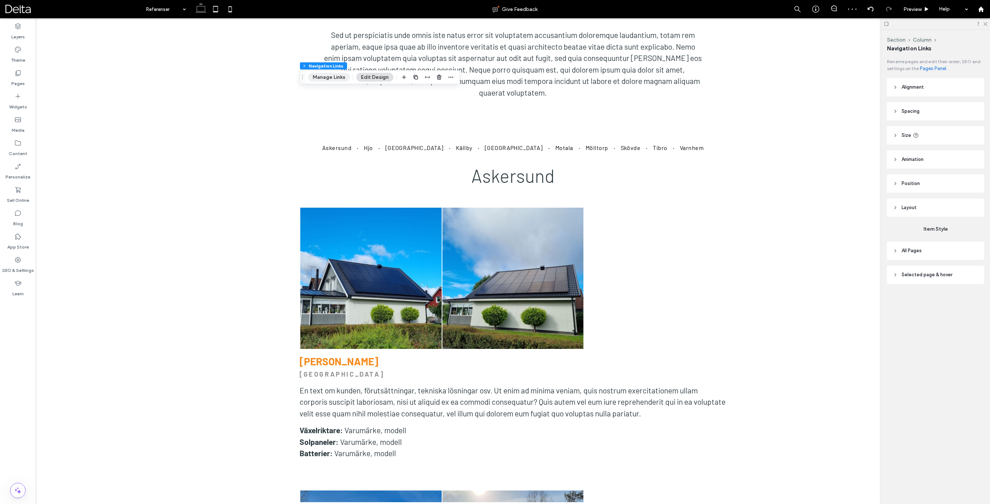
click at [327, 73] on button "Manage Links" at bounding box center [329, 77] width 42 height 9
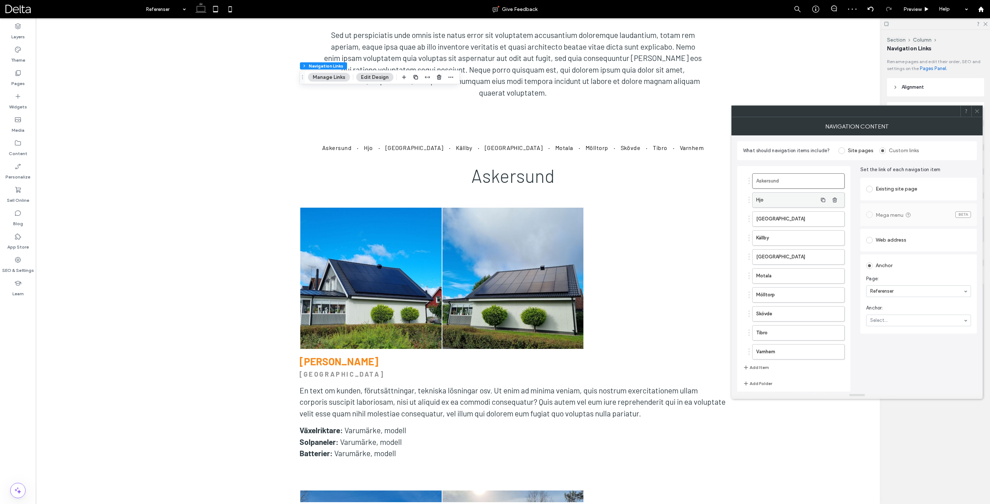
click at [757, 202] on label "Hjo" at bounding box center [786, 200] width 61 height 15
click at [768, 180] on label "Askersund" at bounding box center [786, 181] width 61 height 15
drag, startPoint x: 976, startPoint y: 112, endPoint x: 804, endPoint y: 108, distance: 172.0
click at [976, 112] on use at bounding box center [977, 112] width 4 height 4
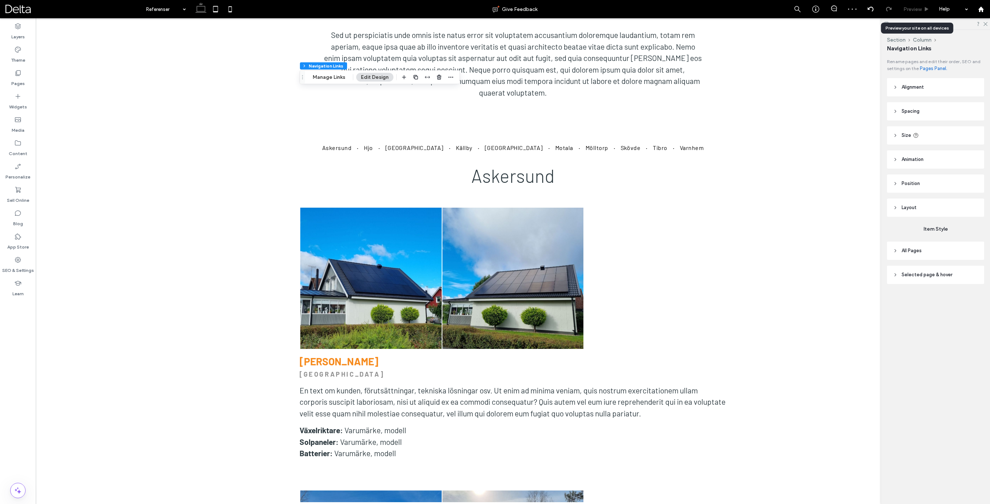
click at [913, 12] on div "Preview" at bounding box center [916, 9] width 37 height 18
click at [913, 8] on span "Preview" at bounding box center [912, 9] width 18 height 6
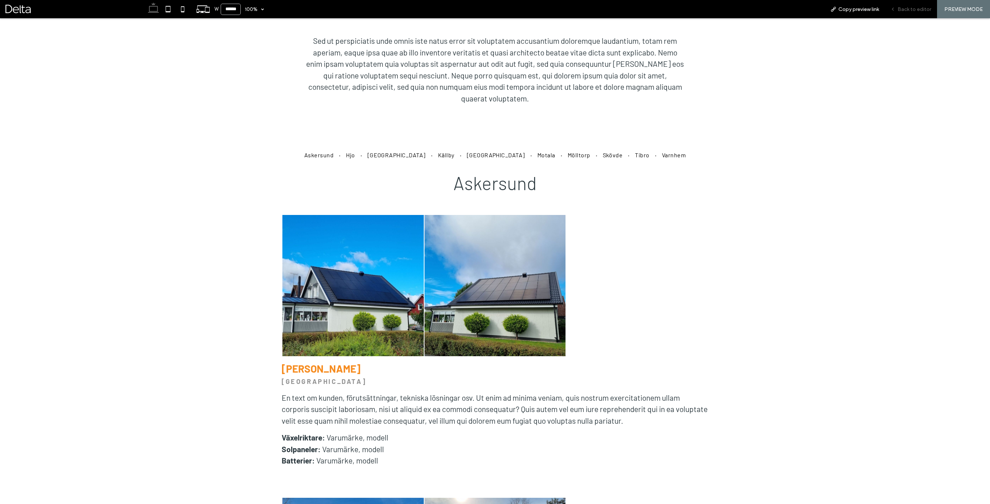
click at [905, 14] on div "Back to editor" at bounding box center [910, 9] width 52 height 18
click at [913, 11] on span "Back to editor" at bounding box center [914, 9] width 34 height 6
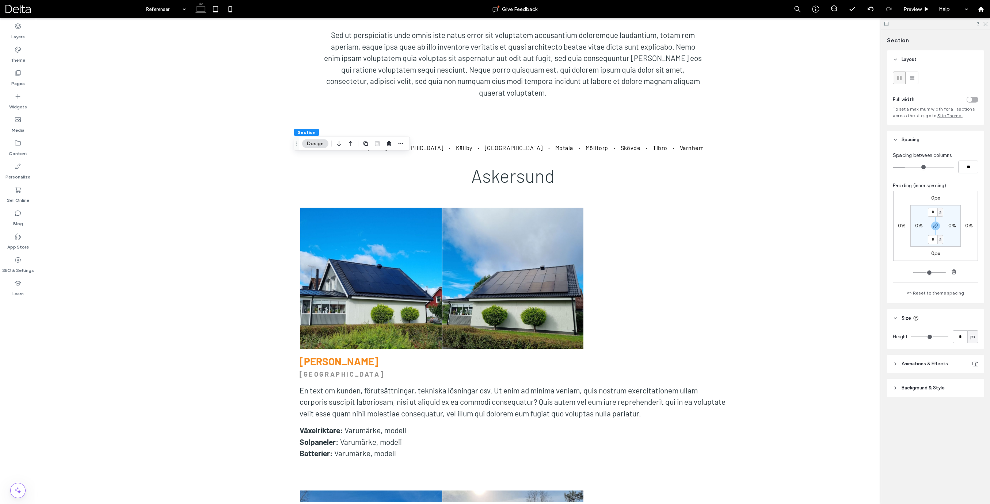
click at [923, 386] on span "Background & Style" at bounding box center [922, 388] width 43 height 7
click at [25, 33] on div "Layers" at bounding box center [18, 31] width 36 height 23
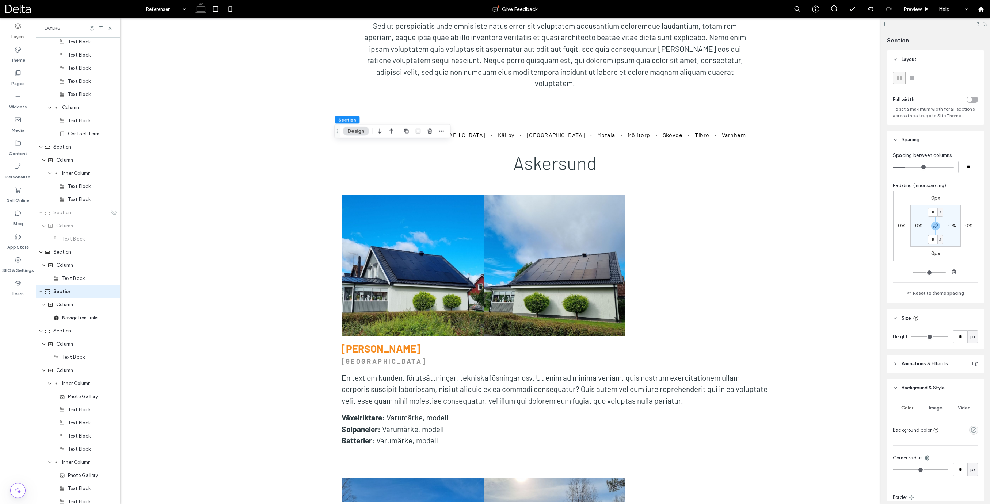
scroll to position [312, 0]
click at [56, 272] on span "Section" at bounding box center [62, 270] width 18 height 7
click at [60, 284] on span "Column" at bounding box center [64, 283] width 17 height 7
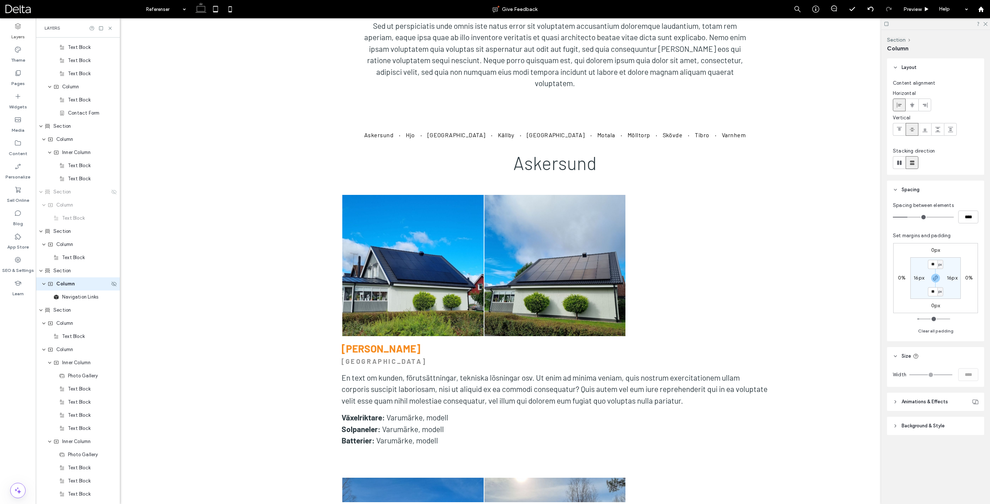
scroll to position [325, 0]
click at [59, 260] on span "Section" at bounding box center [62, 257] width 18 height 7
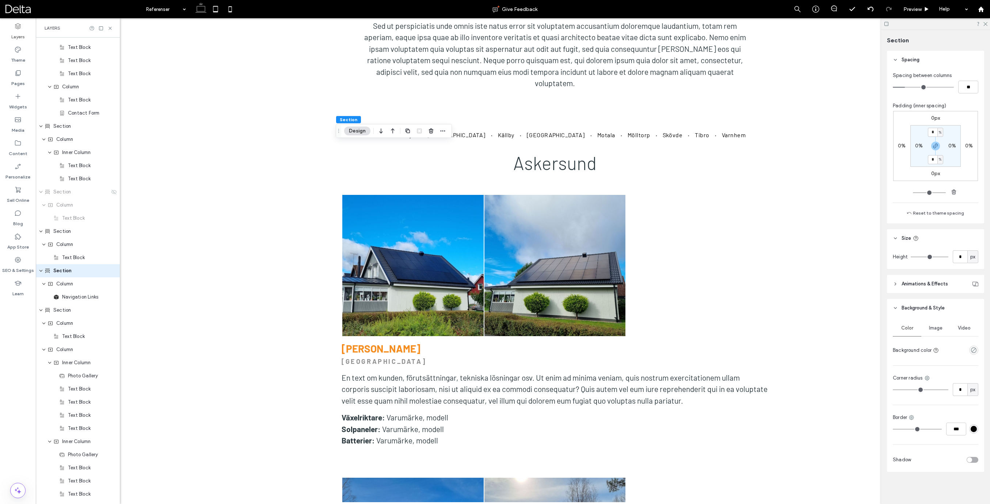
scroll to position [80, 0]
click at [974, 462] on div "toggle" at bounding box center [972, 460] width 12 height 6
drag, startPoint x: 974, startPoint y: 460, endPoint x: 967, endPoint y: 459, distance: 6.7
click at [974, 460] on div "toggle" at bounding box center [974, 460] width 5 height 5
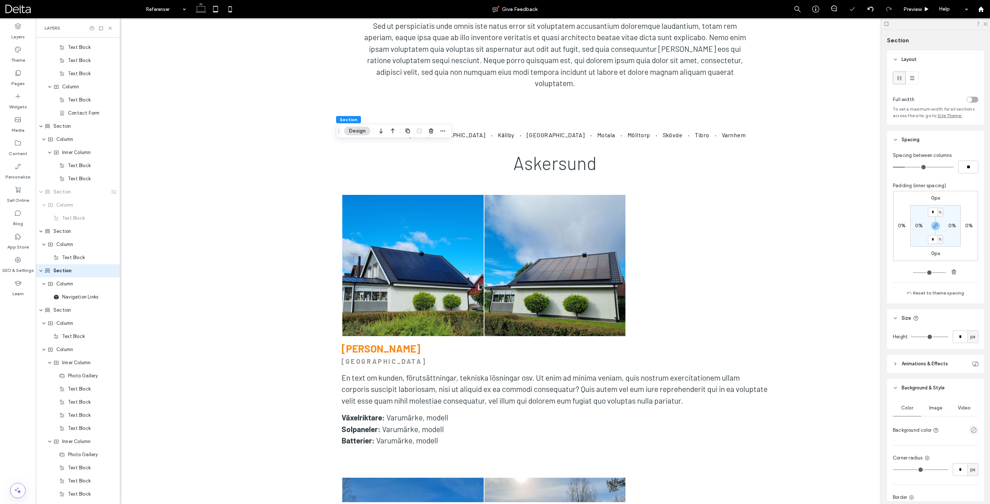
scroll to position [0, 0]
